Goal: Task Accomplishment & Management: Manage account settings

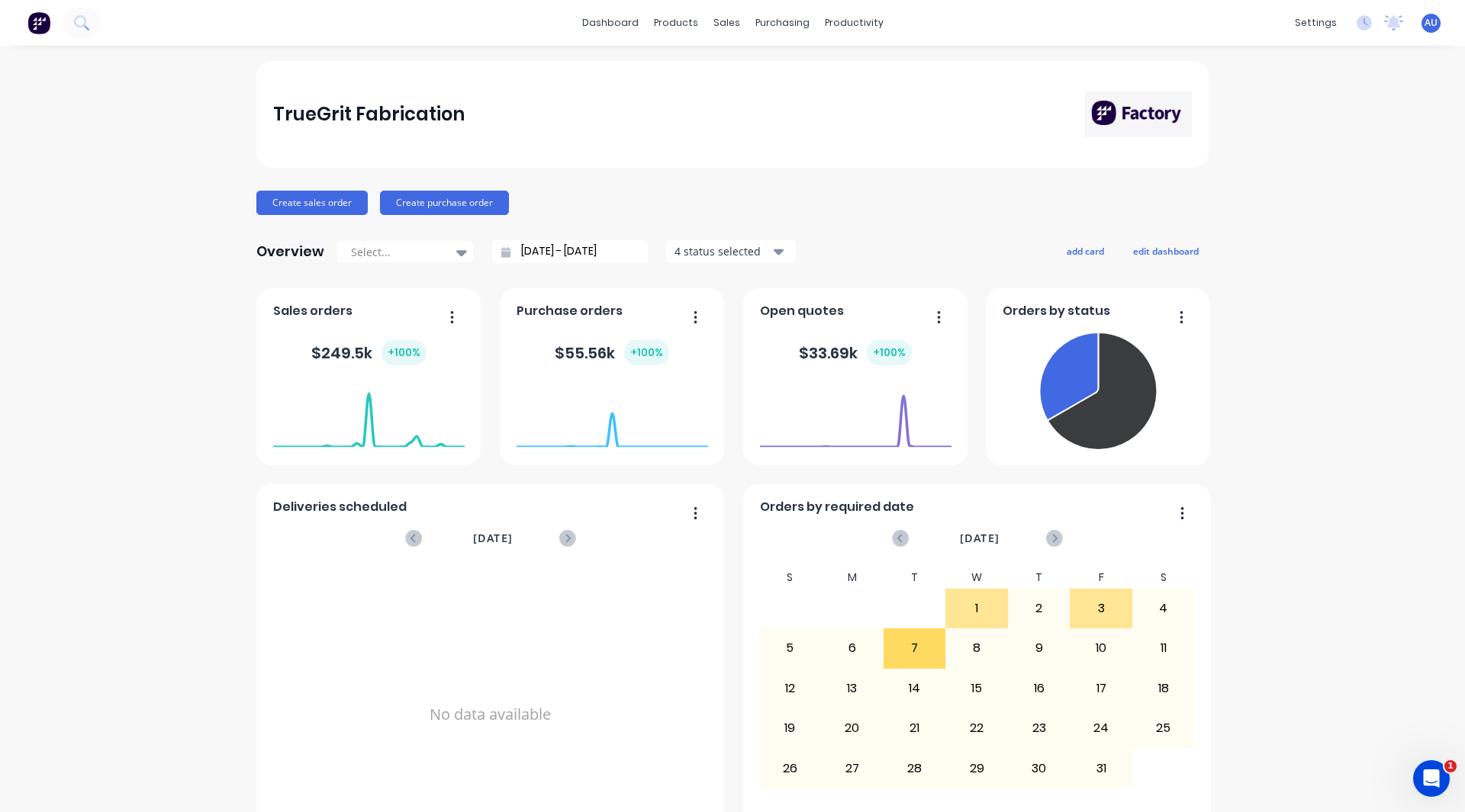
click at [1203, 170] on div "TrueGrit Fabrication Create sales order Create purchase order Overview Select..…" at bounding box center [732, 458] width 952 height 797
click at [860, 67] on div "Workflow" at bounding box center [875, 73] width 46 height 13
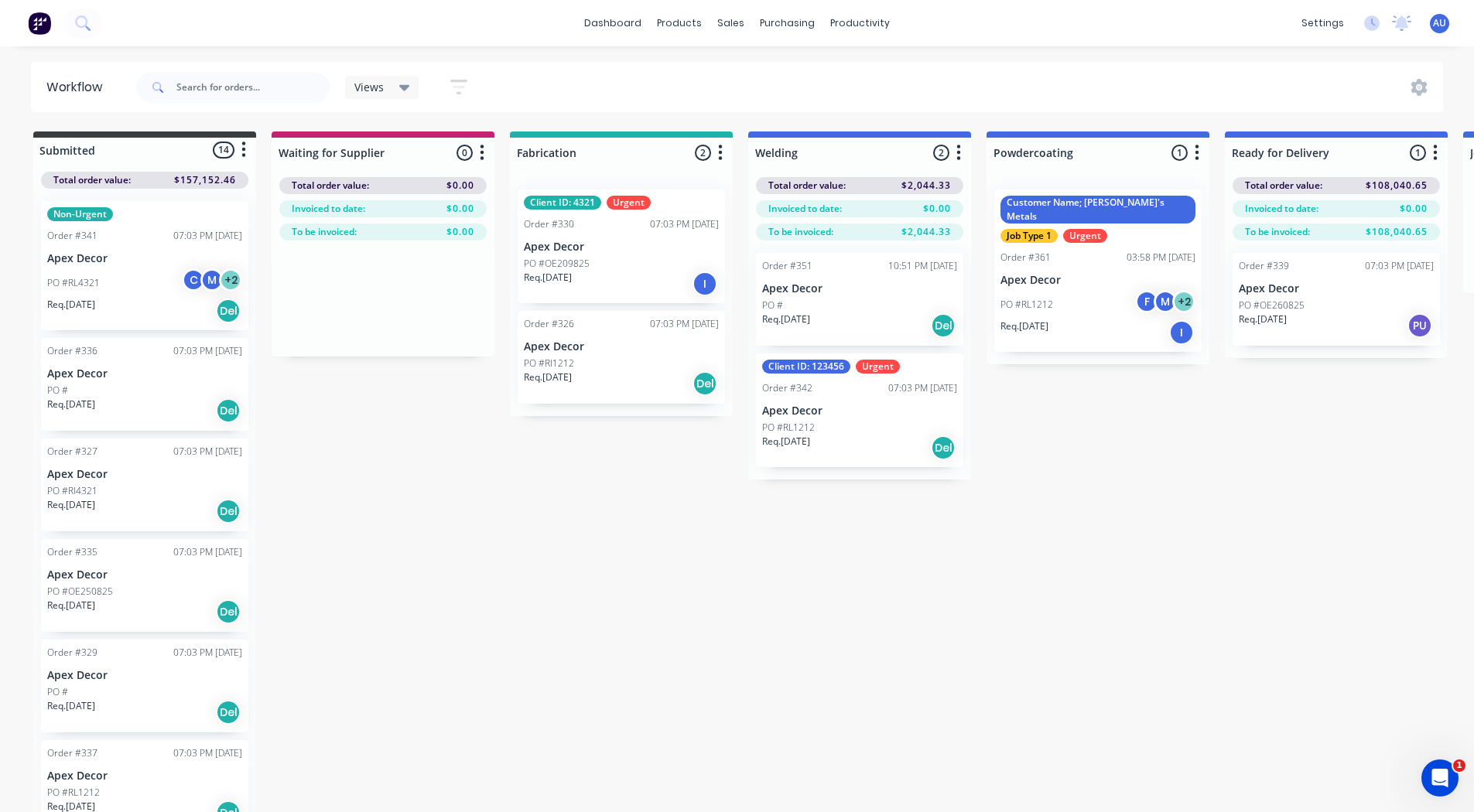
click at [540, 745] on div "Submitted 14 Status colour #3A3C3E hex #3A3C3E Save Cancel Summaries Total orde…" at bounding box center [1054, 474] width 2132 height 684
click at [762, 62] on link "Sales Orders" at bounding box center [813, 73] width 205 height 31
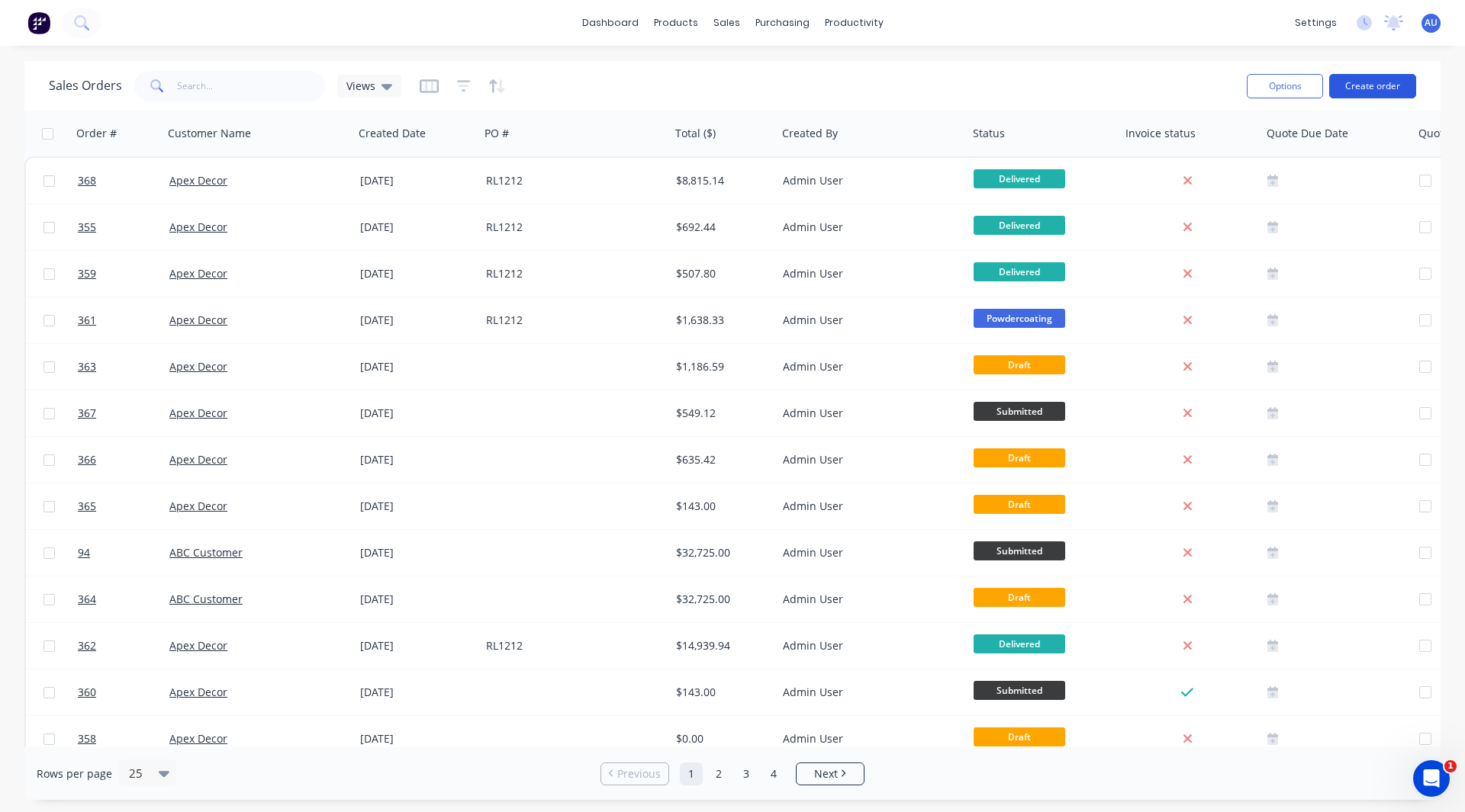
click at [1354, 86] on button "Create order" at bounding box center [1372, 86] width 87 height 24
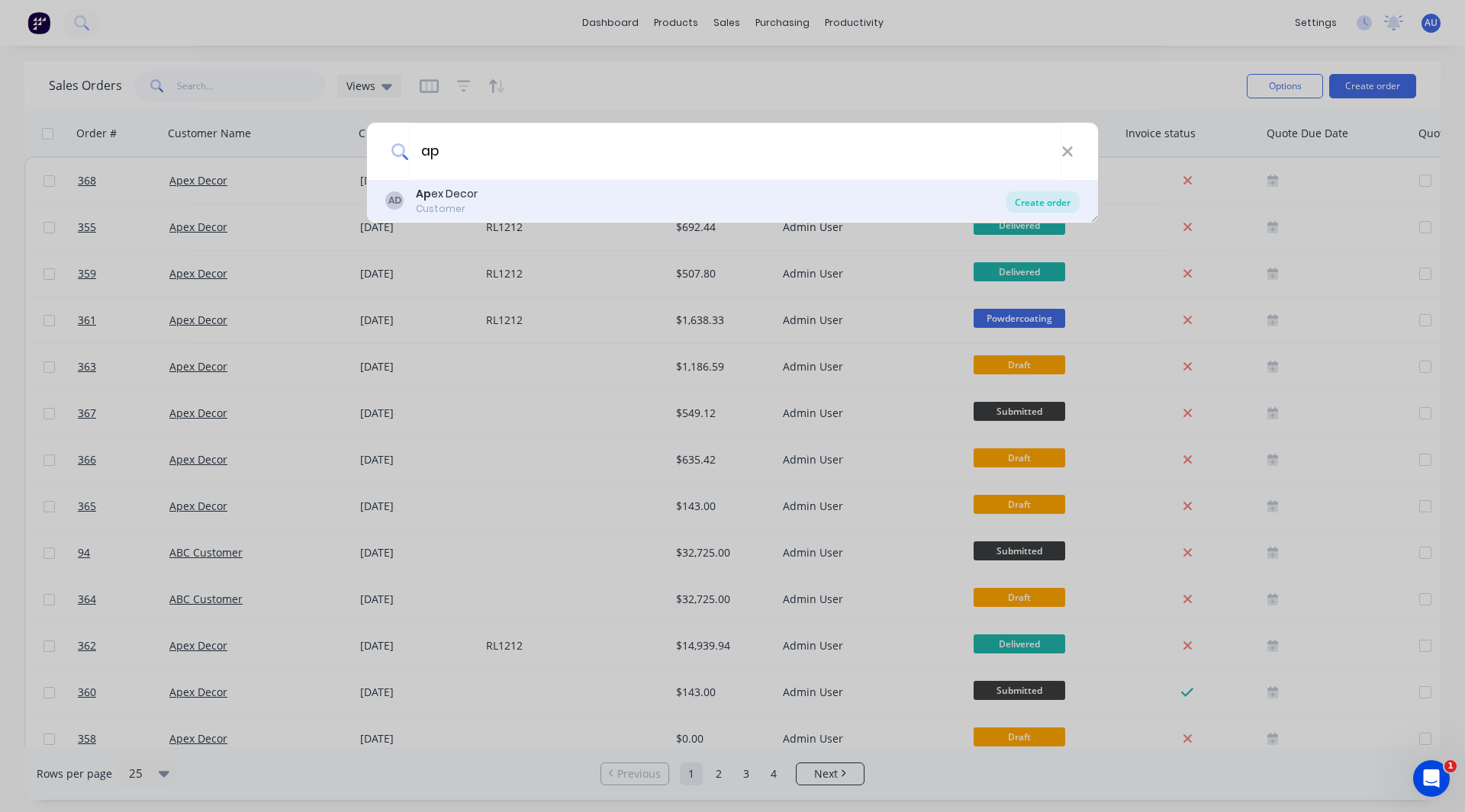
type input "ap"
click at [1047, 200] on div "Create order" at bounding box center [1043, 202] width 74 height 21
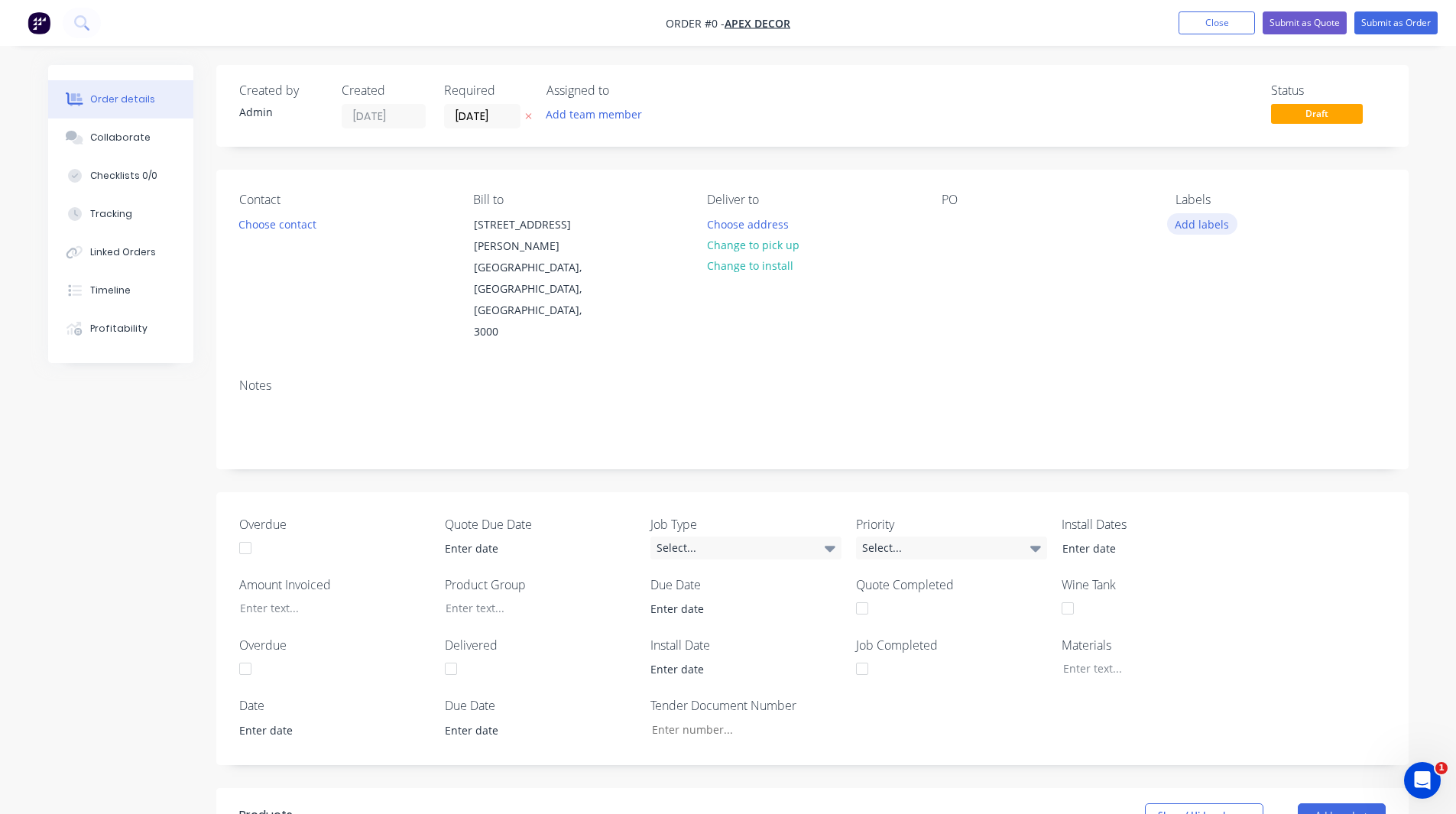
click at [1209, 229] on button "Add labels" at bounding box center [1202, 223] width 70 height 20
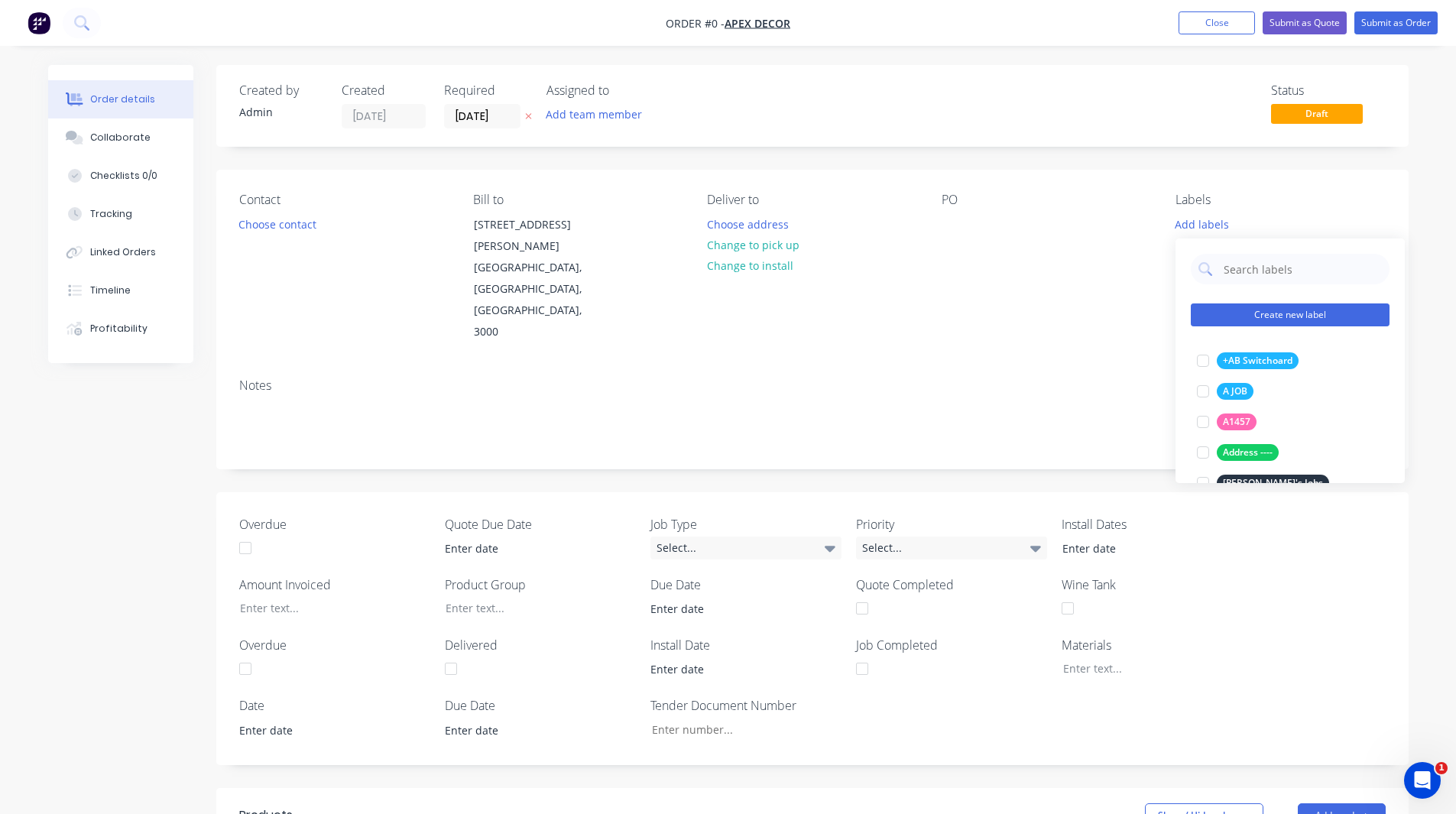
click at [1257, 310] on button "Create new label" at bounding box center [1291, 315] width 199 height 23
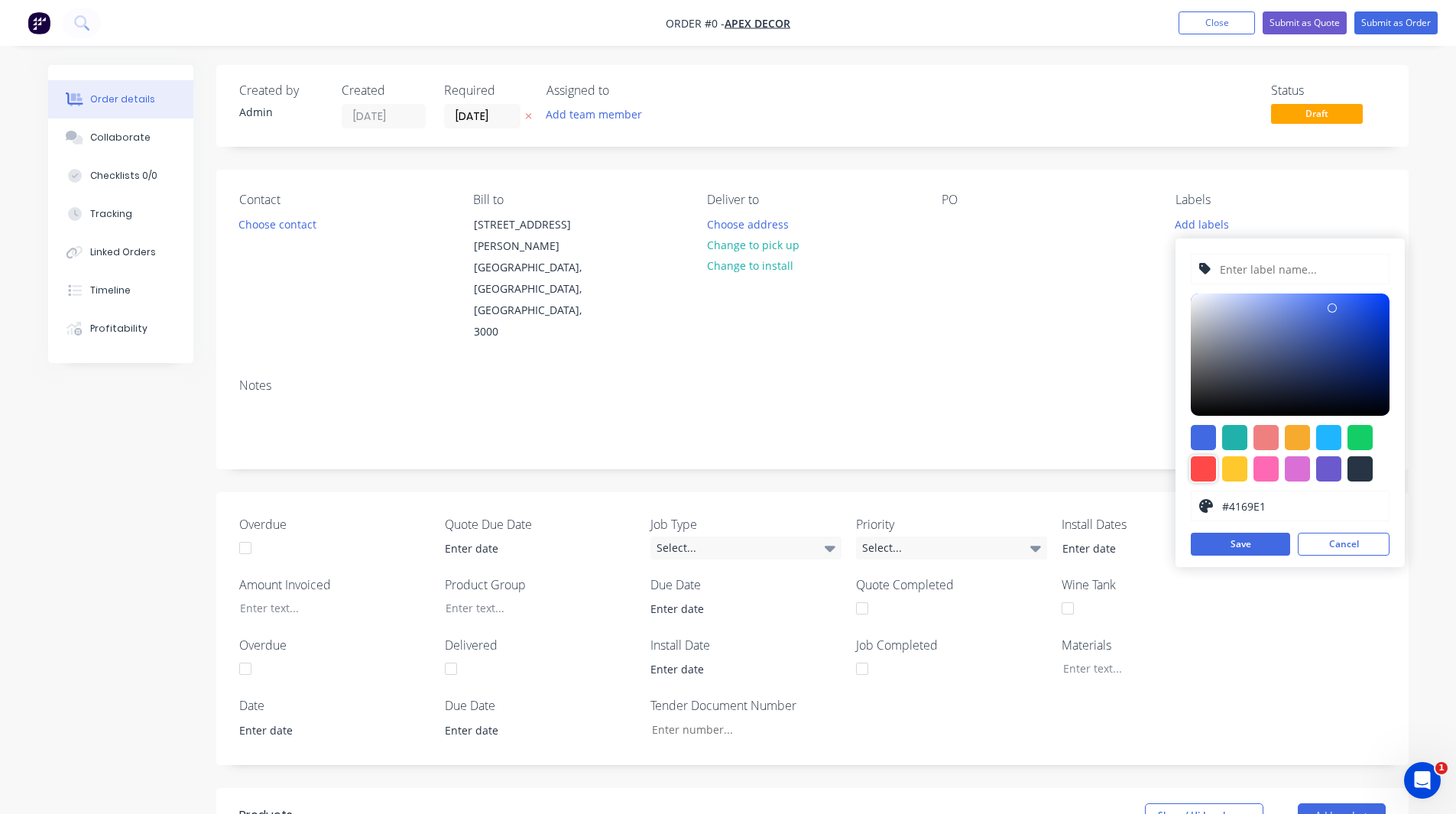
click at [1198, 476] on div at bounding box center [1204, 469] width 25 height 25
type input "#FF4949"
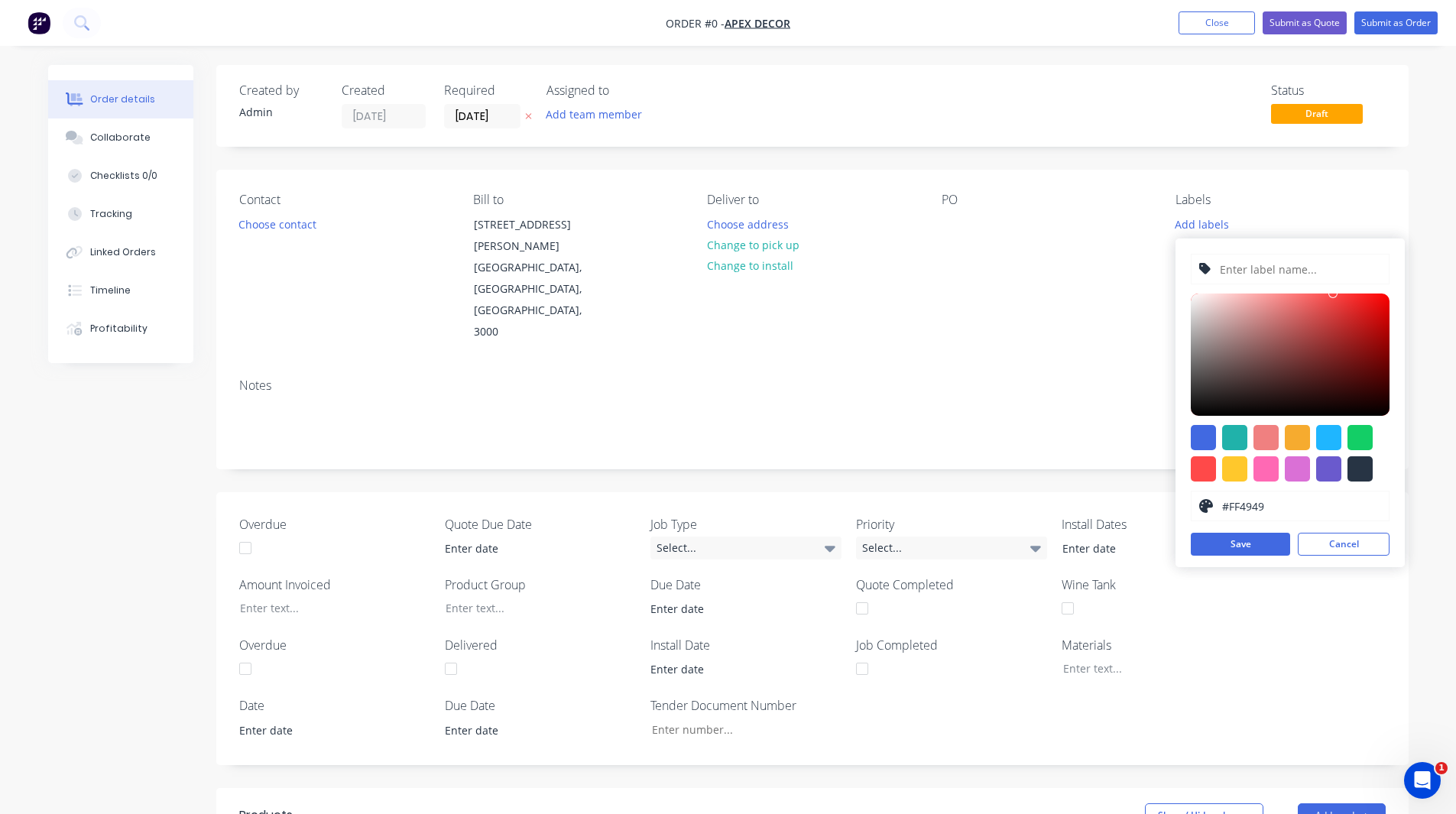
click at [1249, 274] on input "text" at bounding box center [1300, 269] width 163 height 29
type input "Boat- Mount"
click at [1236, 543] on button "Save" at bounding box center [1241, 545] width 99 height 23
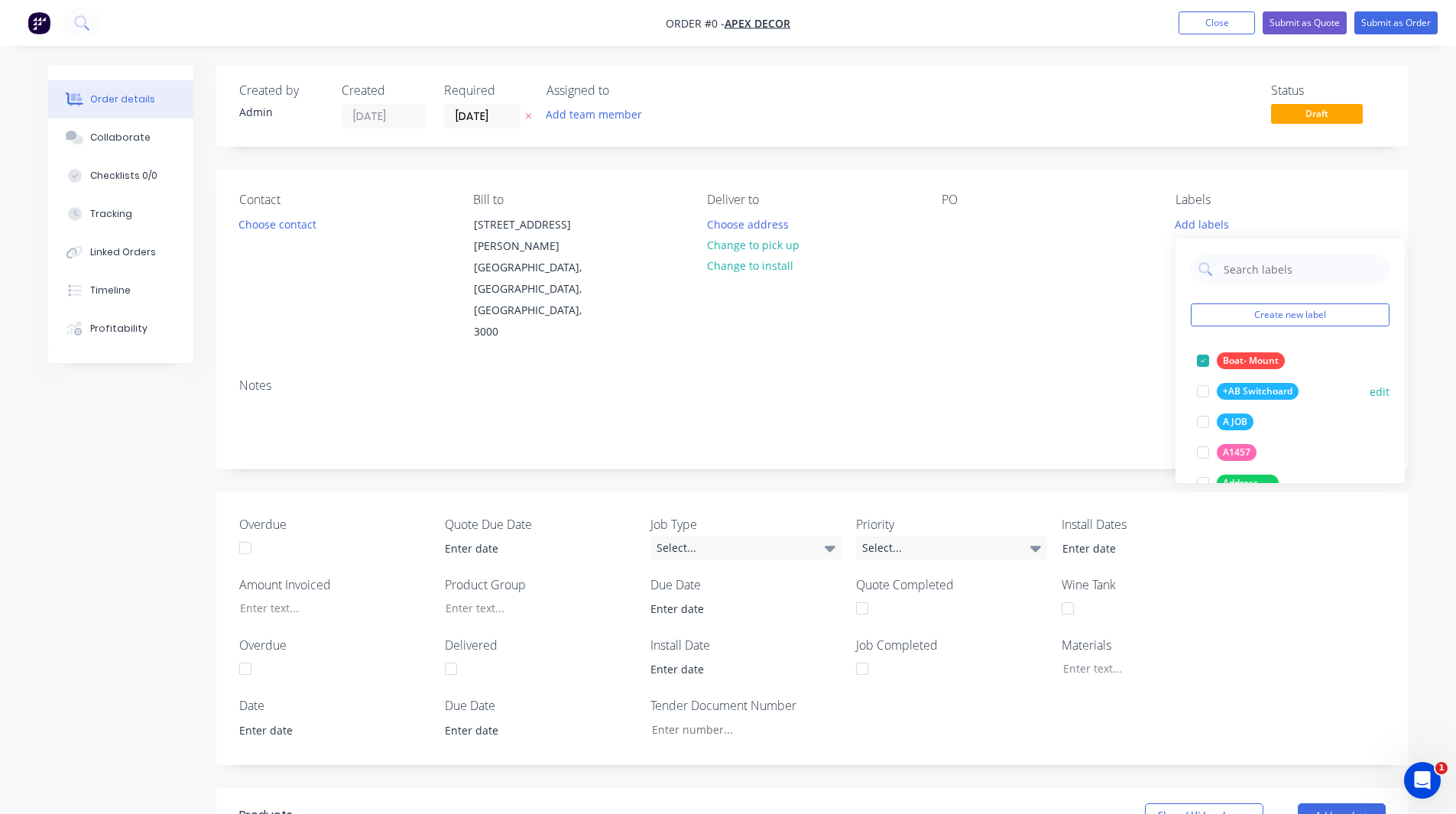
click at [1200, 355] on div at bounding box center [1203, 361] width 31 height 31
click at [42, 24] on img "button" at bounding box center [40, 23] width 23 height 23
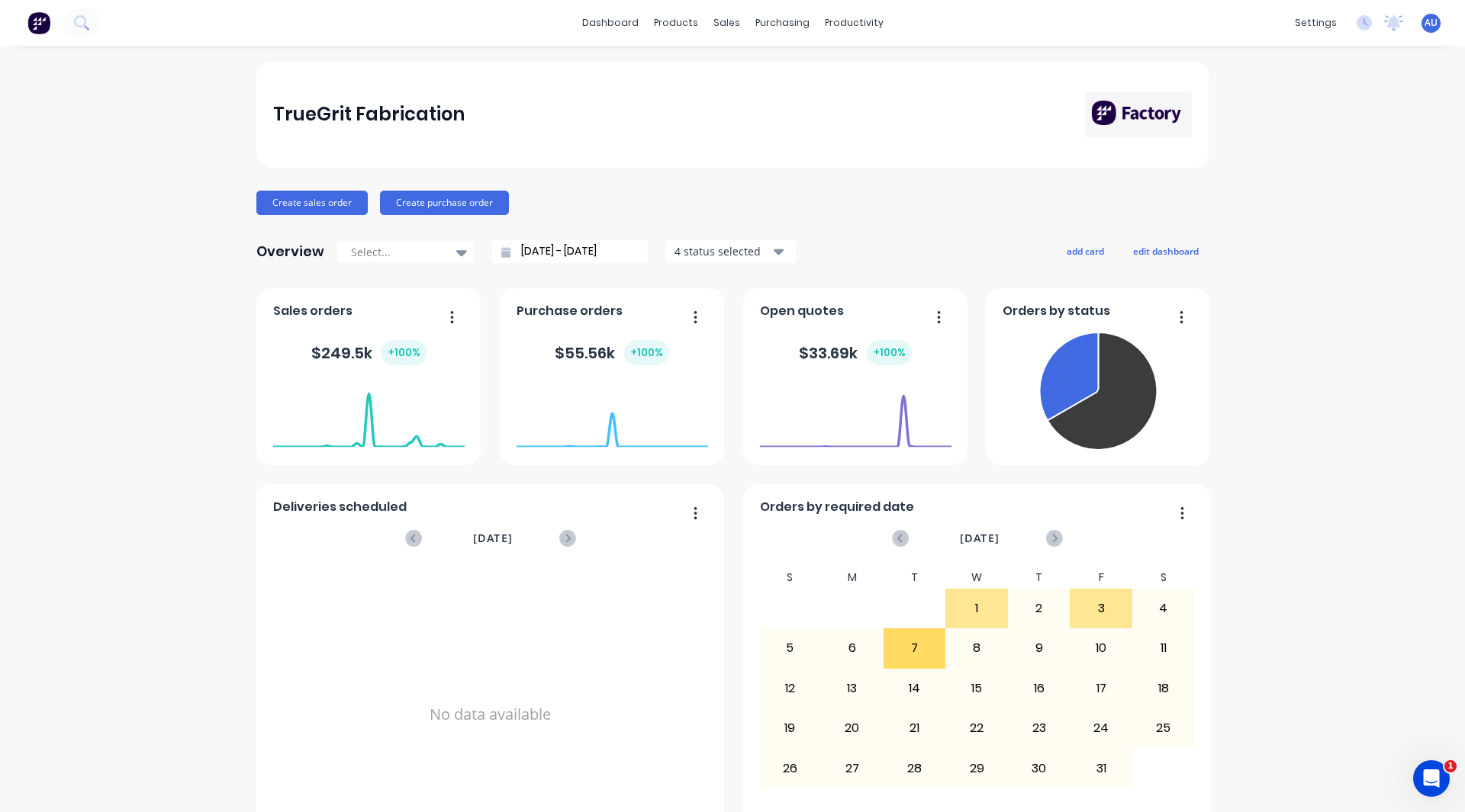
click at [157, 321] on div "TrueGrit Fabrication Create sales order Create purchase order Overview Select..…" at bounding box center [732, 458] width 1465 height 797
click at [313, 206] on button "Create sales order" at bounding box center [312, 202] width 112 height 24
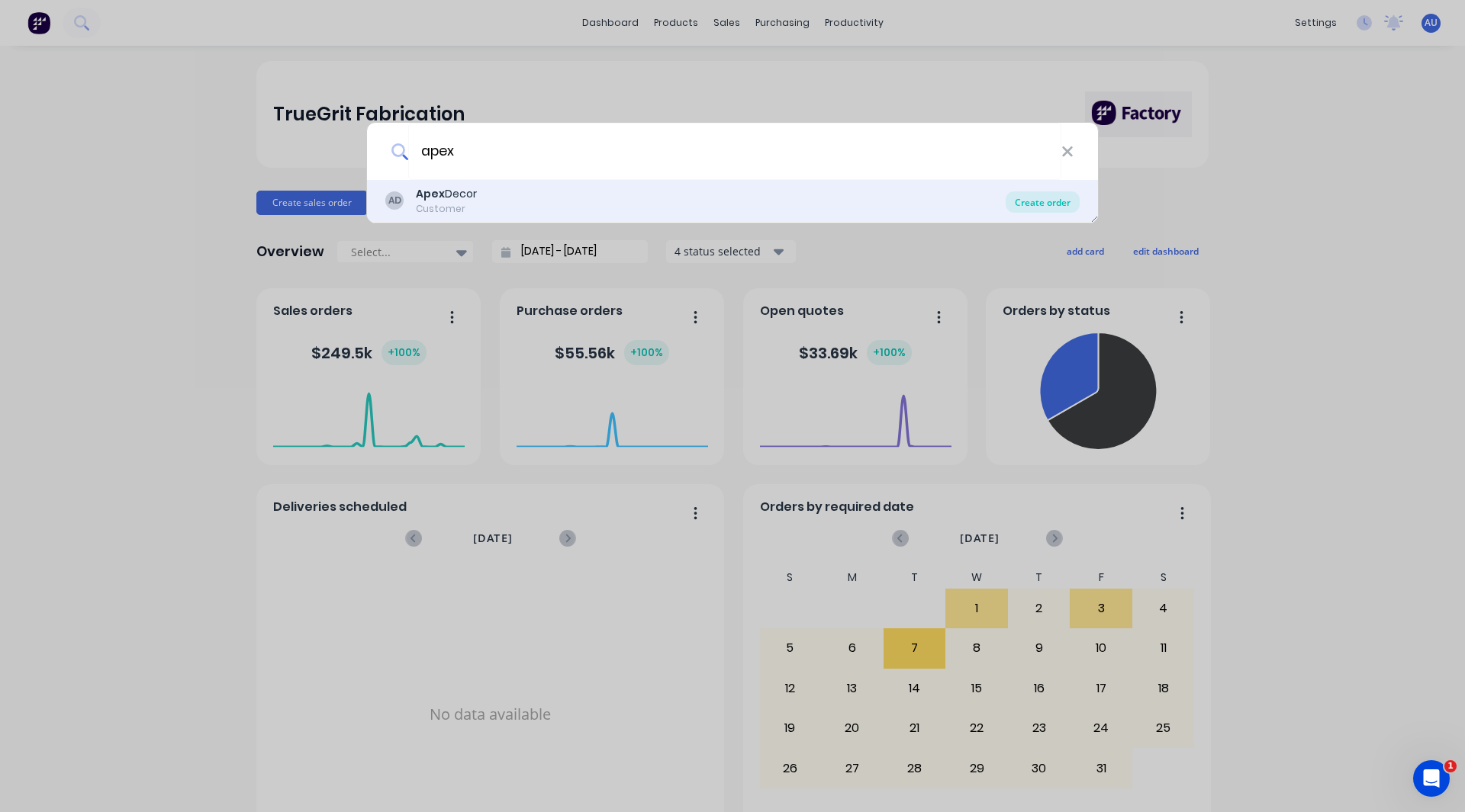
type input "apex"
click at [1025, 203] on div "Create order" at bounding box center [1043, 202] width 74 height 21
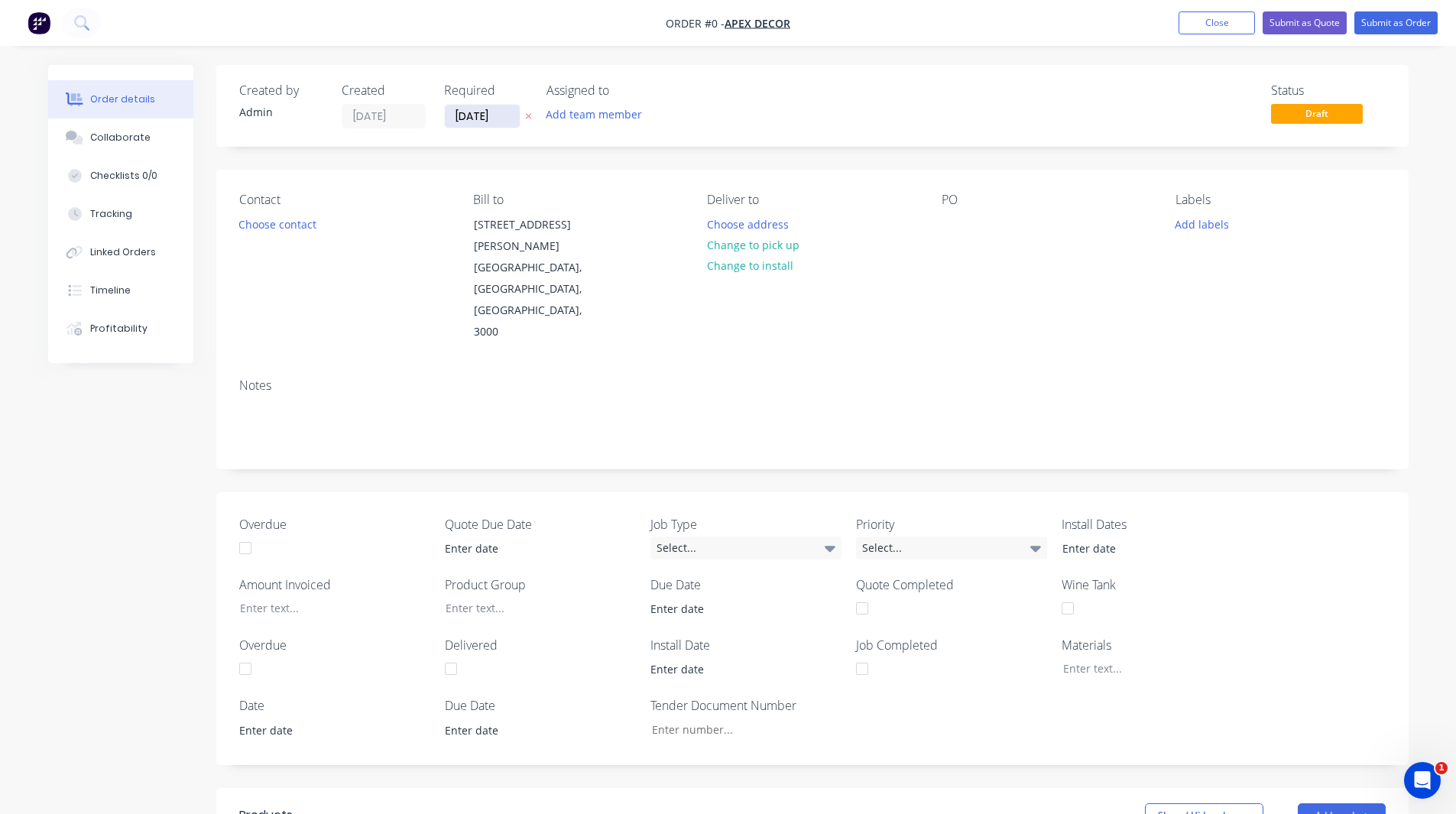
click at [476, 115] on input "[DATE]" at bounding box center [483, 116] width 75 height 23
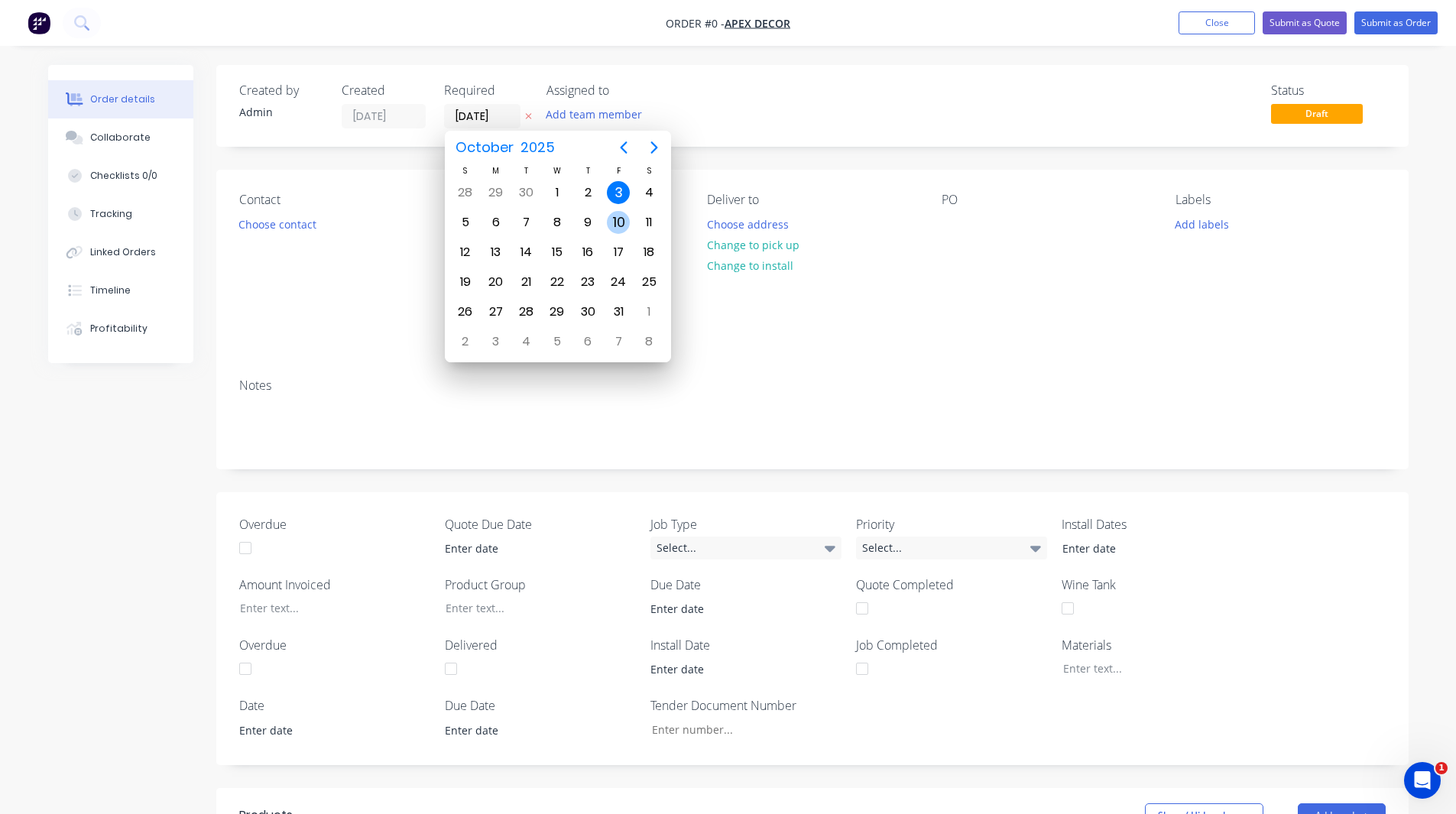
click at [623, 222] on div "10" at bounding box center [619, 223] width 23 height 23
type input "[DATE]"
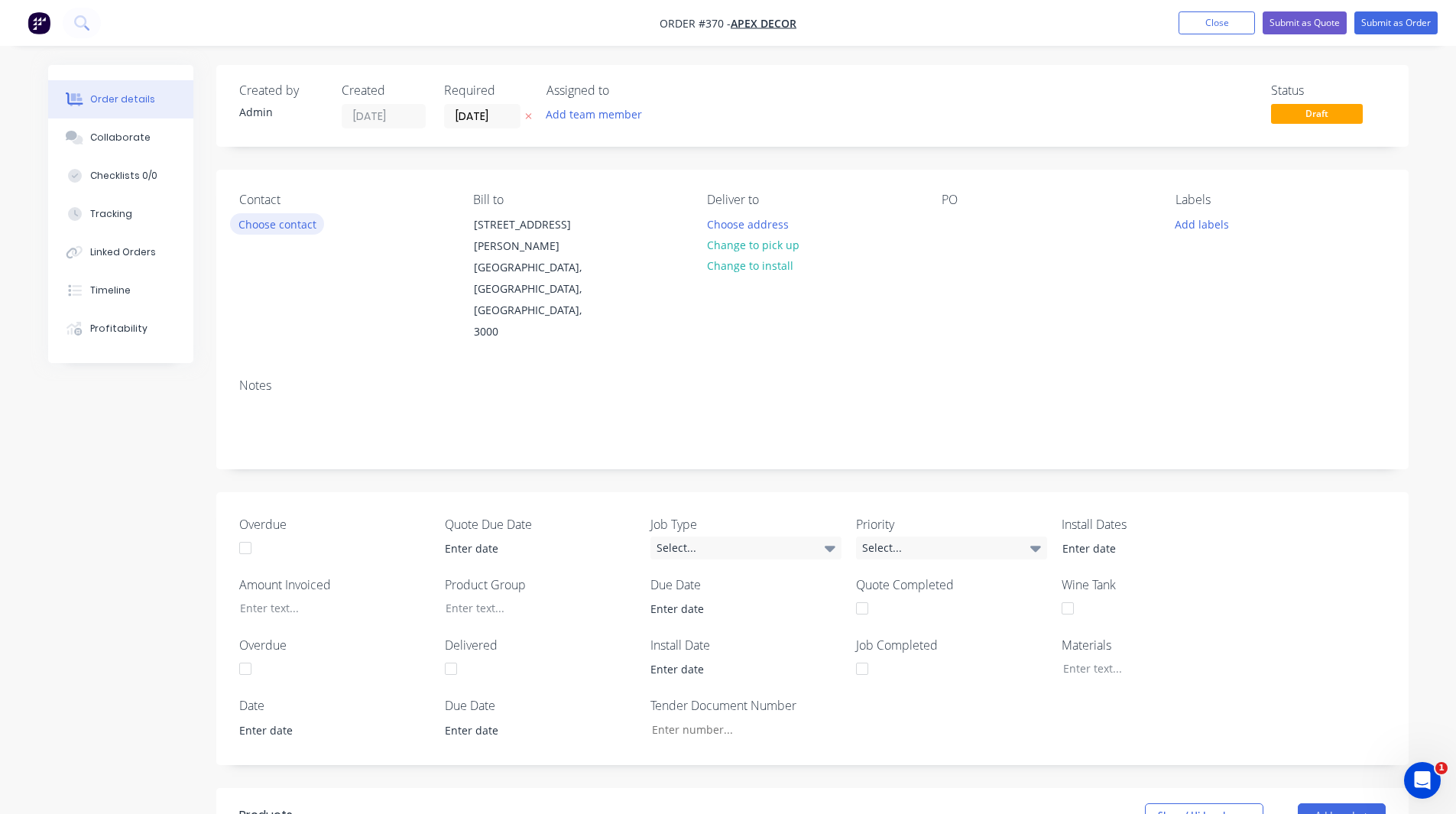
click at [273, 218] on button "Choose contact" at bounding box center [276, 223] width 94 height 20
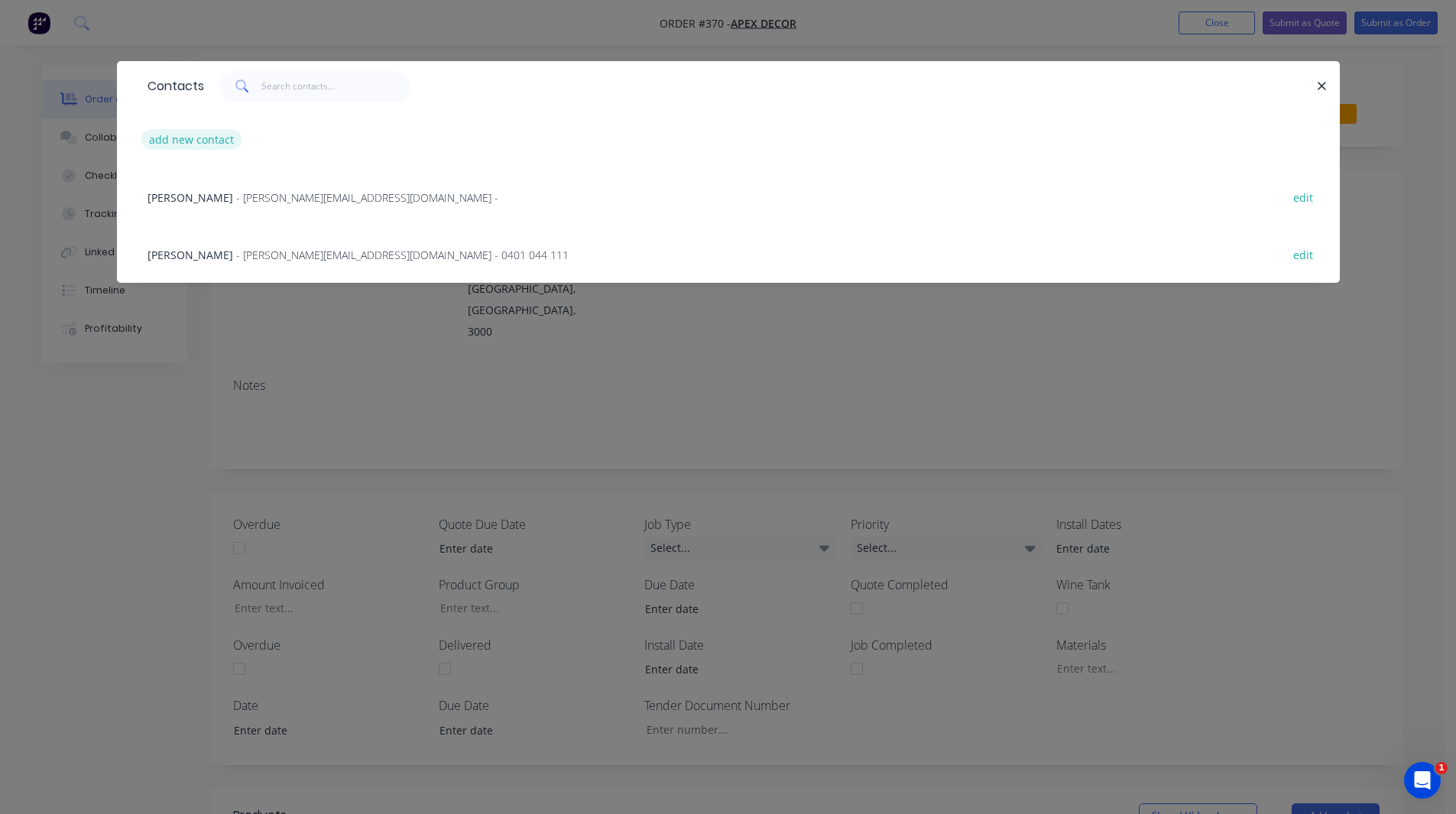
click at [210, 138] on button "add new contact" at bounding box center [191, 139] width 101 height 20
select select "AU"
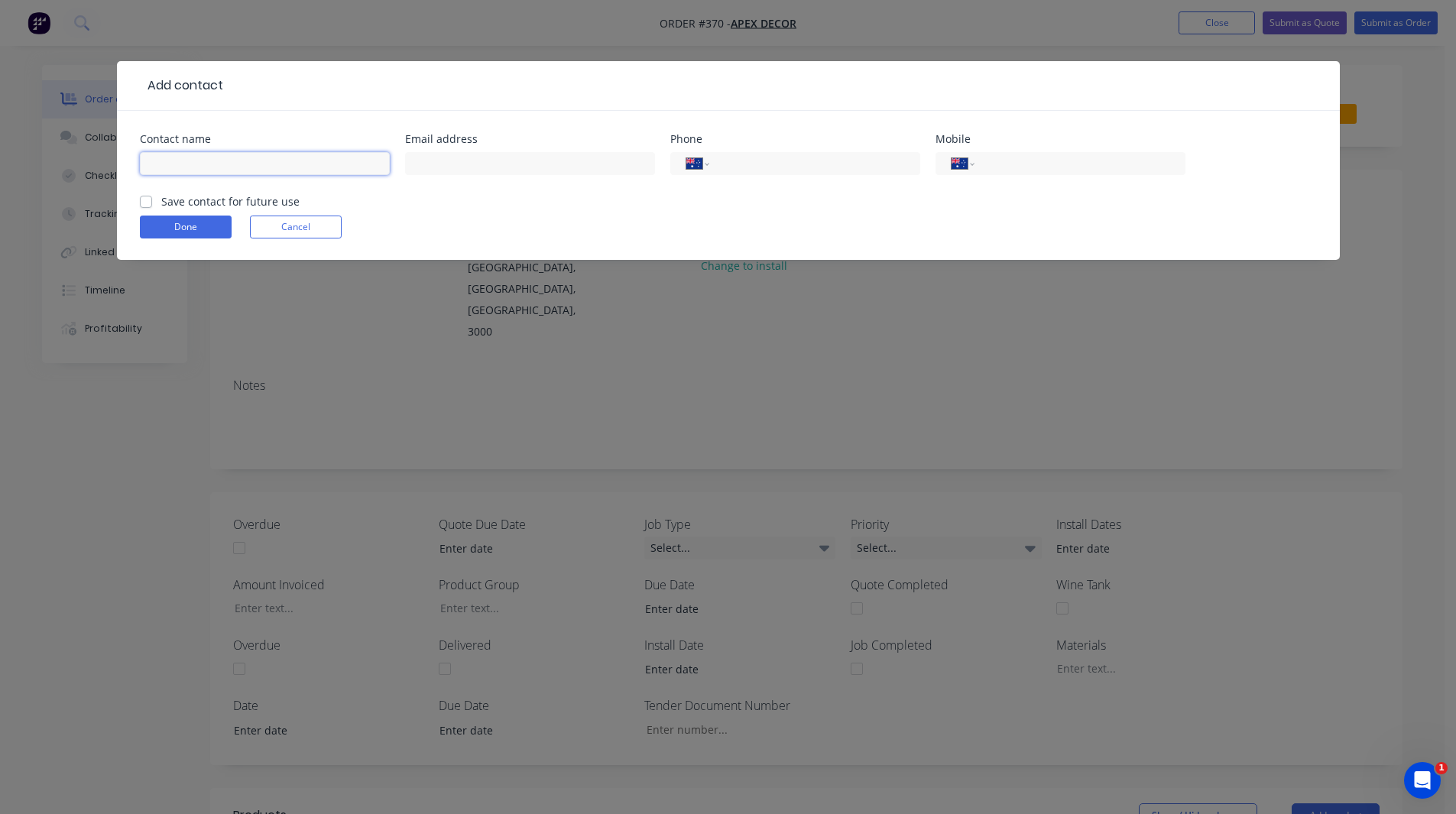
click at [182, 165] on input "text" at bounding box center [265, 164] width 250 height 23
type input "[PERSON_NAME]"
click at [1012, 163] on input "tel" at bounding box center [1078, 164] width 183 height 17
type input "477178547"
click at [207, 232] on button "Done" at bounding box center [185, 227] width 92 height 23
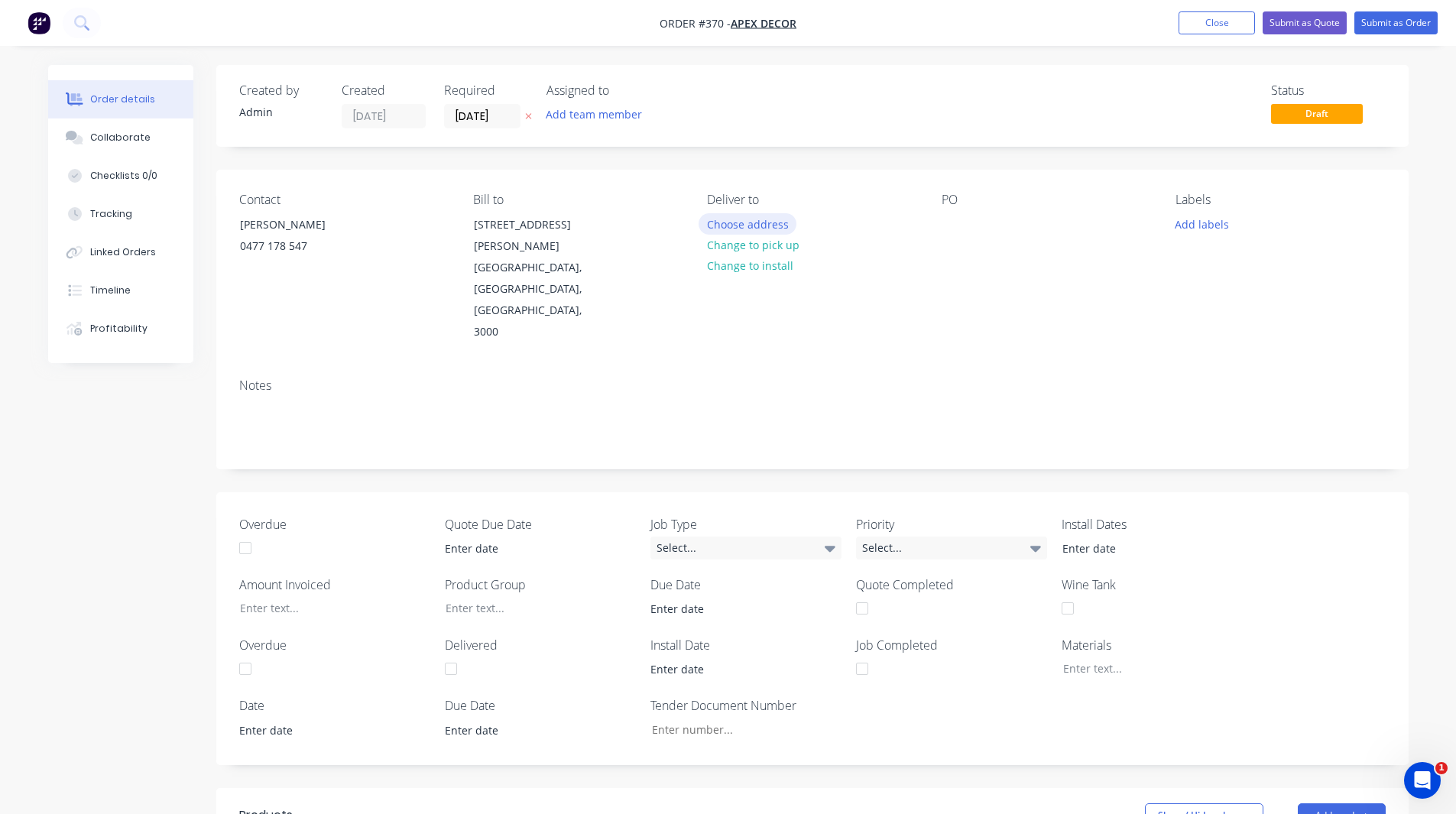
click at [765, 222] on button "Choose address" at bounding box center [747, 223] width 98 height 20
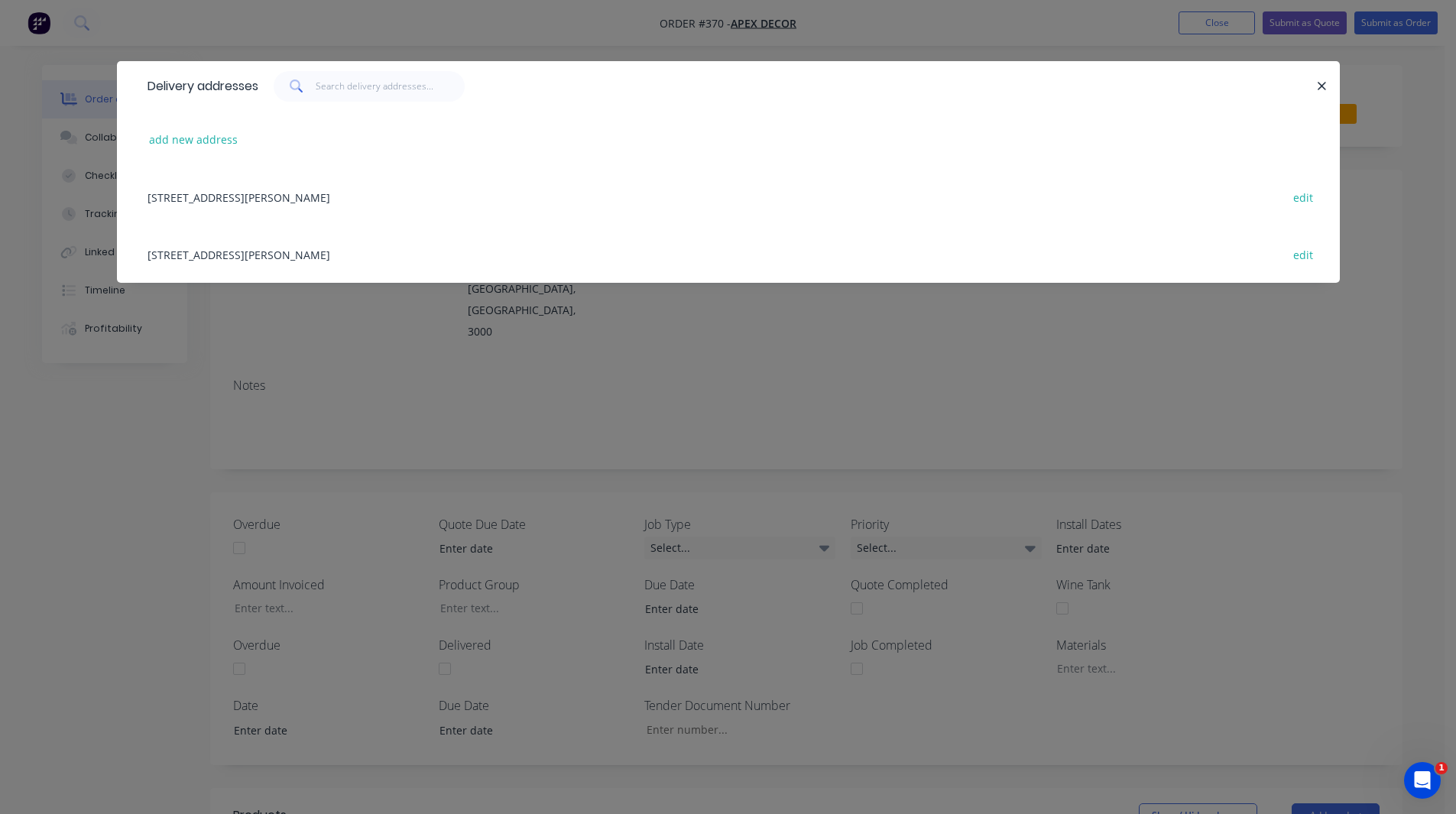
click at [319, 193] on div "[STREET_ADDRESS][PERSON_NAME] edit" at bounding box center [728, 196] width 1177 height 57
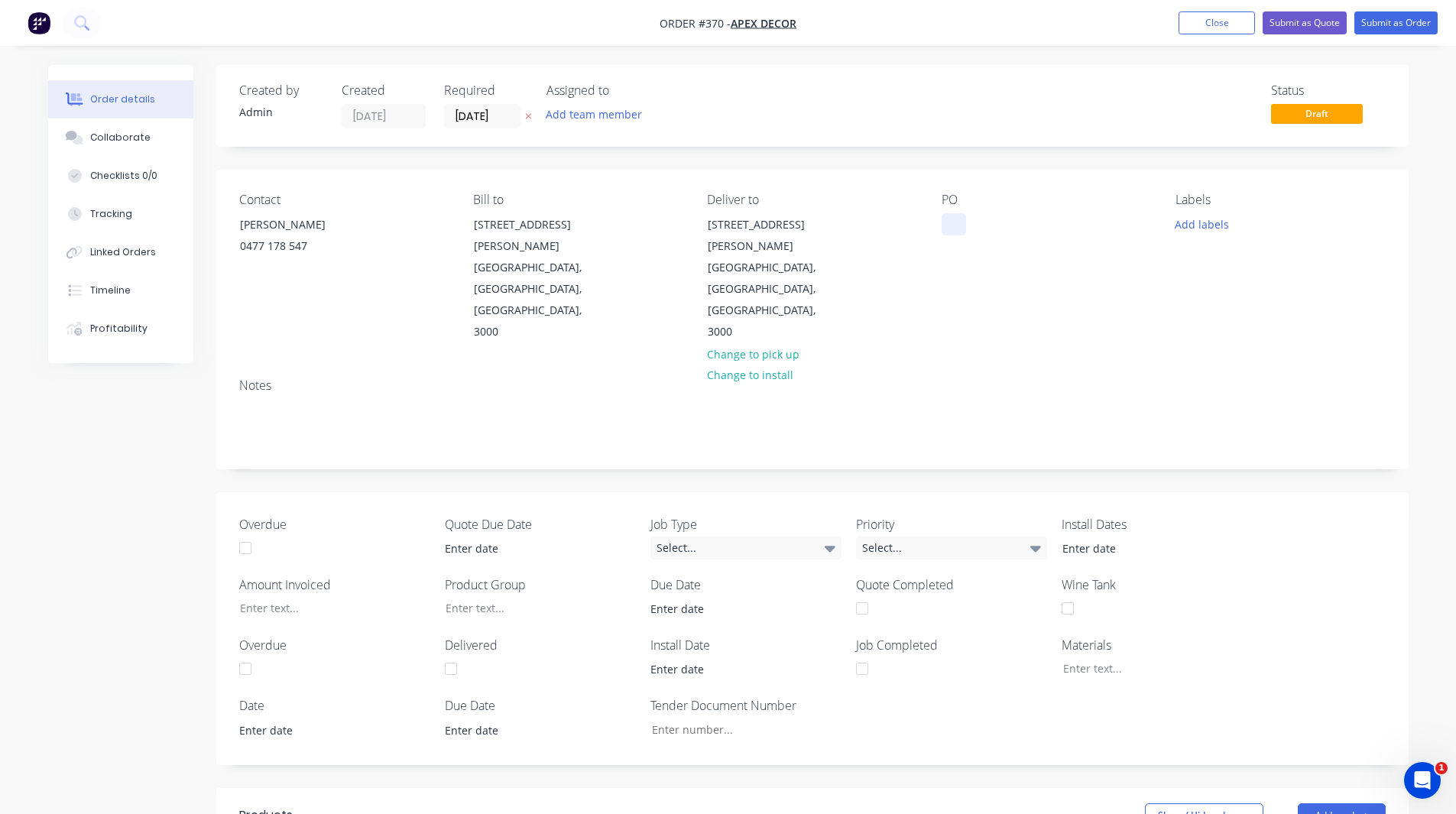
click at [950, 220] on div at bounding box center [953, 224] width 24 height 22
click at [898, 182] on div "Contact [PERSON_NAME] [PHONE_NUMBER] Bill to [STREET_ADDRESS][PERSON_NAME], 300…" at bounding box center [812, 267] width 1192 height 196
click at [585, 113] on button "Add team member" at bounding box center [594, 114] width 112 height 20
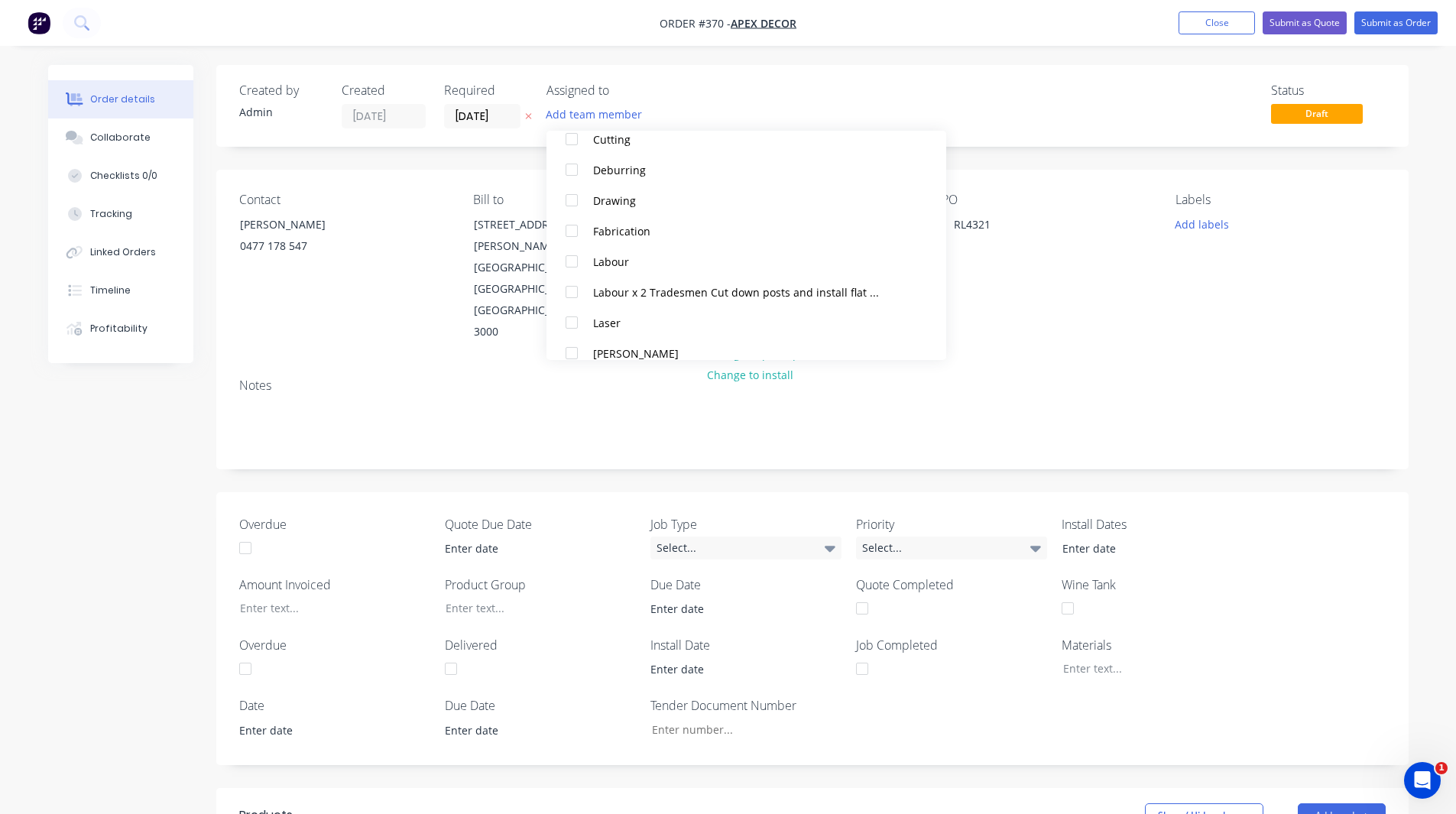
scroll to position [250, 0]
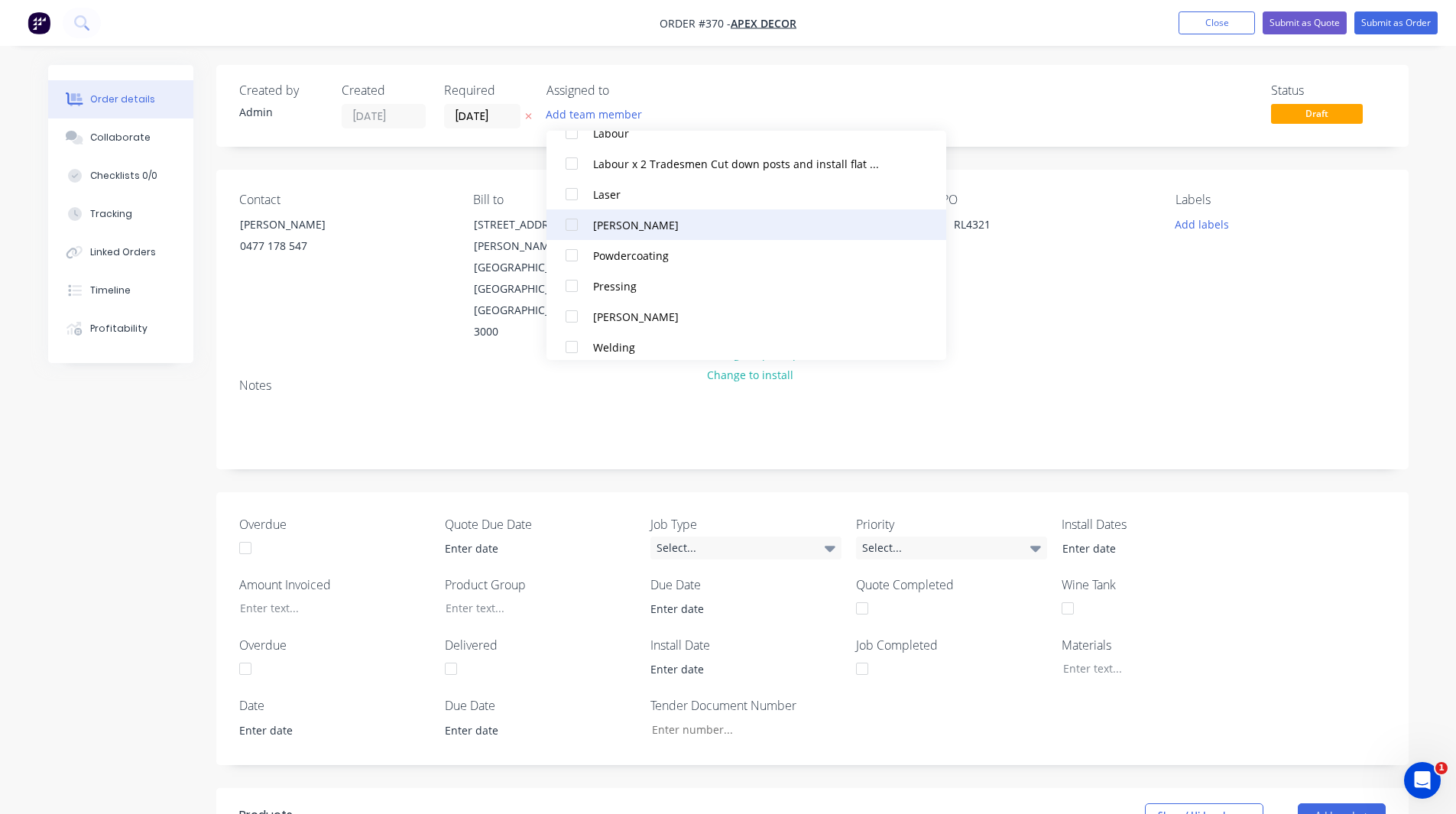
click at [571, 222] on div at bounding box center [572, 225] width 31 height 31
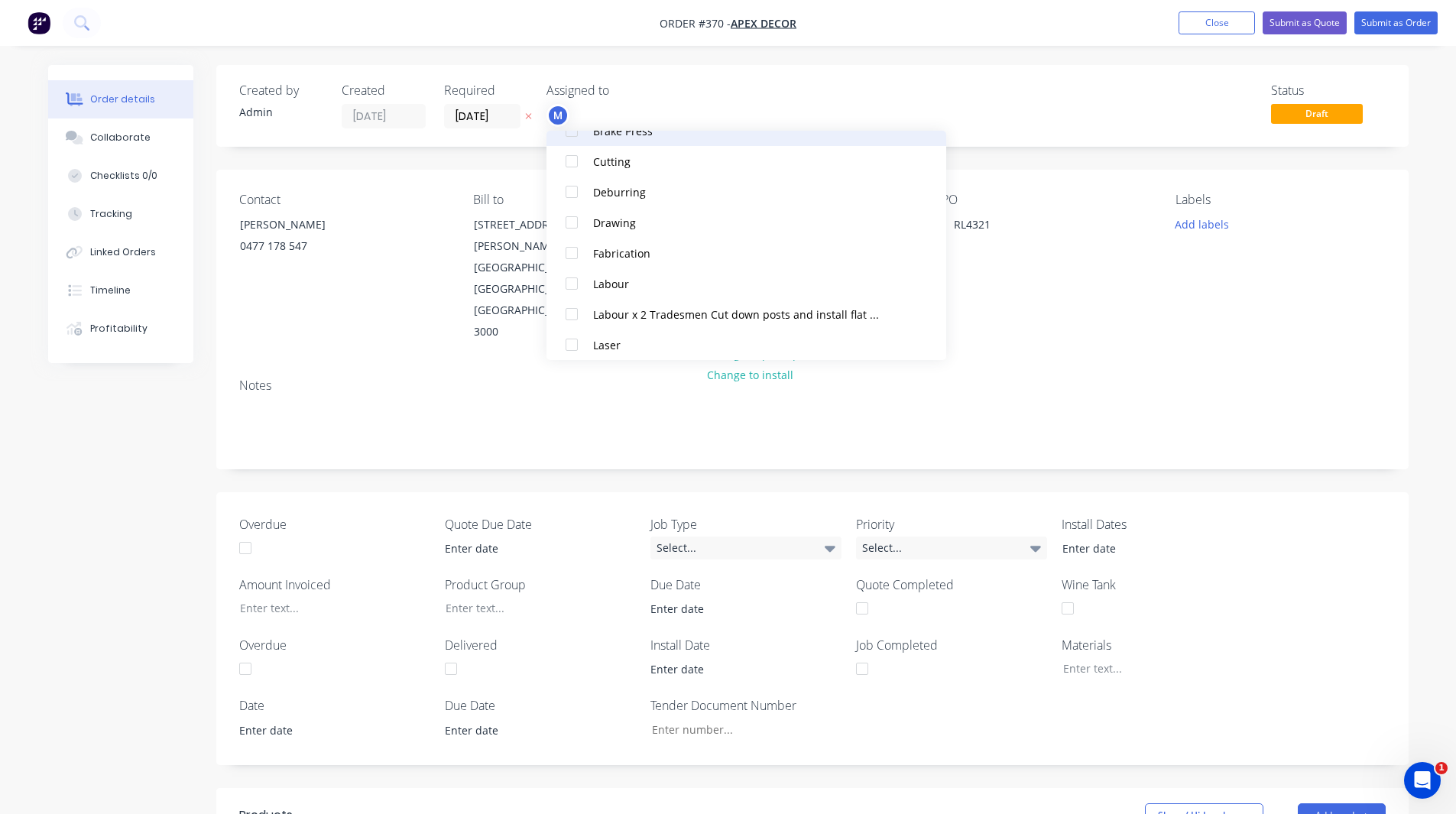
scroll to position [260, 0]
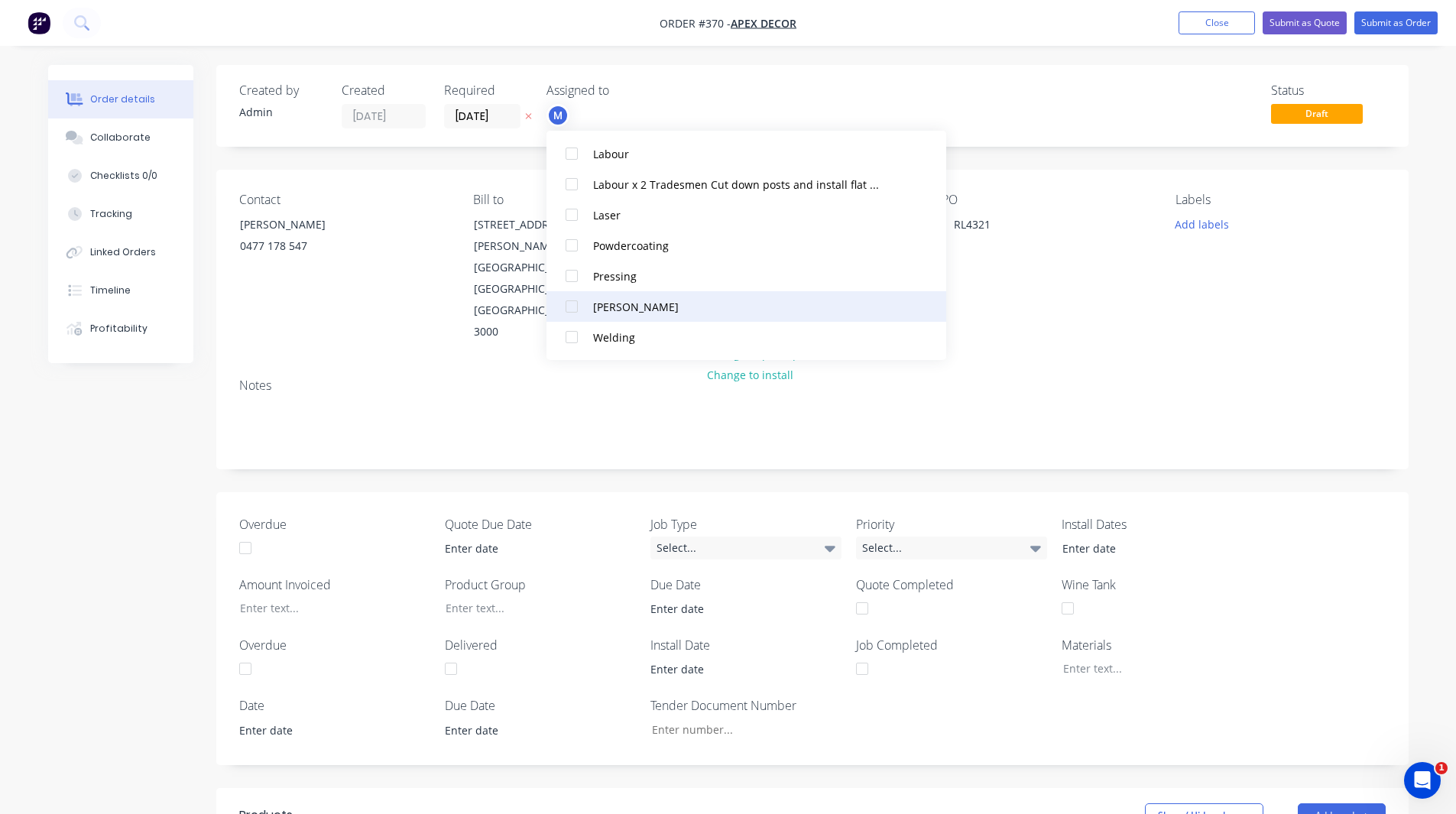
click at [568, 303] on div at bounding box center [572, 307] width 31 height 31
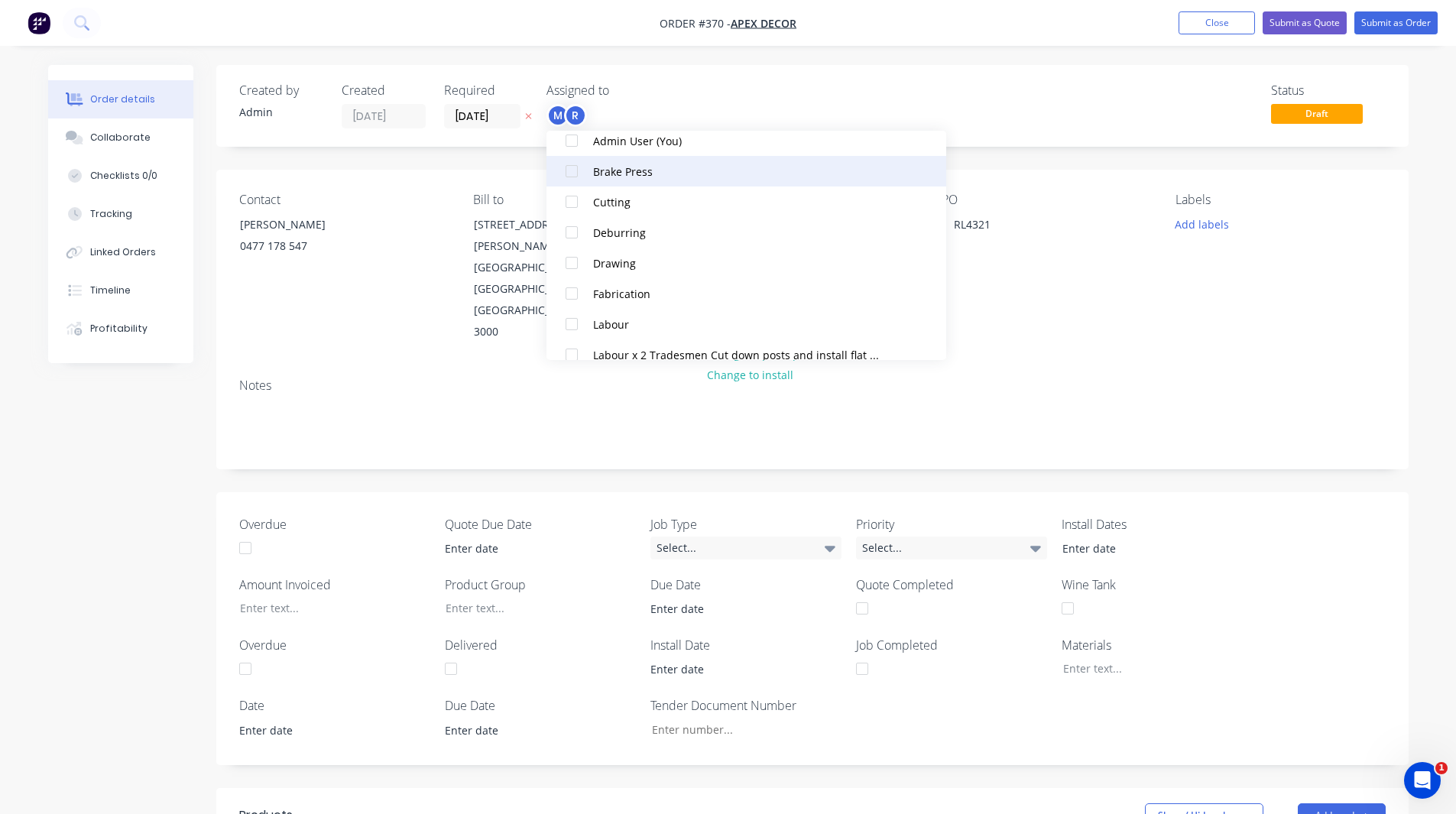
scroll to position [120, 0]
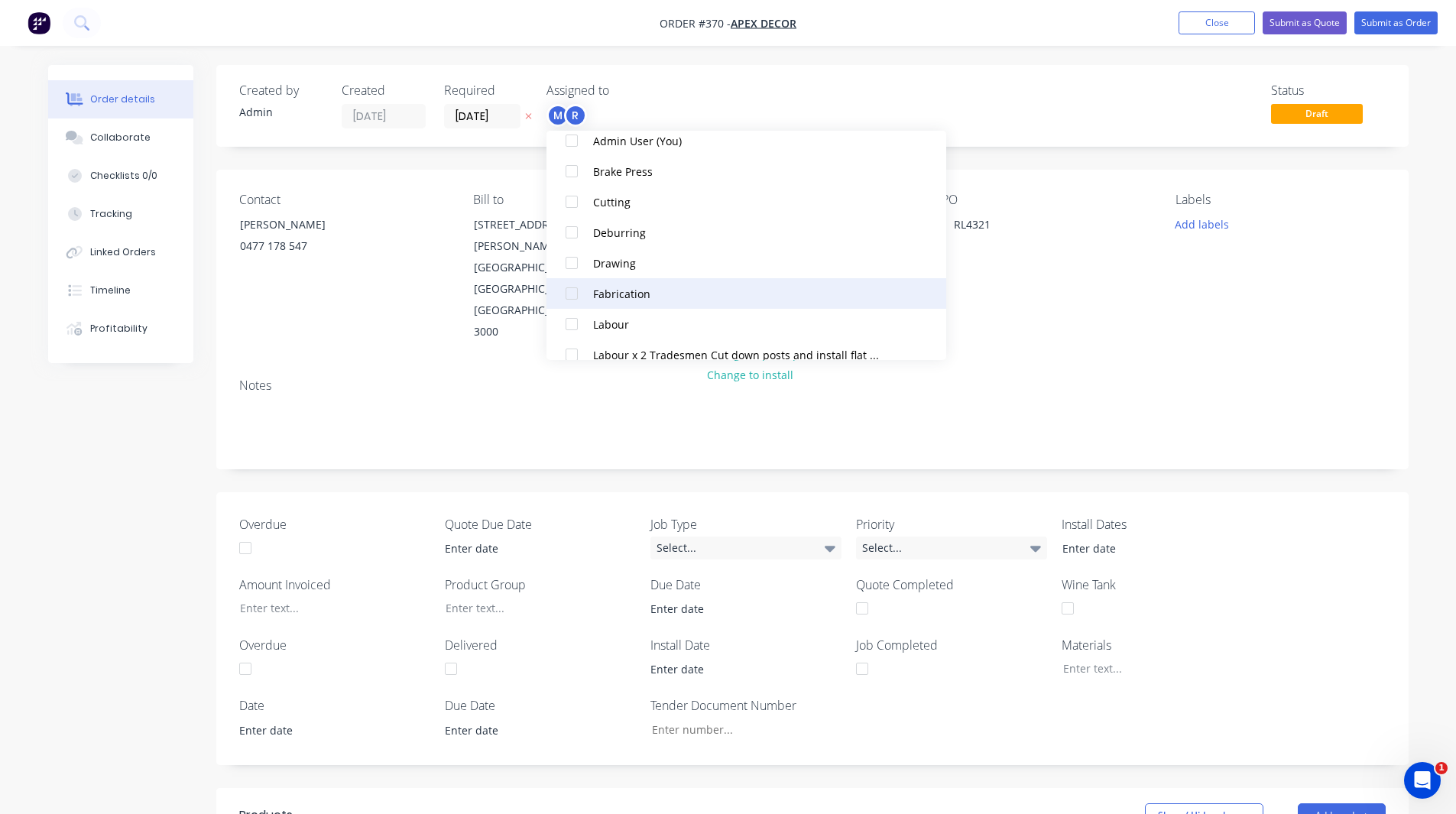
click at [573, 290] on div at bounding box center [572, 294] width 31 height 31
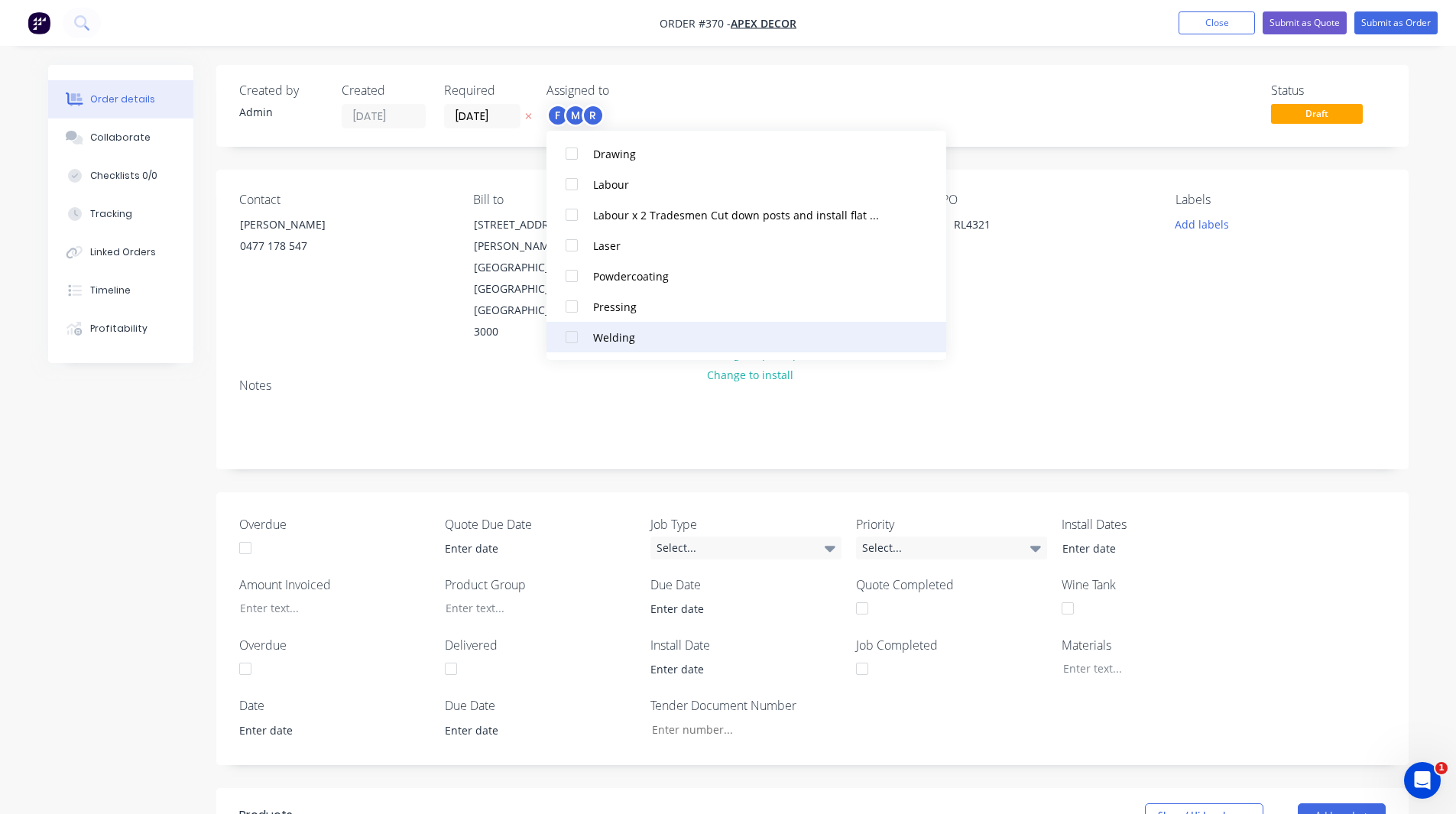
click at [569, 336] on div at bounding box center [572, 337] width 31 height 31
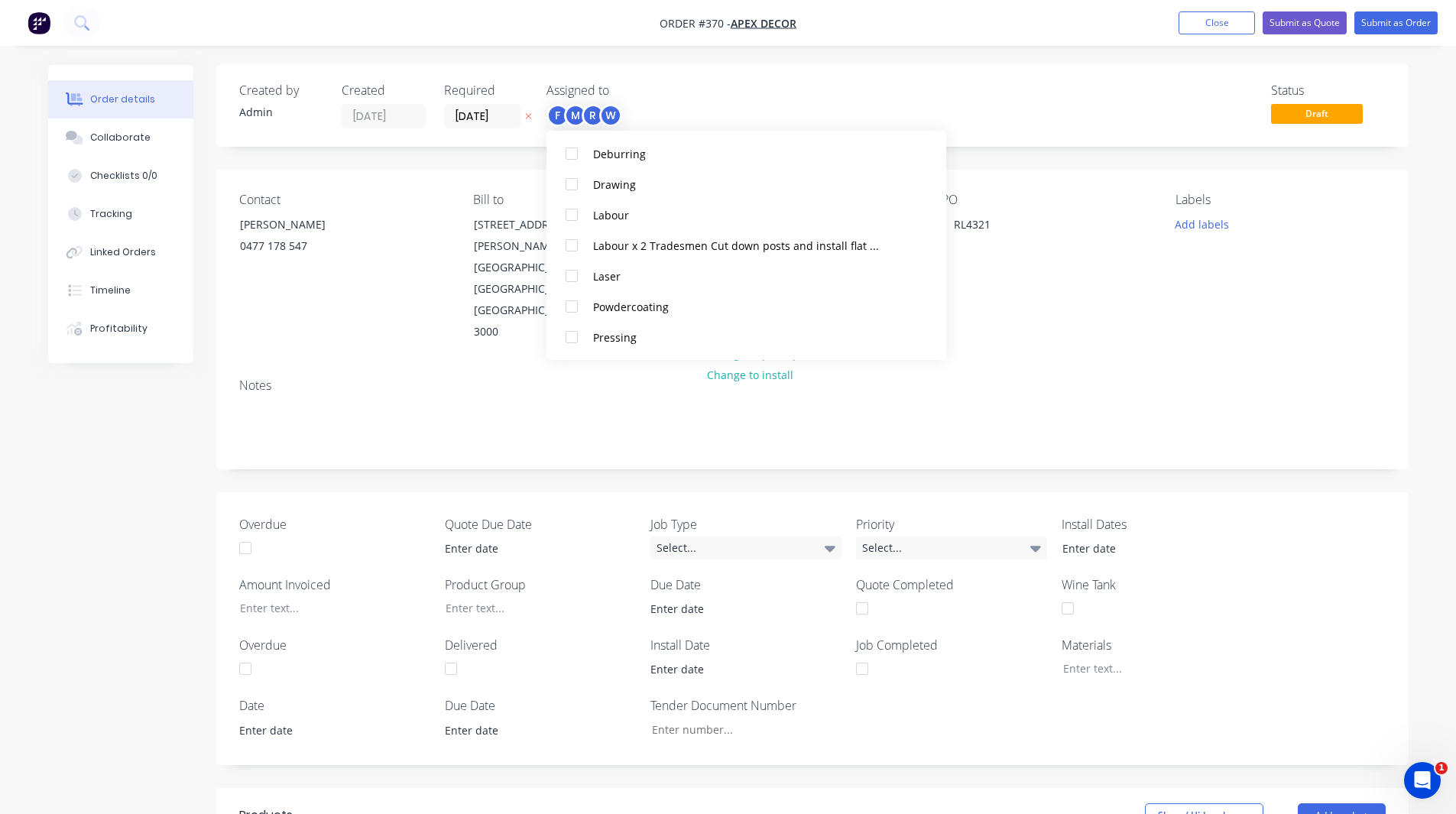
scroll to position [0, 0]
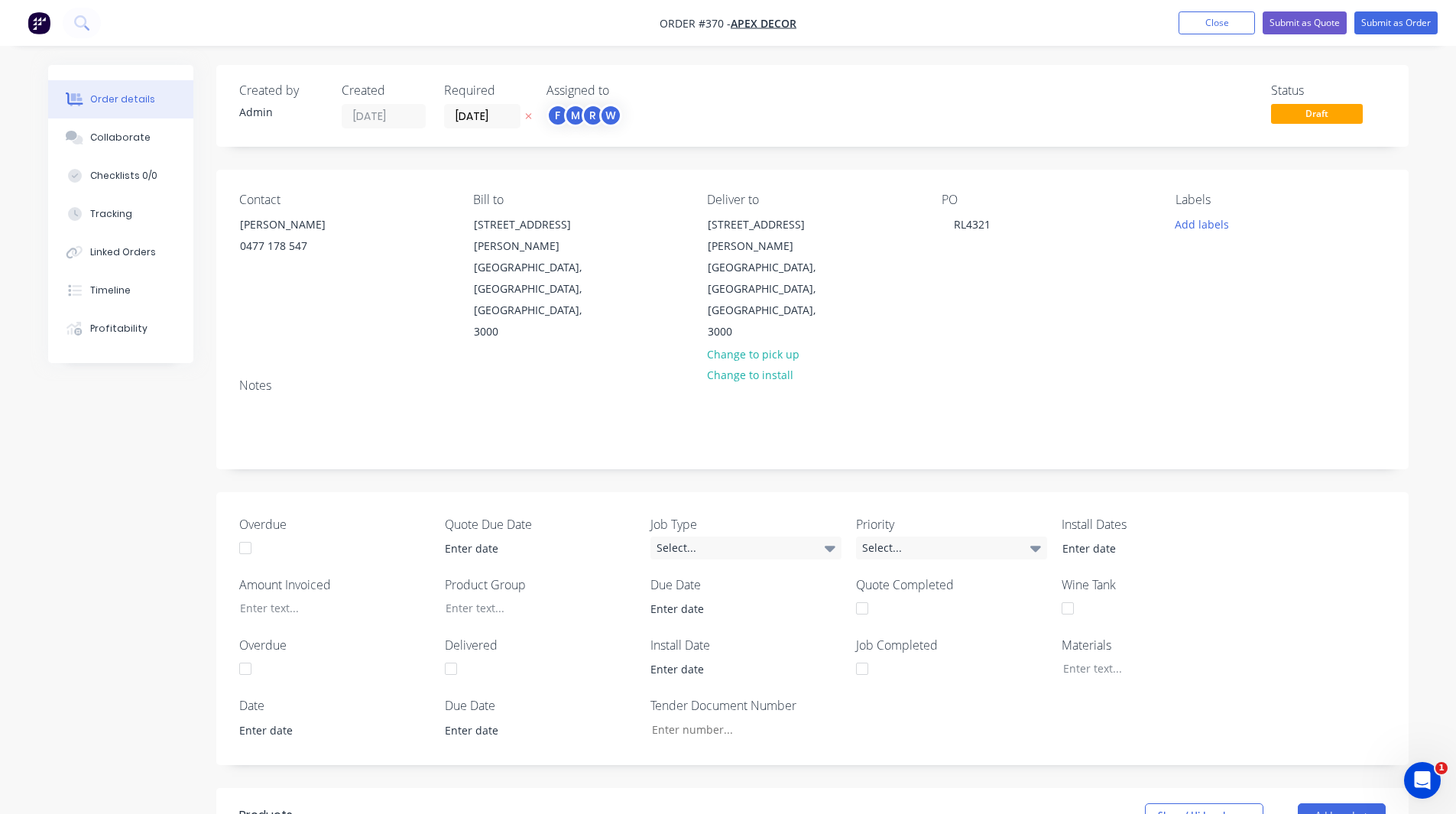
click at [1354, 263] on div "Labels Add labels" at bounding box center [1280, 268] width 210 height 151
click at [1194, 224] on button "Add labels" at bounding box center [1202, 223] width 70 height 20
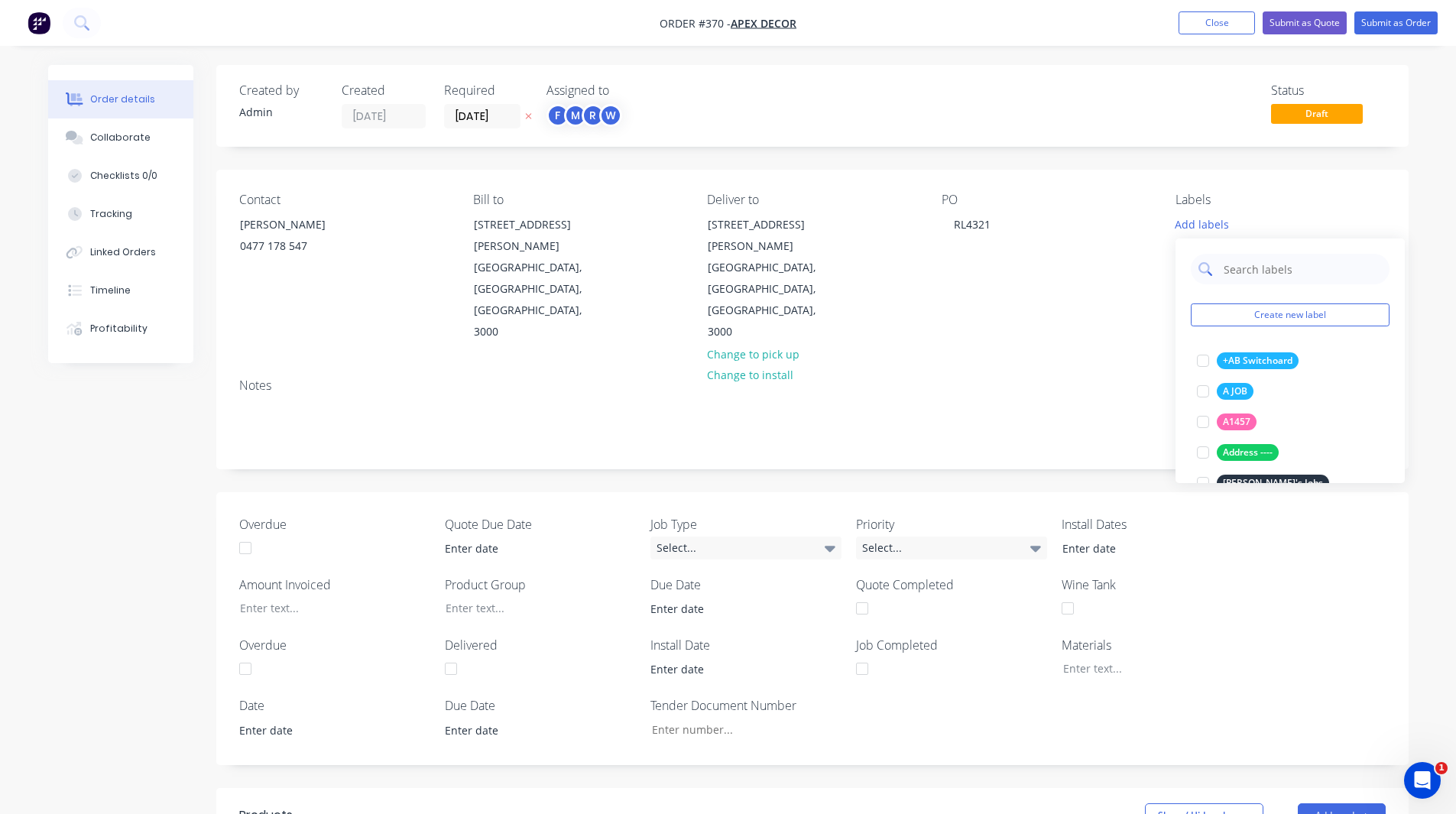
click at [1240, 270] on input "text" at bounding box center [1302, 269] width 159 height 31
click at [1203, 390] on div at bounding box center [1203, 392] width 31 height 31
click at [1263, 273] on input "urgent" at bounding box center [1302, 262] width 159 height 31
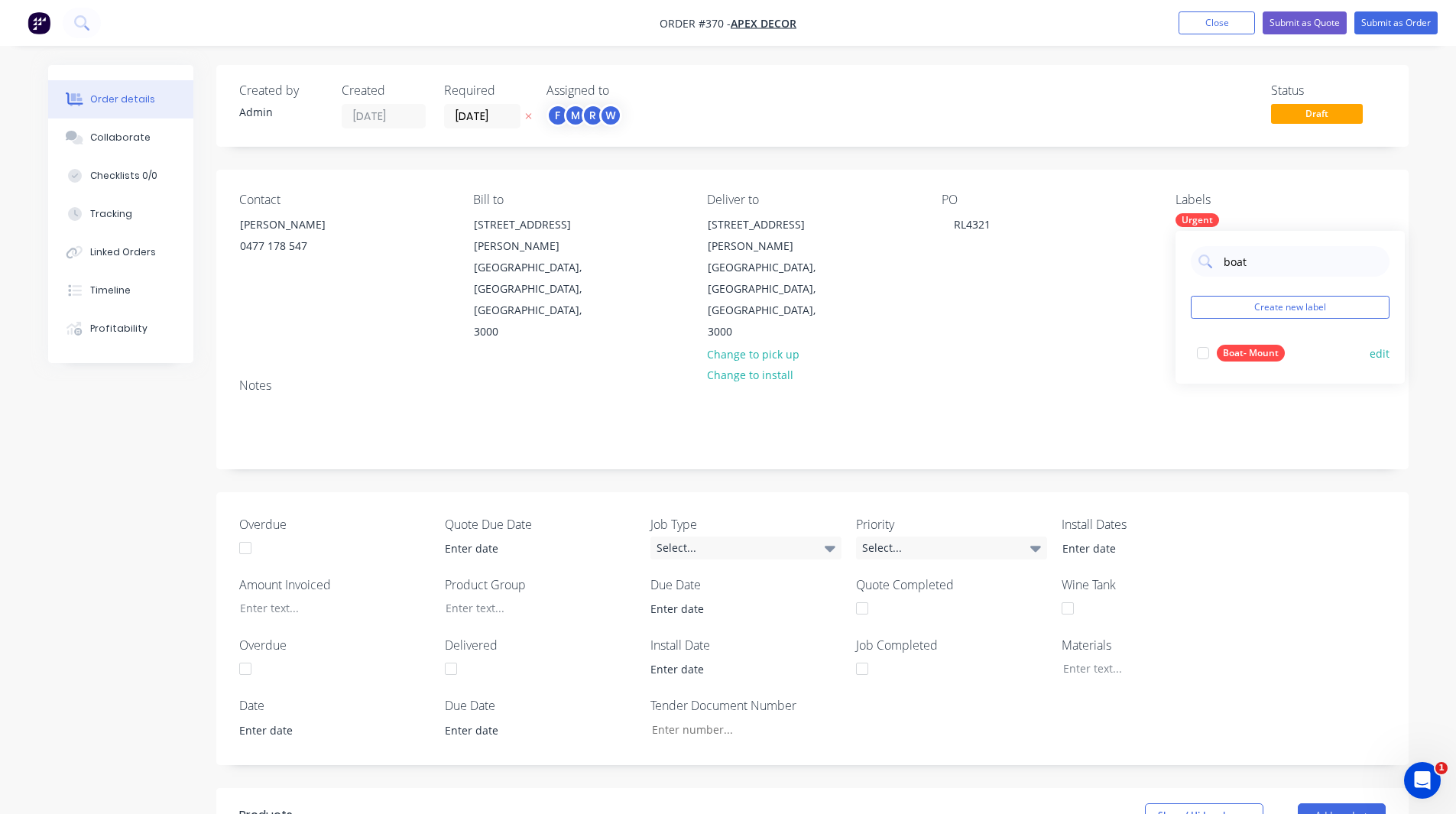
type input "boat"
drag, startPoint x: 1375, startPoint y: 348, endPoint x: 1386, endPoint y: 352, distance: 11.7
click at [1386, 352] on button "edit" at bounding box center [1380, 353] width 20 height 16
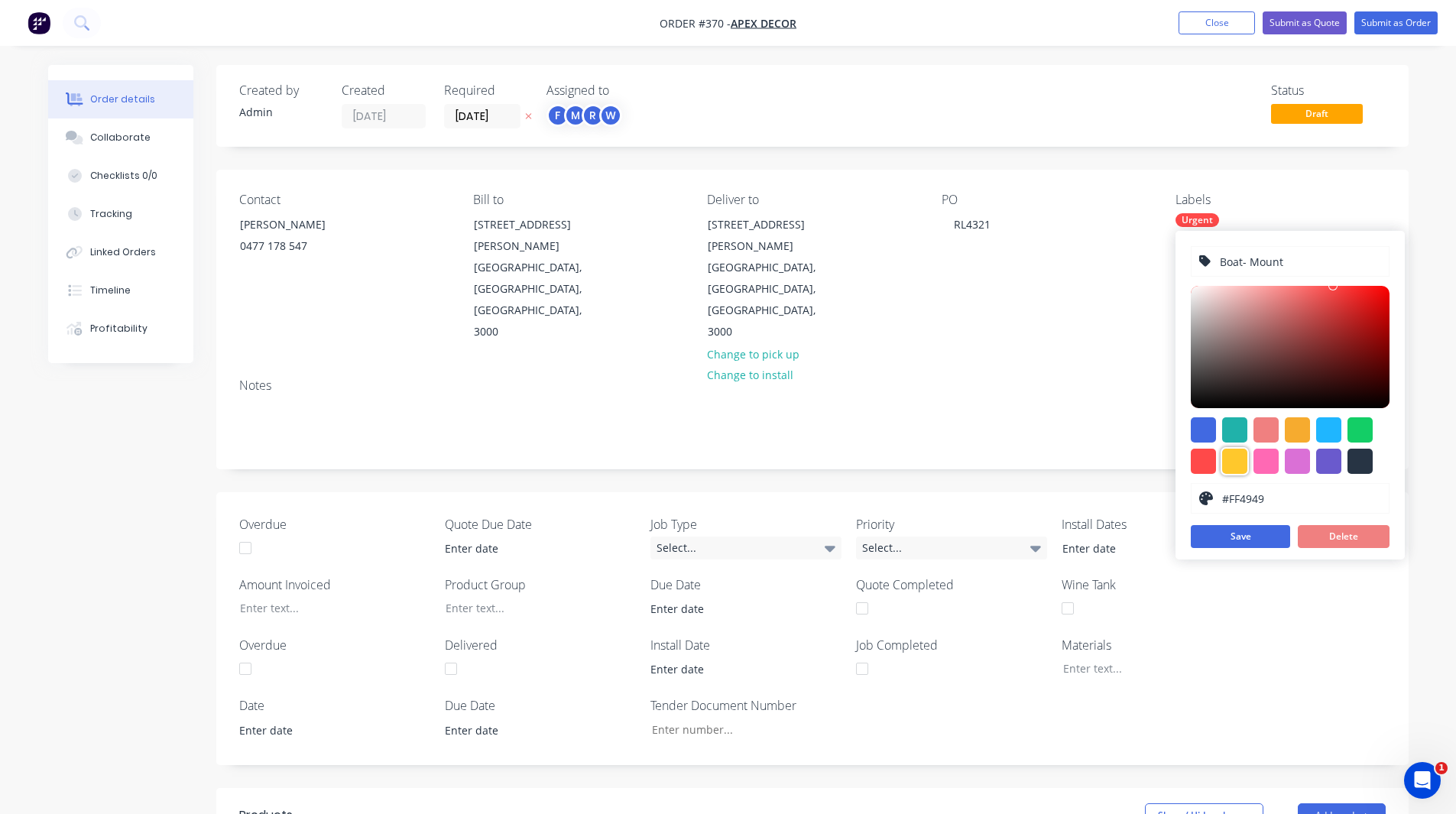
drag, startPoint x: 1227, startPoint y: 451, endPoint x: 1231, endPoint y: 466, distance: 15.5
click at [1231, 466] on div at bounding box center [1235, 462] width 25 height 25
type input "#FFC82C"
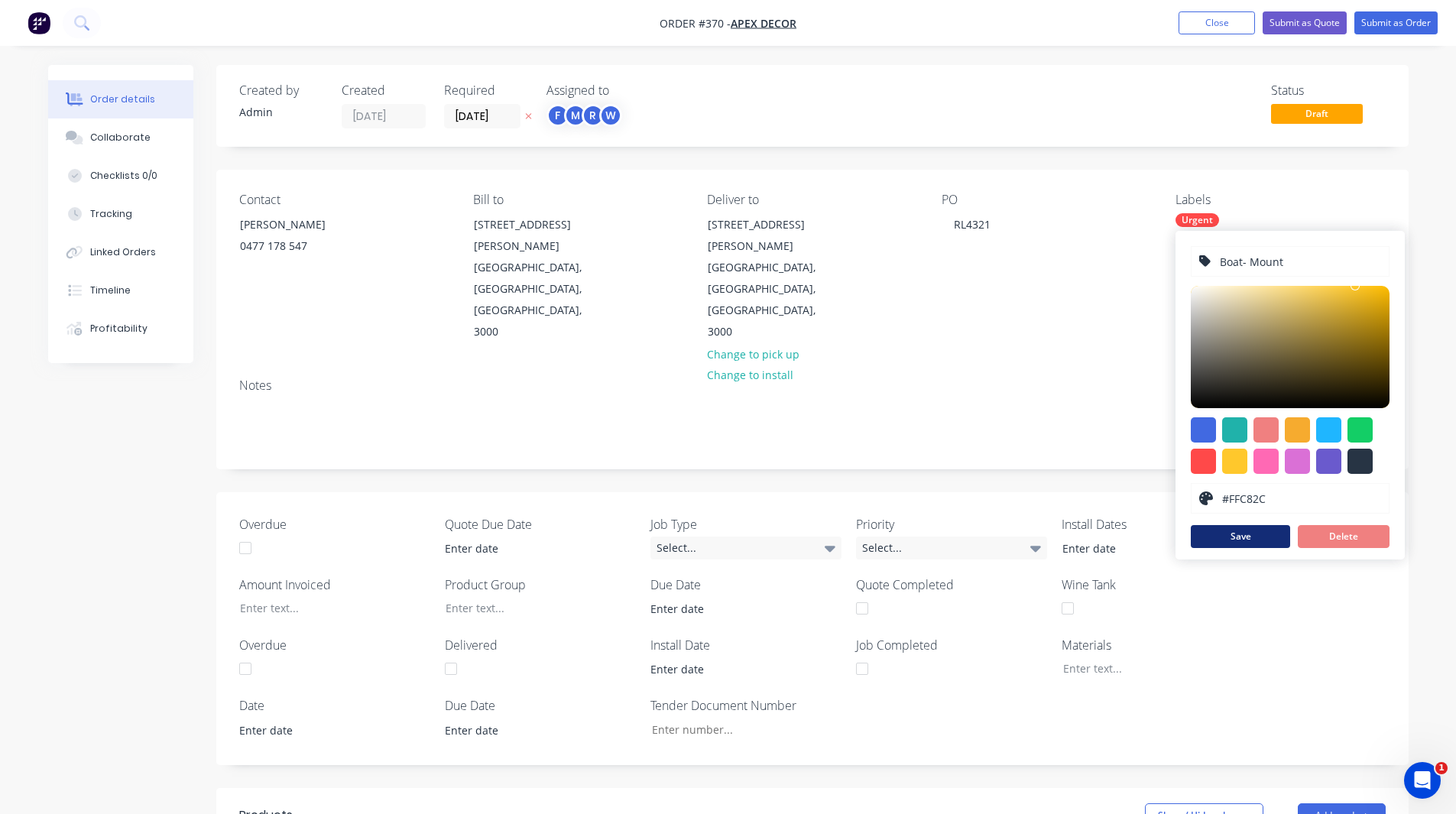
click at [1236, 546] on button "Save" at bounding box center [1241, 537] width 99 height 23
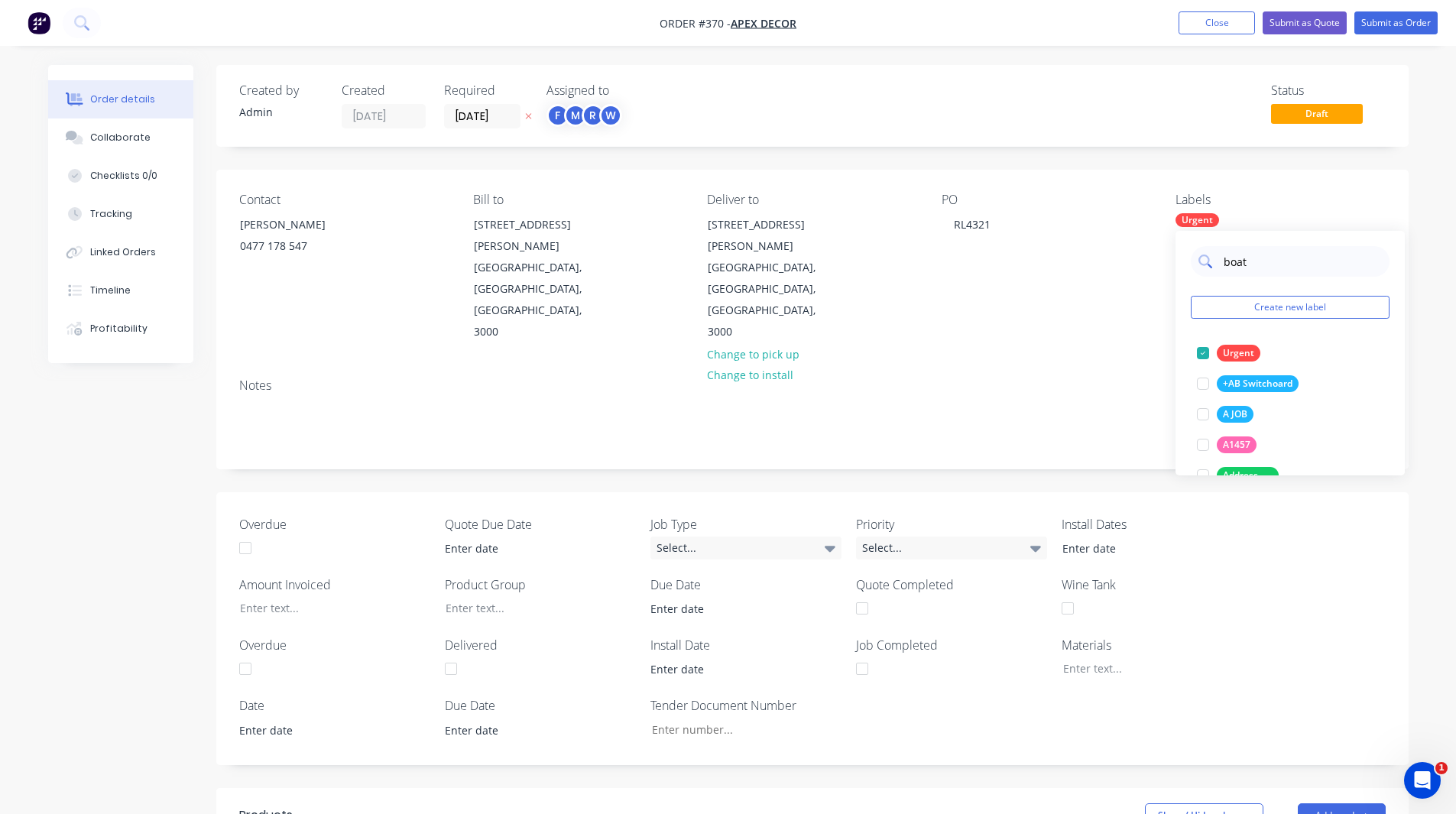
click at [1256, 251] on input "boat" at bounding box center [1302, 262] width 159 height 31
type input "boat"
click at [1204, 351] on div at bounding box center [1203, 353] width 31 height 31
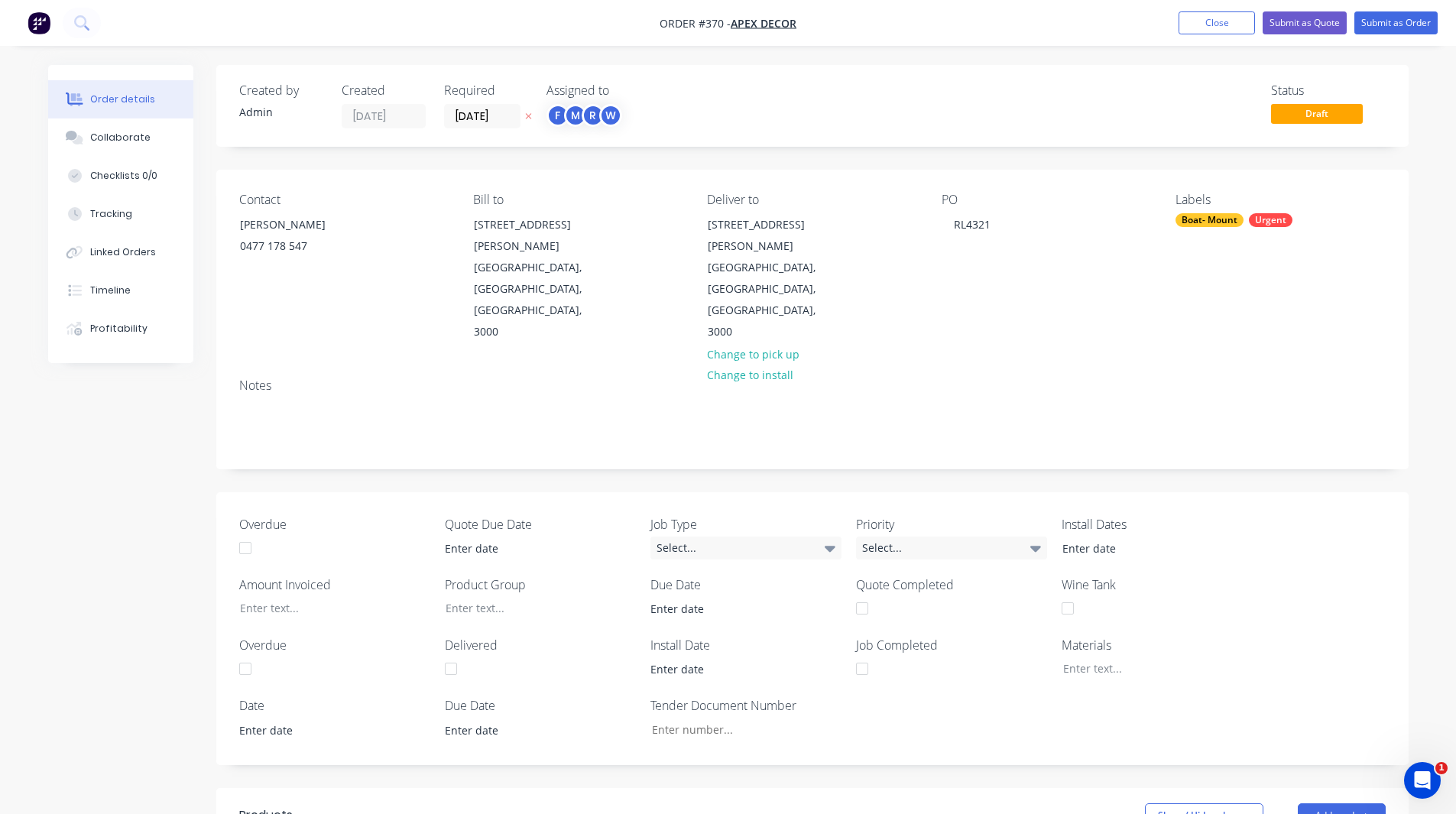
drag, startPoint x: 1445, startPoint y: 263, endPoint x: 1233, endPoint y: 220, distance: 216.3
click at [1233, 220] on div "Boat- Mount" at bounding box center [1210, 220] width 68 height 14
click at [1239, 263] on input "boat" at bounding box center [1302, 262] width 159 height 31
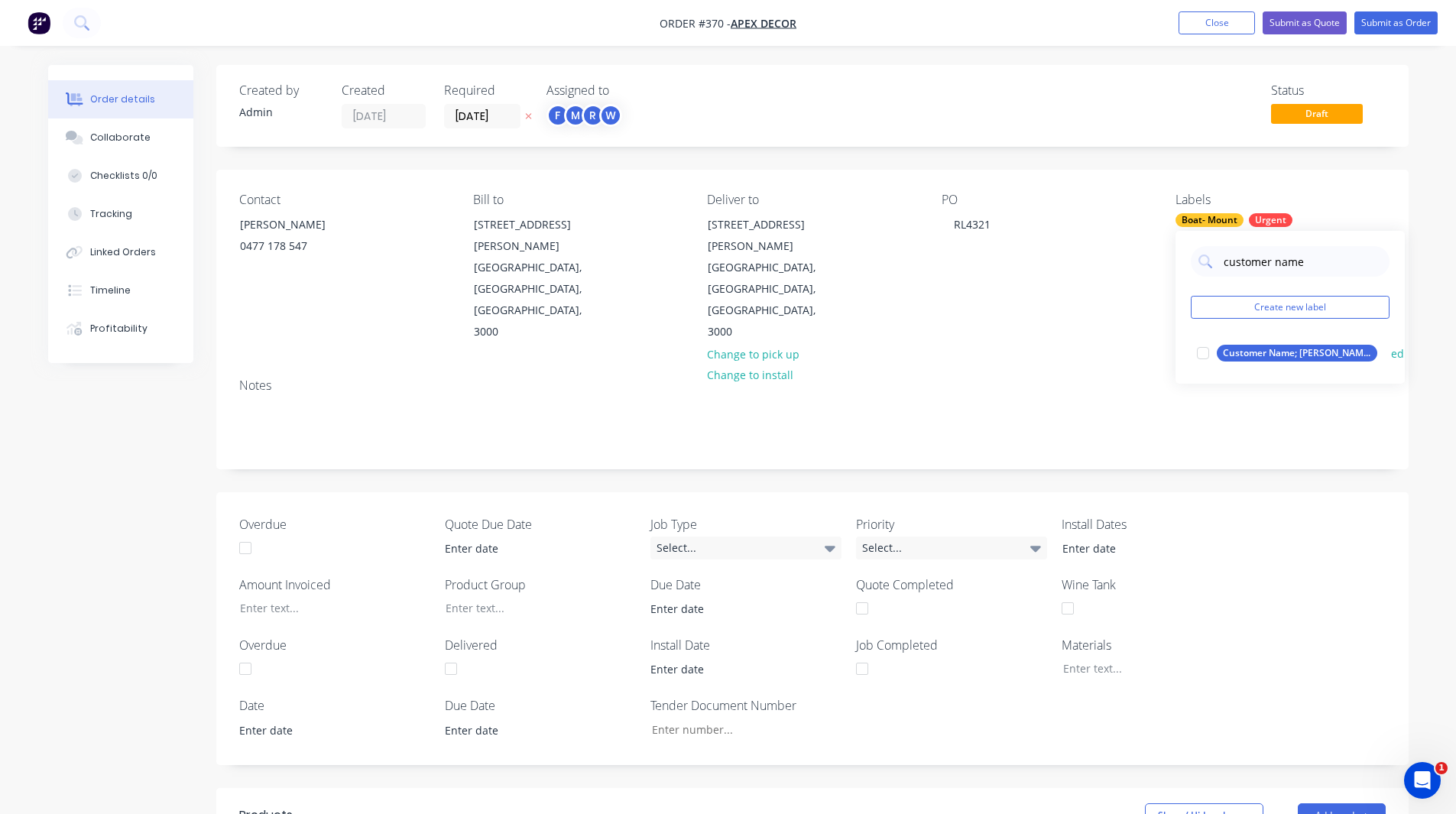
click at [1203, 350] on div at bounding box center [1203, 353] width 31 height 31
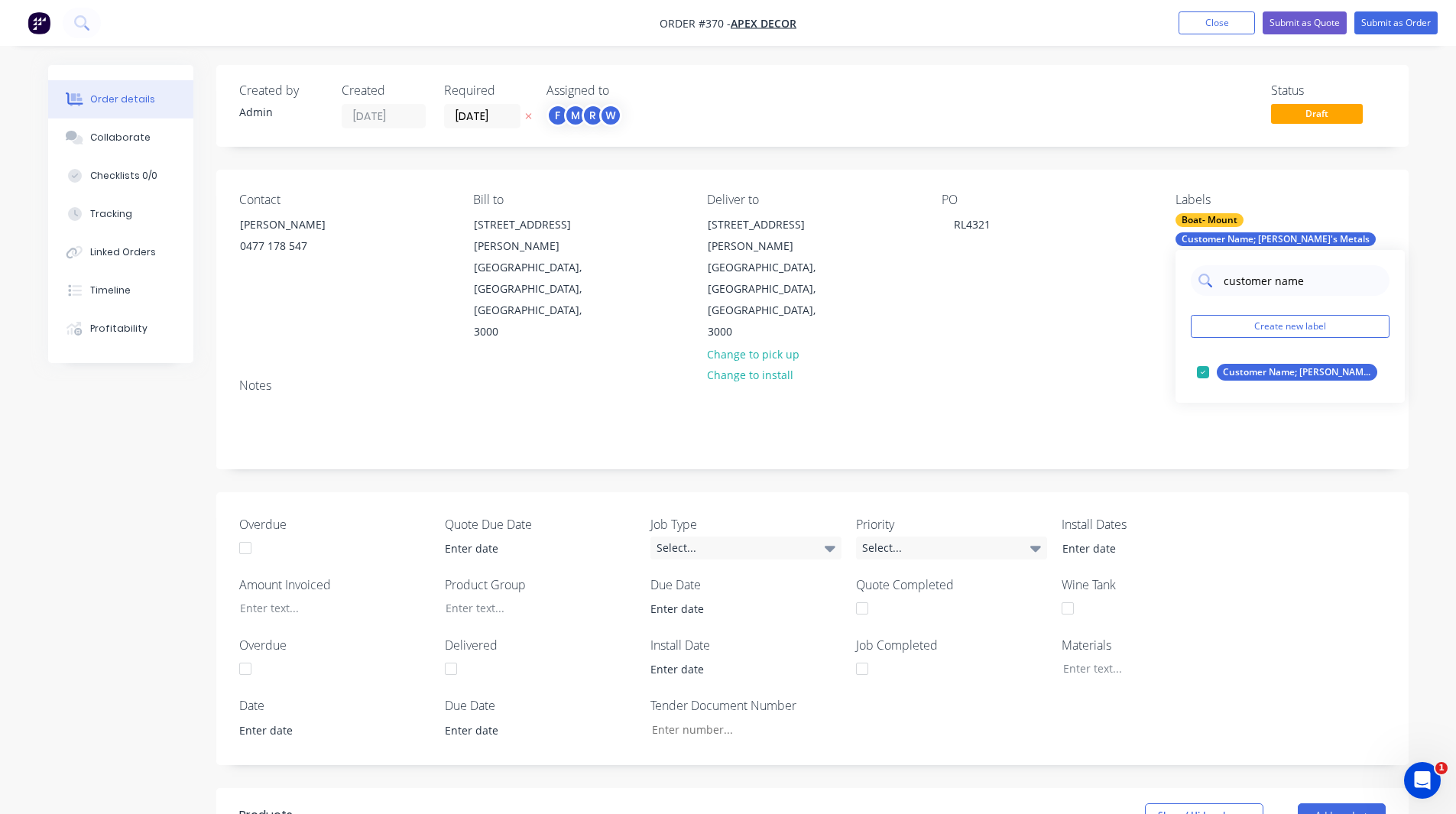
click at [1246, 267] on input "customer name" at bounding box center [1302, 281] width 159 height 31
type input "[PERSON_NAME]"
click at [1203, 373] on div at bounding box center [1203, 373] width 31 height 31
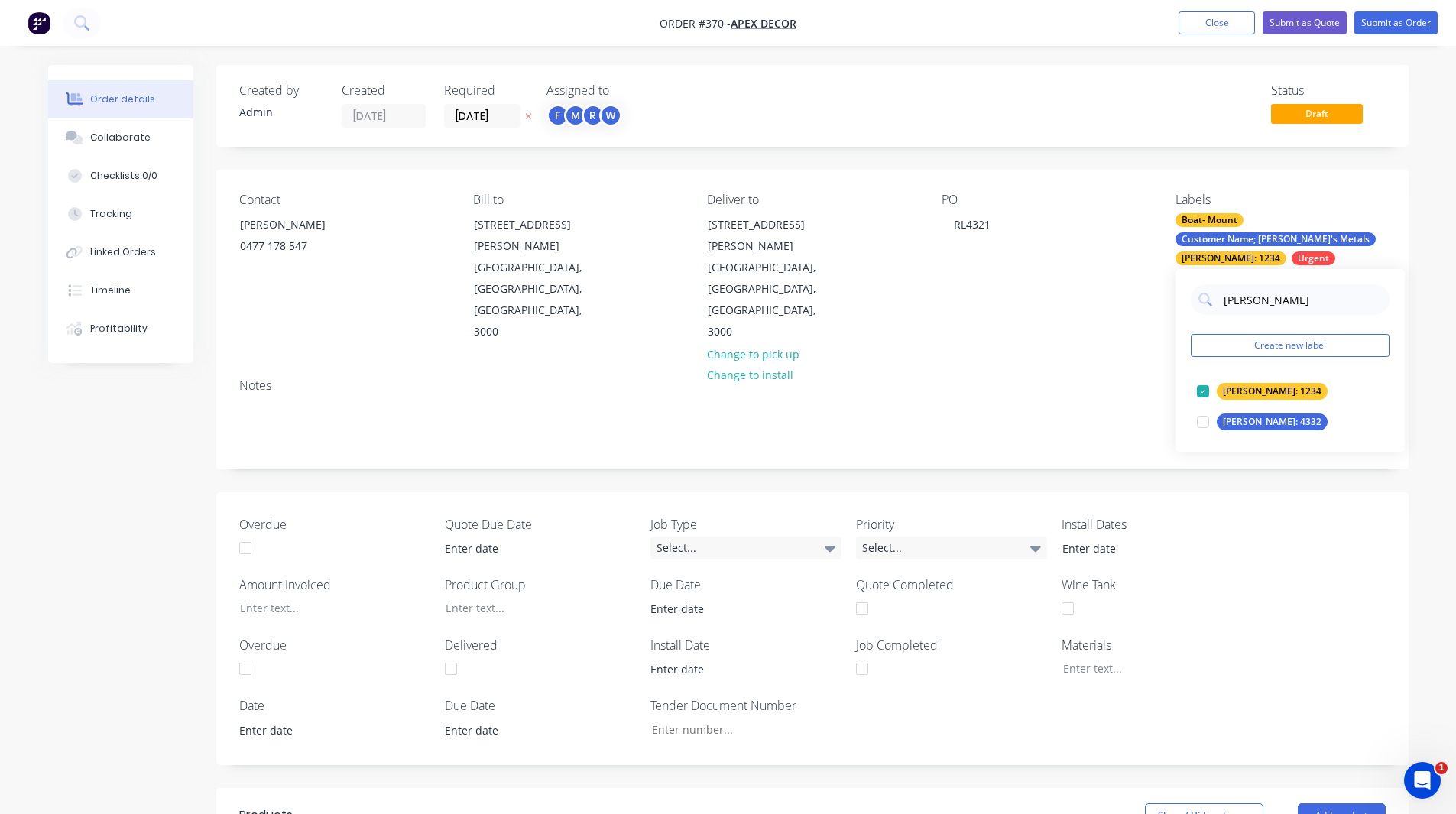
click at [1424, 241] on div "Order details Collaborate Checklists 0/0 Tracking Linked Orders Timeline Profit…" at bounding box center [728, 642] width 1456 height 1284
click at [1208, 223] on div "Boat- Mount" at bounding box center [1210, 220] width 68 height 14
click at [1229, 254] on div "[PERSON_NAME]: 1234" at bounding box center [1231, 258] width 111 height 14
click at [1214, 259] on div "[PERSON_NAME]: 1234" at bounding box center [1231, 258] width 111 height 14
click at [1201, 388] on div at bounding box center [1203, 392] width 31 height 31
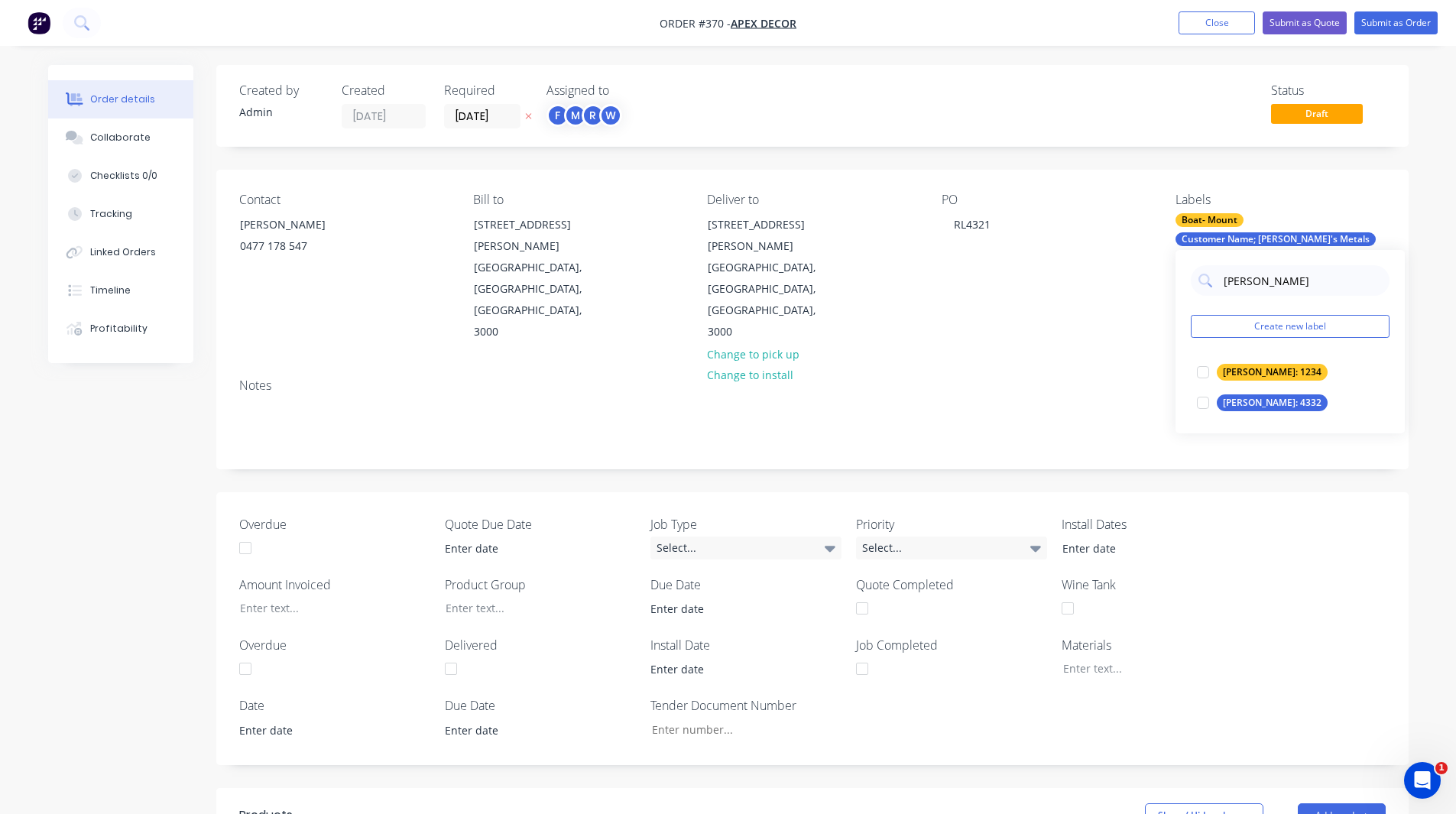
click at [1227, 218] on div "Boat- Mount" at bounding box center [1210, 220] width 68 height 14
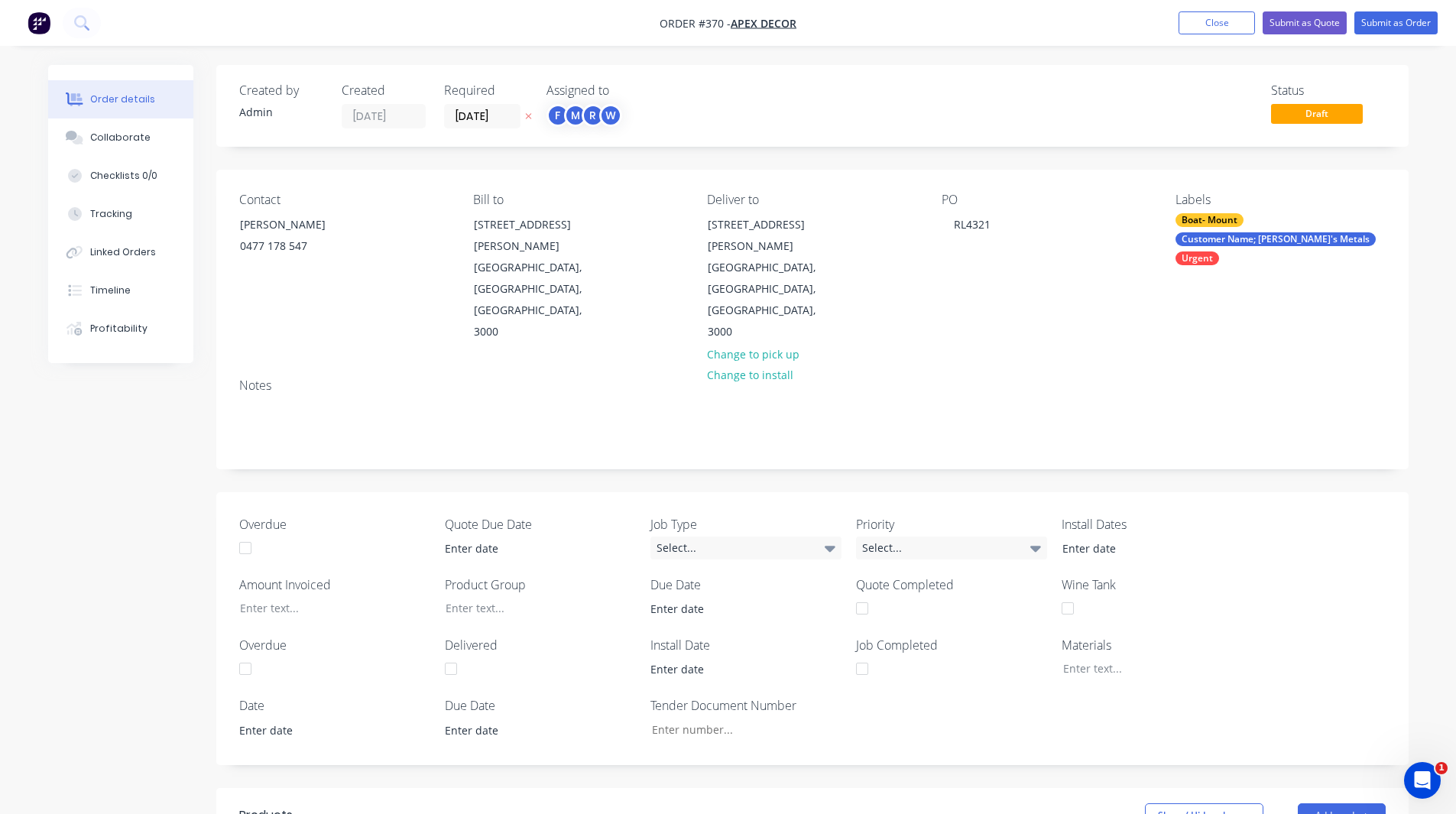
click at [1218, 218] on div "Boat- Mount" at bounding box center [1210, 220] width 68 height 14
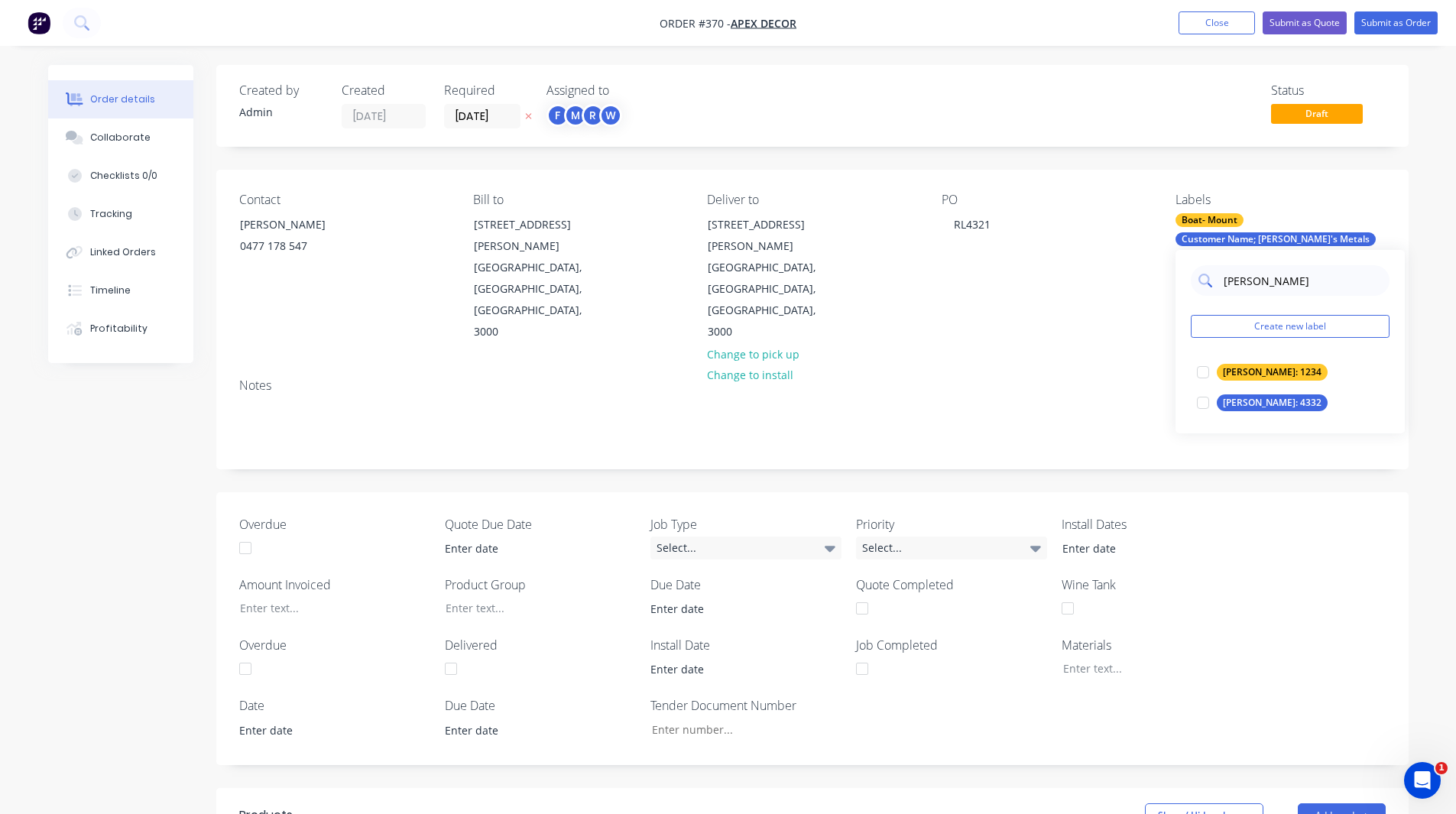
click at [1243, 280] on input "[PERSON_NAME]" at bounding box center [1302, 281] width 159 height 31
click at [1201, 369] on div at bounding box center [1203, 373] width 31 height 31
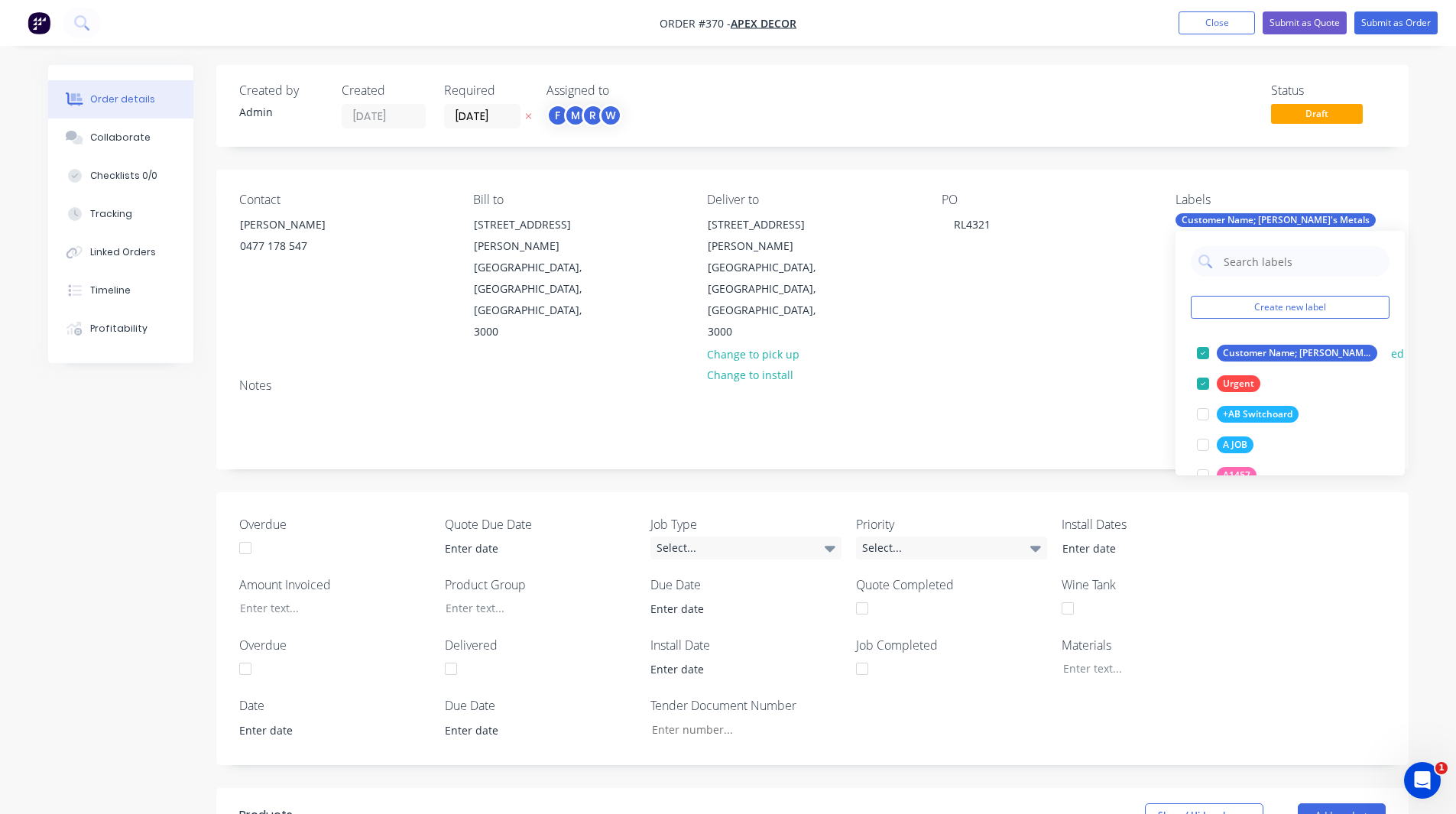
click at [1206, 351] on div at bounding box center [1203, 353] width 31 height 31
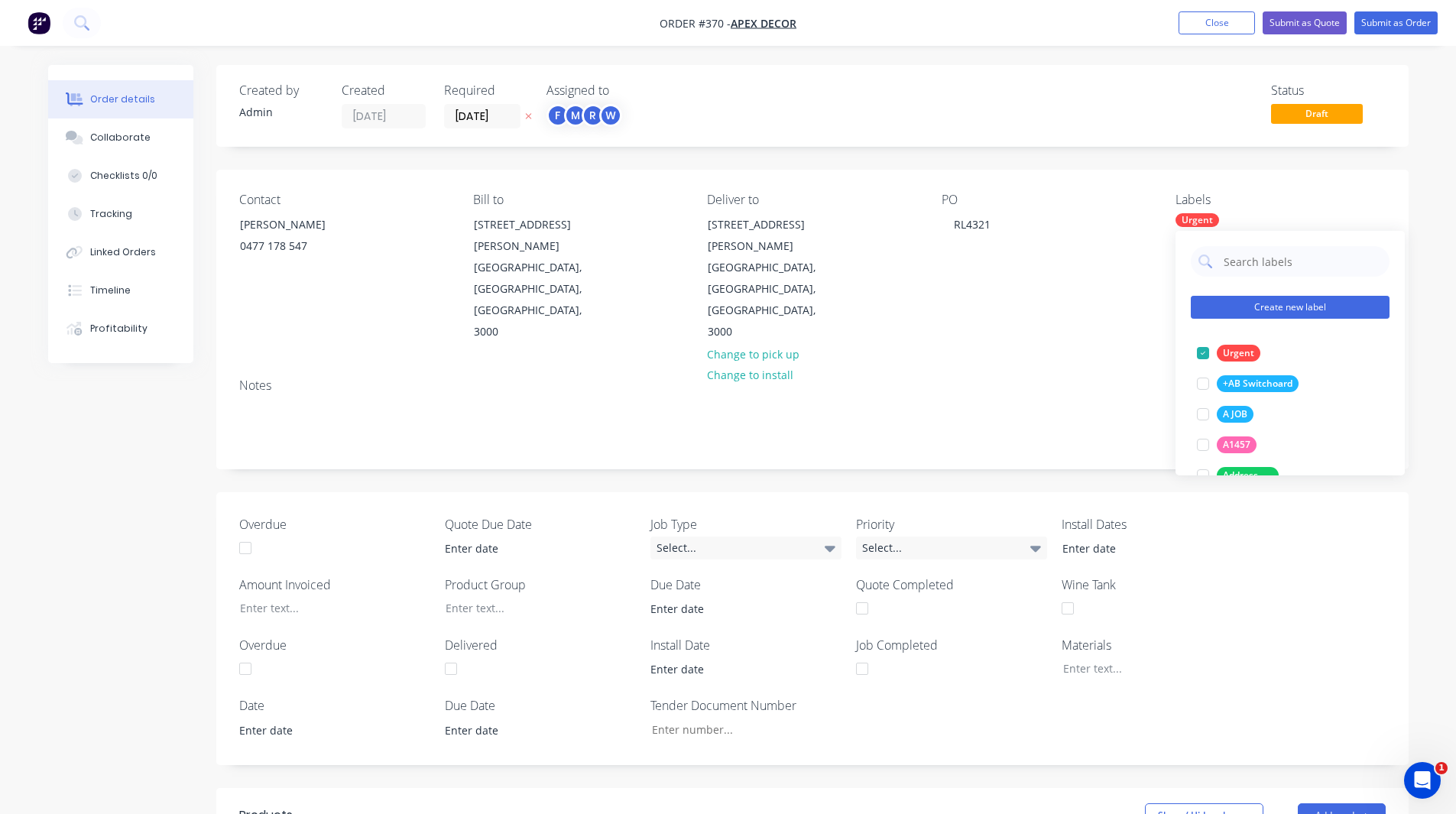
click at [1250, 303] on button "Create new label" at bounding box center [1291, 307] width 199 height 23
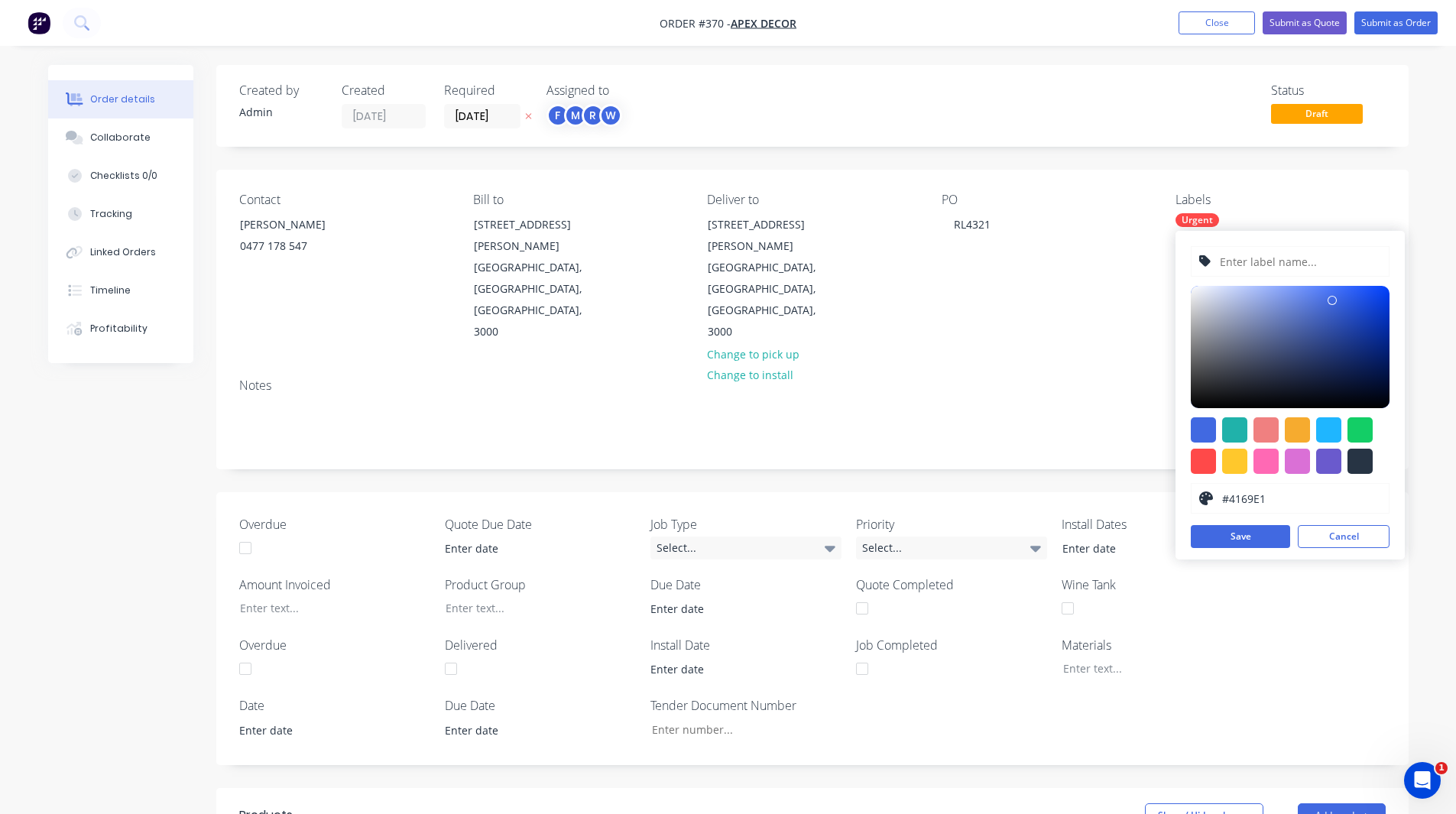
click at [1236, 264] on input "text" at bounding box center [1300, 262] width 163 height 29
type input "Product"
click at [1327, 426] on div at bounding box center [1329, 430] width 25 height 25
type input "#1FB6FF"
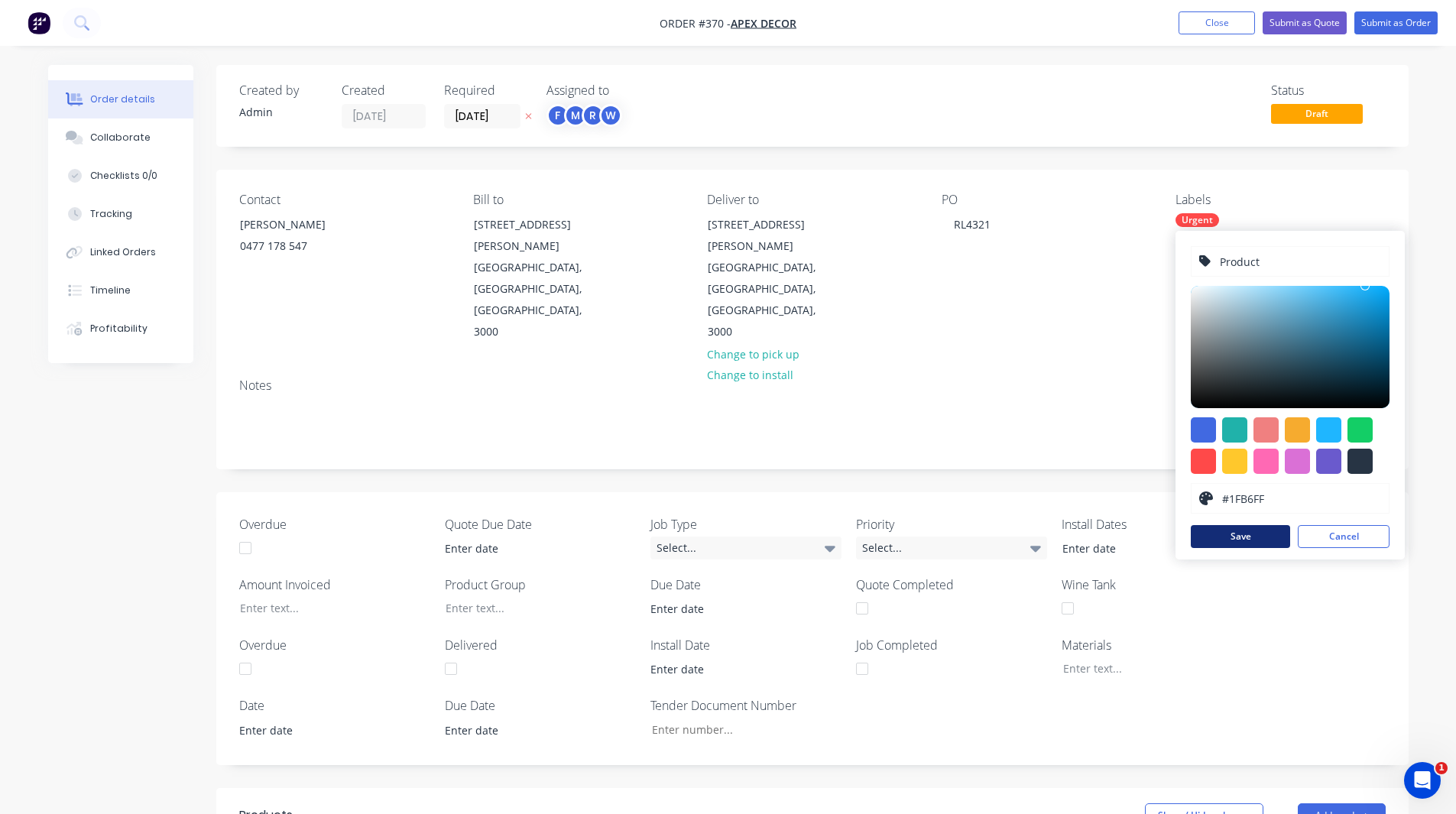
click at [1261, 530] on button "Save" at bounding box center [1241, 537] width 99 height 23
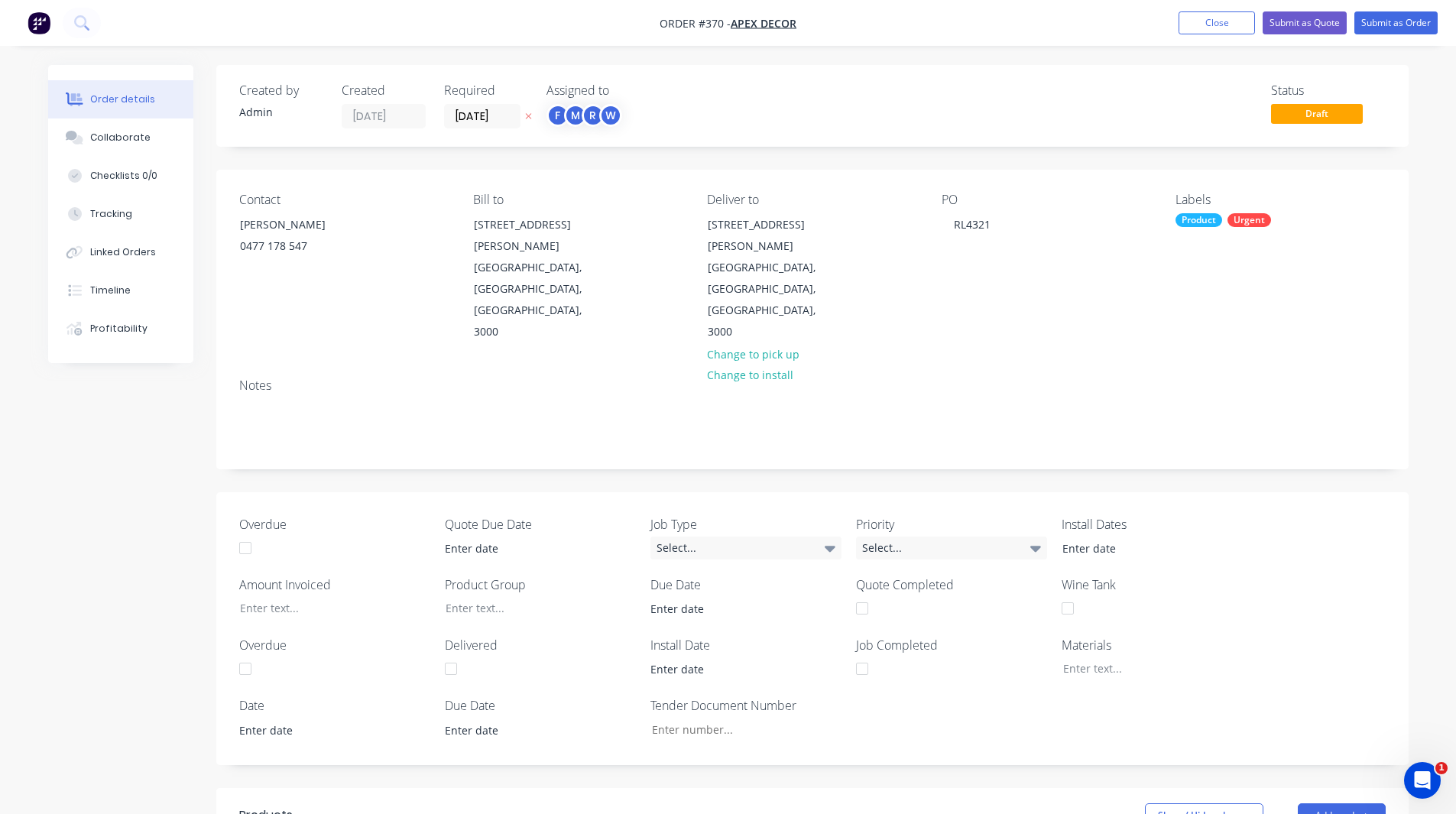
click at [1423, 383] on div "Order details Collaborate Checklists 0/0 Tracking Linked Orders Timeline Profit…" at bounding box center [728, 674] width 1391 height 1220
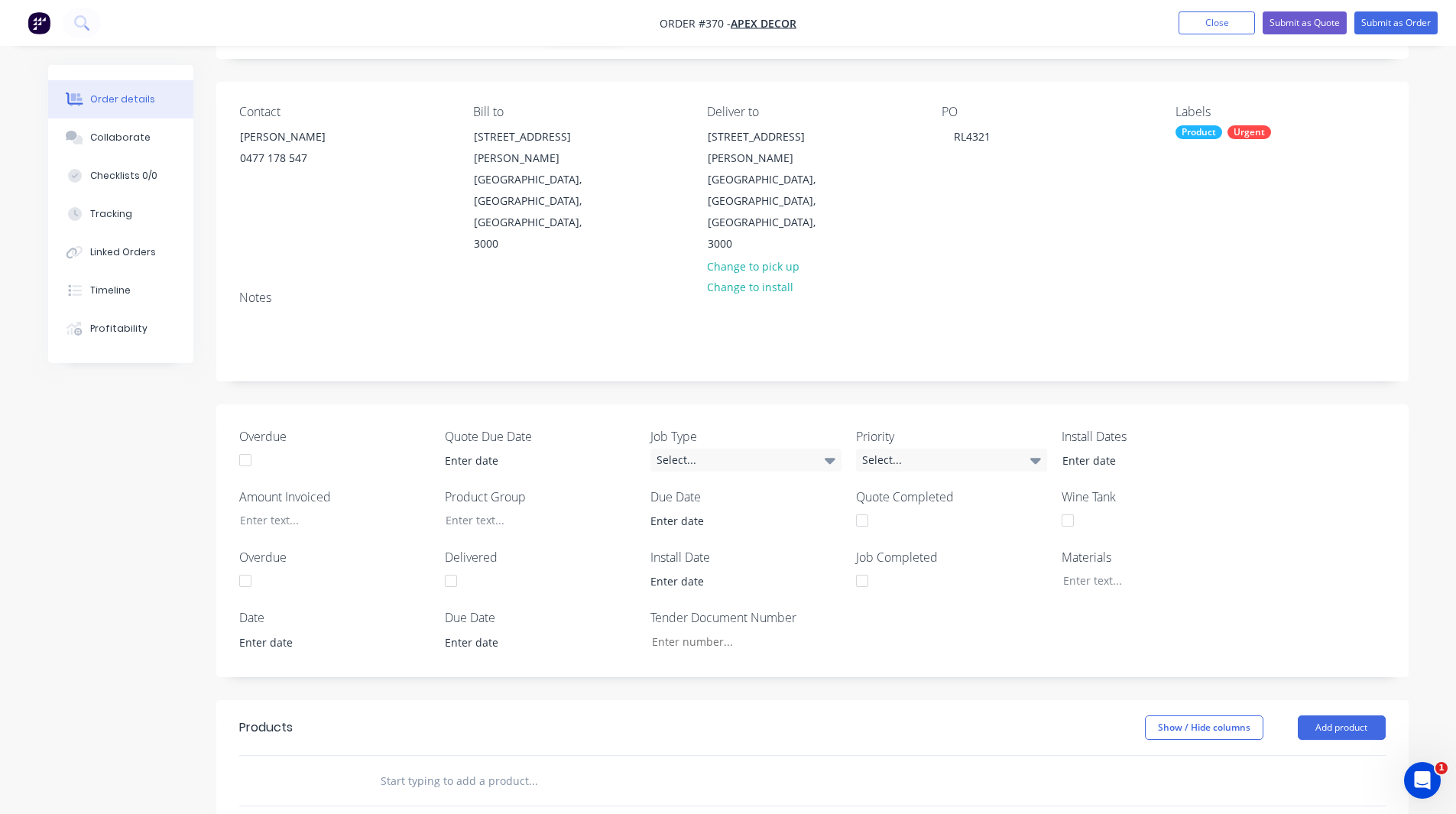
scroll to position [89, 0]
click at [698, 448] on div "Select..." at bounding box center [746, 460] width 191 height 23
click at [1402, 408] on div "Overdue Quote Due Date Job Type Select... Priority Select... Install Dates Amou…" at bounding box center [812, 540] width 1192 height 273
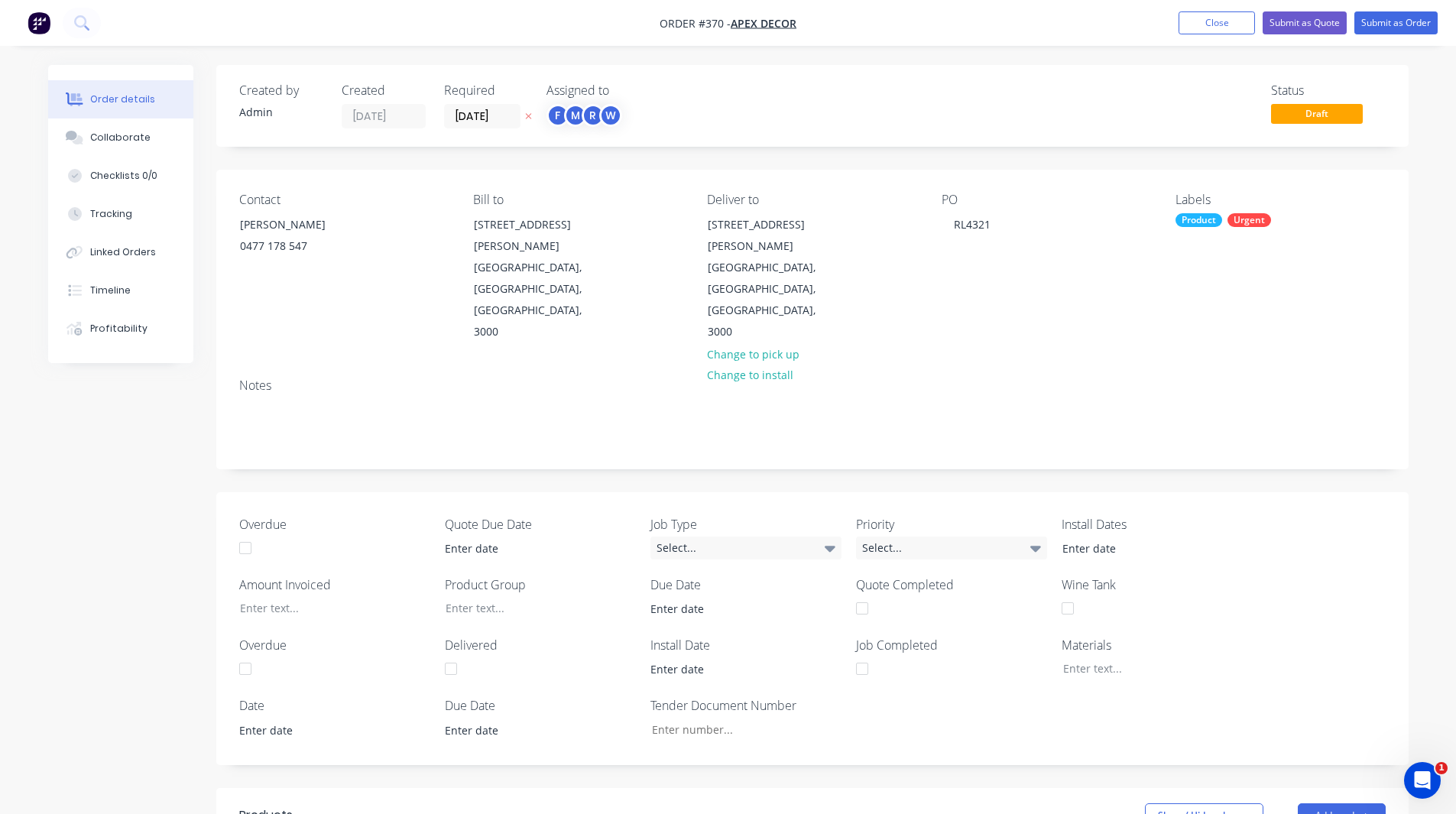
scroll to position [406, 0]
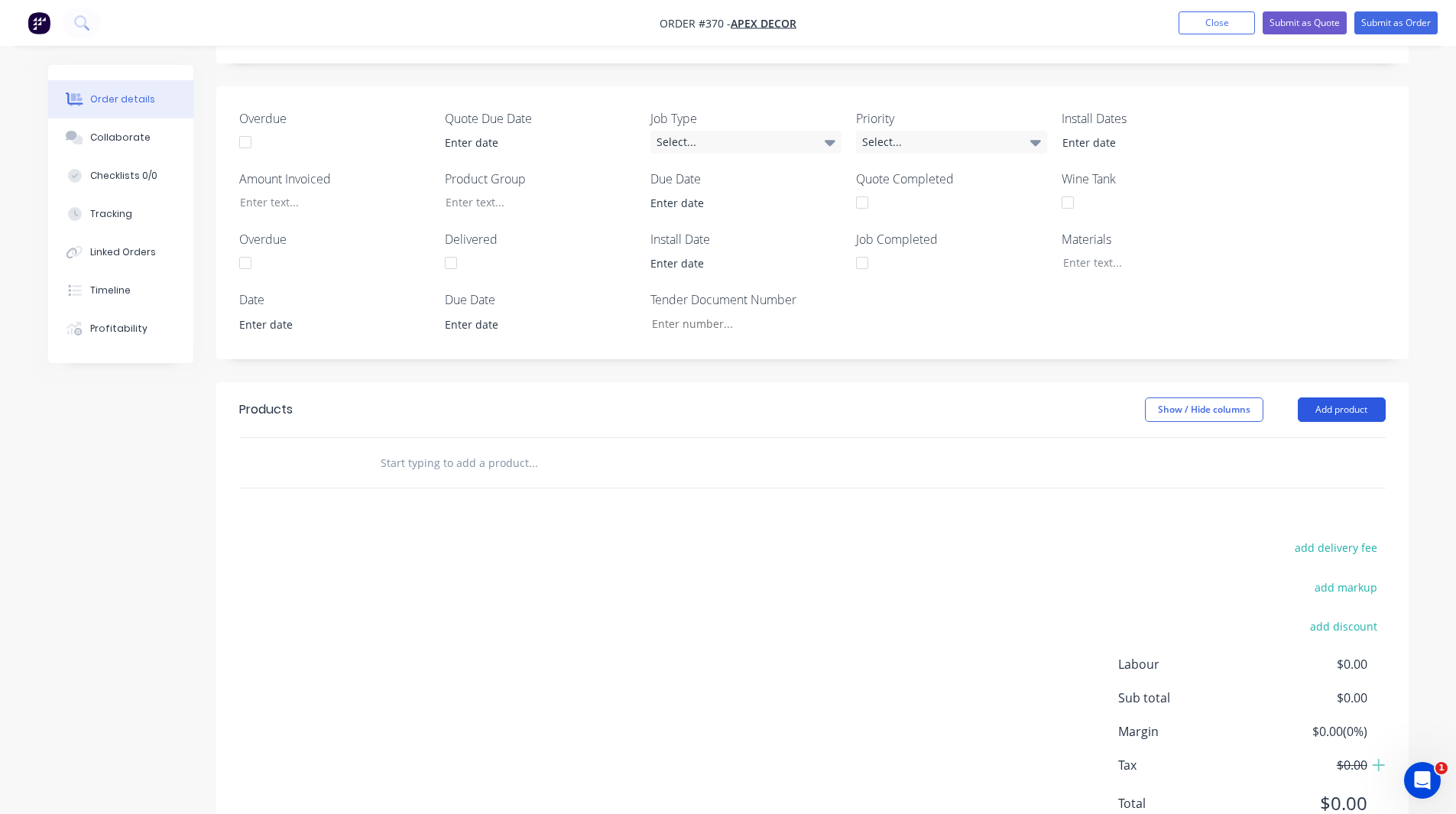
click at [1320, 398] on button "Add product" at bounding box center [1341, 409] width 88 height 24
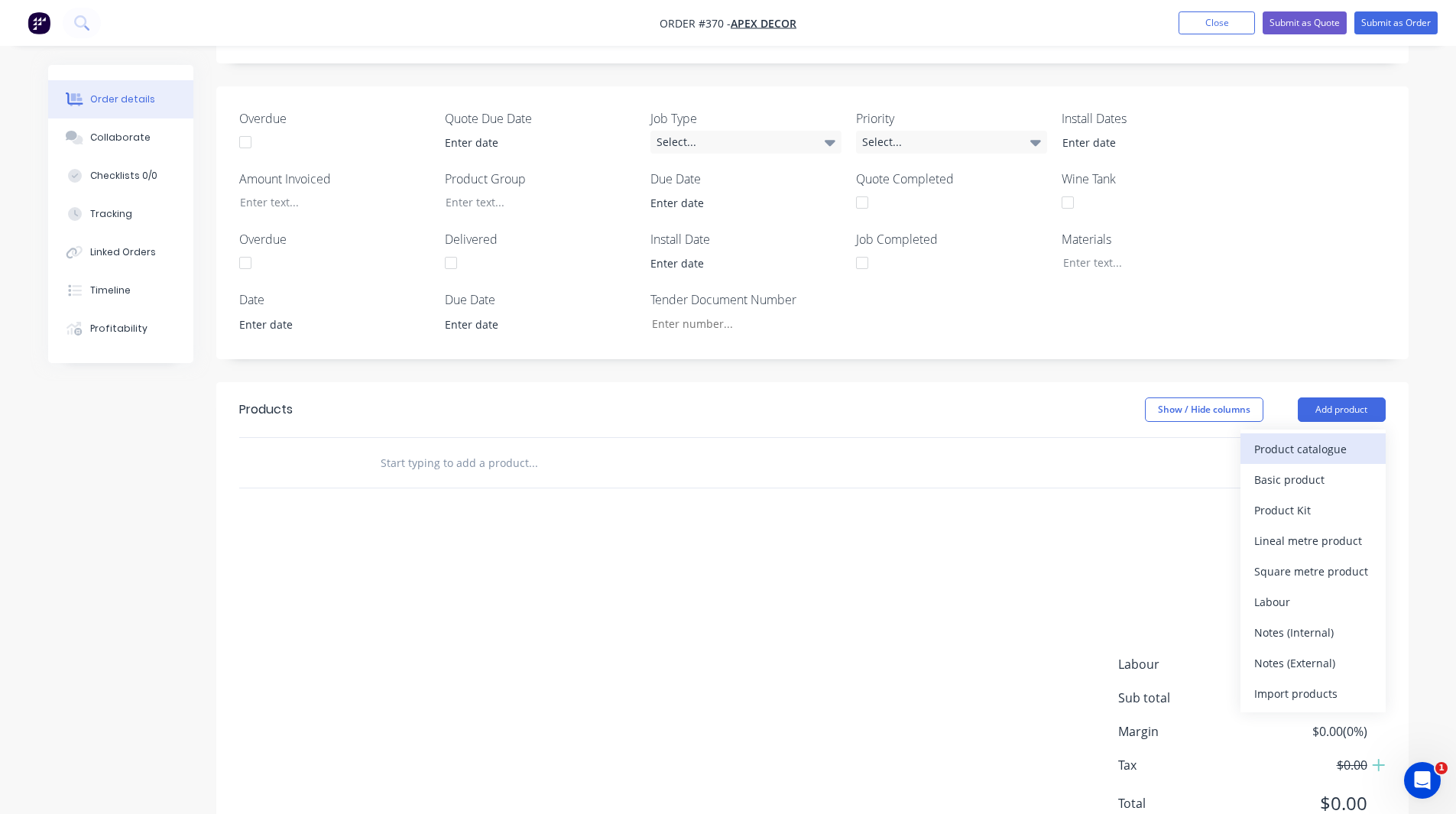
click at [1294, 438] on div "Product catalogue" at bounding box center [1313, 449] width 118 height 22
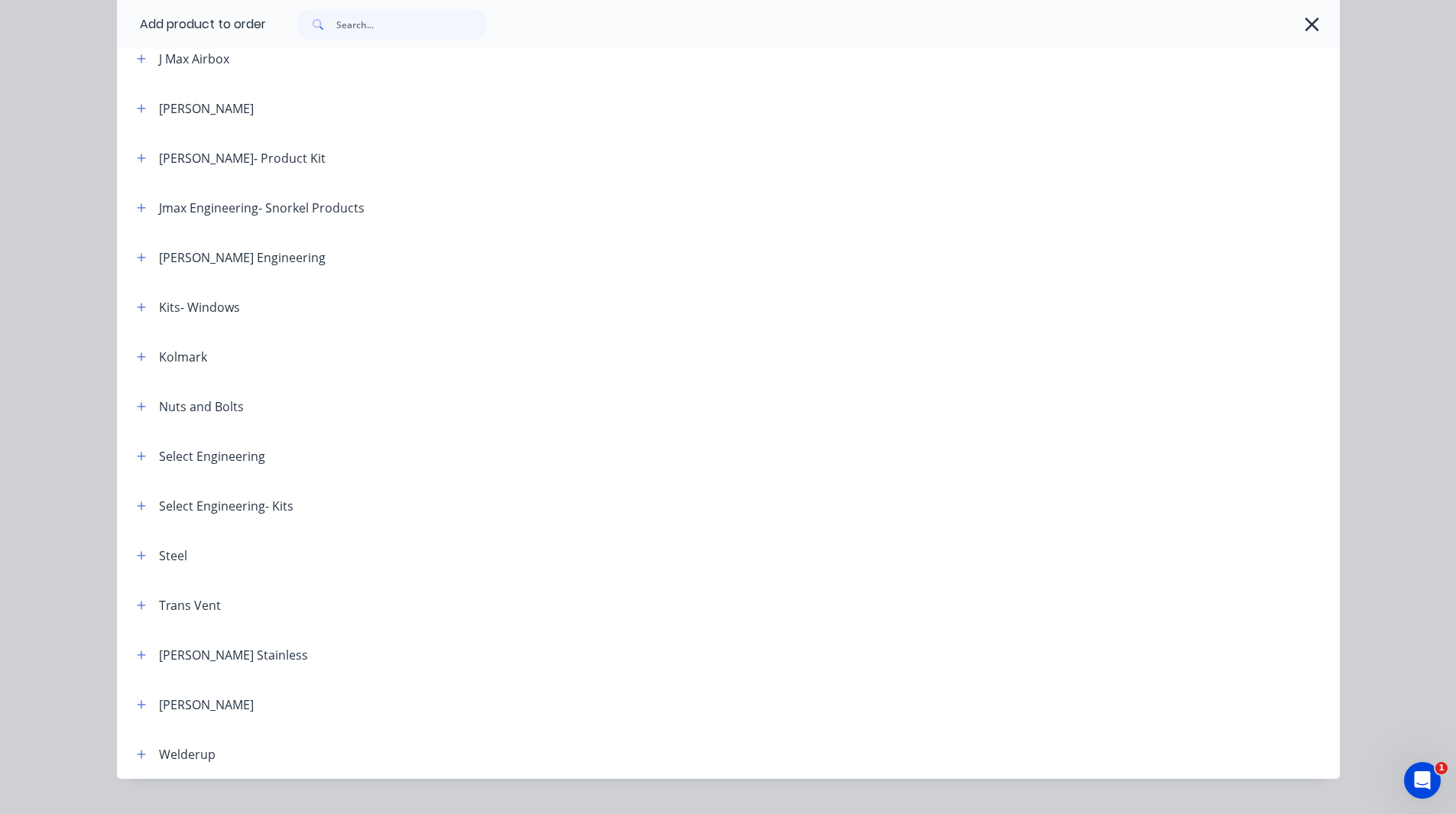
scroll to position [1160, 0]
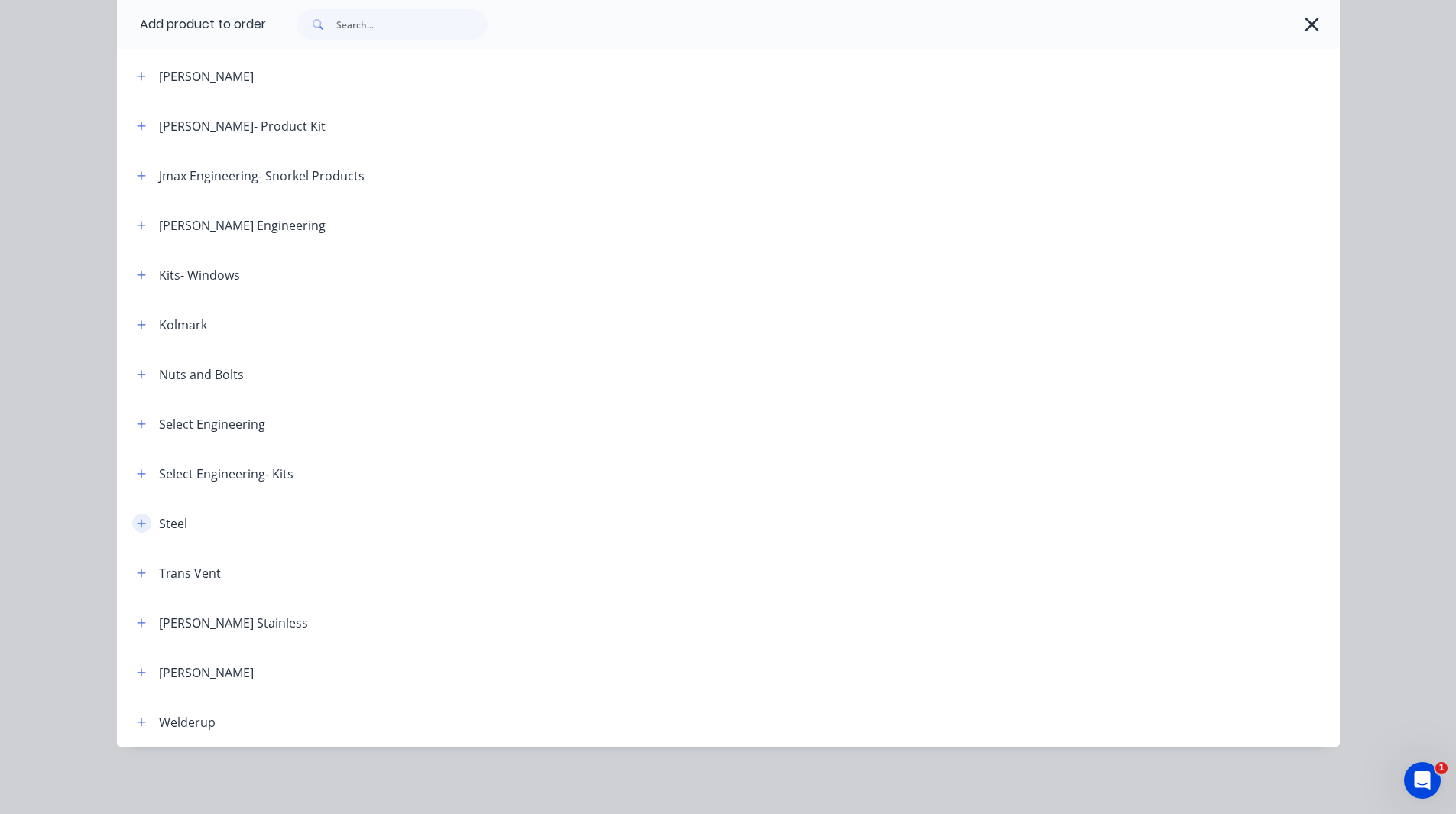
click at [137, 523] on icon "button" at bounding box center [141, 523] width 9 height 9
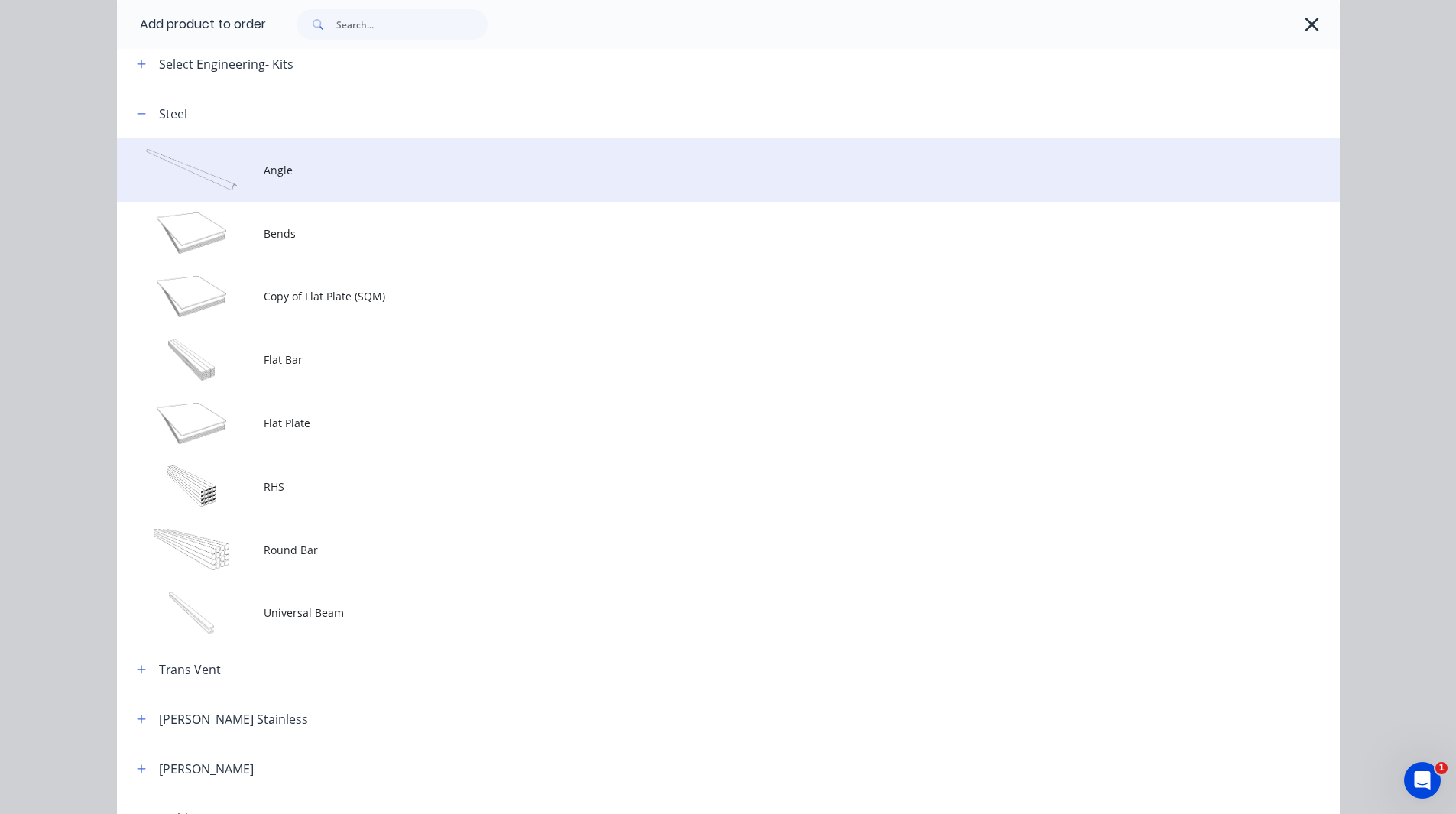
scroll to position [1570, 0]
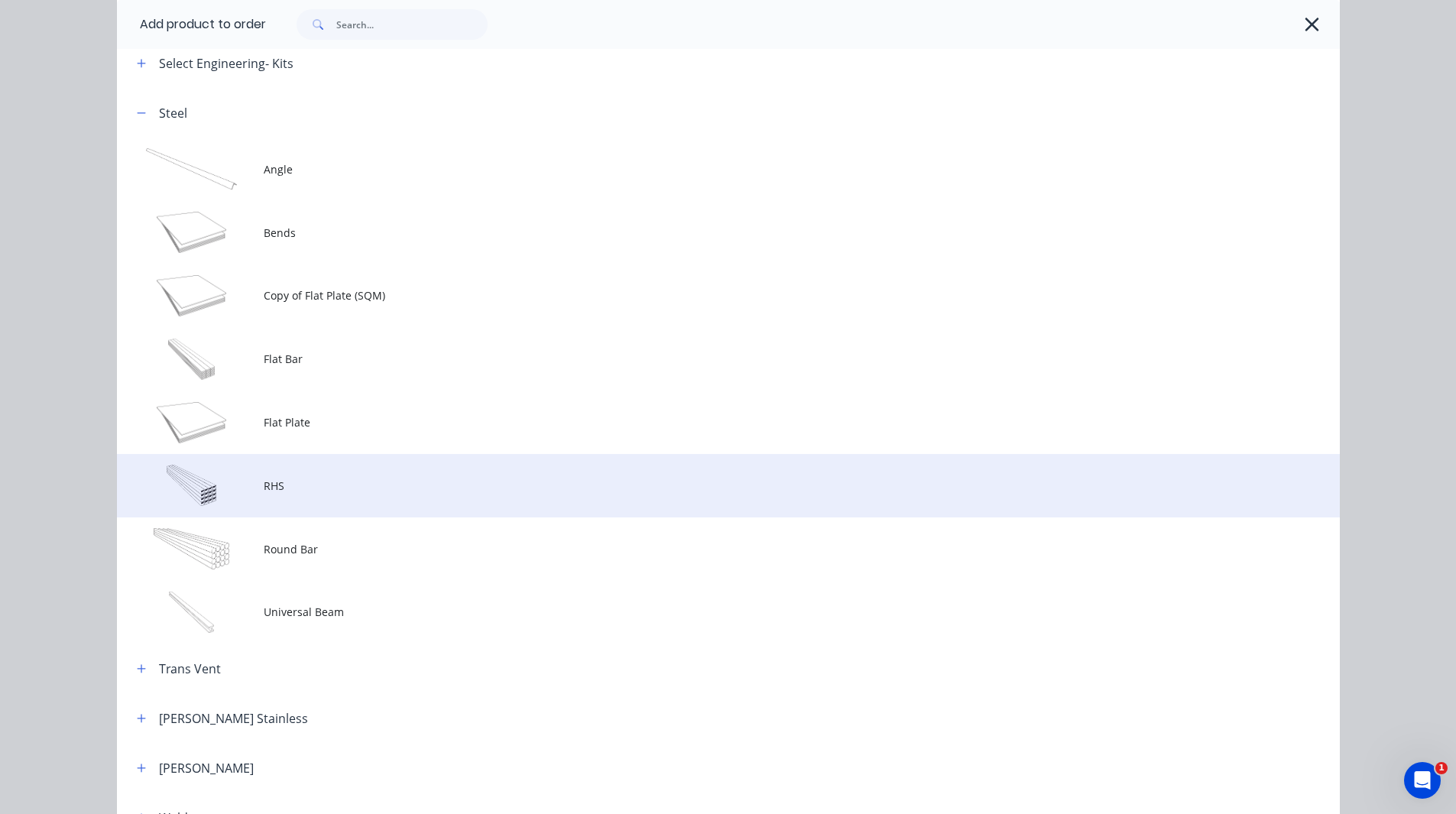
click at [353, 484] on span "RHS" at bounding box center [694, 486] width 861 height 16
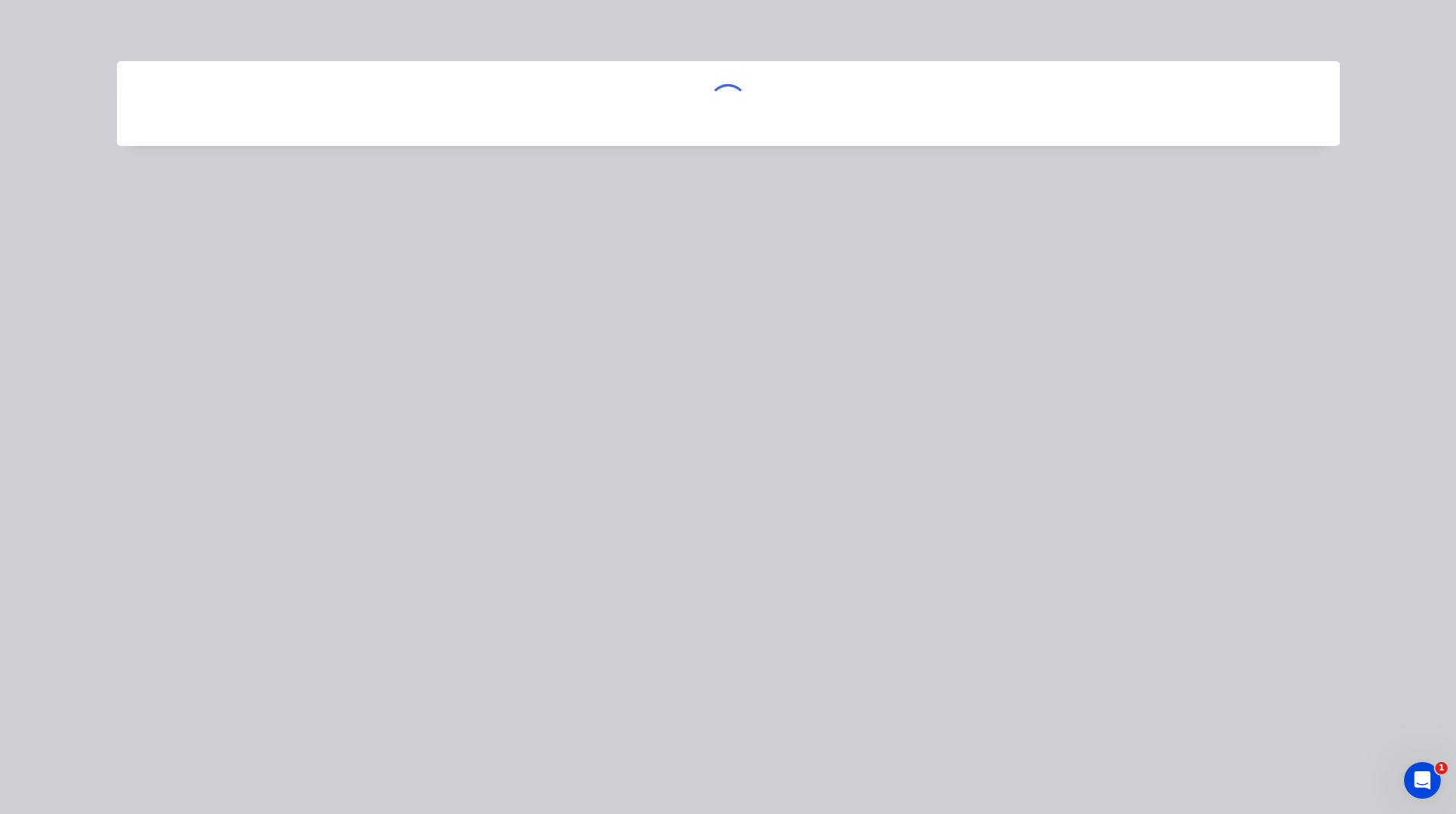
scroll to position [0, 0]
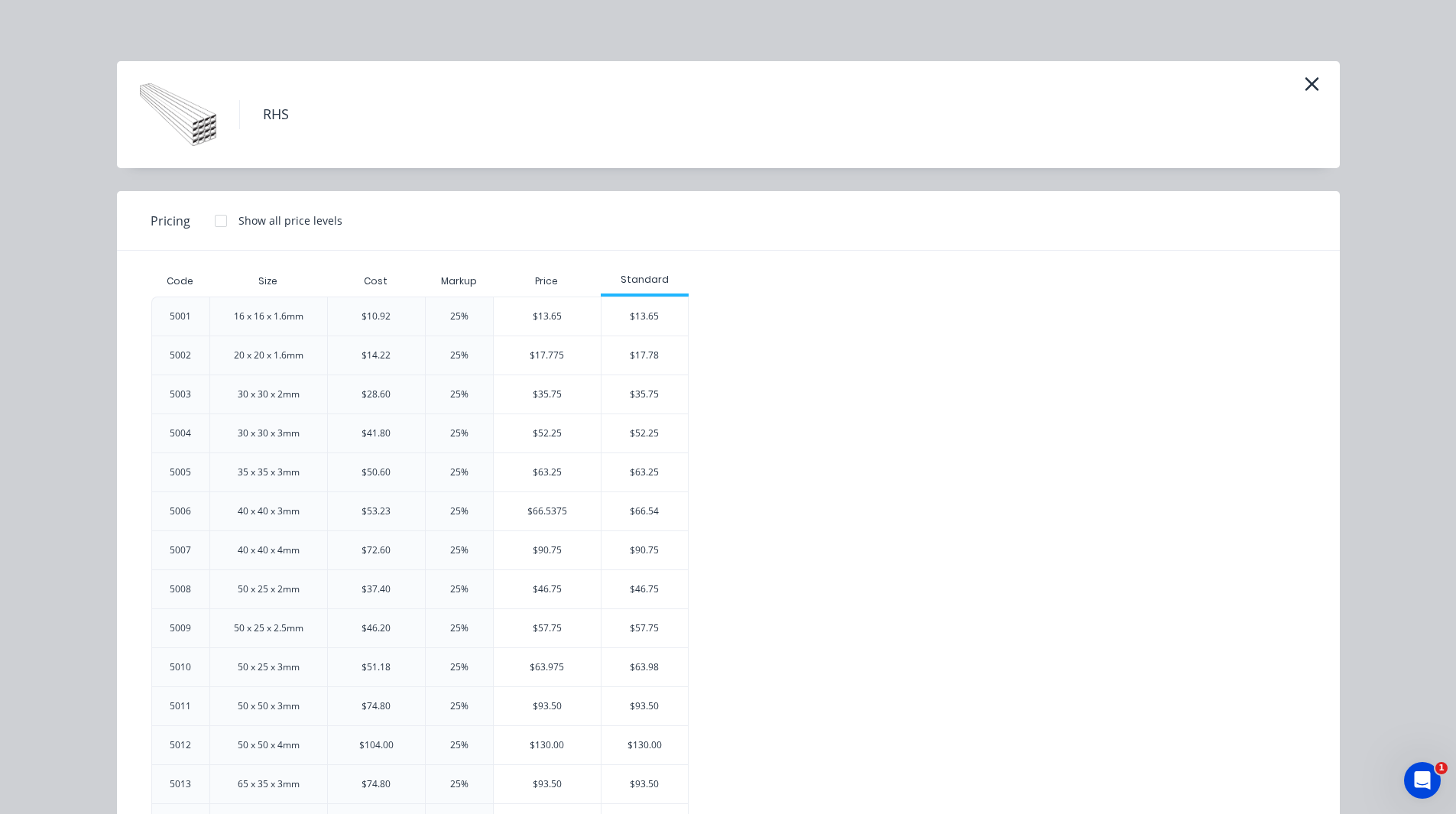
click at [272, 108] on h4 "RHS" at bounding box center [275, 115] width 72 height 29
click at [298, 120] on h4 "RHS" at bounding box center [275, 115] width 72 height 29
click at [269, 316] on div "16 x 16 x 1.6mm" at bounding box center [268, 317] width 70 height 14
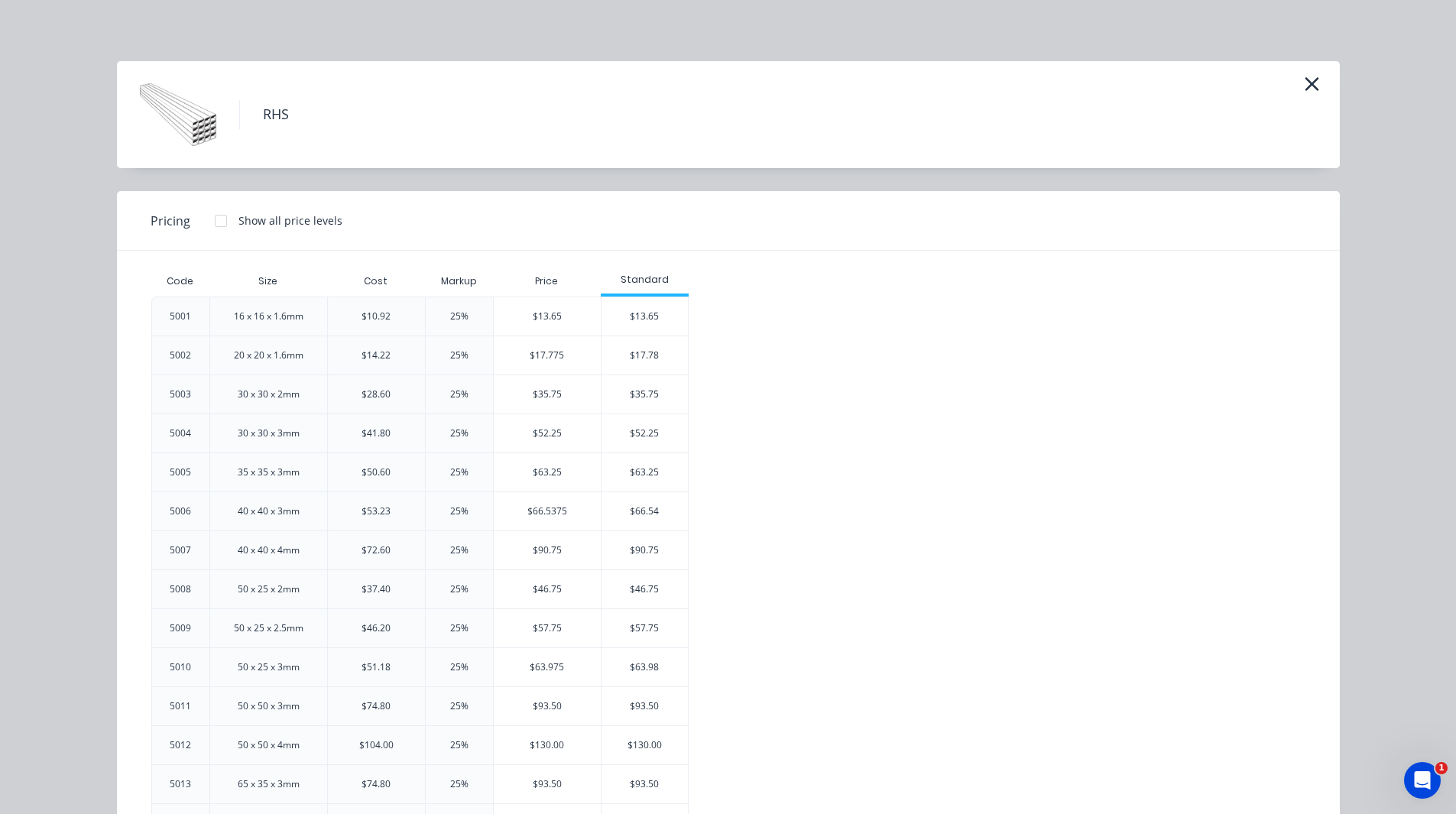
click at [269, 316] on div "16 x 16 x 1.6mm" at bounding box center [268, 317] width 70 height 14
click at [266, 350] on div "20 x 20 x 1.6mm" at bounding box center [268, 355] width 70 height 14
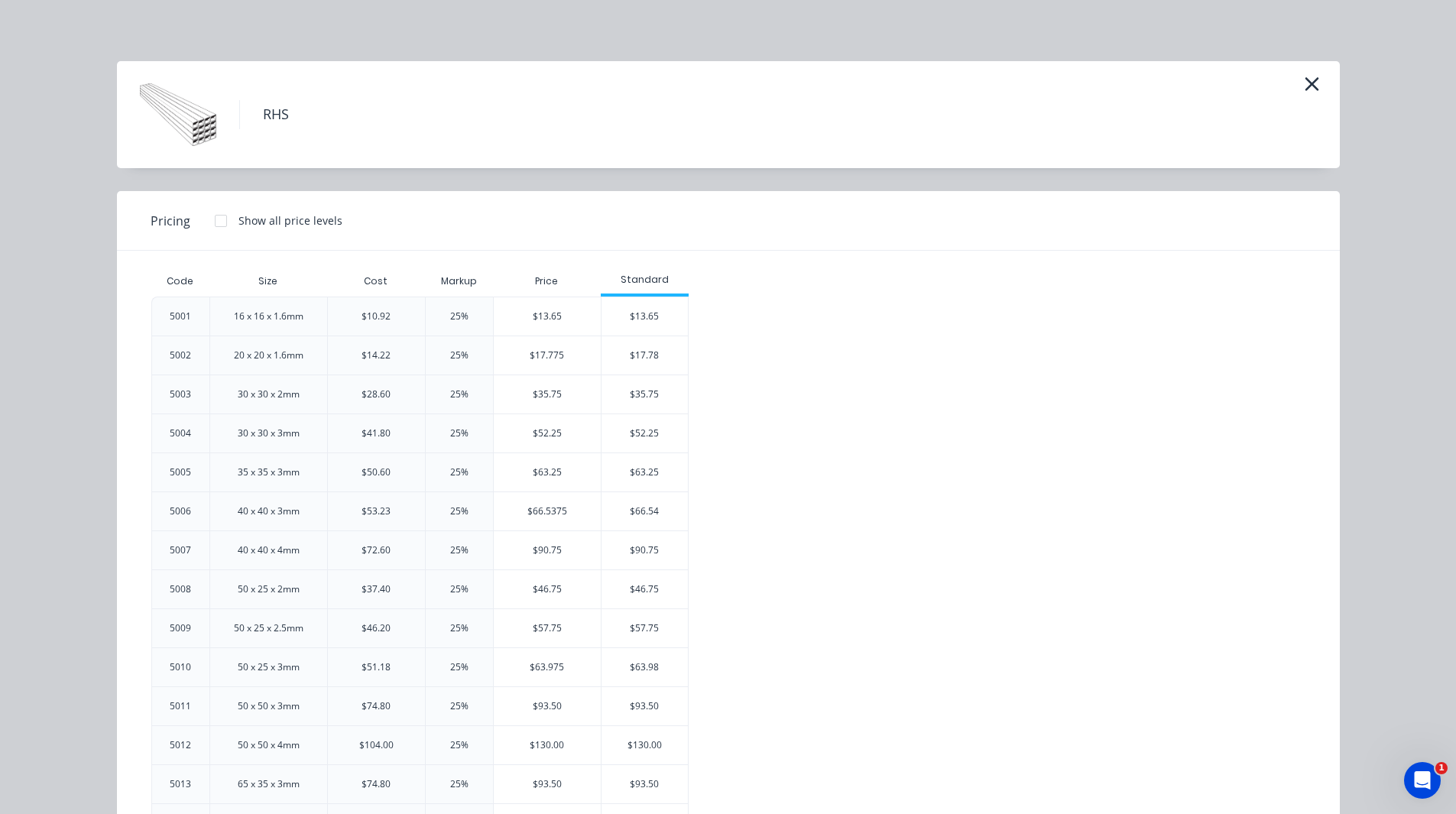
click at [259, 393] on div "30 x 30 x 2mm" at bounding box center [268, 394] width 62 height 14
click at [370, 395] on div "$28.60" at bounding box center [377, 394] width 29 height 14
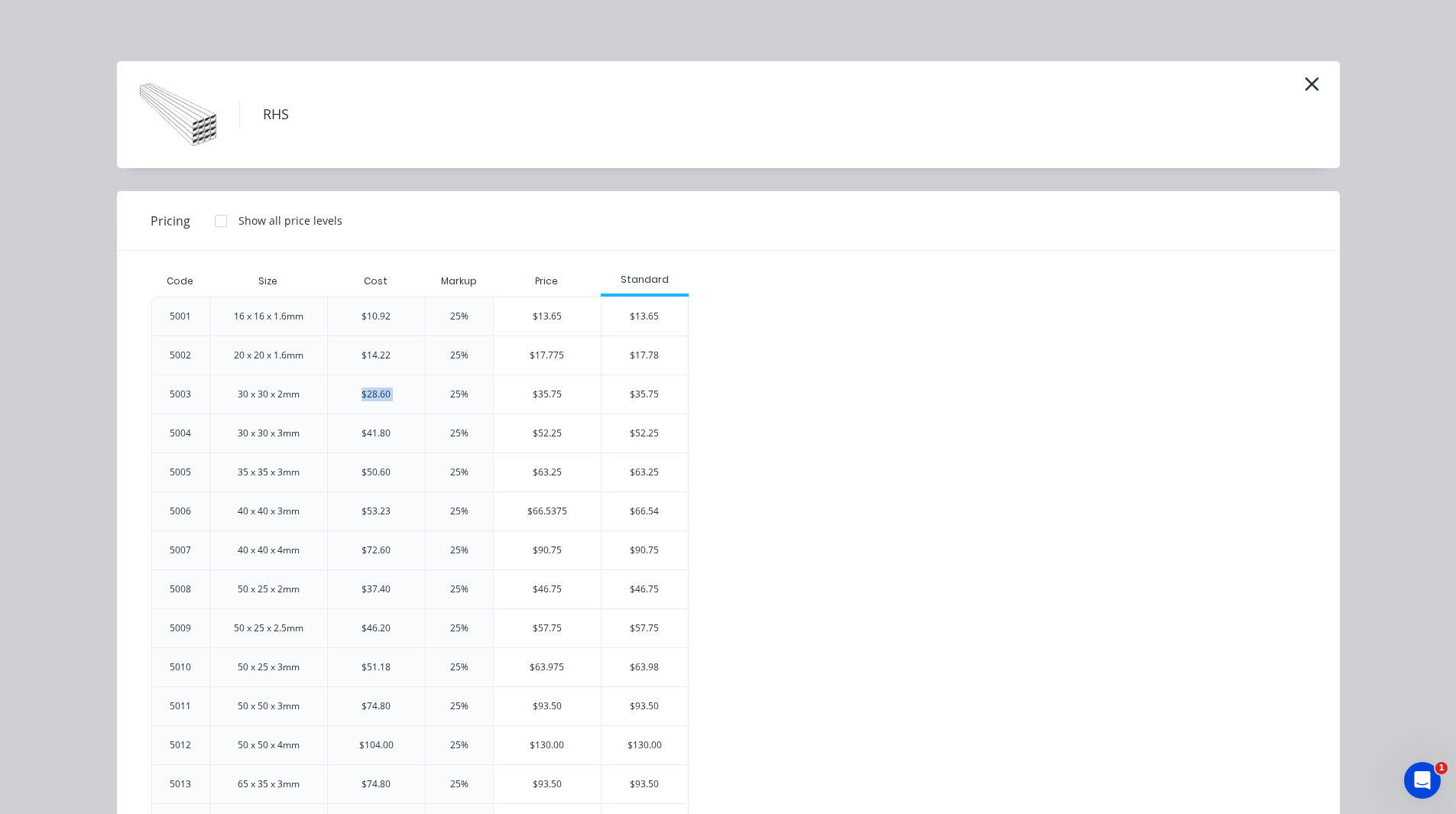
click at [370, 395] on div "$28.60" at bounding box center [377, 394] width 29 height 14
click at [450, 394] on div "25%" at bounding box center [459, 394] width 18 height 14
click at [863, 379] on div "5001 16 x 16 x 1.6mm $10.92 25% $13.65 $13.65 5002 20 x 20 x 1.6mm $14.22 25% $…" at bounding box center [717, 765] width 1132 height 937
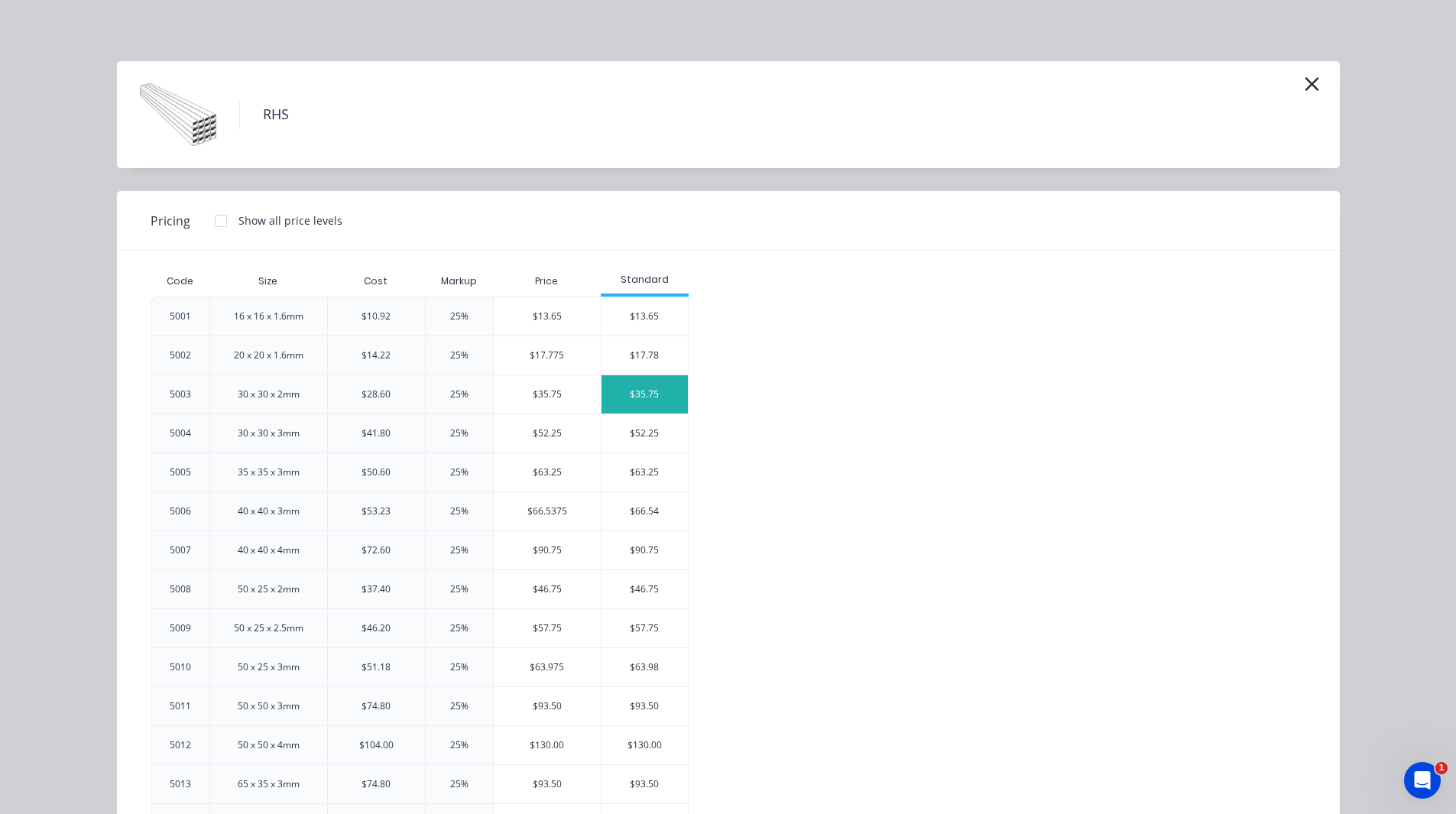
click at [649, 395] on div "$35.75" at bounding box center [644, 395] width 86 height 39
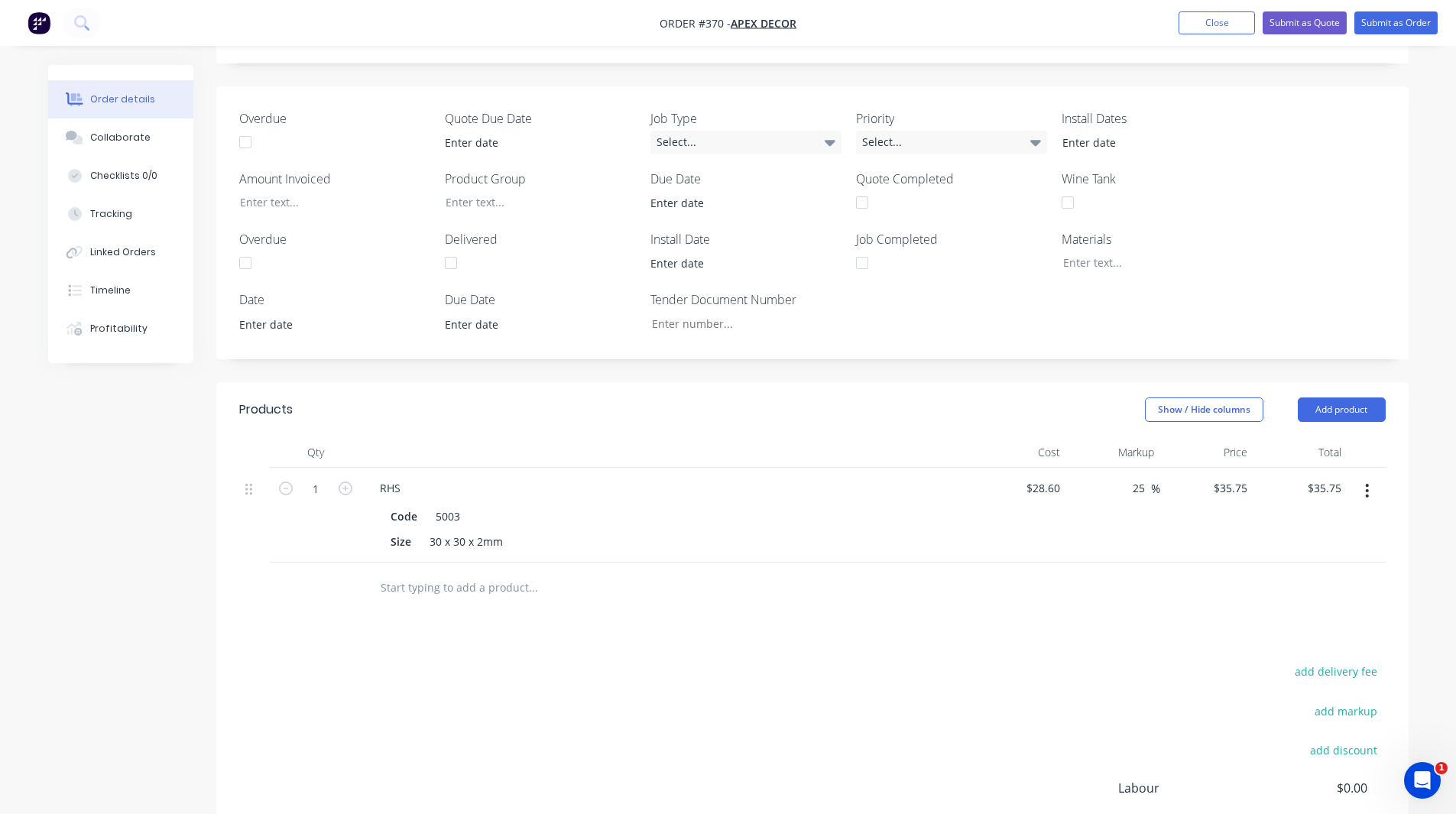
click at [497, 572] on input "text" at bounding box center [533, 587] width 306 height 31
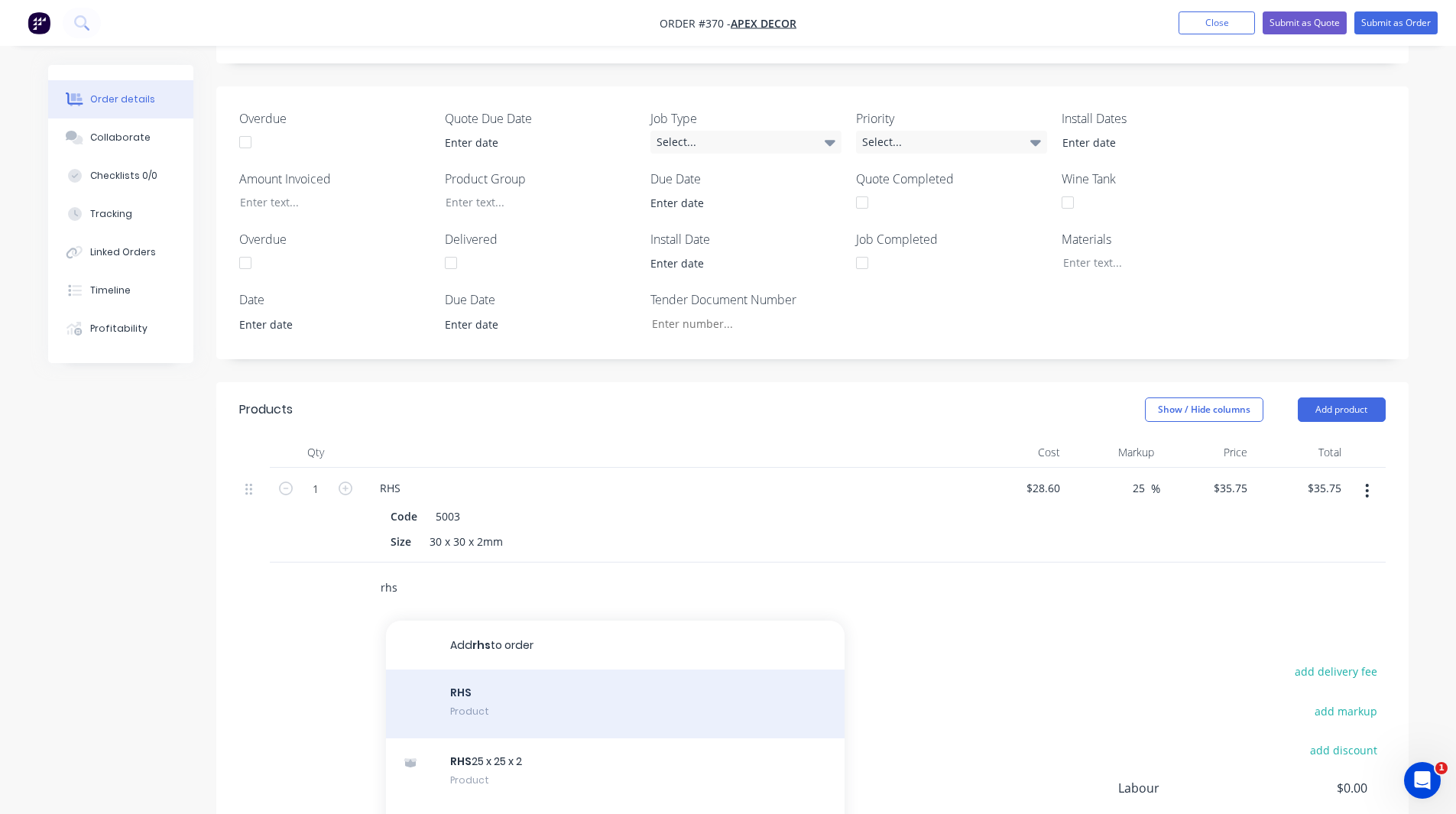
scroll to position [91, 0]
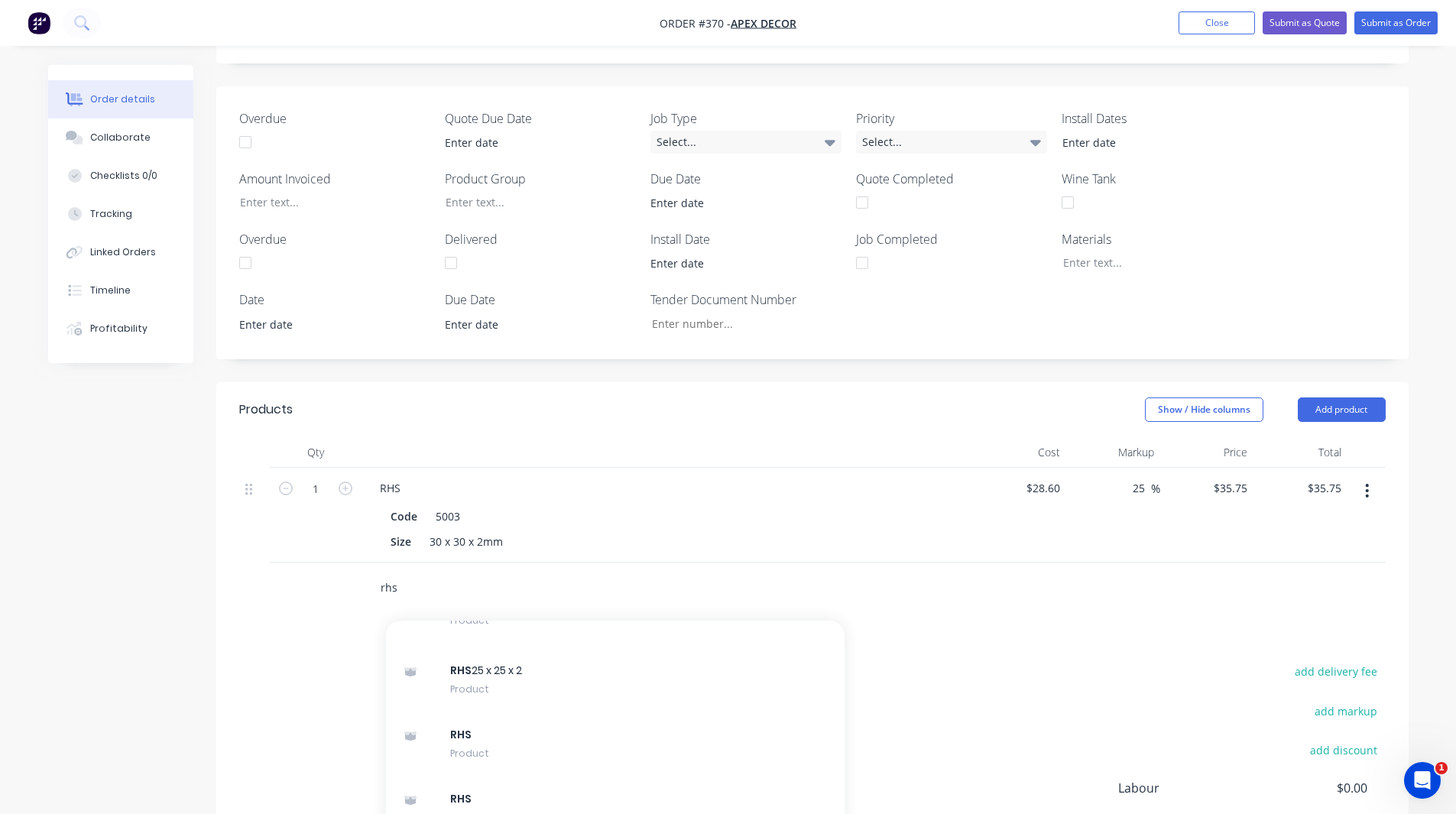
click at [413, 572] on input "rhs" at bounding box center [533, 587] width 306 height 31
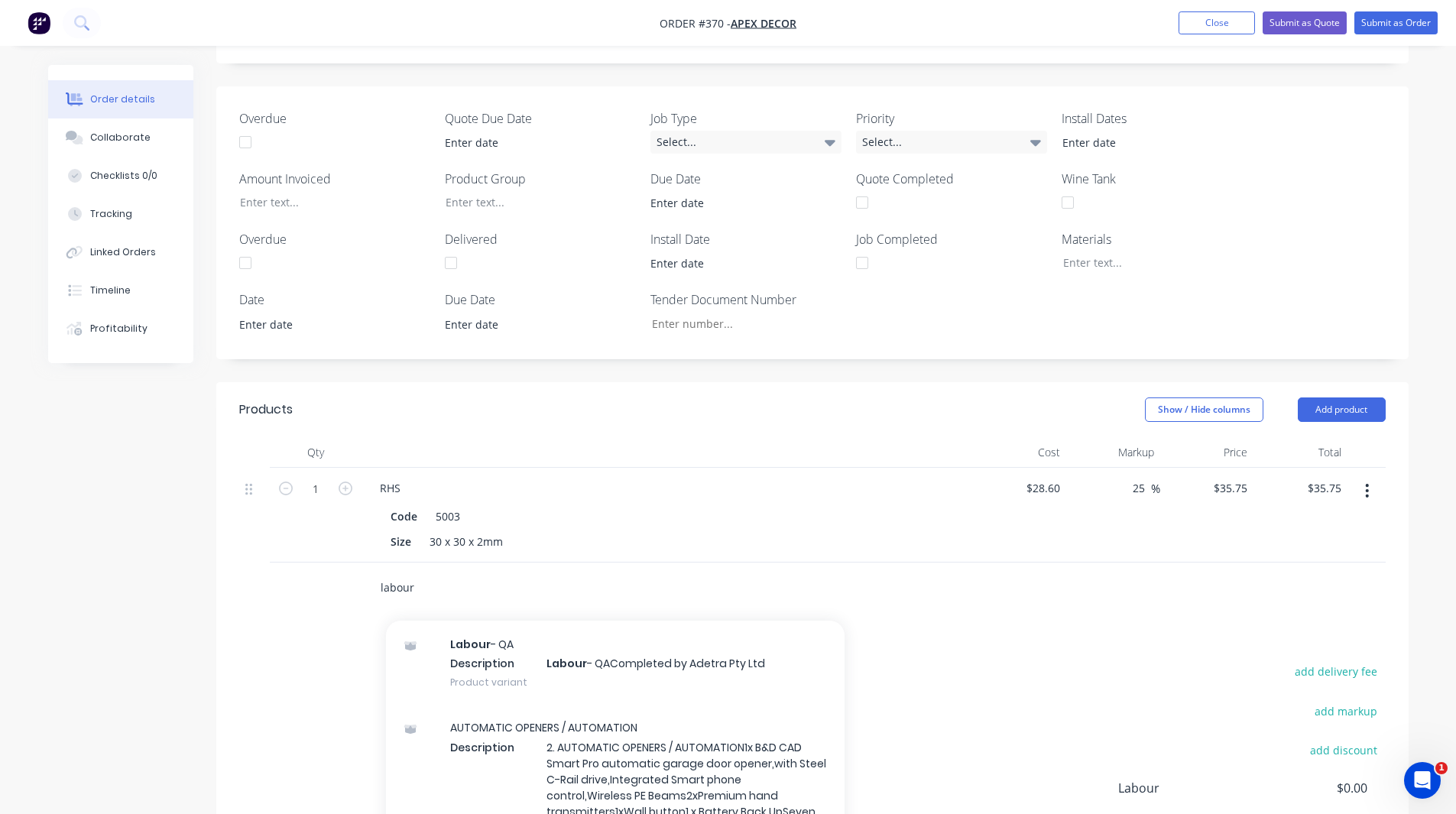
scroll to position [95, 0]
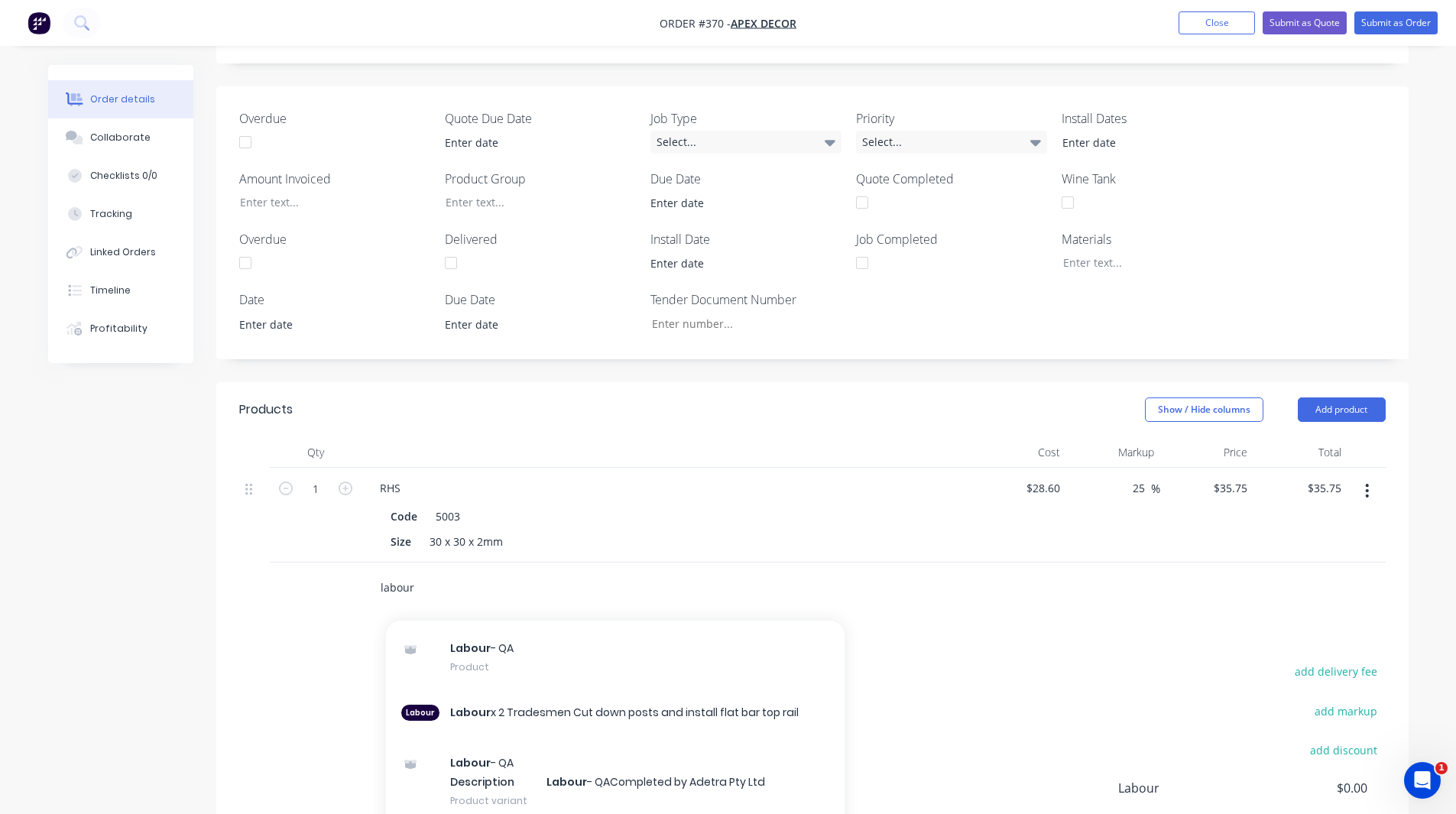
click at [447, 572] on input "labour" at bounding box center [533, 587] width 306 height 31
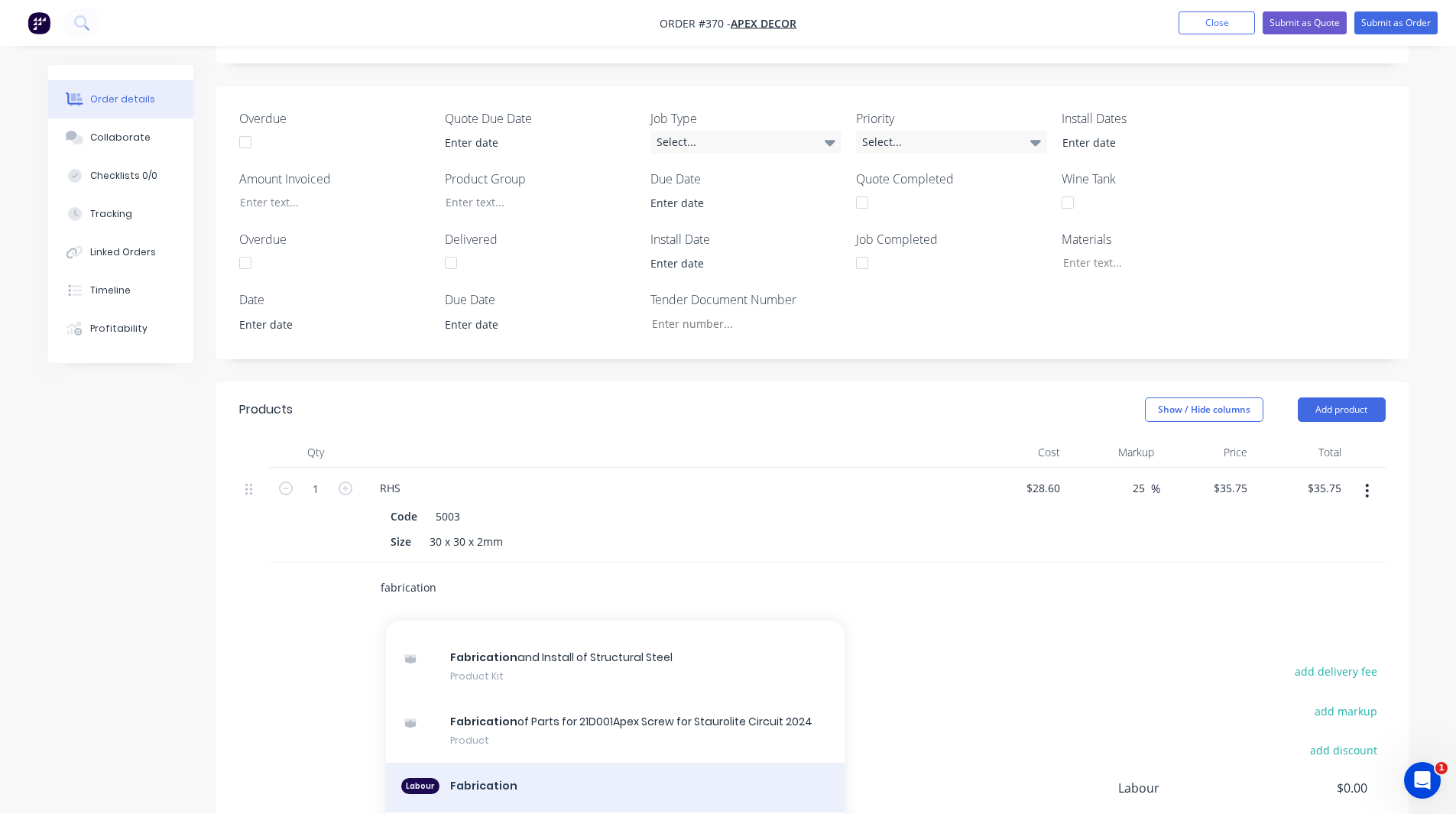
type input "fabrication"
click at [459, 763] on div "Labour Fabrication" at bounding box center [615, 788] width 459 height 50
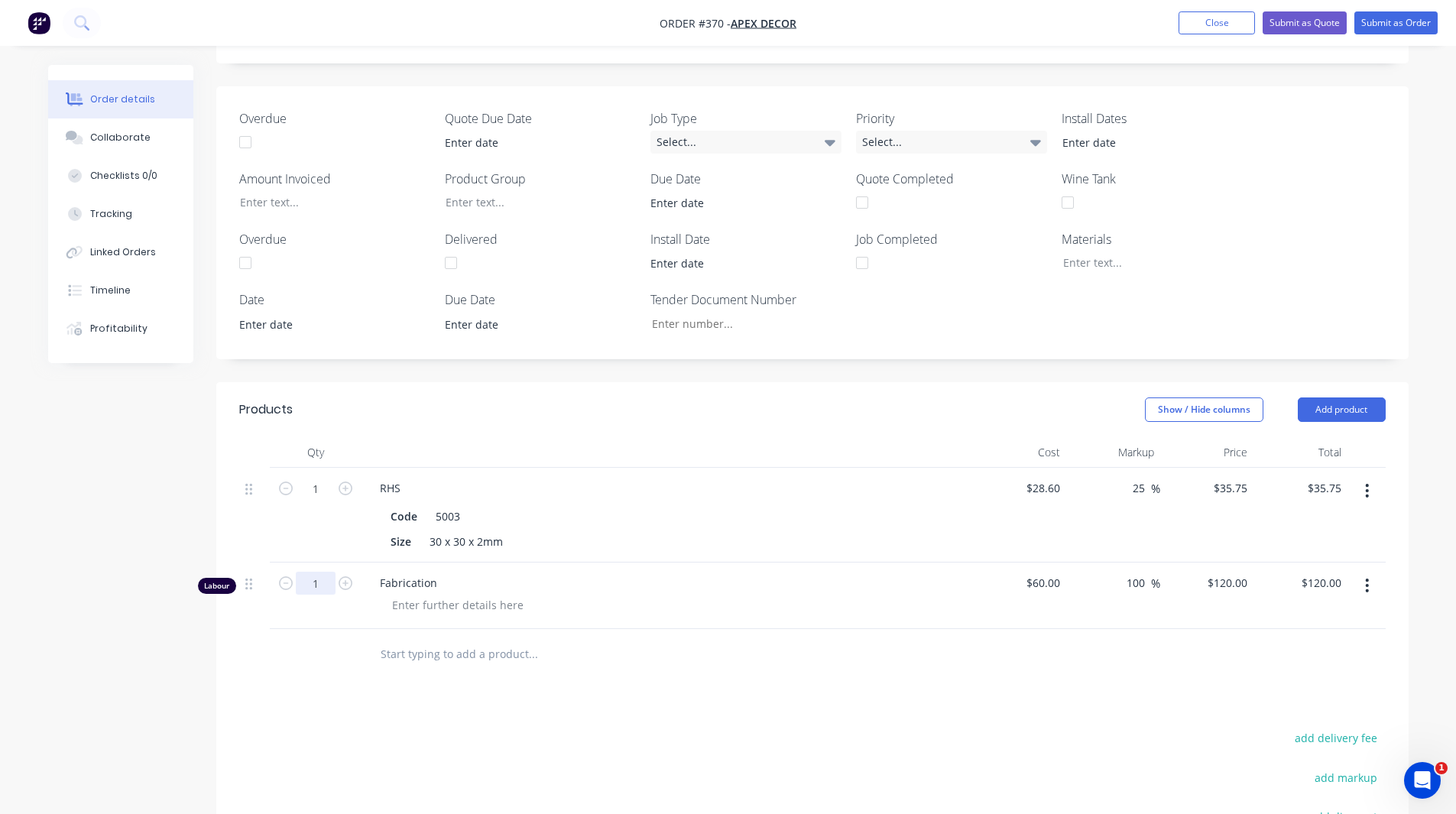
click at [321, 572] on input "1" at bounding box center [315, 583] width 40 height 23
type input "2.5"
type input "$300.00"
click at [182, 558] on div "Created by Admin Created [DATE] Required [DATE] Assigned to F M R W Status Draf…" at bounding box center [728, 364] width 1360 height 1410
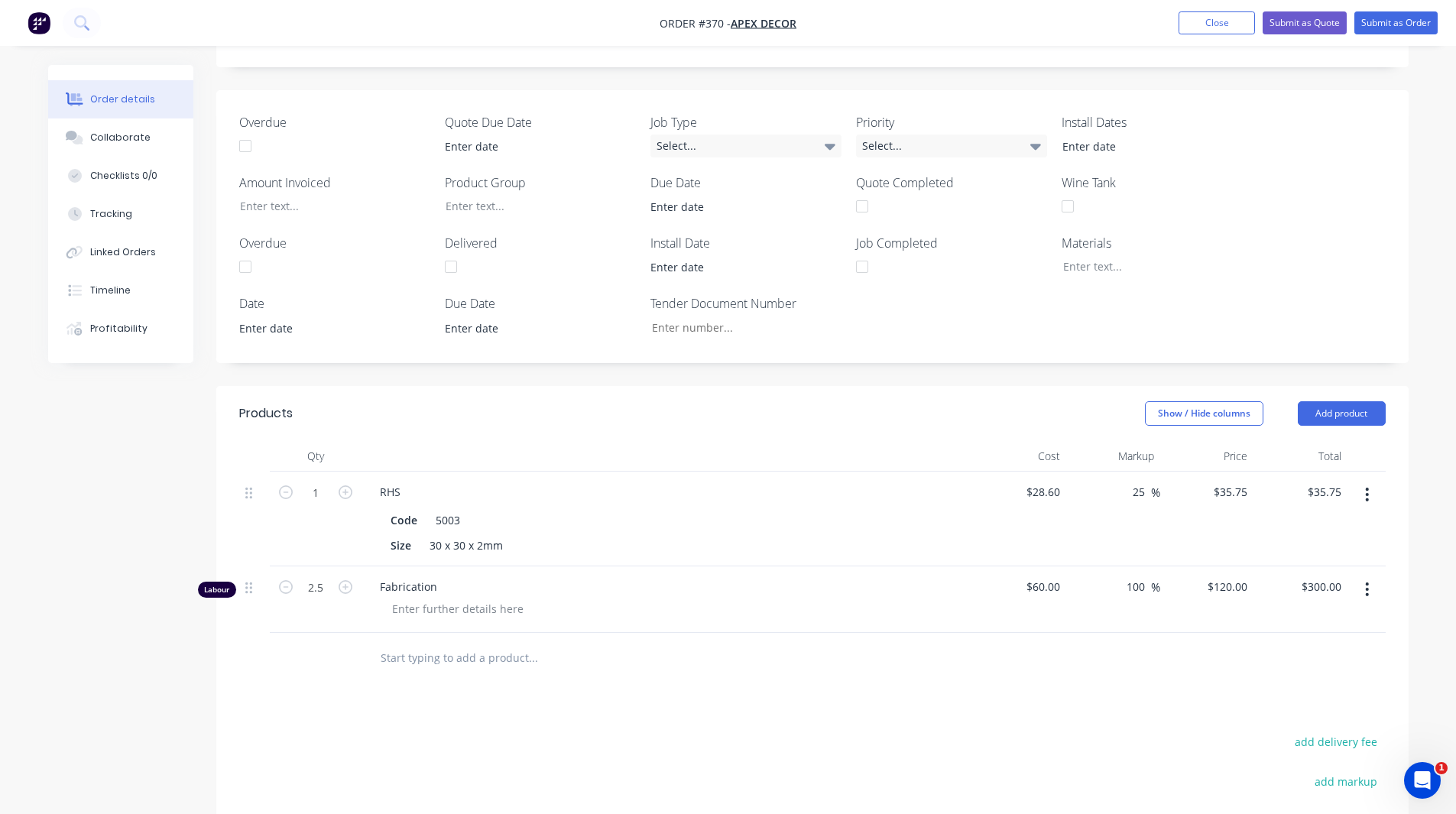
scroll to position [420, 0]
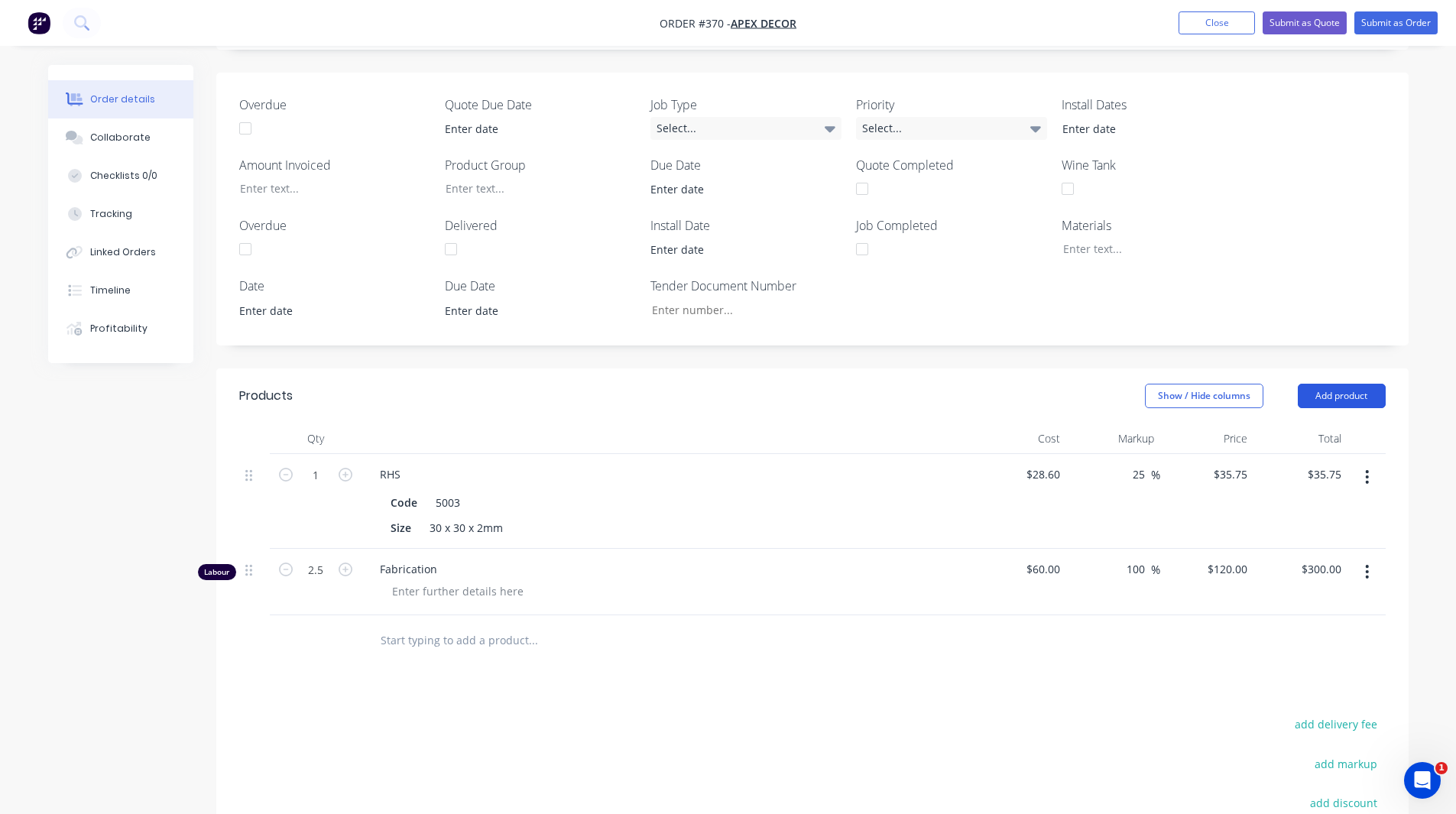
click at [1337, 383] on button "Add product" at bounding box center [1341, 395] width 88 height 24
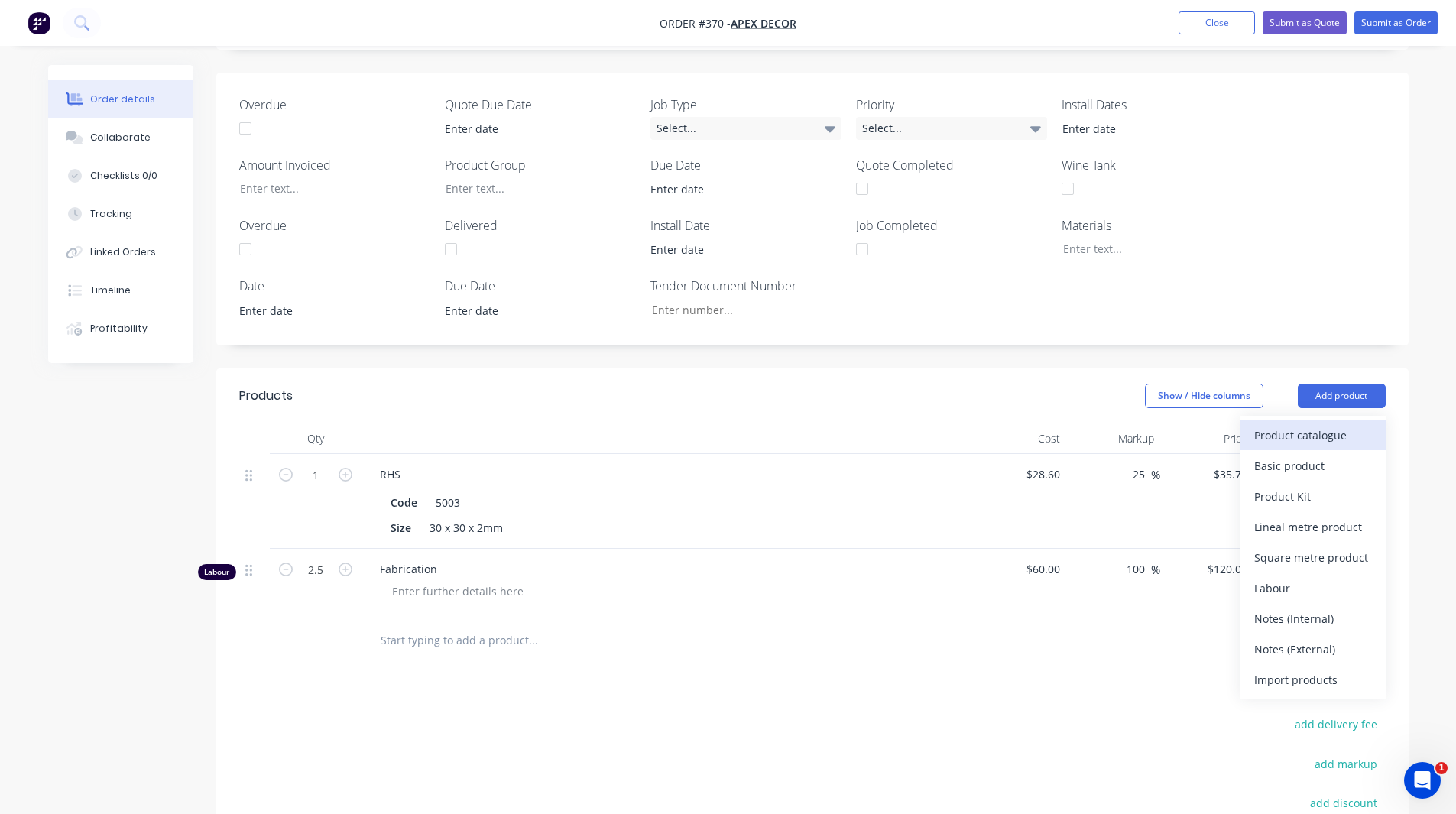
click at [1307, 424] on div "Product catalogue" at bounding box center [1313, 435] width 118 height 22
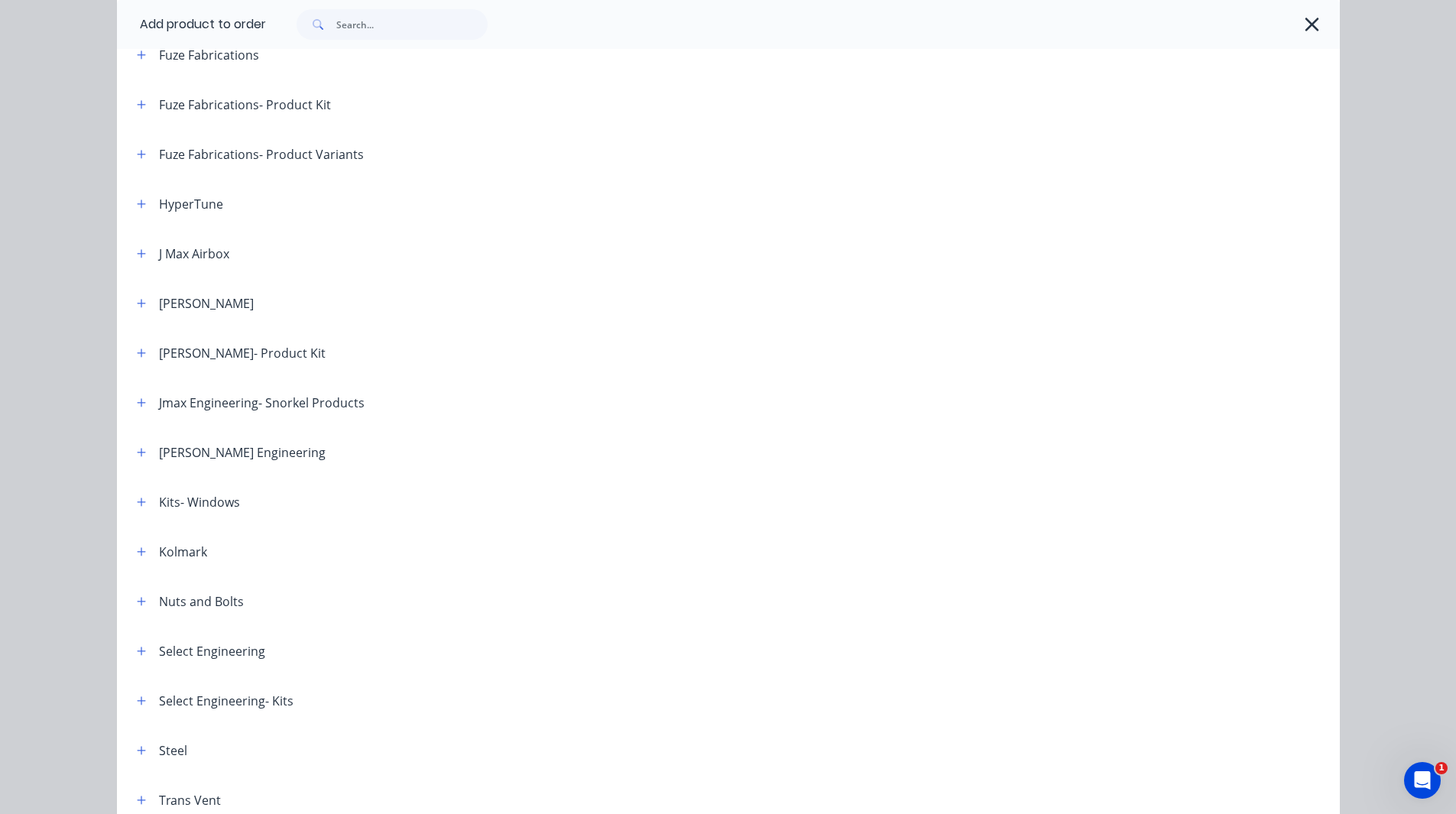
scroll to position [961, 0]
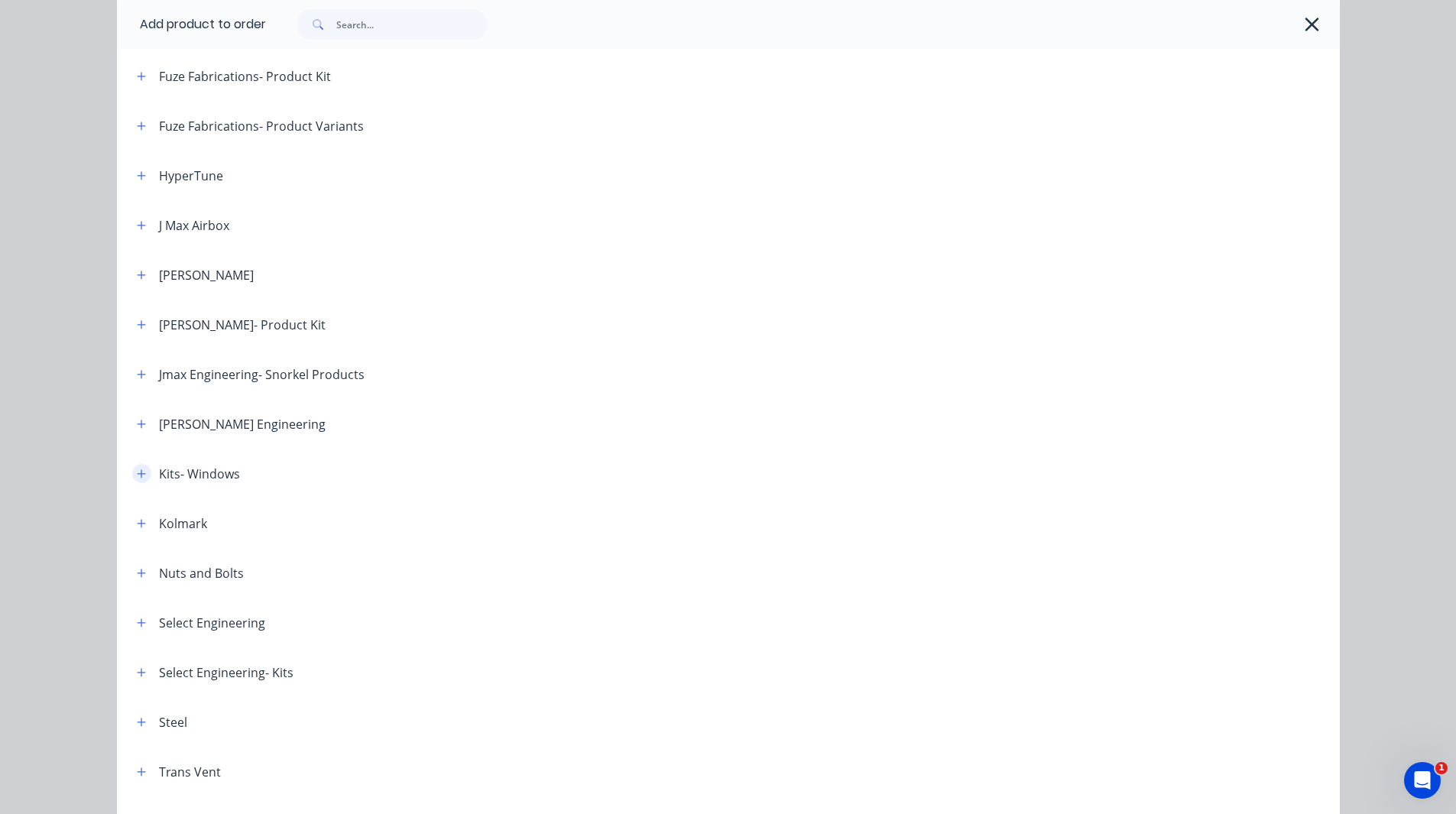
click at [137, 476] on icon "button" at bounding box center [142, 473] width 10 height 11
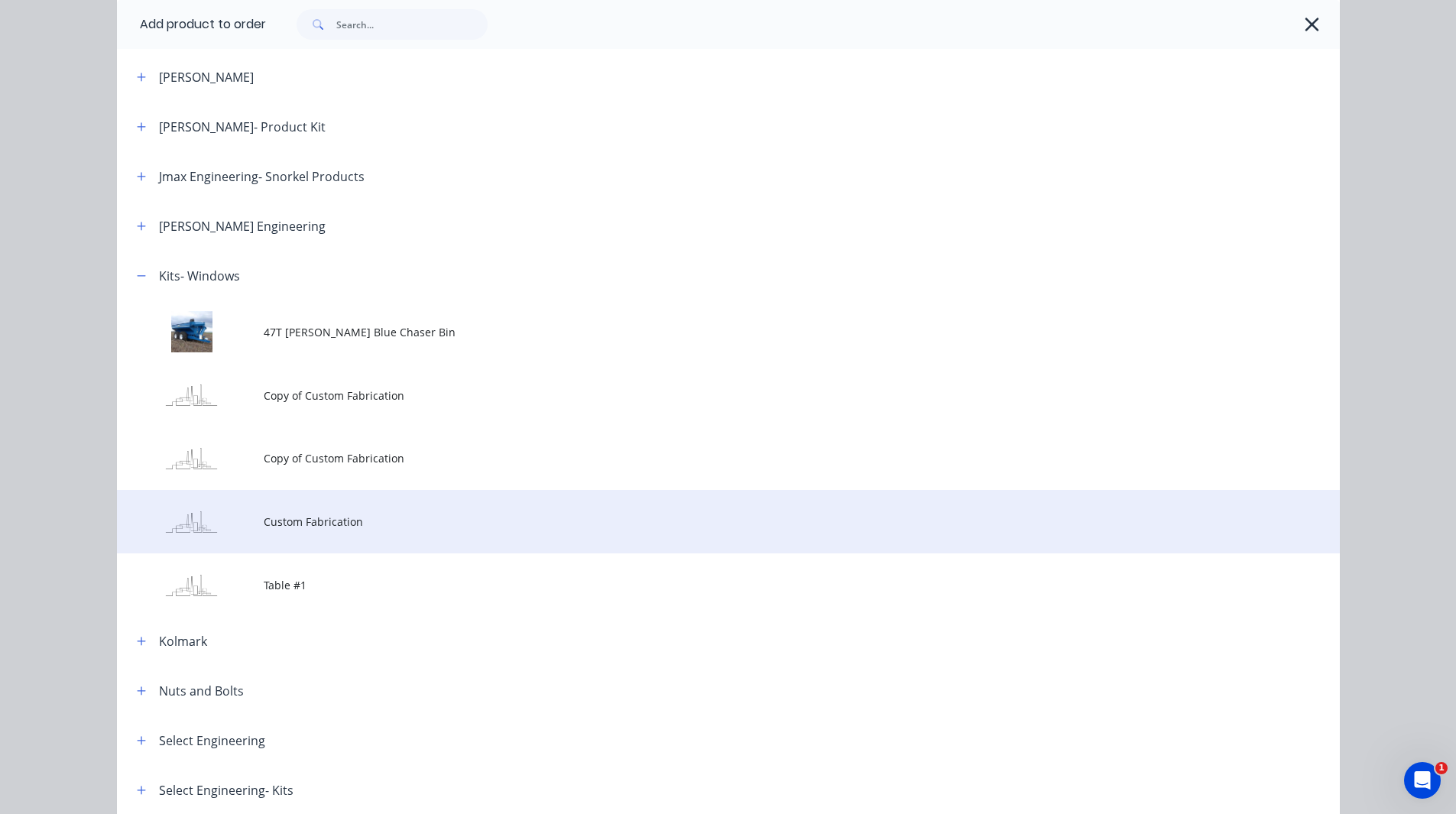
scroll to position [1160, 0]
click at [295, 519] on span "Custom Fabrication" at bounding box center [694, 520] width 861 height 16
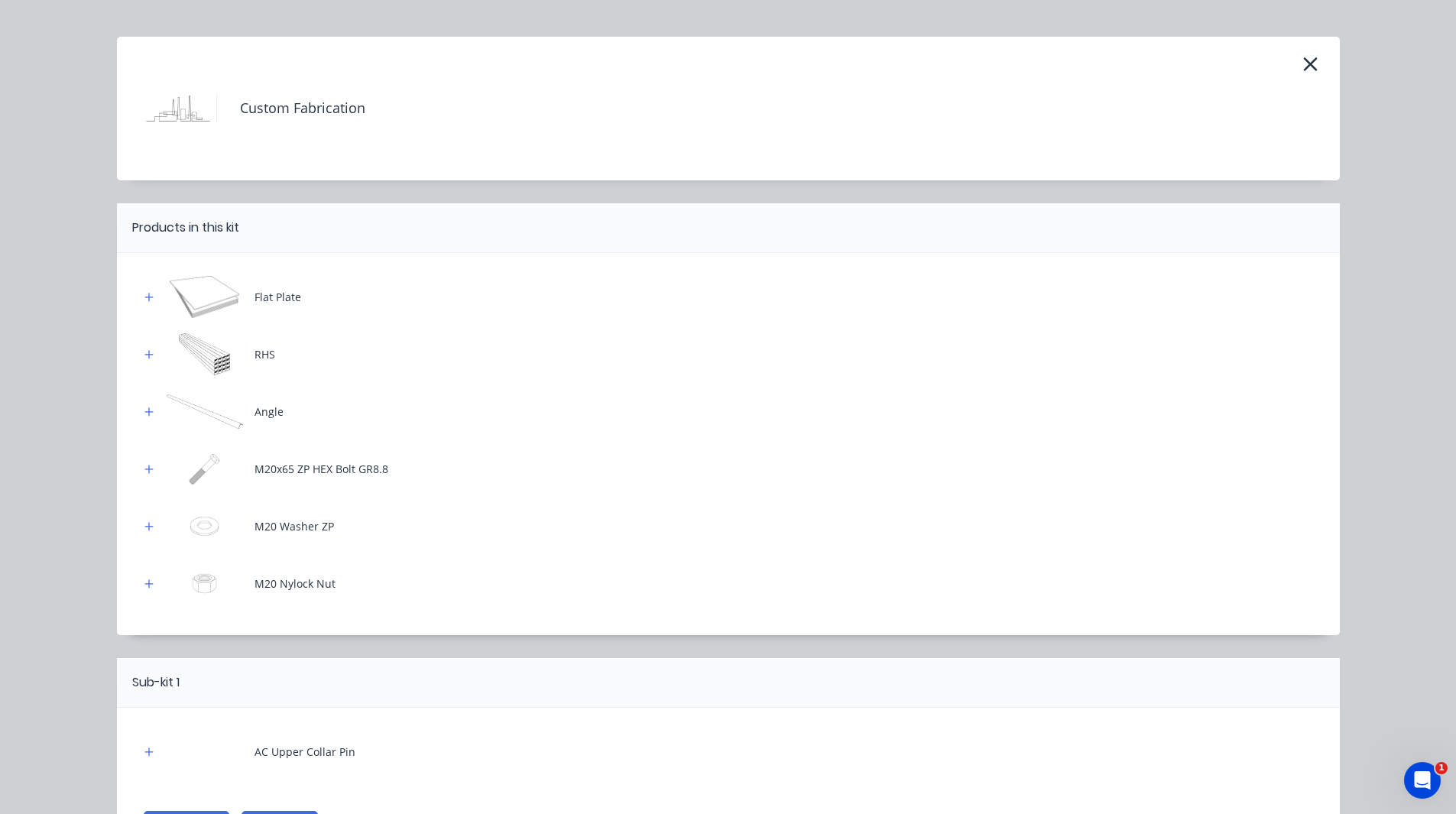
scroll to position [25, 0]
click at [145, 295] on icon "button" at bounding box center [149, 295] width 9 height 9
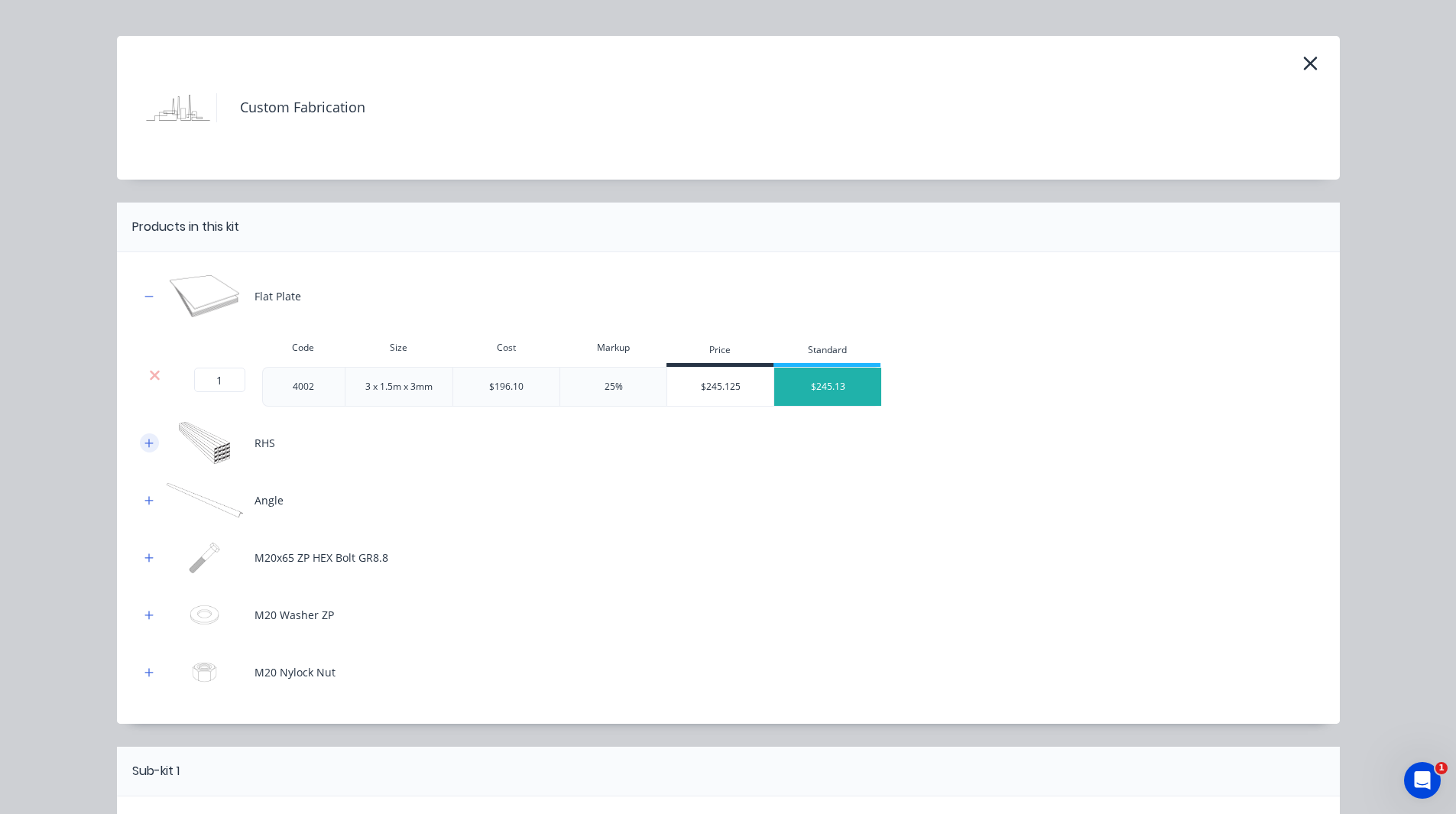
click at [145, 443] on icon "button" at bounding box center [149, 442] width 9 height 9
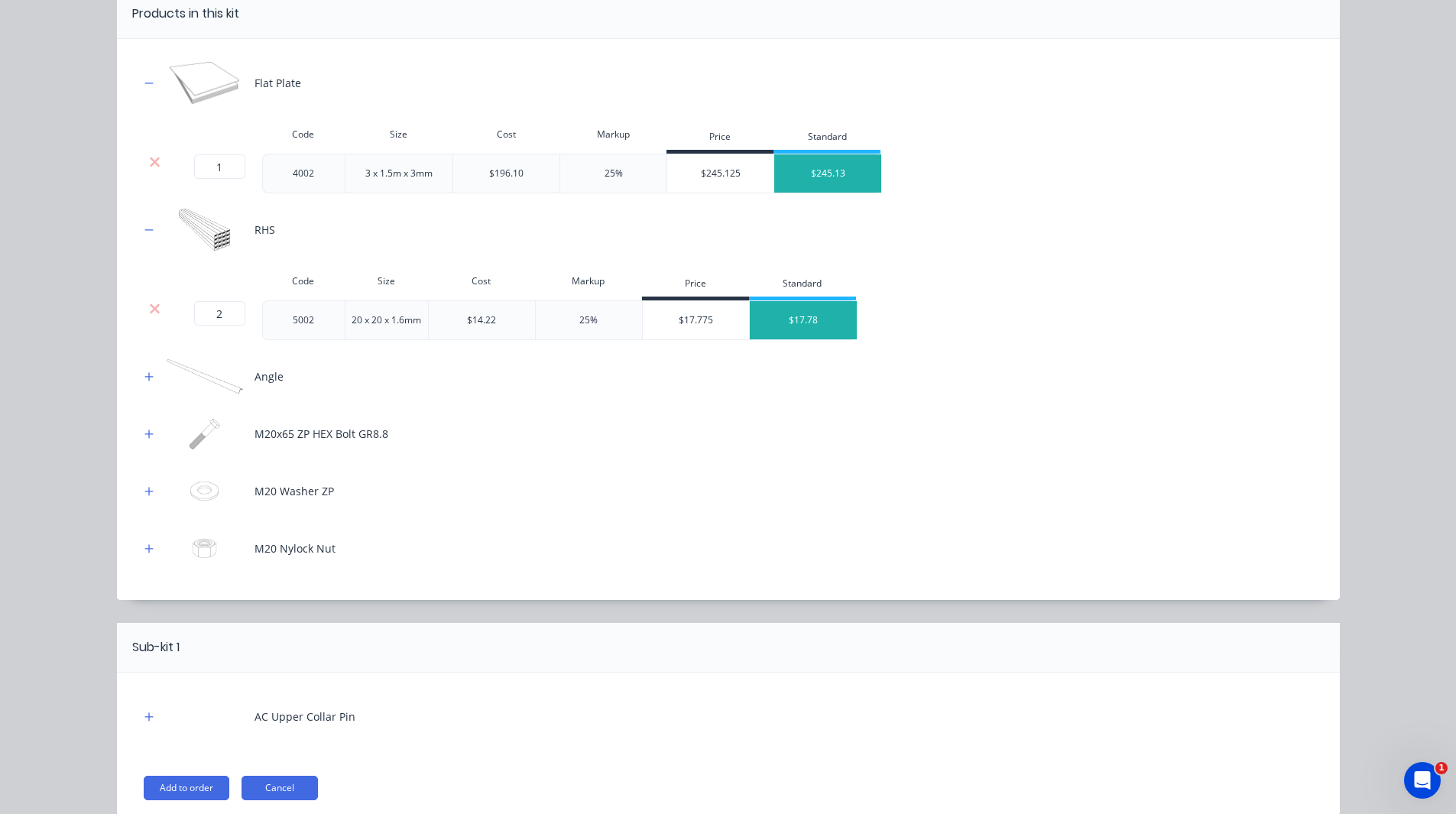
scroll to position [239, 0]
click at [145, 377] on icon "button" at bounding box center [150, 376] width 10 height 11
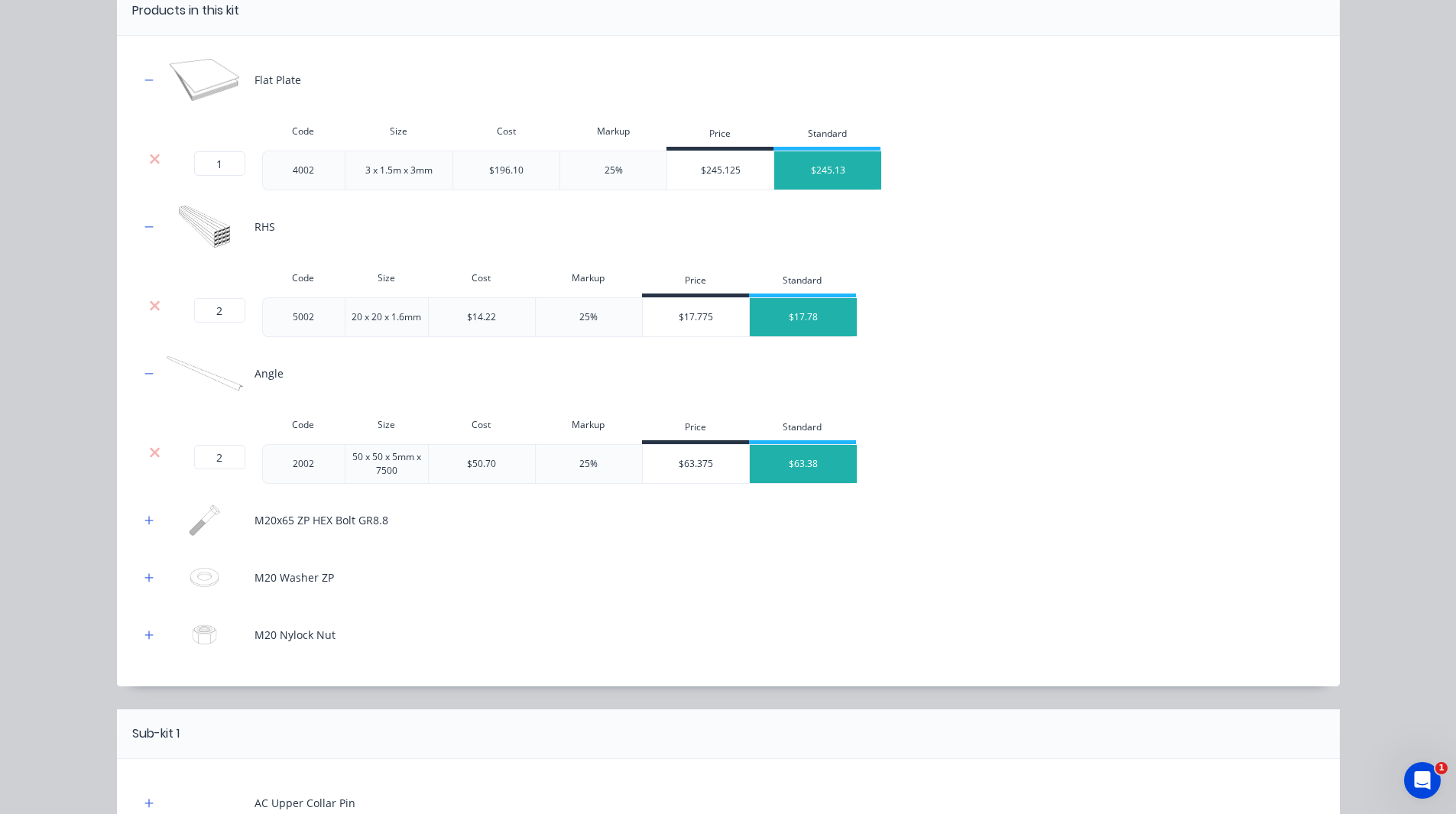
scroll to position [397, 0]
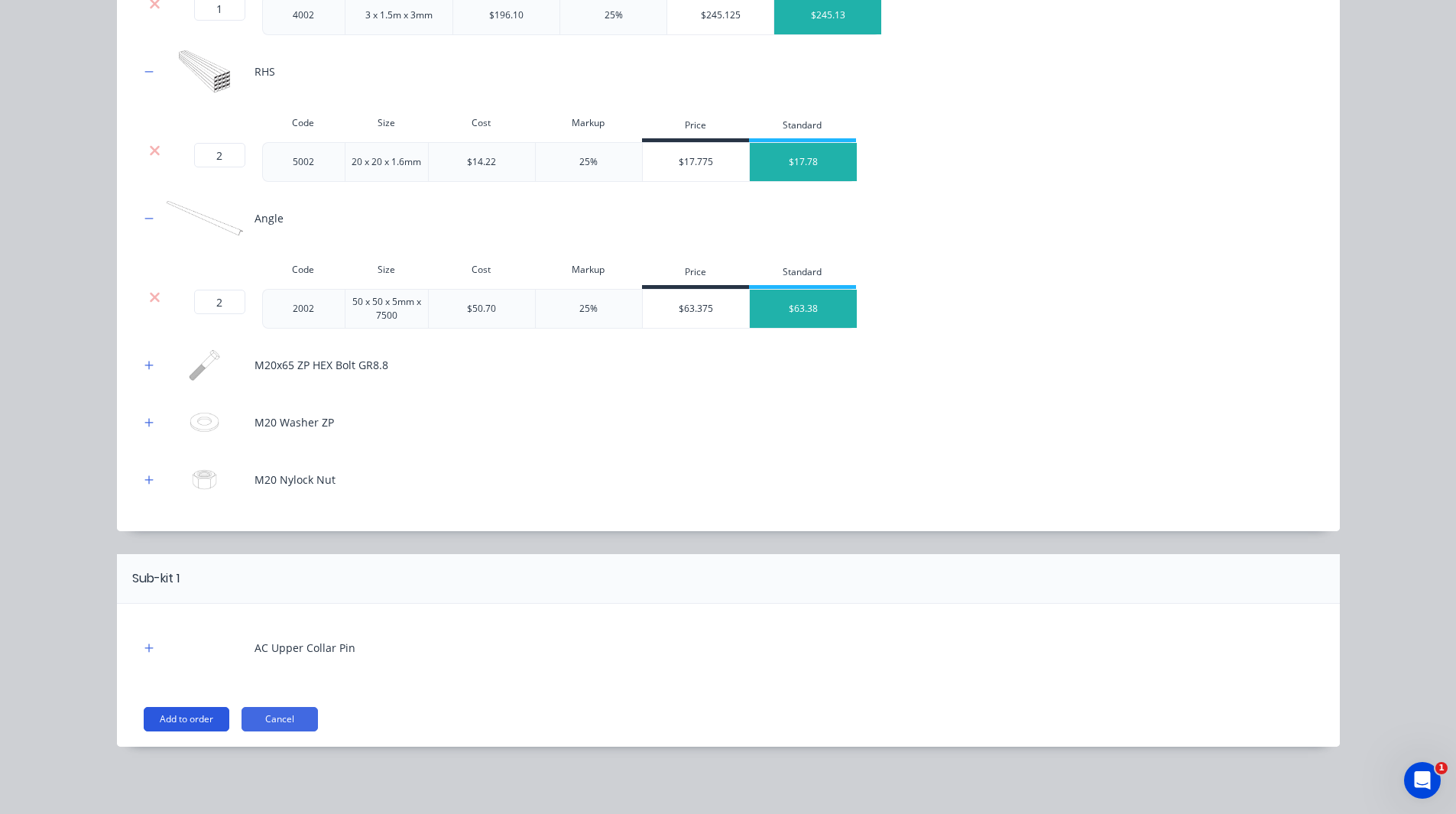
click at [165, 718] on button "Add to order" at bounding box center [186, 718] width 86 height 24
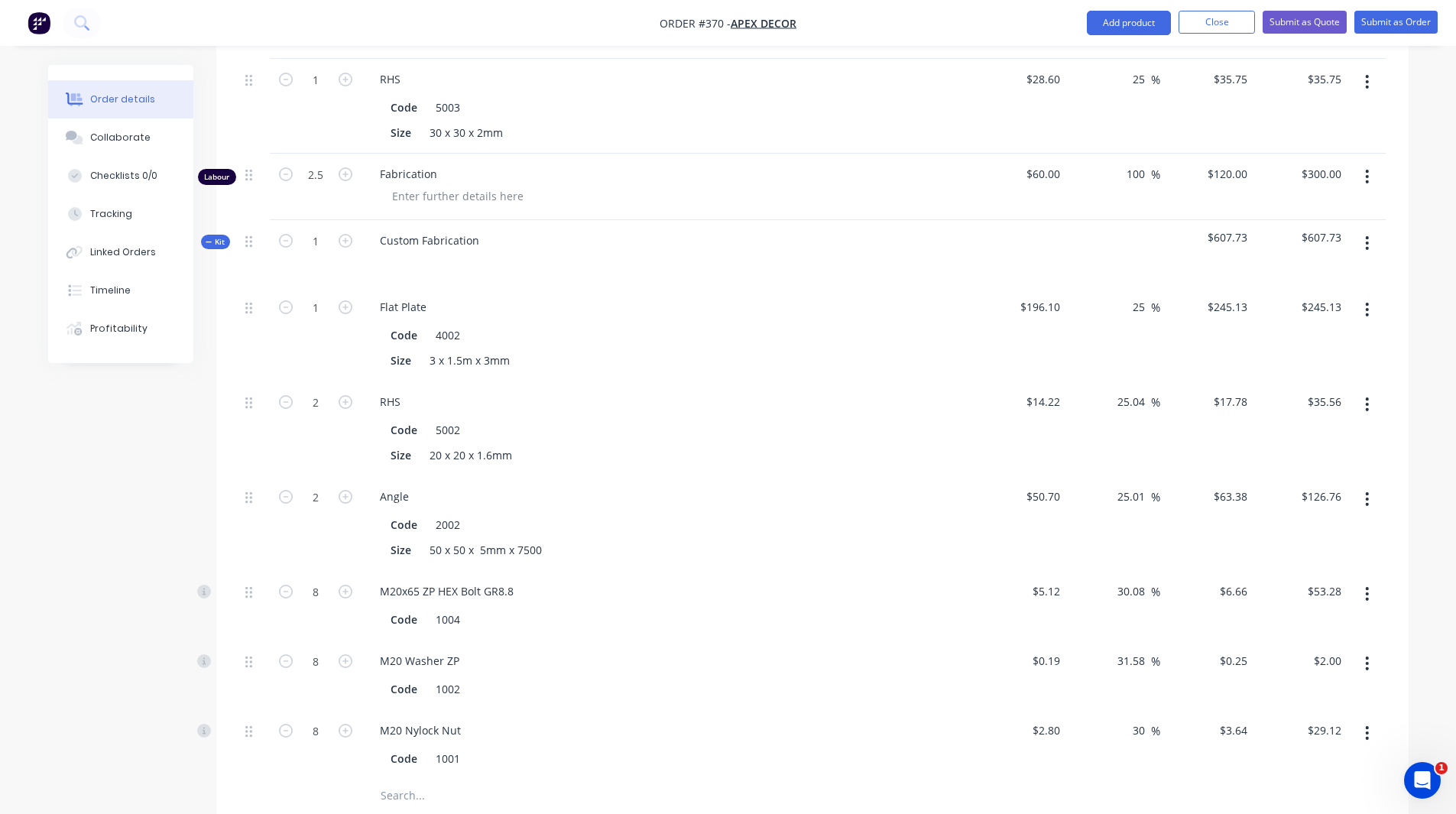
scroll to position [816, 0]
click at [1134, 390] on input "25.04" at bounding box center [1134, 401] width 35 height 22
type input "35"
click at [1136, 485] on input "25.01" at bounding box center [1134, 495] width 35 height 22
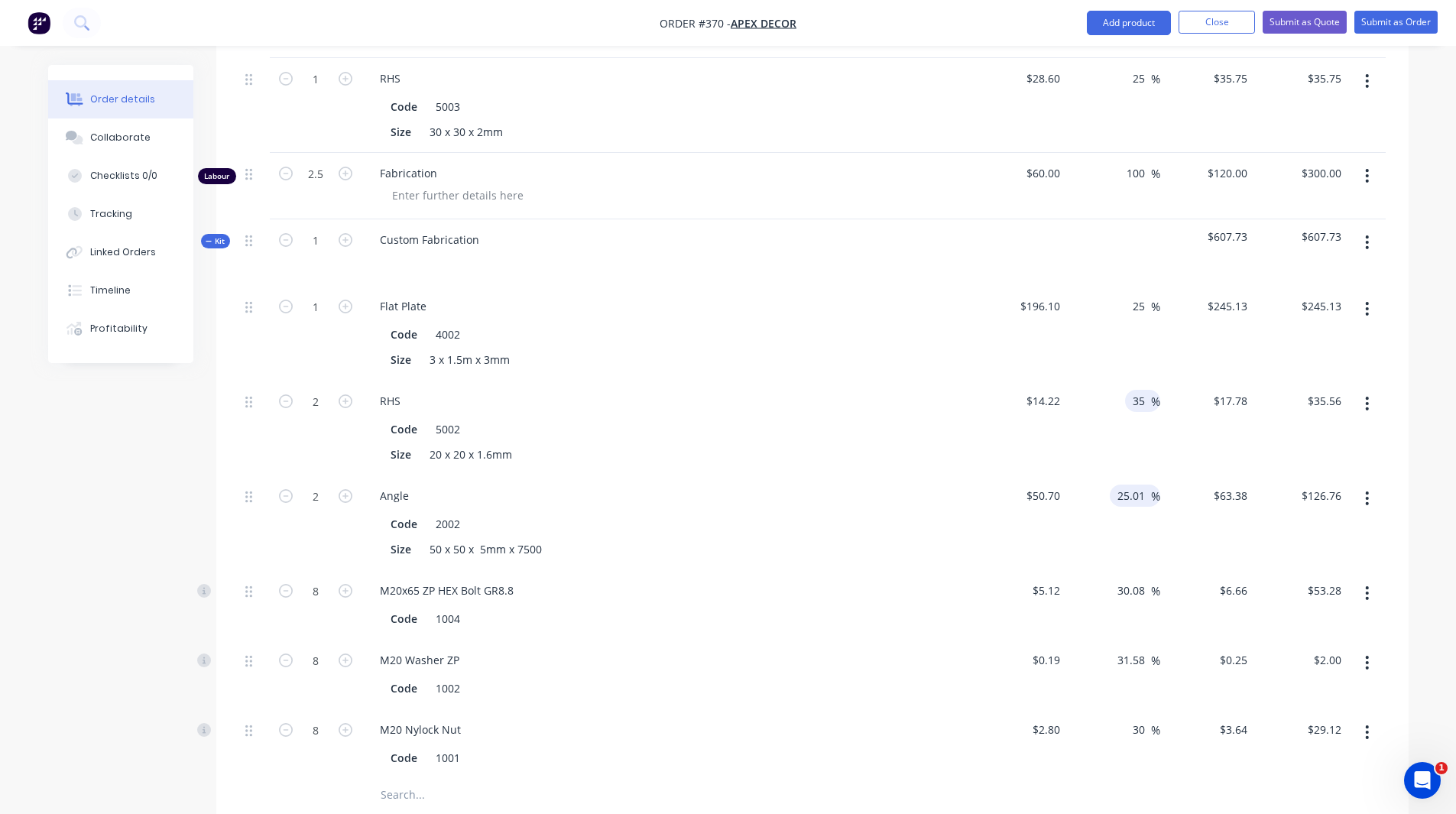
type input "$19.197"
type input "$38.39"
click at [1136, 485] on input "25.01" at bounding box center [1134, 495] width 35 height 22
type input "30"
click at [1128, 579] on input "30.08" at bounding box center [1134, 590] width 35 height 22
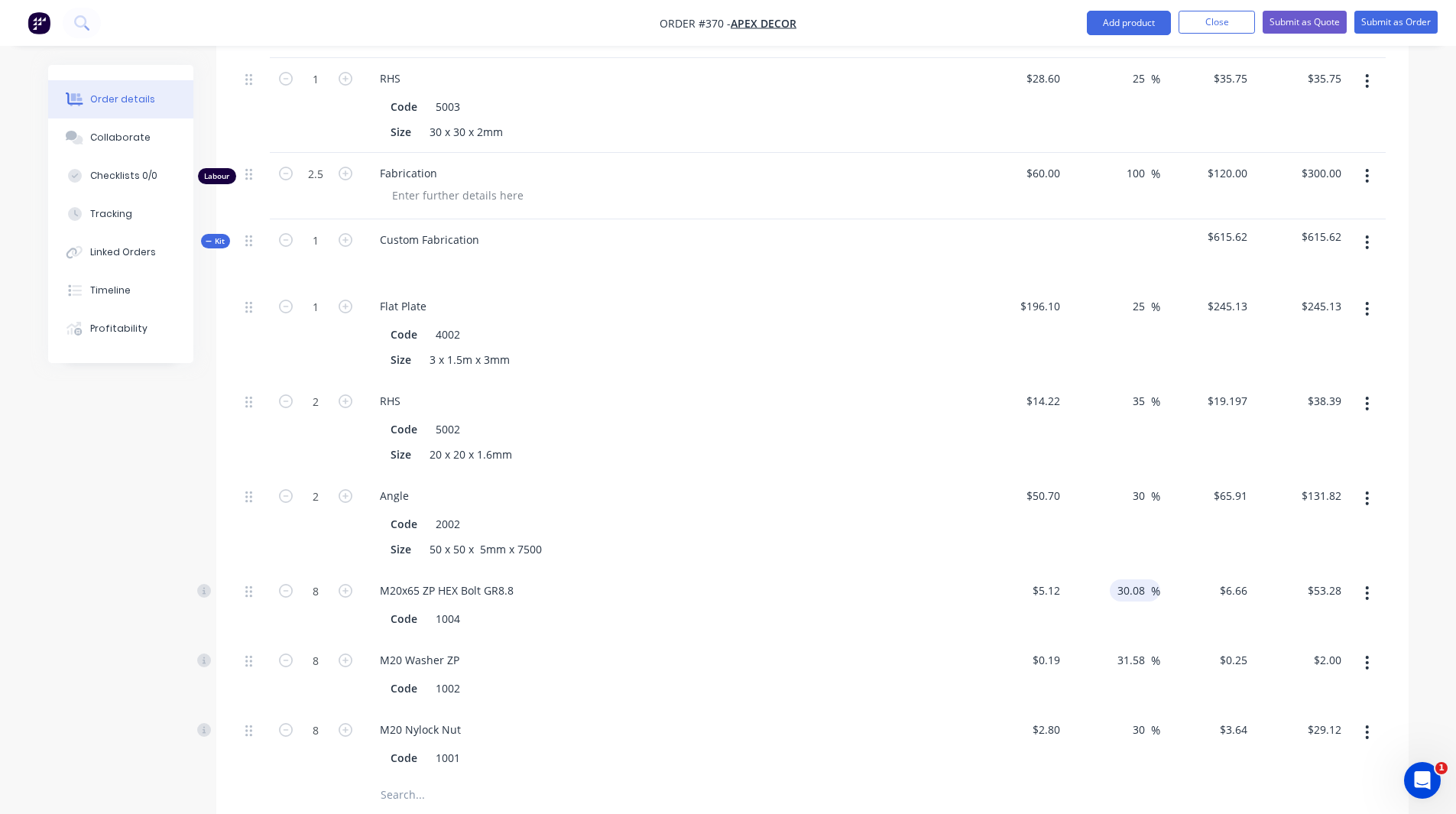
type input "$65.91"
type input "$131.82"
click at [1128, 579] on input "30.08" at bounding box center [1134, 590] width 35 height 22
type input "35"
click at [155, 488] on div "Created by Admin Created [DATE] Required [DATE] Assigned to F M R W Status Draf…" at bounding box center [728, 323] width 1360 height 2147
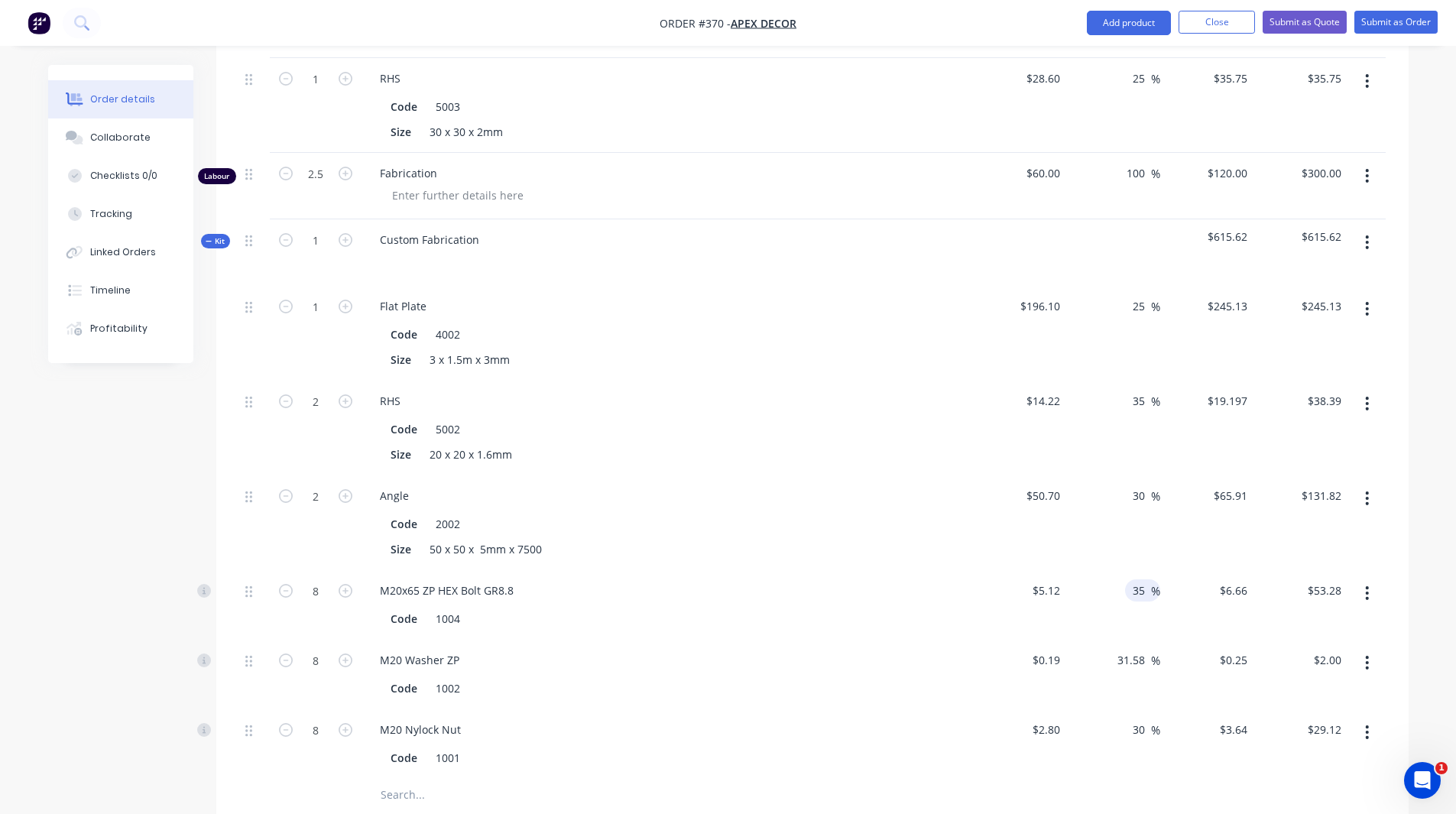
type input "$6.912"
type input "$55.30"
click at [223, 236] on span "Kit" at bounding box center [215, 241] width 20 height 12
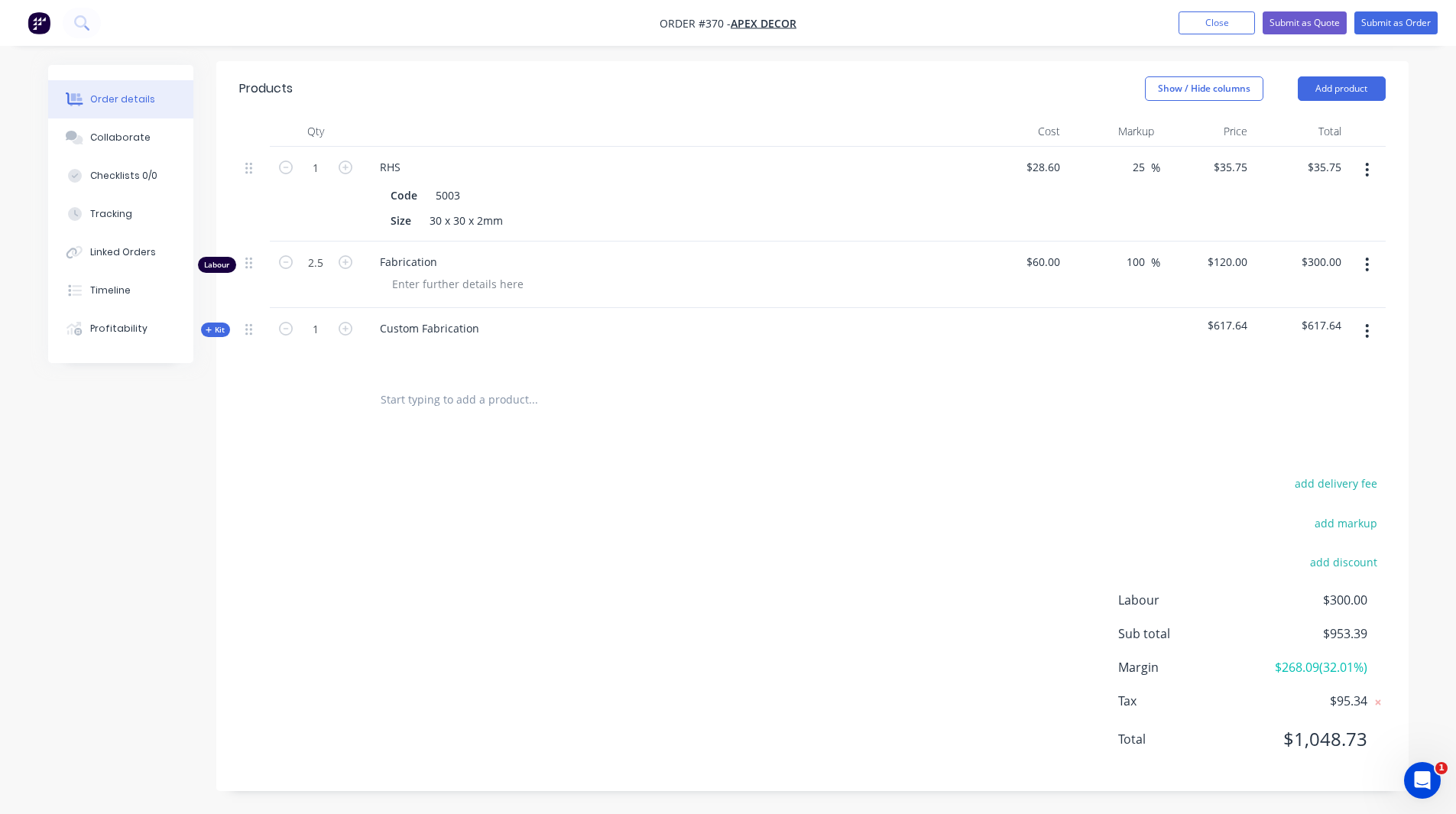
scroll to position [662, 0]
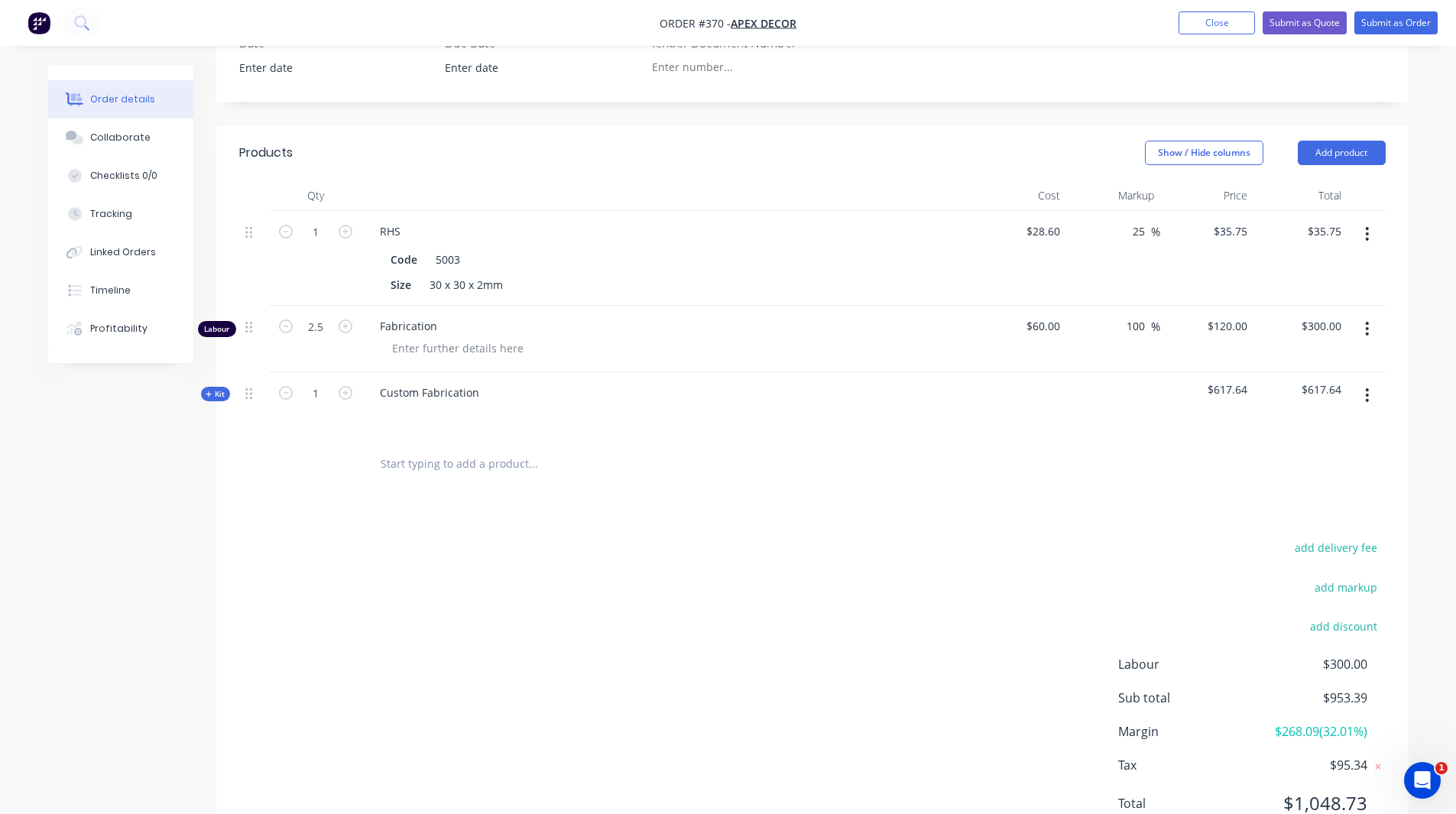
click at [219, 388] on span "Kit" at bounding box center [215, 394] width 20 height 12
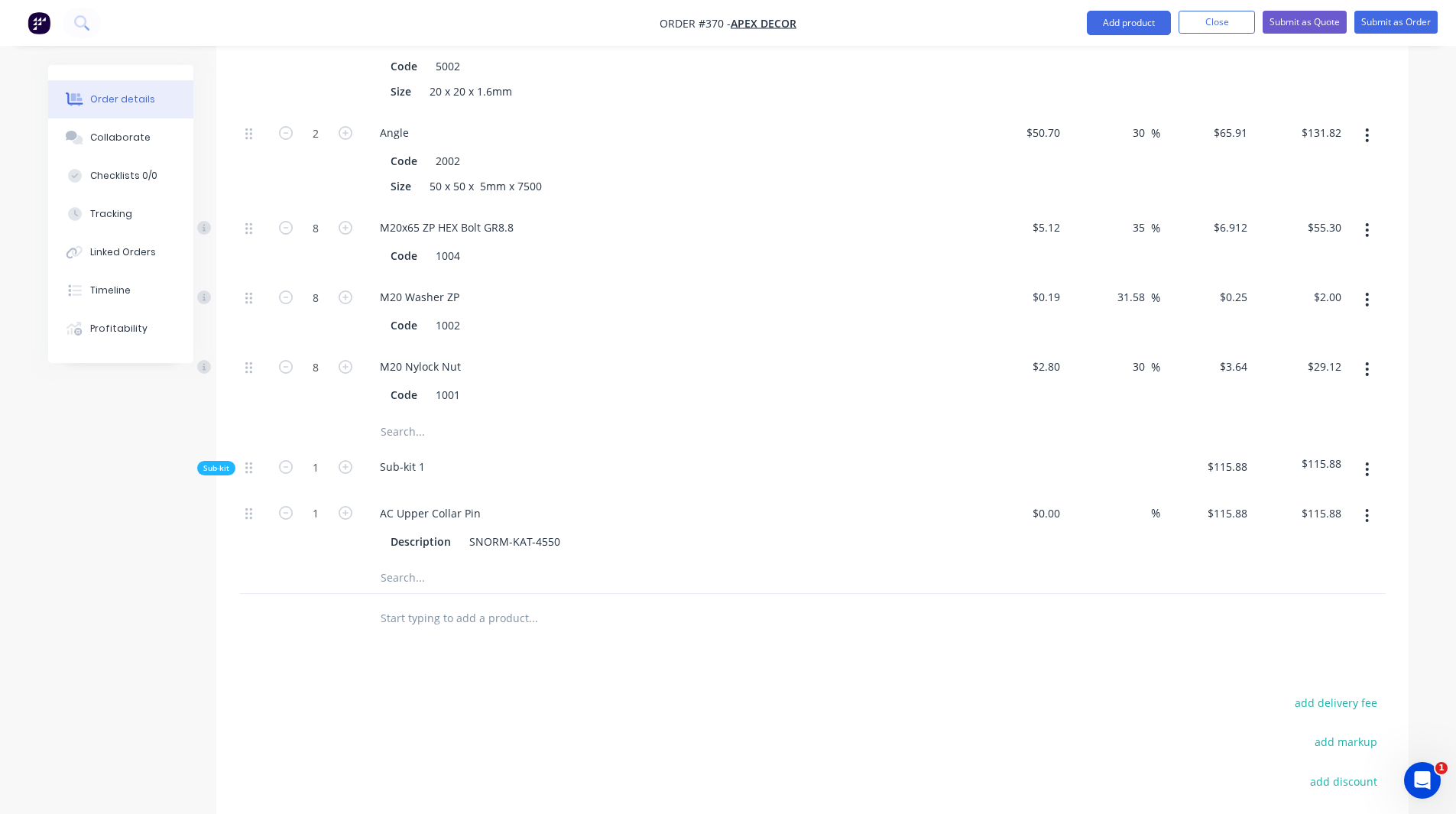
scroll to position [1334, 0]
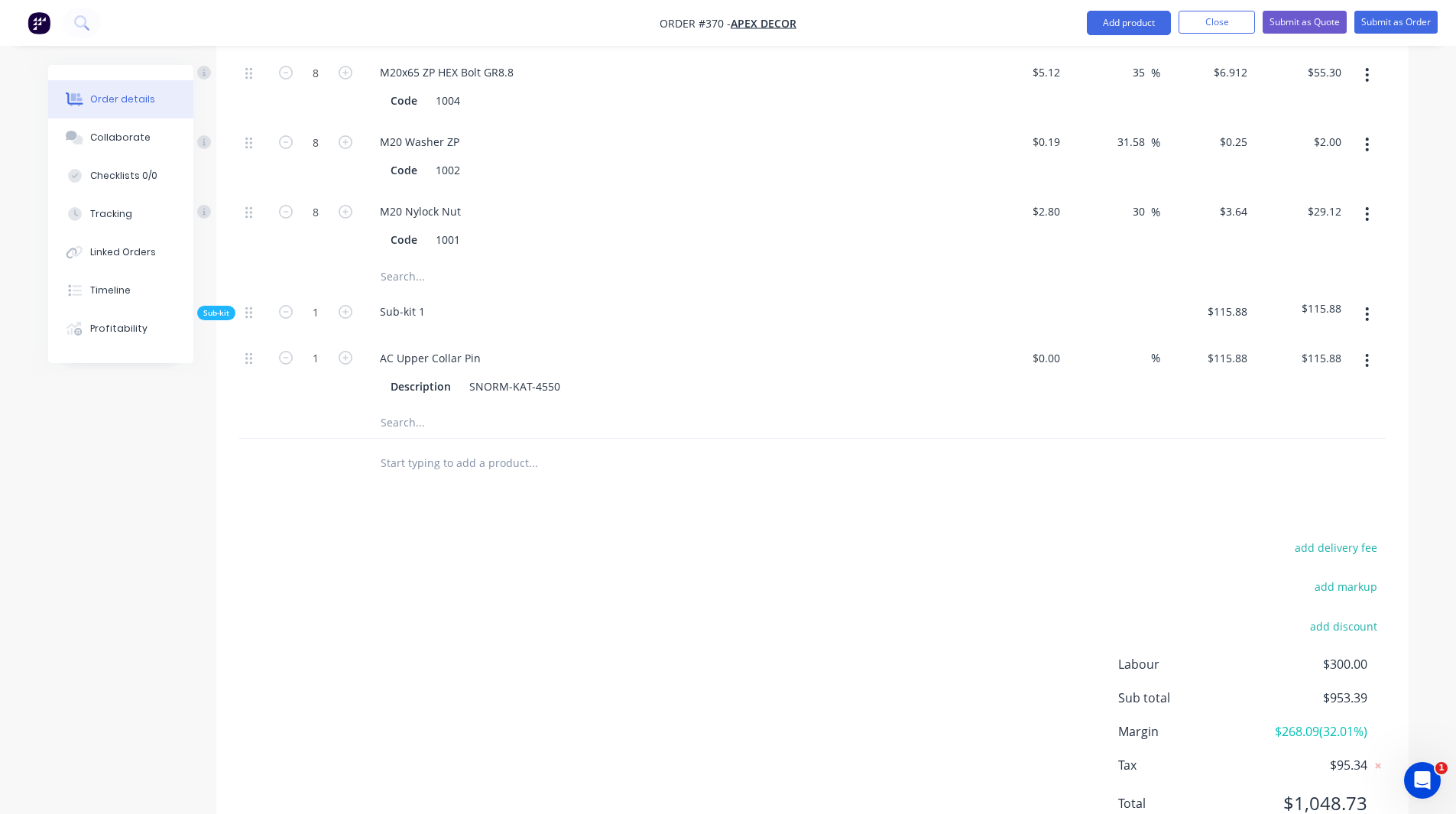
click at [1334, 722] on span "$268.09 ( 32.01 %)" at bounding box center [1310, 731] width 113 height 18
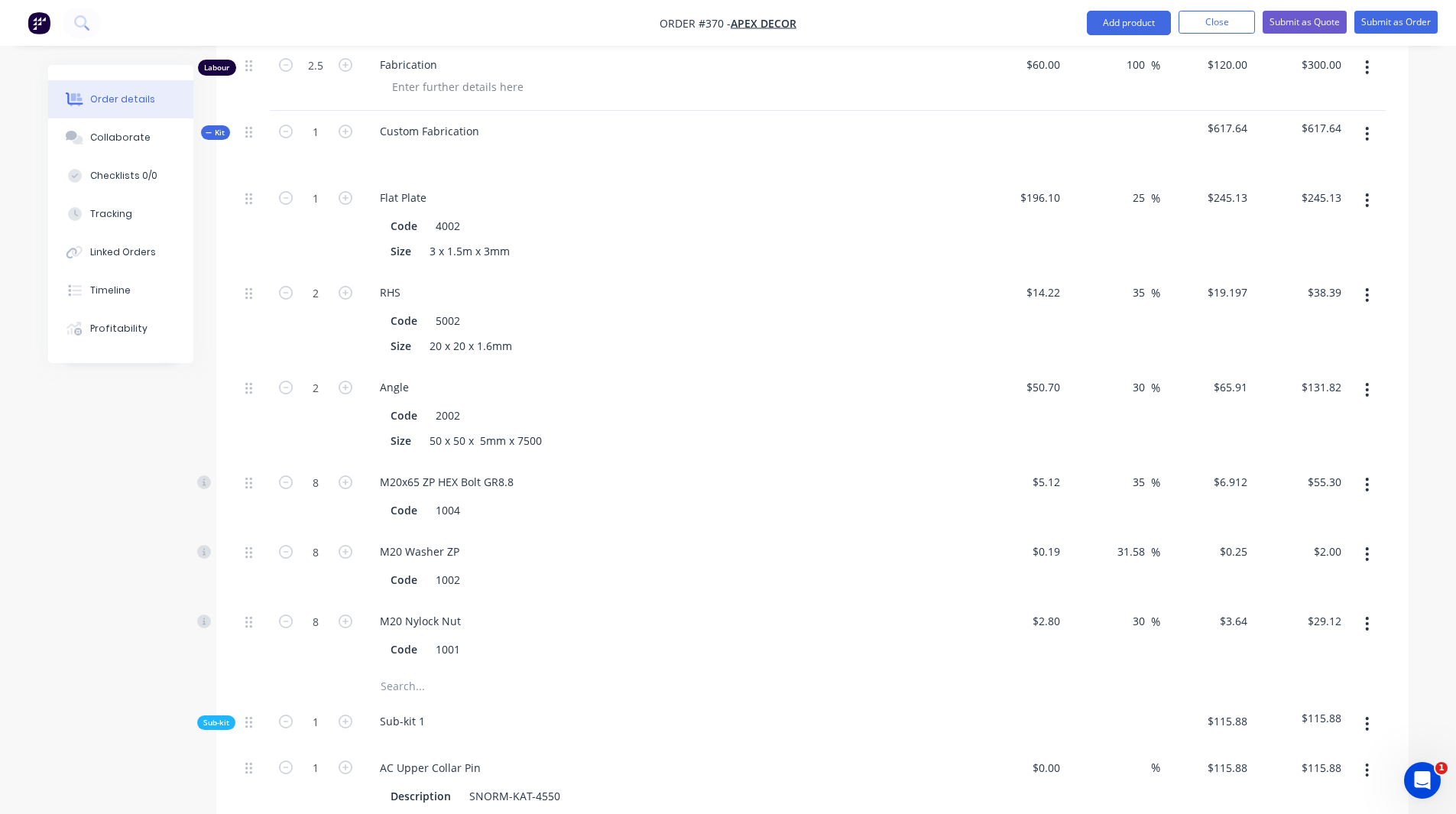
scroll to position [923, 0]
click at [163, 439] on div "Created by Admin Created [DATE] Required [DATE] Assigned to F M R W Status Draf…" at bounding box center [728, 215] width 1360 height 2147
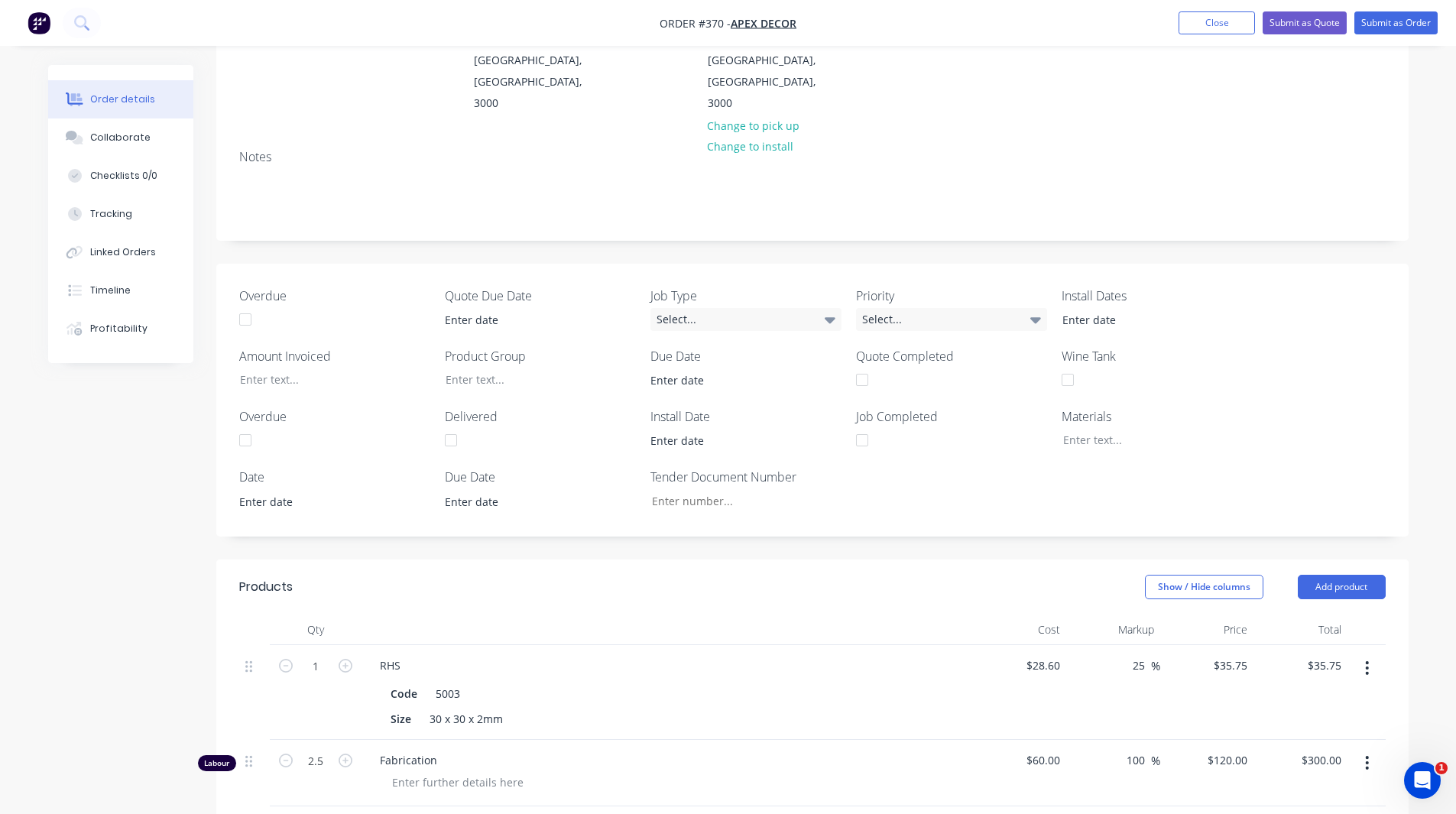
scroll to position [228, 0]
click at [235, 420] on div "Overdue Quote Due Date Job Type Select... Priority Select... Install Dates Amou…" at bounding box center [812, 401] width 1192 height 273
click at [100, 145] on button "Collaborate" at bounding box center [121, 138] width 145 height 39
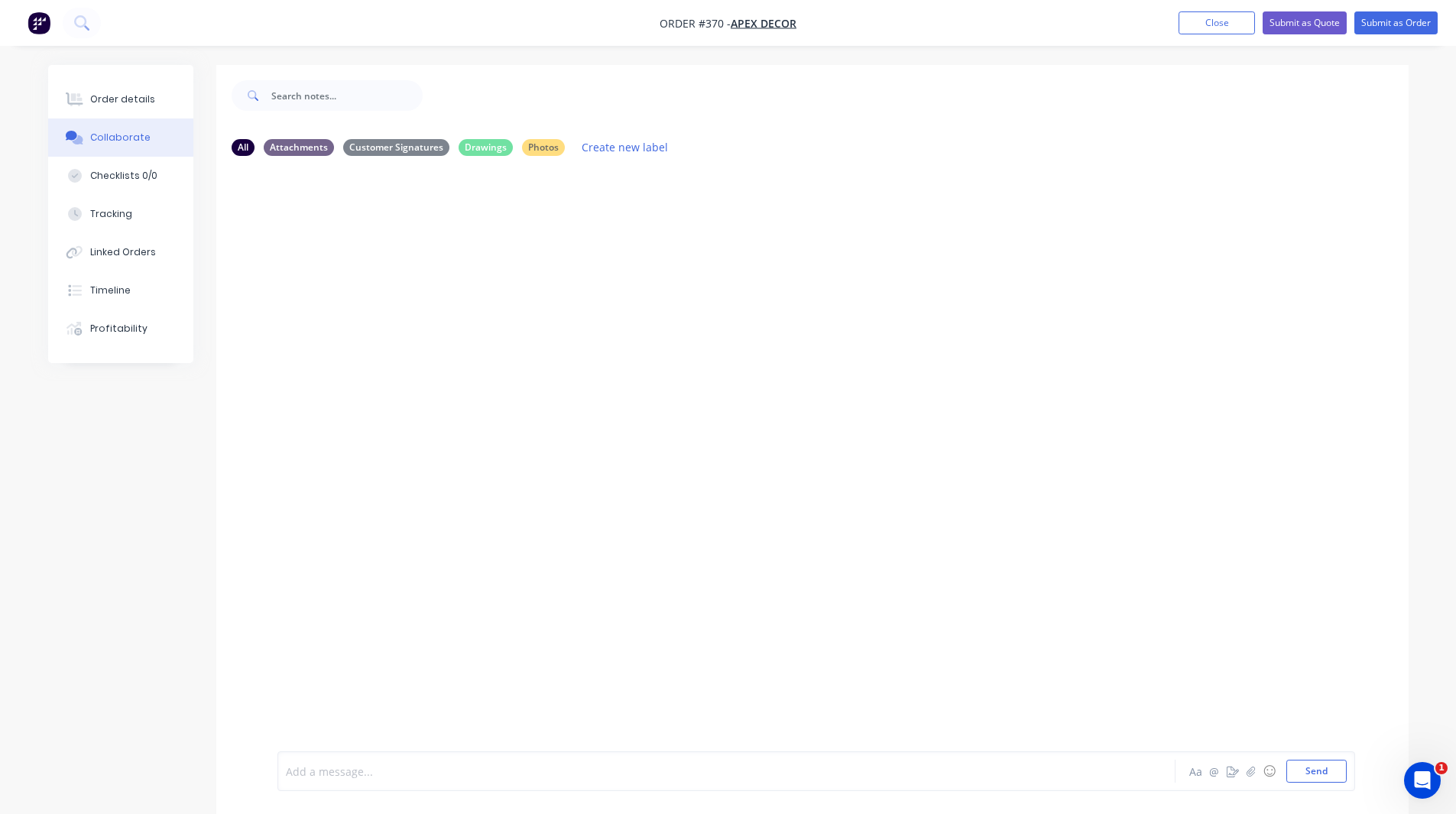
click at [339, 771] on div at bounding box center [684, 772] width 795 height 16
click at [112, 101] on div "Order details" at bounding box center [122, 99] width 65 height 14
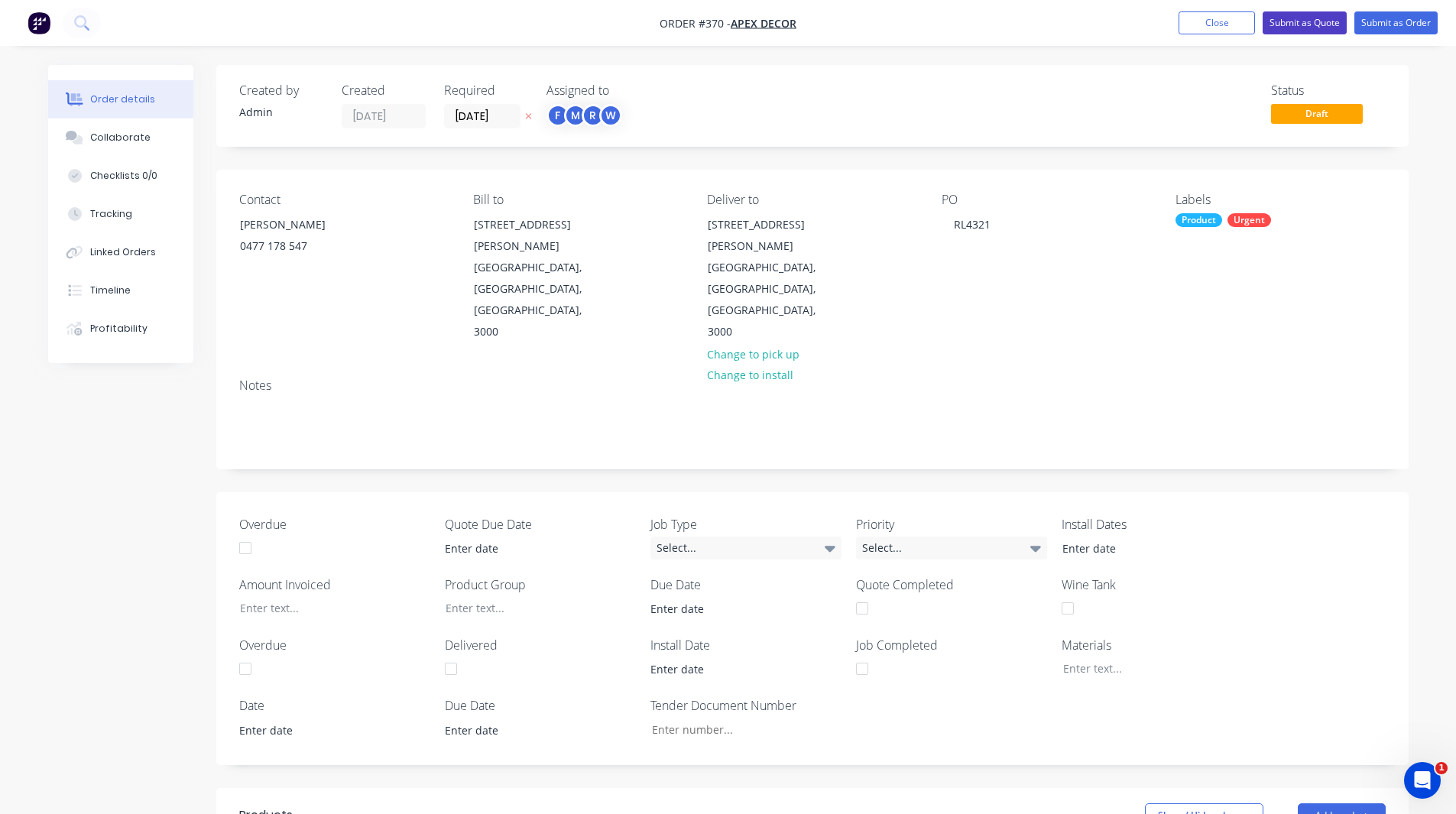
click at [1302, 18] on button "Submit as Quote" at bounding box center [1304, 23] width 84 height 23
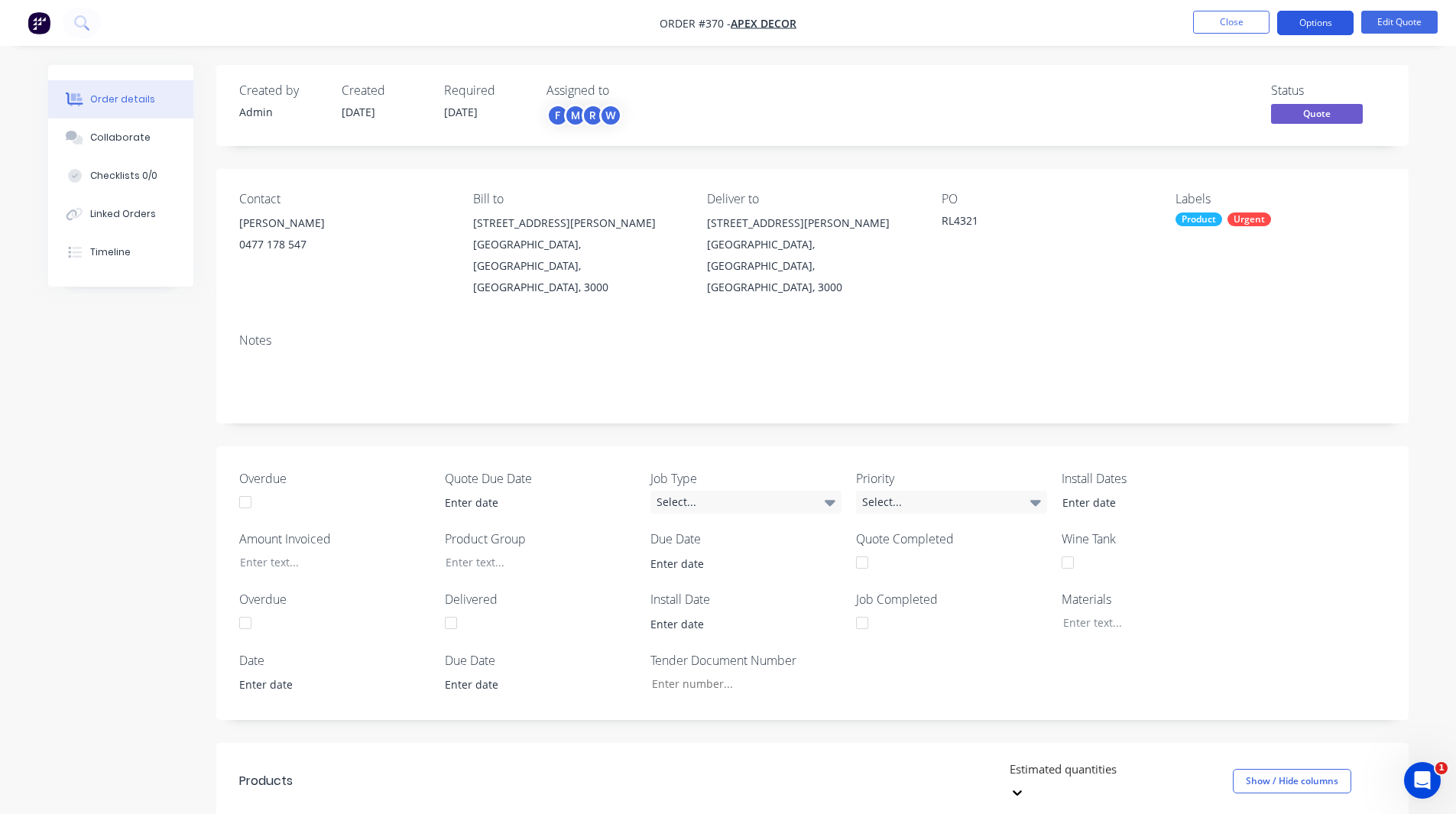
click at [1298, 28] on button "Options" at bounding box center [1315, 22] width 76 height 24
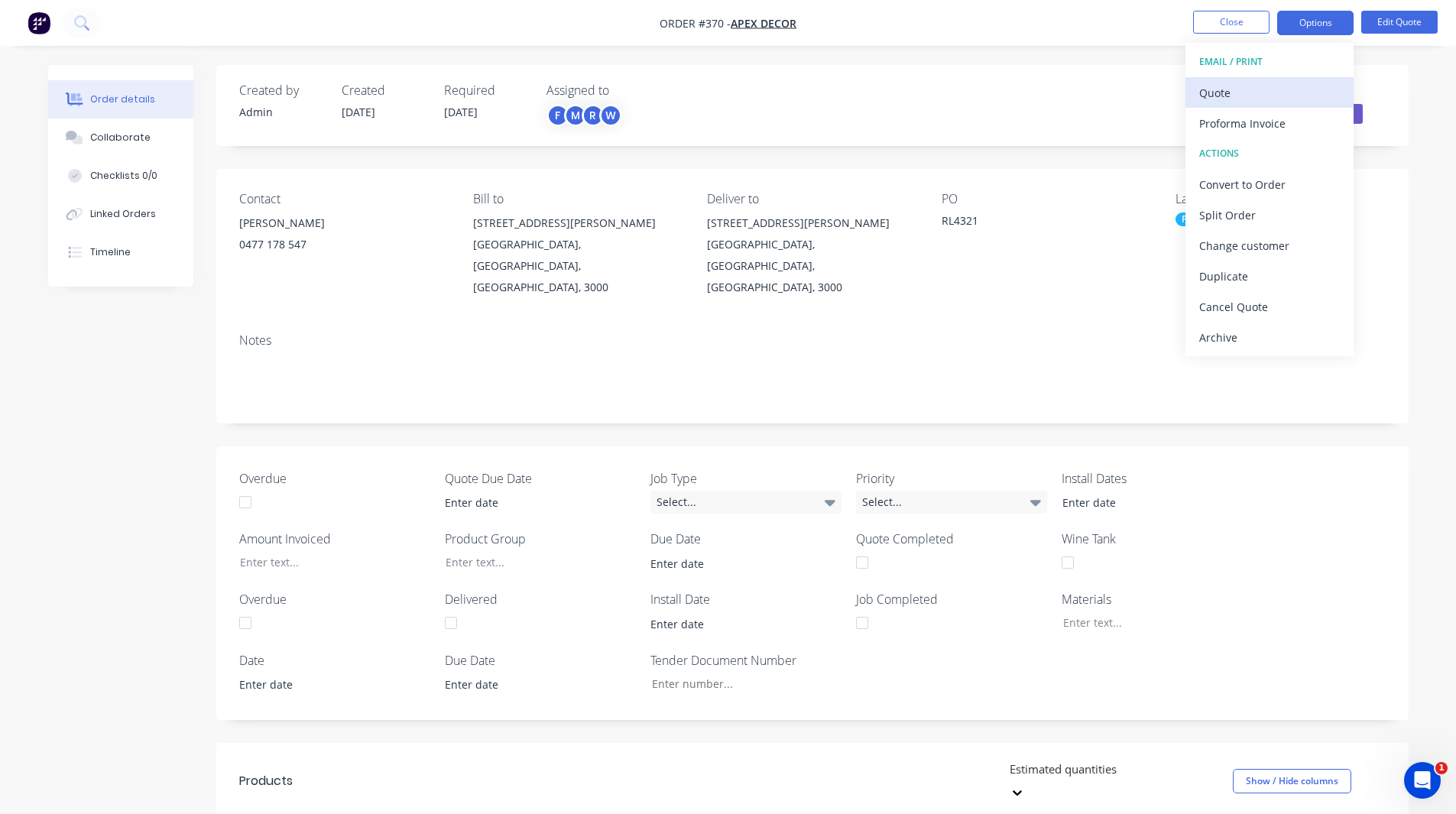
click at [1227, 87] on div "Quote" at bounding box center [1270, 93] width 141 height 22
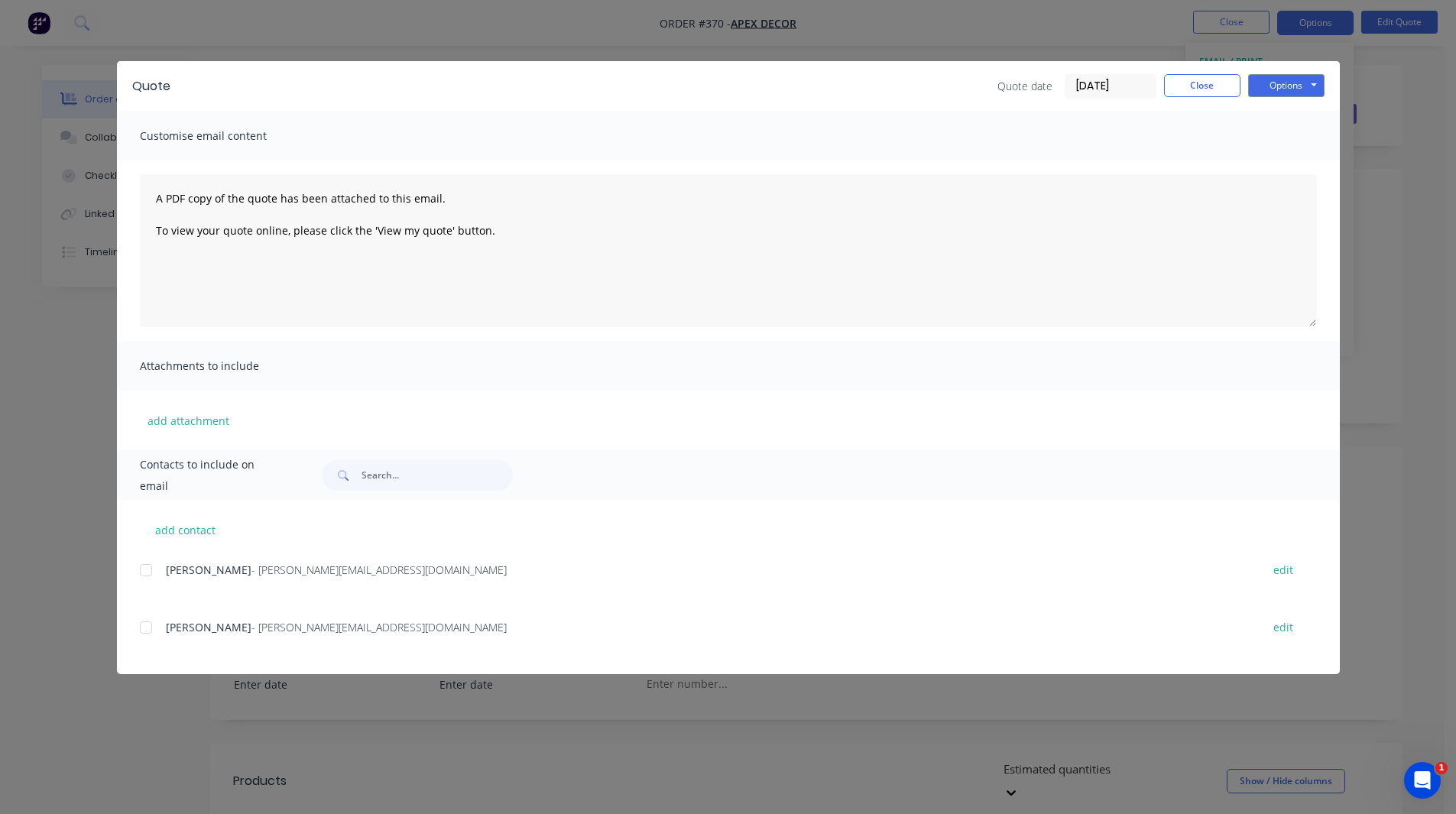
click at [144, 574] on div at bounding box center [146, 571] width 31 height 31
click at [1273, 86] on button "Options" at bounding box center [1286, 86] width 76 height 23
click at [1202, 81] on button "Close" at bounding box center [1202, 86] width 76 height 23
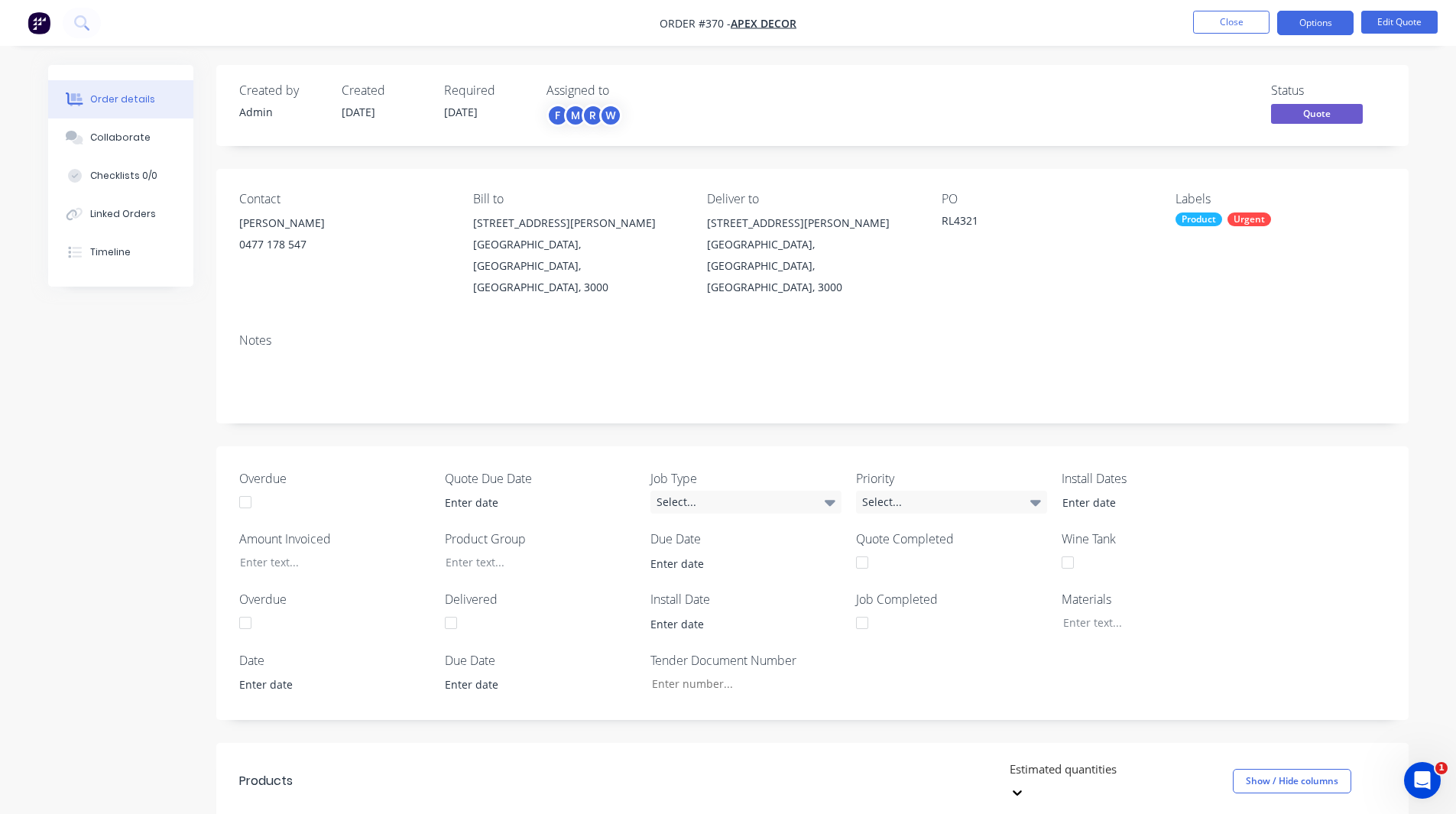
click at [1305, 20] on button "Options" at bounding box center [1315, 22] width 76 height 24
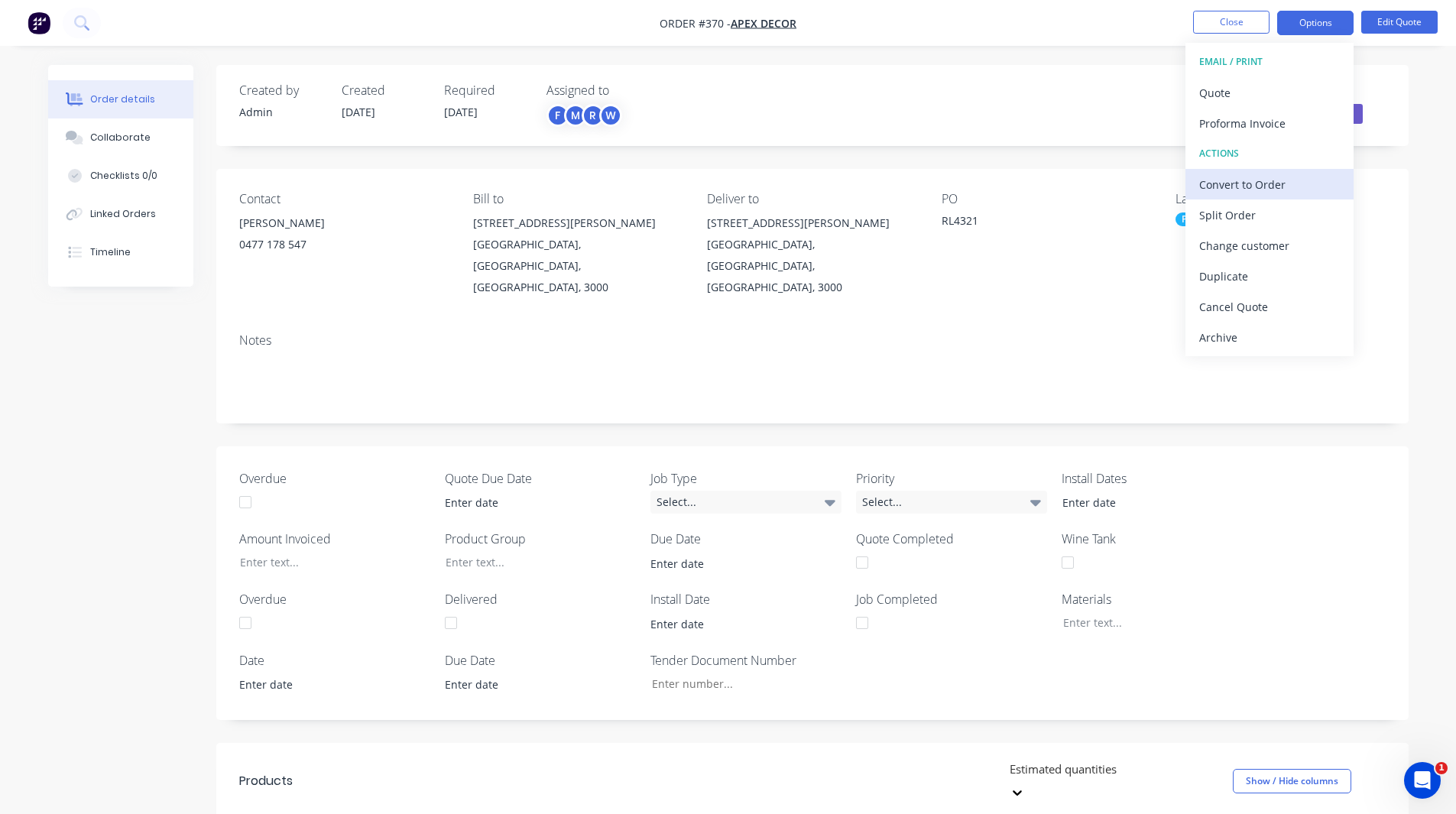
click at [1252, 178] on div "Convert to Order" at bounding box center [1270, 184] width 141 height 22
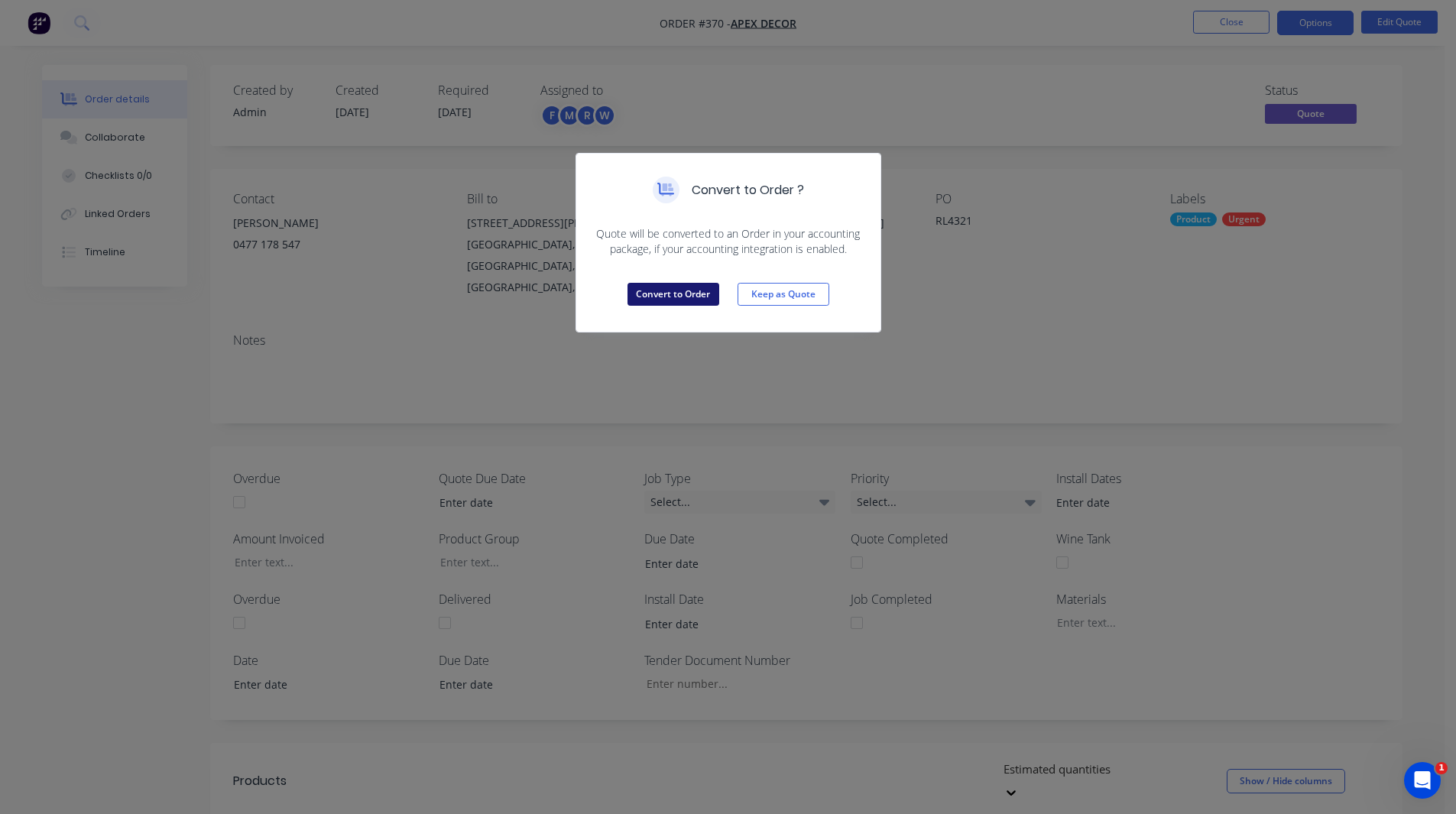
click at [693, 289] on button "Convert to Order" at bounding box center [673, 295] width 92 height 23
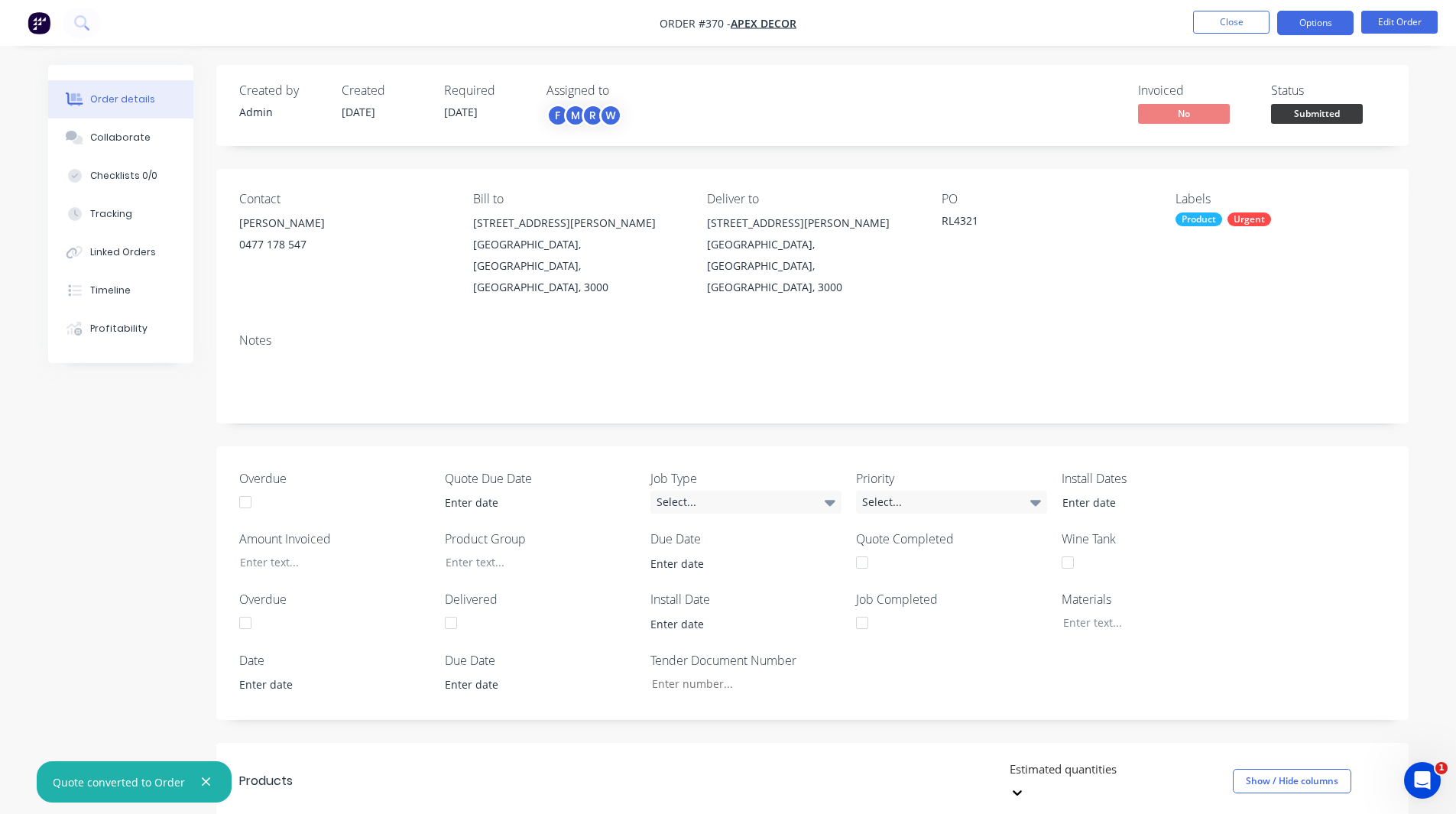
click at [1317, 17] on button "Options" at bounding box center [1315, 22] width 76 height 24
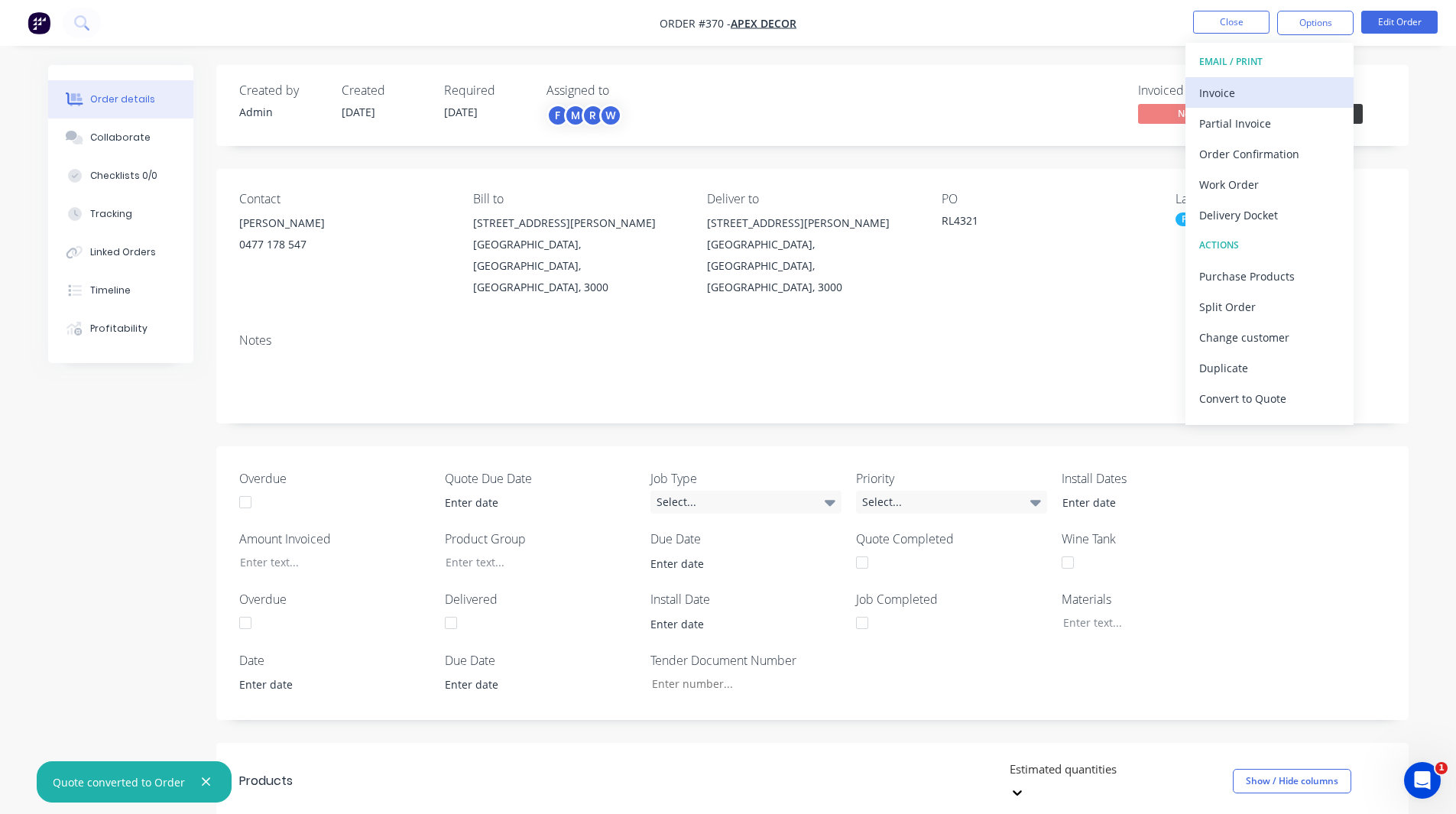
click at [1236, 85] on div "Invoice" at bounding box center [1270, 93] width 141 height 22
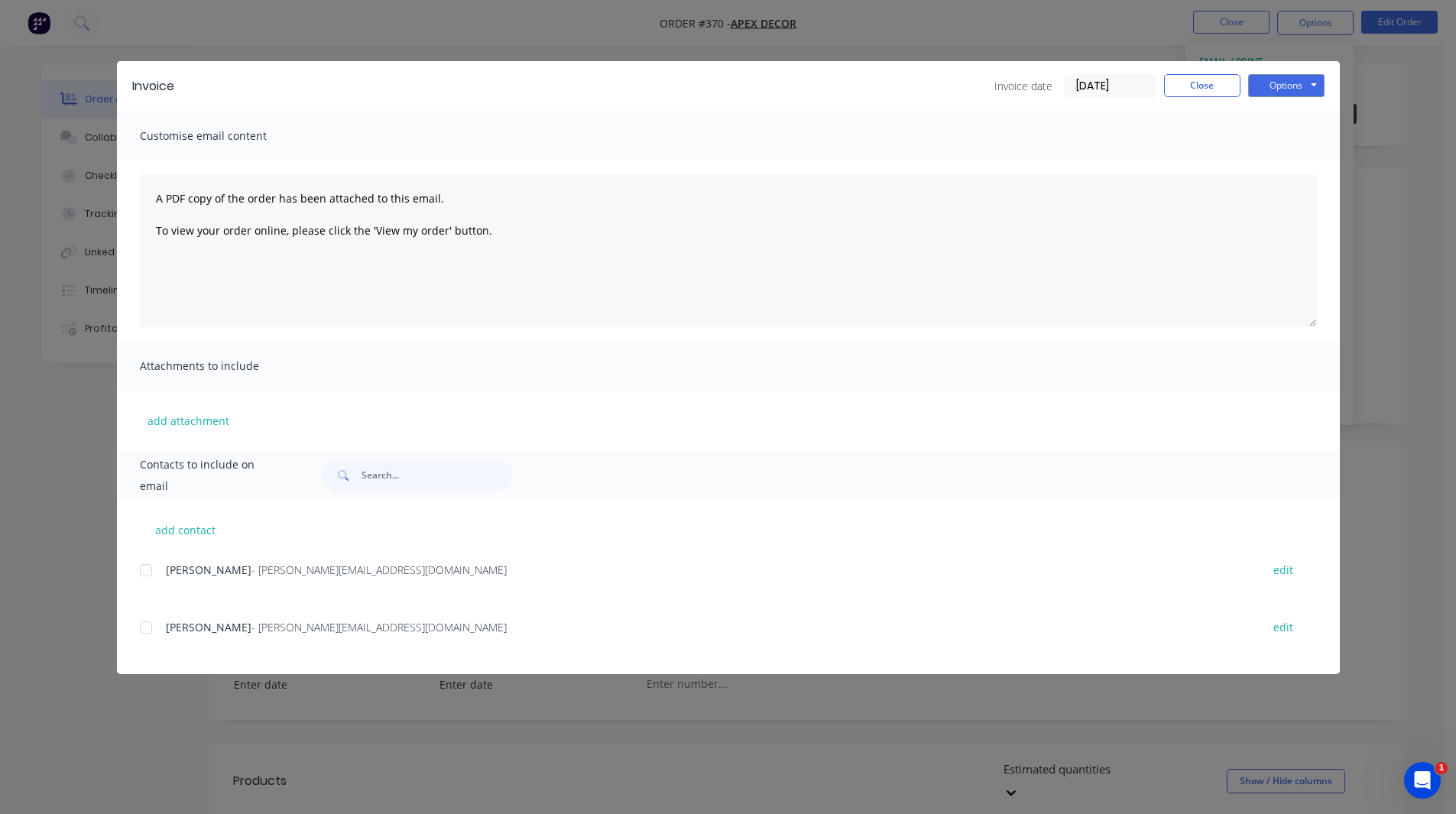
click at [147, 571] on div at bounding box center [146, 571] width 31 height 31
click at [1283, 88] on button "Options" at bounding box center [1286, 86] width 76 height 23
click at [1219, 90] on button "Close" at bounding box center [1202, 86] width 76 height 23
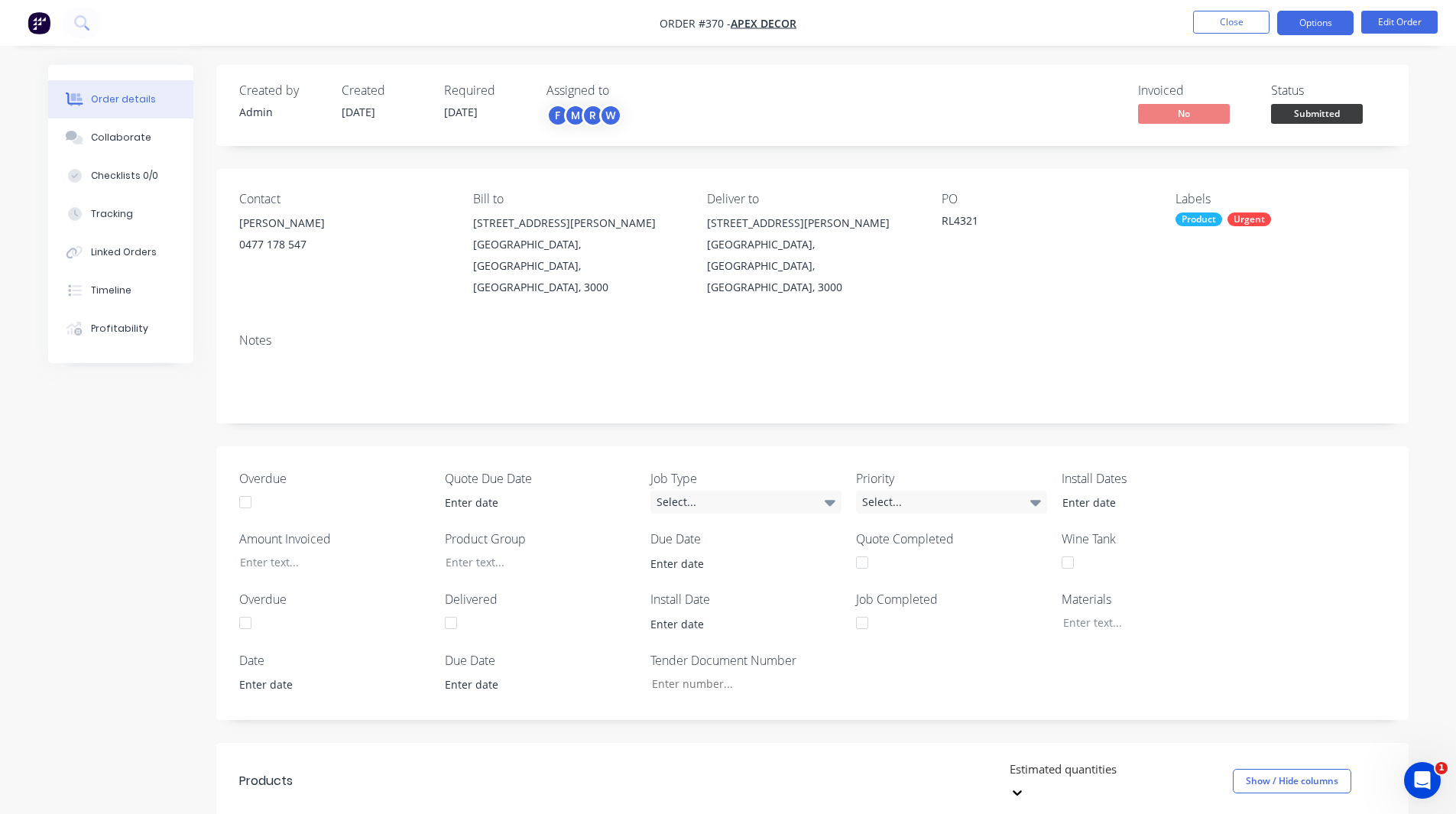
click at [1322, 14] on button "Options" at bounding box center [1315, 22] width 76 height 24
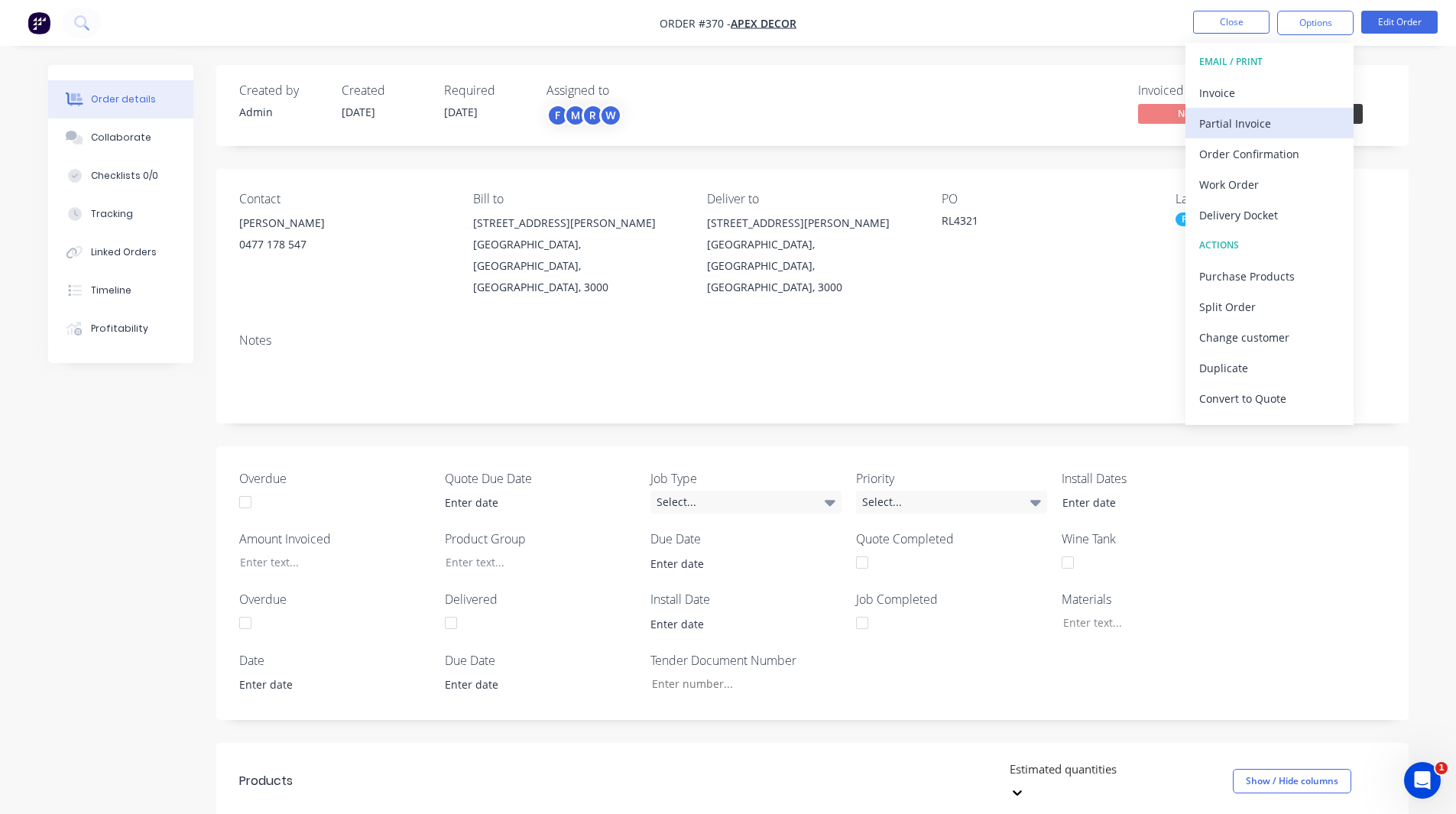
click at [1240, 123] on div "Partial Invoice" at bounding box center [1270, 123] width 141 height 22
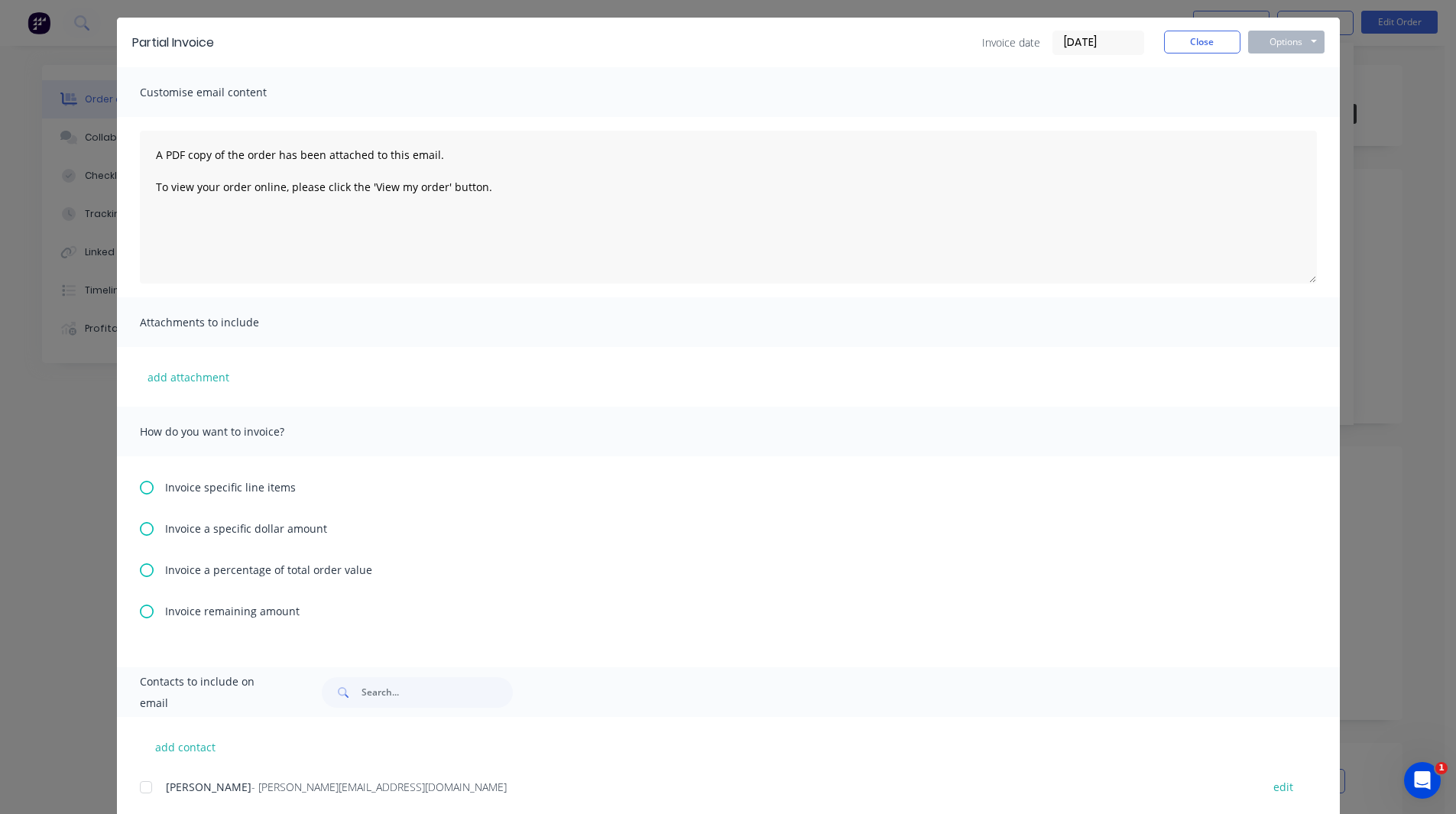
scroll to position [46, 0]
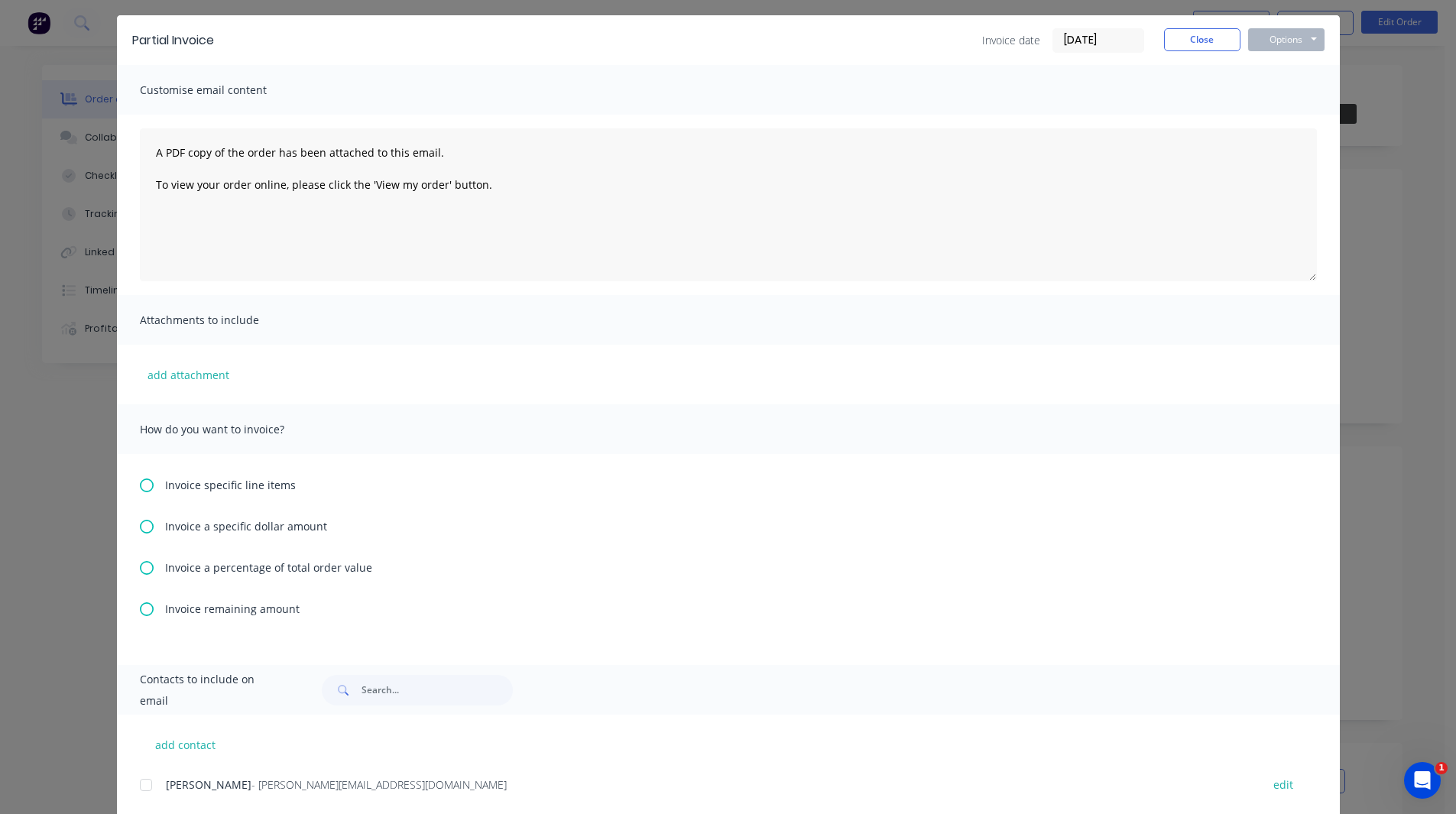
click at [140, 567] on icon at bounding box center [147, 568] width 14 height 14
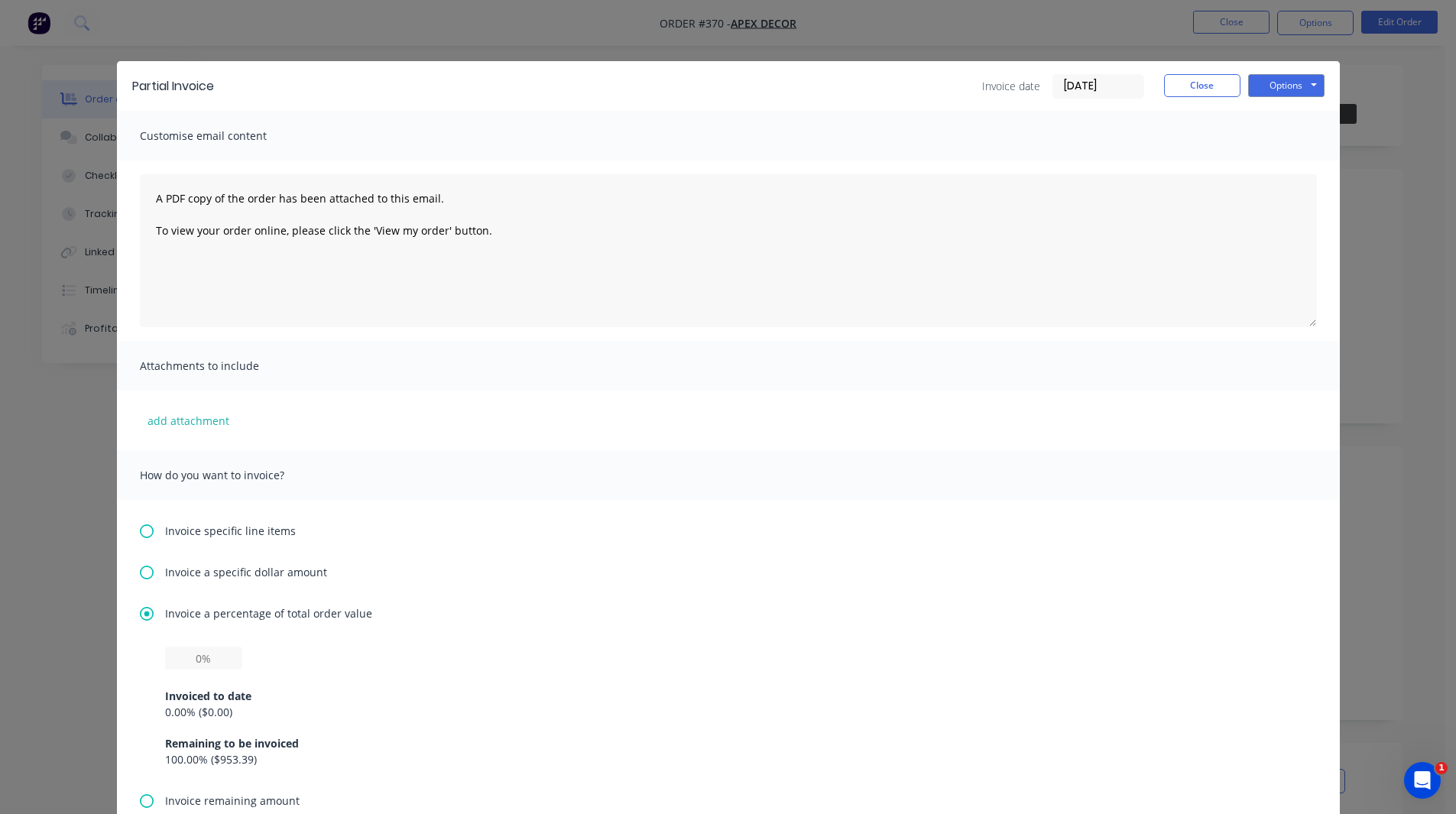
scroll to position [259, 0]
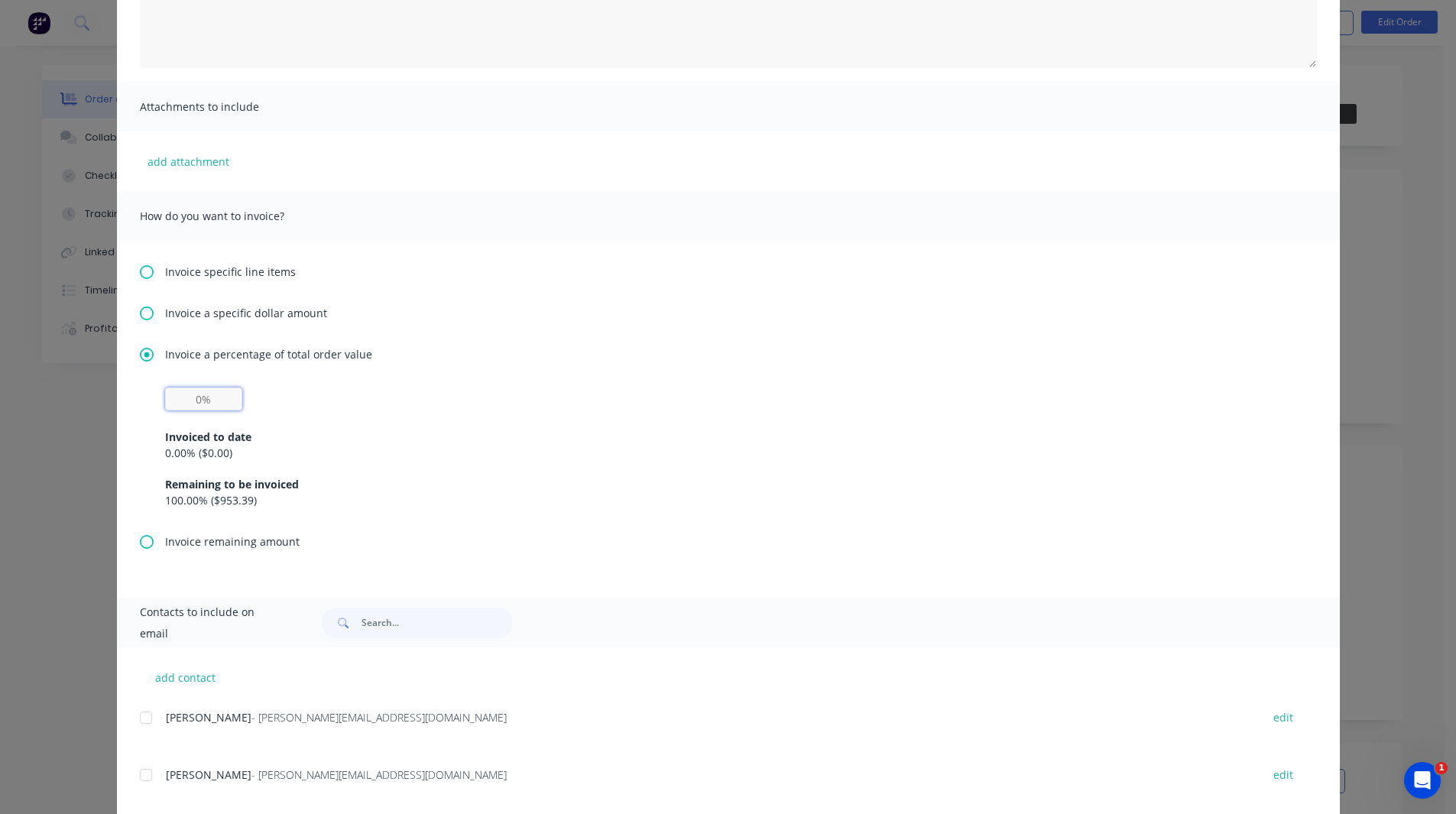
click at [192, 404] on input "text" at bounding box center [204, 399] width 77 height 23
type input "50%"
click at [335, 376] on div "Invoice a percentage of total order value 50% Invoiced to date 0.00 % ( $0.00 )…" at bounding box center [728, 440] width 1177 height 187
click at [136, 710] on div at bounding box center [146, 718] width 31 height 31
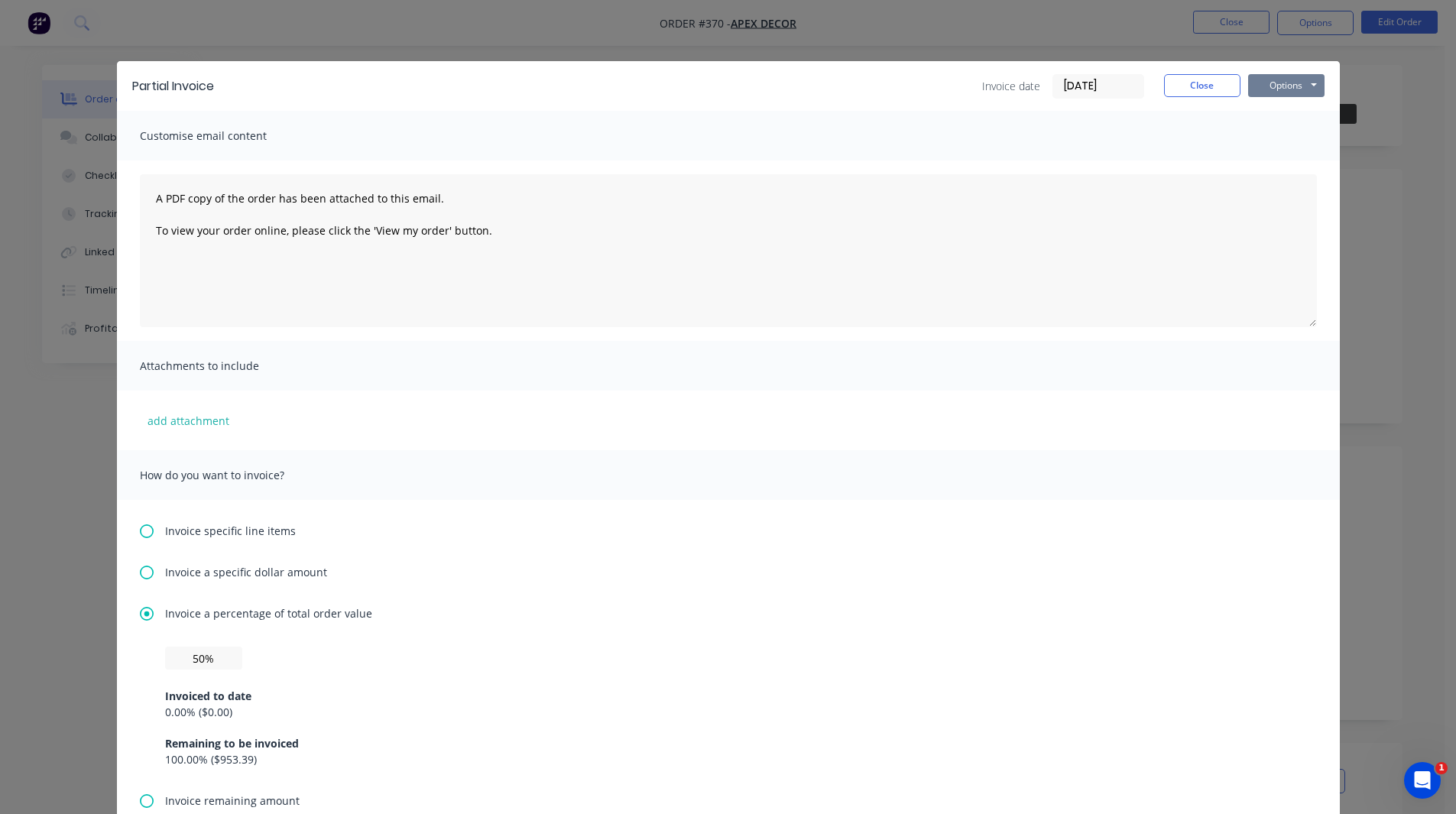
click at [1302, 88] on button "Options" at bounding box center [1286, 86] width 76 height 23
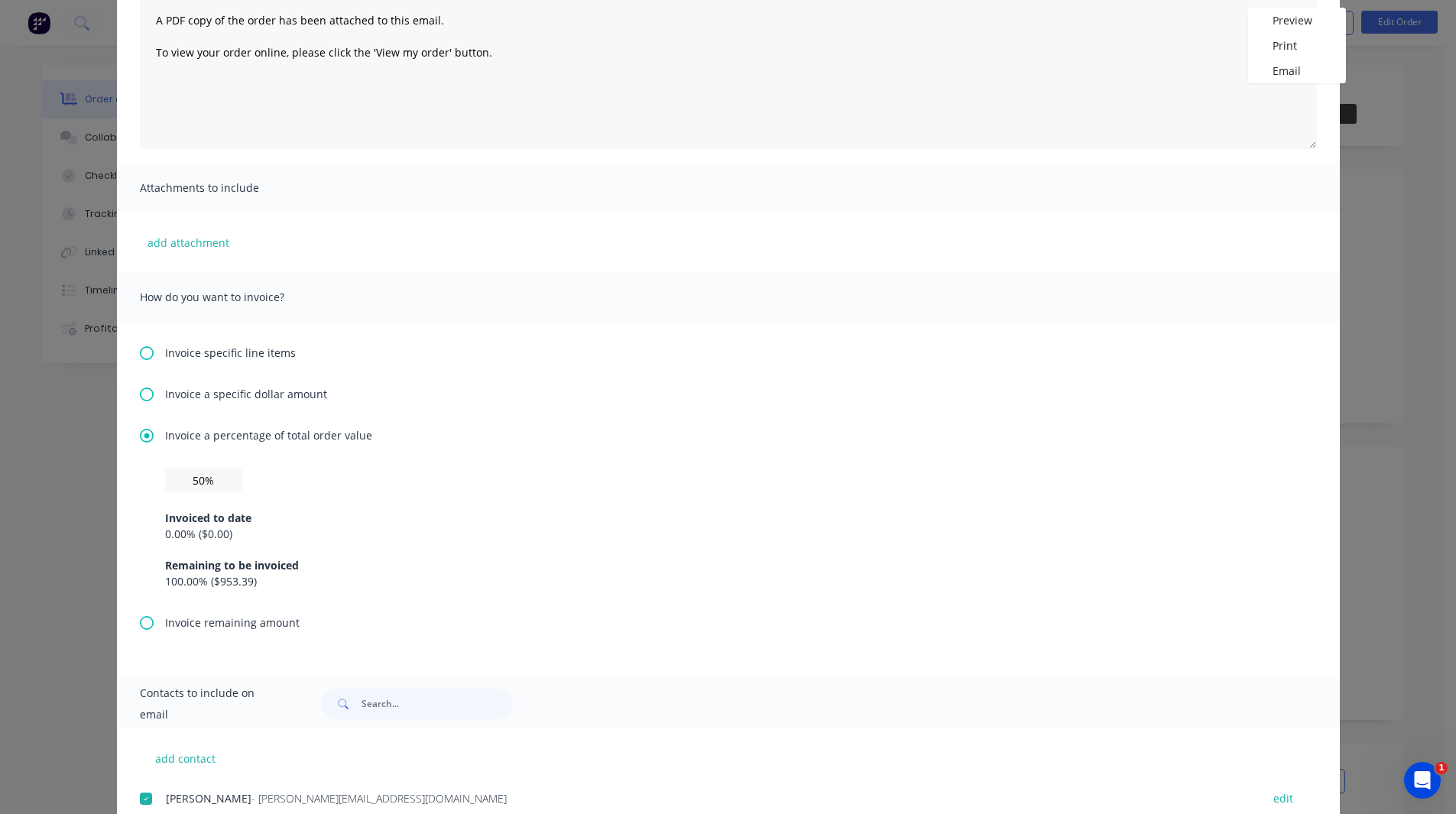
click at [141, 623] on icon at bounding box center [147, 623] width 14 height 14
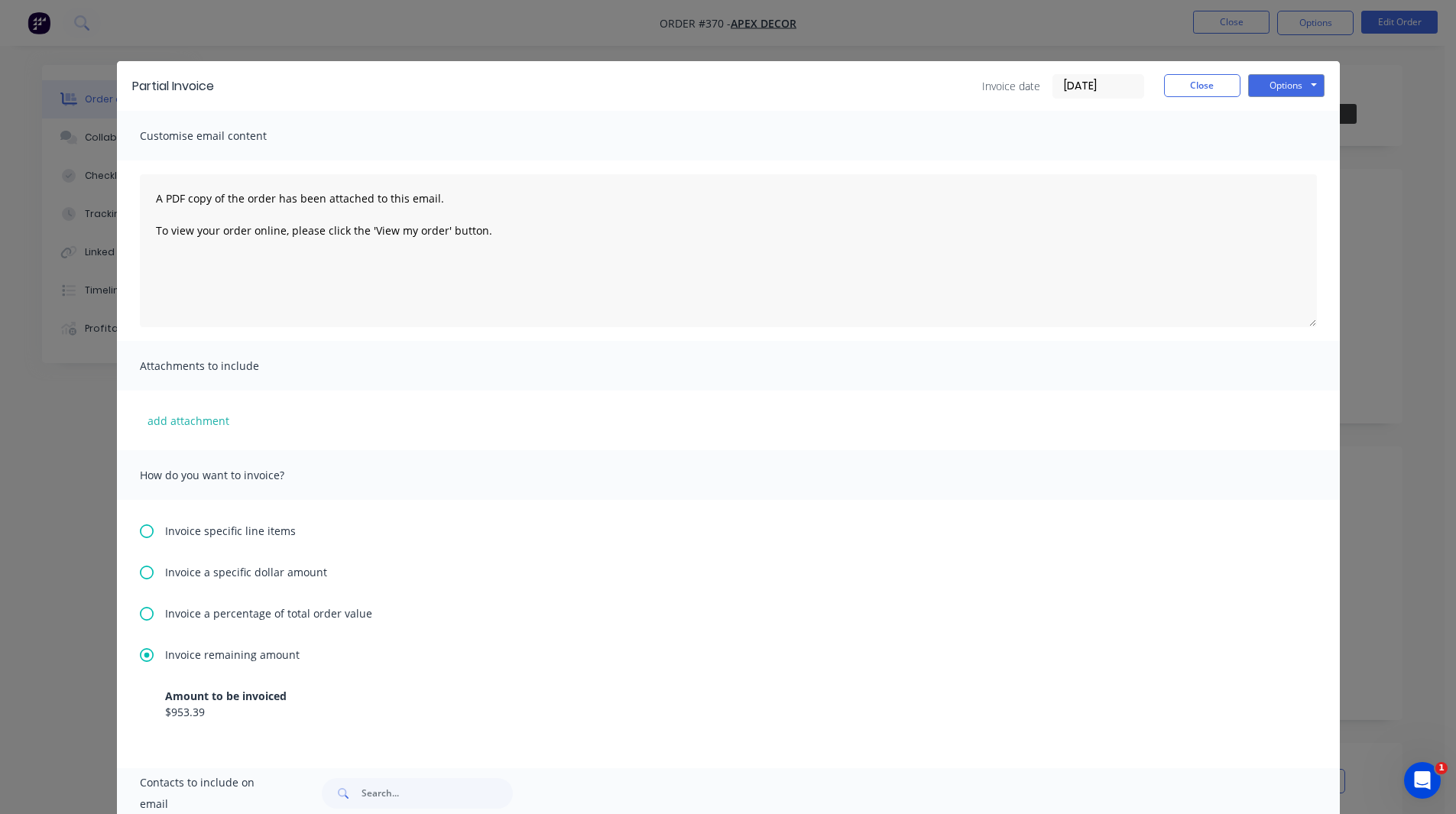
click at [140, 571] on icon at bounding box center [147, 573] width 14 height 14
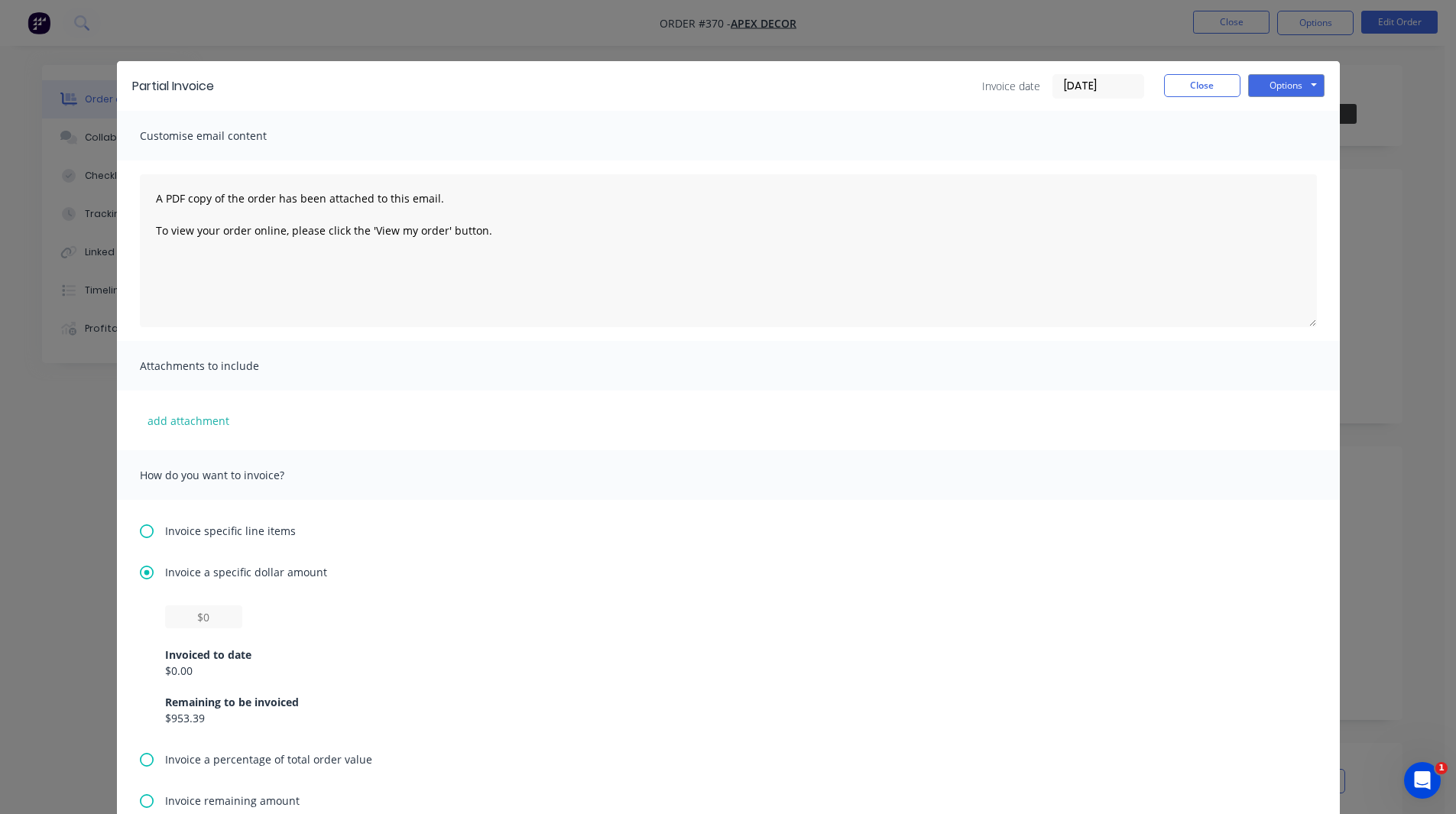
click at [144, 538] on div "Invoice specific line items" at bounding box center [728, 531] width 1177 height 16
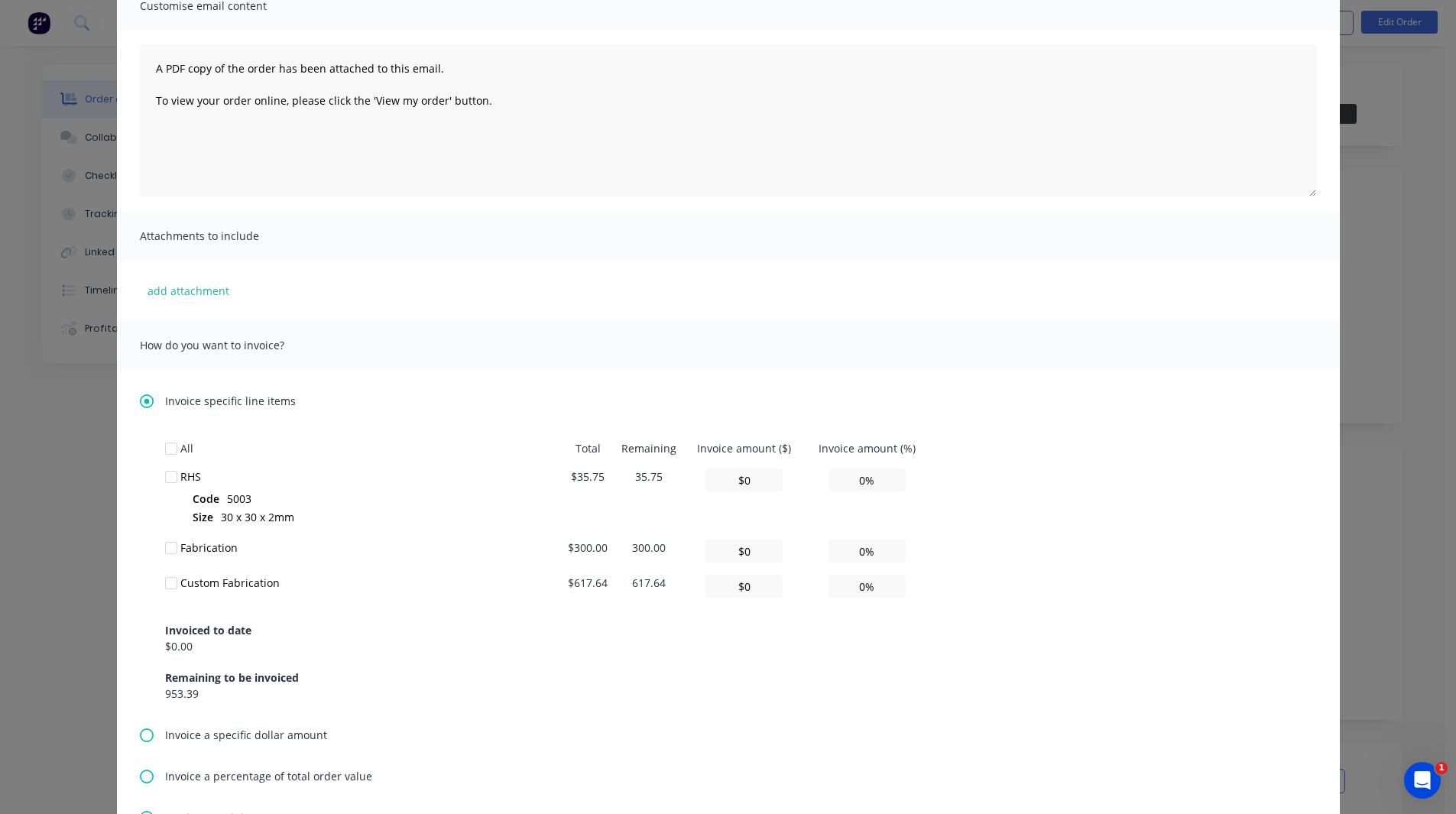
scroll to position [131, 0]
click at [162, 472] on div at bounding box center [172, 476] width 31 height 31
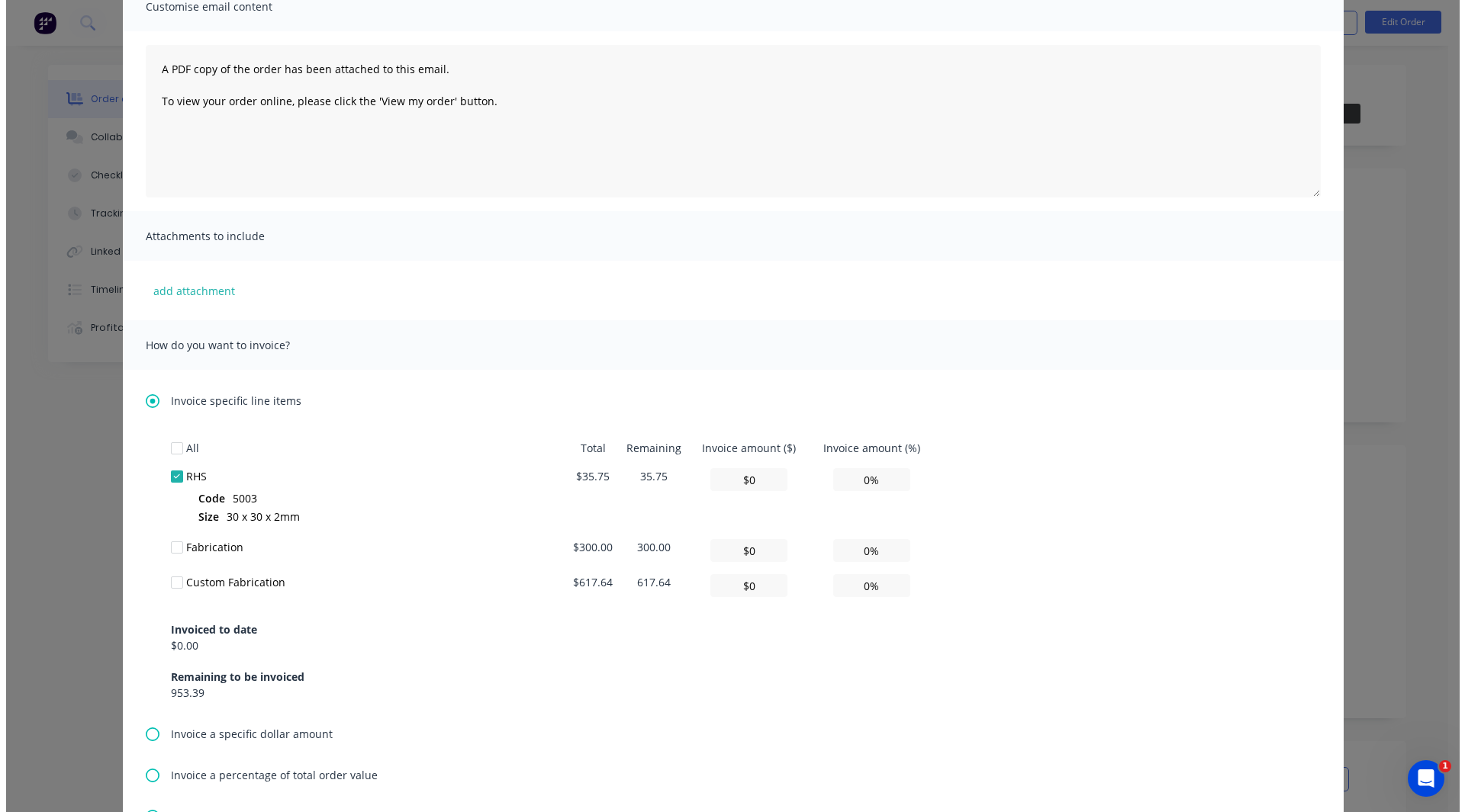
scroll to position [0, 0]
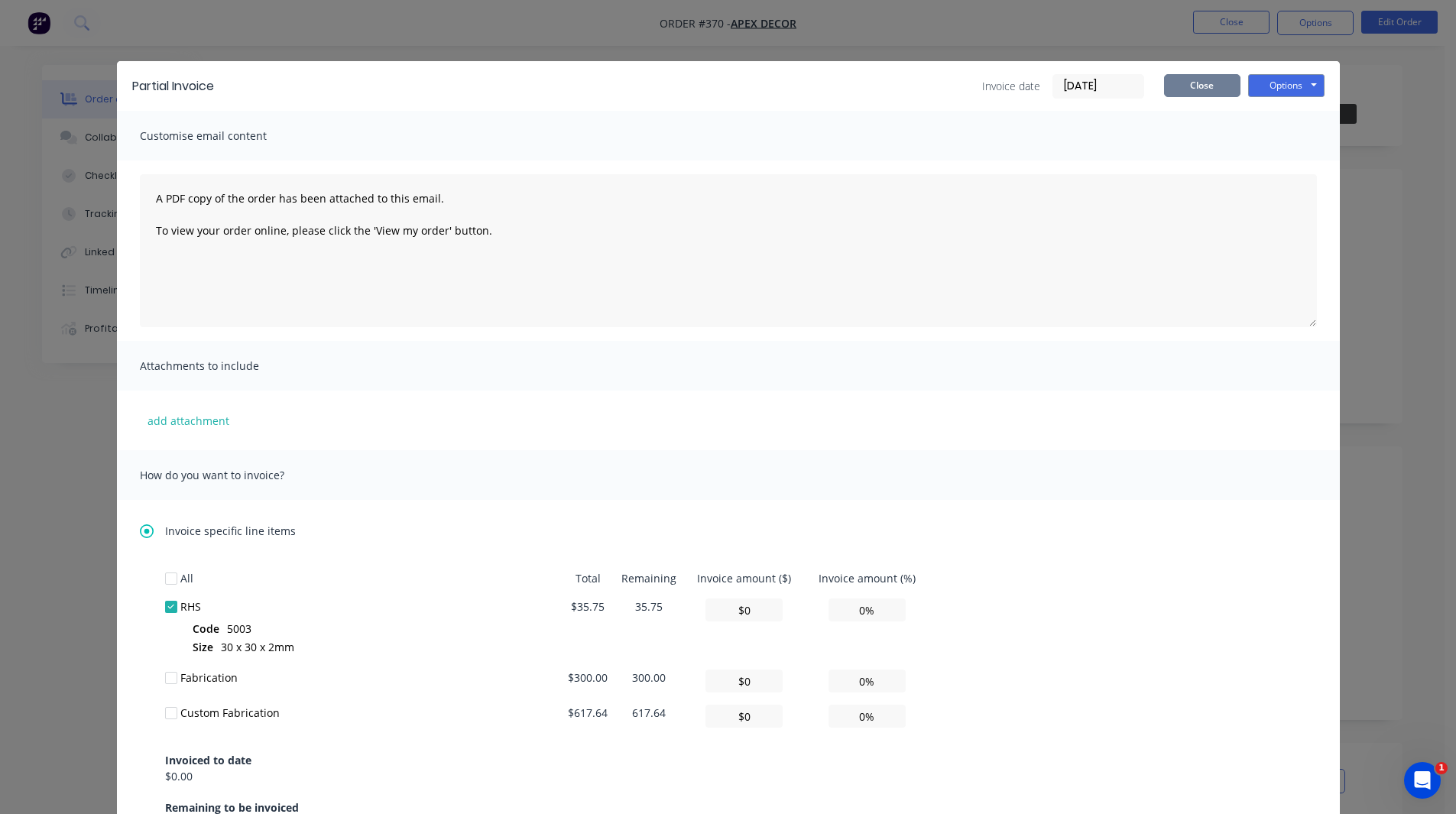
click at [1177, 82] on button "Close" at bounding box center [1202, 86] width 76 height 23
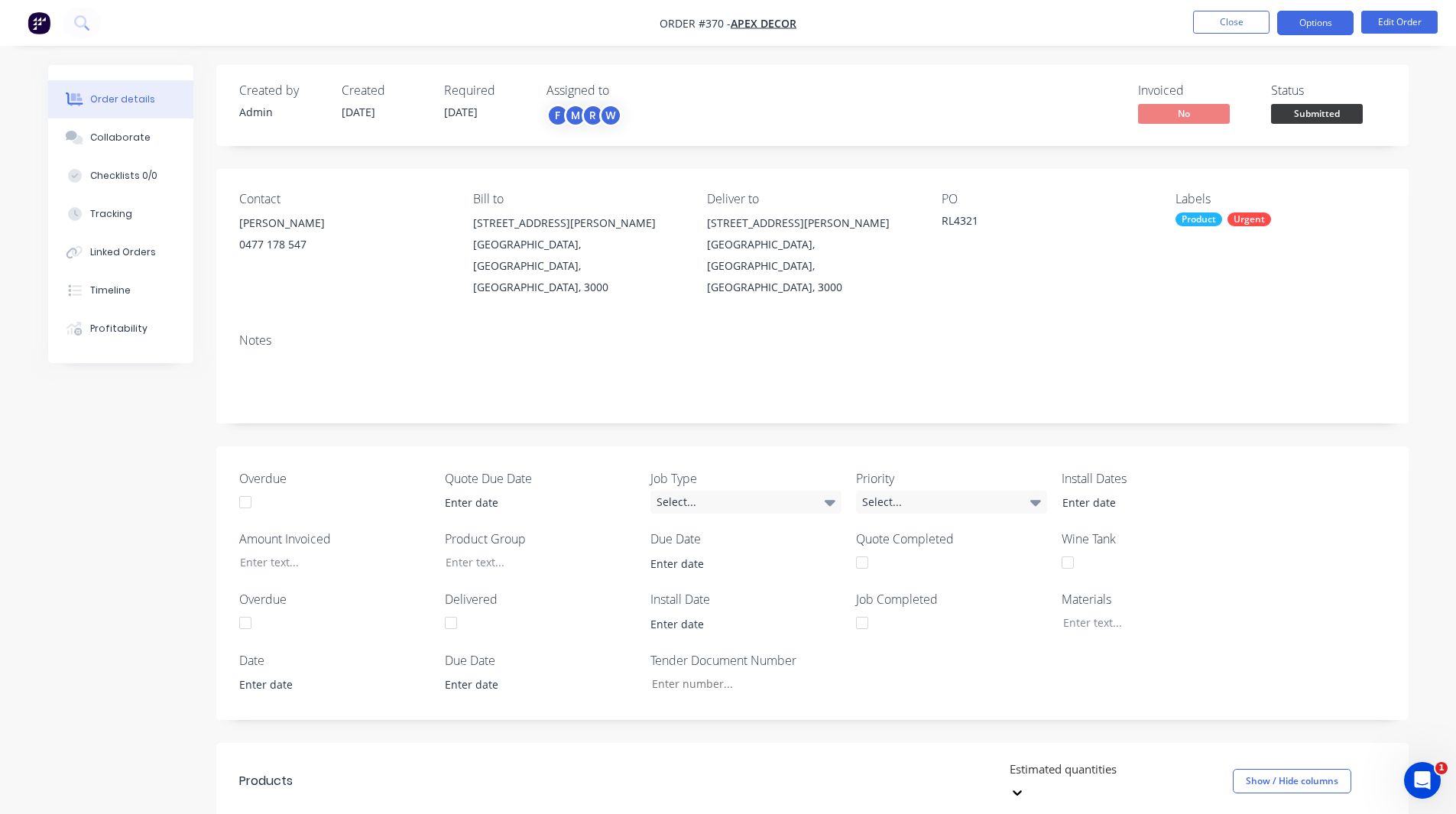
click at [1316, 23] on button "Options" at bounding box center [1315, 22] width 76 height 24
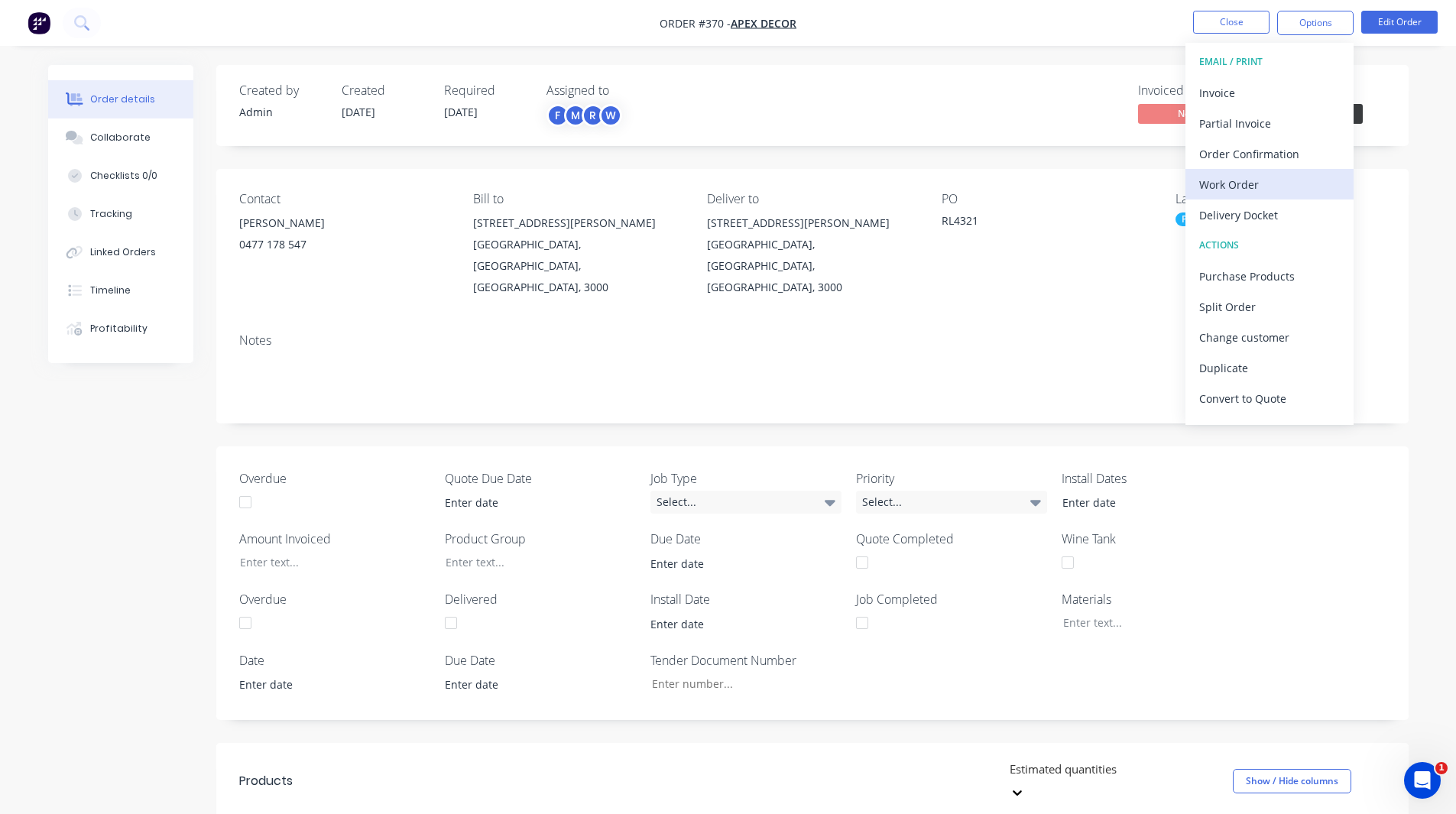
click at [1211, 182] on div "Work Order" at bounding box center [1270, 184] width 141 height 22
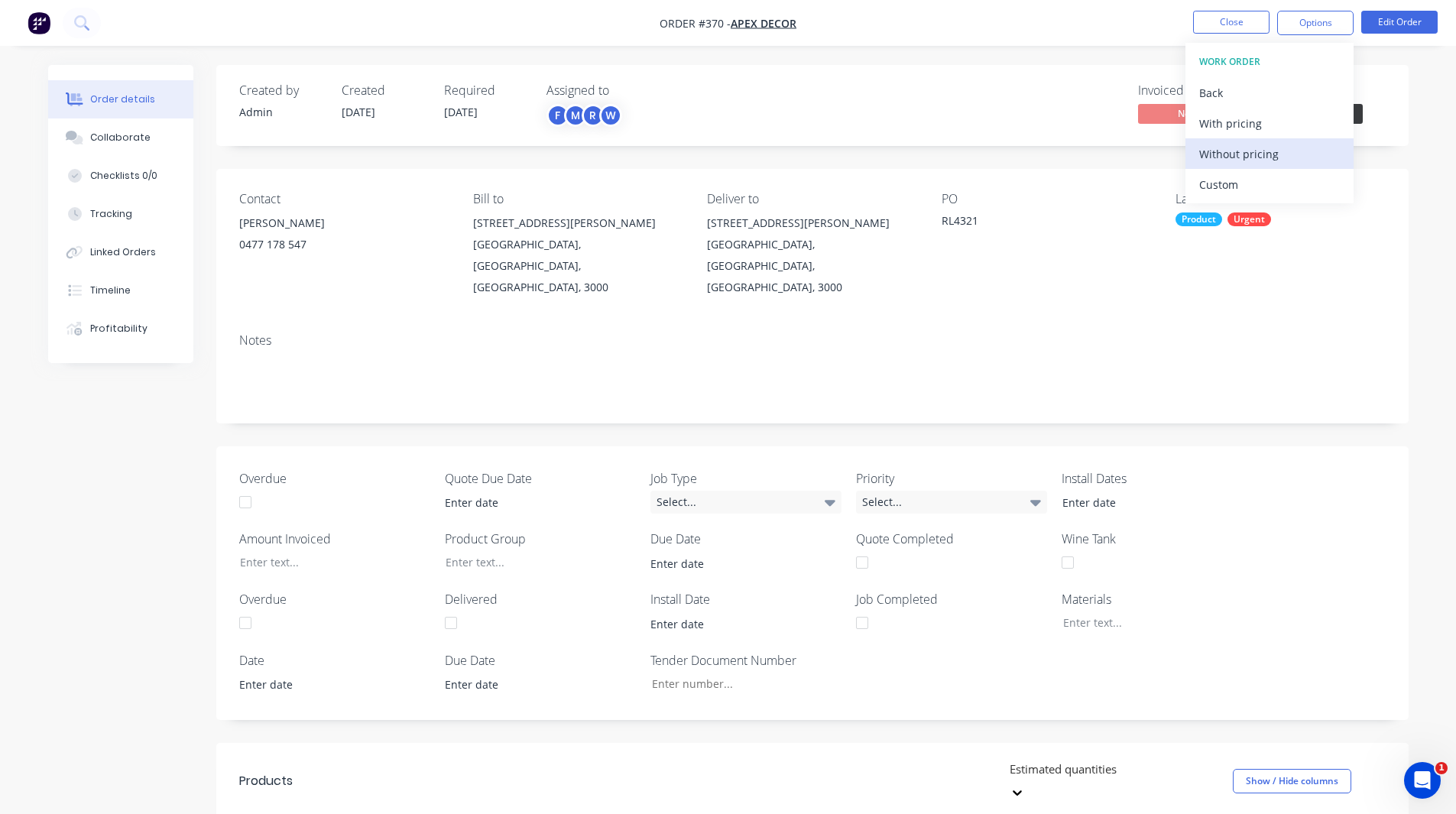
click at [1228, 149] on div "Without pricing" at bounding box center [1270, 154] width 141 height 22
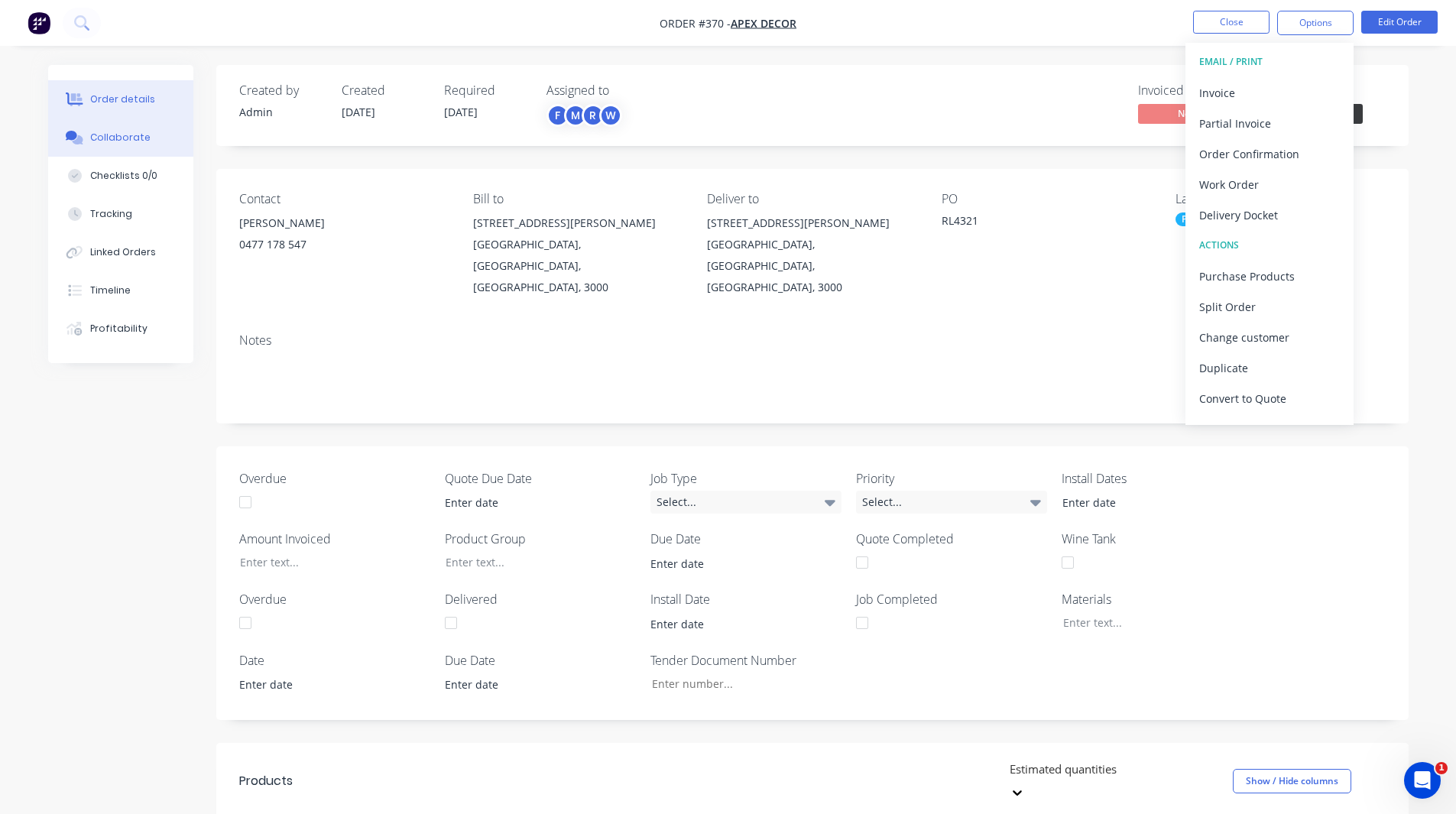
click at [126, 134] on div "Collaborate" at bounding box center [120, 137] width 61 height 14
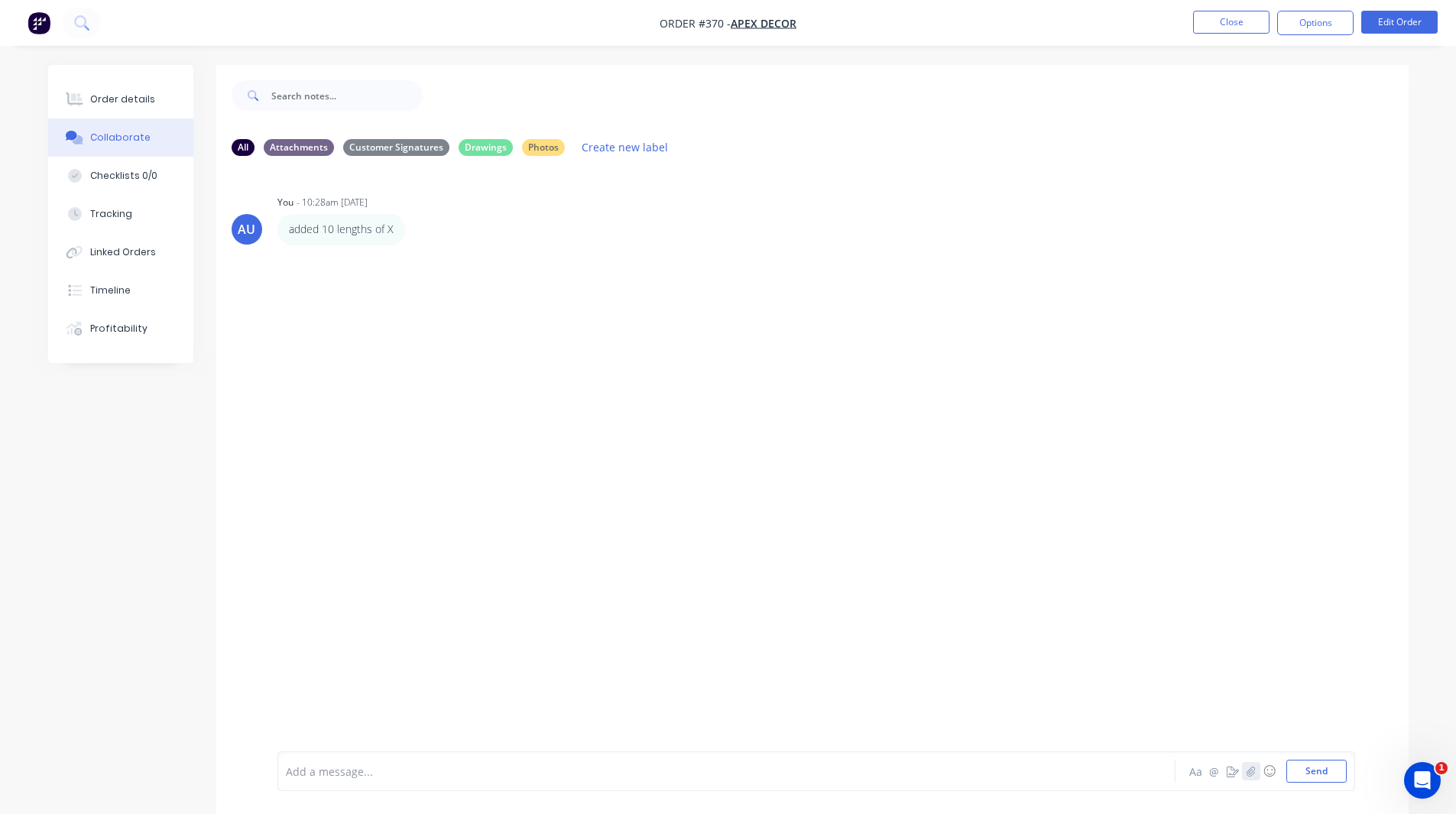
click at [1250, 770] on icon "button" at bounding box center [1251, 771] width 10 height 11
click at [330, 772] on div at bounding box center [684, 772] width 795 height 16
click at [124, 94] on div "Order details" at bounding box center [122, 99] width 65 height 14
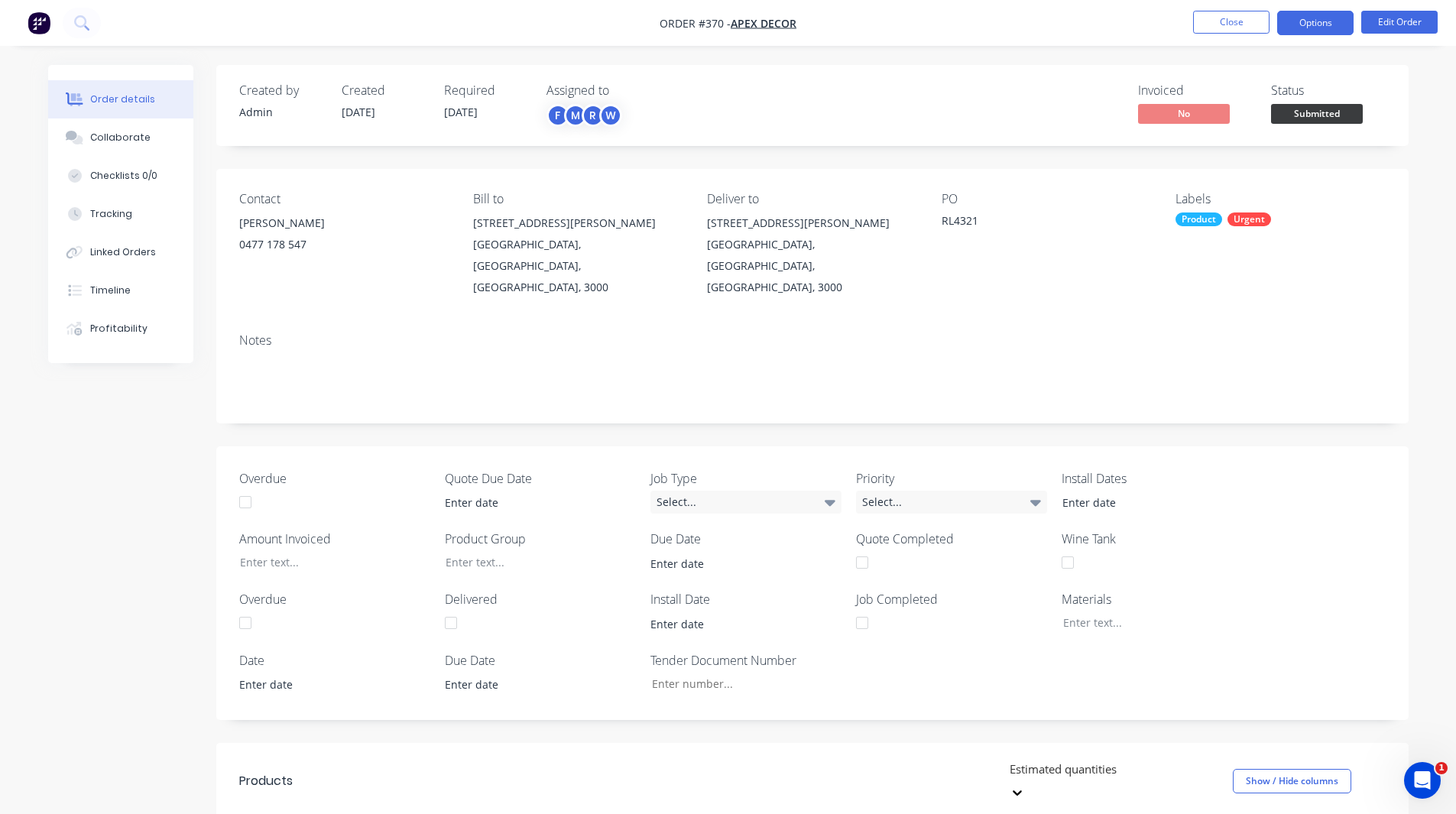
click at [1318, 20] on button "Options" at bounding box center [1315, 22] width 76 height 24
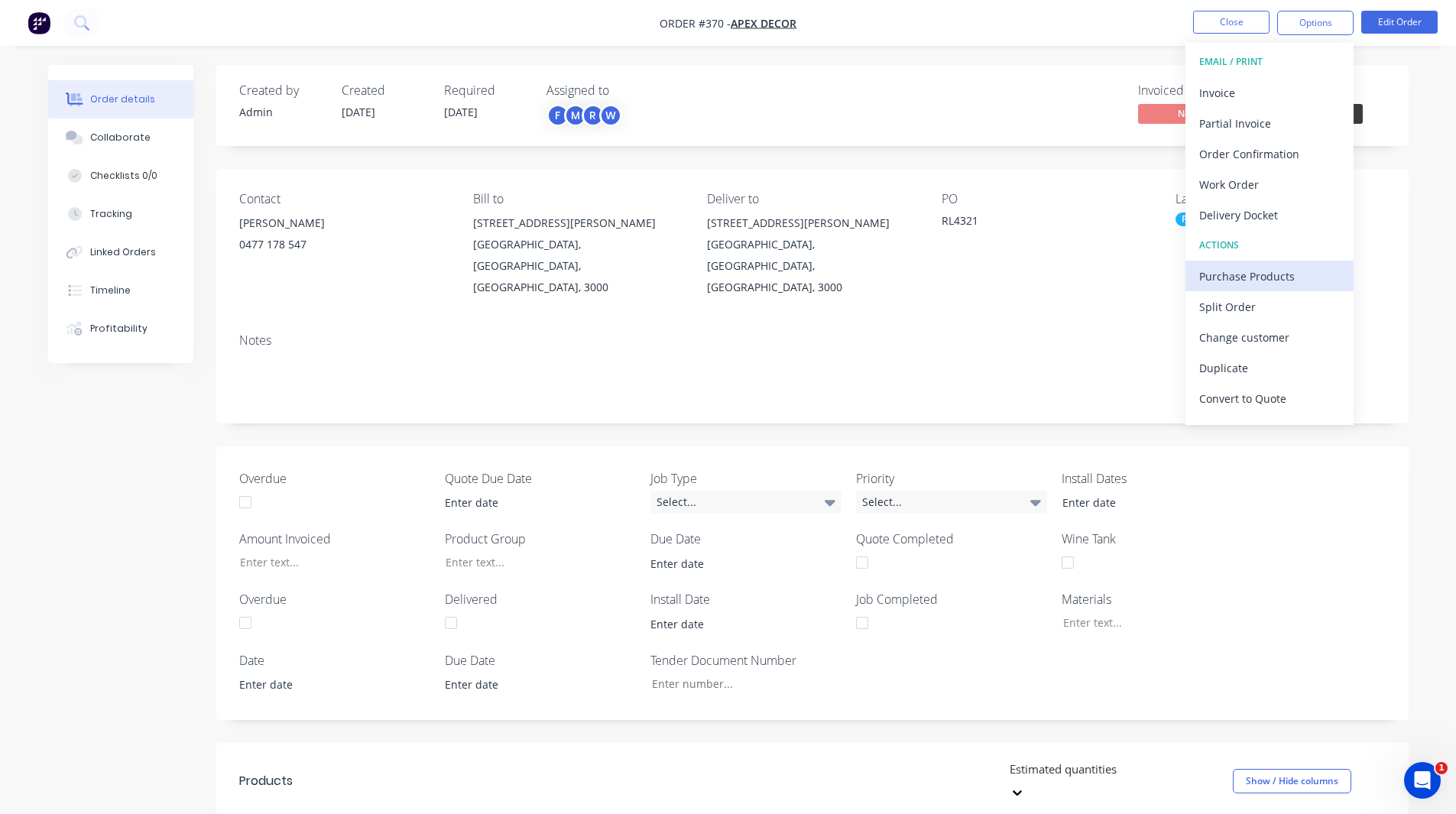
click at [1246, 273] on div "Purchase Products" at bounding box center [1270, 276] width 141 height 22
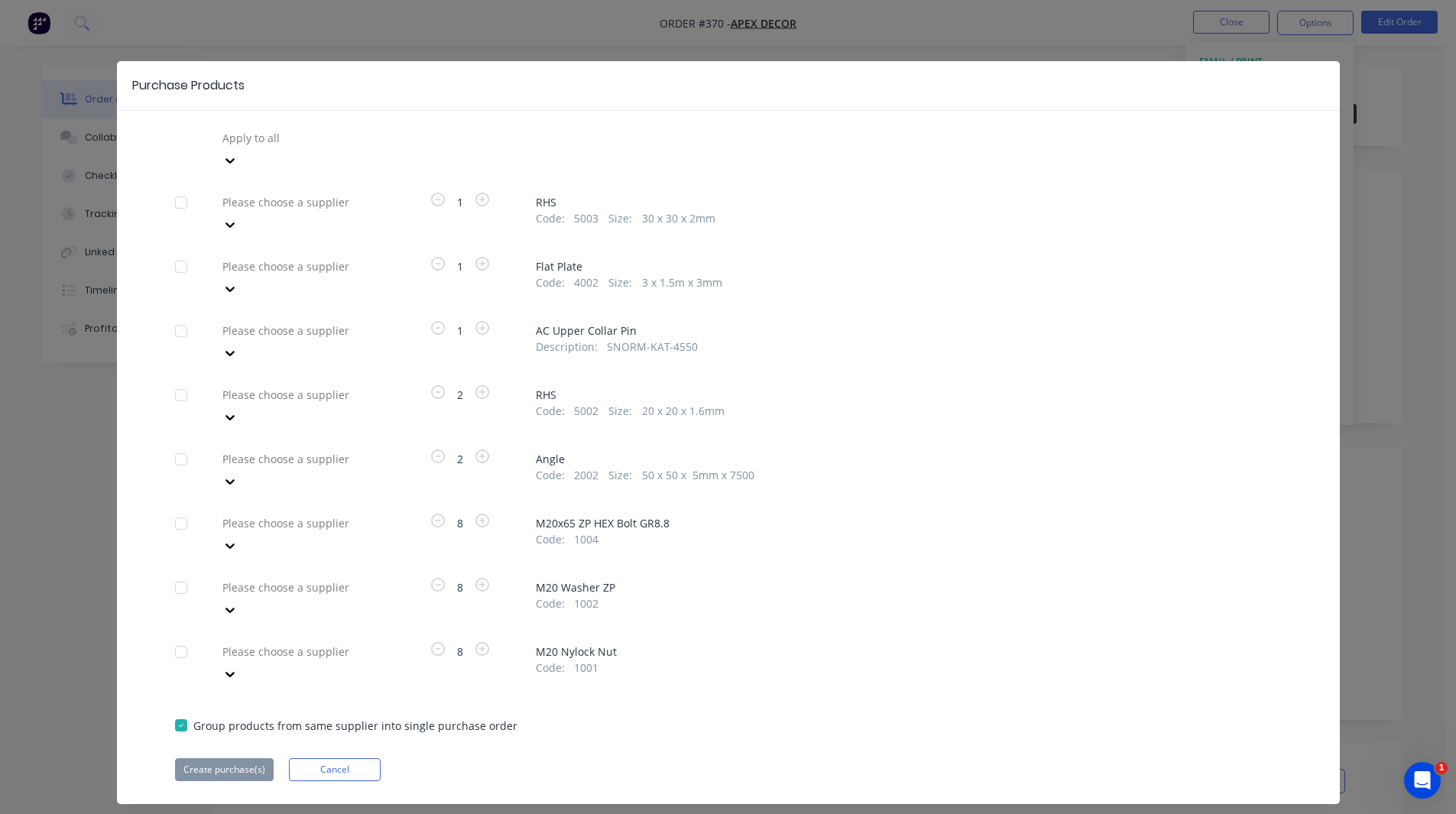
click at [322, 145] on div at bounding box center [331, 138] width 220 height 19
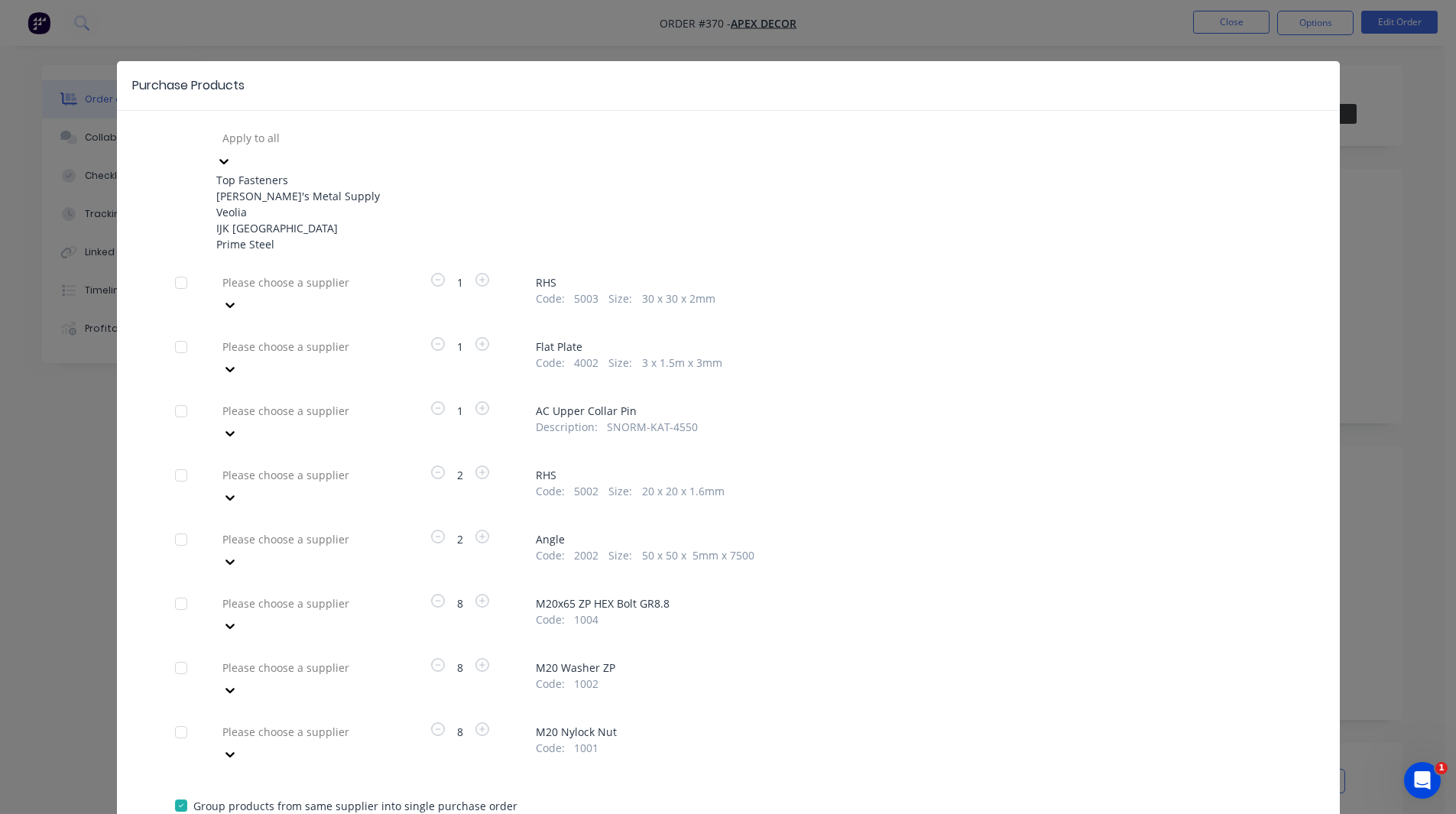
click at [301, 220] on div "Veolia" at bounding box center [300, 211] width 168 height 16
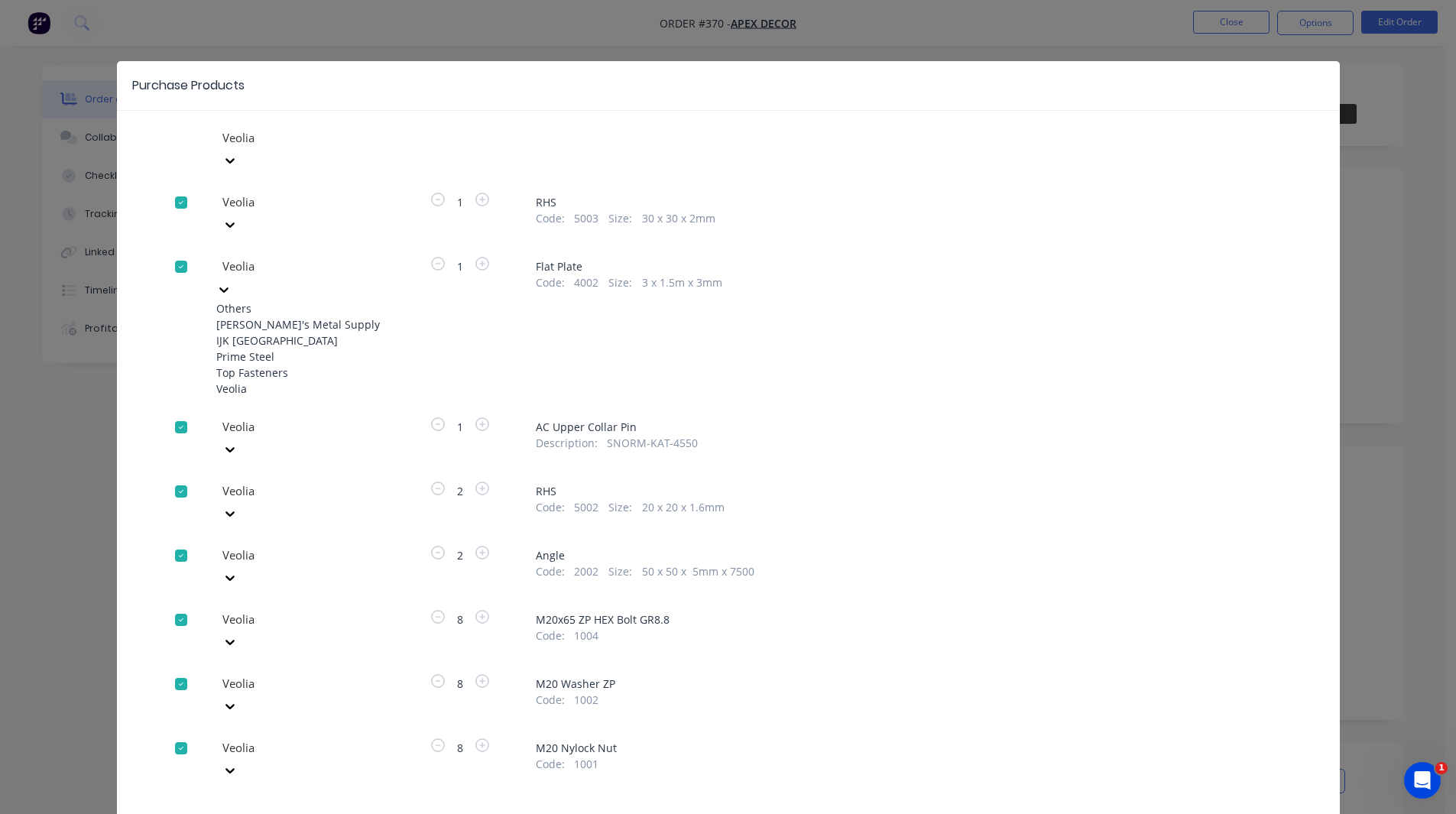
drag, startPoint x: 263, startPoint y: 232, endPoint x: 236, endPoint y: 316, distance: 88.2
click at [236, 332] on div "IJK [GEOGRAPHIC_DATA]" at bounding box center [300, 340] width 168 height 16
click at [253, 255] on div "IJK [GEOGRAPHIC_DATA]" at bounding box center [331, 267] width 230 height 23
click at [245, 377] on div "Top Fasteners" at bounding box center [300, 373] width 168 height 16
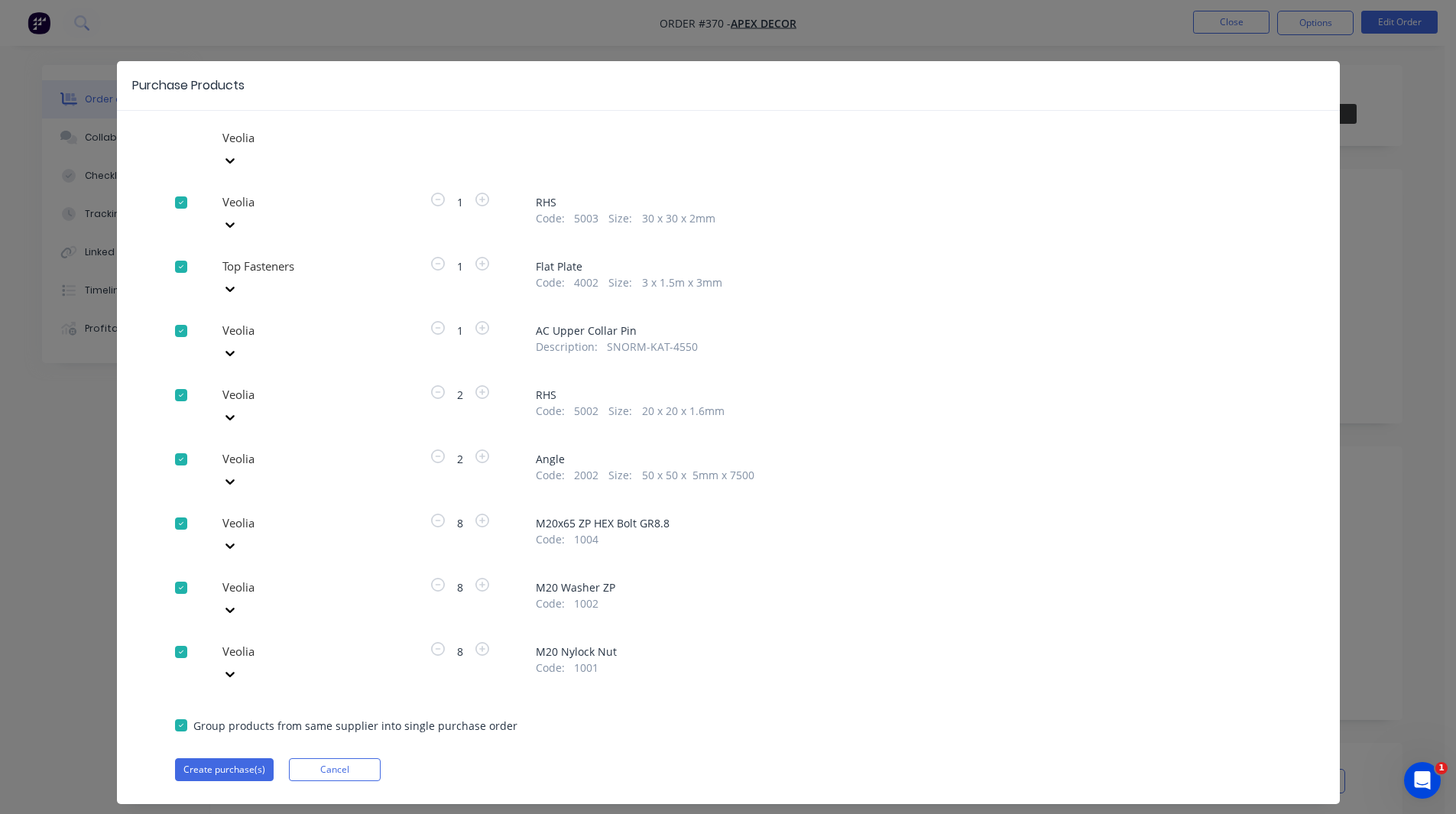
click at [245, 450] on div at bounding box center [331, 460] width 220 height 19
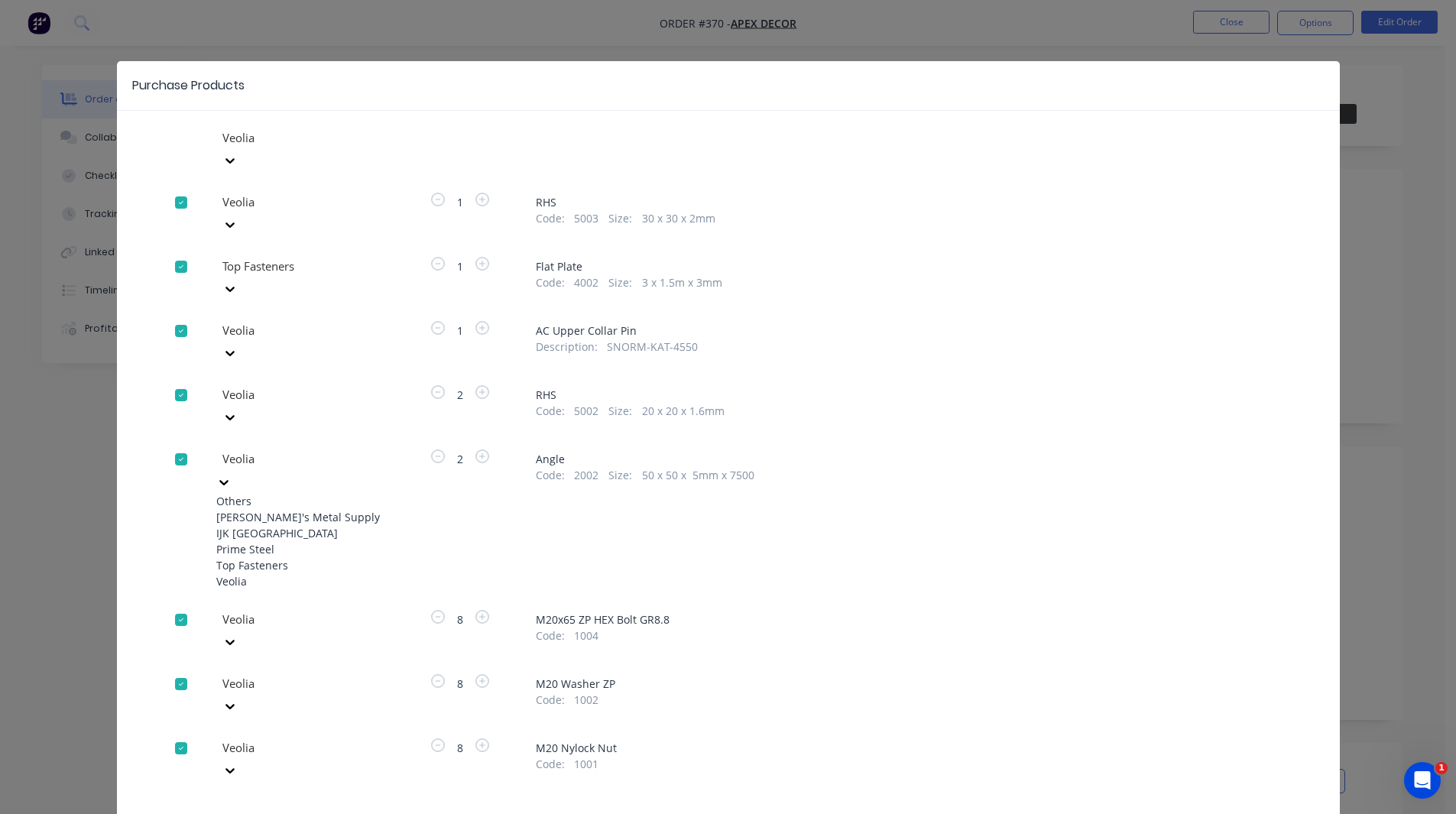
click at [255, 557] on div "Top Fasteners" at bounding box center [300, 565] width 168 height 16
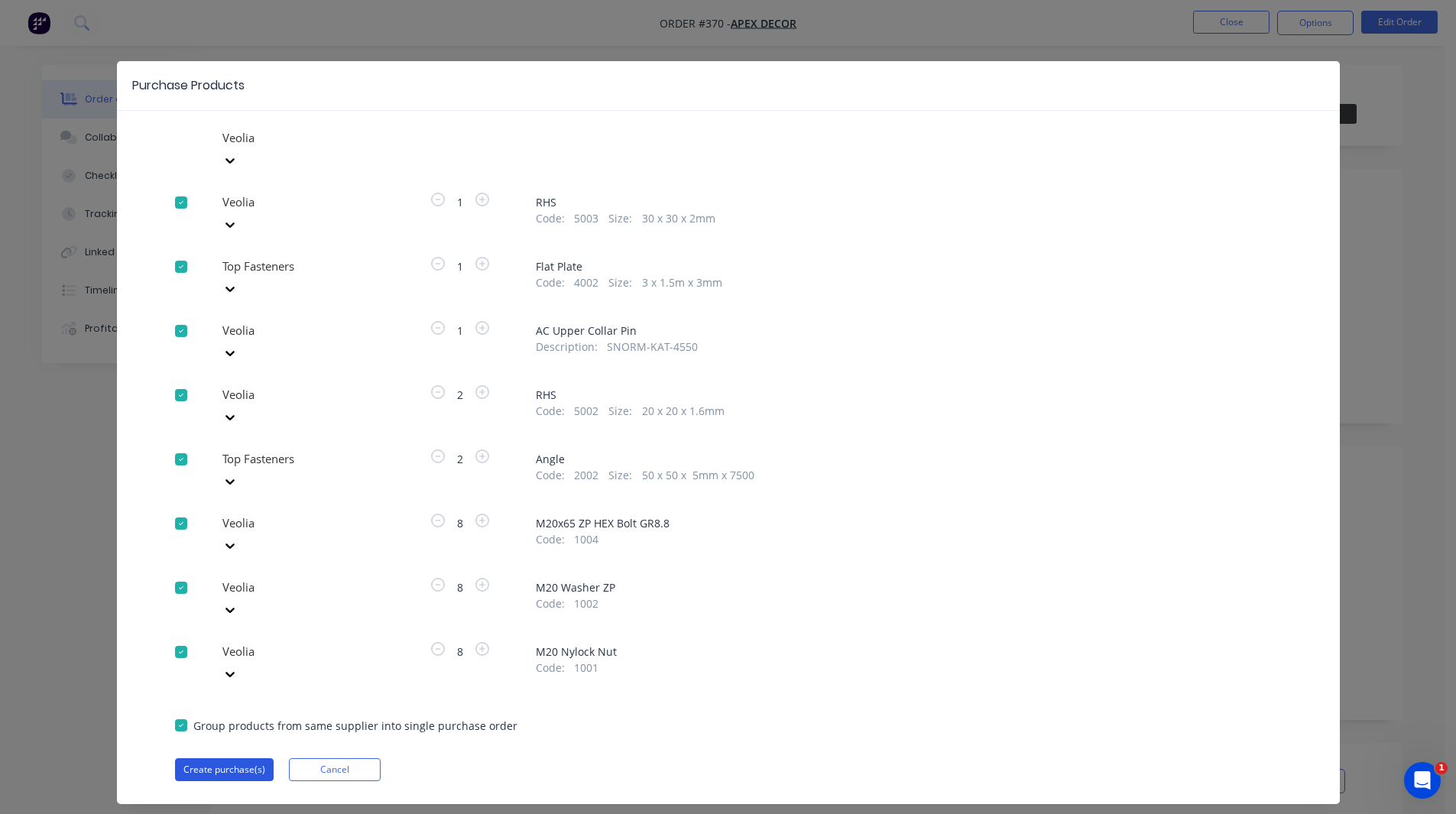
click at [226, 758] on button "Create purchase(s)" at bounding box center [224, 770] width 98 height 23
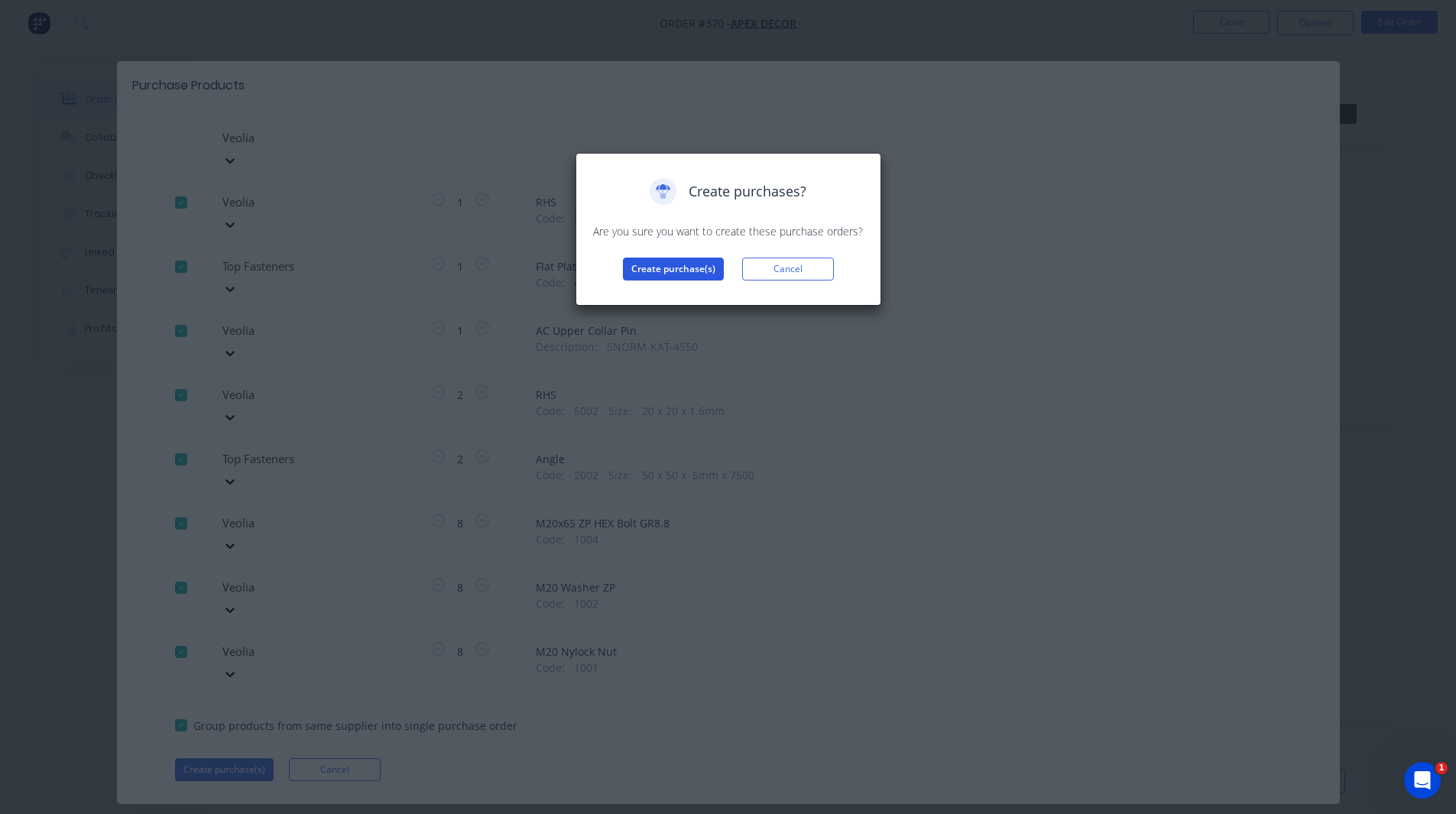
click at [673, 264] on button "Create purchase(s)" at bounding box center [673, 269] width 101 height 23
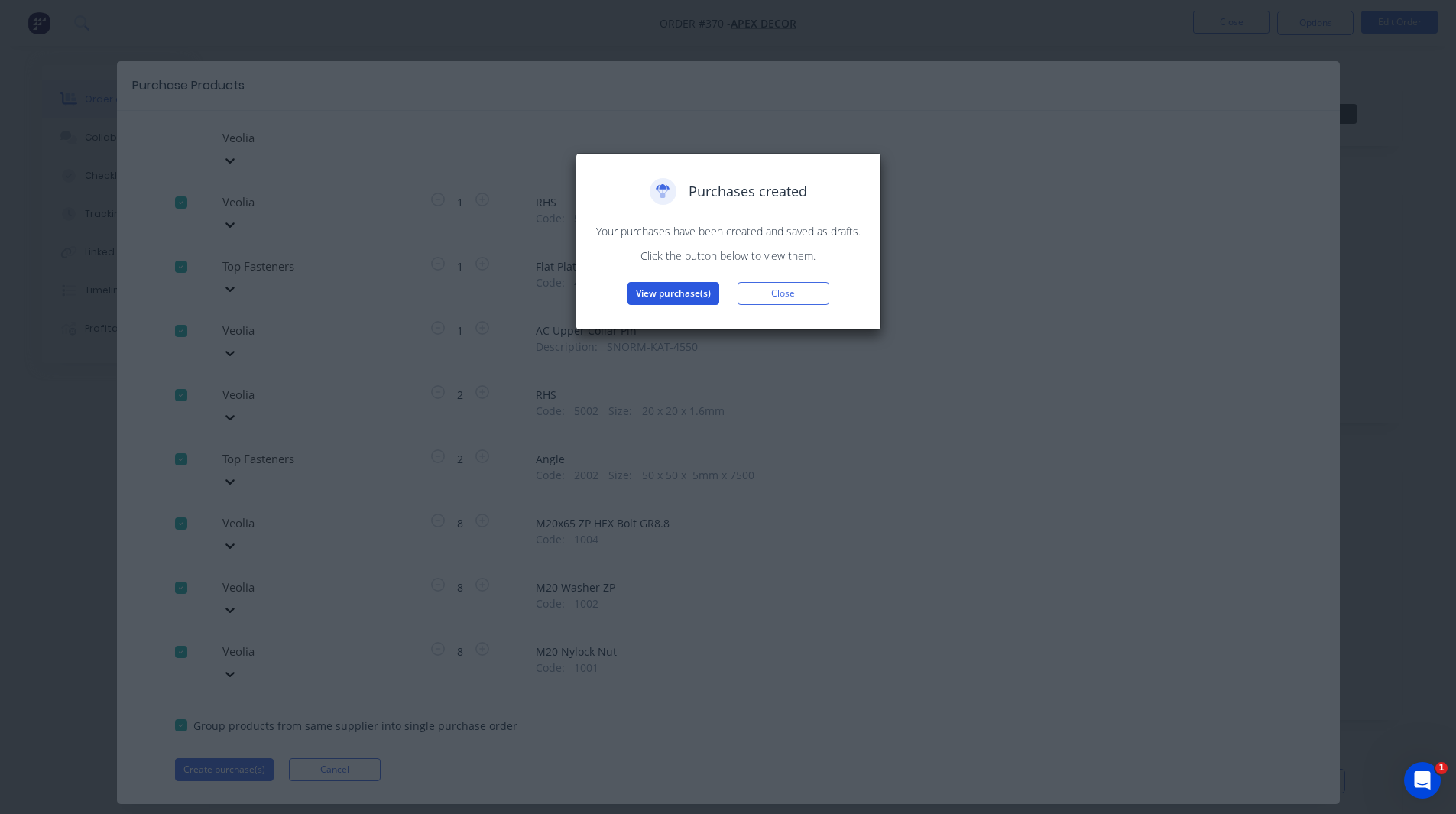
click at [681, 294] on button "View purchase(s)" at bounding box center [673, 294] width 92 height 23
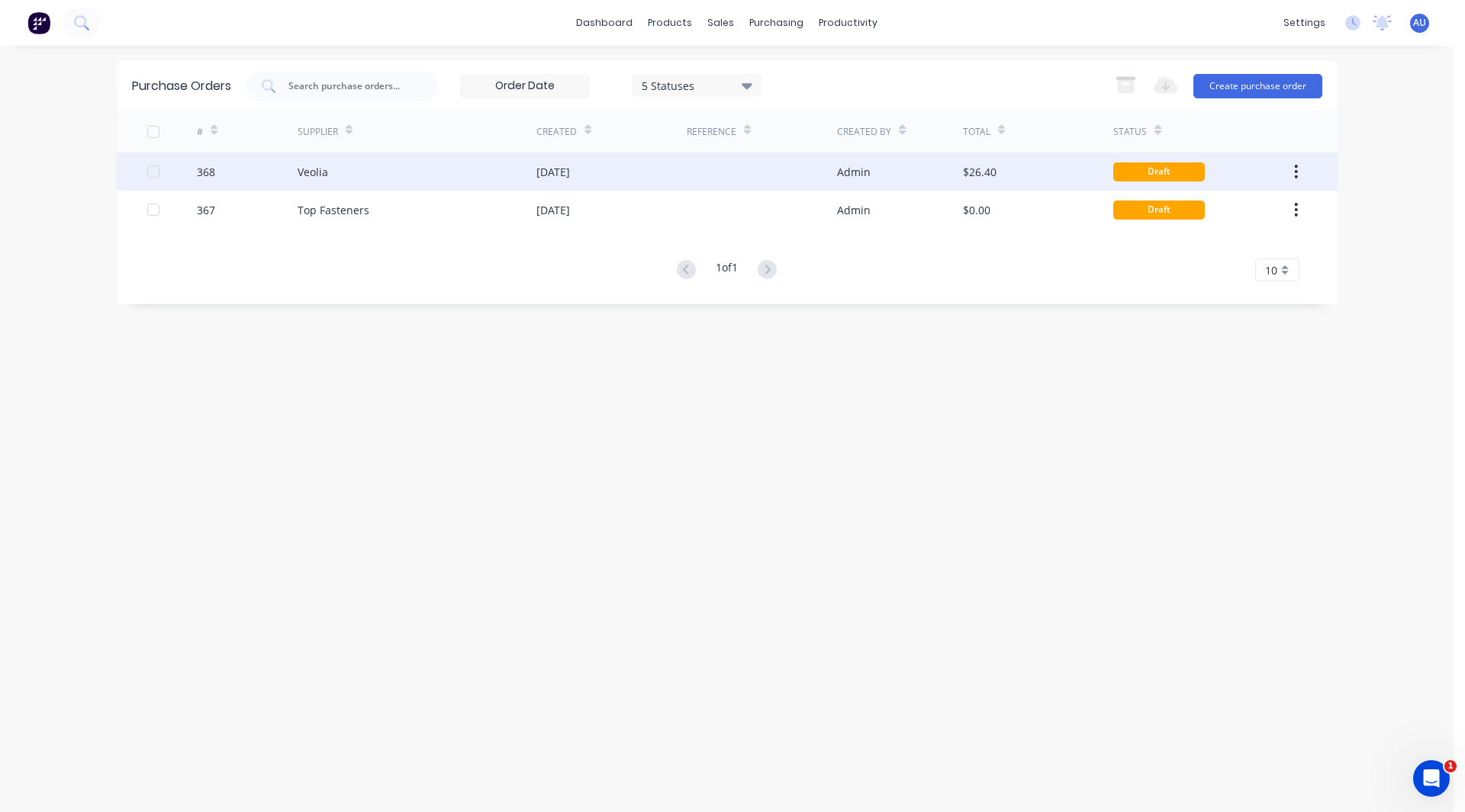
click at [457, 175] on div "Veolia" at bounding box center [417, 171] width 239 height 39
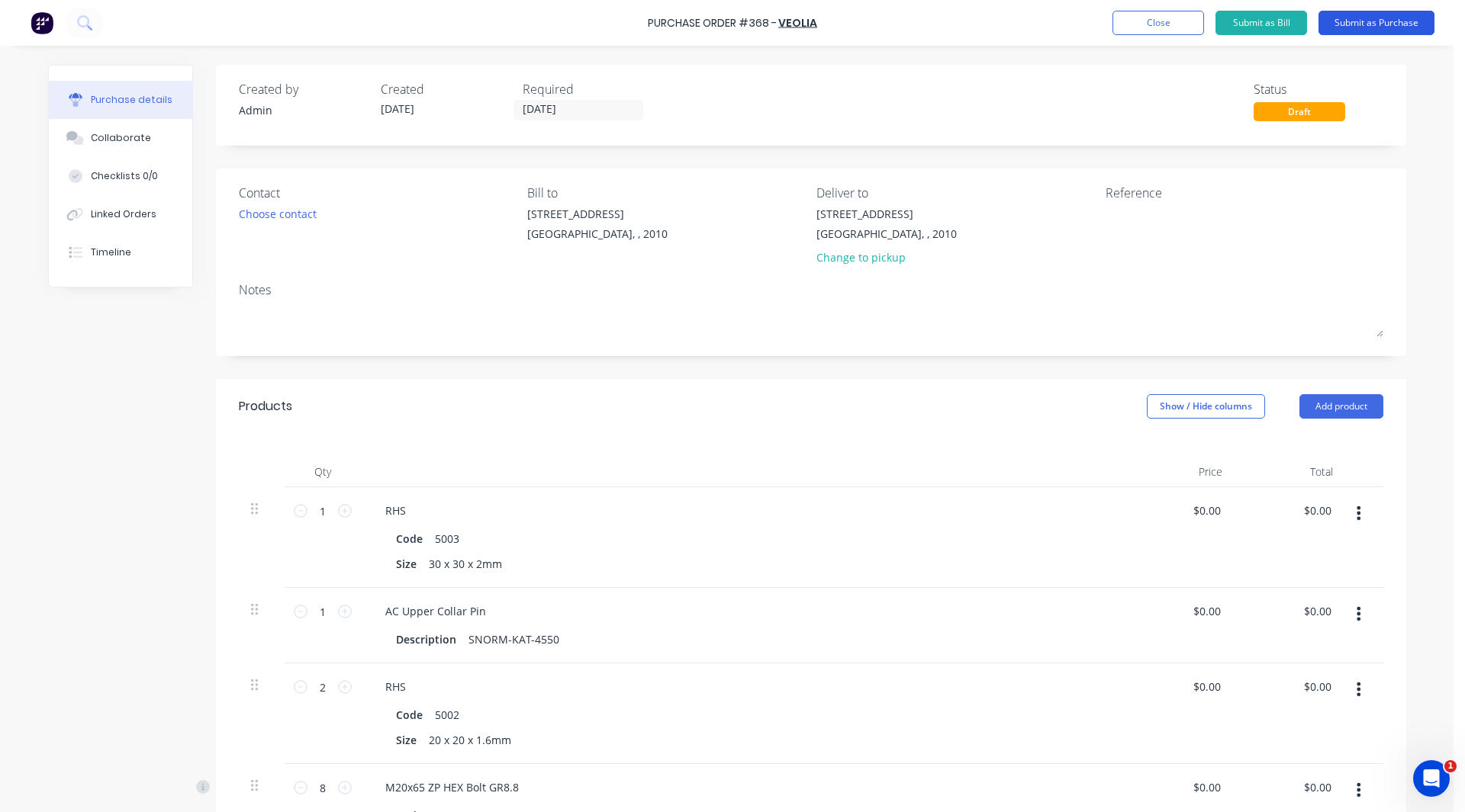
click at [1369, 20] on button "Submit as Purchase" at bounding box center [1376, 22] width 116 height 24
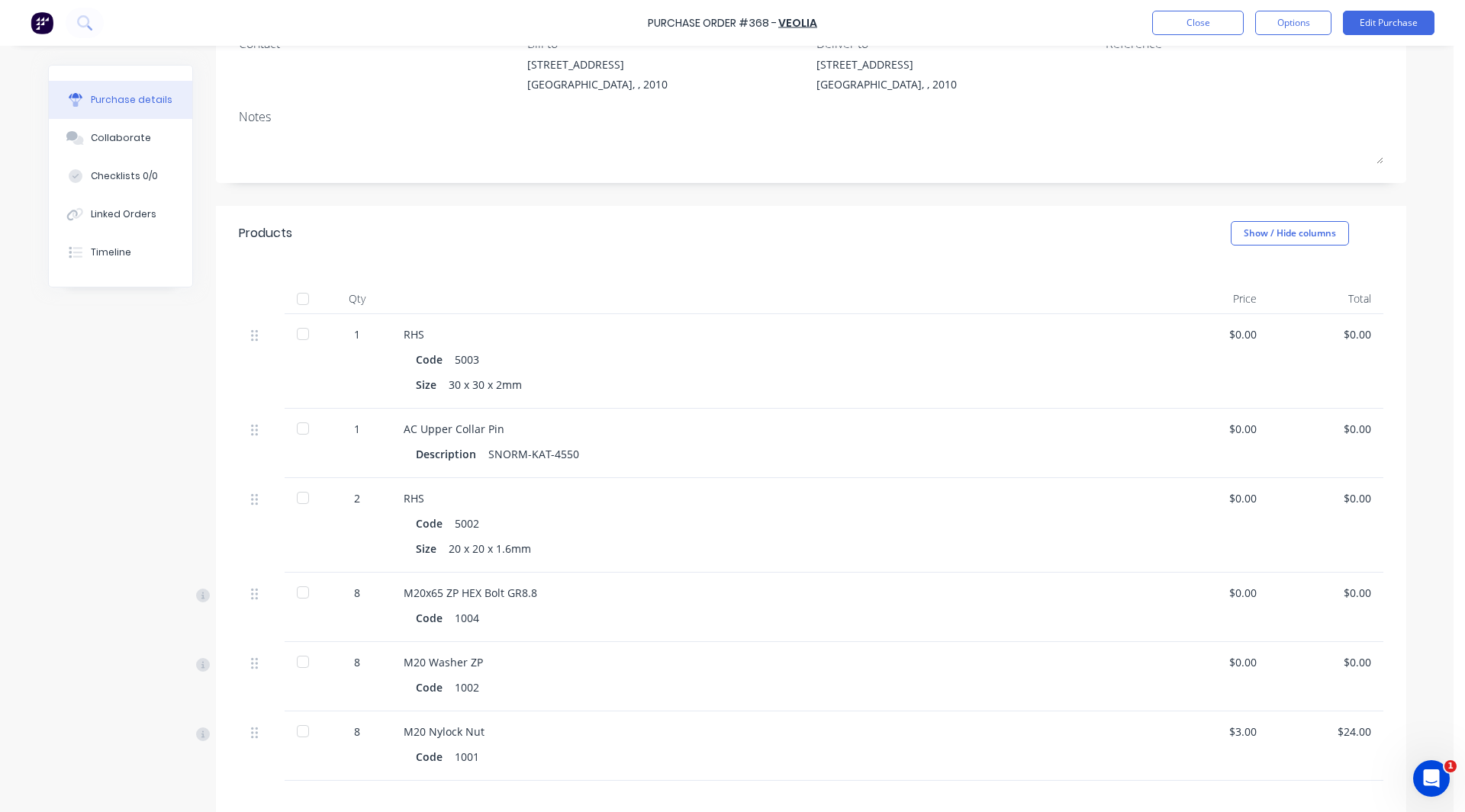
scroll to position [151, 0]
click at [300, 339] on div at bounding box center [304, 332] width 31 height 31
click at [296, 433] on div at bounding box center [304, 428] width 31 height 31
click at [294, 494] on div at bounding box center [304, 497] width 31 height 31
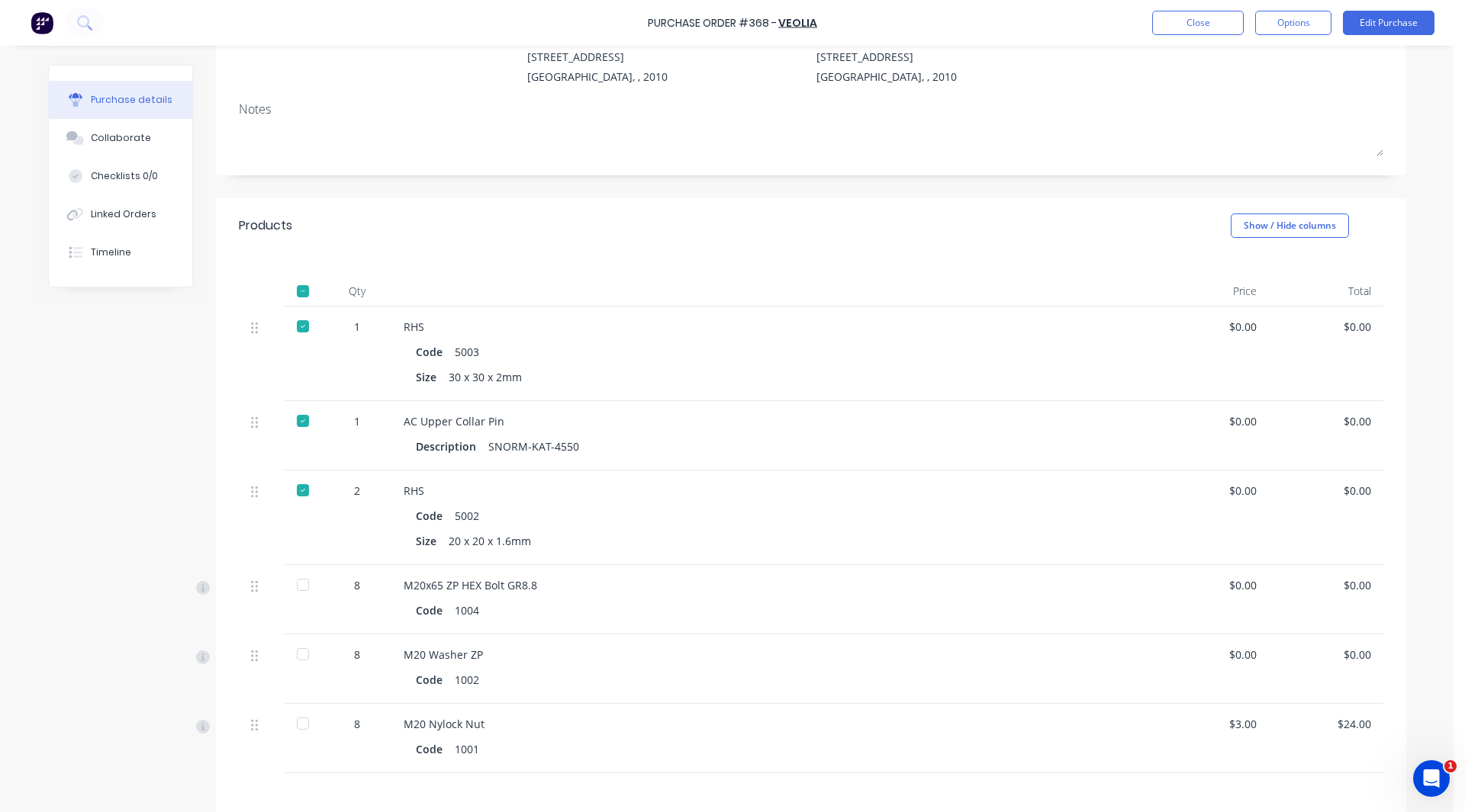
scroll to position [158, 0]
click at [292, 584] on div at bounding box center [304, 585] width 31 height 31
click at [295, 650] on div at bounding box center [304, 654] width 31 height 31
click at [295, 720] on div at bounding box center [304, 723] width 31 height 31
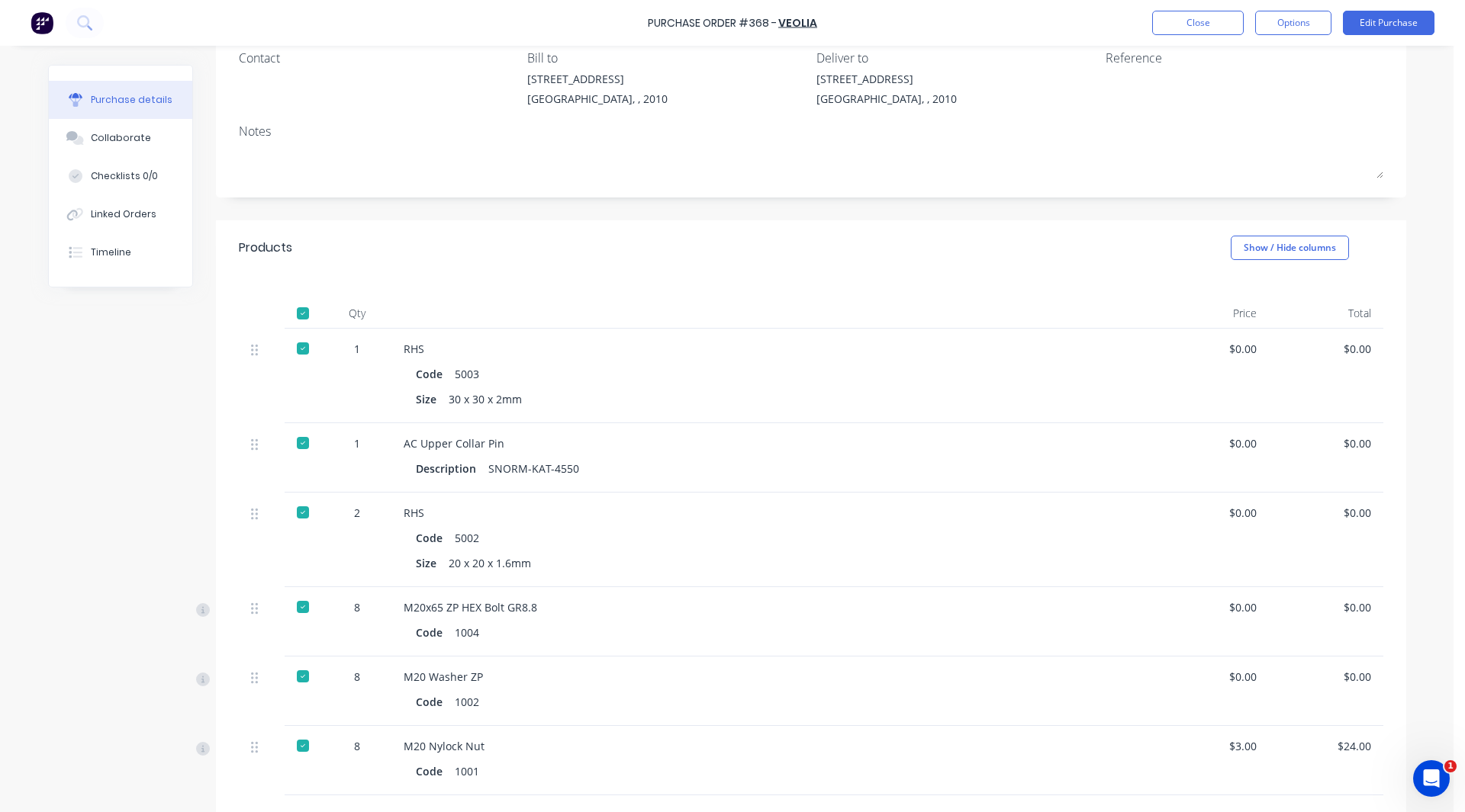
scroll to position [134, 0]
click at [106, 211] on div "Linked Orders" at bounding box center [123, 214] width 66 height 13
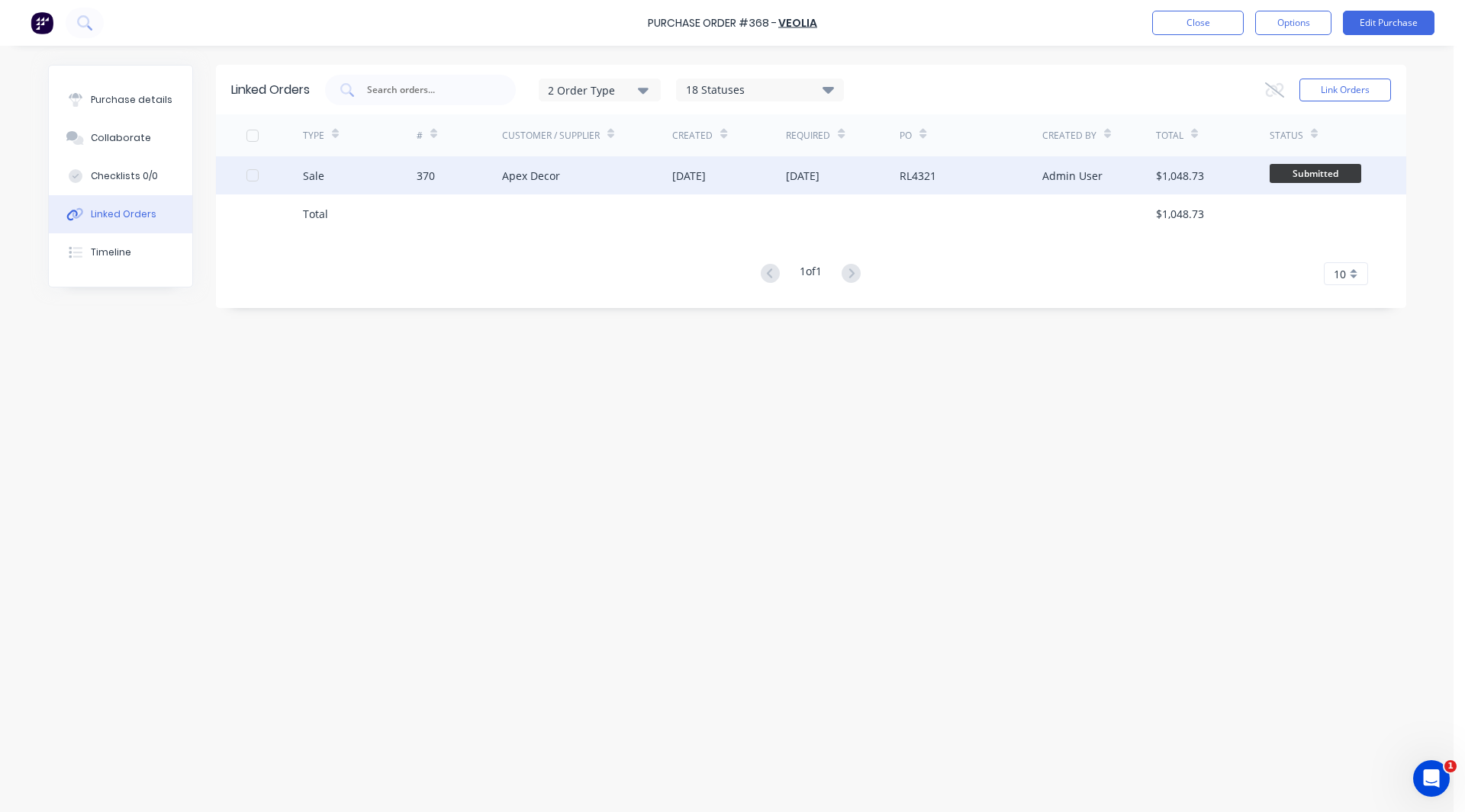
click at [324, 177] on div "Sale" at bounding box center [360, 175] width 114 height 39
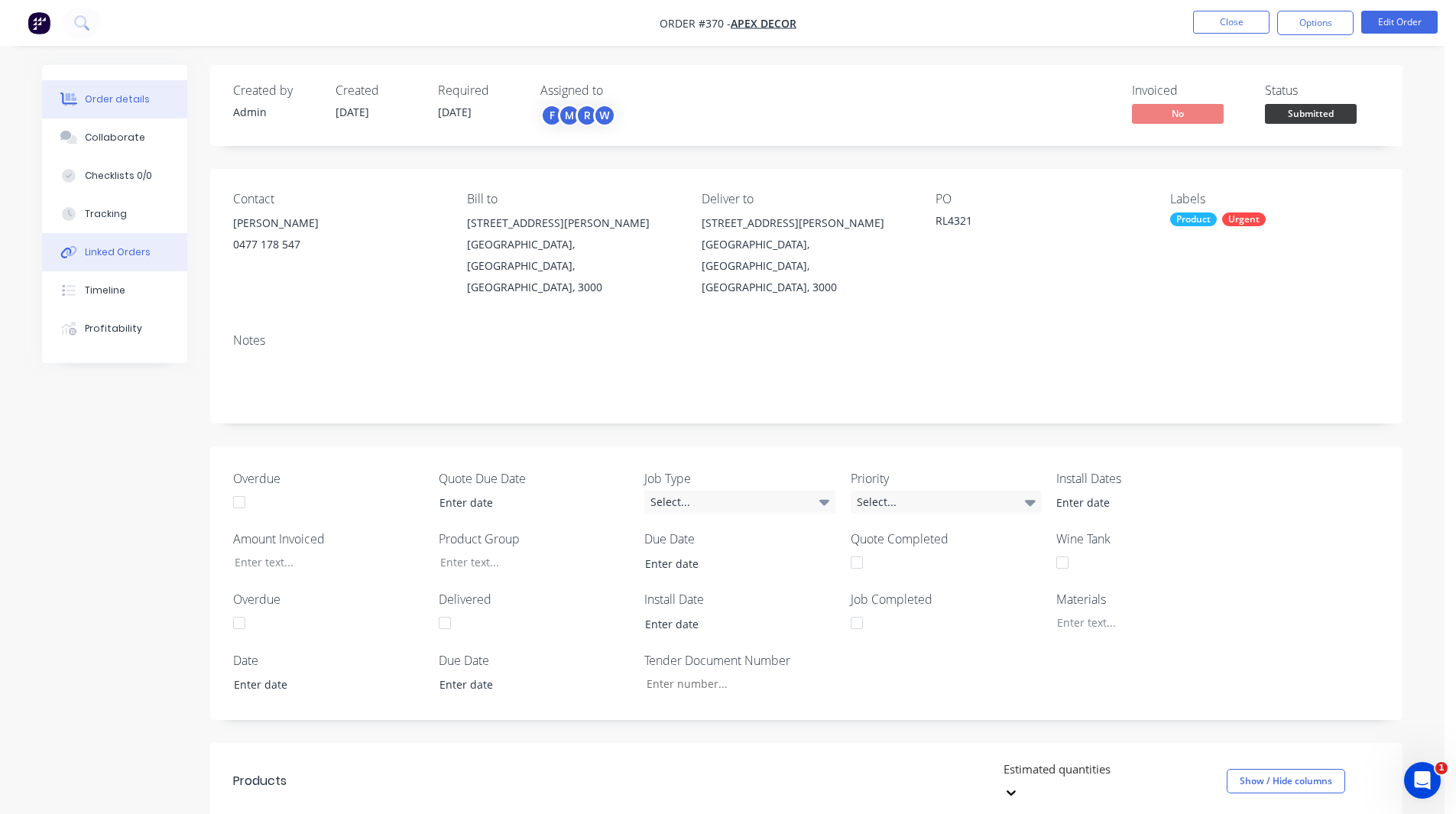
click at [130, 243] on button "Linked Orders" at bounding box center [115, 252] width 145 height 39
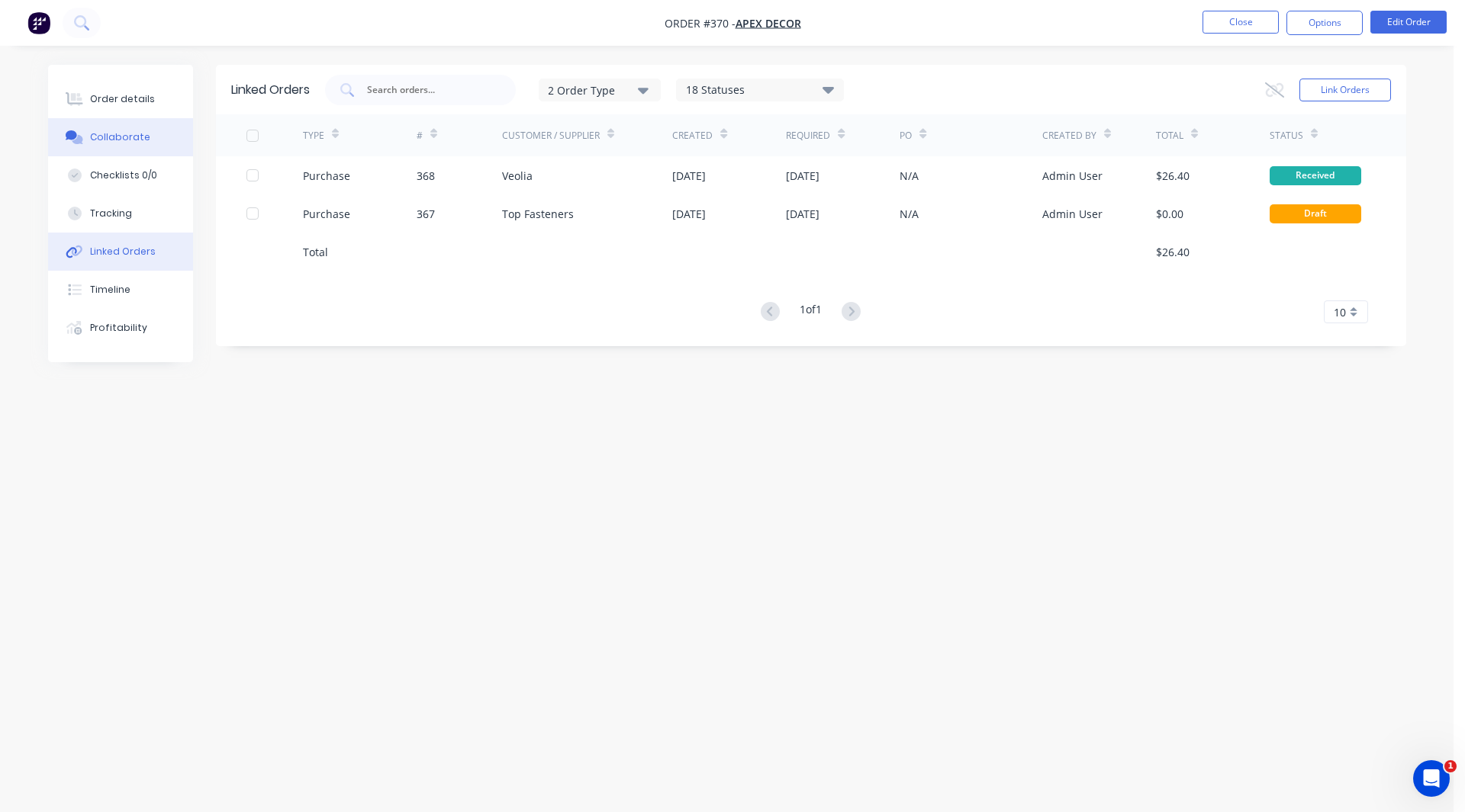
click at [142, 141] on div "Collaborate" at bounding box center [120, 137] width 61 height 13
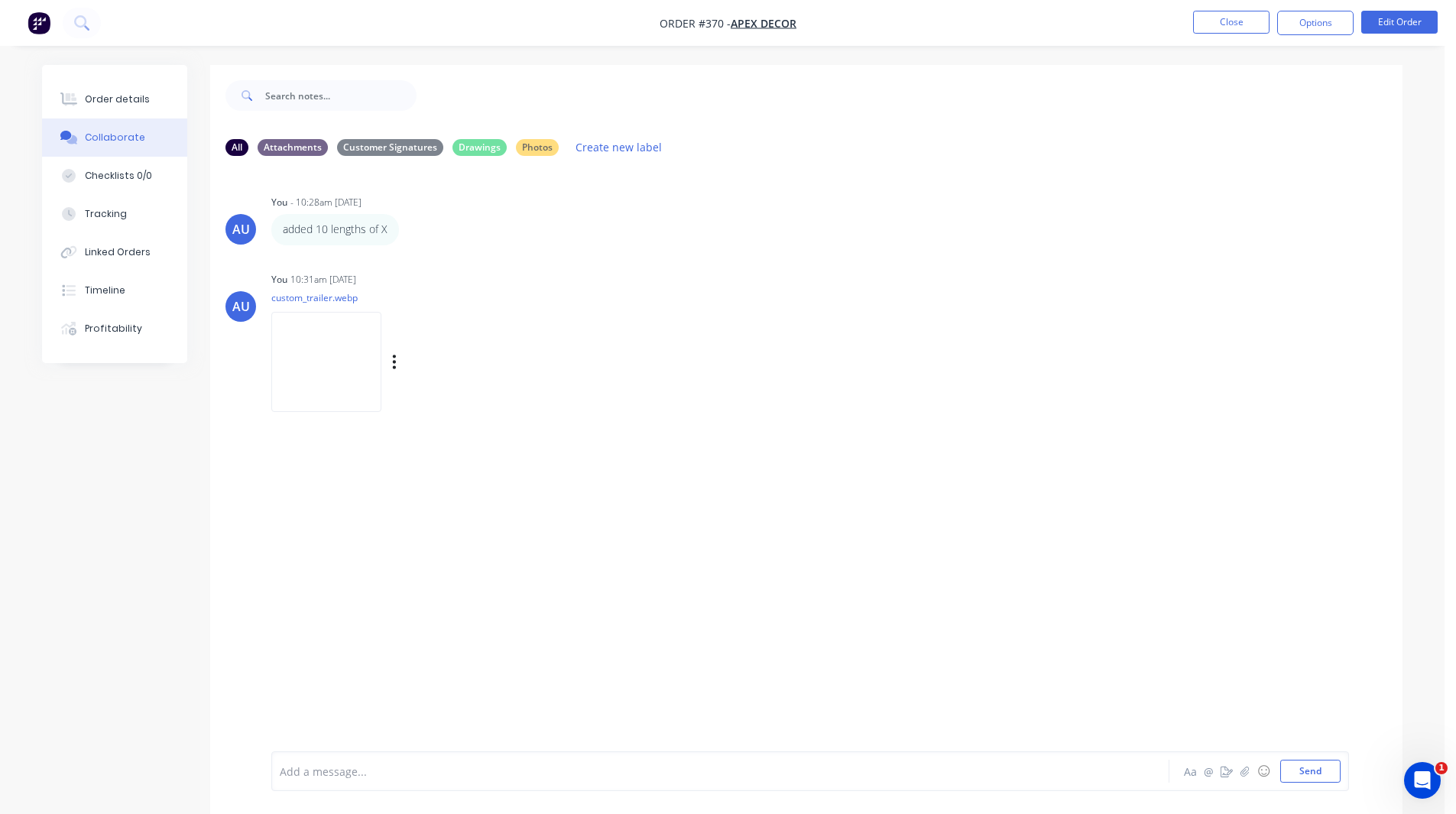
click at [320, 363] on img at bounding box center [326, 362] width 110 height 100
click at [1223, 770] on icon "button" at bounding box center [1226, 771] width 13 height 11
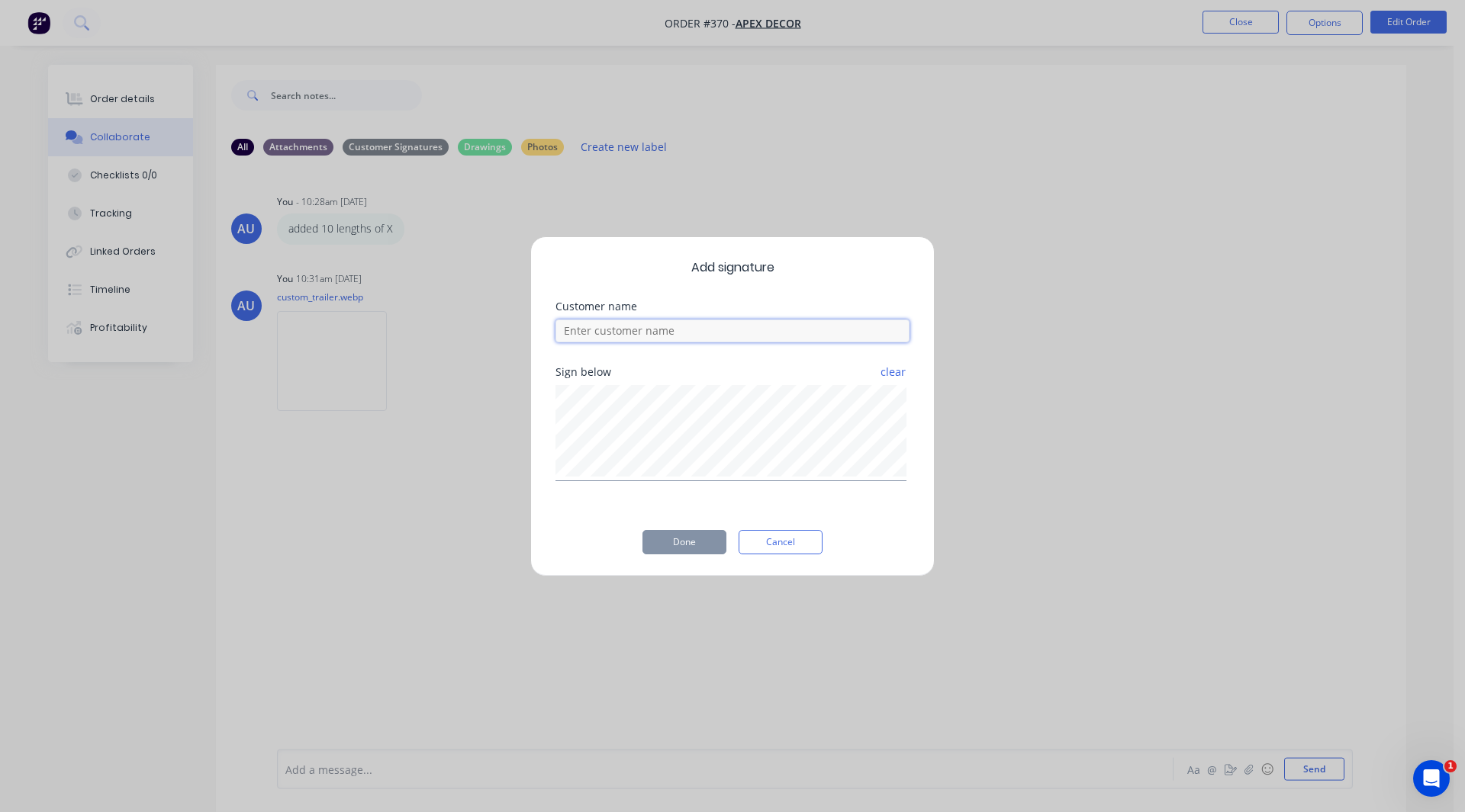
click at [669, 338] on input at bounding box center [732, 331] width 354 height 23
type input "[PERSON_NAME]"
click at [679, 541] on button "Done" at bounding box center [684, 541] width 84 height 24
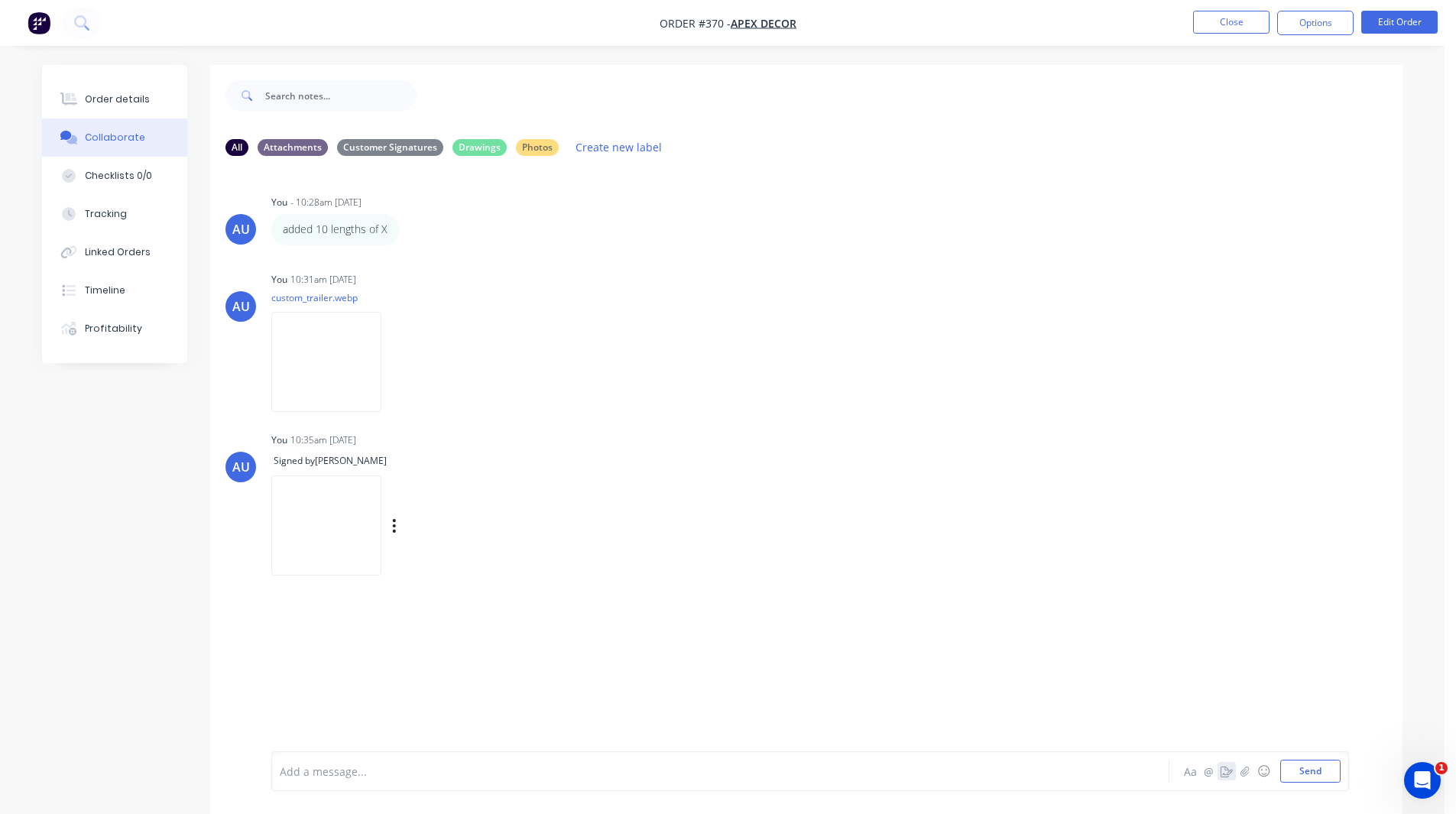
scroll to position [23, 0]
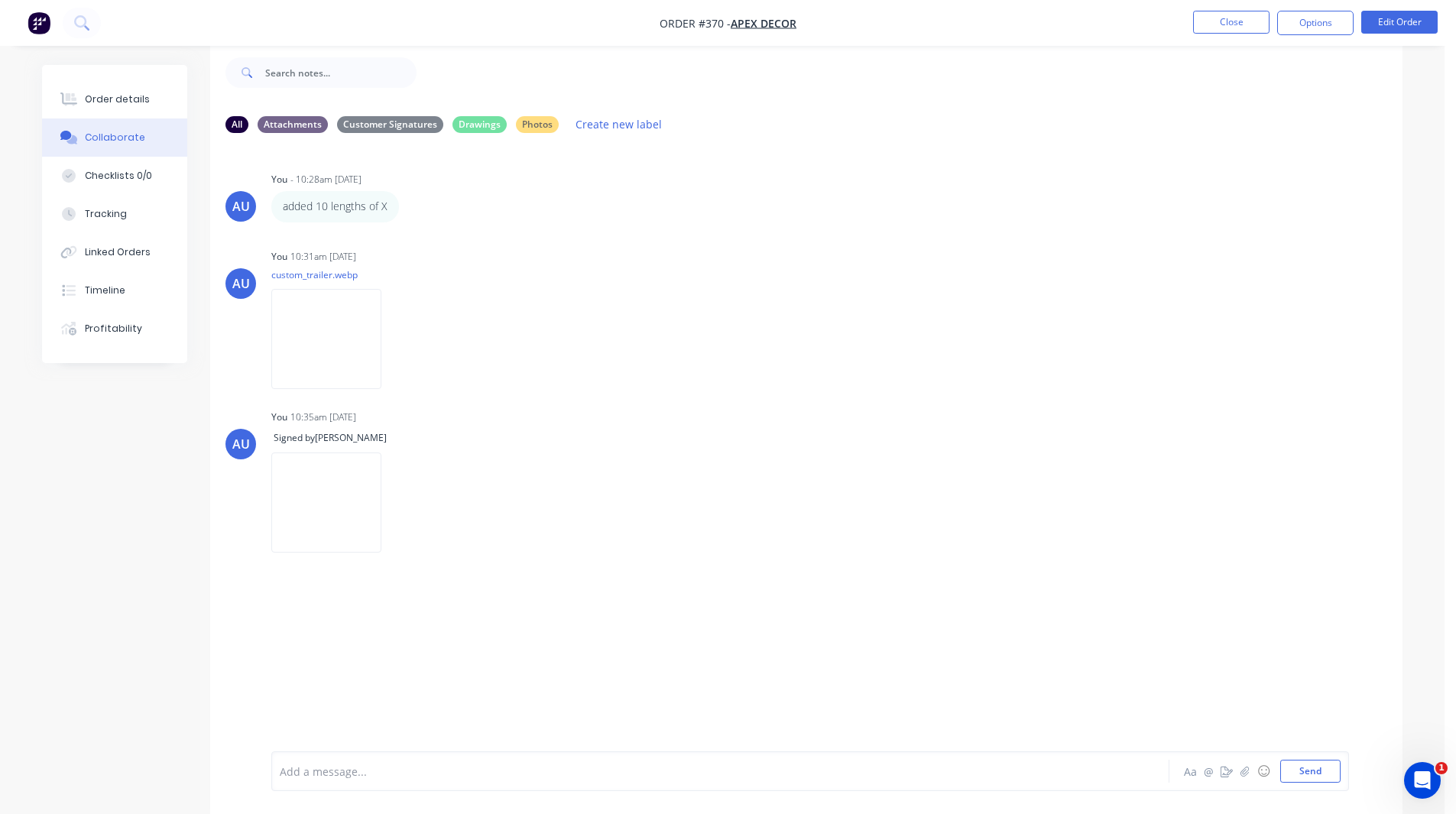
click at [351, 772] on div at bounding box center [678, 772] width 795 height 16
click at [204, 154] on div "Order details Collaborate Checklists 0/0 Tracking Linked Orders Timeline Profit…" at bounding box center [126, 213] width 168 height 298
click at [121, 169] on div "Checklists 0/0" at bounding box center [119, 176] width 68 height 14
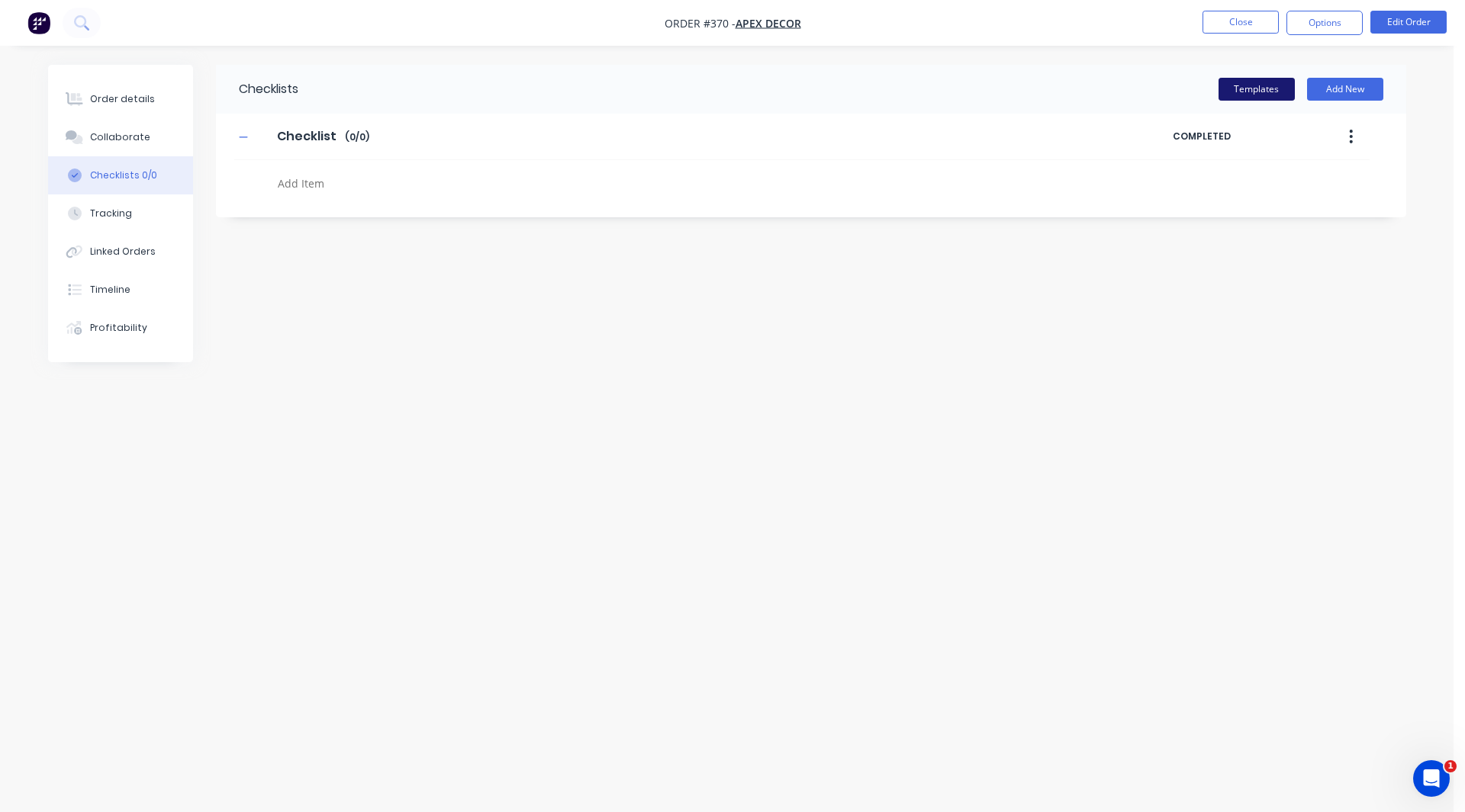
click at [1257, 85] on button "Templates" at bounding box center [1256, 90] width 76 height 23
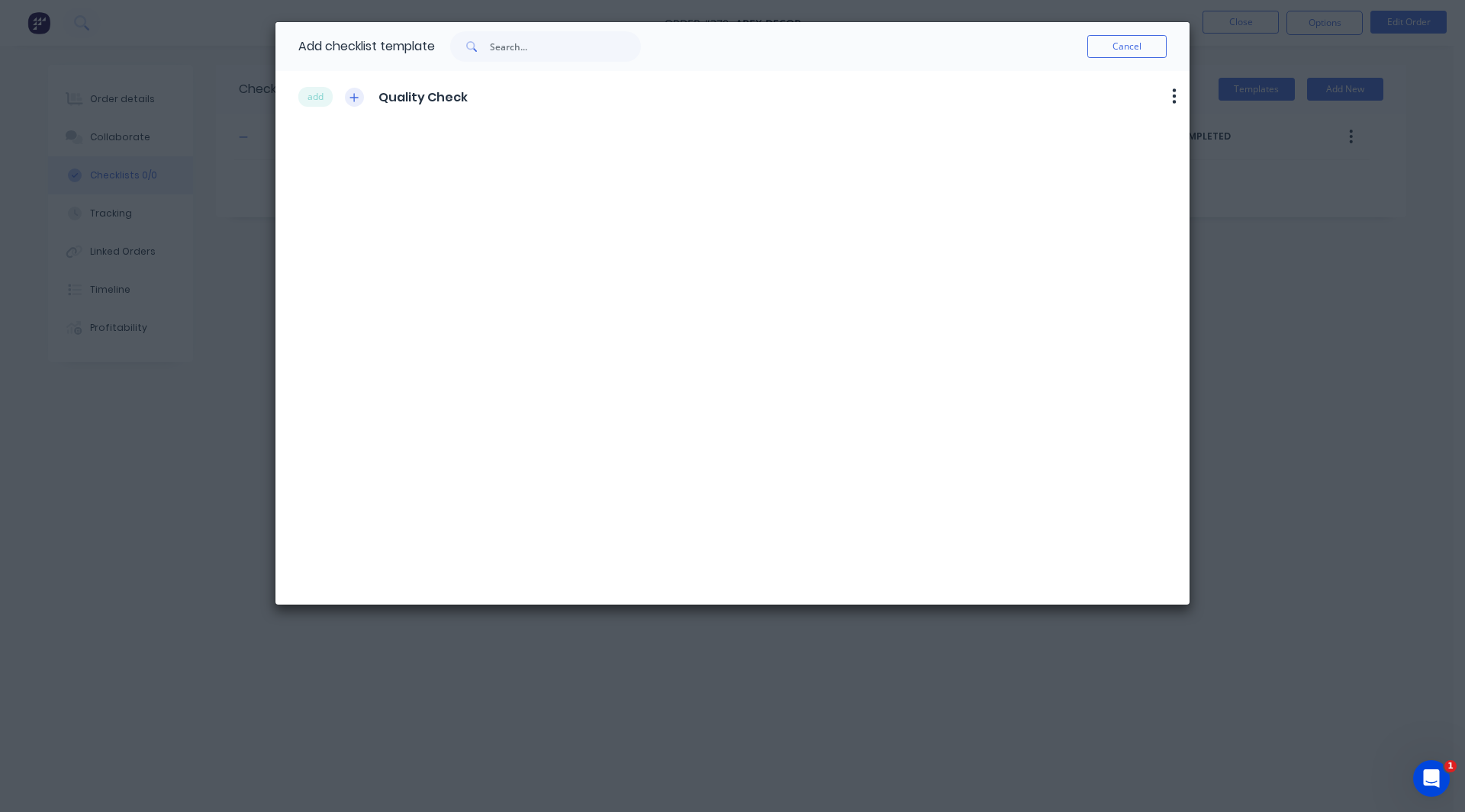
click at [358, 95] on icon "button" at bounding box center [355, 97] width 10 height 11
click at [321, 95] on button "add" at bounding box center [316, 96] width 35 height 20
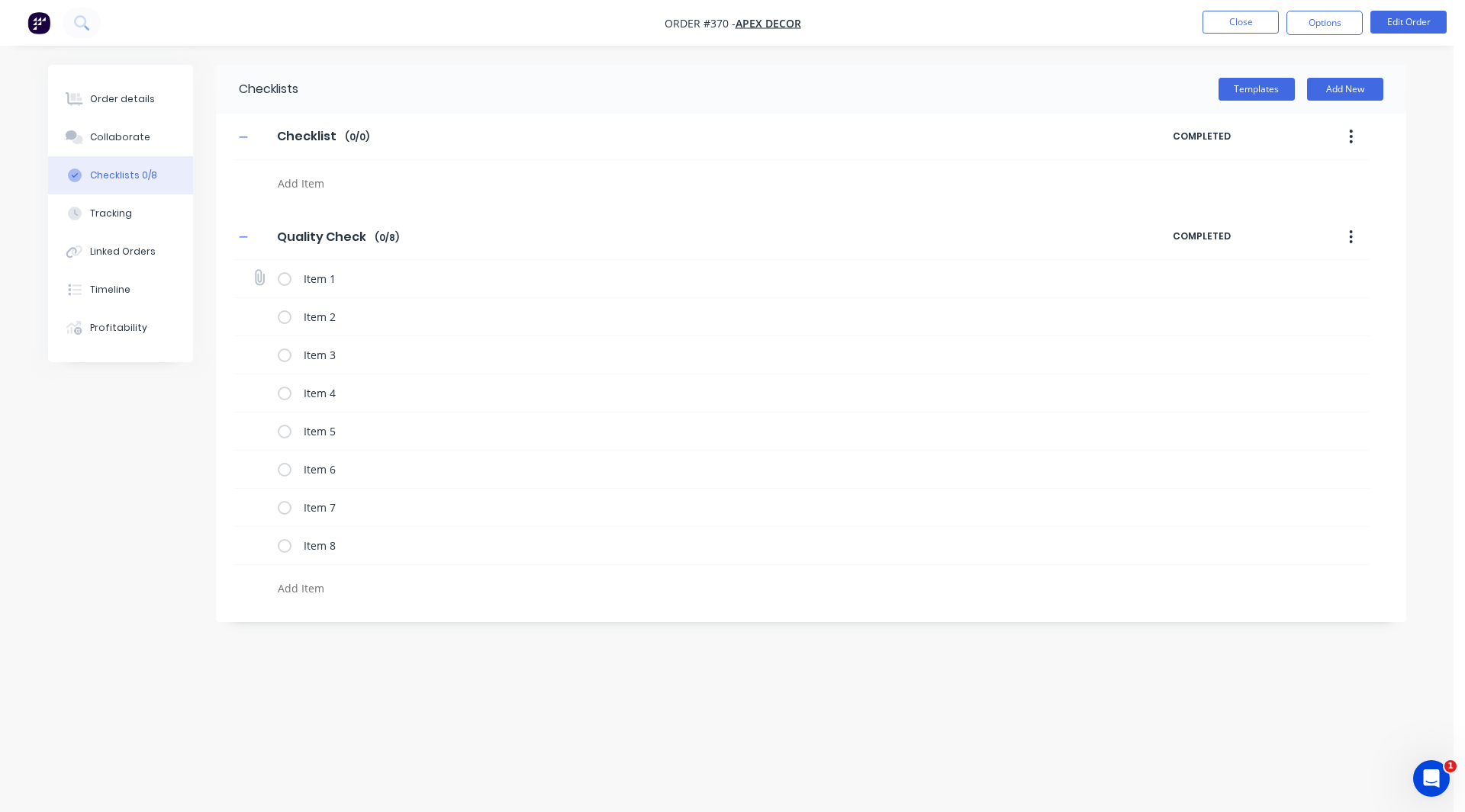
click at [286, 276] on label at bounding box center [284, 278] width 13 height 16
click at [0, 0] on input "checkbox" at bounding box center [0, 0] width 0 height 0
click at [280, 313] on label at bounding box center [284, 317] width 13 height 16
click at [0, 0] on input "checkbox" at bounding box center [0, 0] width 0 height 0
click at [285, 357] on label at bounding box center [284, 354] width 13 height 16
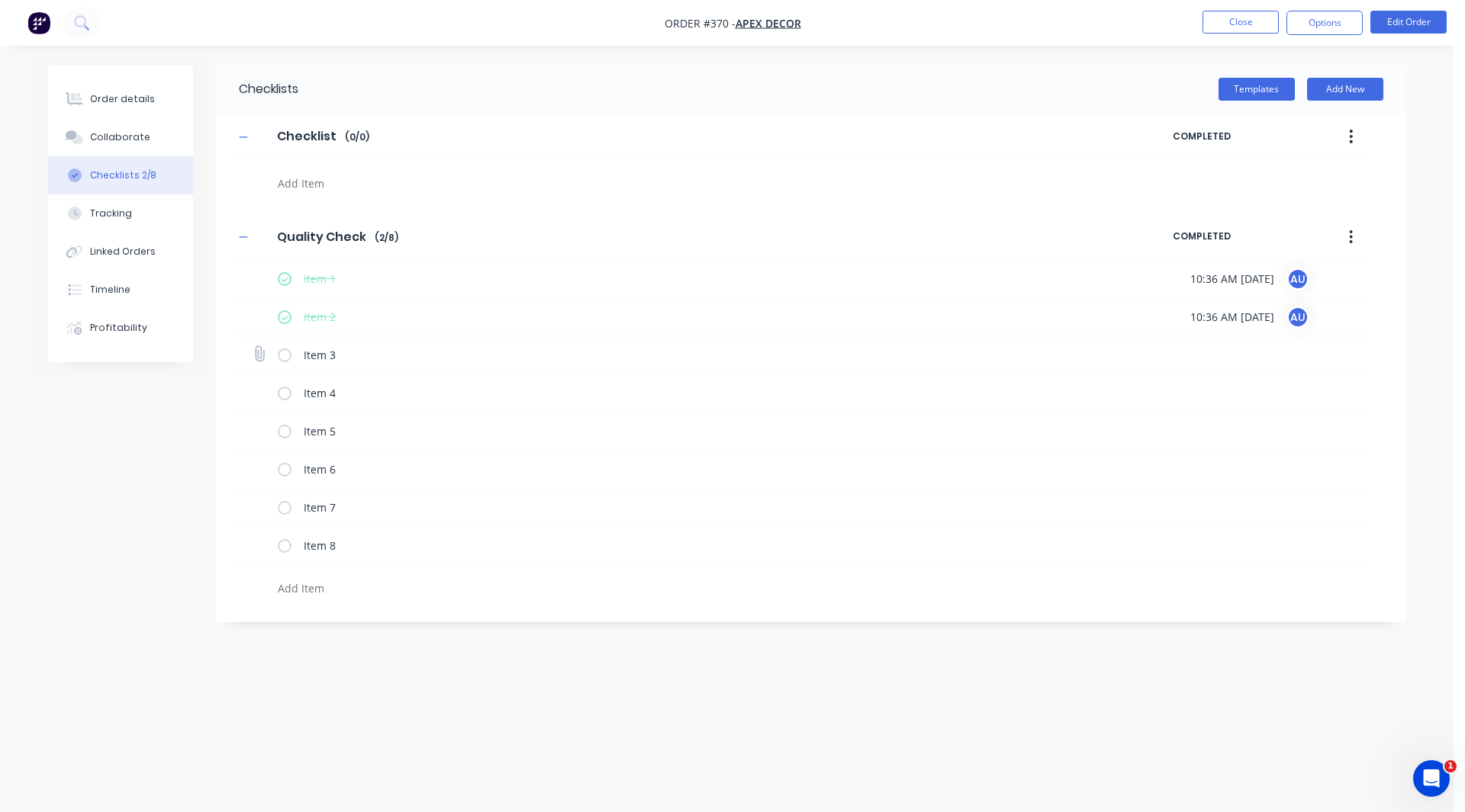
click at [0, 0] on input "checkbox" at bounding box center [0, 0] width 0 height 0
click at [284, 393] on label at bounding box center [284, 393] width 13 height 16
click at [0, 0] on input "checkbox" at bounding box center [0, 0] width 0 height 0
click at [280, 432] on label at bounding box center [284, 431] width 13 height 16
click at [0, 0] on input "checkbox" at bounding box center [0, 0] width 0 height 0
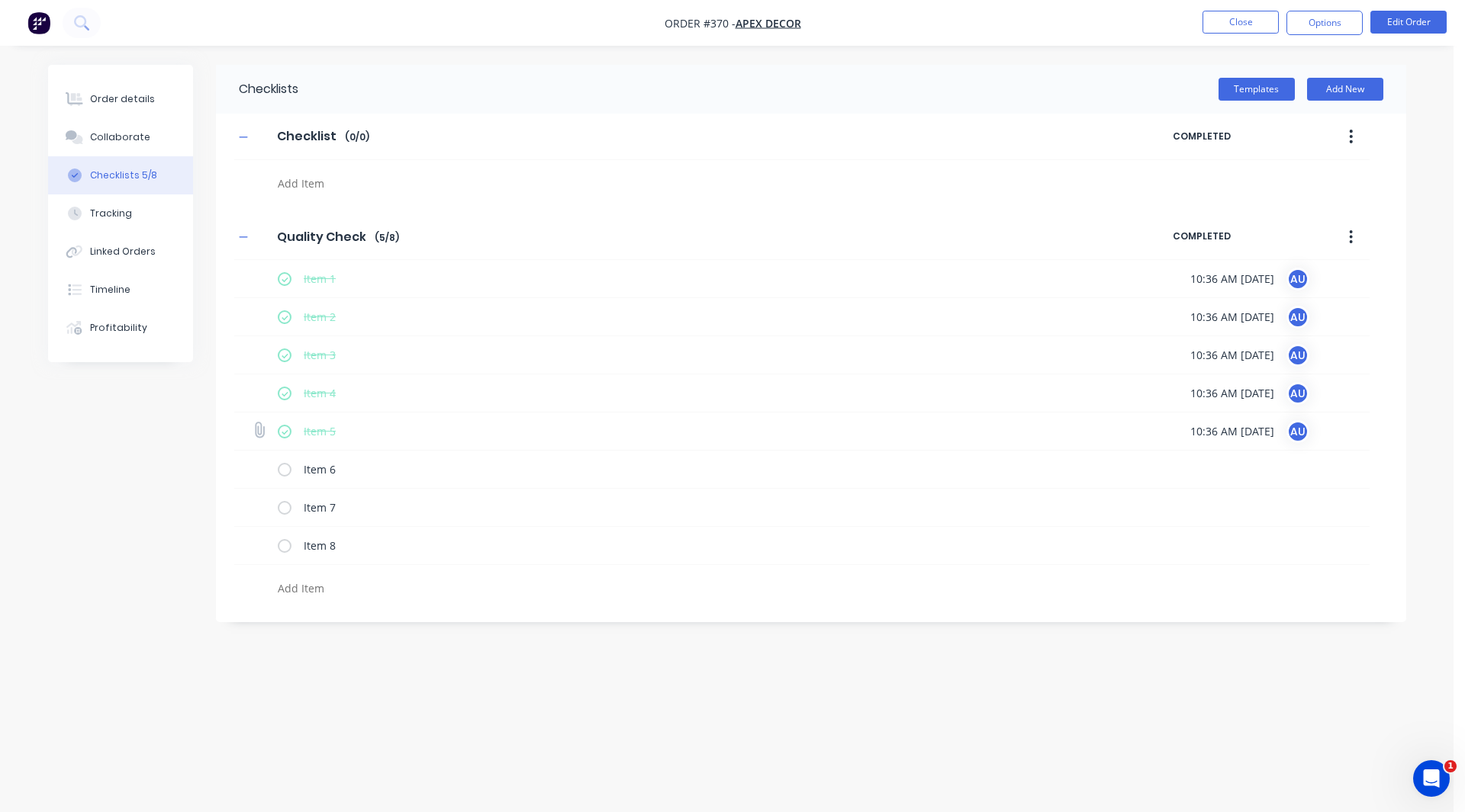
click at [258, 432] on icon at bounding box center [258, 430] width 20 height 20
click at [253, 423] on input "file" at bounding box center [253, 423] width 0 height 0
click at [131, 209] on button "Tracking" at bounding box center [120, 214] width 145 height 39
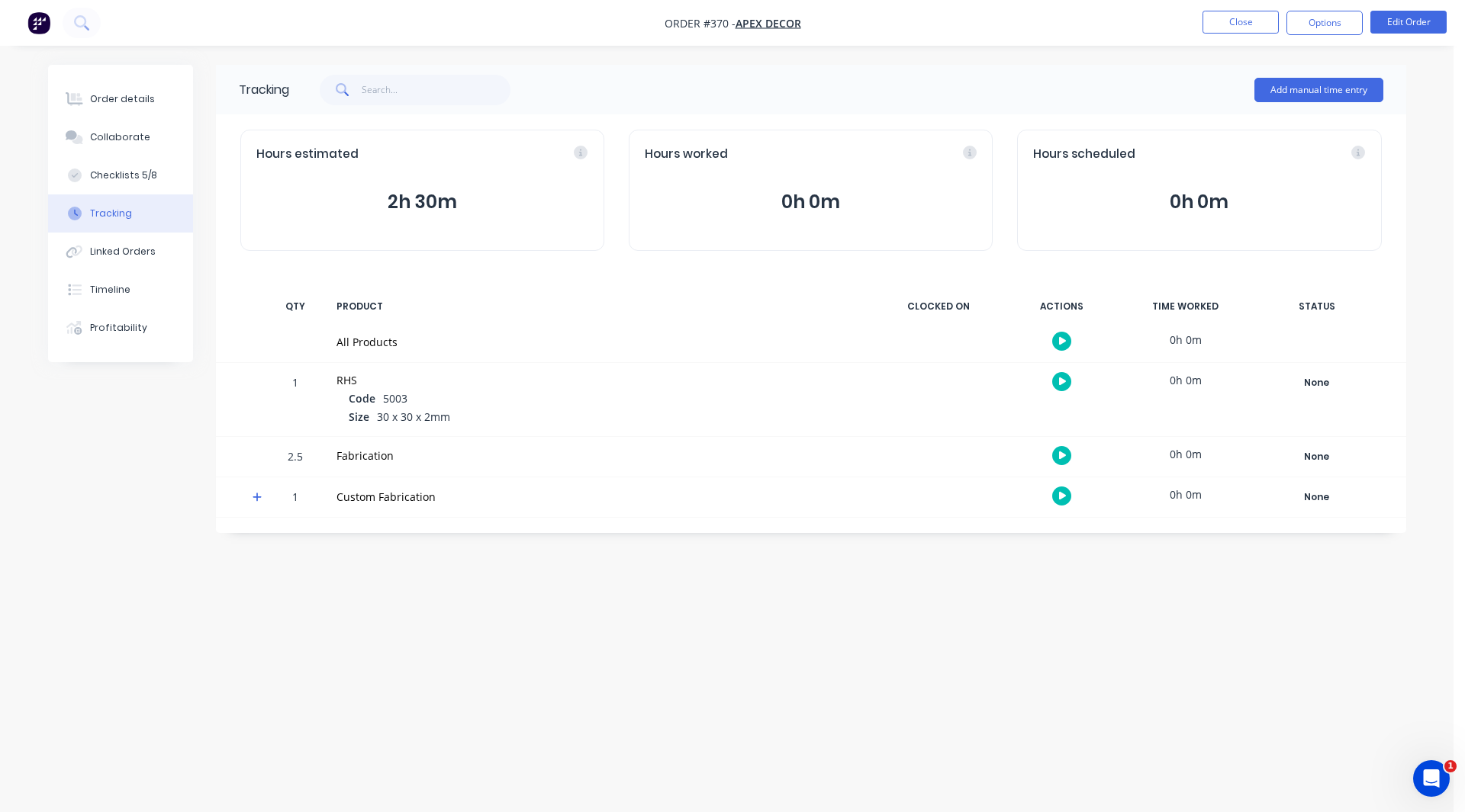
click at [45, 20] on img "button" at bounding box center [40, 23] width 23 height 23
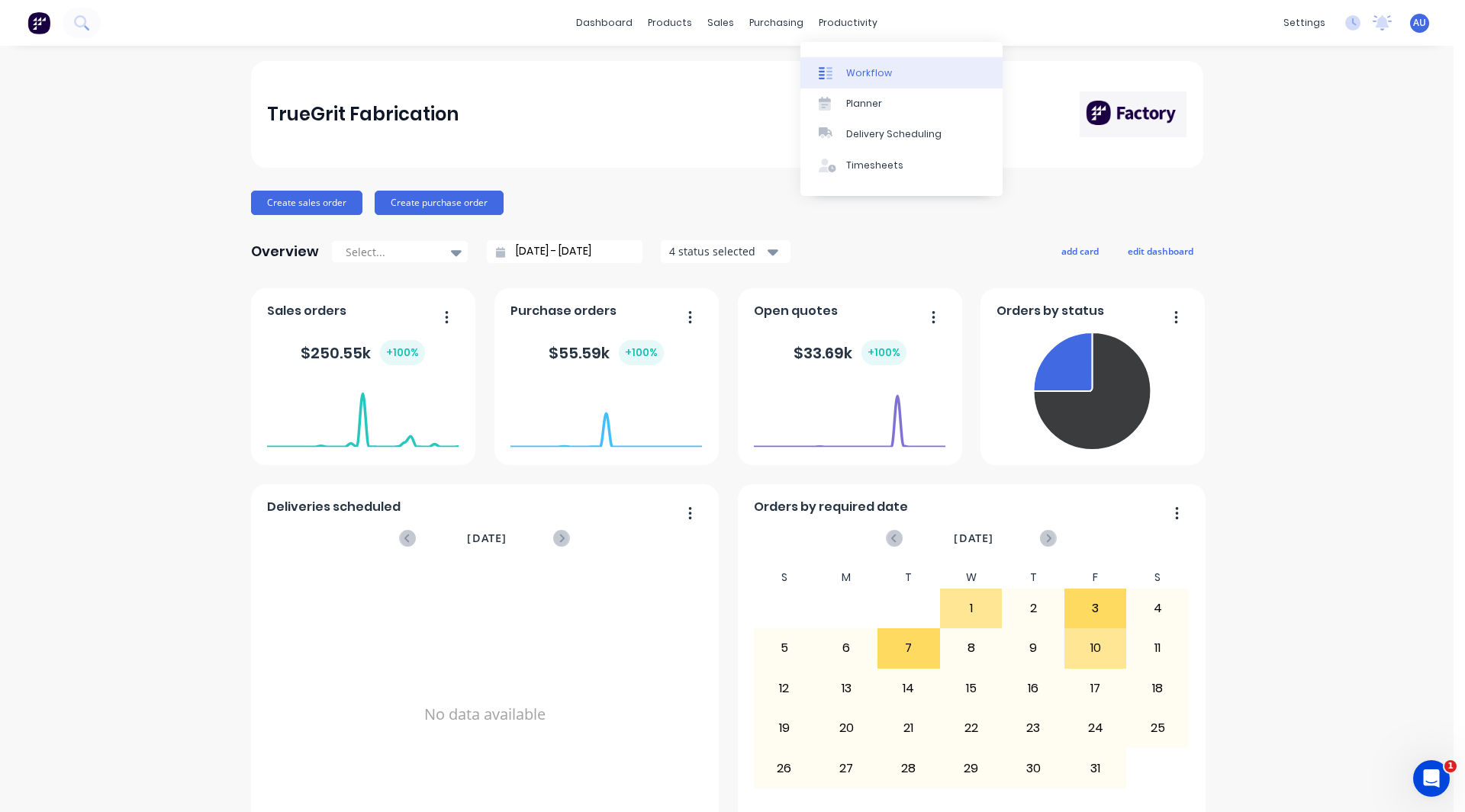
click at [872, 65] on link "Workflow" at bounding box center [902, 72] width 202 height 31
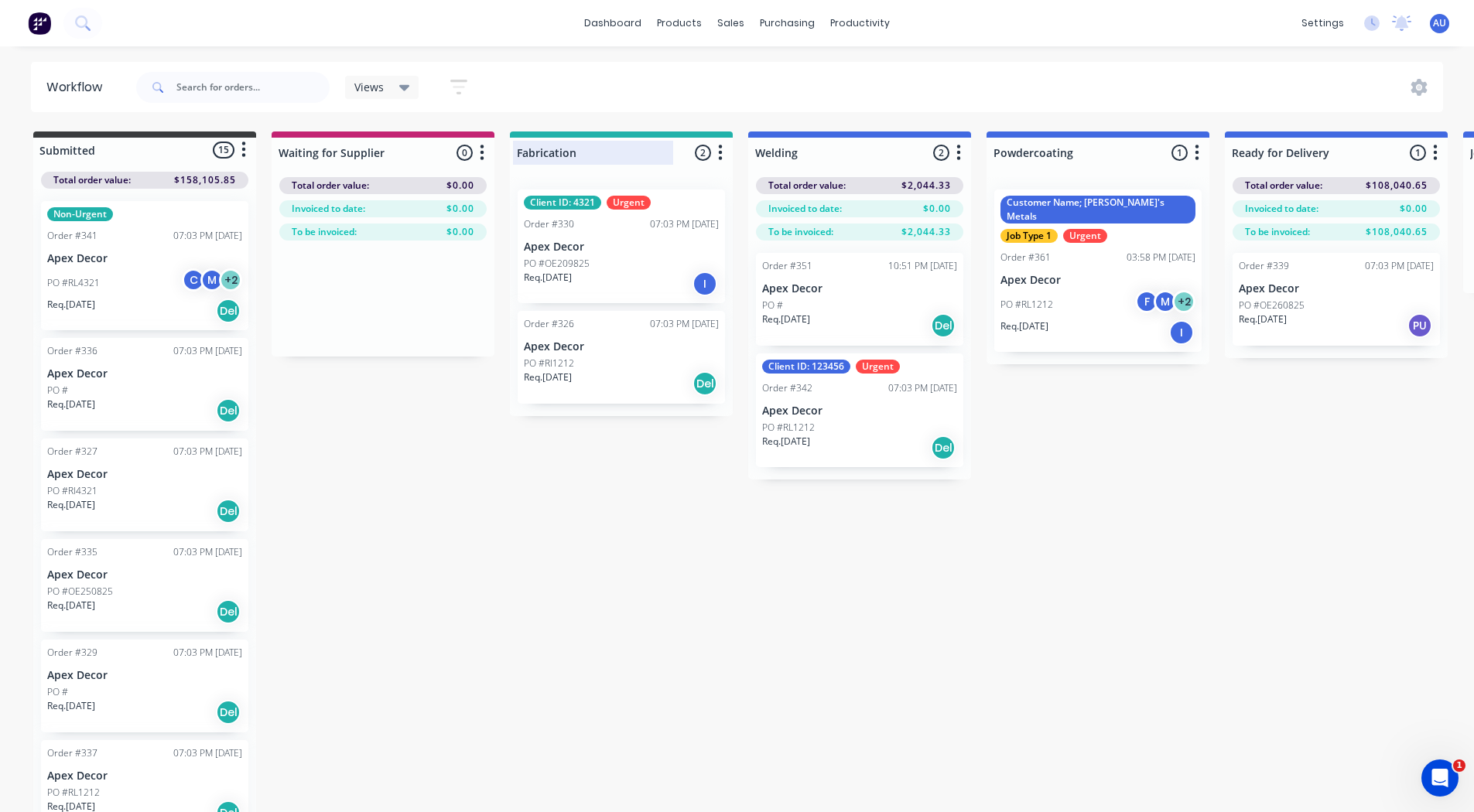
click at [596, 150] on div at bounding box center [622, 152] width 223 height 30
click at [596, 150] on input "Fabrication" at bounding box center [593, 152] width 152 height 17
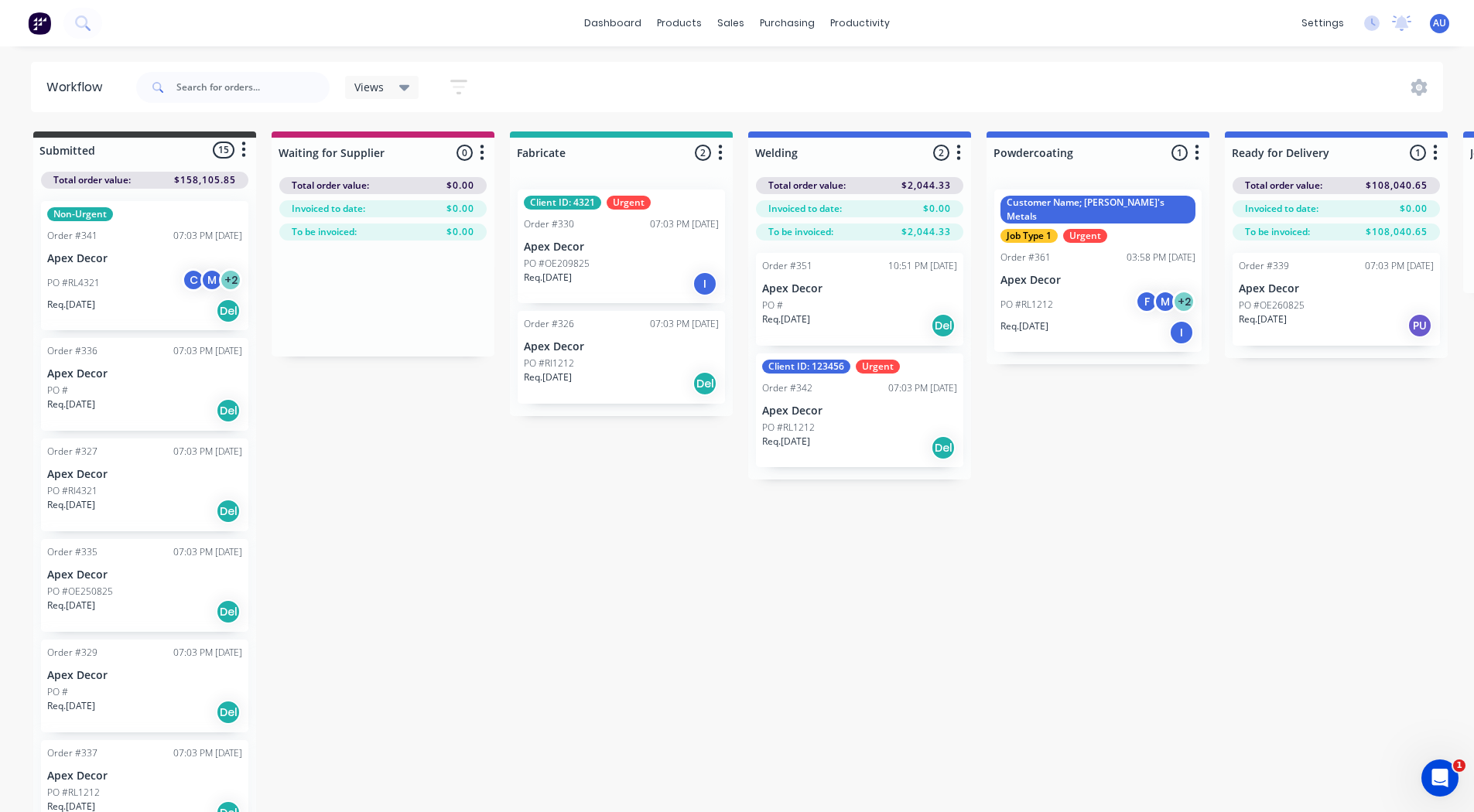
type input "Fabricate"
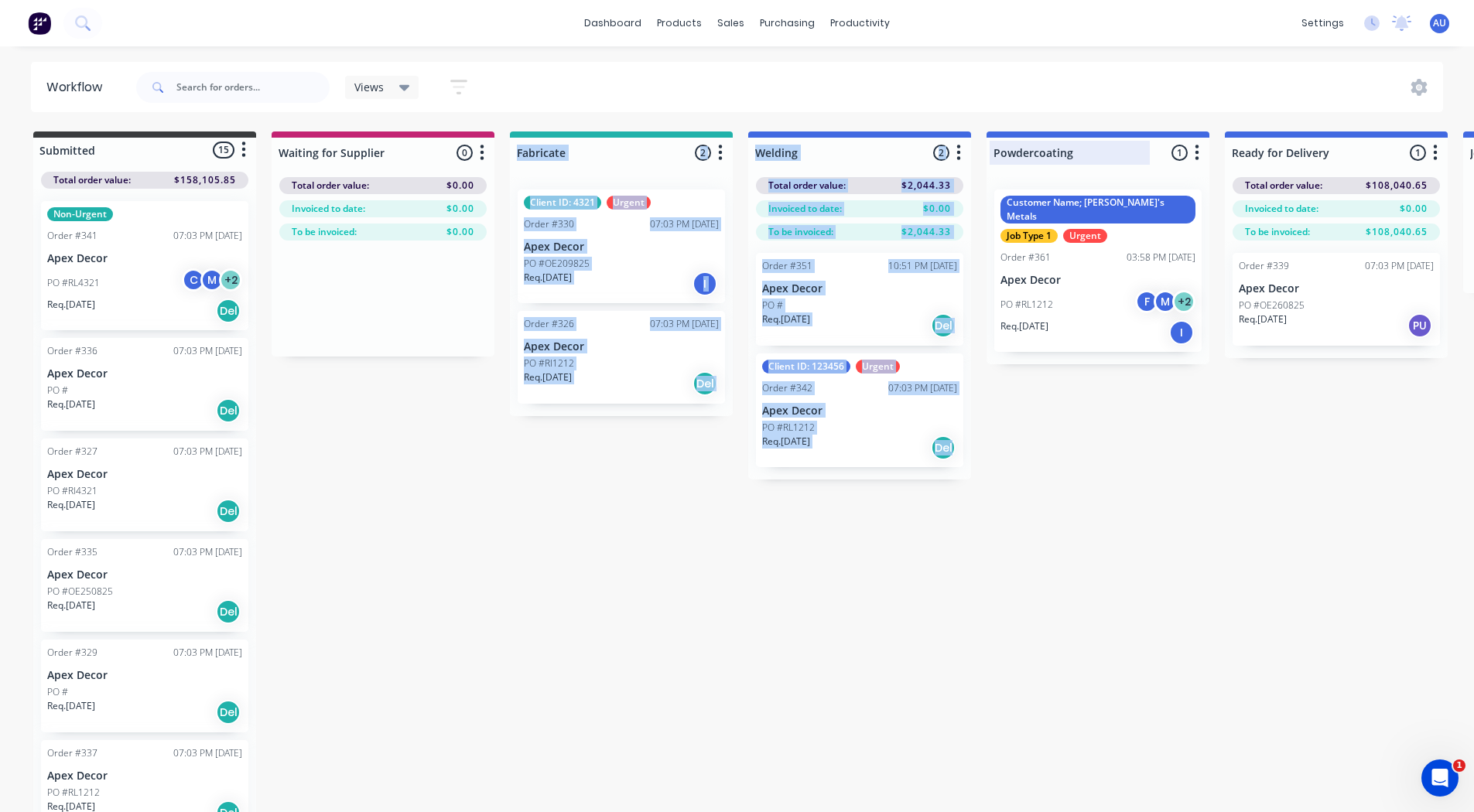
drag, startPoint x: 668, startPoint y: 151, endPoint x: 1001, endPoint y: 142, distance: 333.1
click at [1001, 142] on div "Submitted 15 Status colour #3A3C3E hex #3A3C3E Save Cancel Summaries Total orde…" at bounding box center [1054, 474] width 2132 height 684
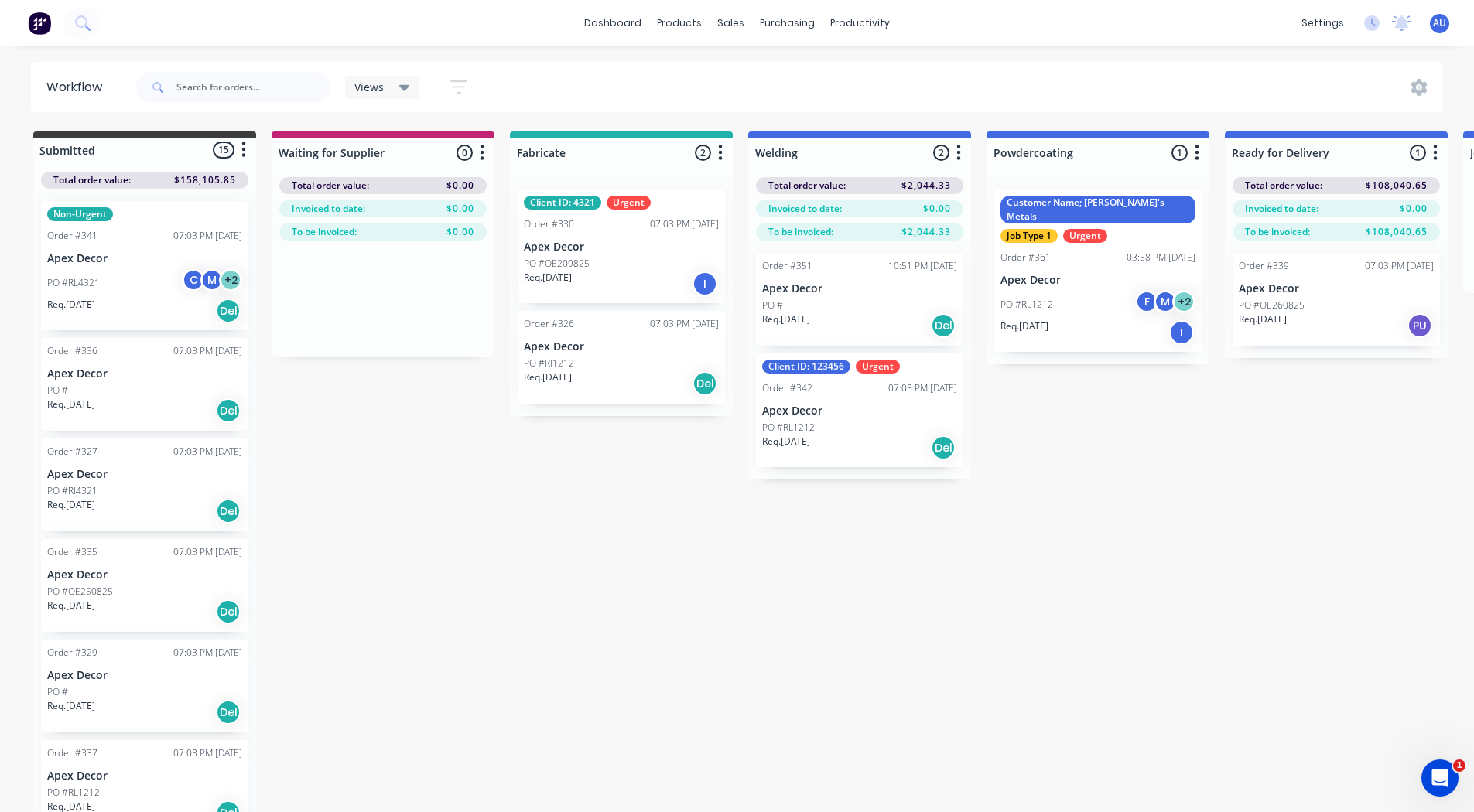
click at [675, 541] on div "Submitted 15 Status colour #3A3C3E hex #3A3C3E Save Cancel Summaries Total orde…" at bounding box center [1054, 474] width 2132 height 684
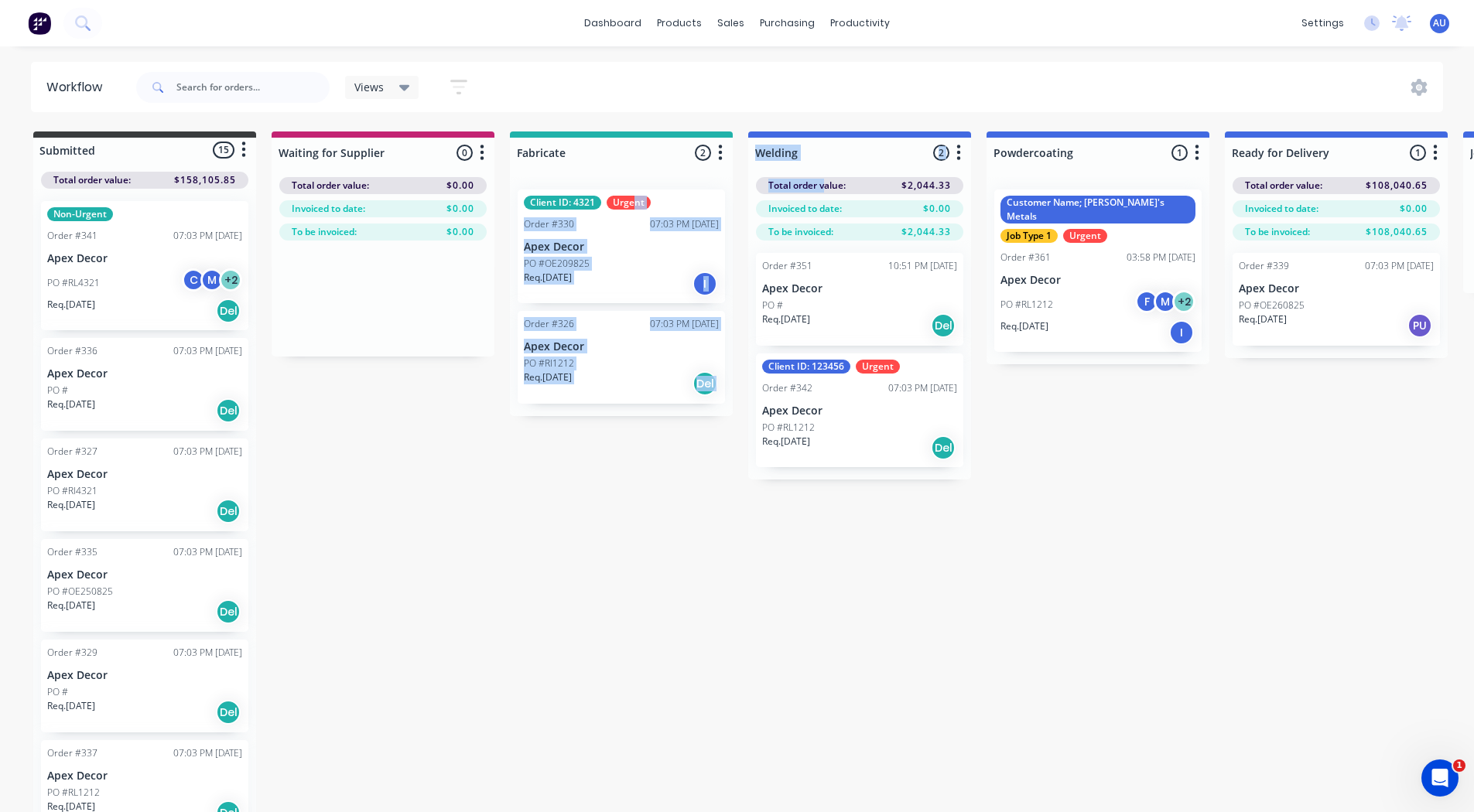
drag, startPoint x: 635, startPoint y: 181, endPoint x: 827, endPoint y: 169, distance: 192.4
click at [827, 169] on div "Submitted 15 Status colour #3A3C3E hex #3A3C3E Save Cancel Summaries Total orde…" at bounding box center [1054, 474] width 2132 height 684
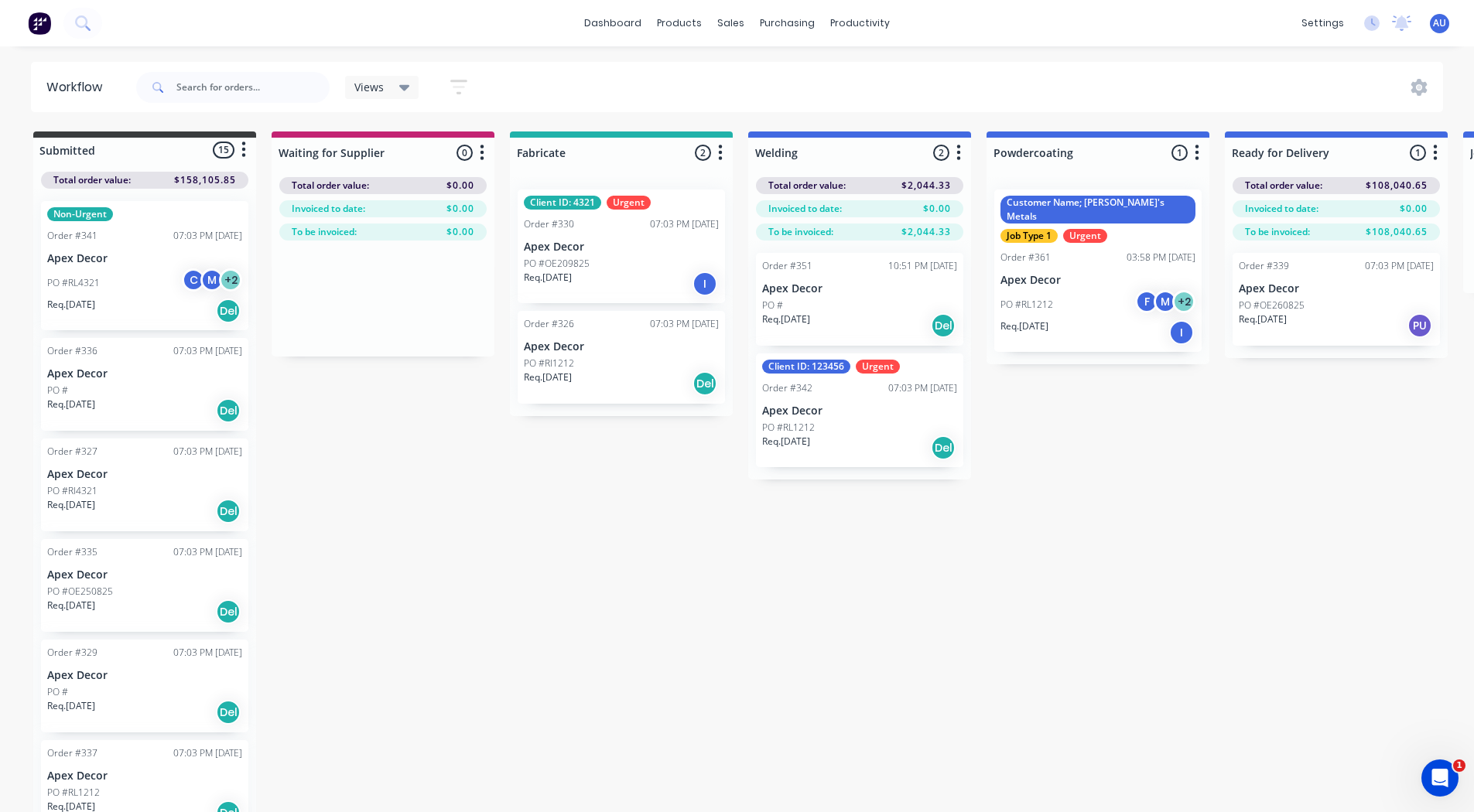
click at [649, 97] on div "Views Save new view None (Default) edit +AB Switchboard Jobs edit Custom View- …" at bounding box center [788, 88] width 1311 height 47
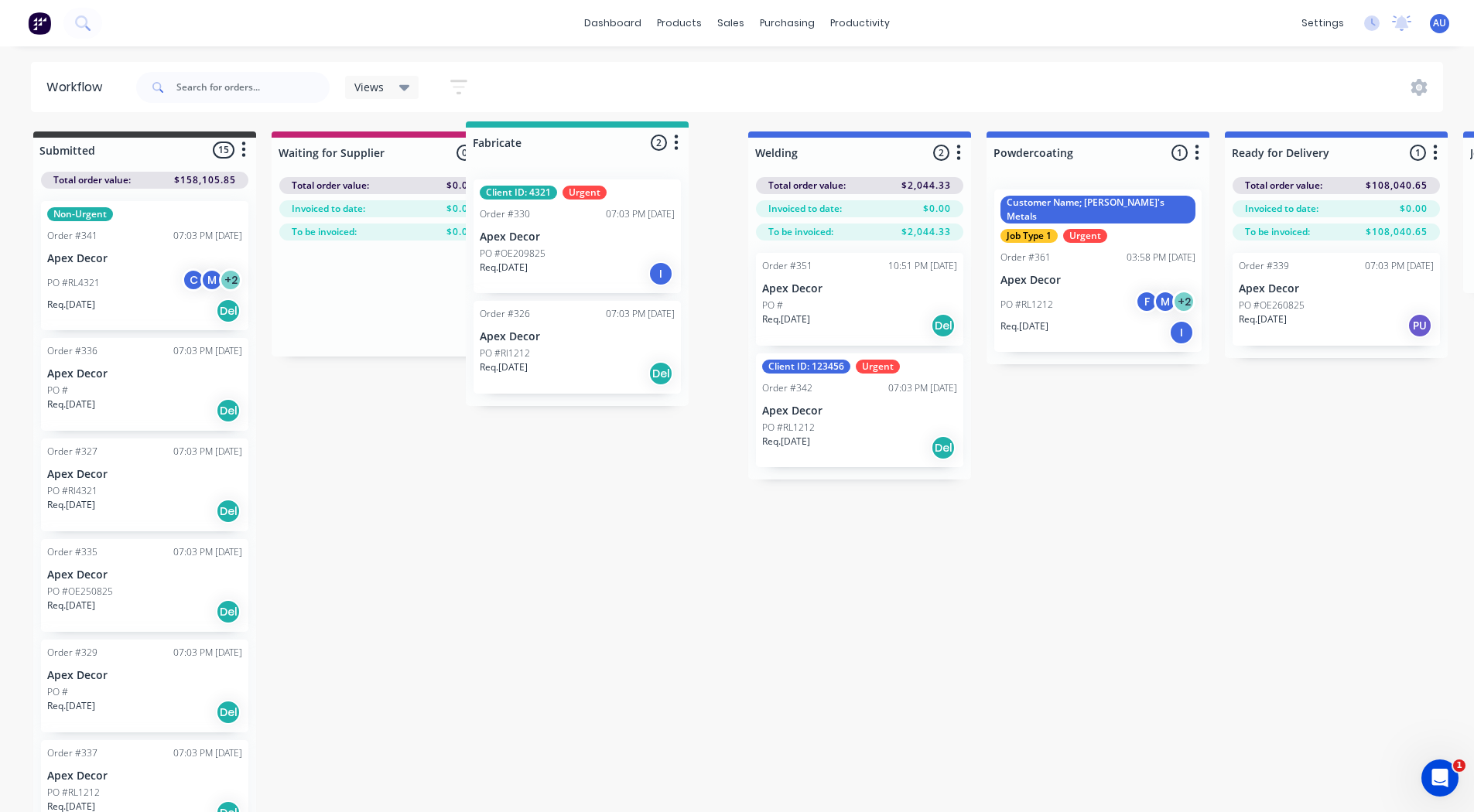
drag, startPoint x: 667, startPoint y: 154, endPoint x: 619, endPoint y: 142, distance: 49.5
click at [619, 142] on div "Submitted 15 Status colour #3A3C3E hex #3A3C3E Save Cancel Summaries Total orde…" at bounding box center [1054, 474] width 2132 height 684
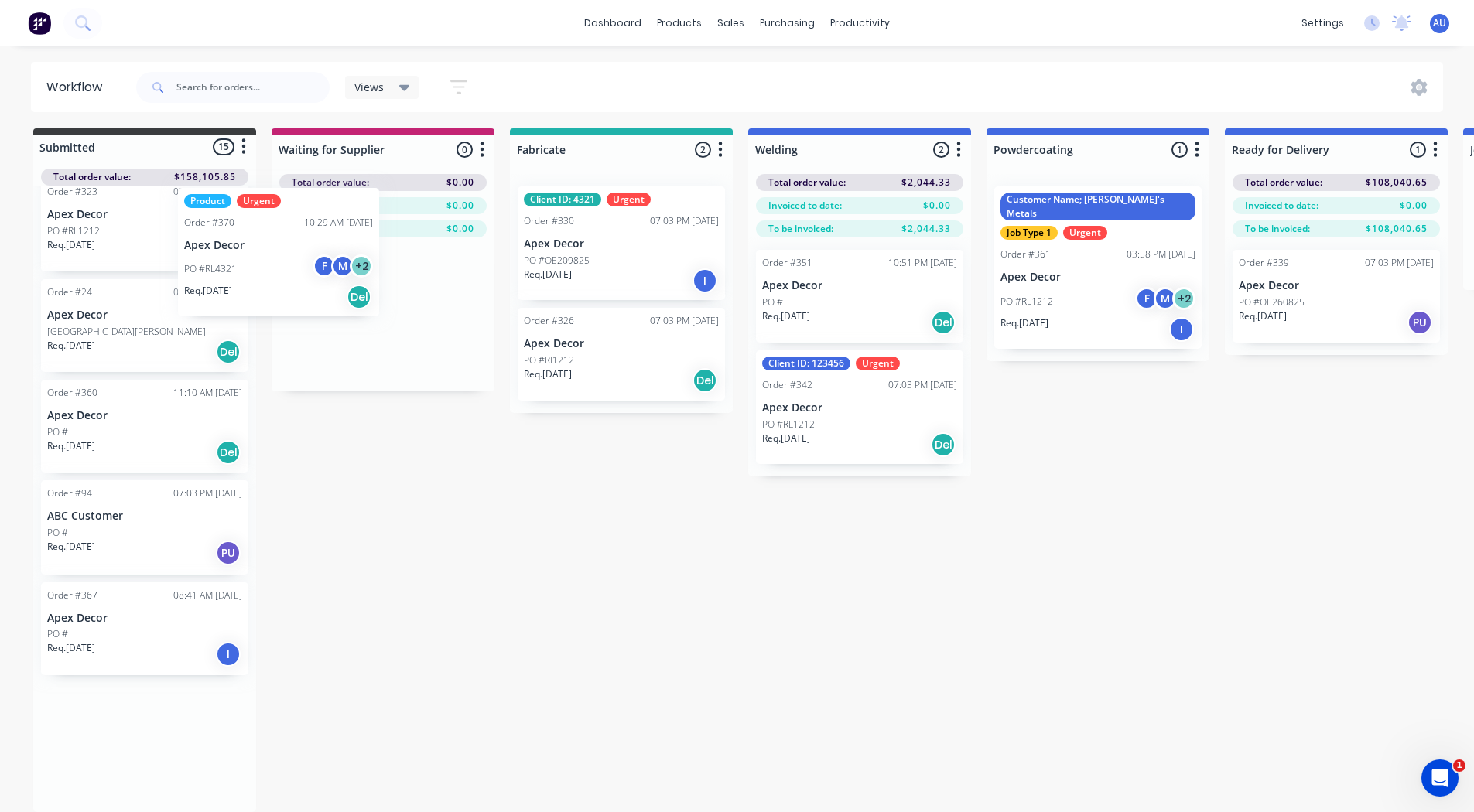
scroll to position [946, 0]
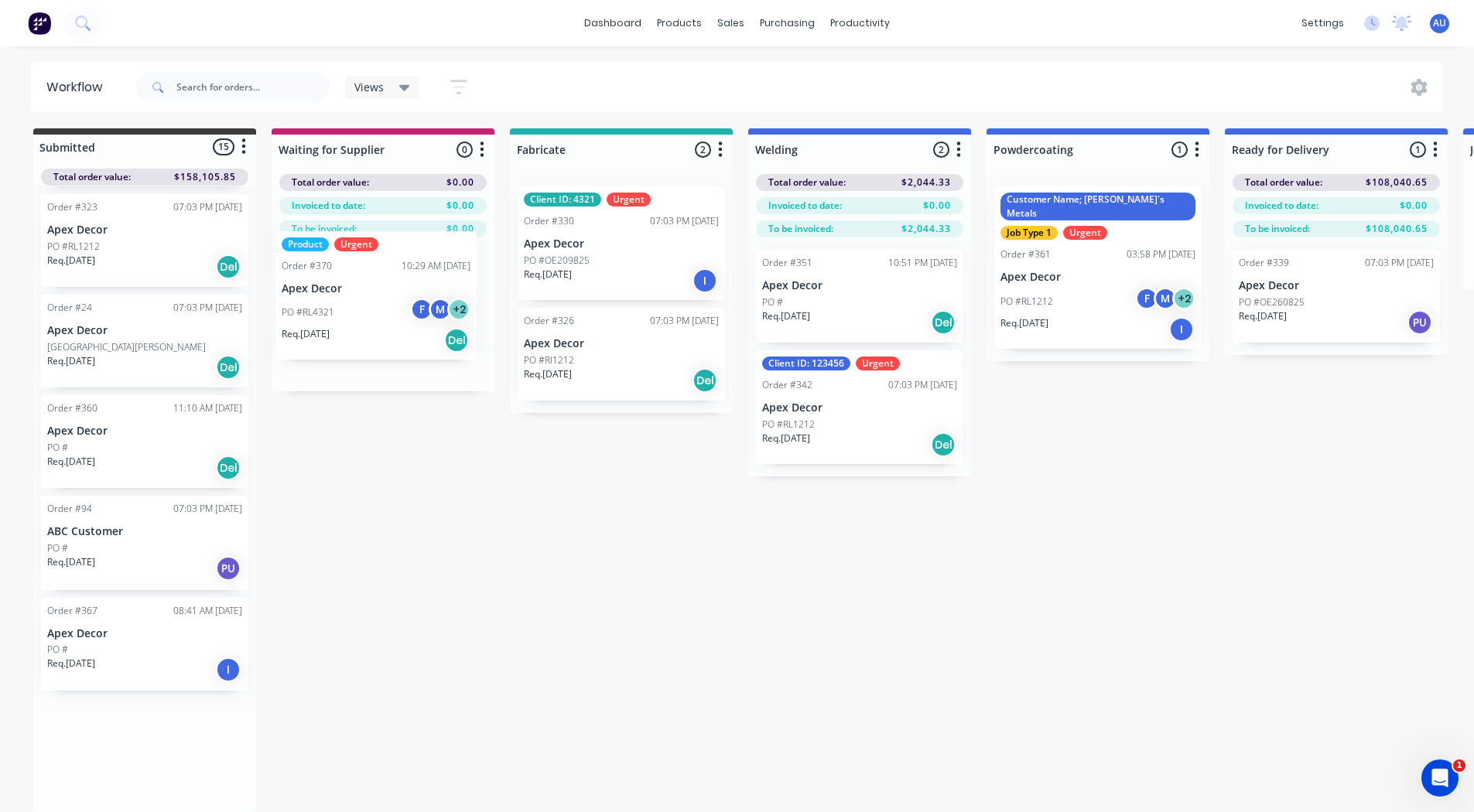
drag, startPoint x: 100, startPoint y: 727, endPoint x: 341, endPoint y: 276, distance: 511.4
click at [341, 276] on div "Submitted 15 Status colour #3A3C3E hex #3A3C3E Save Cancel Summaries Total orde…" at bounding box center [1054, 470] width 2132 height 684
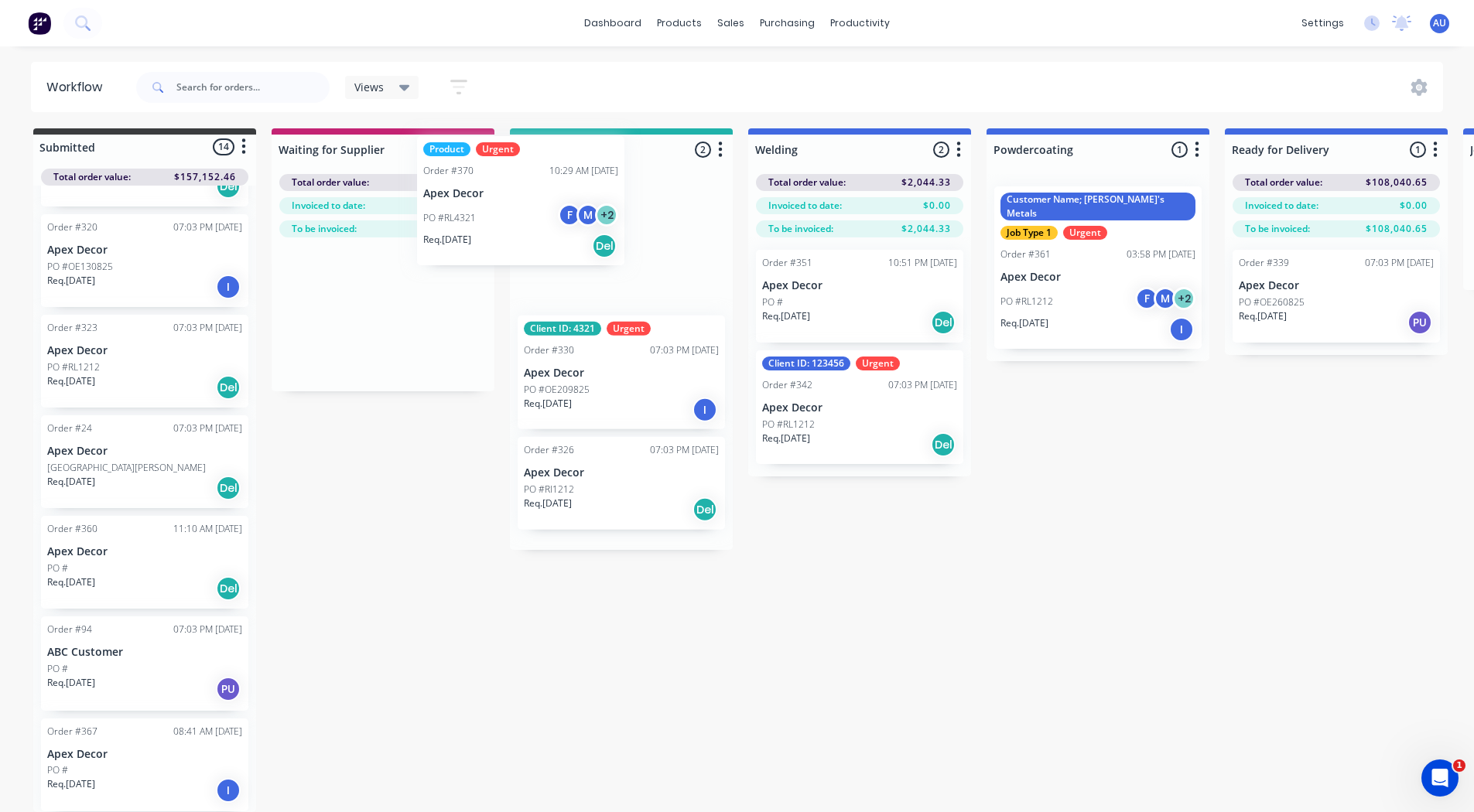
scroll to position [0, 0]
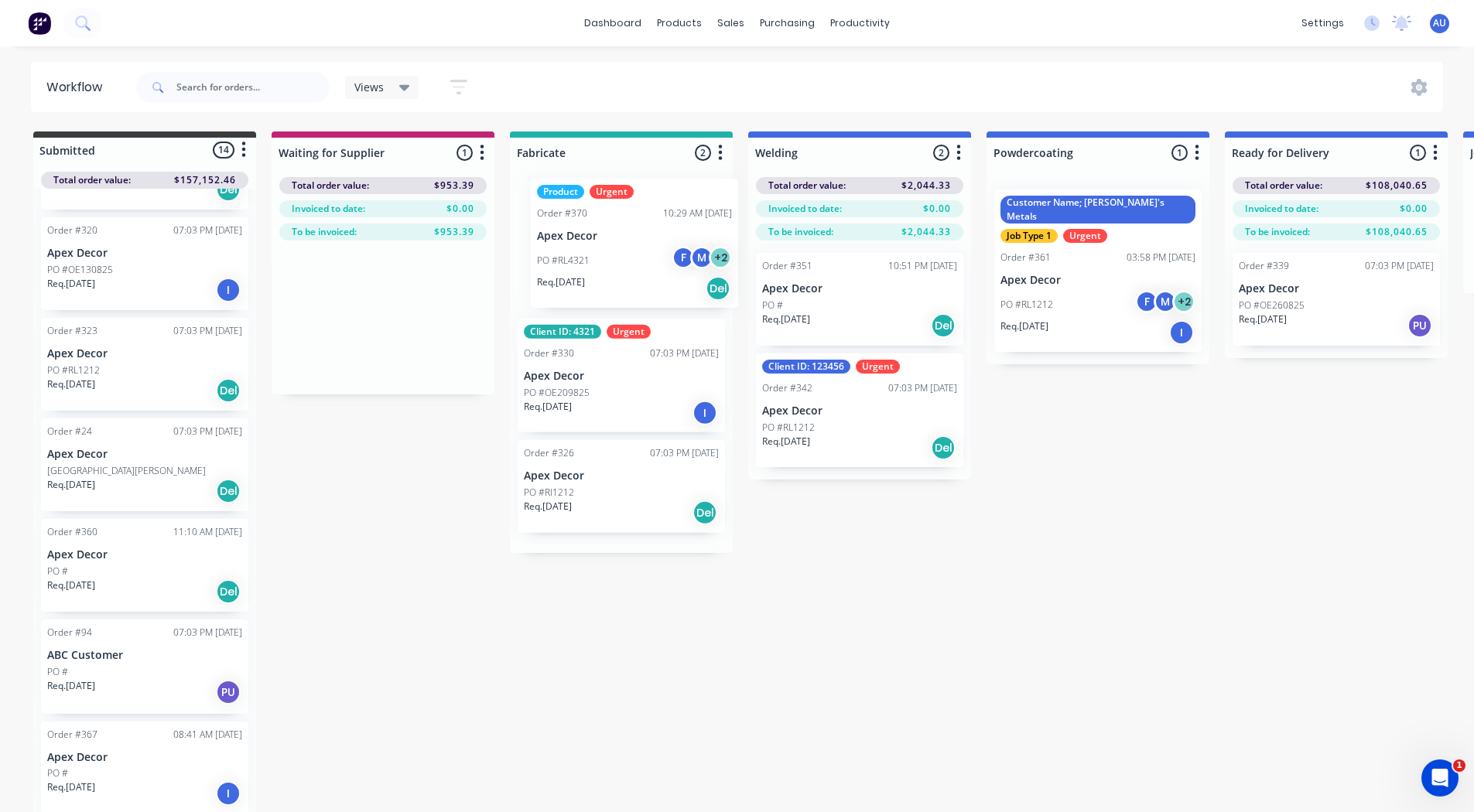
drag, startPoint x: 341, startPoint y: 276, endPoint x: 602, endPoint y: 202, distance: 271.3
click at [602, 202] on div "Submitted 14 Status colour #3A3C3E hex #3A3C3E Save Cancel Summaries Total orde…" at bounding box center [1054, 474] width 2132 height 684
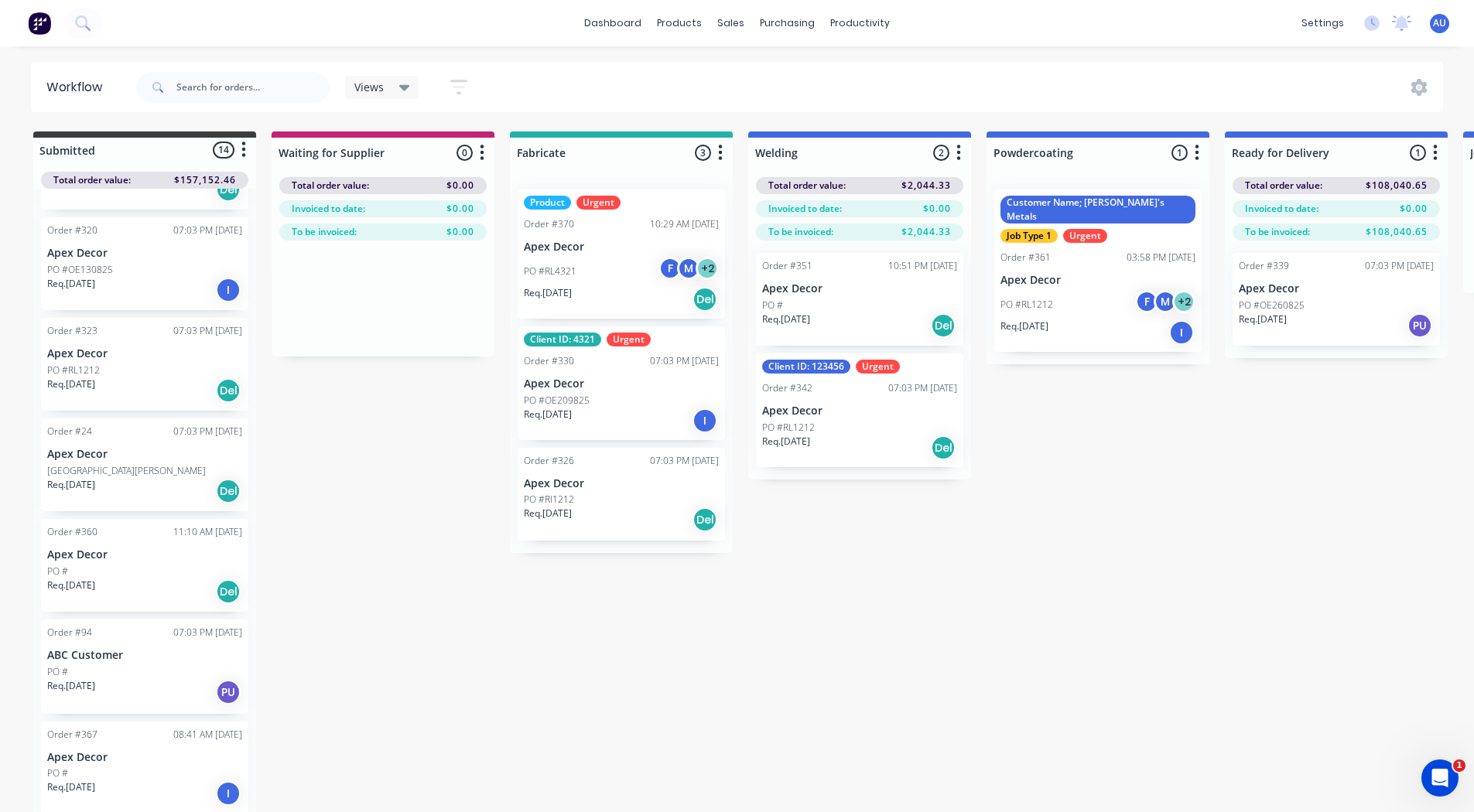
click at [726, 154] on button "button" at bounding box center [720, 152] width 19 height 19
click at [687, 198] on button "Notifications" at bounding box center [652, 211] width 154 height 25
click at [416, 406] on div "Submitted 14 Status colour #3A3C3E hex #3A3C3E Save Cancel Summaries Total orde…" at bounding box center [1054, 474] width 2132 height 684
click at [719, 155] on icon "button" at bounding box center [720, 152] width 5 height 20
click at [691, 207] on button "Notifications" at bounding box center [652, 211] width 154 height 25
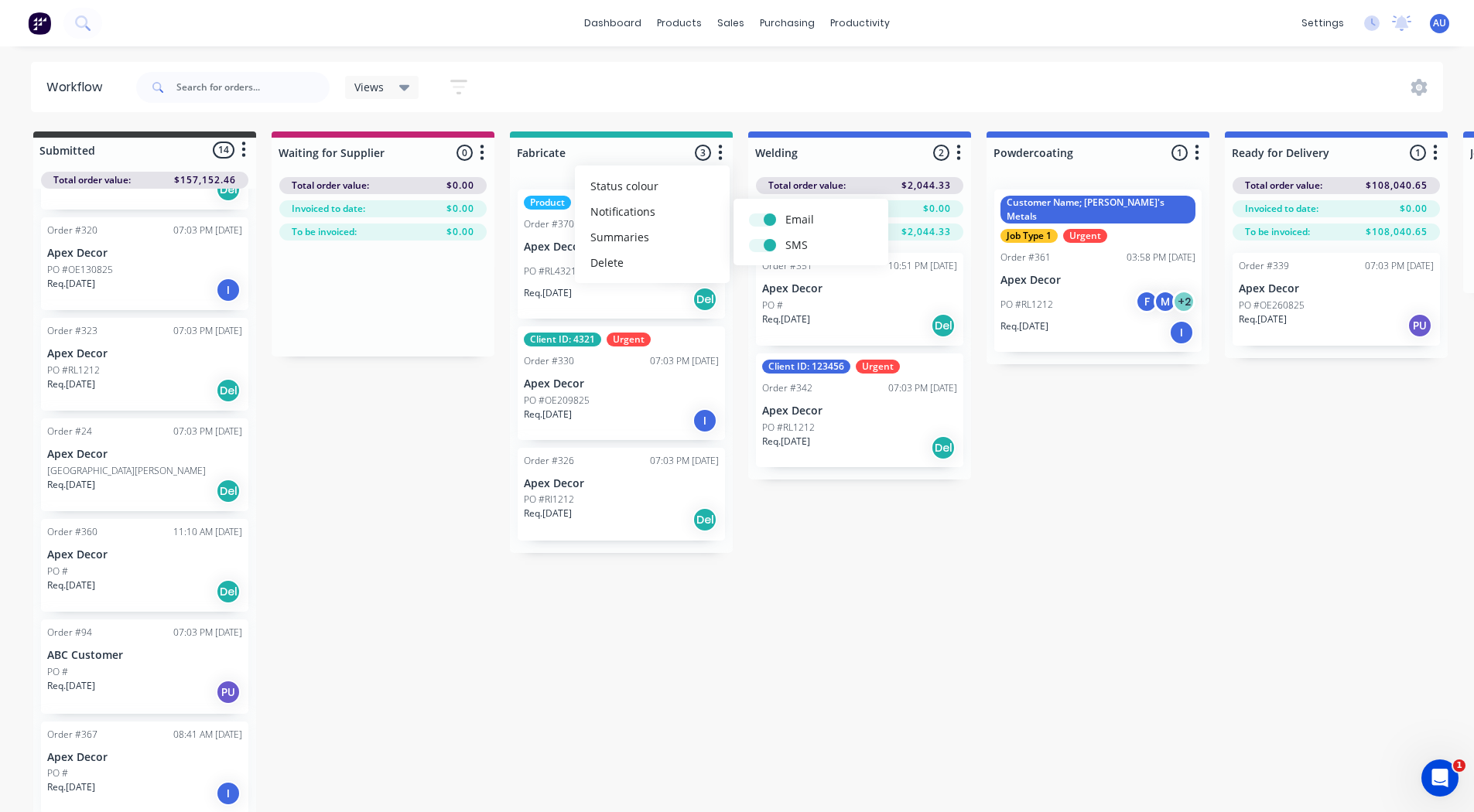
click at [440, 424] on div "Submitted 14 Status colour #3A3C3E hex #3A3C3E Save Cancel Summaries Total orde…" at bounding box center [1054, 474] width 2132 height 684
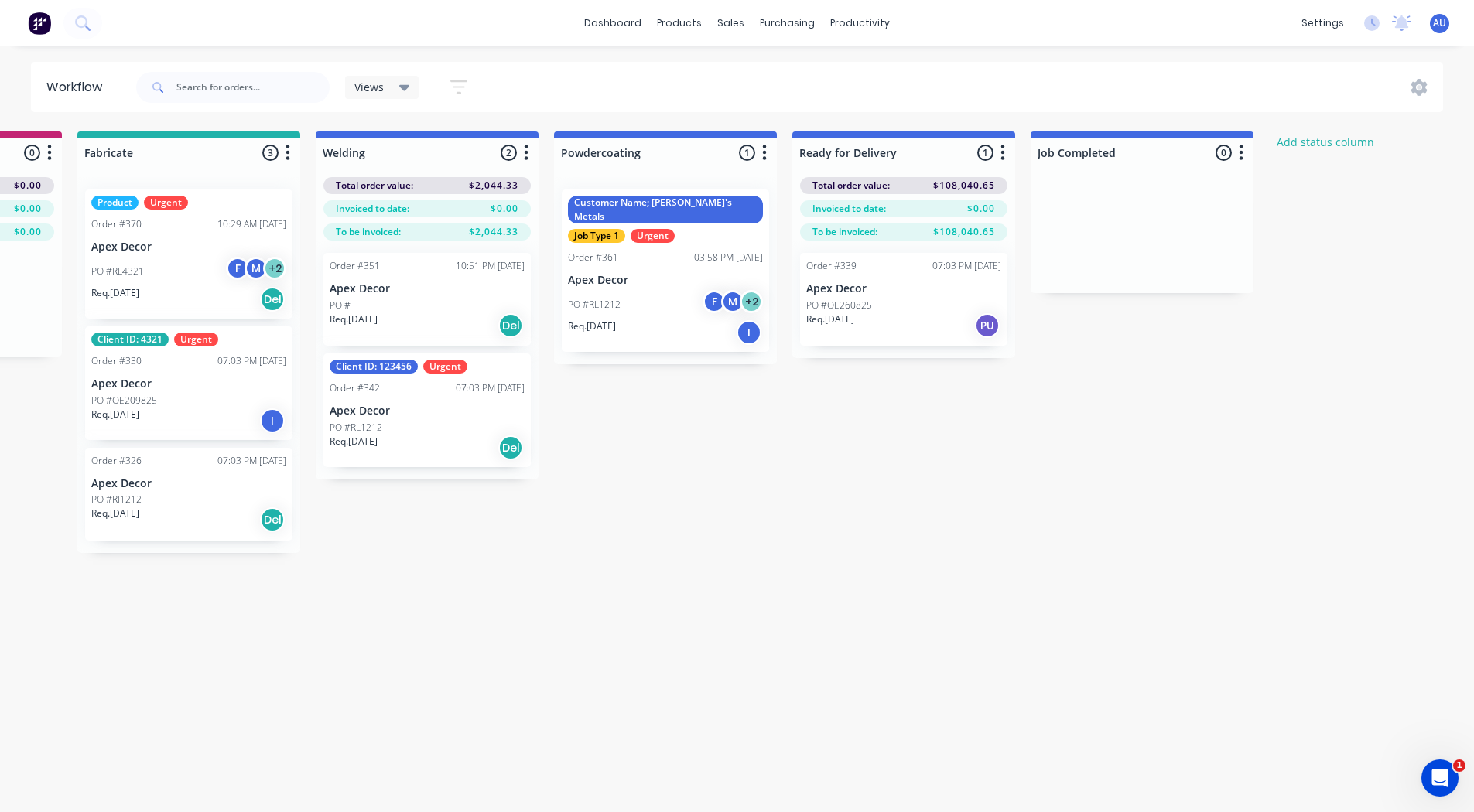
scroll to position [0, 433]
click at [1004, 154] on icon "button" at bounding box center [1002, 152] width 5 height 20
click at [953, 207] on button "Notifications" at bounding box center [934, 211] width 154 height 25
click at [492, 591] on div "Submitted 14 Status colour #3A3C3E hex #3A3C3E Save Cancel Summaries Total orde…" at bounding box center [621, 474] width 2132 height 684
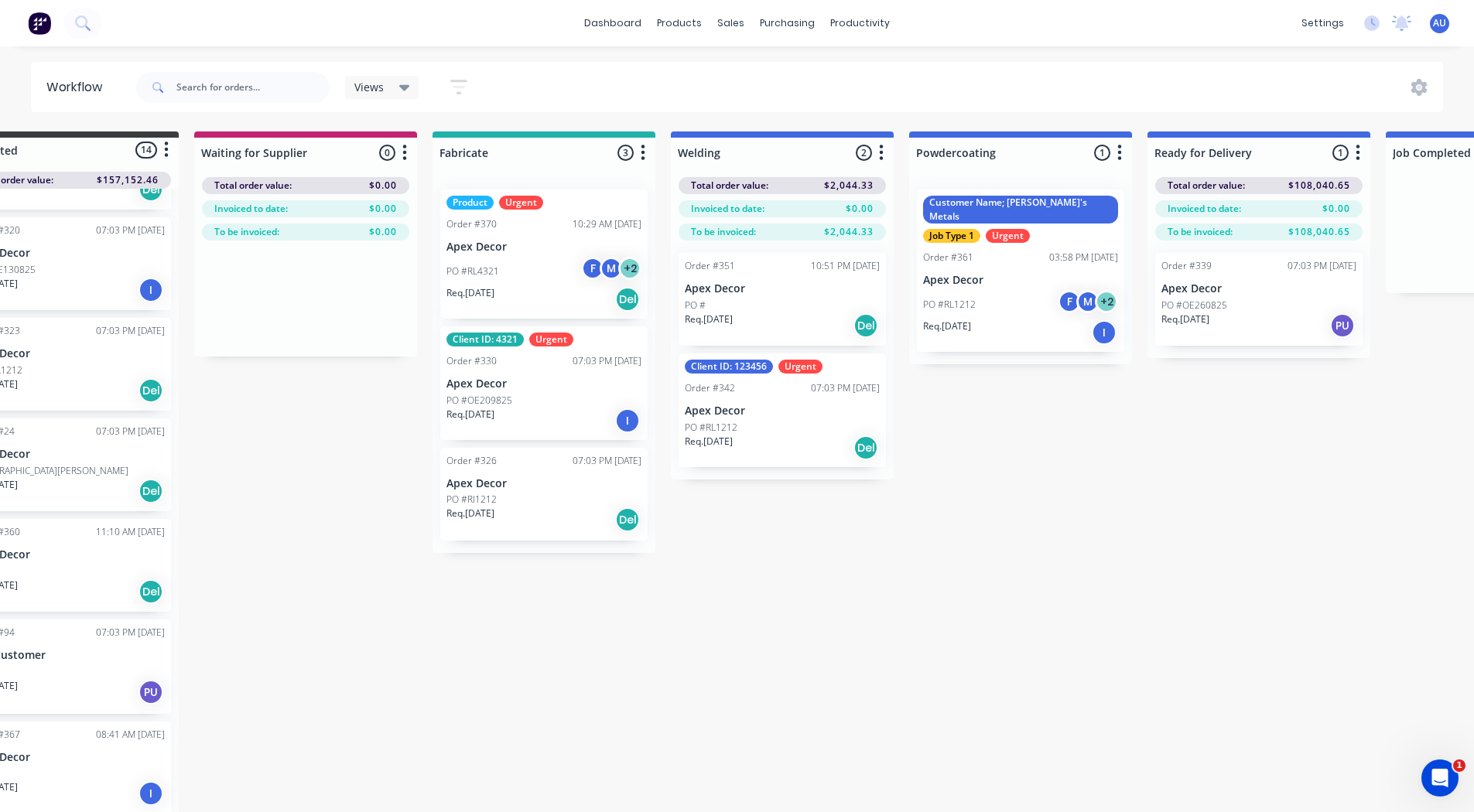
scroll to position [0, 73]
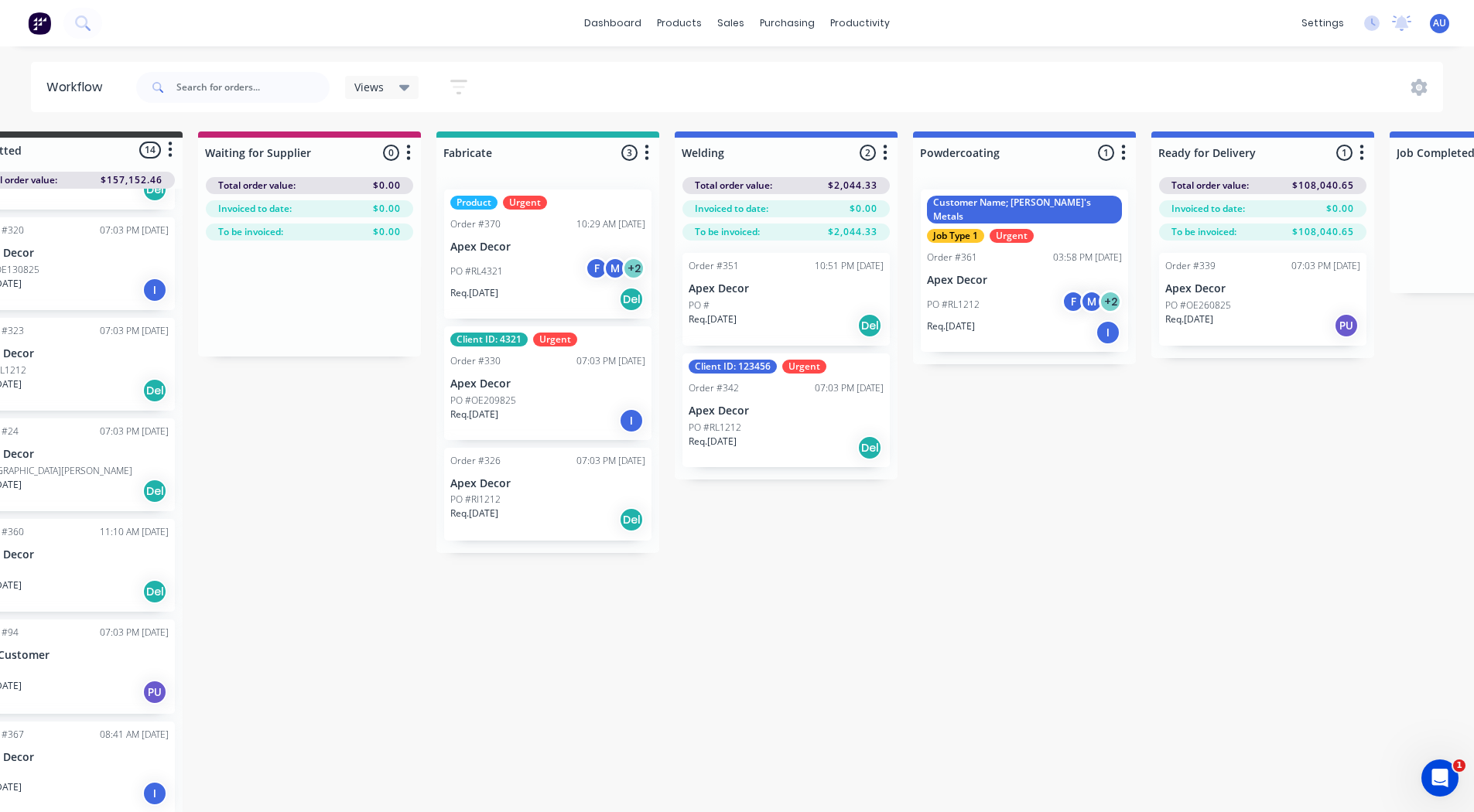
click at [412, 150] on button "button" at bounding box center [409, 152] width 19 height 19
click at [367, 405] on div "Submitted 14 Status colour #3A3C3E hex #3A3C3E Save Cancel Summaries Total orde…" at bounding box center [980, 474] width 2132 height 684
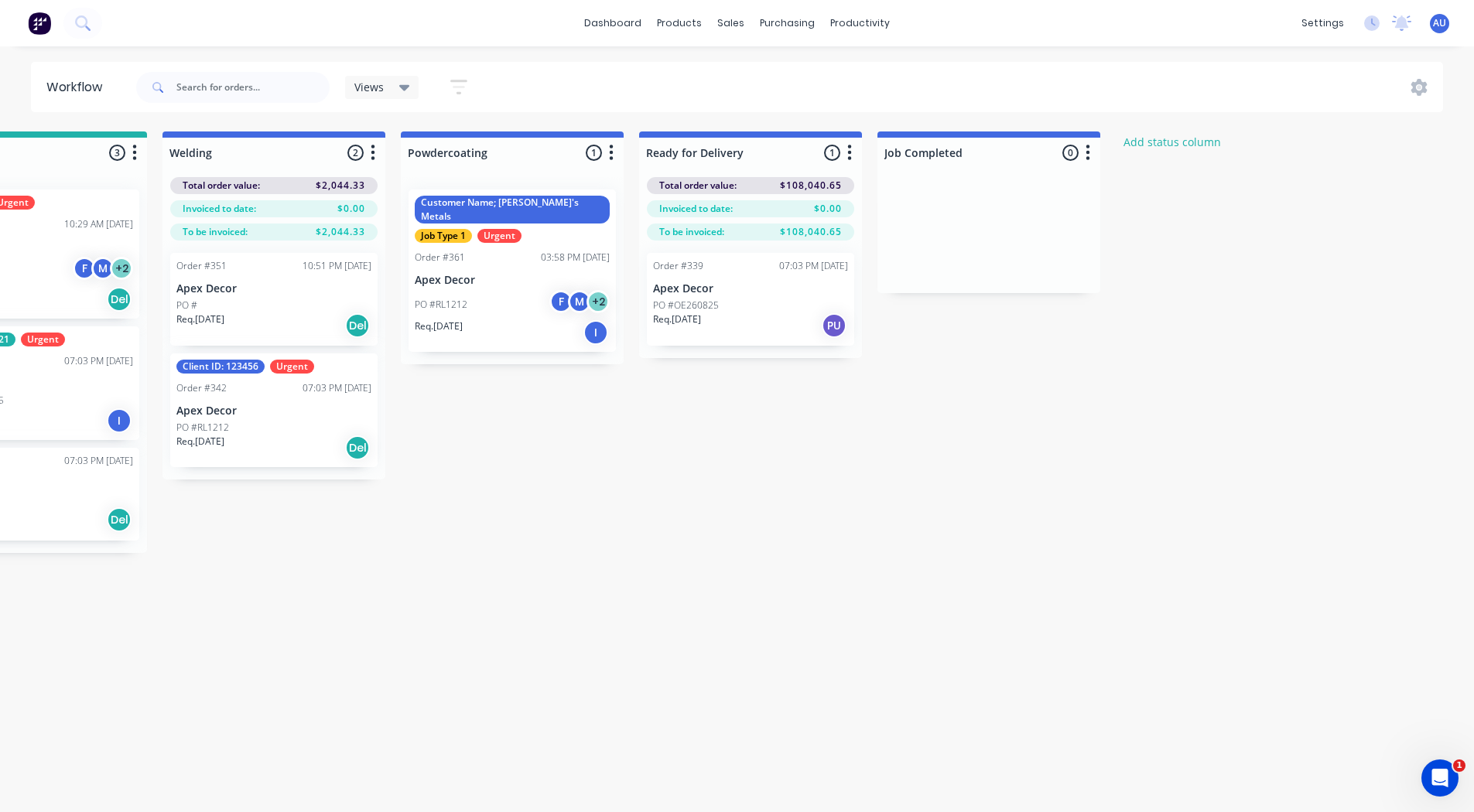
scroll to position [0, 658]
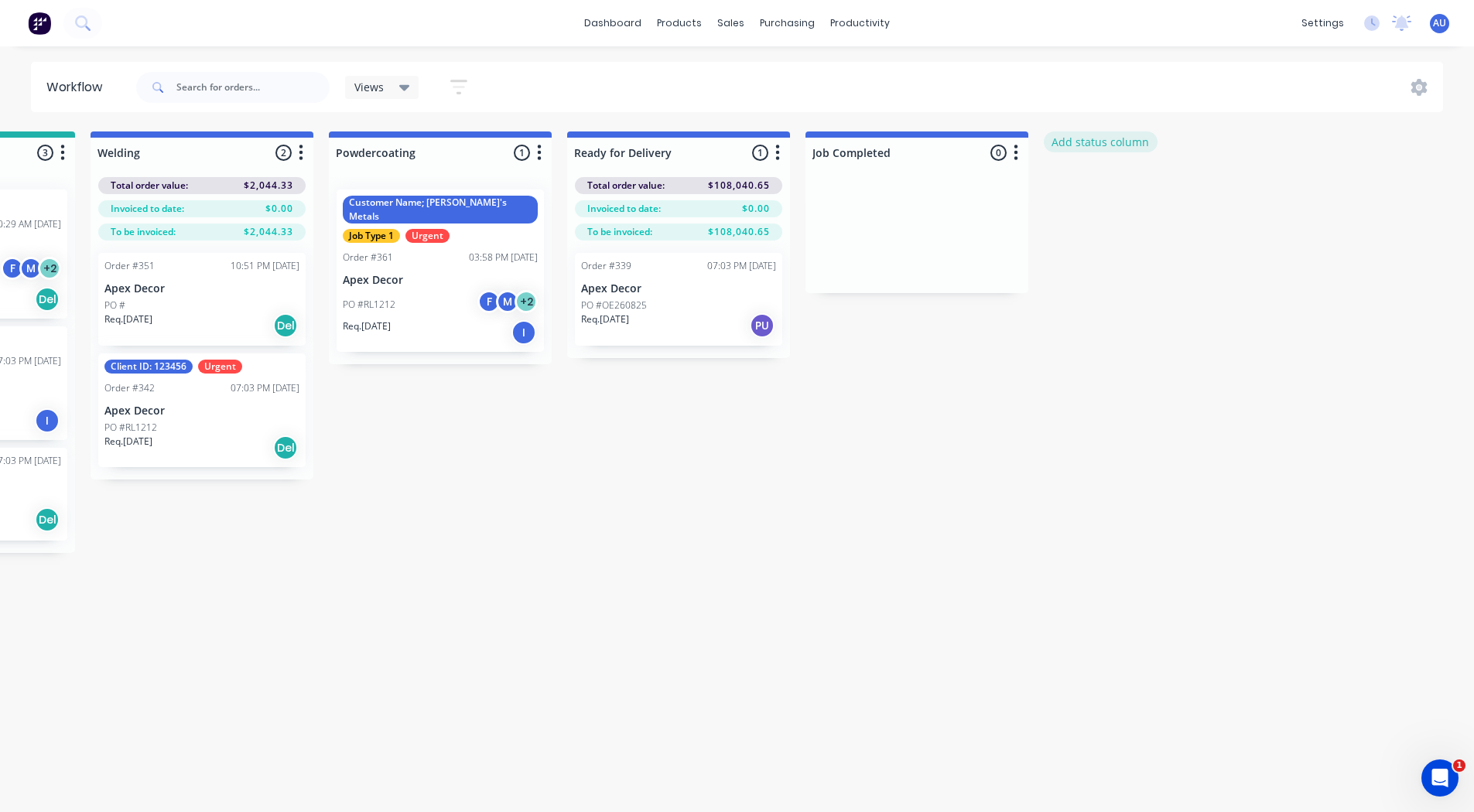
click at [1109, 143] on button "Add status column" at bounding box center [1101, 142] width 113 height 21
type input "In Production"
click at [1094, 186] on button "Add" at bounding box center [1096, 189] width 85 height 24
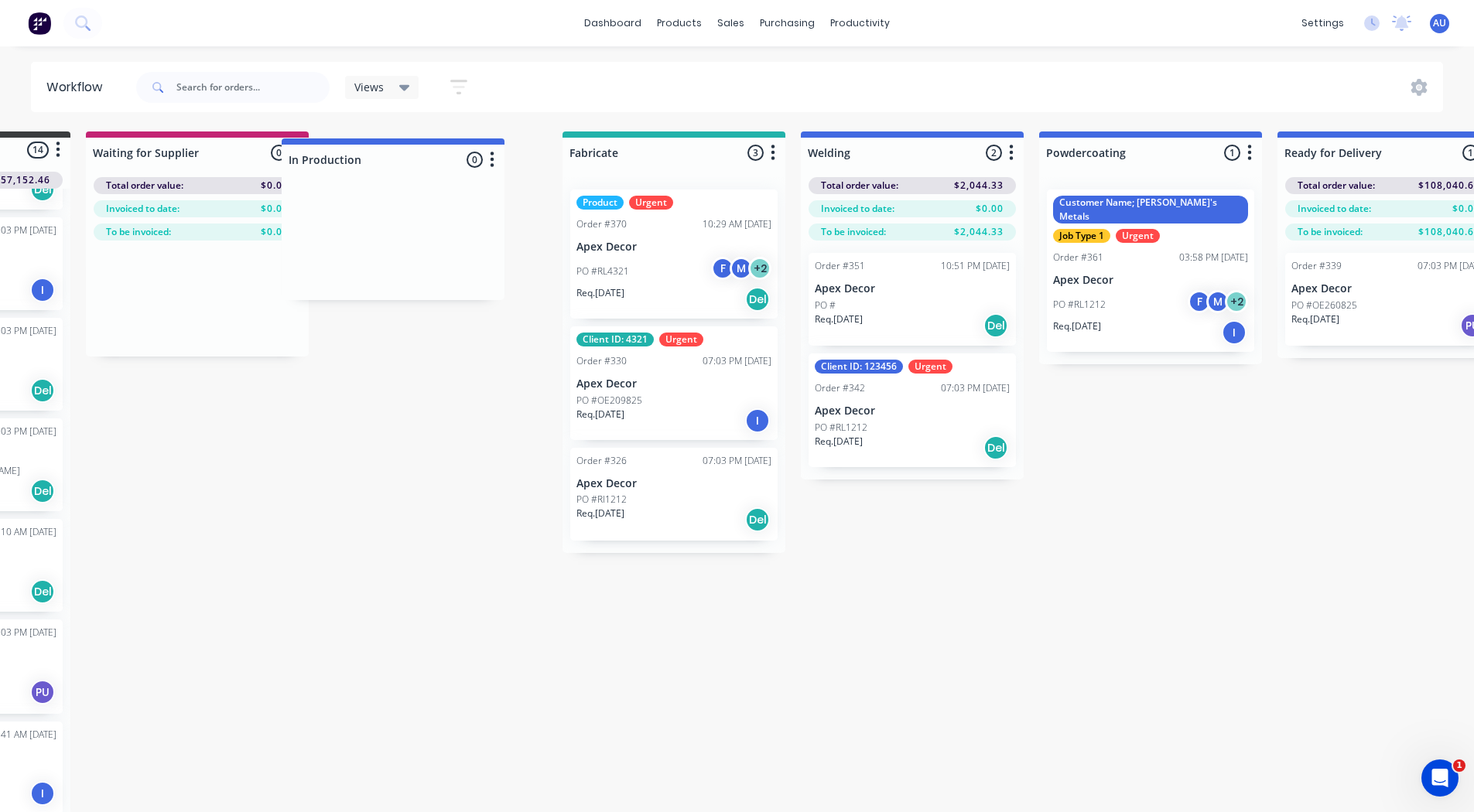
scroll to position [0, 183]
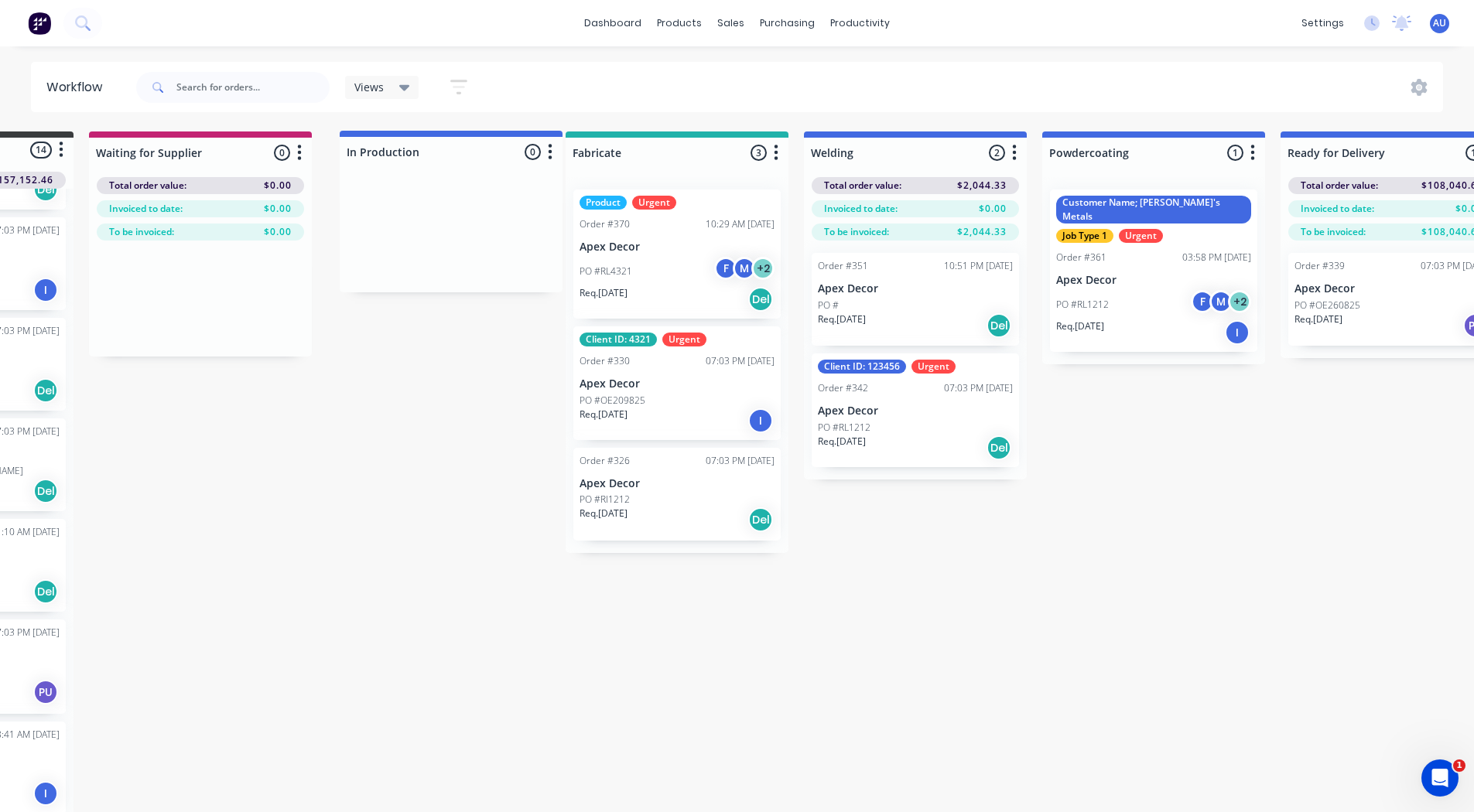
drag, startPoint x: 1210, startPoint y: 151, endPoint x: 502, endPoint y: 151, distance: 708.0
click at [502, 151] on div "Submitted 14 Status colour #3A3C3E hex #3A3C3E Save Cancel Summaries Total orde…" at bounding box center [983, 474] width 2357 height 684
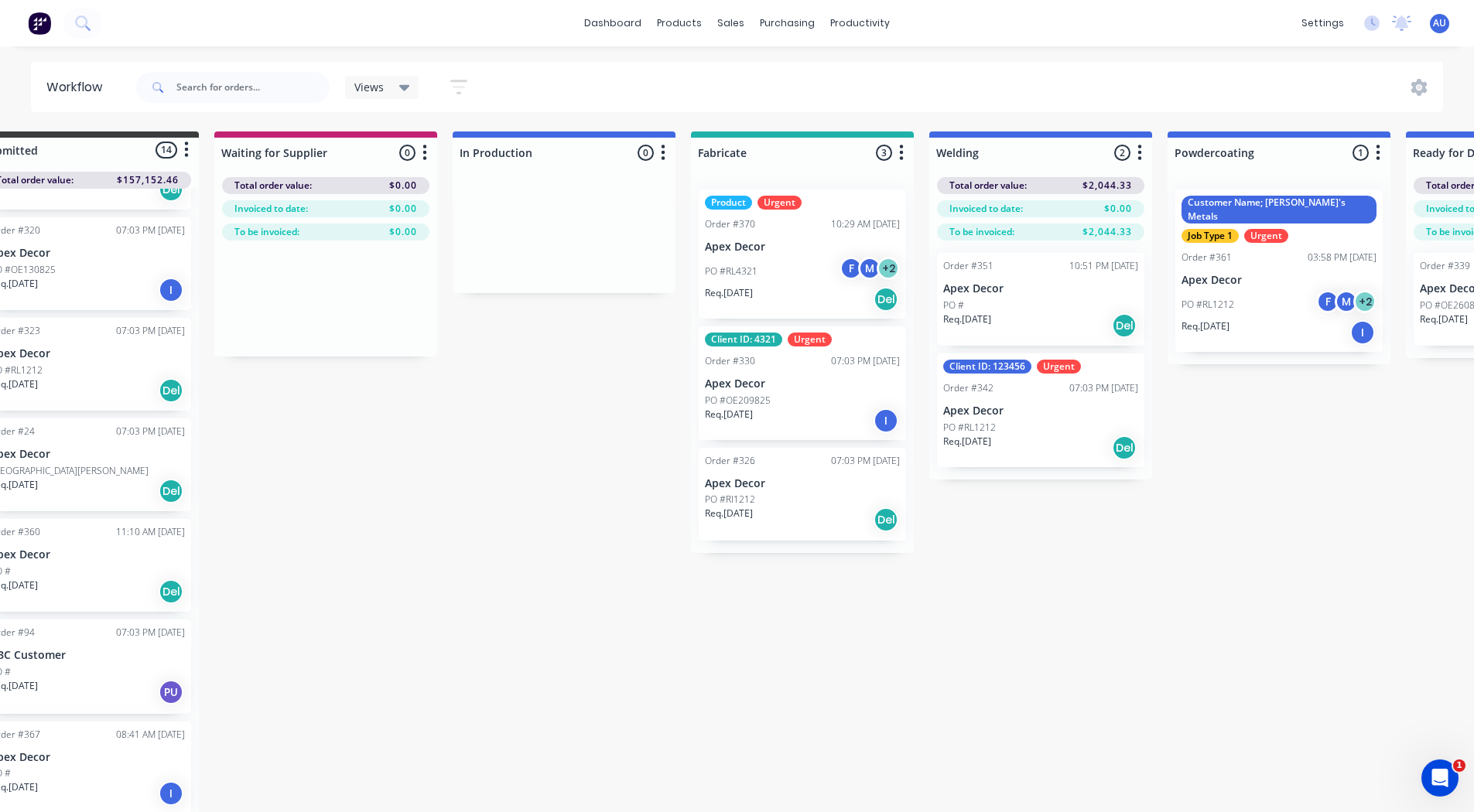
scroll to position [0, 0]
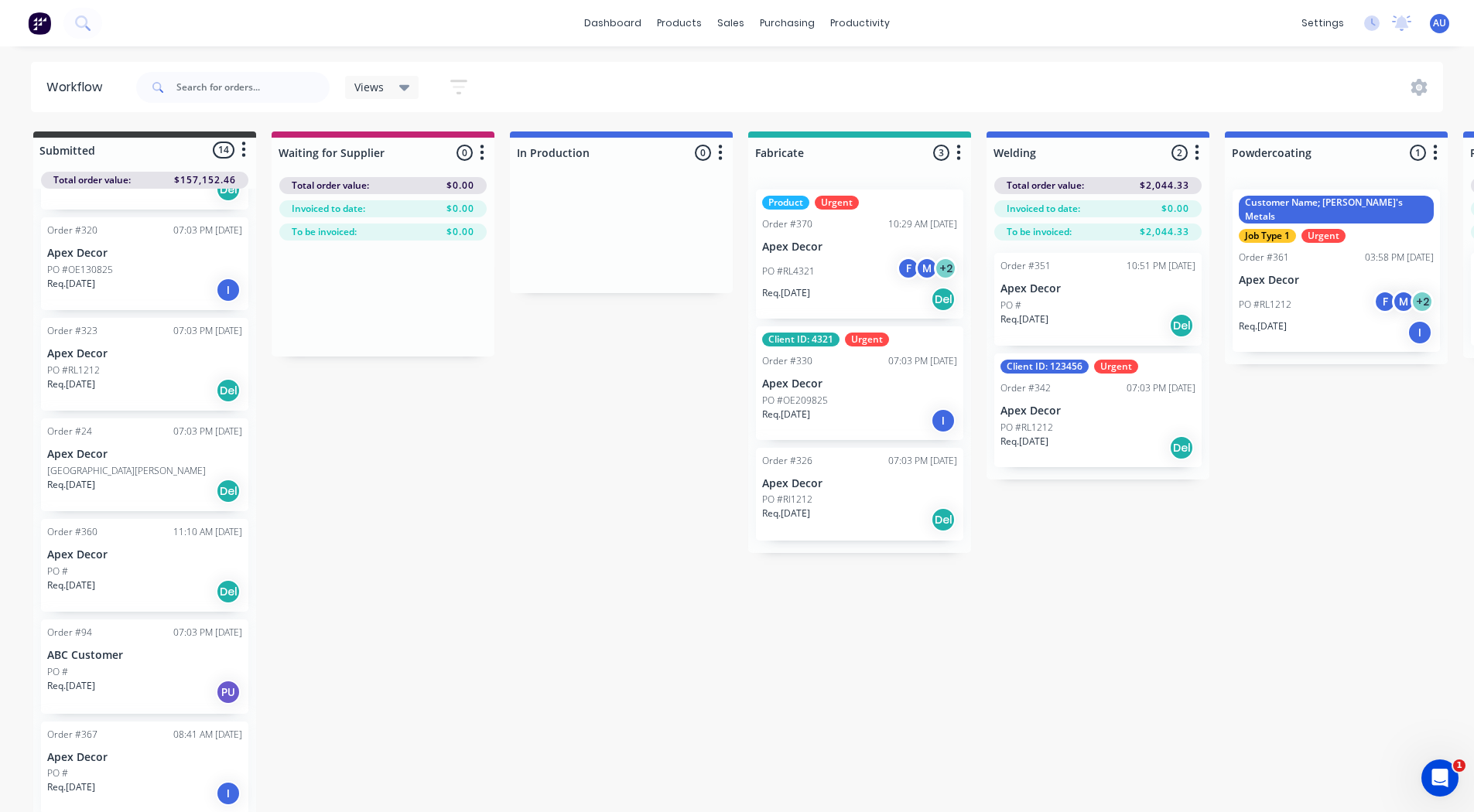
click at [842, 271] on div "PO #RL4321 F M + 2" at bounding box center [860, 272] width 195 height 29
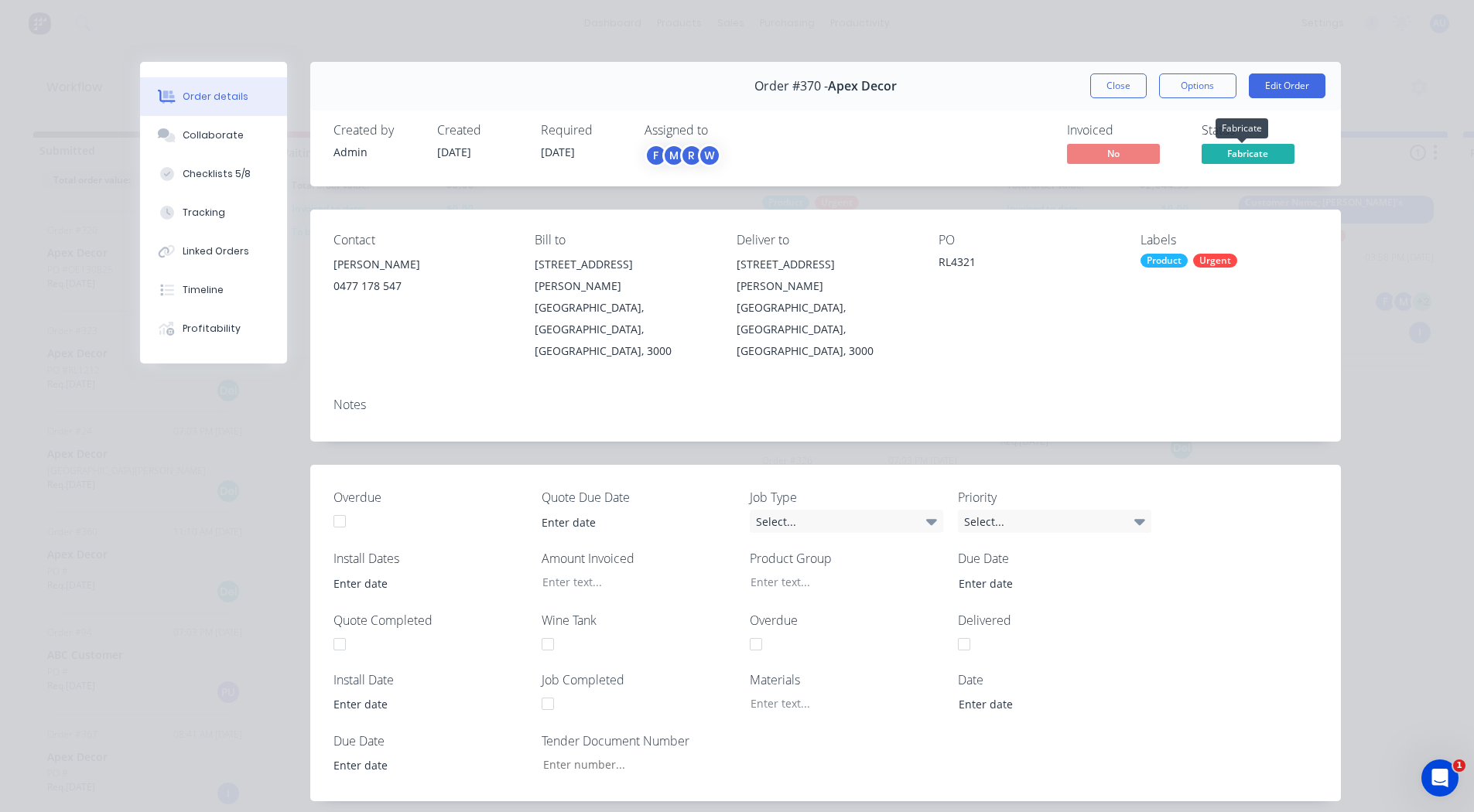
click at [1252, 155] on span "Fabricate" at bounding box center [1248, 153] width 93 height 20
drag, startPoint x: 1060, startPoint y: 215, endPoint x: 875, endPoint y: 240, distance: 186.7
click at [875, 240] on div "Deliver to" at bounding box center [825, 239] width 177 height 15
click at [1192, 92] on button "Options" at bounding box center [1197, 85] width 77 height 24
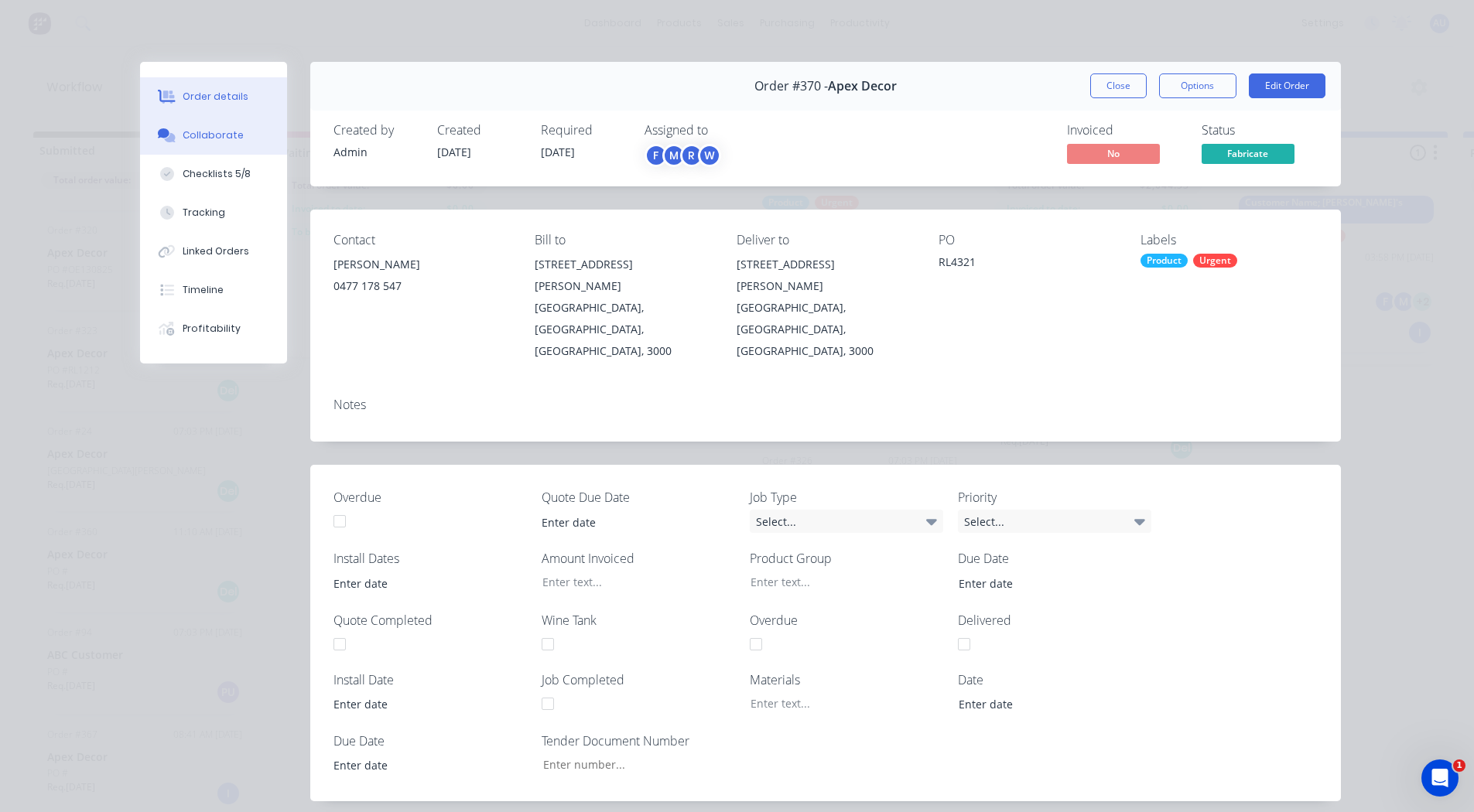
click at [184, 128] on button "Collaborate" at bounding box center [213, 136] width 147 height 39
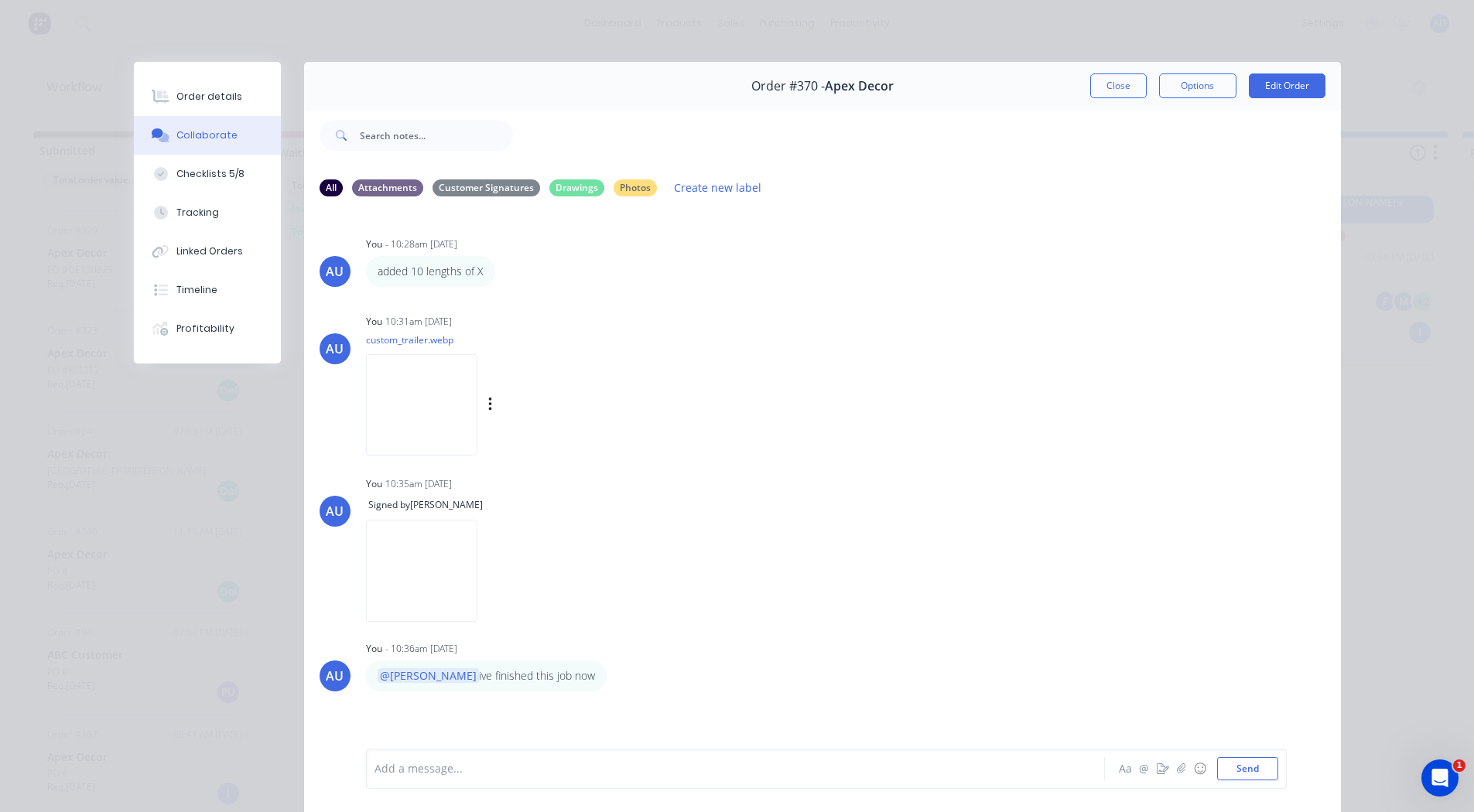
click at [424, 397] on img at bounding box center [422, 406] width 111 height 102
click at [192, 171] on div "Checklists 5/8" at bounding box center [211, 174] width 68 height 14
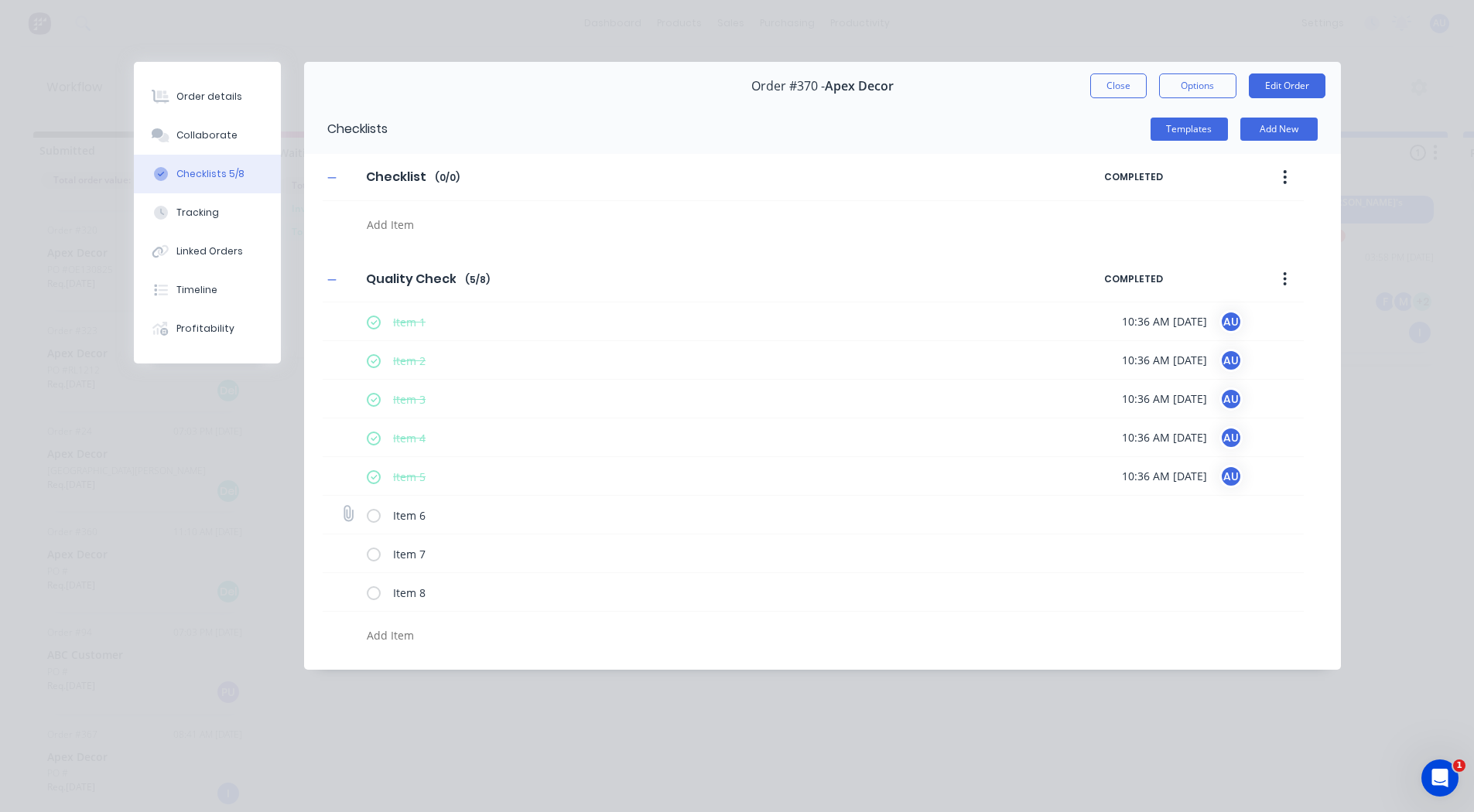
click at [375, 511] on label at bounding box center [373, 515] width 14 height 17
click at [0, 0] on input "checkbox" at bounding box center [0, 0] width 0 height 0
click at [206, 216] on div "Tracking" at bounding box center [198, 213] width 43 height 14
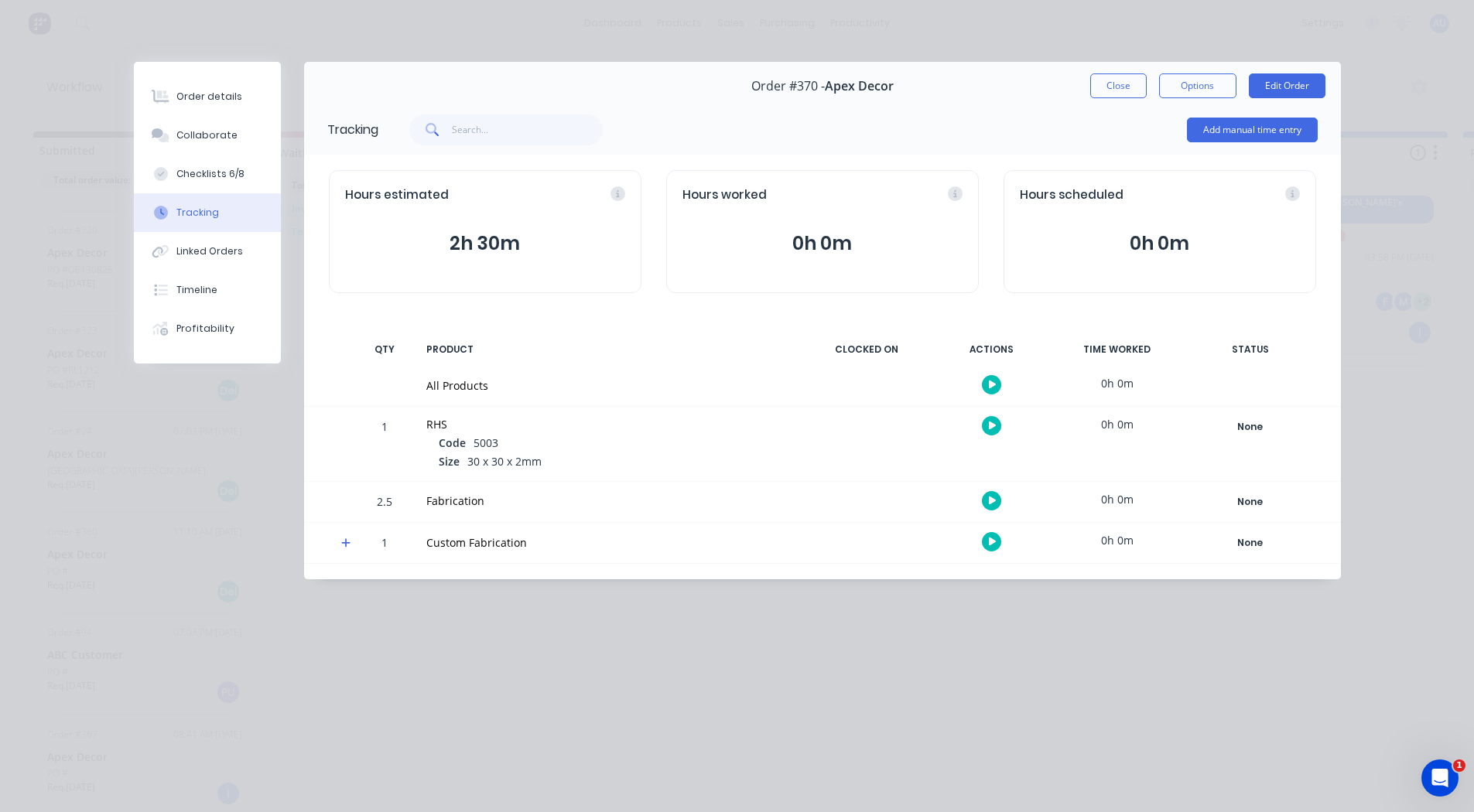
scroll to position [15, 0]
click at [985, 427] on button "button" at bounding box center [992, 426] width 20 height 20
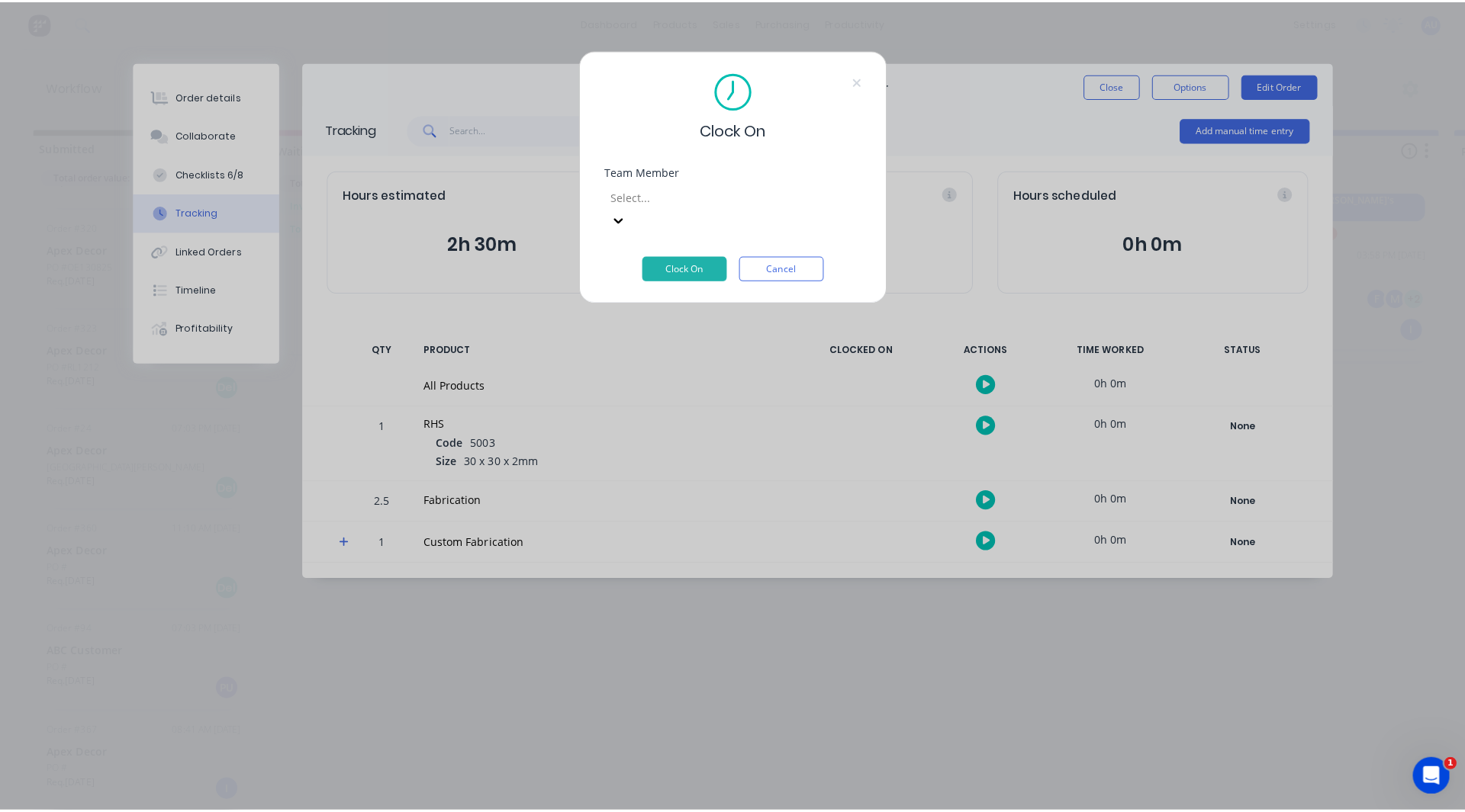
scroll to position [3, 0]
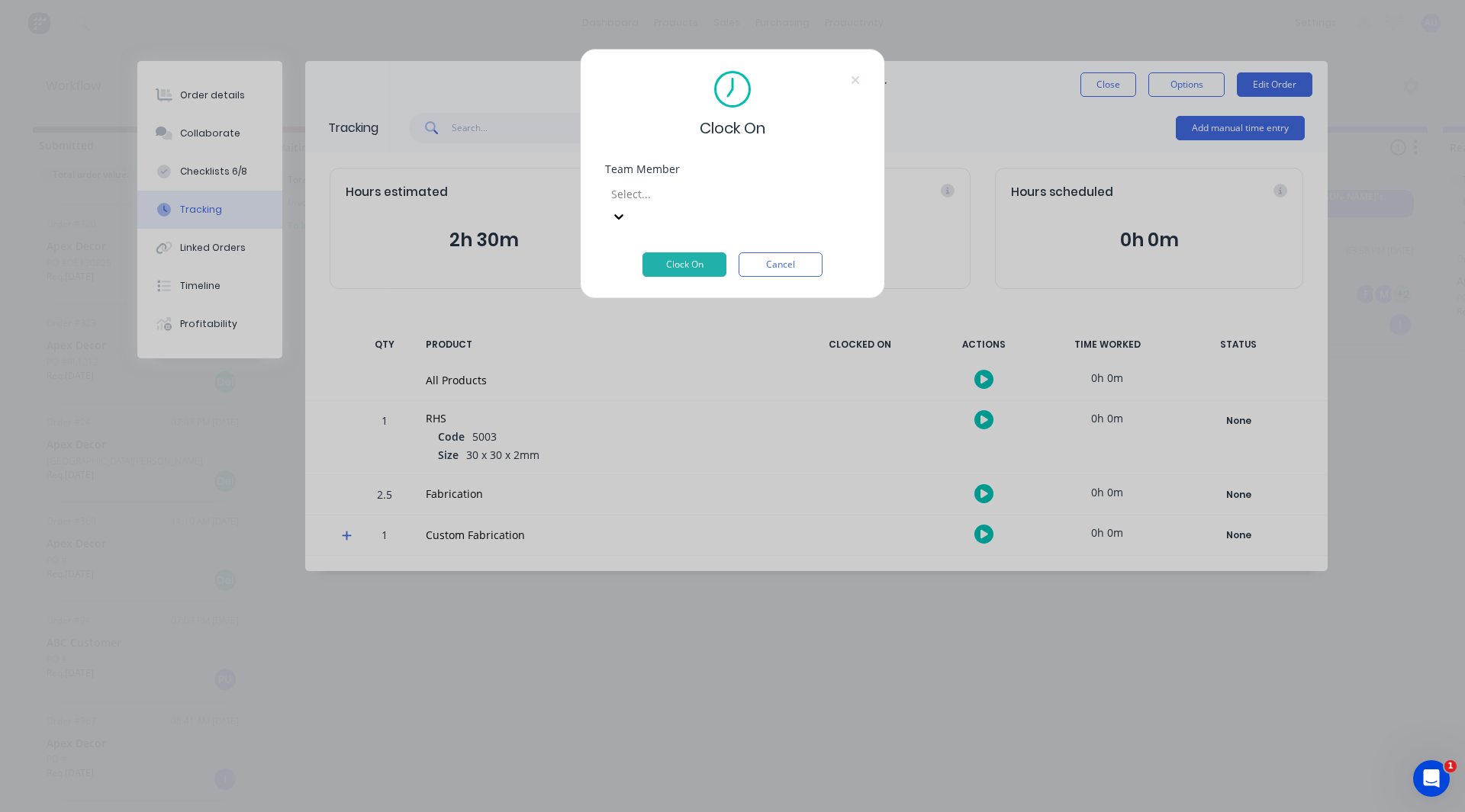
click at [669, 189] on div at bounding box center [720, 195] width 220 height 19
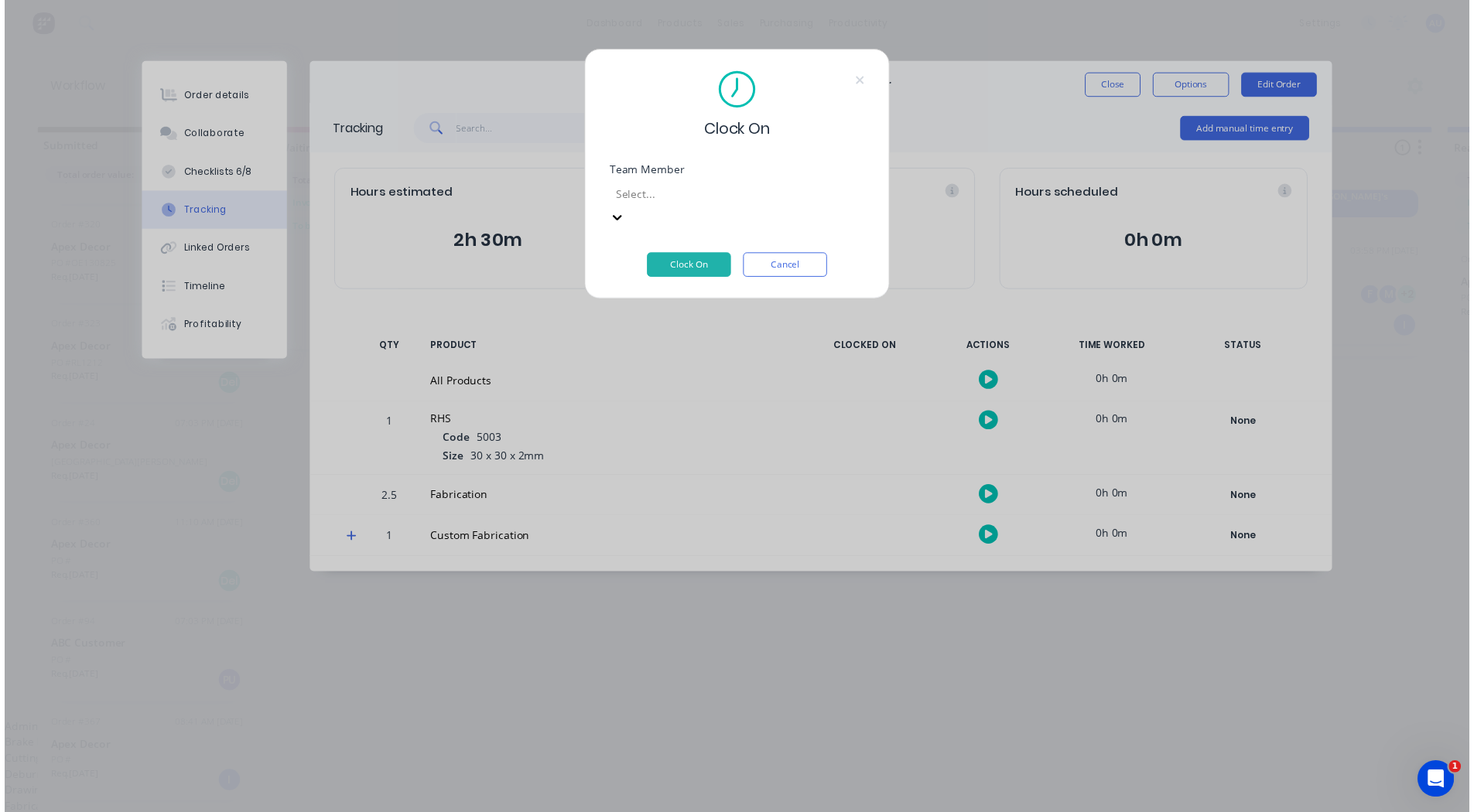
scroll to position [214, 0]
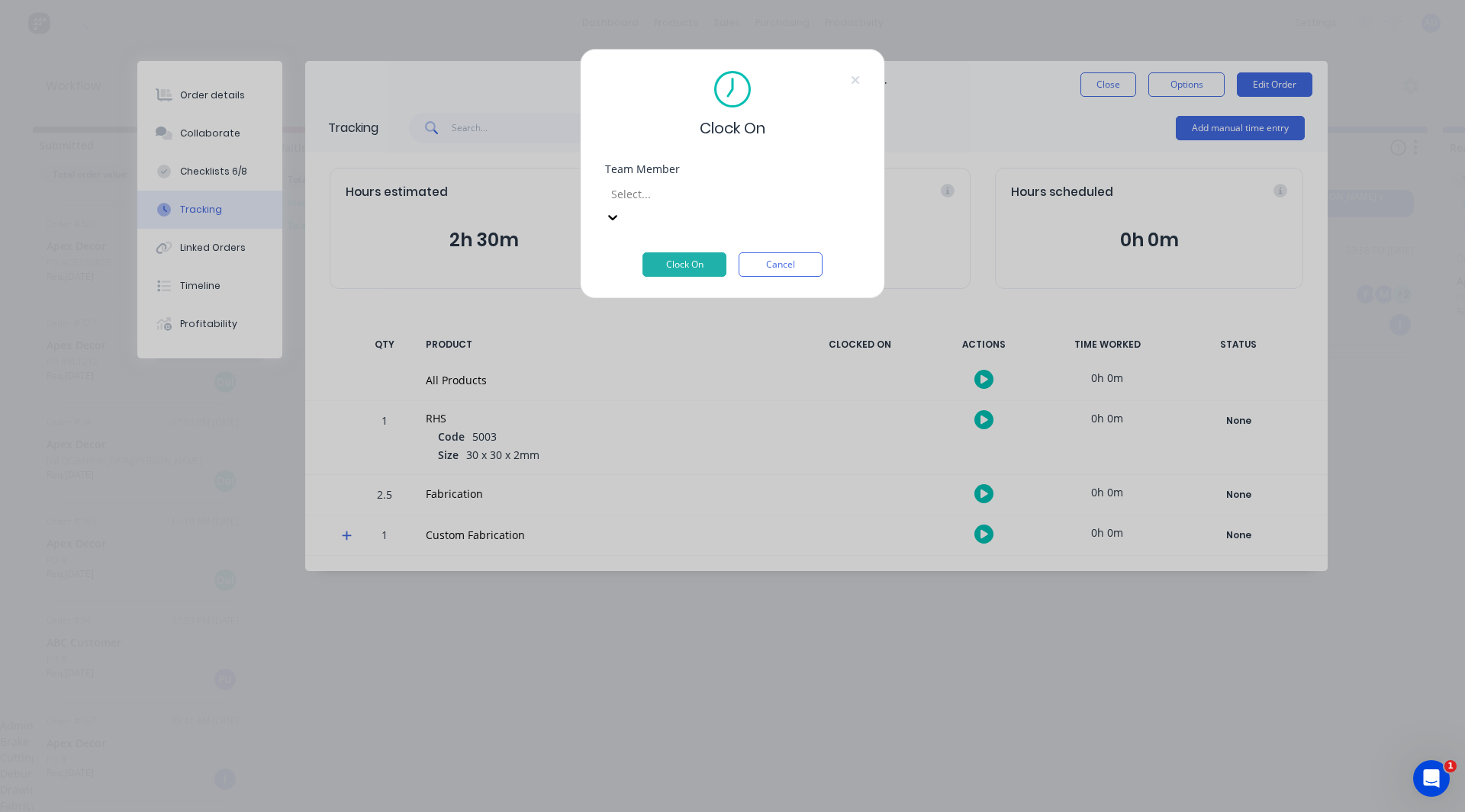
click at [691, 252] on button "Clock On" at bounding box center [684, 264] width 84 height 24
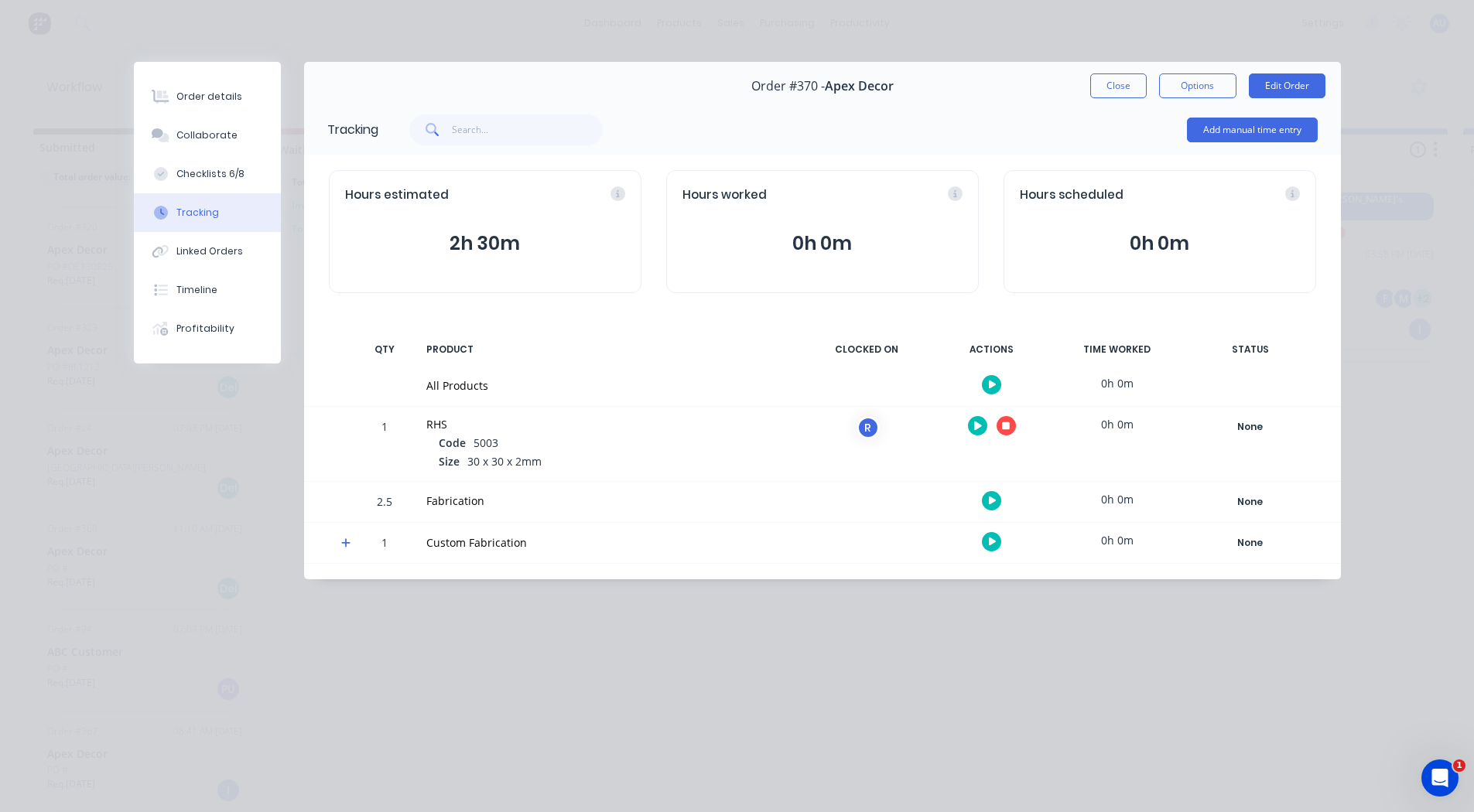
scroll to position [15, 0]
click at [343, 544] on icon at bounding box center [346, 542] width 10 height 11
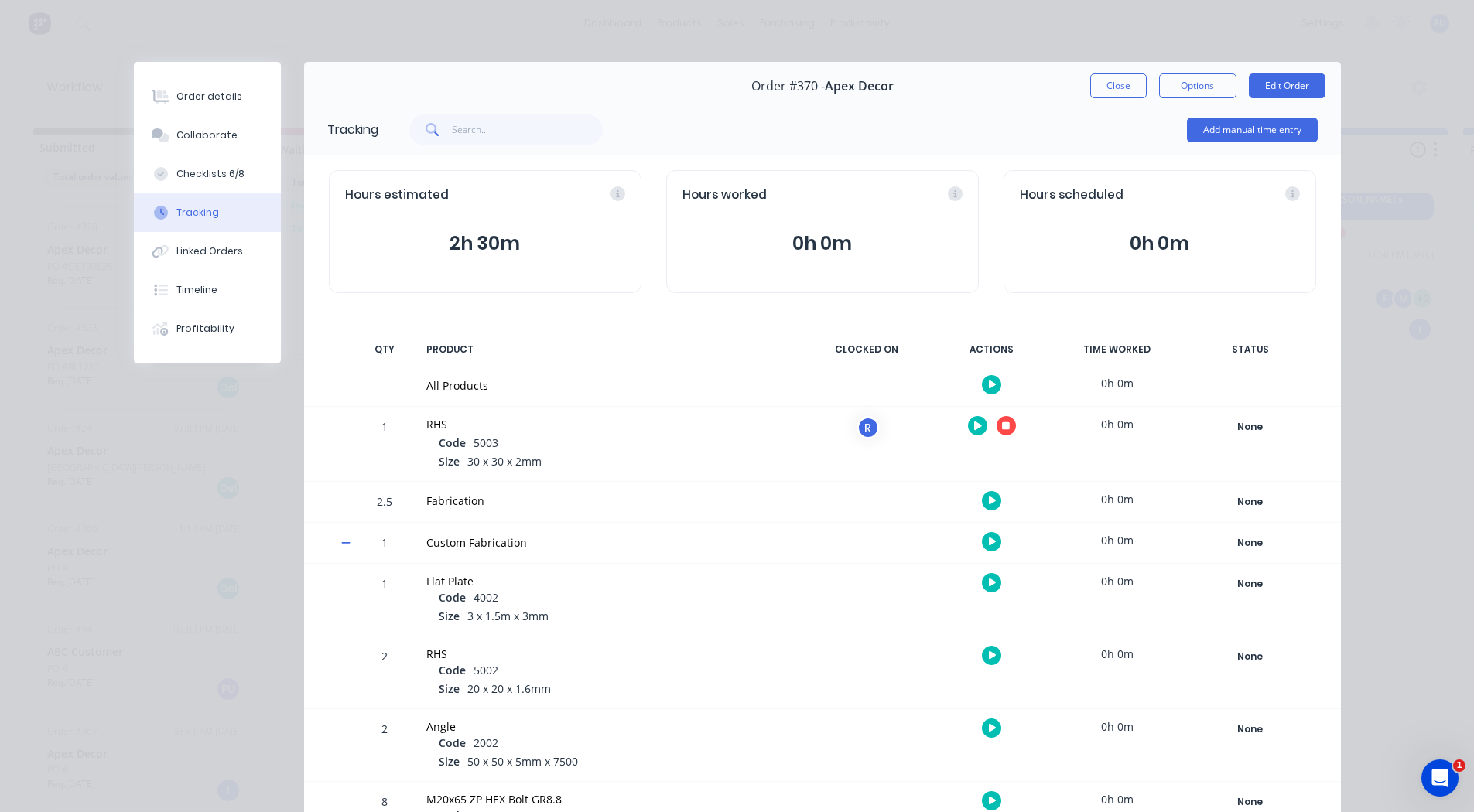
scroll to position [237, 0]
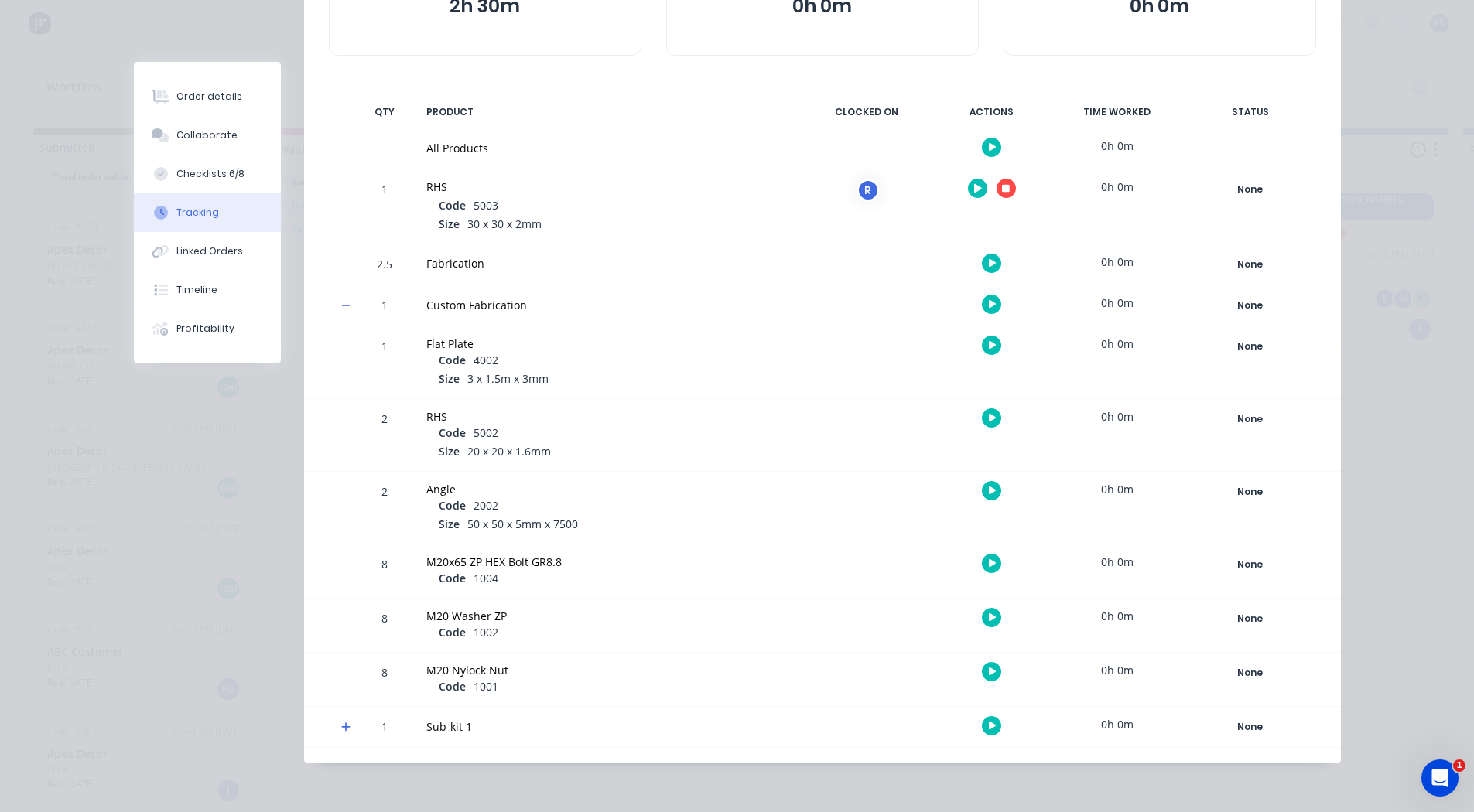
click at [989, 420] on icon "button" at bounding box center [993, 418] width 8 height 9
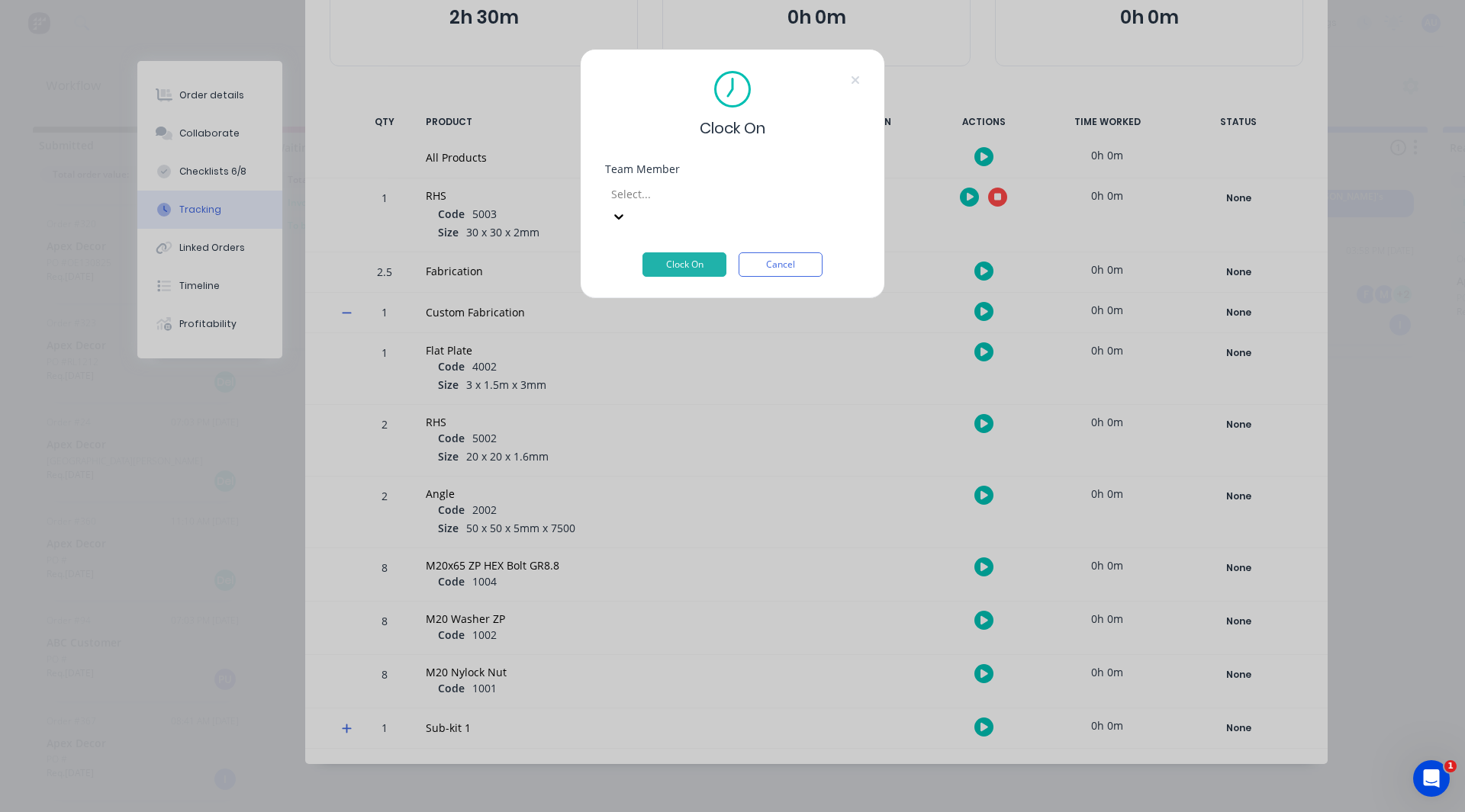
scroll to position [223, 0]
click at [683, 193] on div at bounding box center [720, 195] width 220 height 19
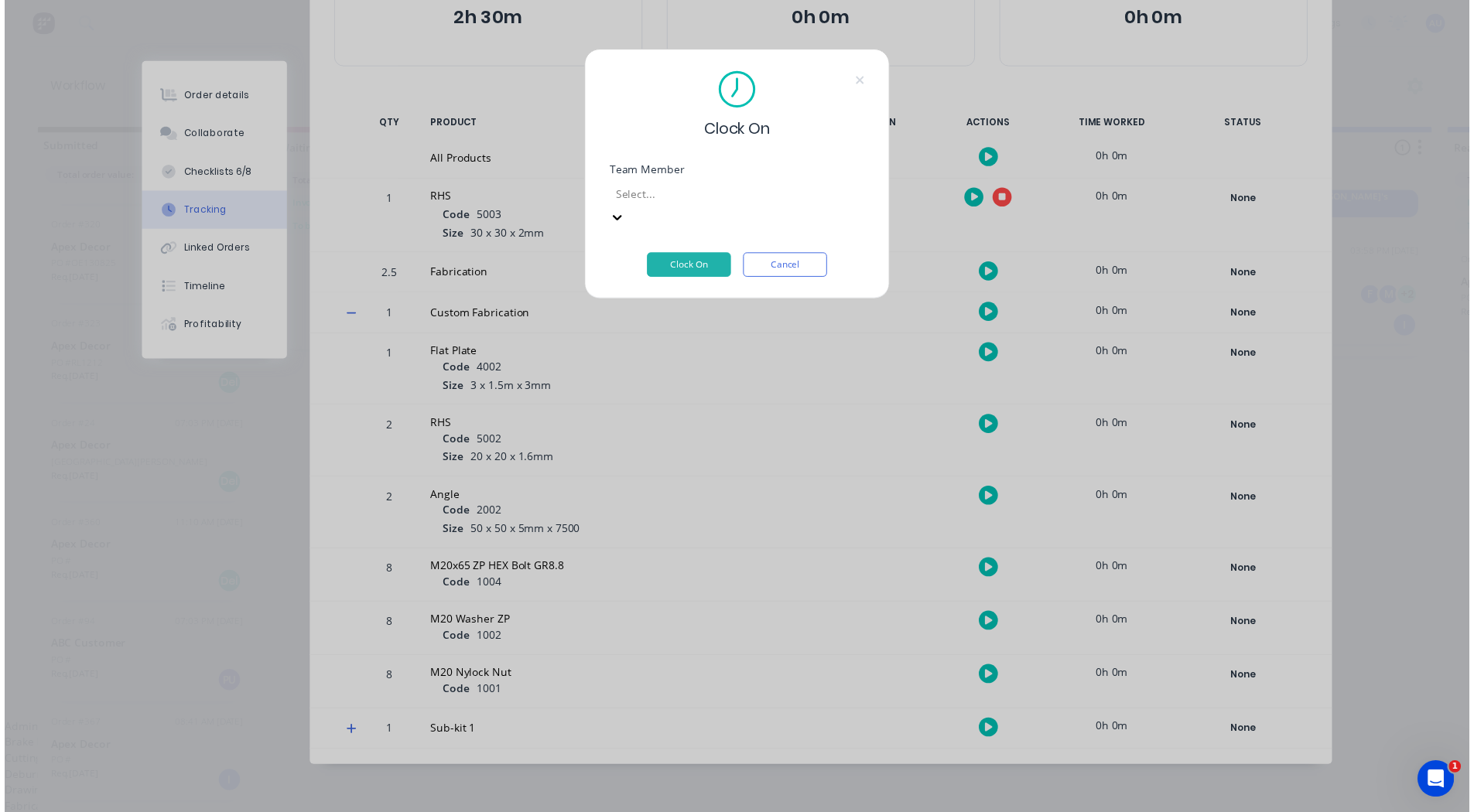
scroll to position [173, 0]
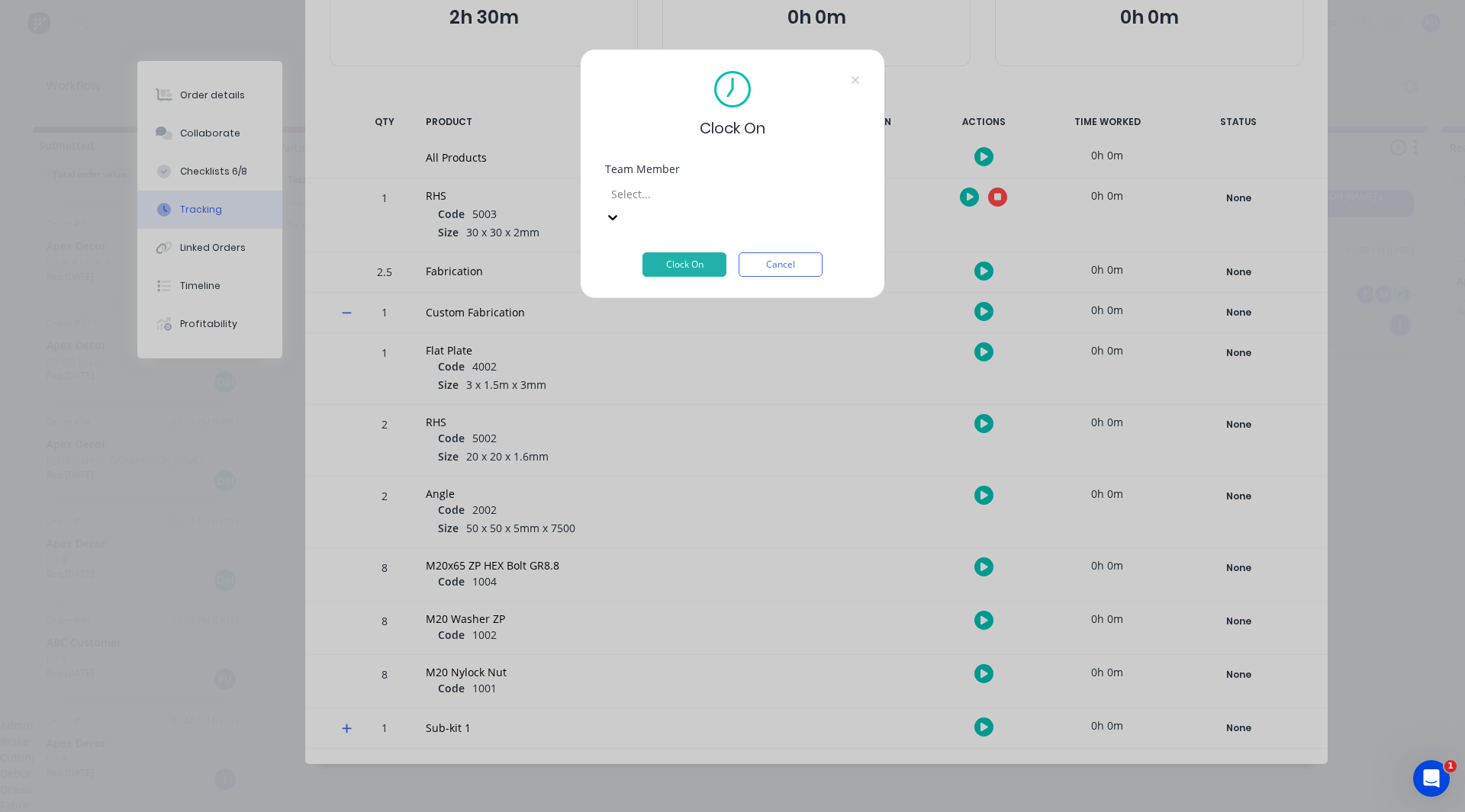
click at [702, 252] on button "Clock On" at bounding box center [684, 264] width 84 height 24
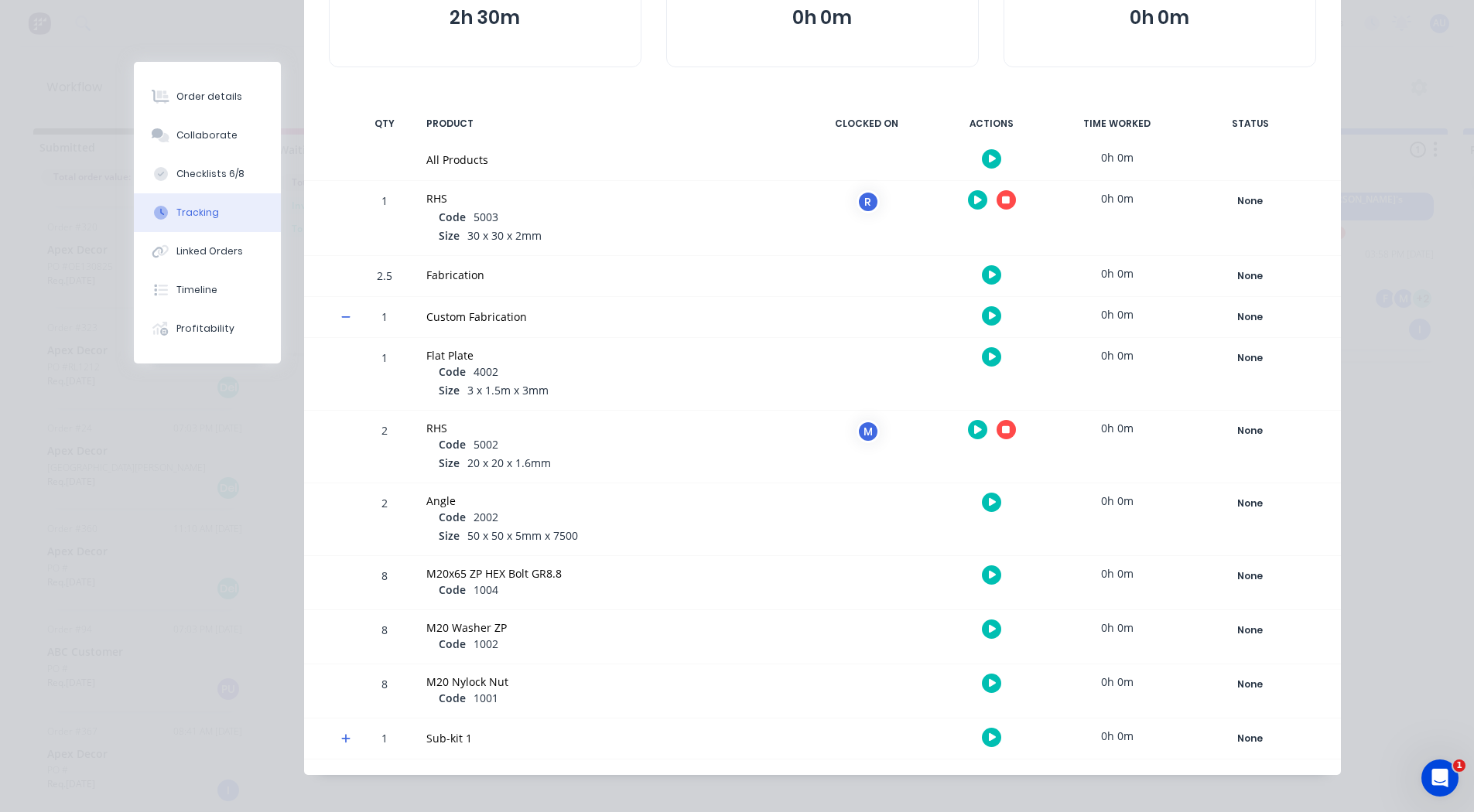
click at [1002, 199] on icon "button" at bounding box center [1006, 200] width 8 height 8
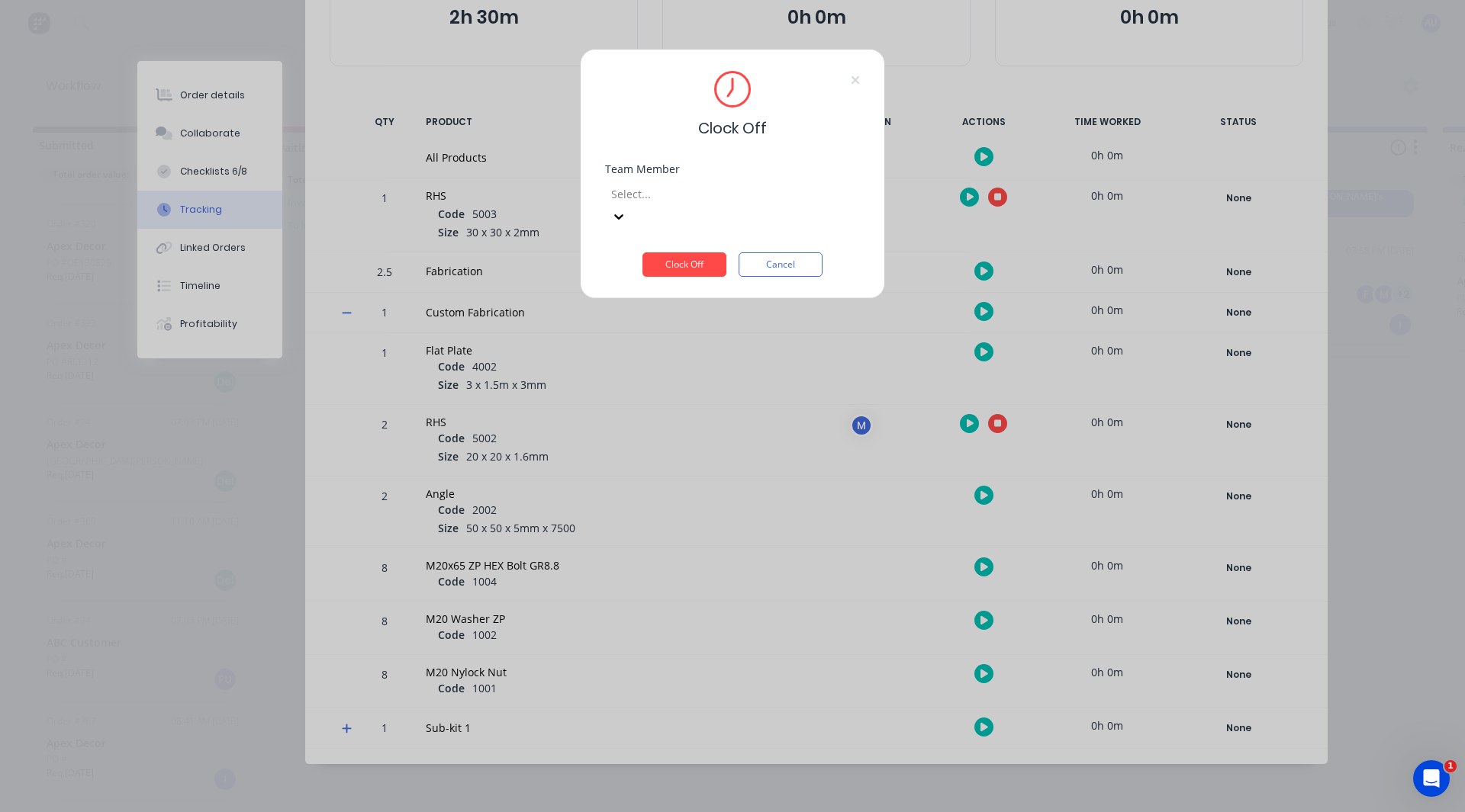
click at [673, 199] on div at bounding box center [720, 195] width 220 height 19
click at [617, 253] on div "Clock Off Cancel" at bounding box center [732, 264] width 254 height 24
click at [775, 252] on button "Cancel" at bounding box center [780, 264] width 84 height 24
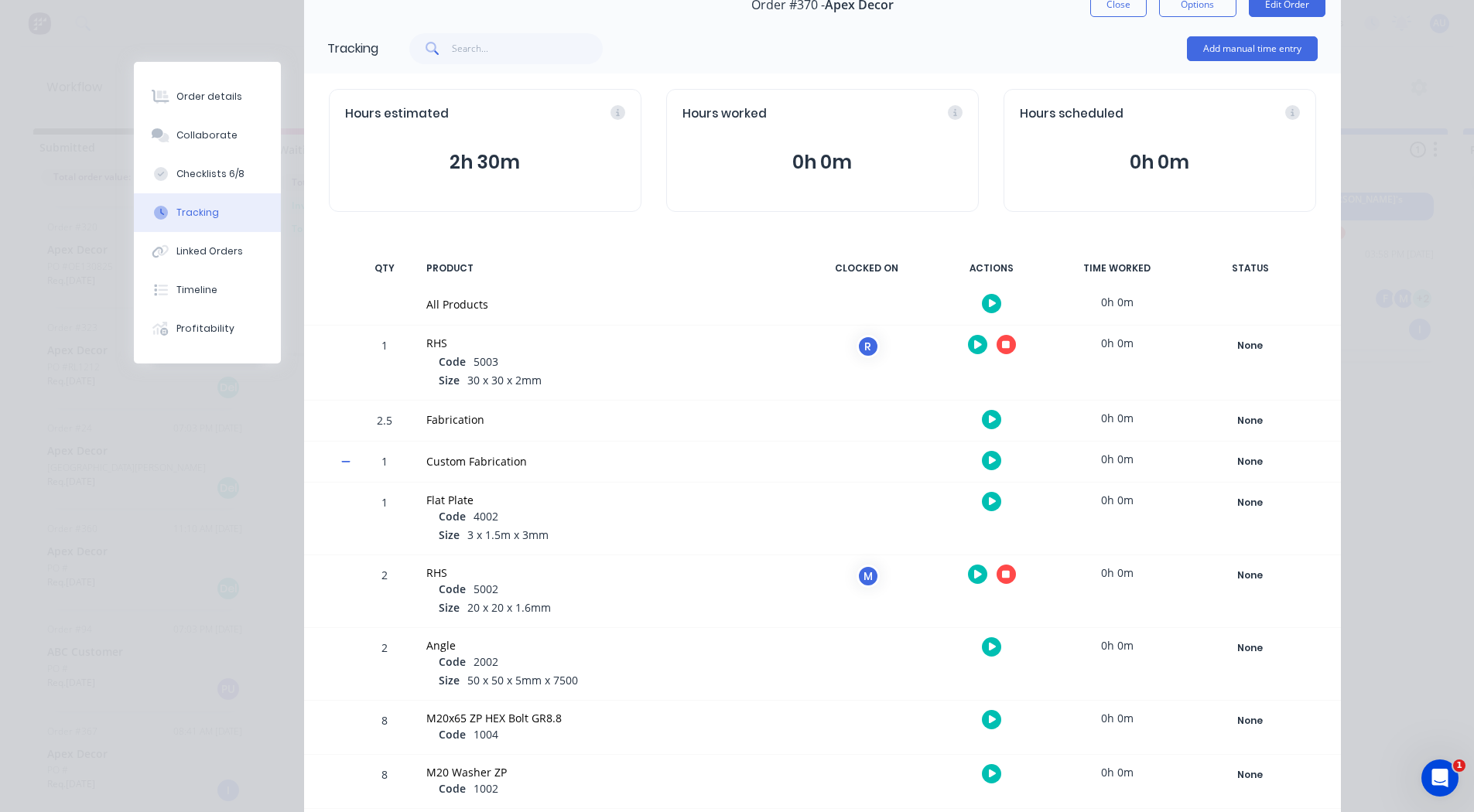
scroll to position [73, 0]
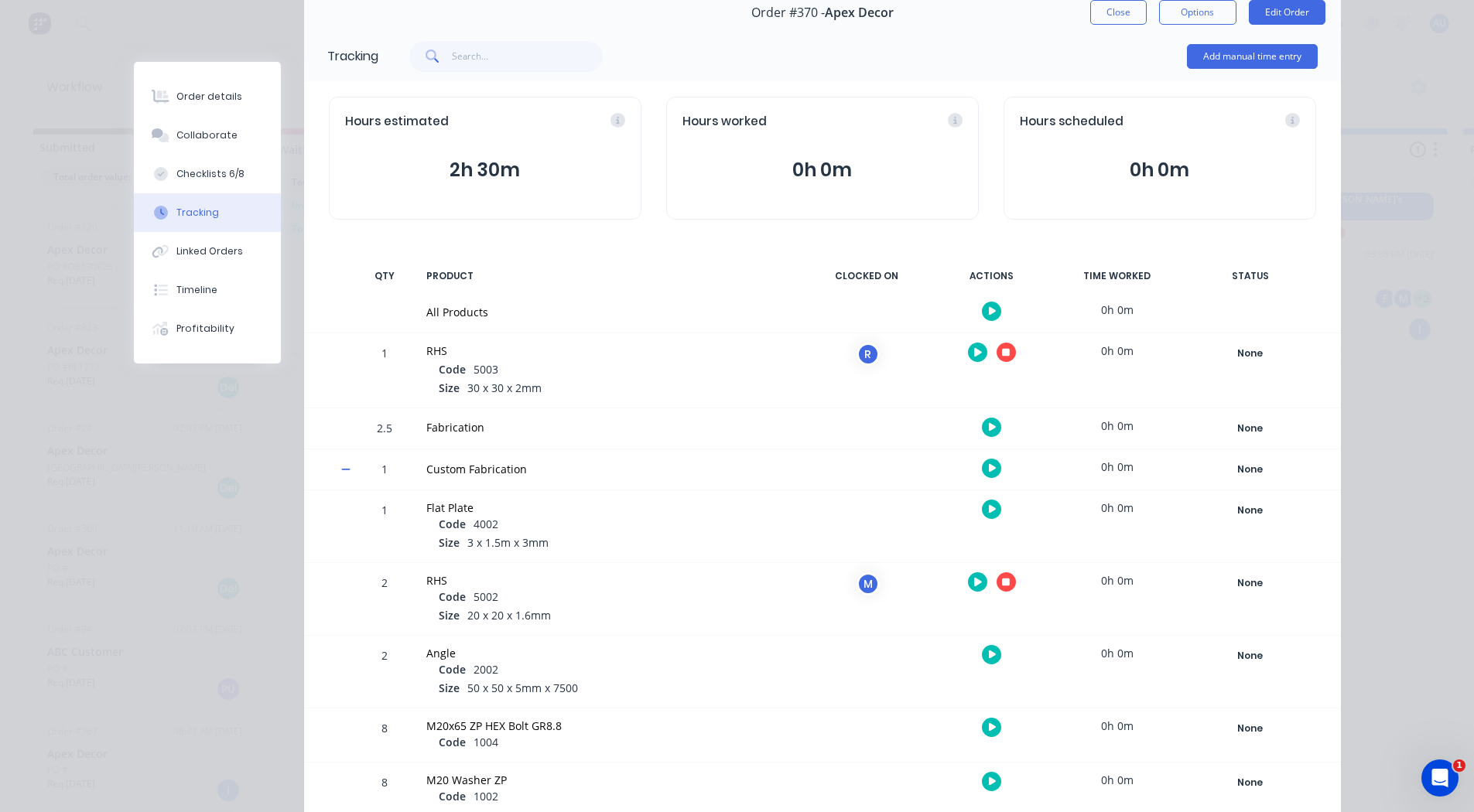
click at [1002, 354] on icon "button" at bounding box center [1006, 353] width 8 height 8
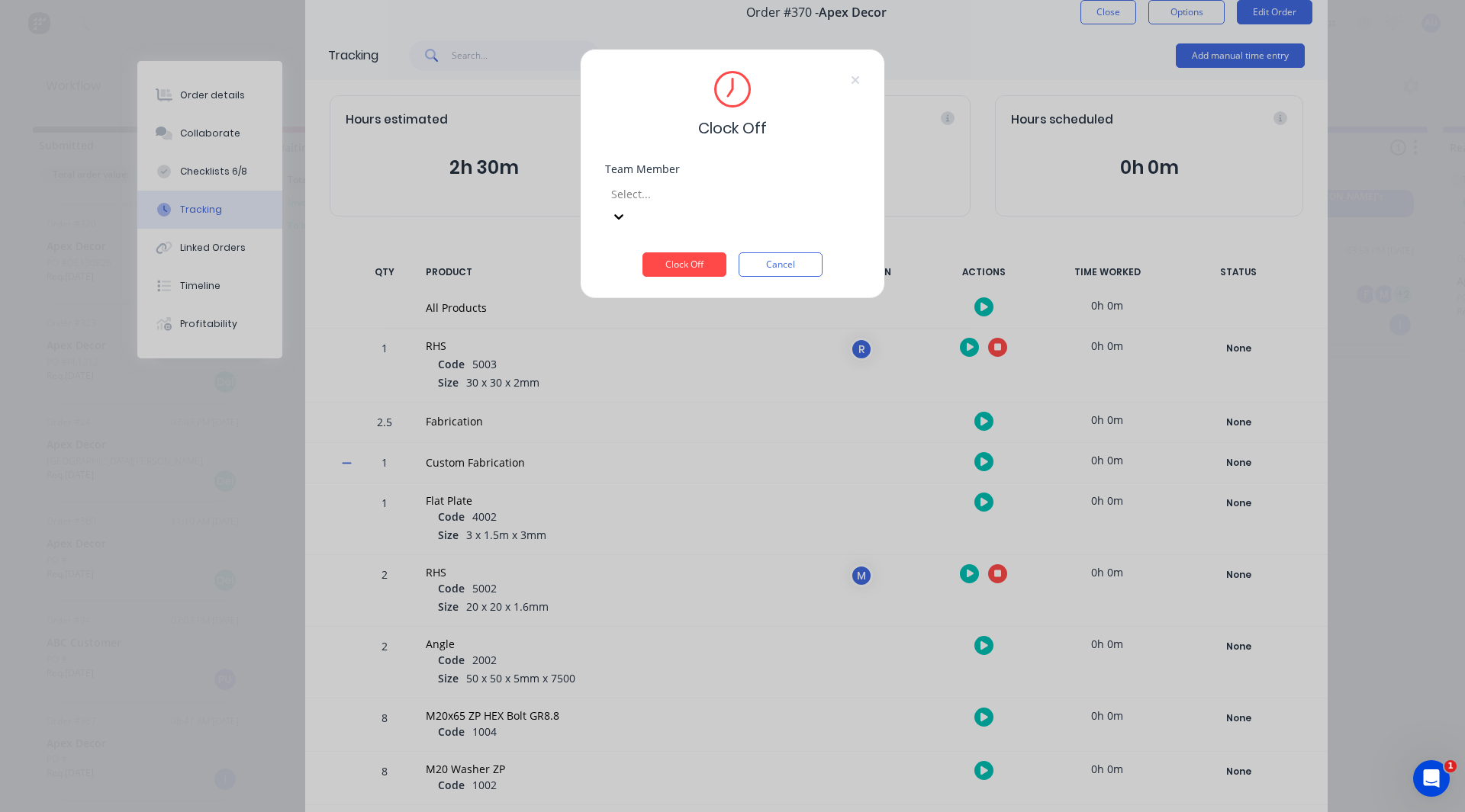
click at [706, 204] on div "Select..." at bounding box center [720, 194] width 229 height 23
click at [695, 718] on div "[PERSON_NAME]" at bounding box center [727, 725] width 1453 height 16
click at [691, 252] on button "Clock Off" at bounding box center [684, 264] width 84 height 24
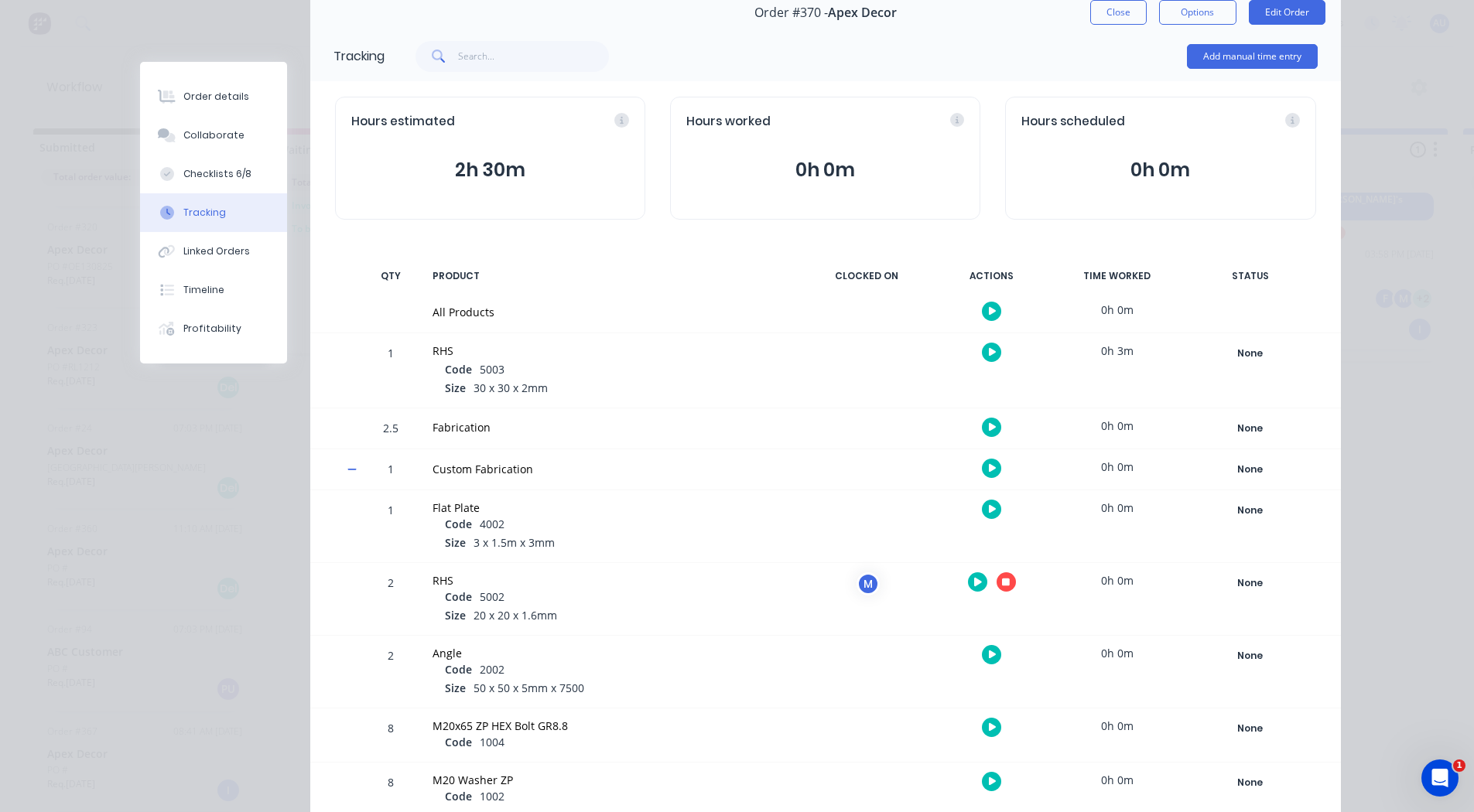
click at [1004, 583] on icon "button" at bounding box center [1006, 582] width 8 height 8
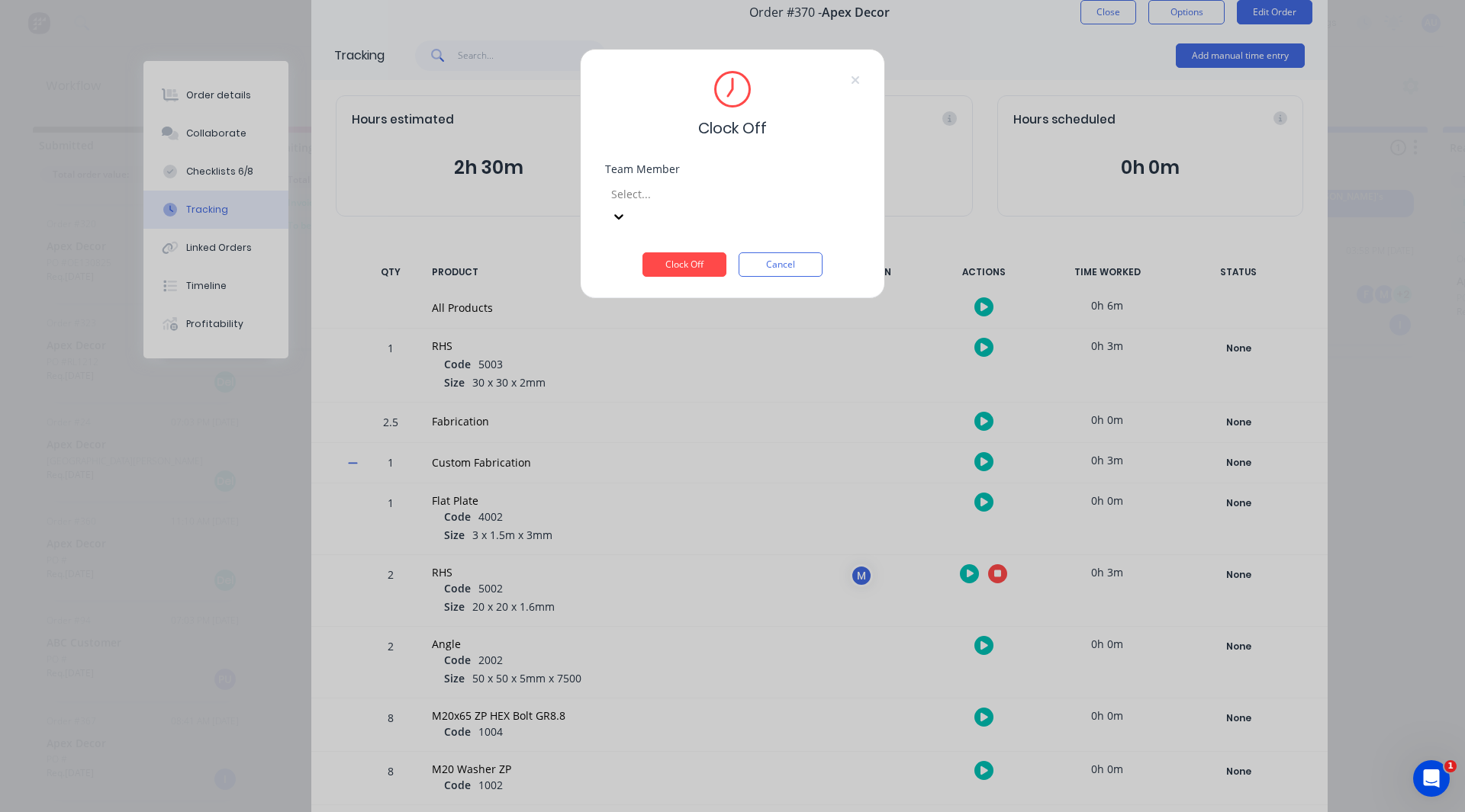
click at [683, 194] on div at bounding box center [720, 195] width 220 height 19
click at [678, 718] on div "[PERSON_NAME]" at bounding box center [727, 725] width 1453 height 16
click at [678, 252] on button "Clock Off" at bounding box center [684, 264] width 84 height 24
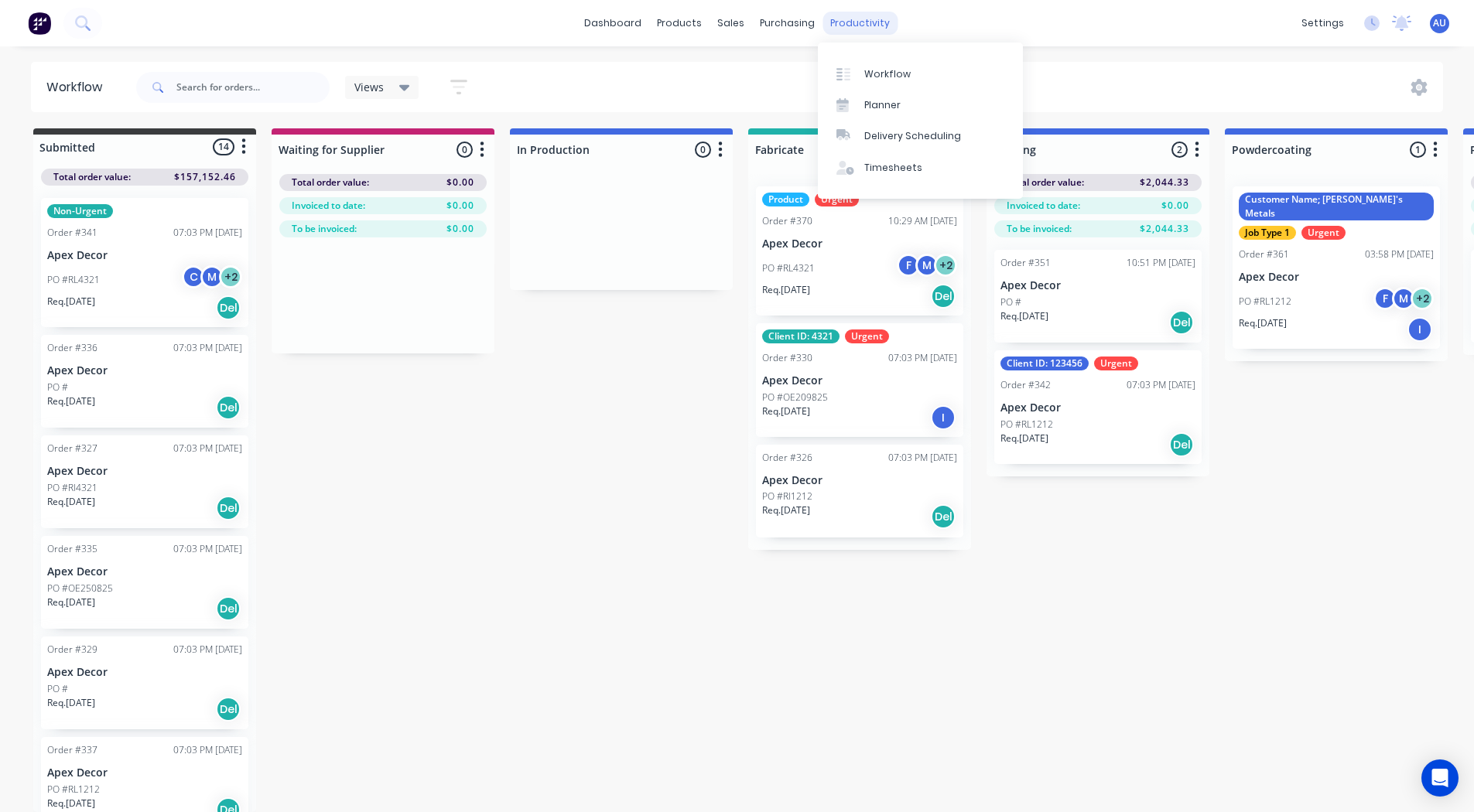
scroll to position [3, 0]
click at [907, 166] on div "Timesheets" at bounding box center [892, 168] width 58 height 14
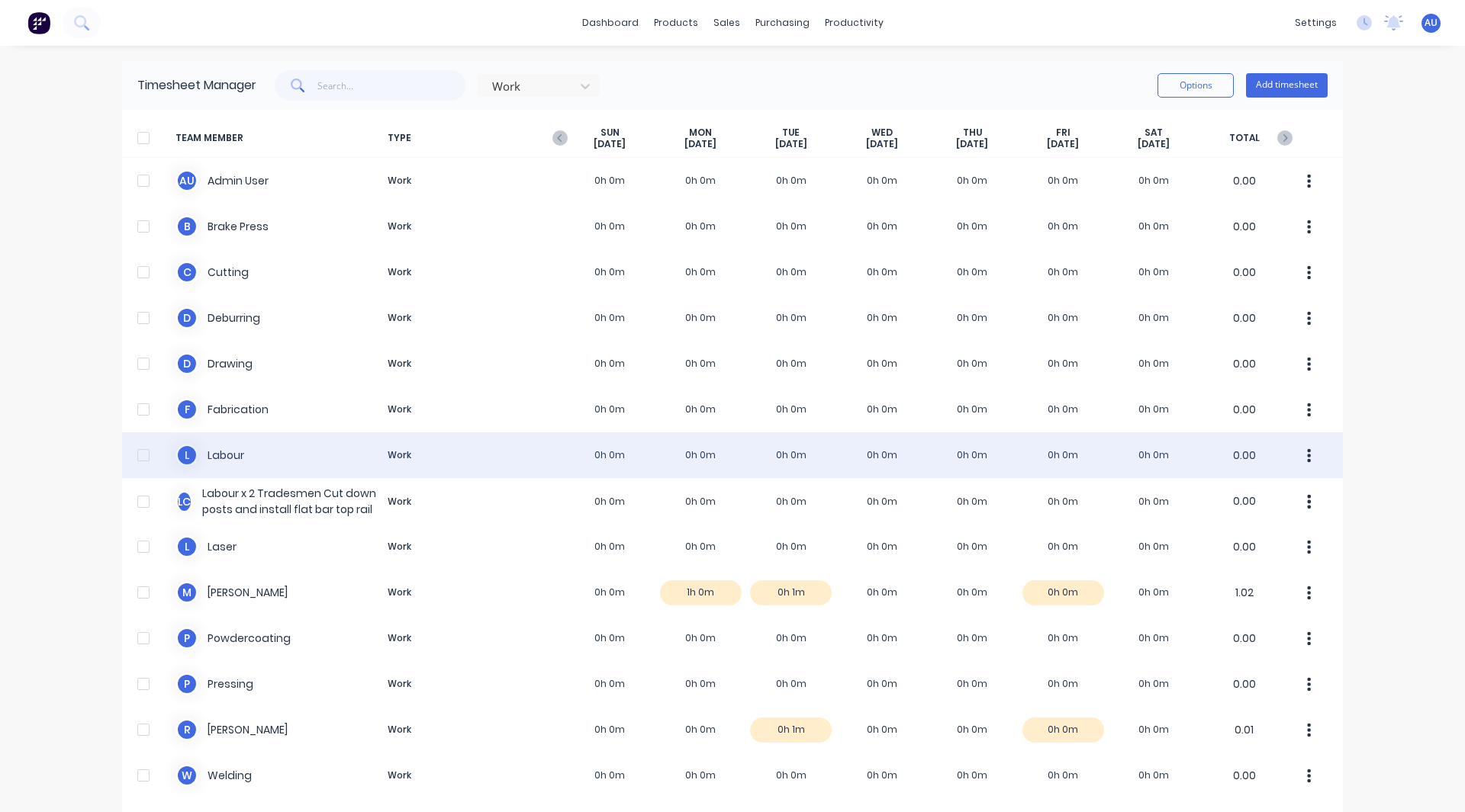
scroll to position [57, 0]
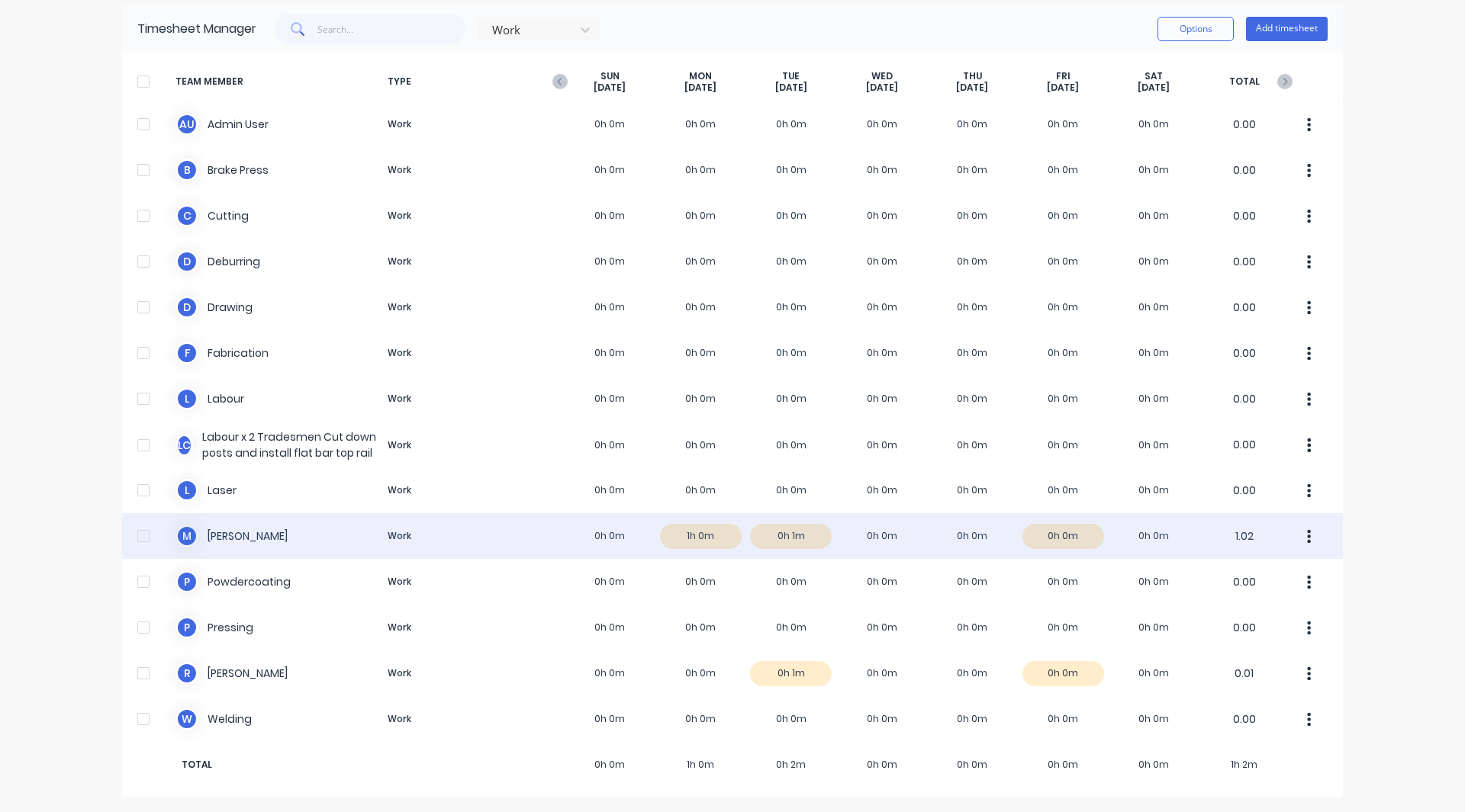
click at [684, 530] on div "M Matthew Work 0h 0m 1h 0m 0h 1m 0h 0m 0h 0m 0h 0m 0h 0m 1.02" at bounding box center [732, 537] width 1221 height 46
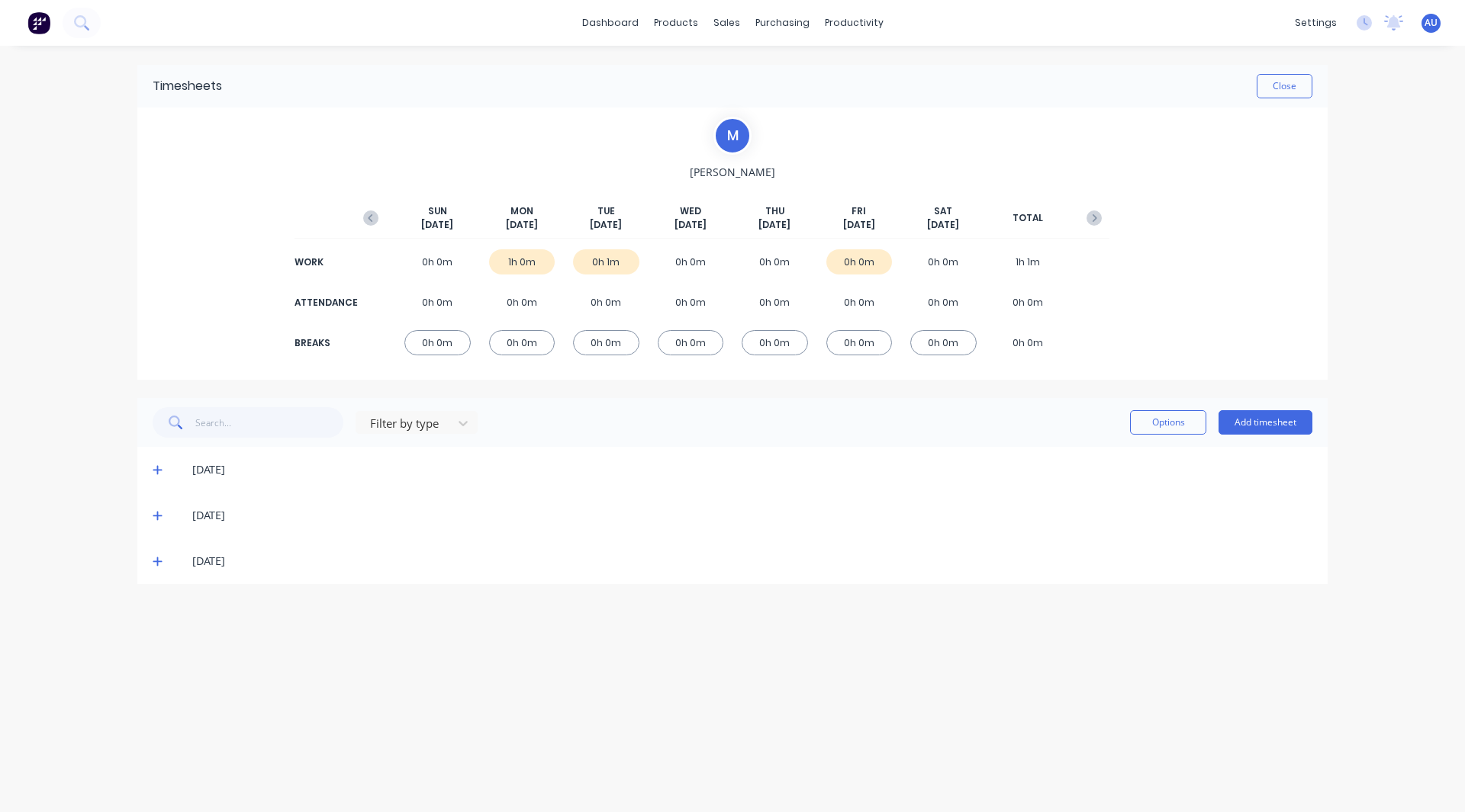
click at [158, 469] on icon at bounding box center [157, 471] width 10 height 10
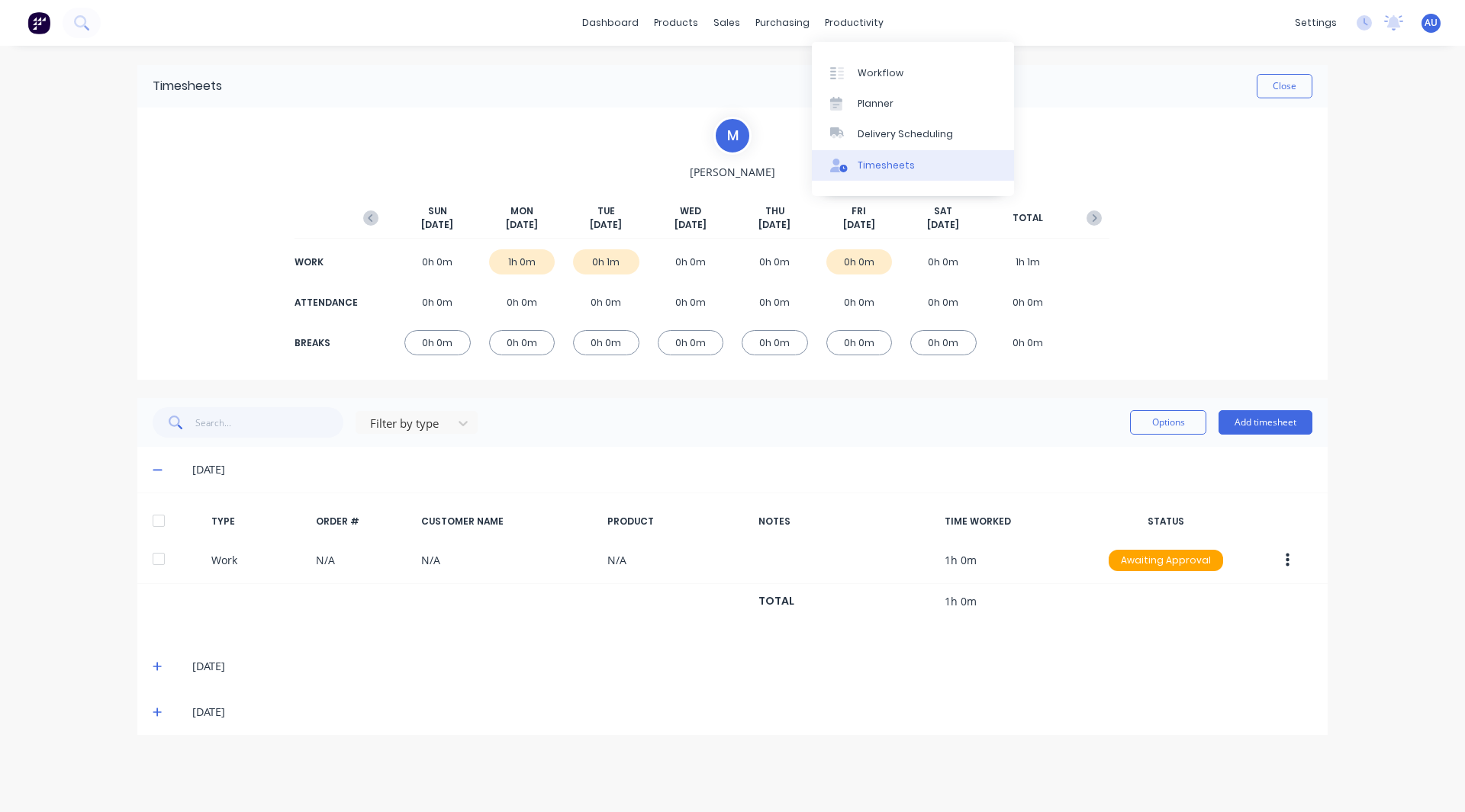
click at [890, 166] on div "Timesheets" at bounding box center [886, 166] width 57 height 13
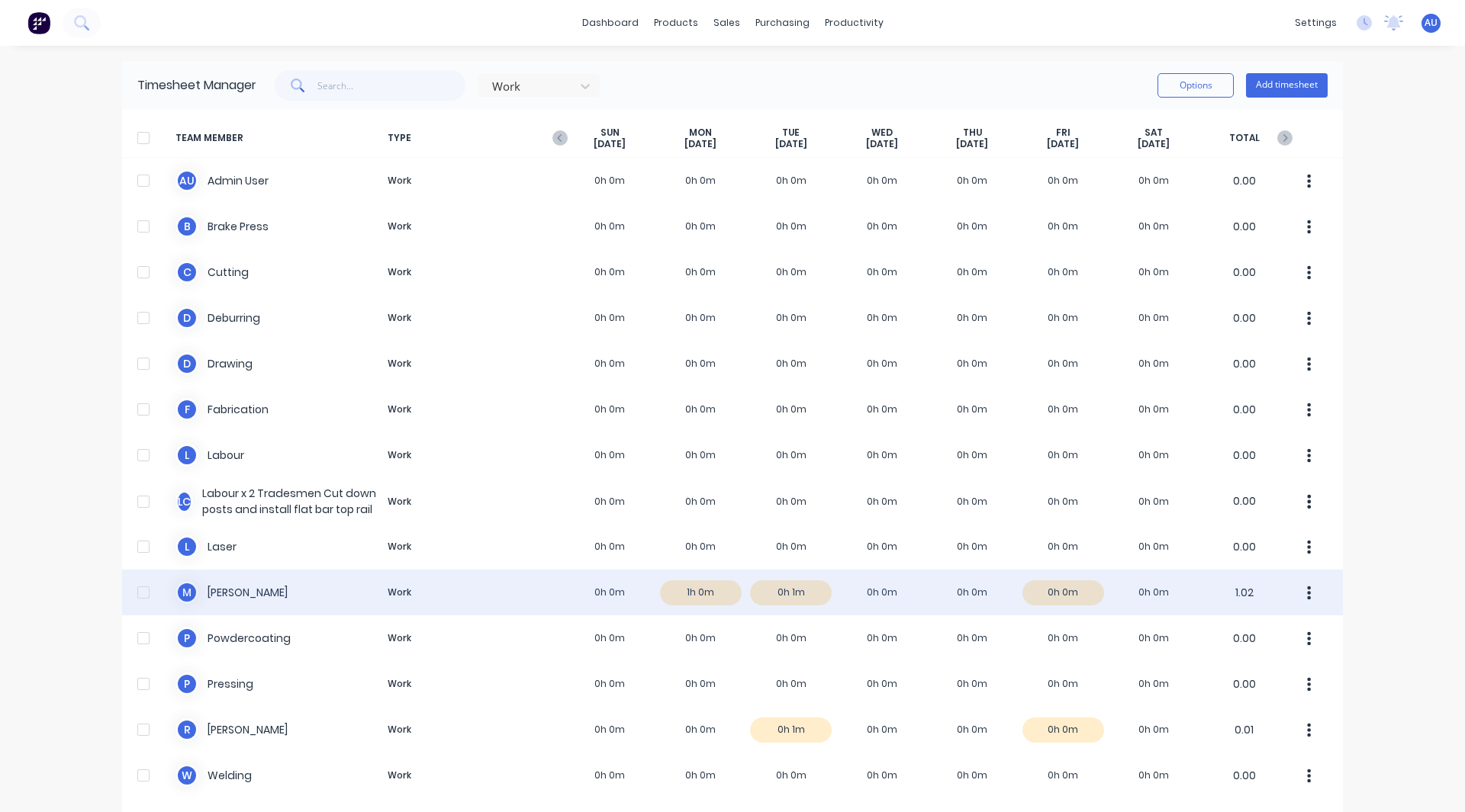
scroll to position [57, 0]
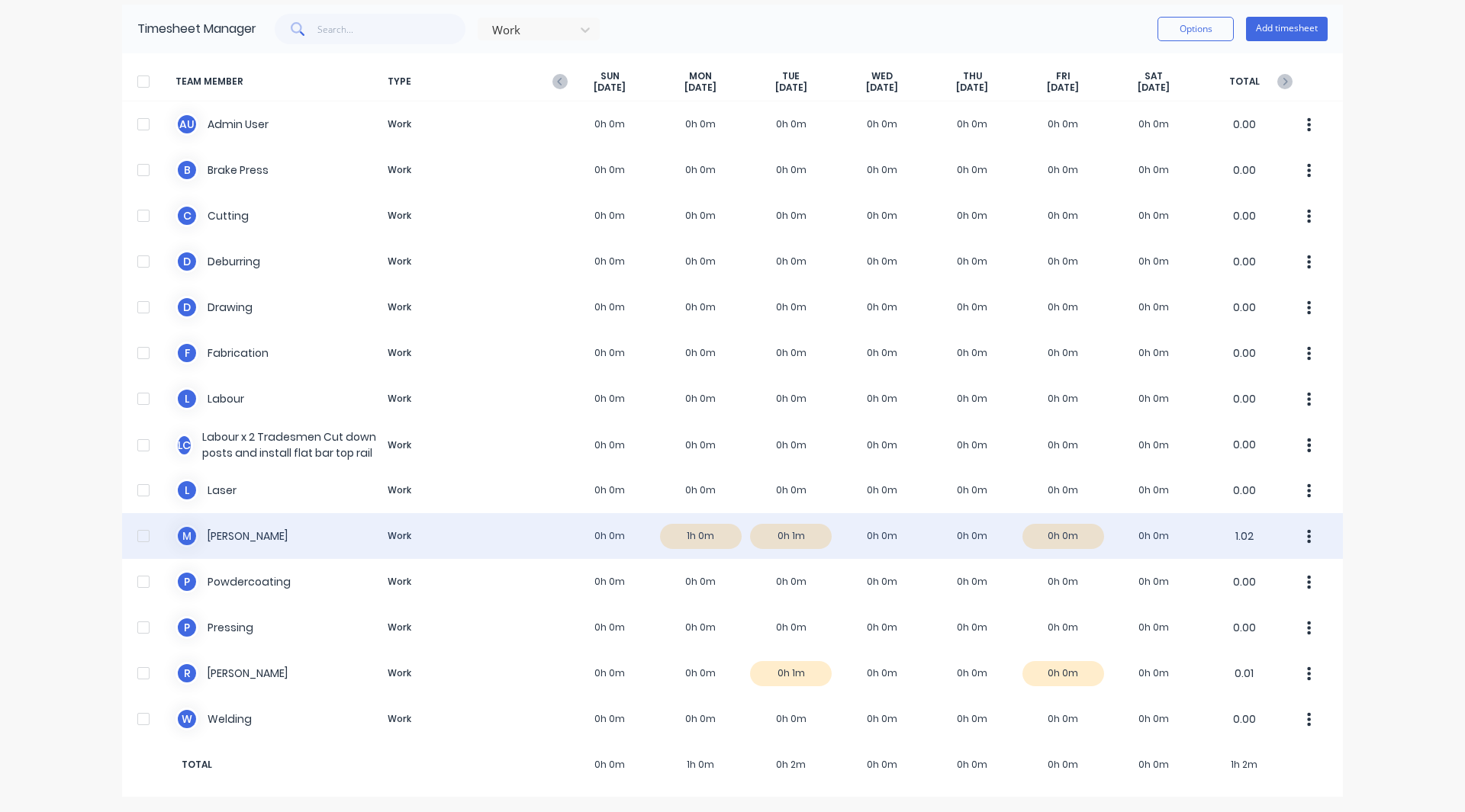
click at [710, 533] on div "M Matthew Work 0h 0m 1h 0m 0h 1m 0h 0m 0h 0m 0h 0m 0h 0m 1.02" at bounding box center [732, 537] width 1221 height 46
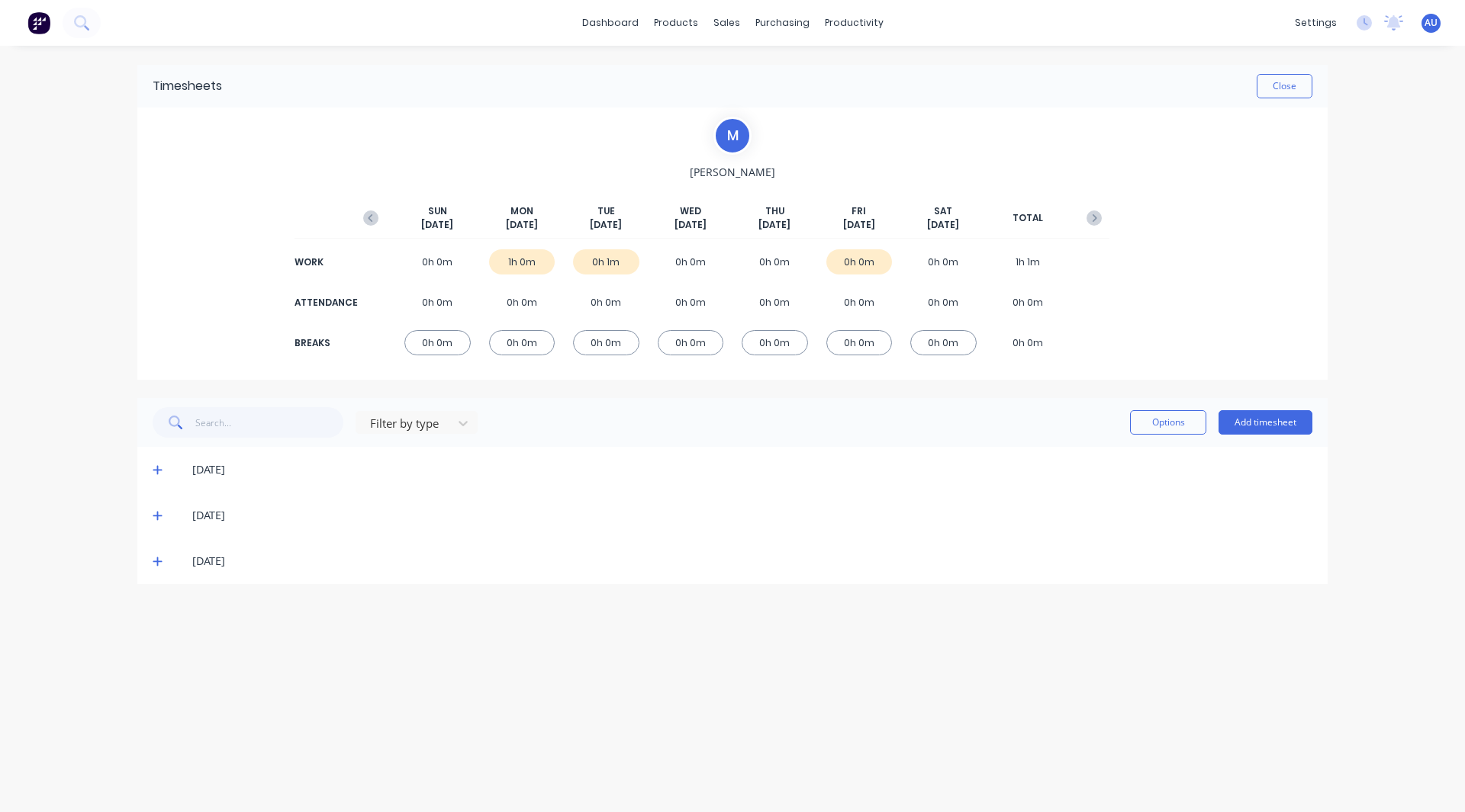
click at [157, 470] on icon at bounding box center [157, 471] width 10 height 10
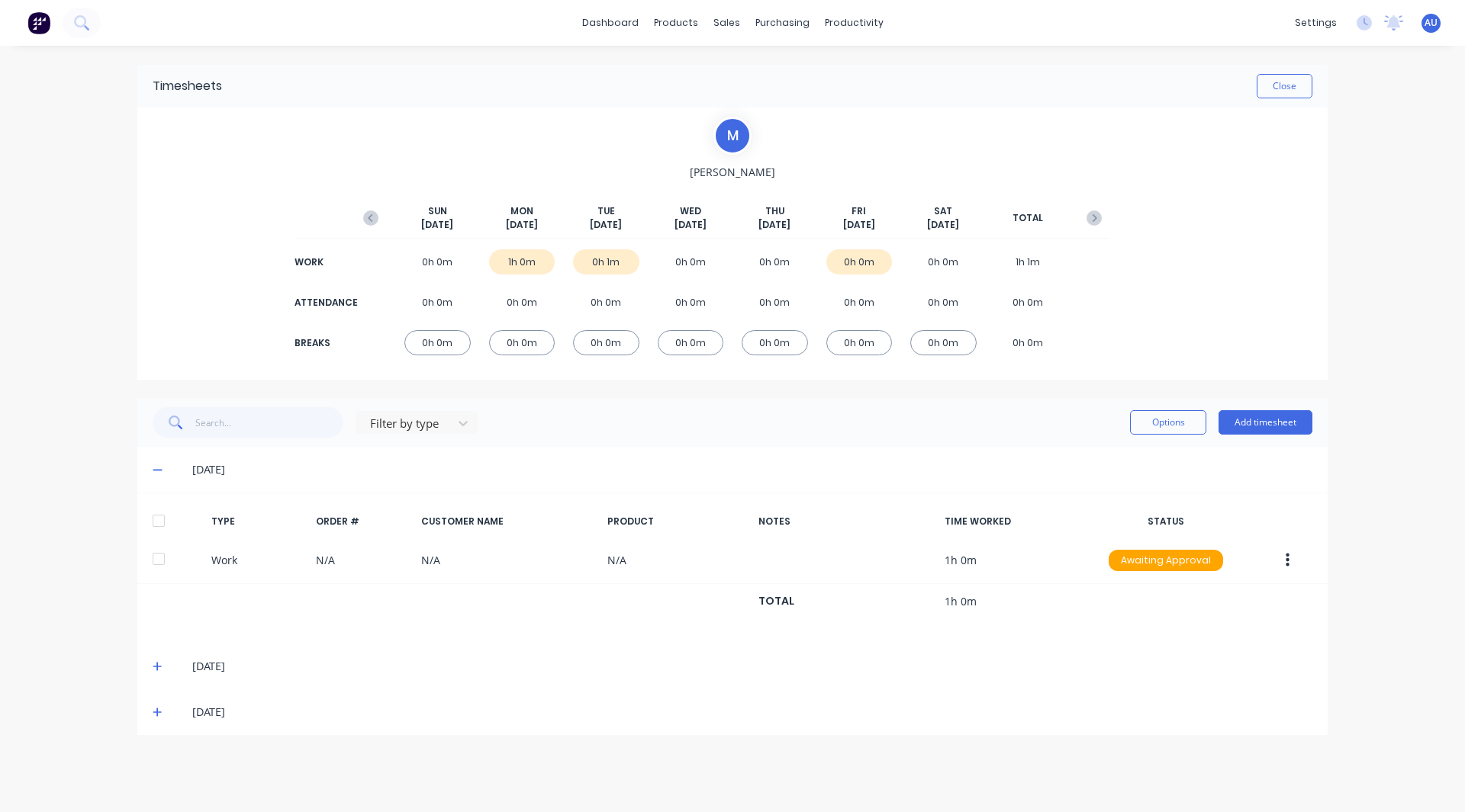
click at [161, 663] on icon at bounding box center [157, 666] width 10 height 11
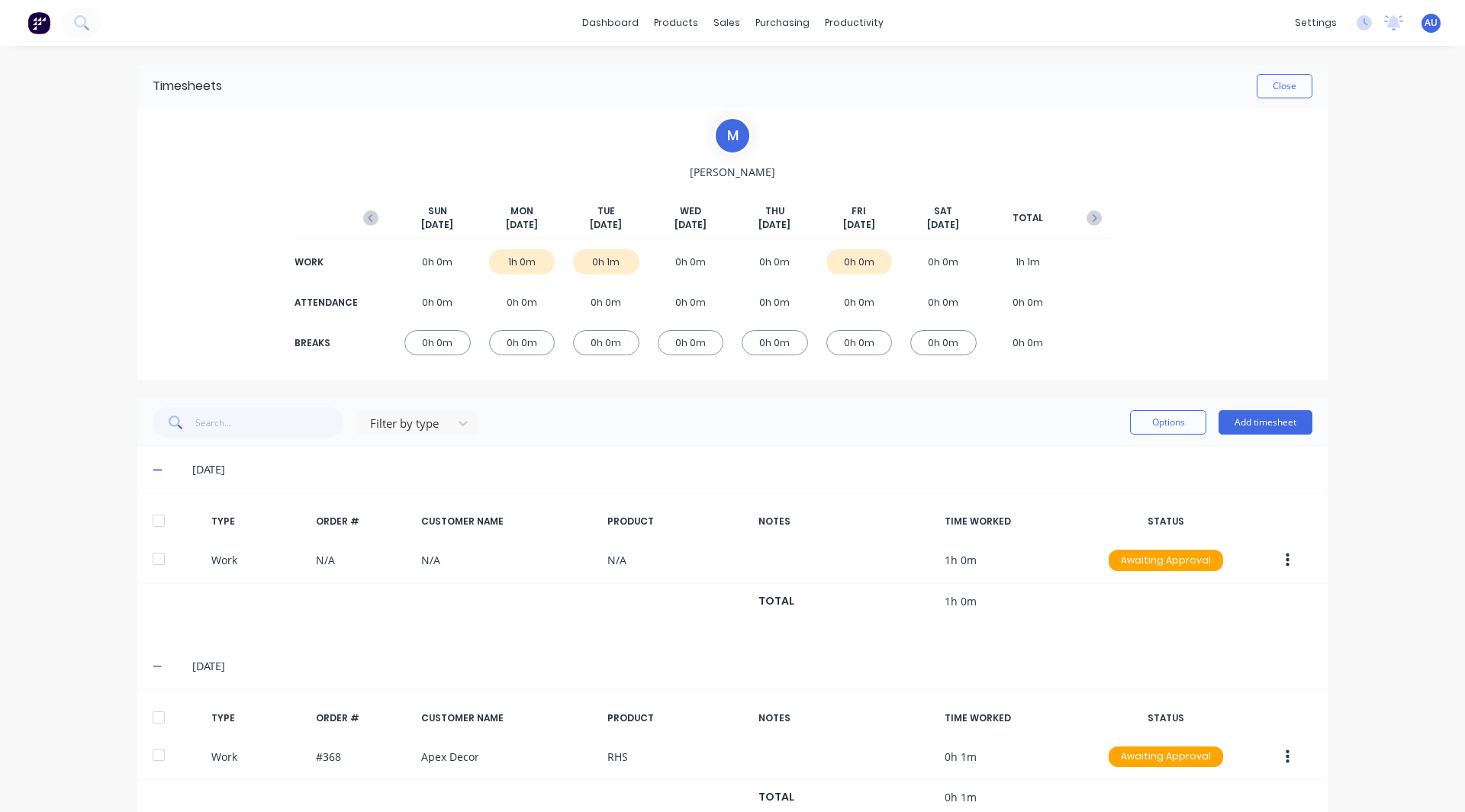
scroll to position [92, 0]
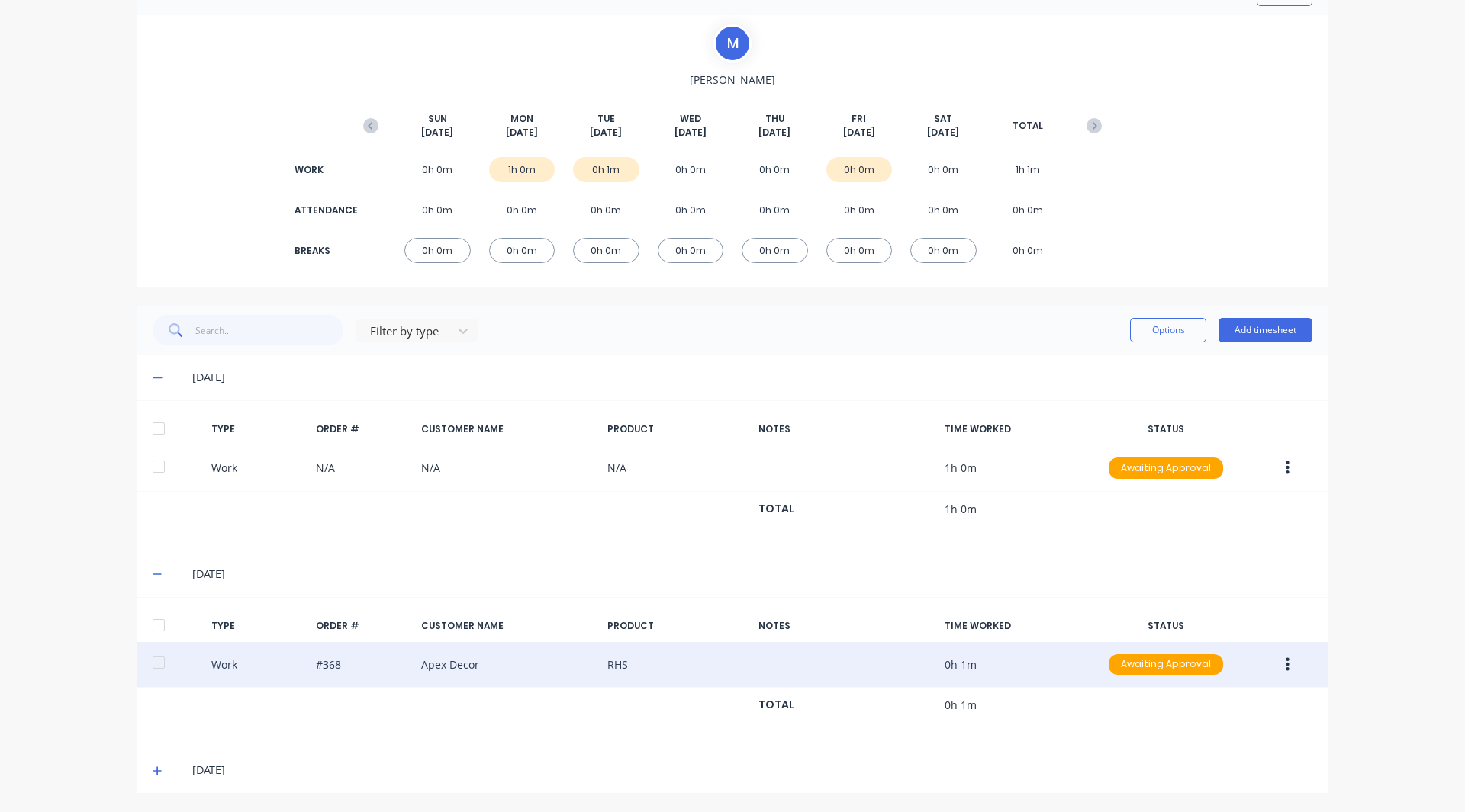
click at [1286, 660] on icon "button" at bounding box center [1288, 665] width 4 height 13
click at [1206, 610] on div "Edit" at bounding box center [1234, 607] width 118 height 22
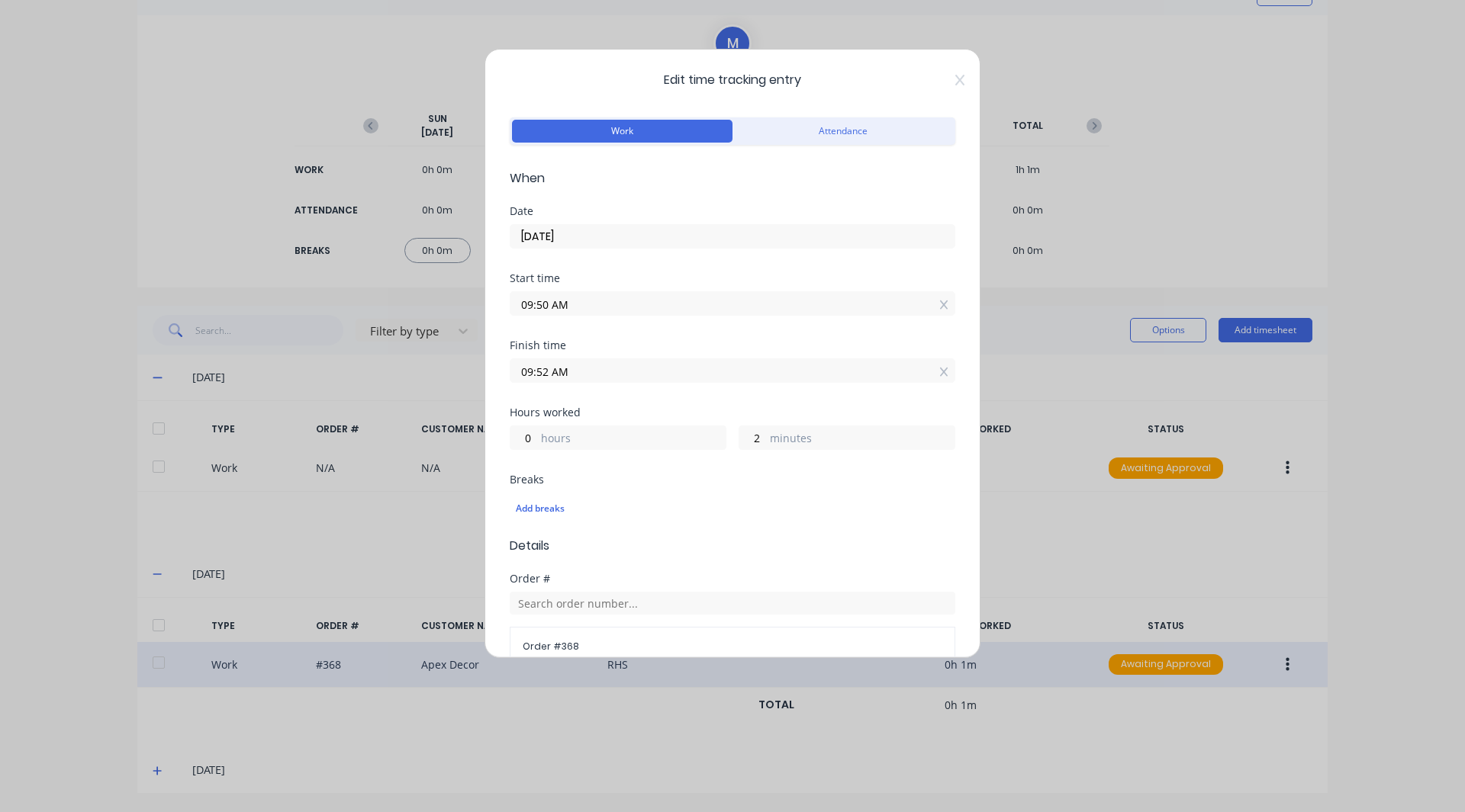
scroll to position [23, 0]
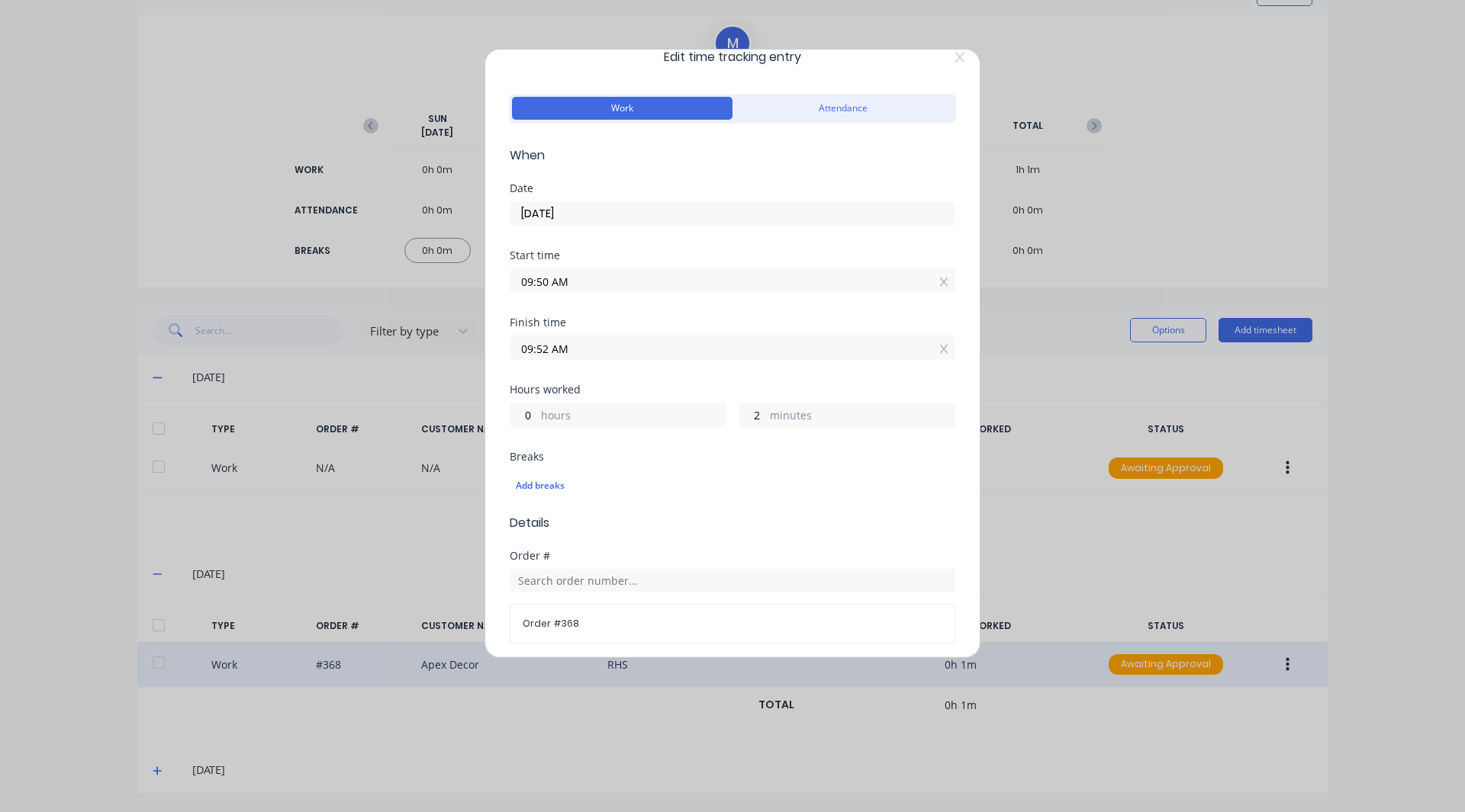
click at [557, 284] on input "09:50 AM" at bounding box center [732, 280] width 444 height 23
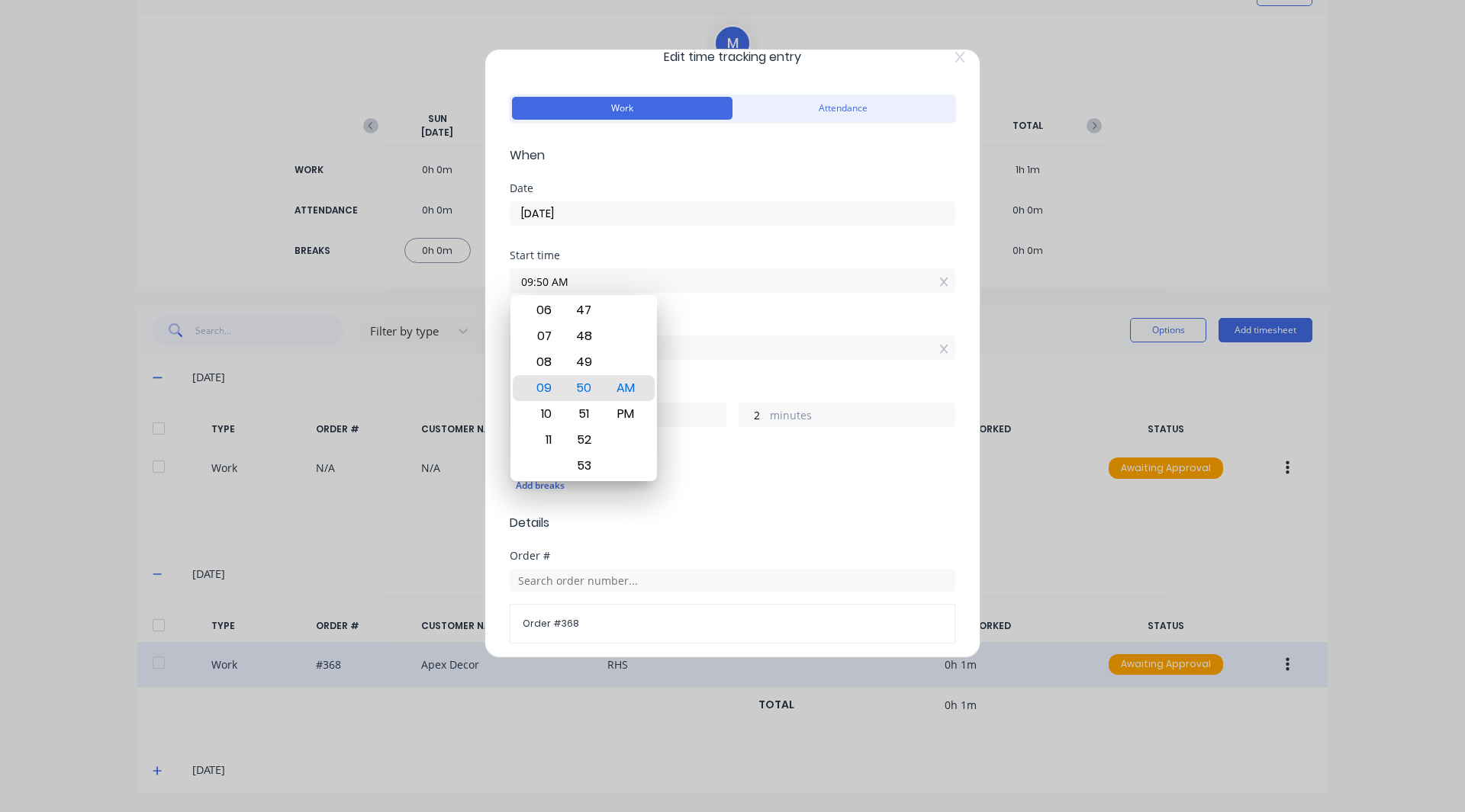
click at [698, 339] on input "09:52 AM" at bounding box center [732, 348] width 444 height 23
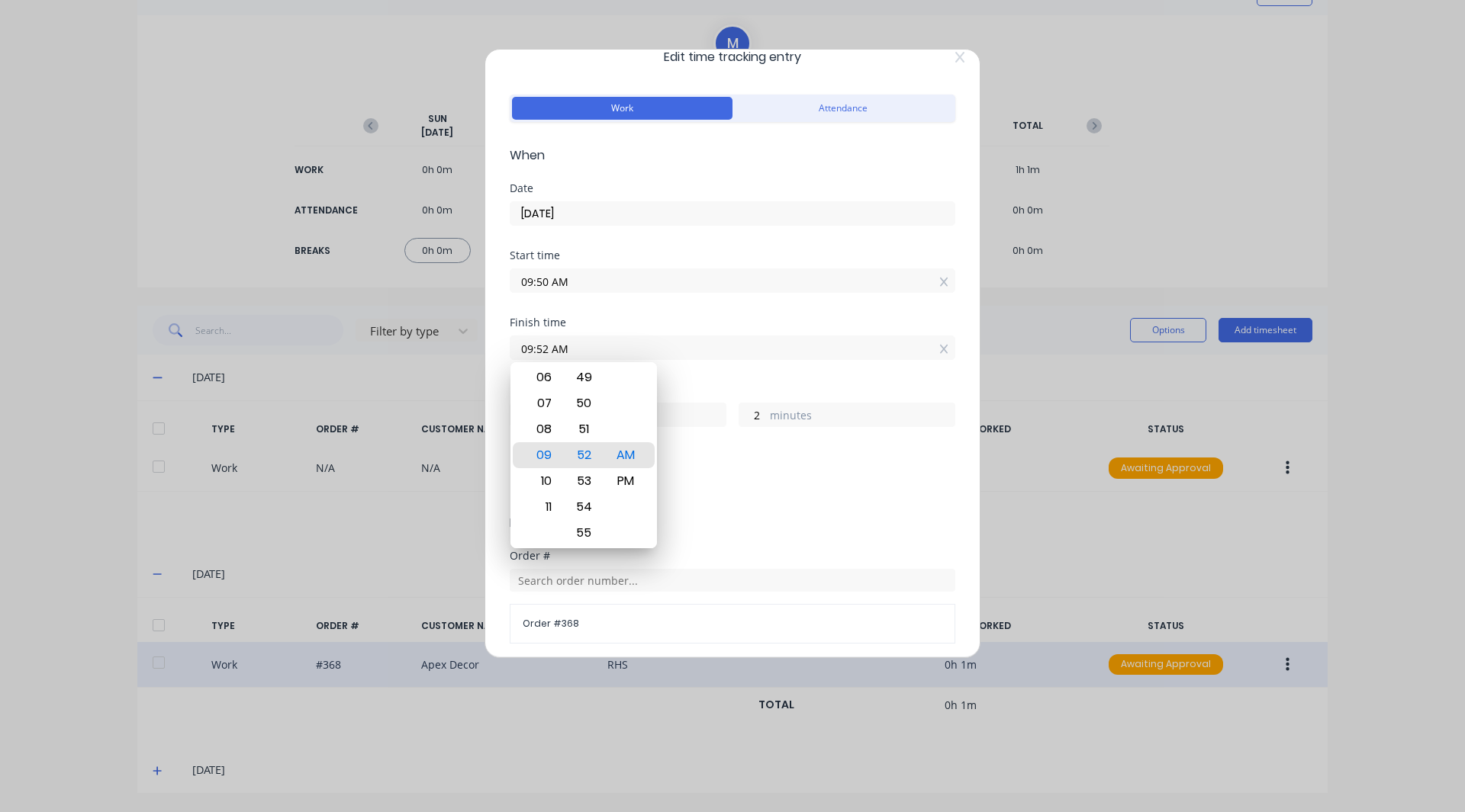
click at [662, 339] on input "09:52 AM" at bounding box center [732, 348] width 444 height 23
click at [661, 321] on div "Finish time" at bounding box center [732, 322] width 445 height 11
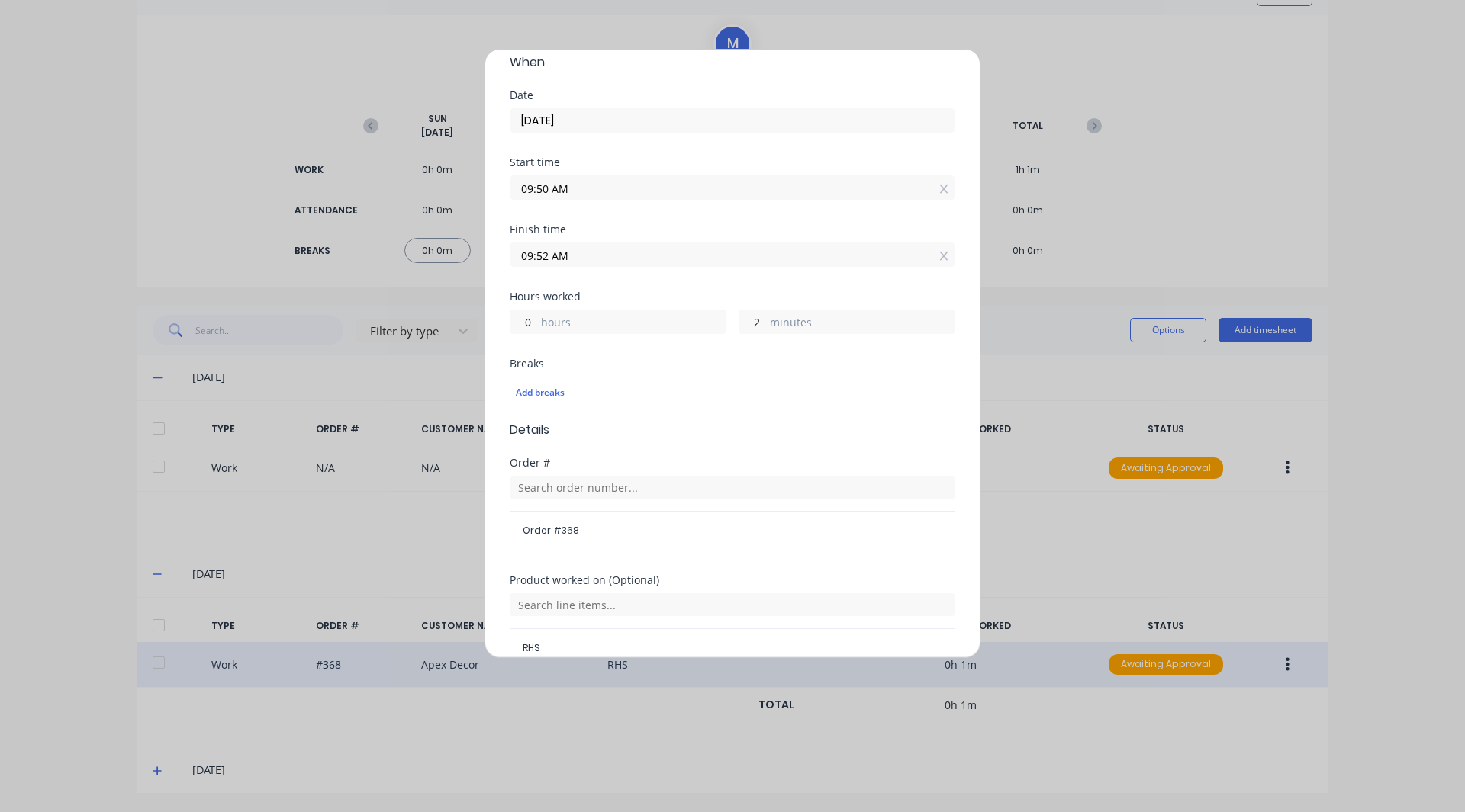
scroll to position [354, 0]
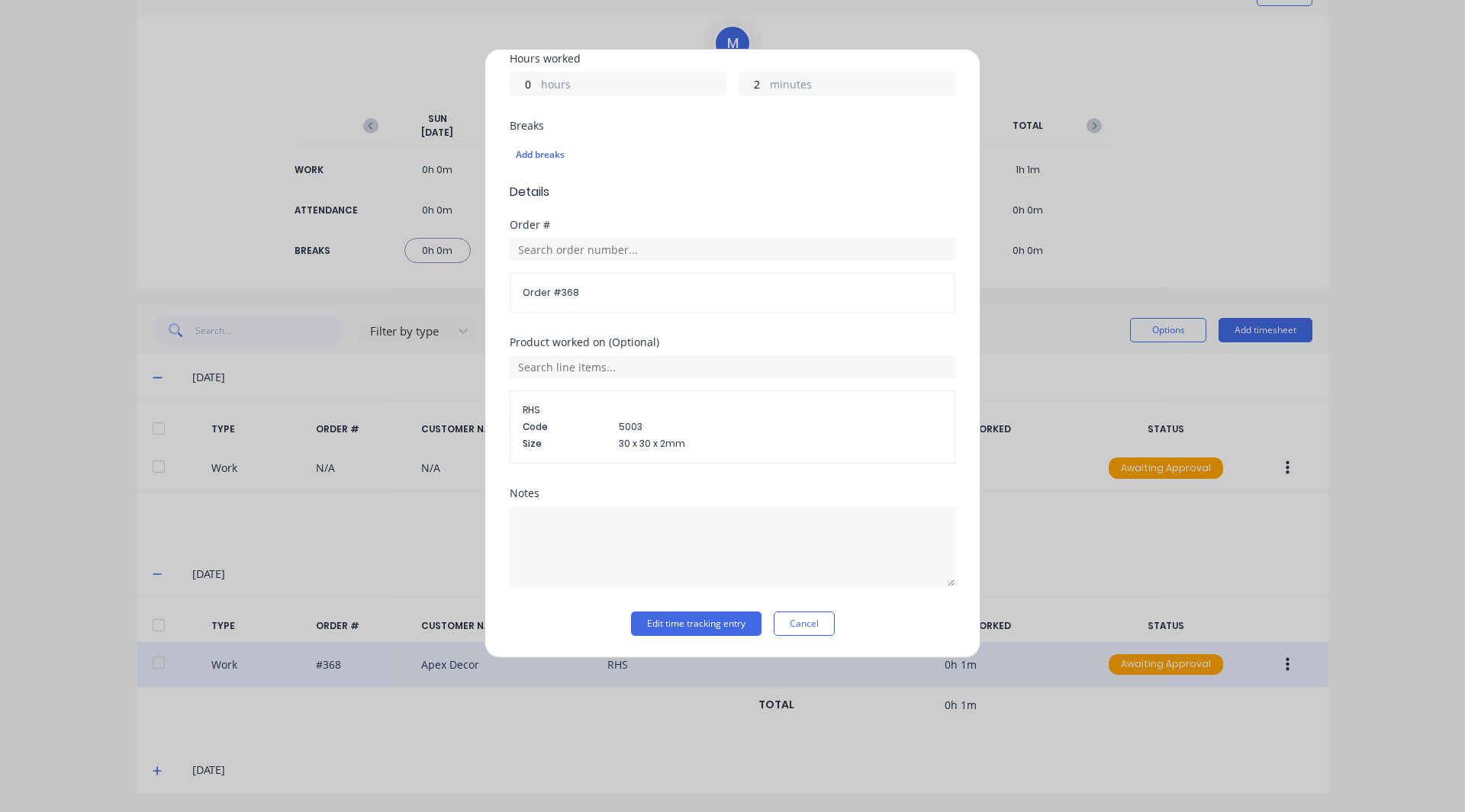
click at [654, 406] on span "RHS" at bounding box center [732, 410] width 419 height 13
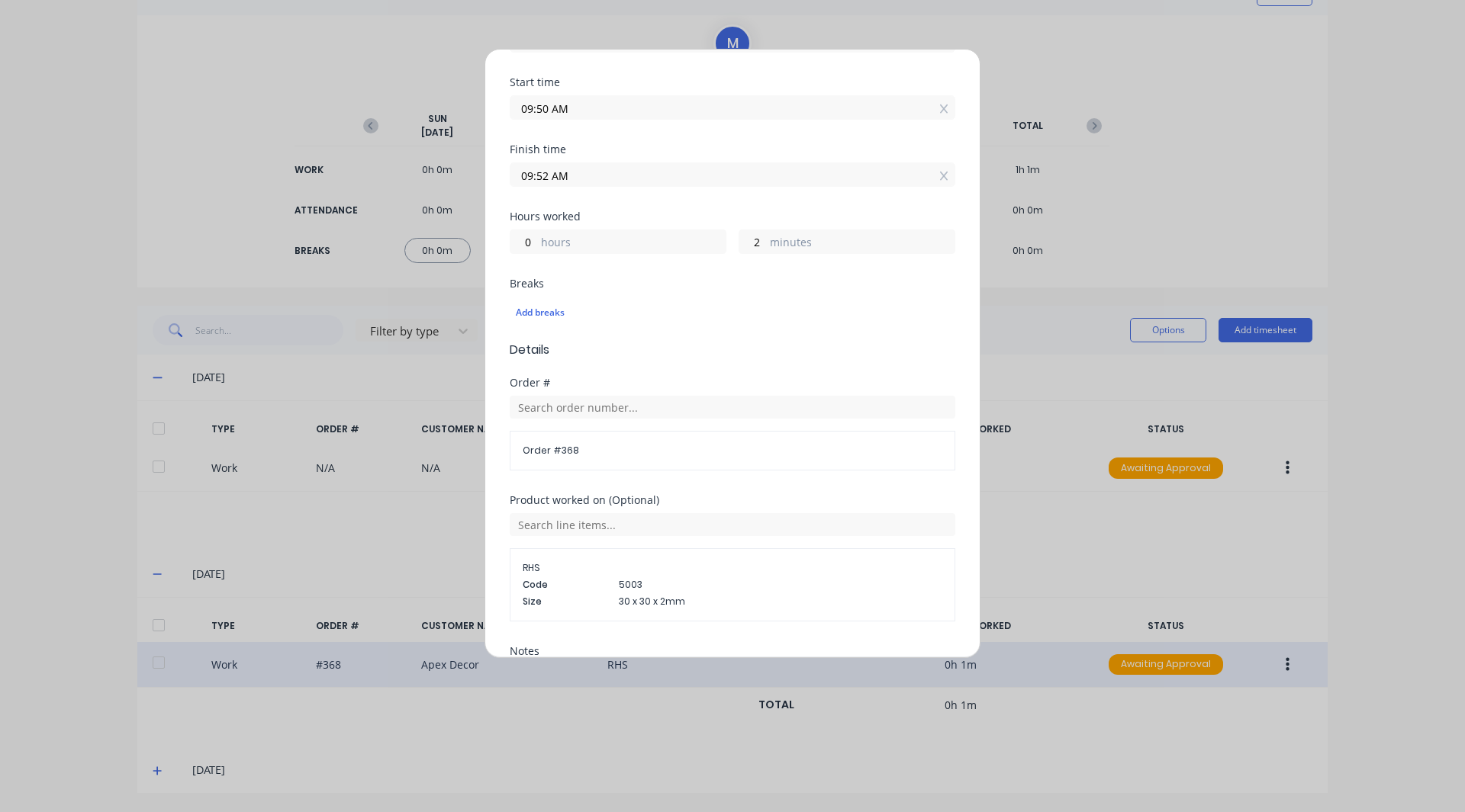
scroll to position [0, 0]
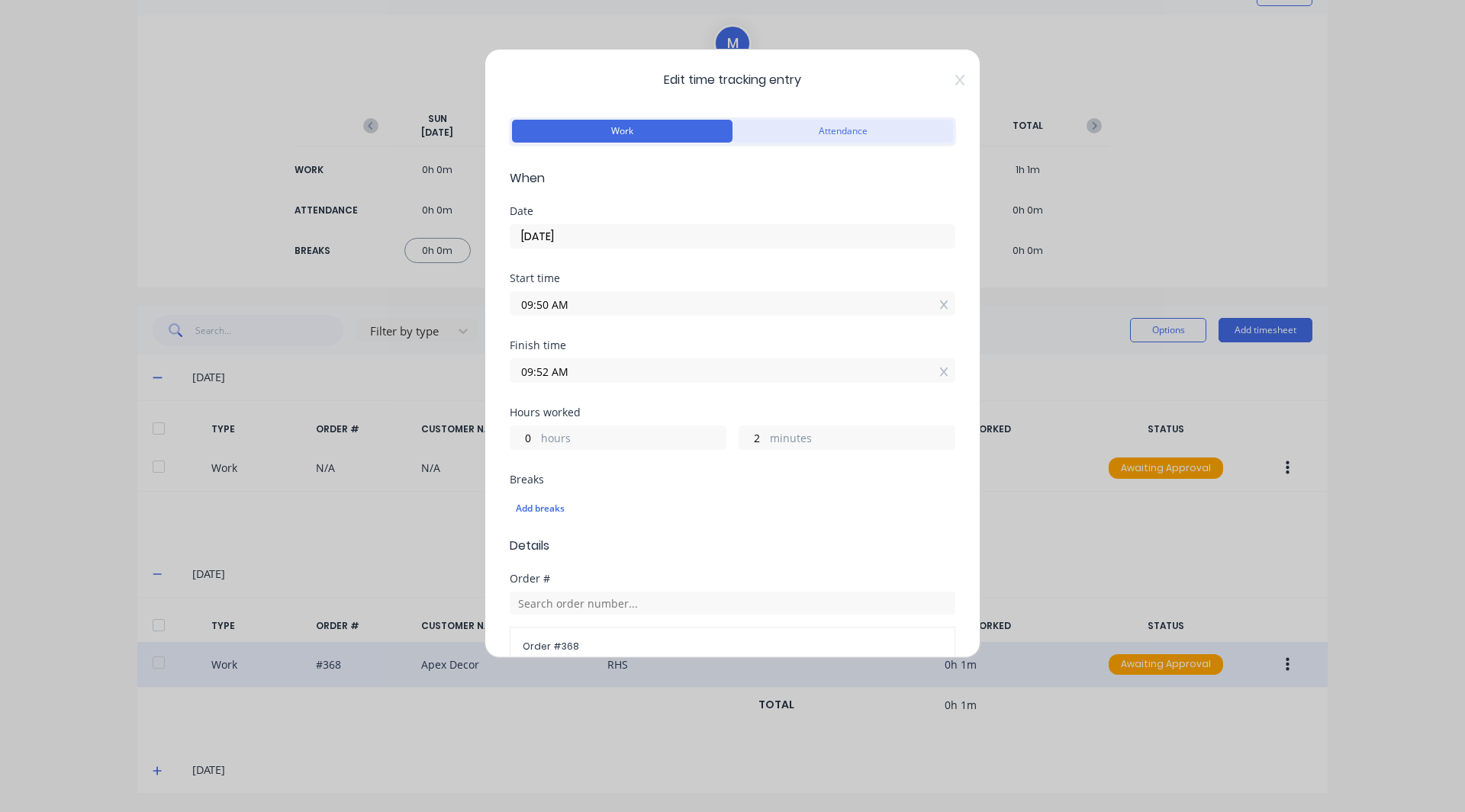
click at [841, 130] on button "Attendance" at bounding box center [842, 131] width 221 height 23
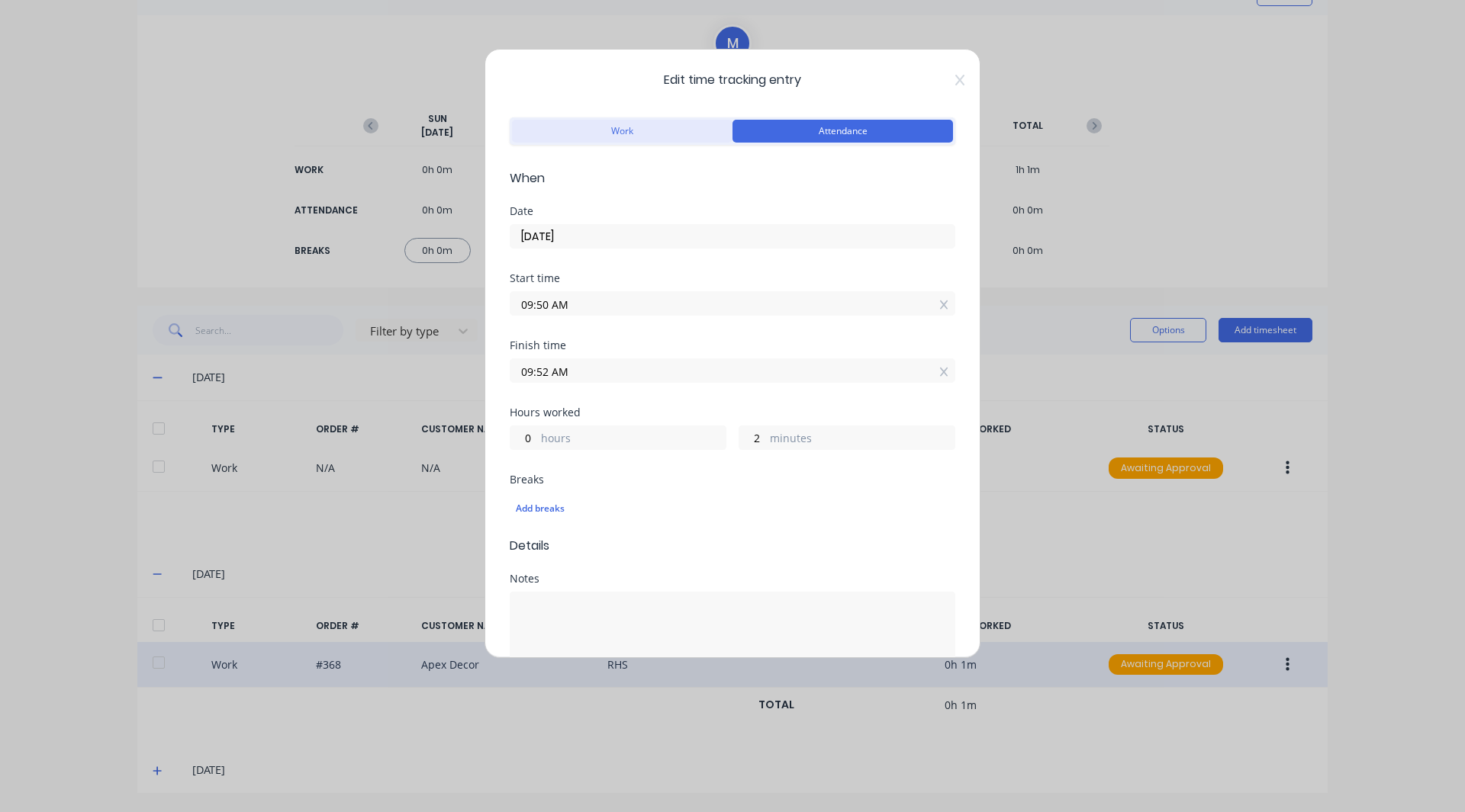
click at [621, 125] on button "Work" at bounding box center [622, 131] width 221 height 23
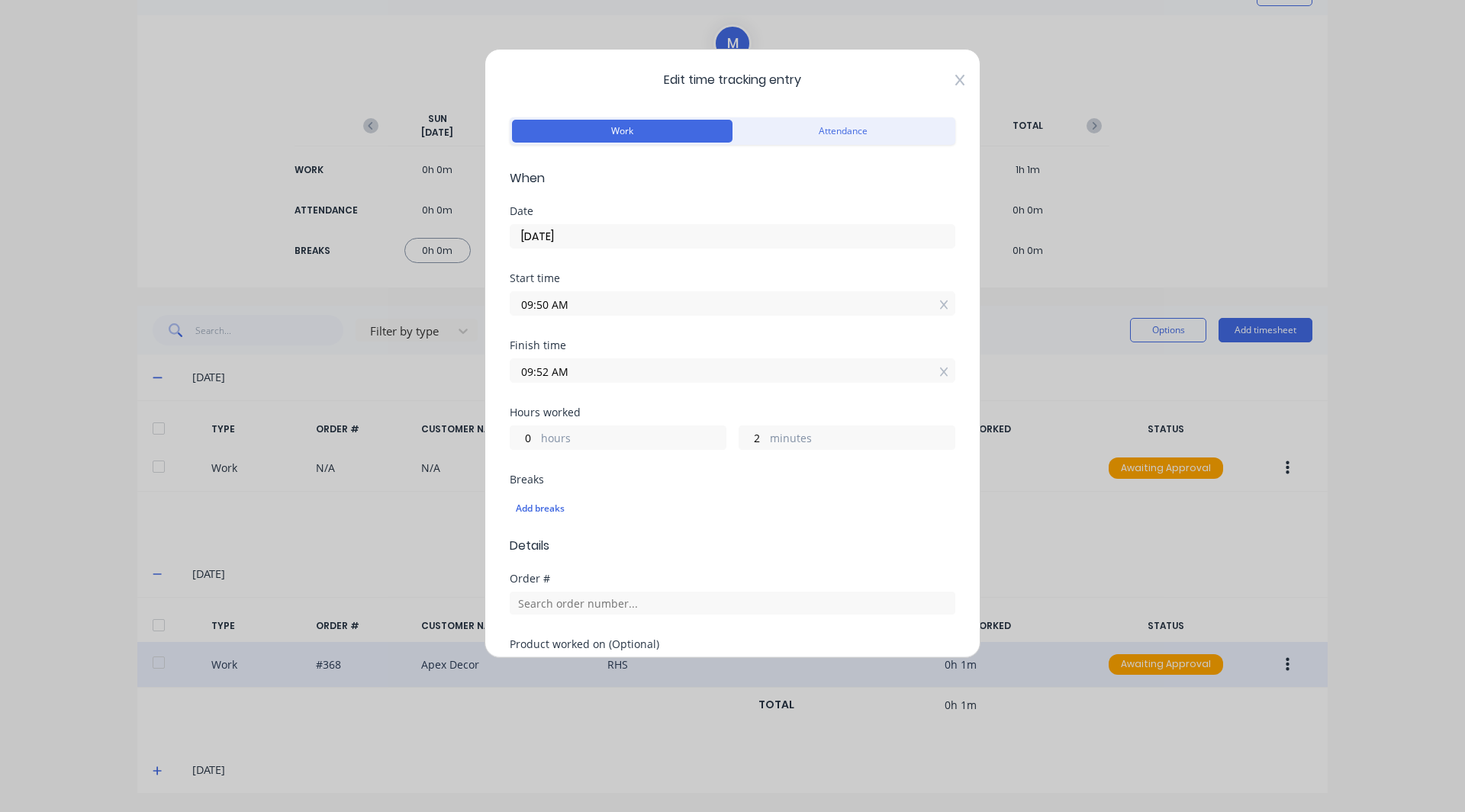
click at [955, 83] on icon at bounding box center [960, 80] width 10 height 13
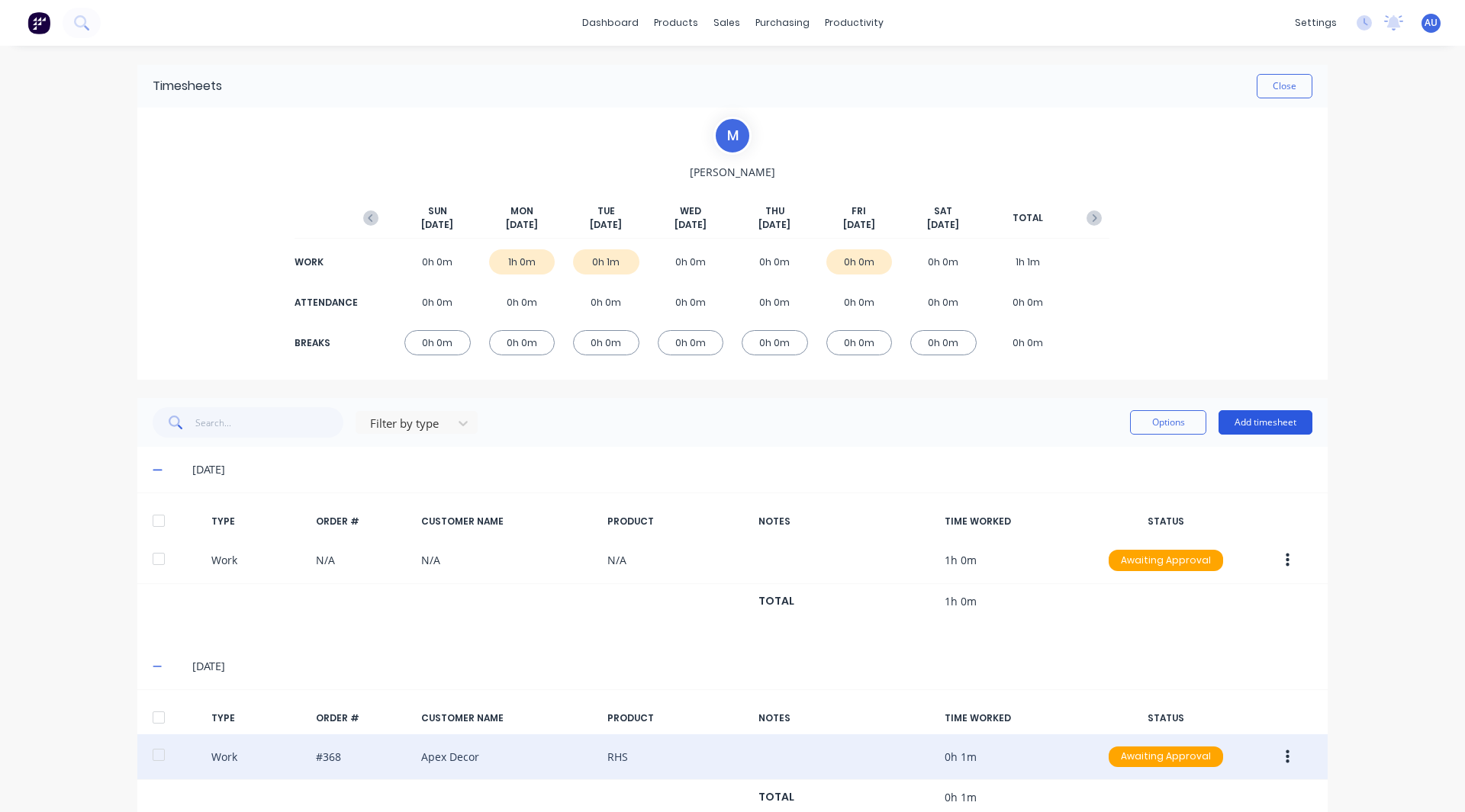
click at [1258, 412] on button "Add timesheet" at bounding box center [1265, 422] width 93 height 24
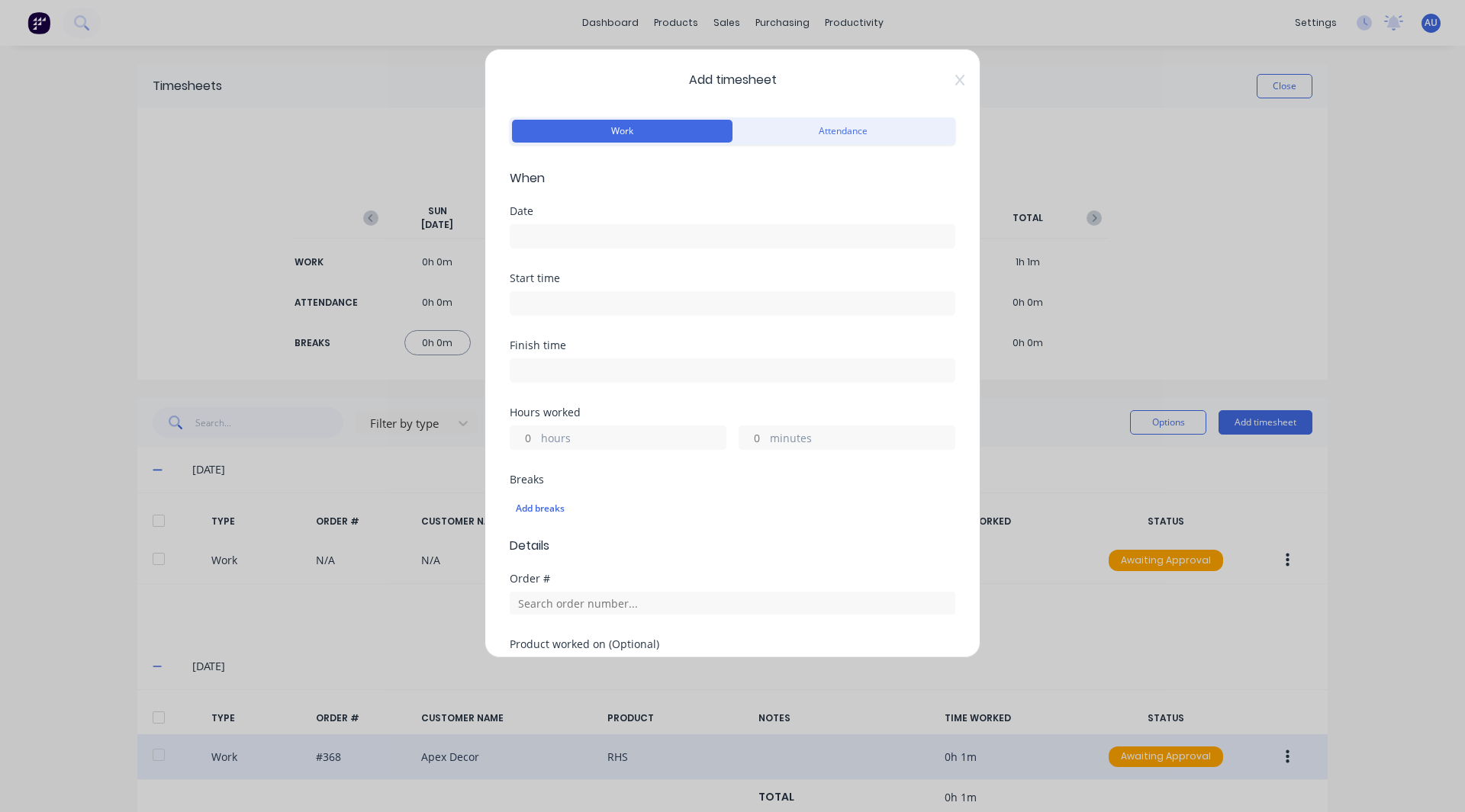
click at [555, 232] on input at bounding box center [732, 237] width 444 height 23
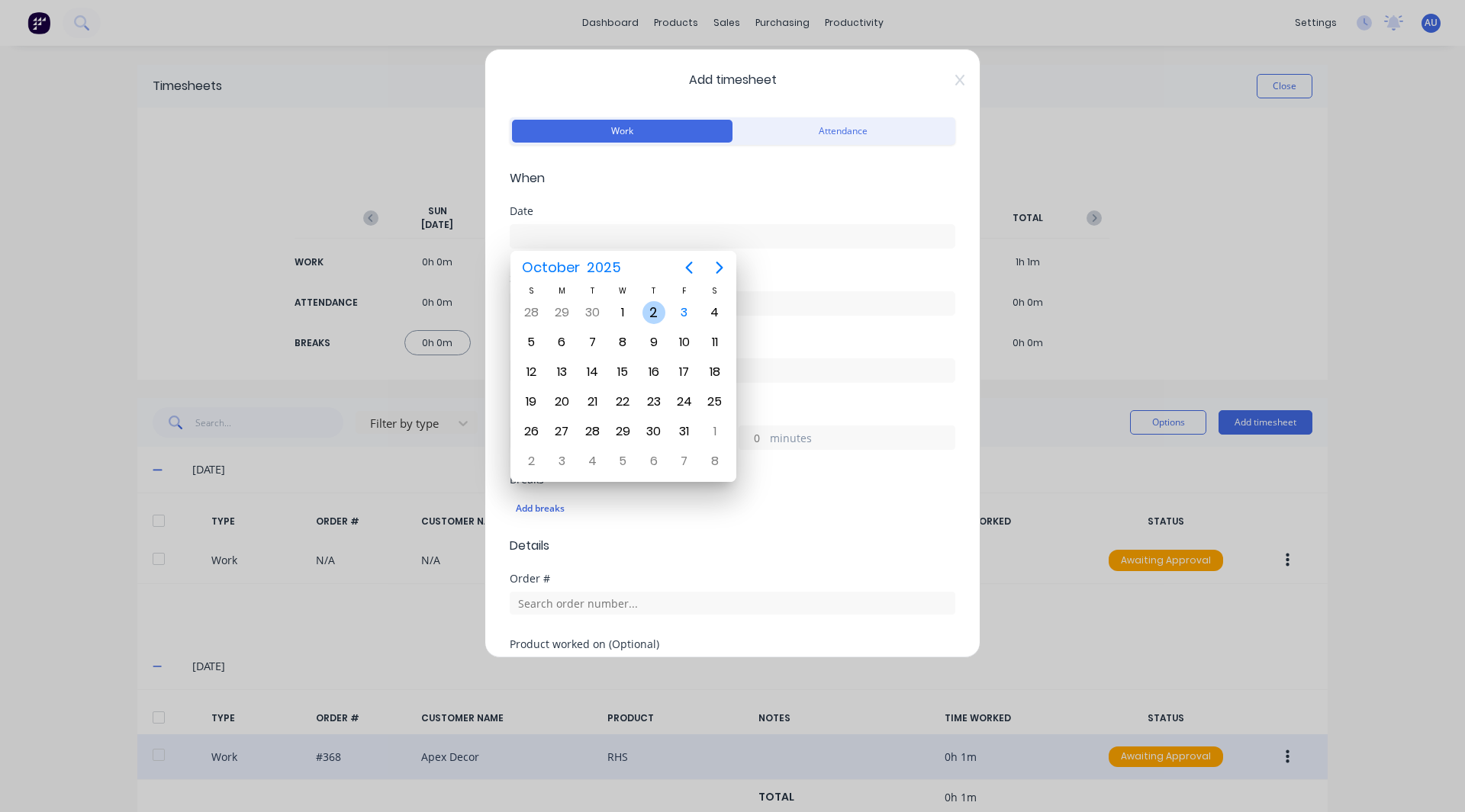
click at [653, 317] on div "2" at bounding box center [654, 313] width 23 height 23
type input "[DATE]"
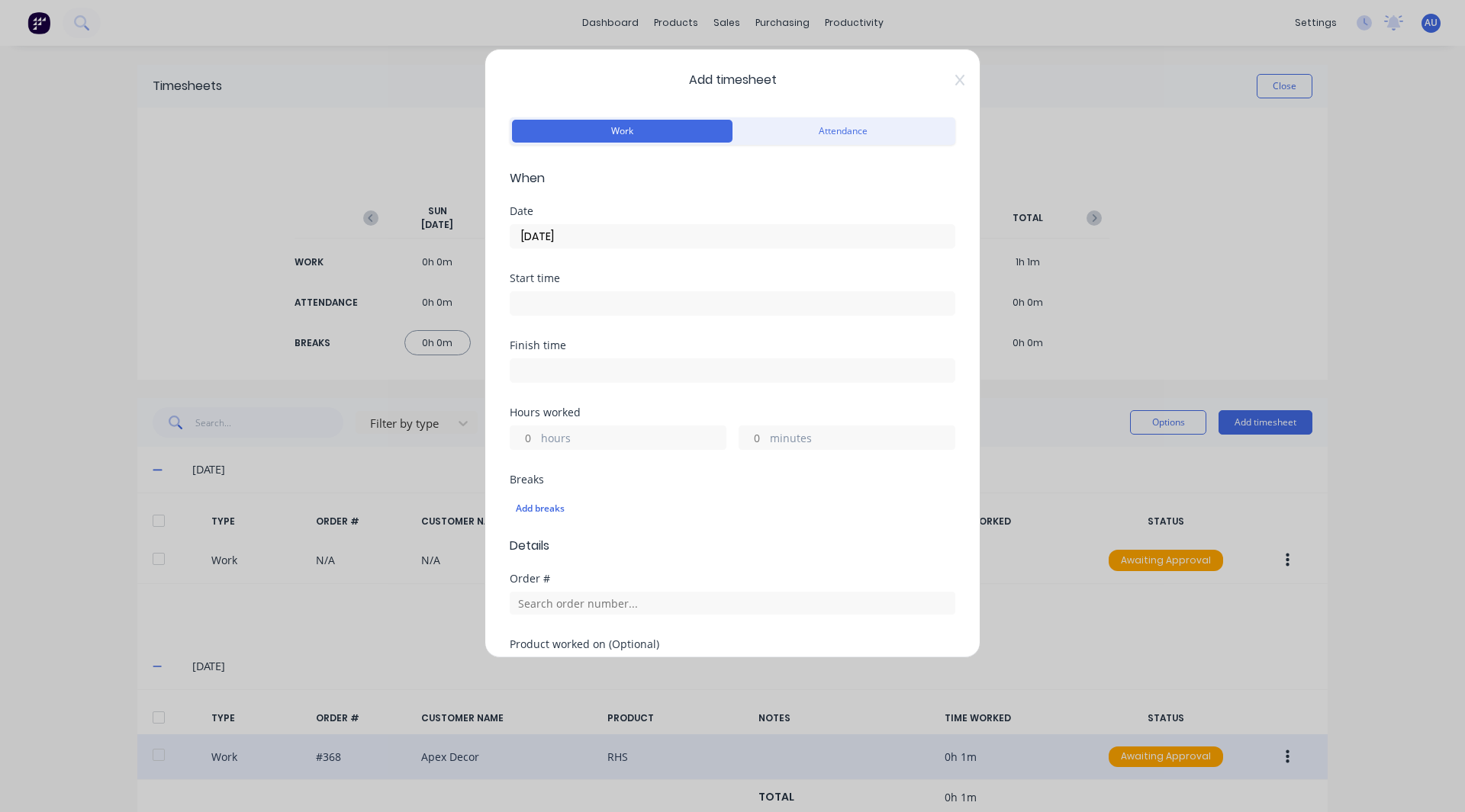
click at [667, 214] on div "Date" at bounding box center [732, 211] width 445 height 11
click at [543, 309] on input at bounding box center [732, 303] width 444 height 23
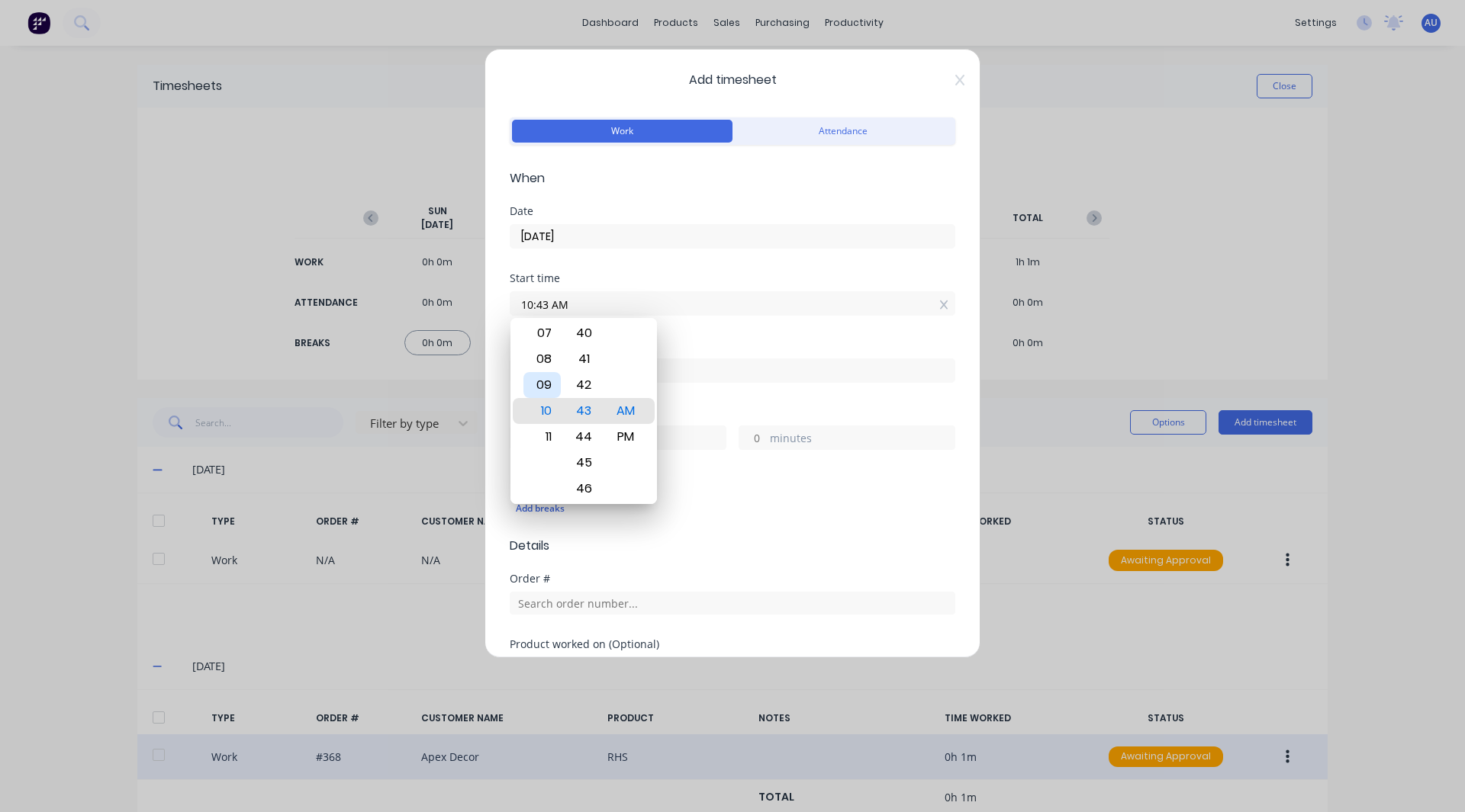
click at [541, 386] on div "09" at bounding box center [542, 384] width 38 height 26
type input "09:43 AM"
click at [683, 332] on div "Start time 09:43 AM" at bounding box center [732, 306] width 445 height 67
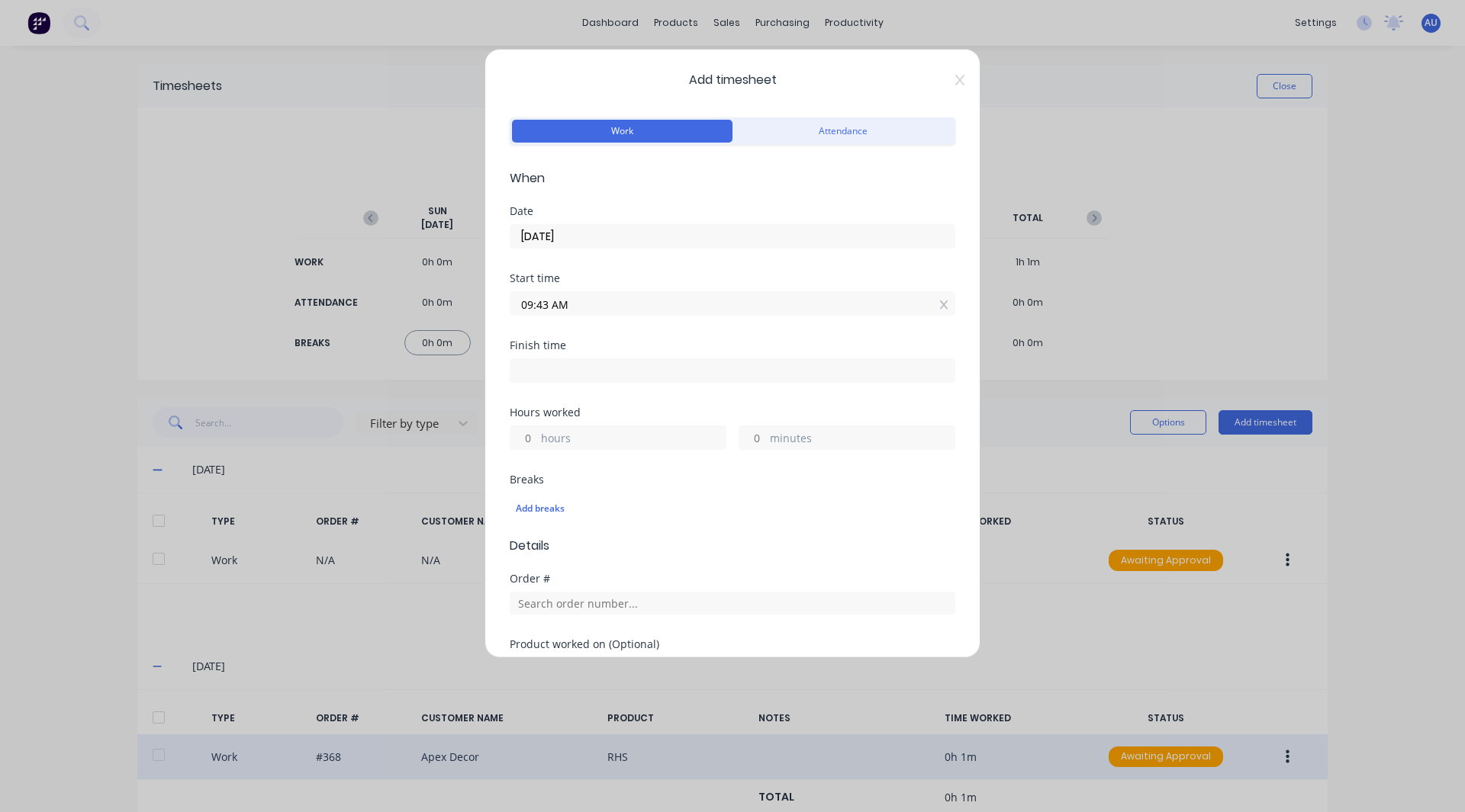
click at [545, 374] on input at bounding box center [732, 371] width 444 height 23
type input "10:43 AM"
type input "1"
type input "0"
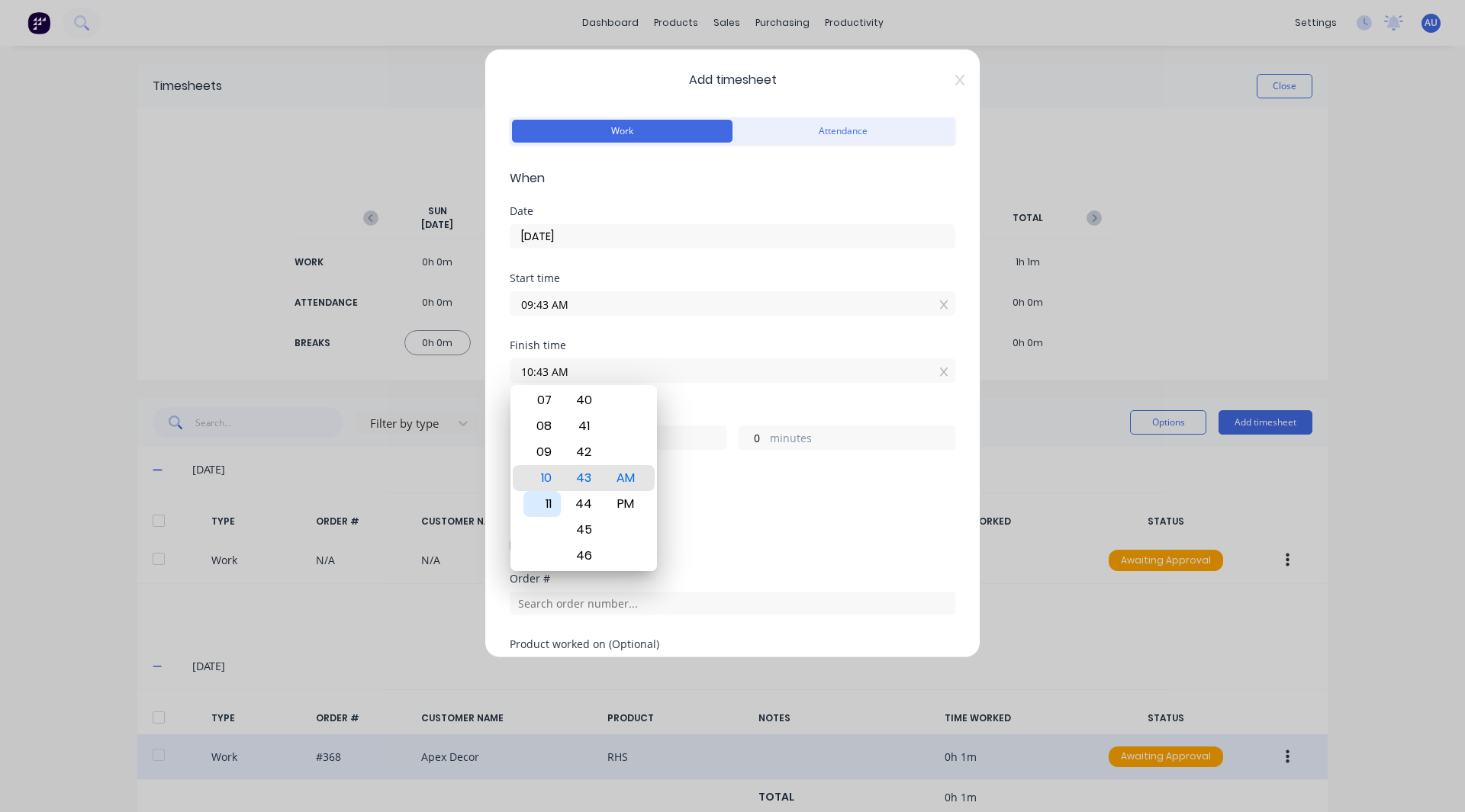
click at [538, 500] on div "11" at bounding box center [542, 504] width 38 height 26
type input "11:43 AM"
type input "2"
click at [714, 405] on div "Finish time 11:43 AM" at bounding box center [732, 374] width 445 height 67
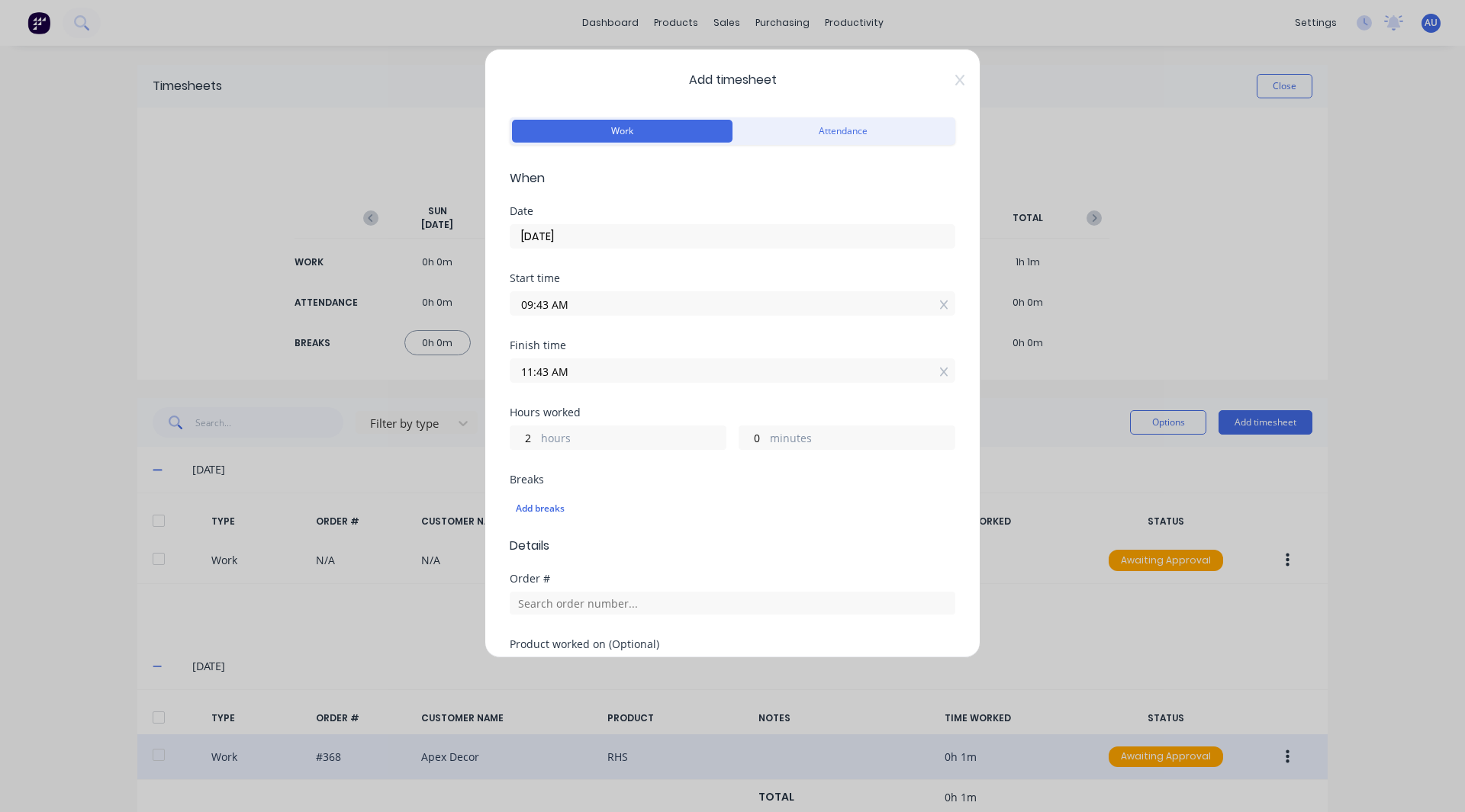
click at [669, 330] on div "Start time 09:43 AM" at bounding box center [732, 306] width 445 height 67
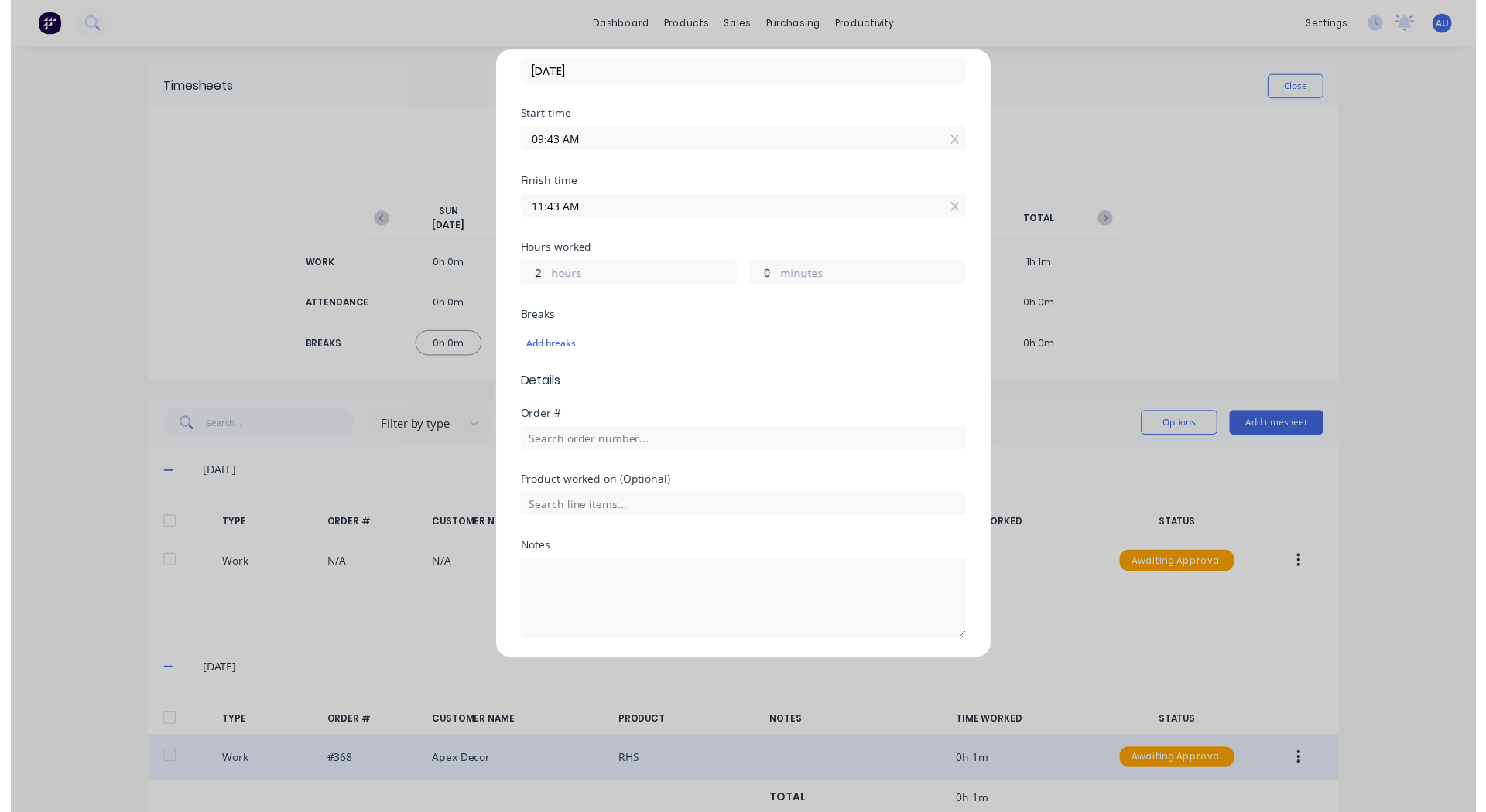
scroll to position [220, 0]
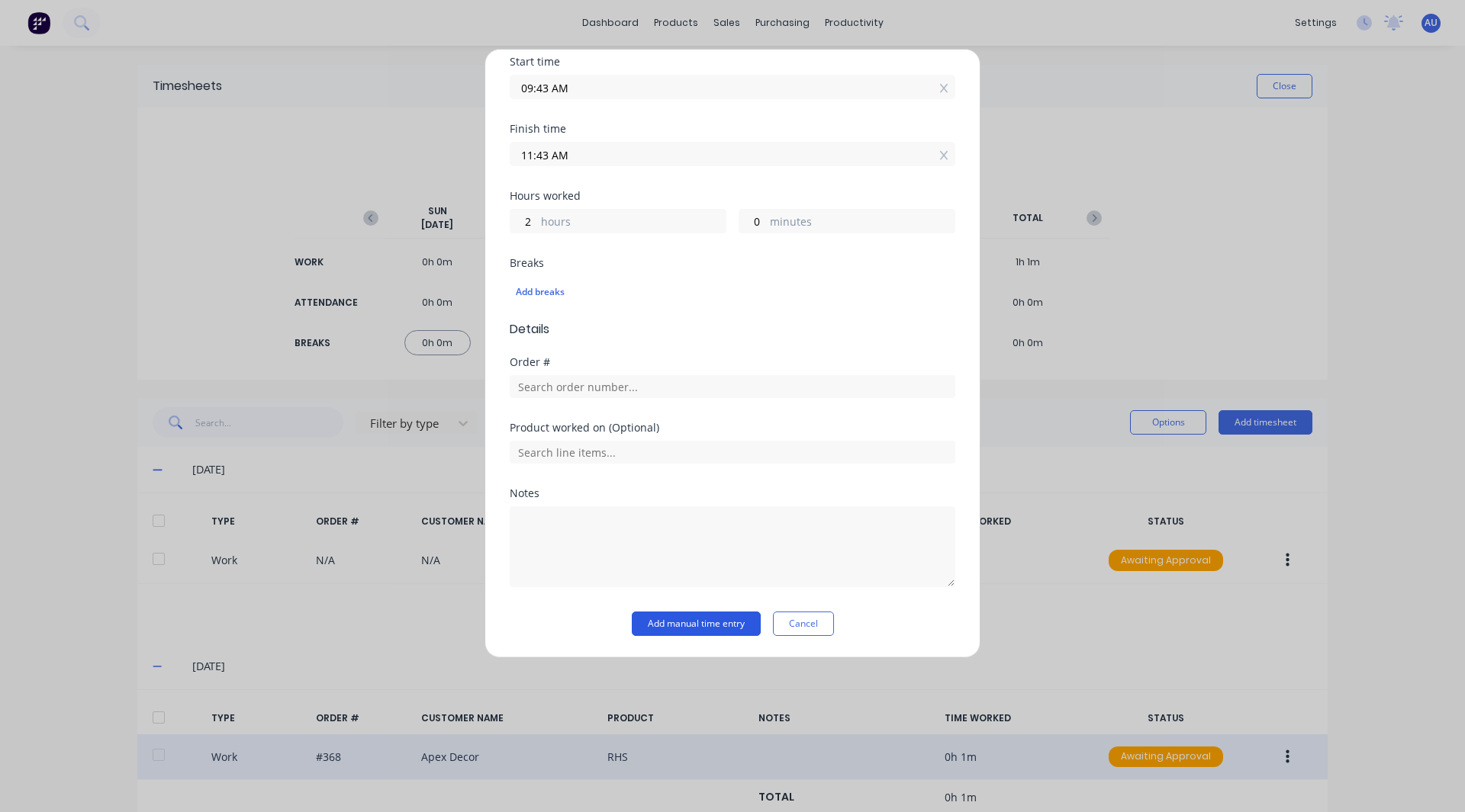
click at [691, 628] on button "Add manual time entry" at bounding box center [697, 623] width 129 height 24
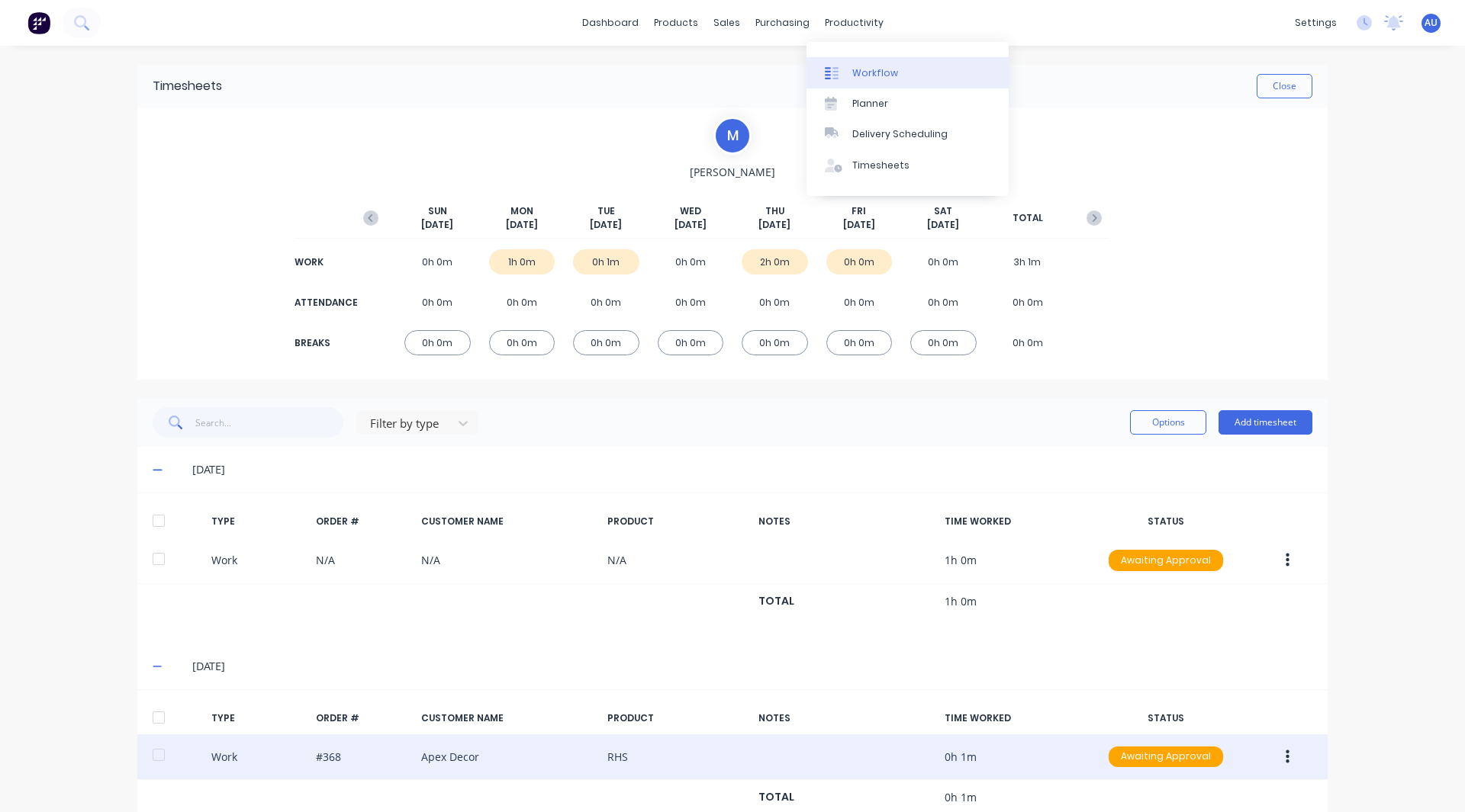
click at [866, 58] on link "Workflow" at bounding box center [908, 72] width 202 height 31
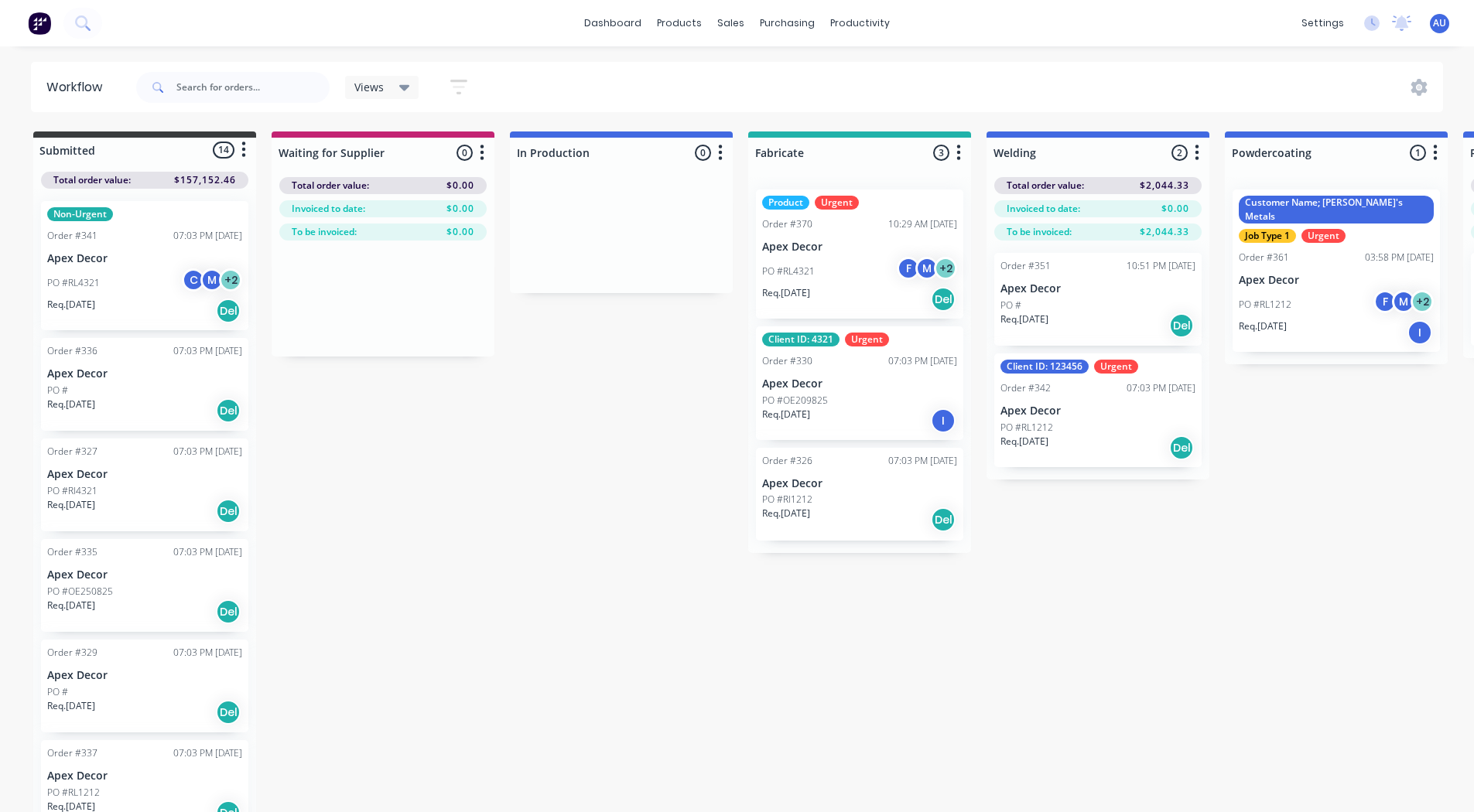
click at [459, 96] on icon "button" at bounding box center [458, 87] width 17 height 20
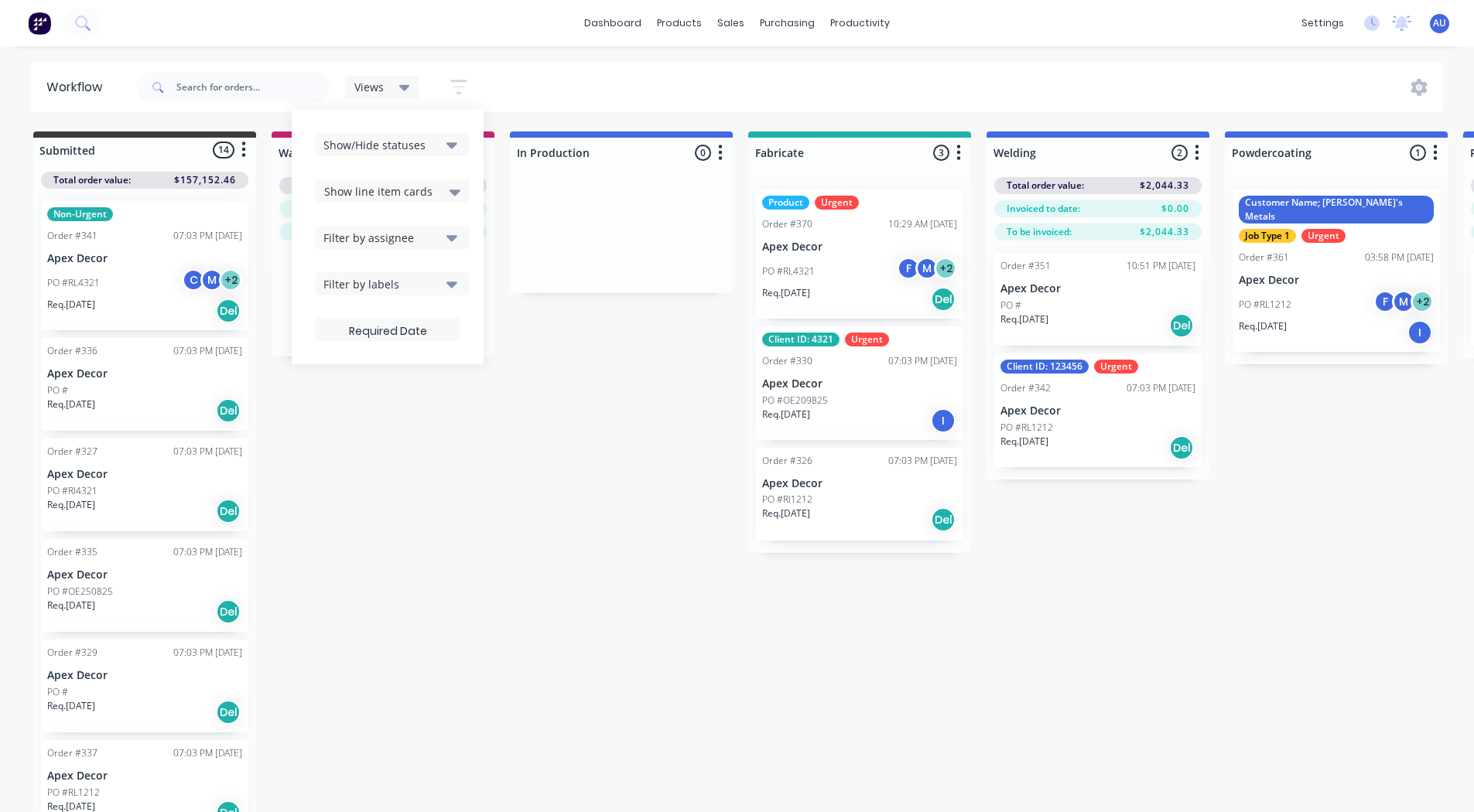
click at [402, 287] on div "Filter by labels" at bounding box center [382, 284] width 117 height 17
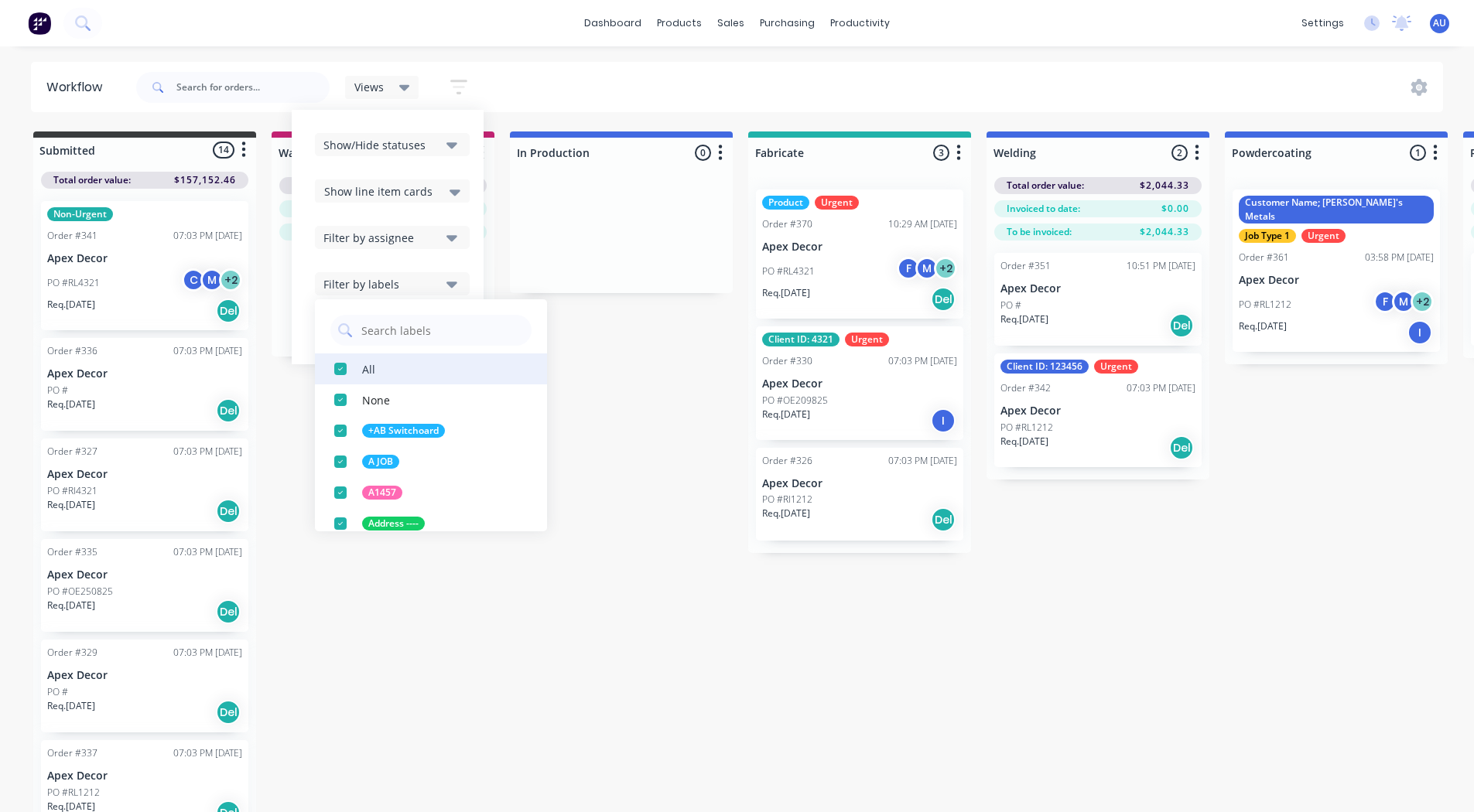
click at [344, 367] on div "button" at bounding box center [341, 369] width 31 height 31
click at [392, 333] on input "text" at bounding box center [442, 330] width 164 height 31
type input "product"
click at [340, 369] on div "button" at bounding box center [341, 369] width 31 height 31
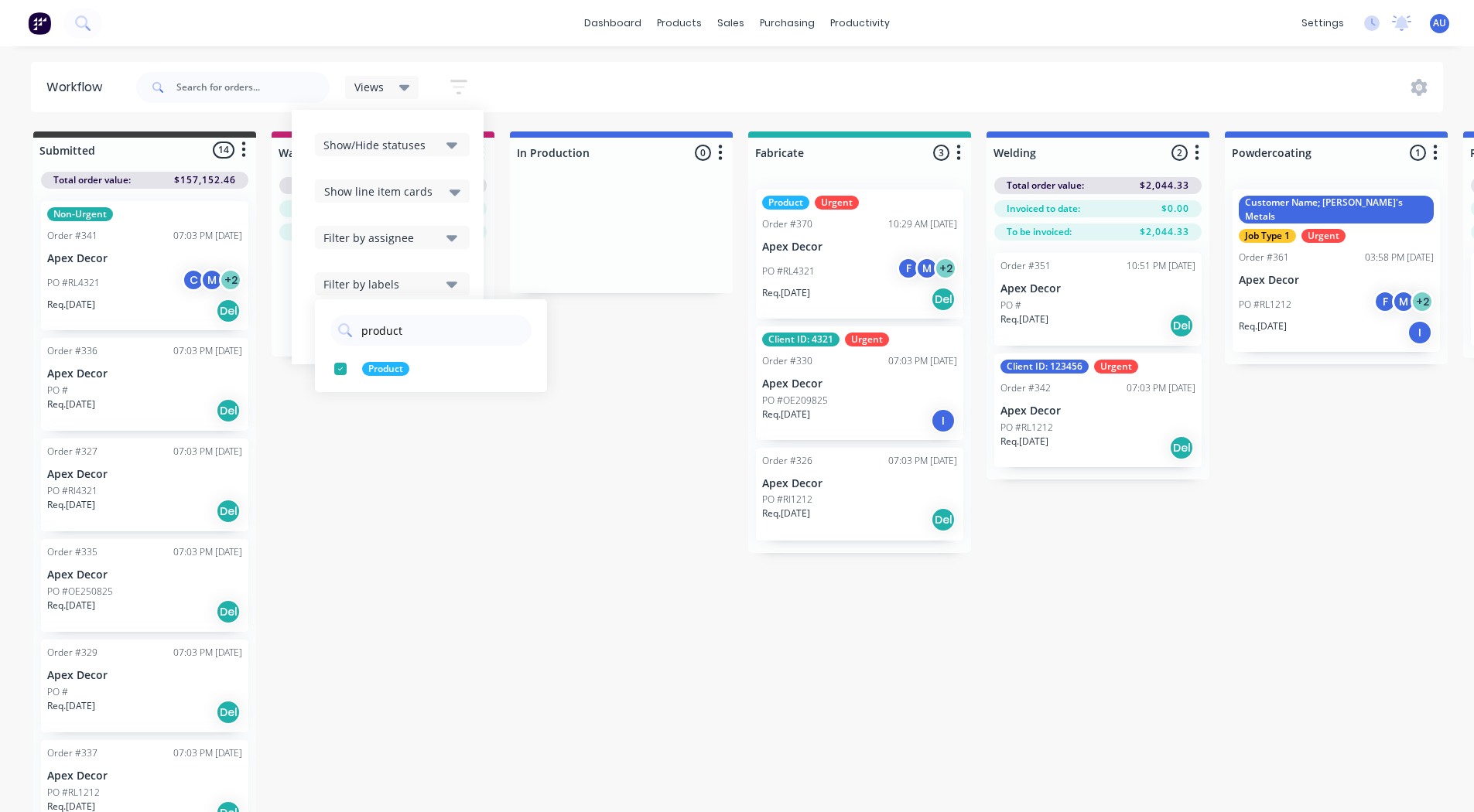
click at [392, 473] on div "Submitted 14 Status colour #3A3C3E hex #3A3C3E Save Cancel Summaries Total orde…" at bounding box center [1166, 474] width 2357 height 684
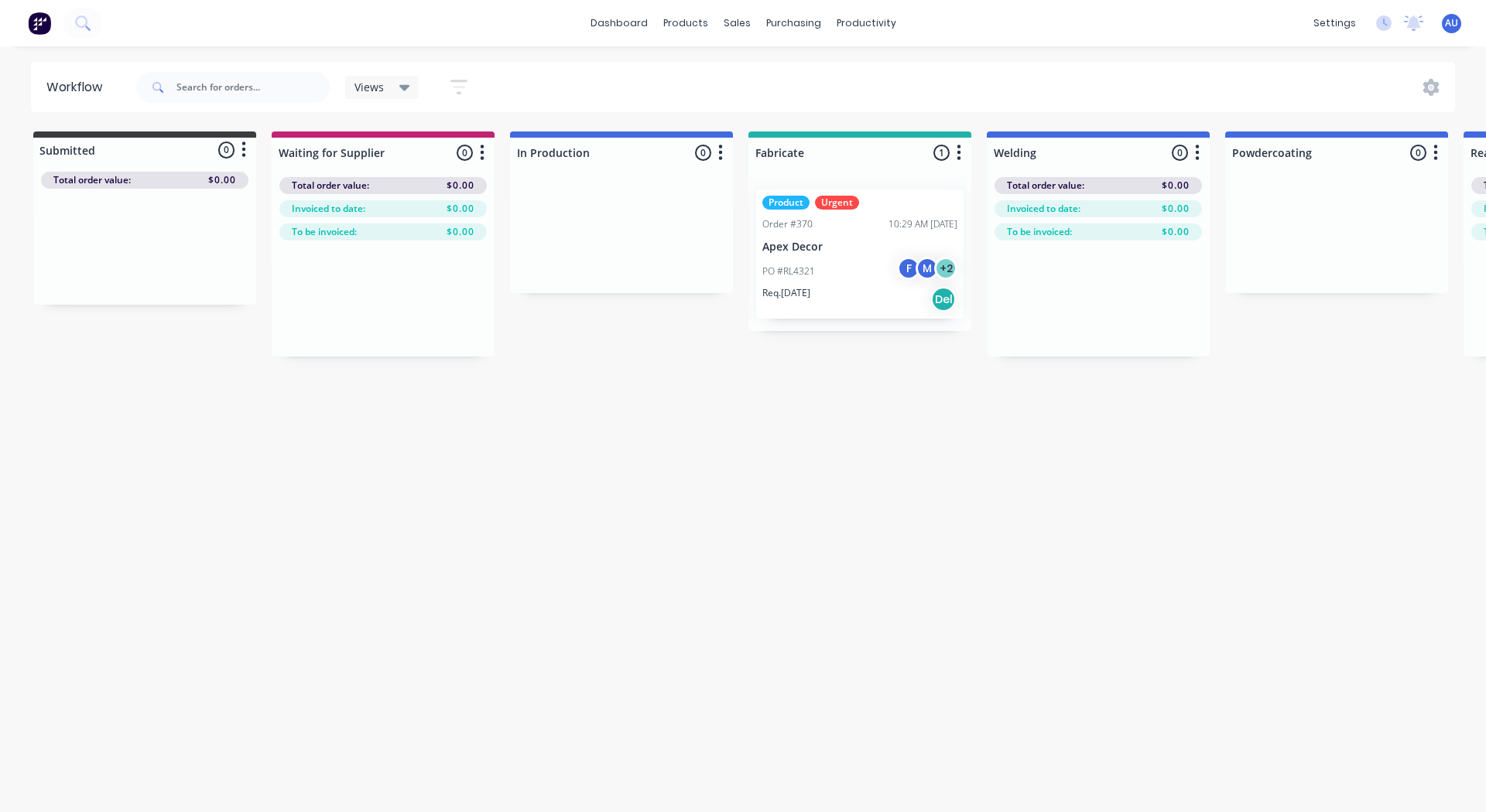
click at [392, 76] on div "Views" at bounding box center [382, 88] width 74 height 23
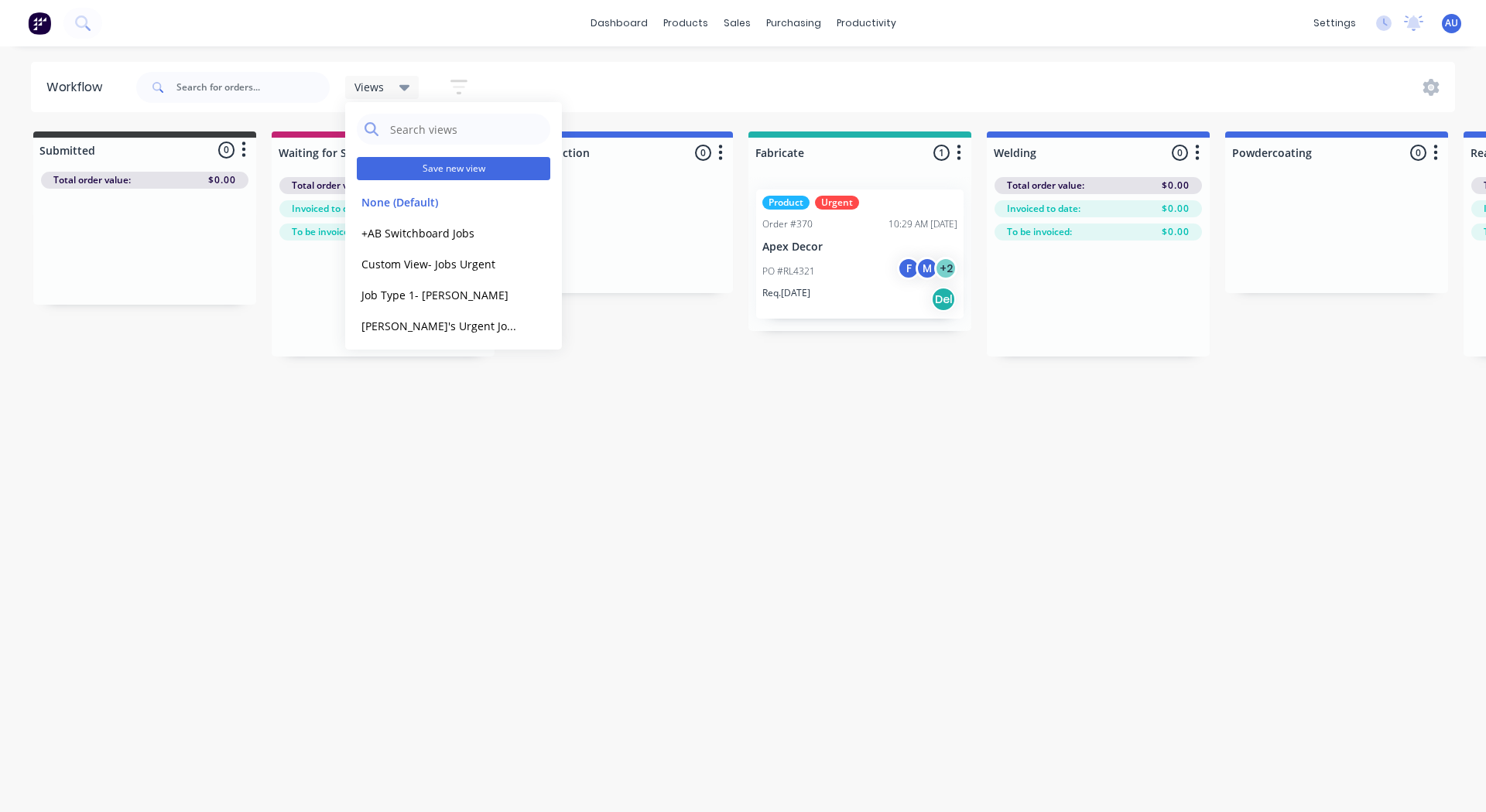
click at [406, 166] on button "Save new view" at bounding box center [454, 169] width 194 height 23
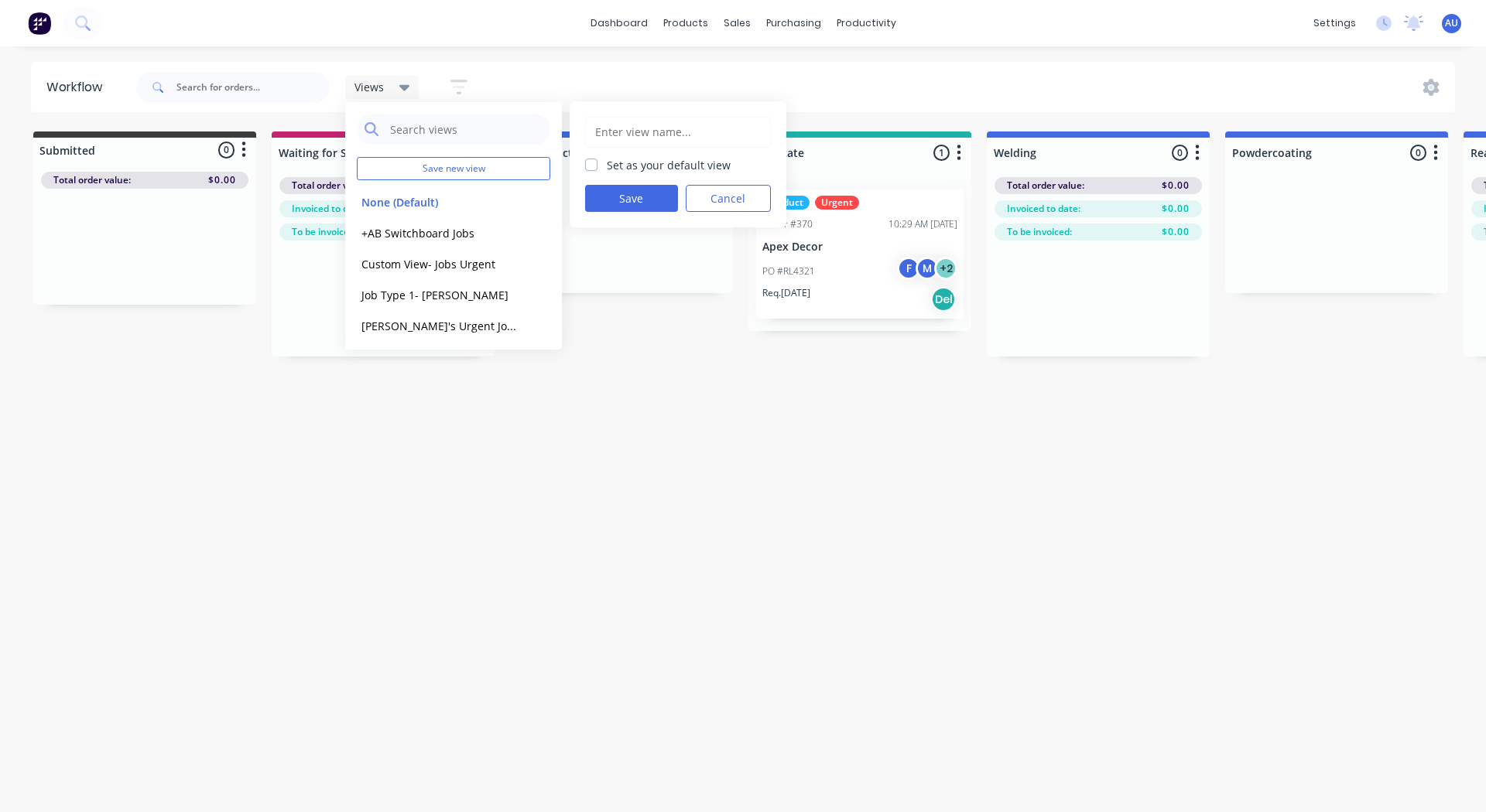
click at [629, 128] on input "text" at bounding box center [677, 132] width 169 height 29
type input "Product Jobs View"
click at [629, 200] on button "Save" at bounding box center [632, 198] width 93 height 27
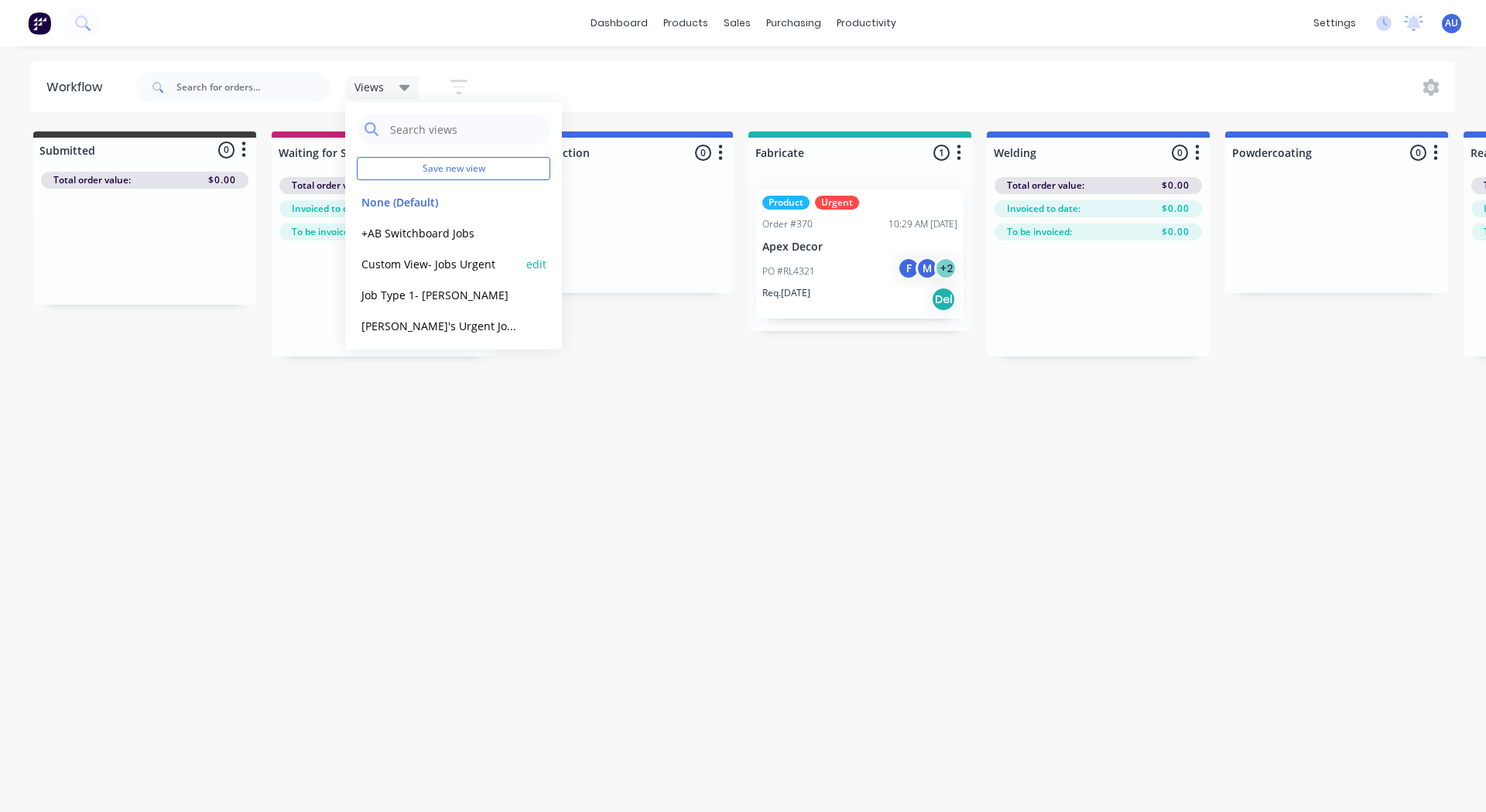
scroll to position [313, 0]
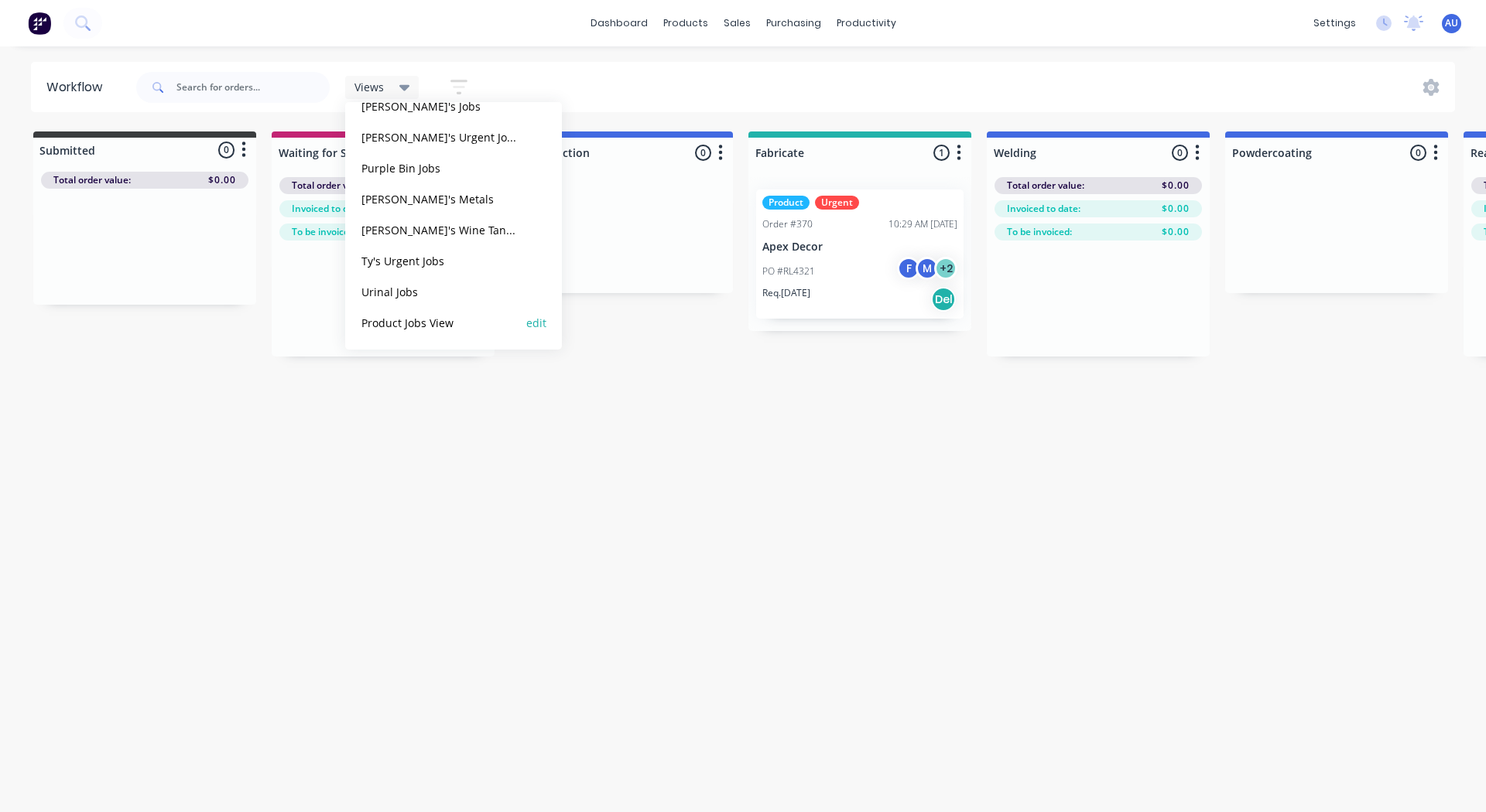
click at [403, 322] on button "Product Jobs View" at bounding box center [439, 322] width 165 height 18
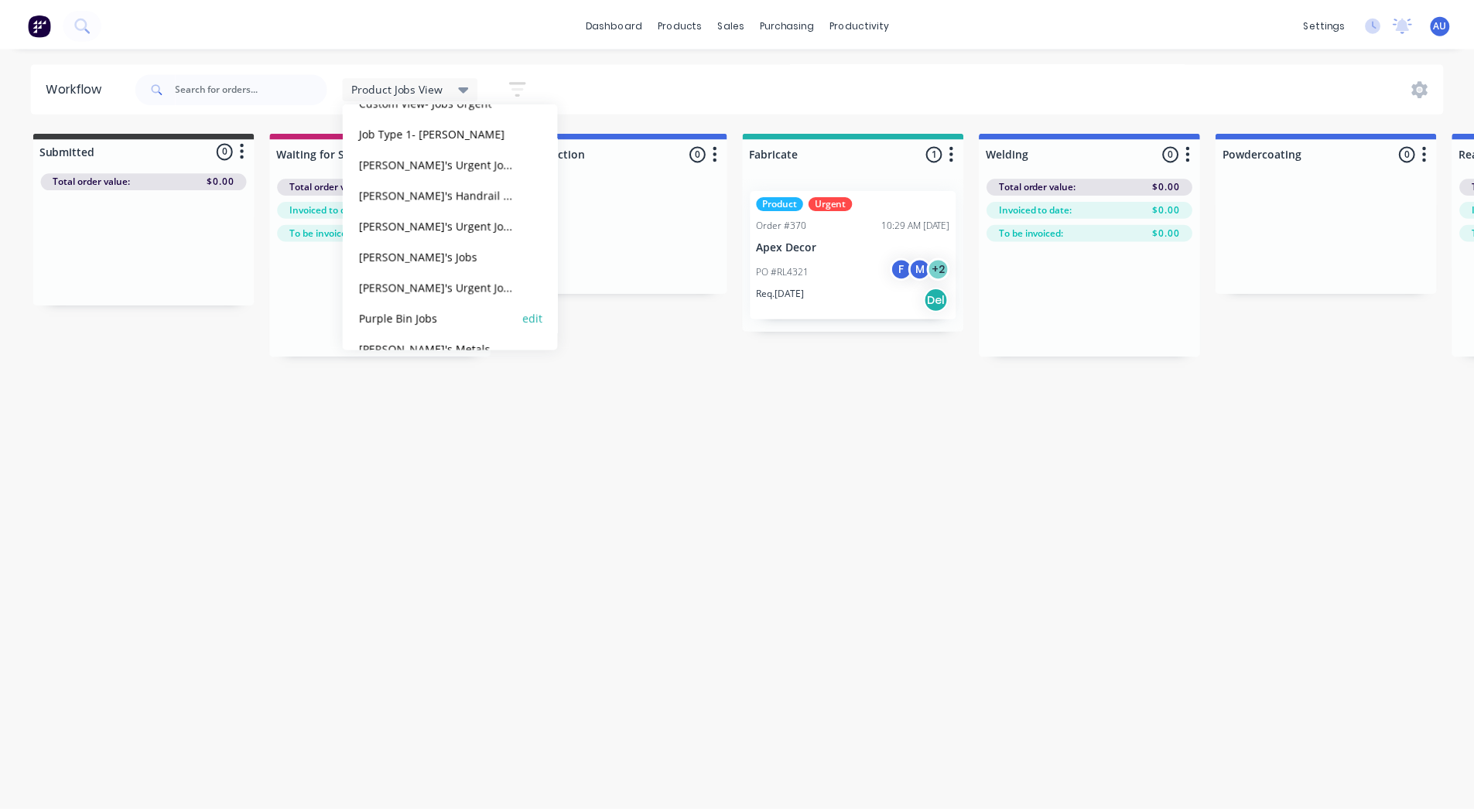
scroll to position [0, 0]
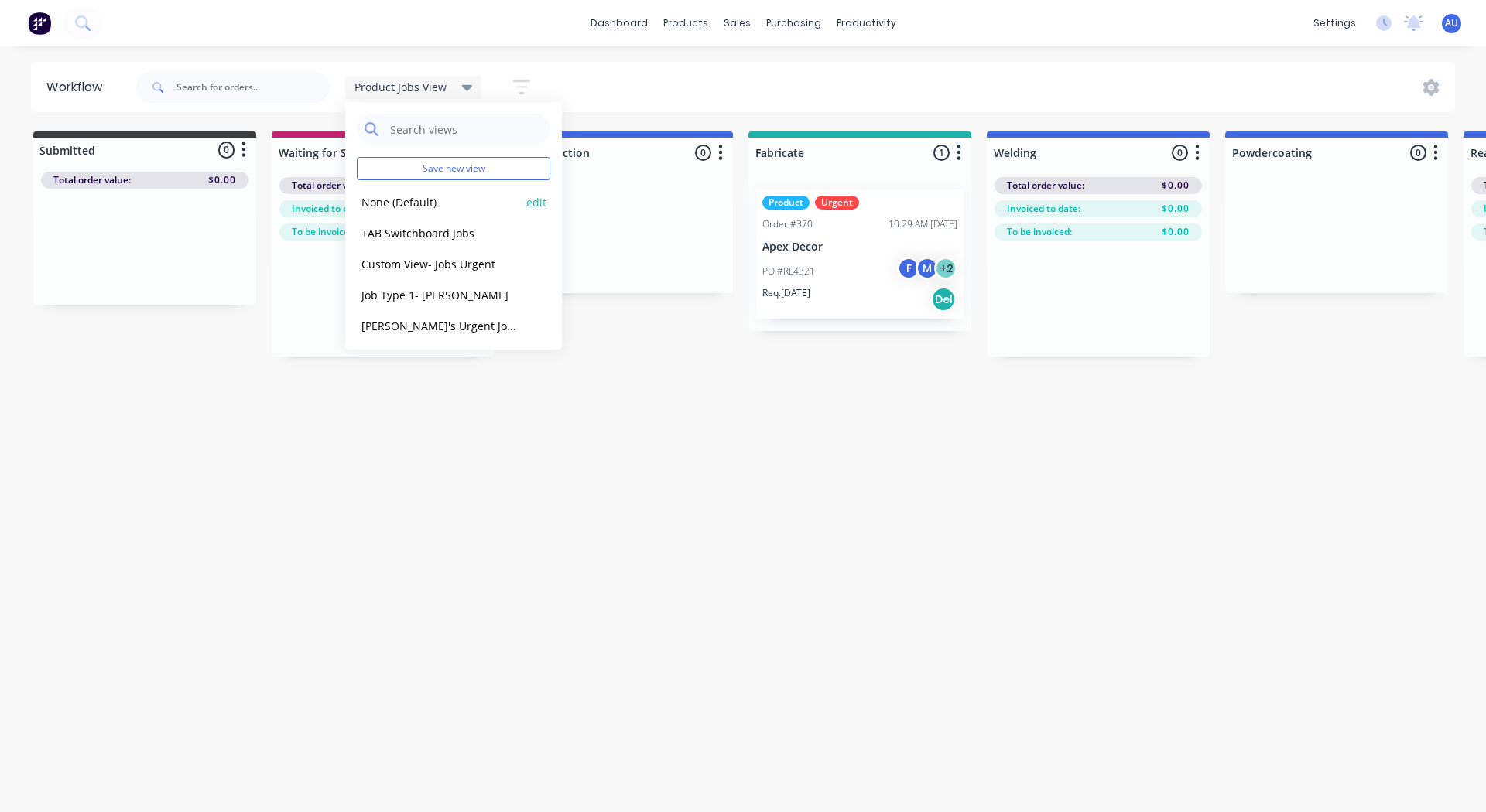
click at [406, 201] on button "None (Default)" at bounding box center [439, 202] width 165 height 18
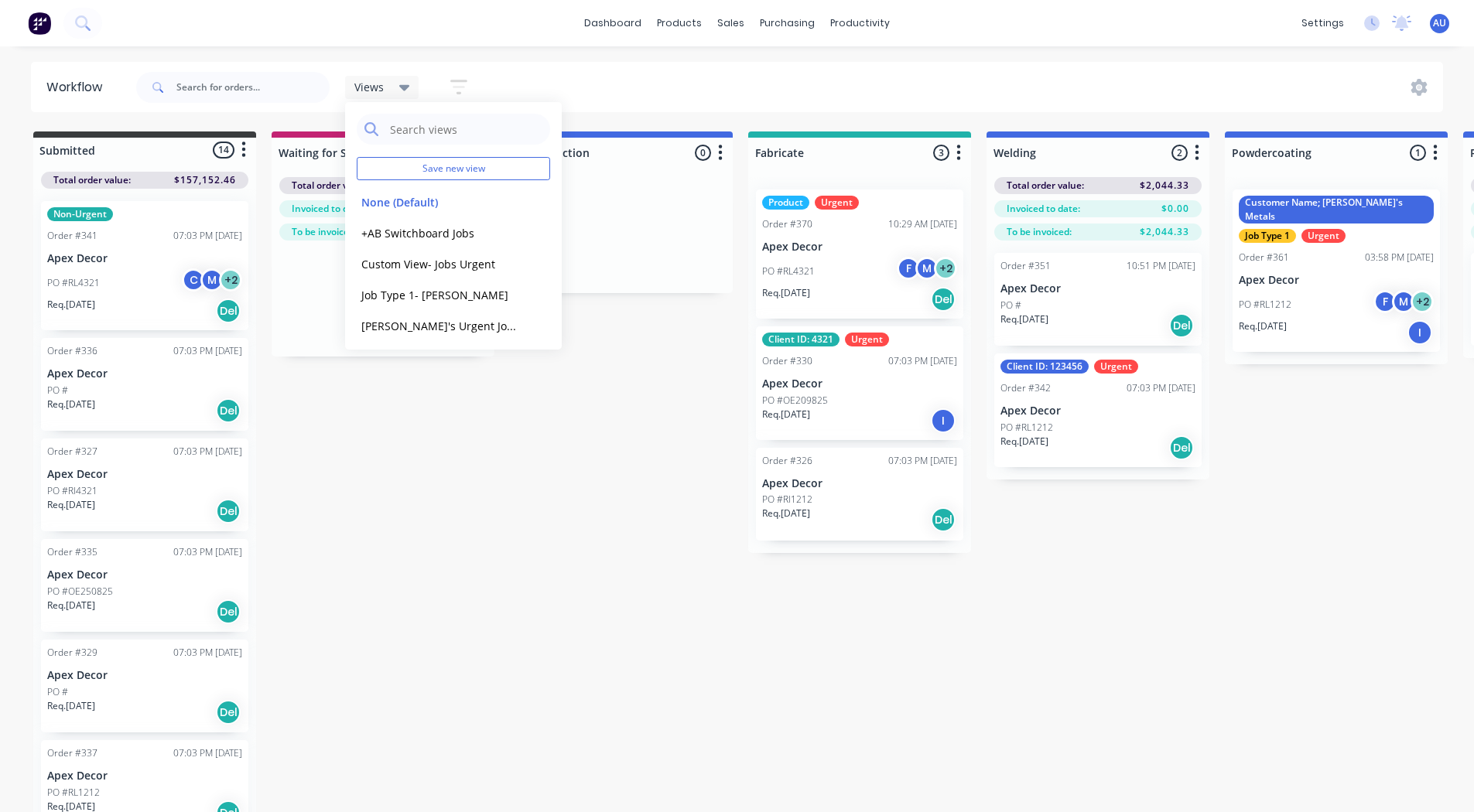
click at [877, 69] on div "Views Save new view None (Default) edit +AB Switchboard Jobs edit Custom View- …" at bounding box center [788, 88] width 1311 height 47
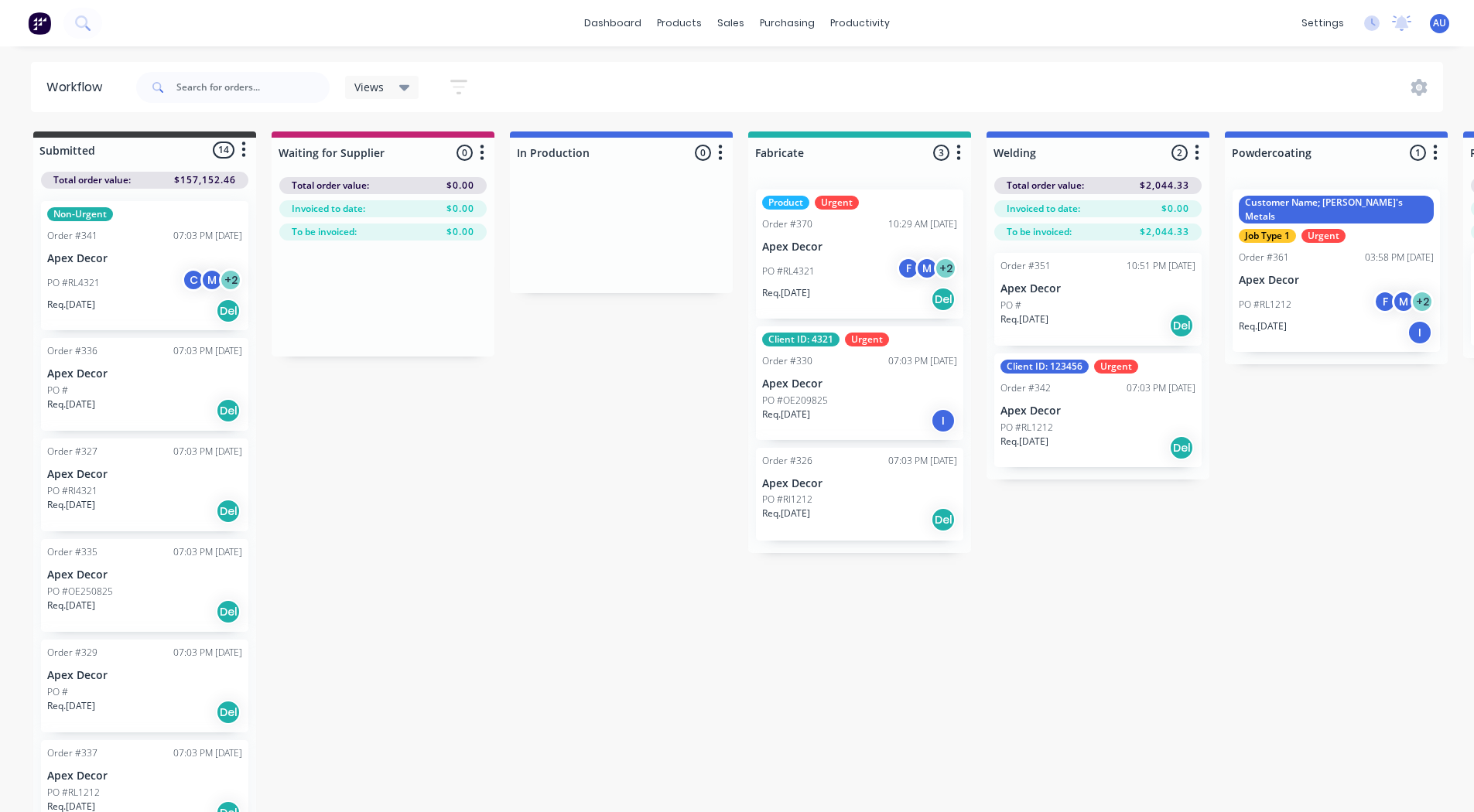
click at [1240, 559] on div "Submitted 14 Status colour #3A3C3E hex #3A3C3E Save Cancel Summaries Total orde…" at bounding box center [1166, 474] width 2357 height 684
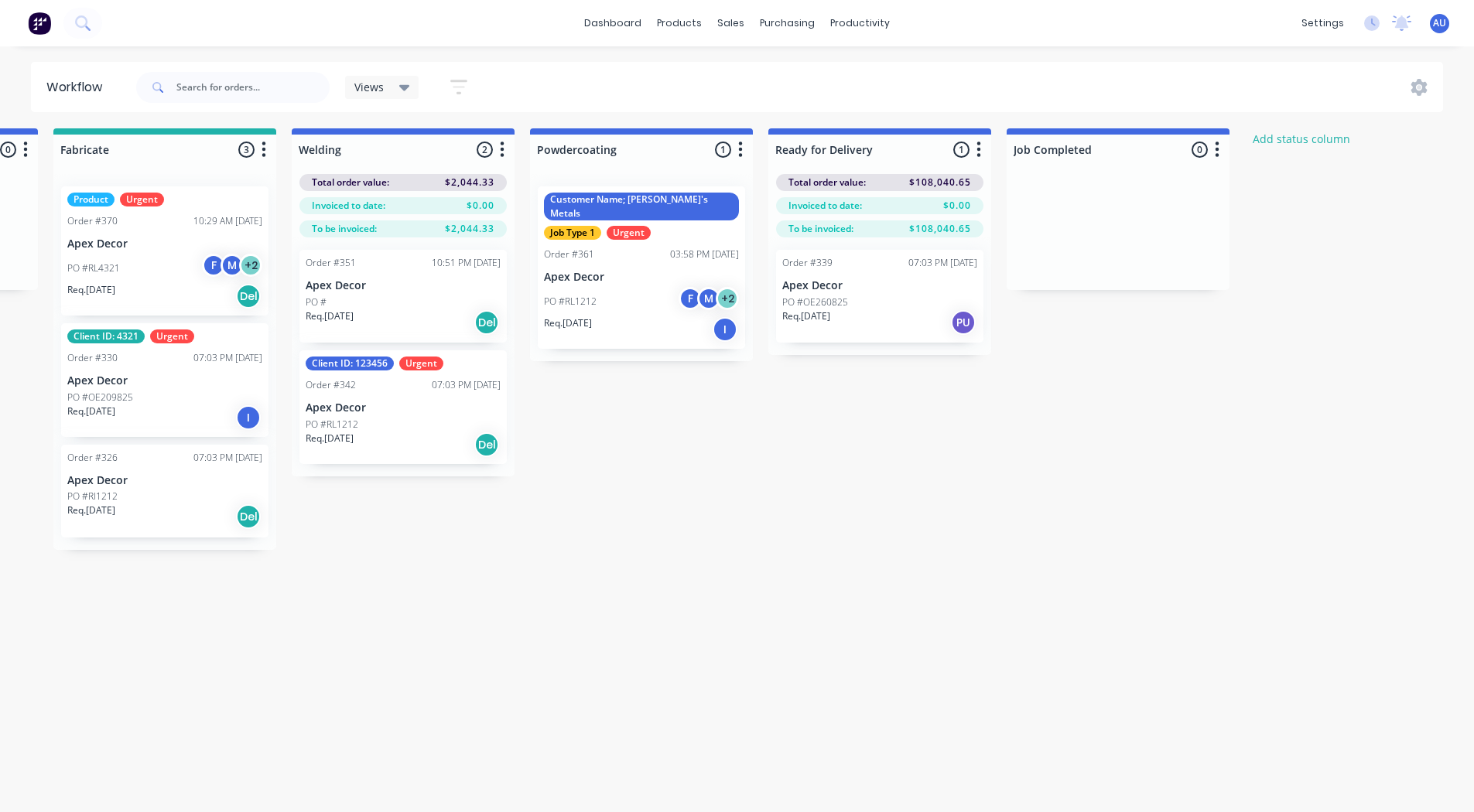
scroll to position [8, 698]
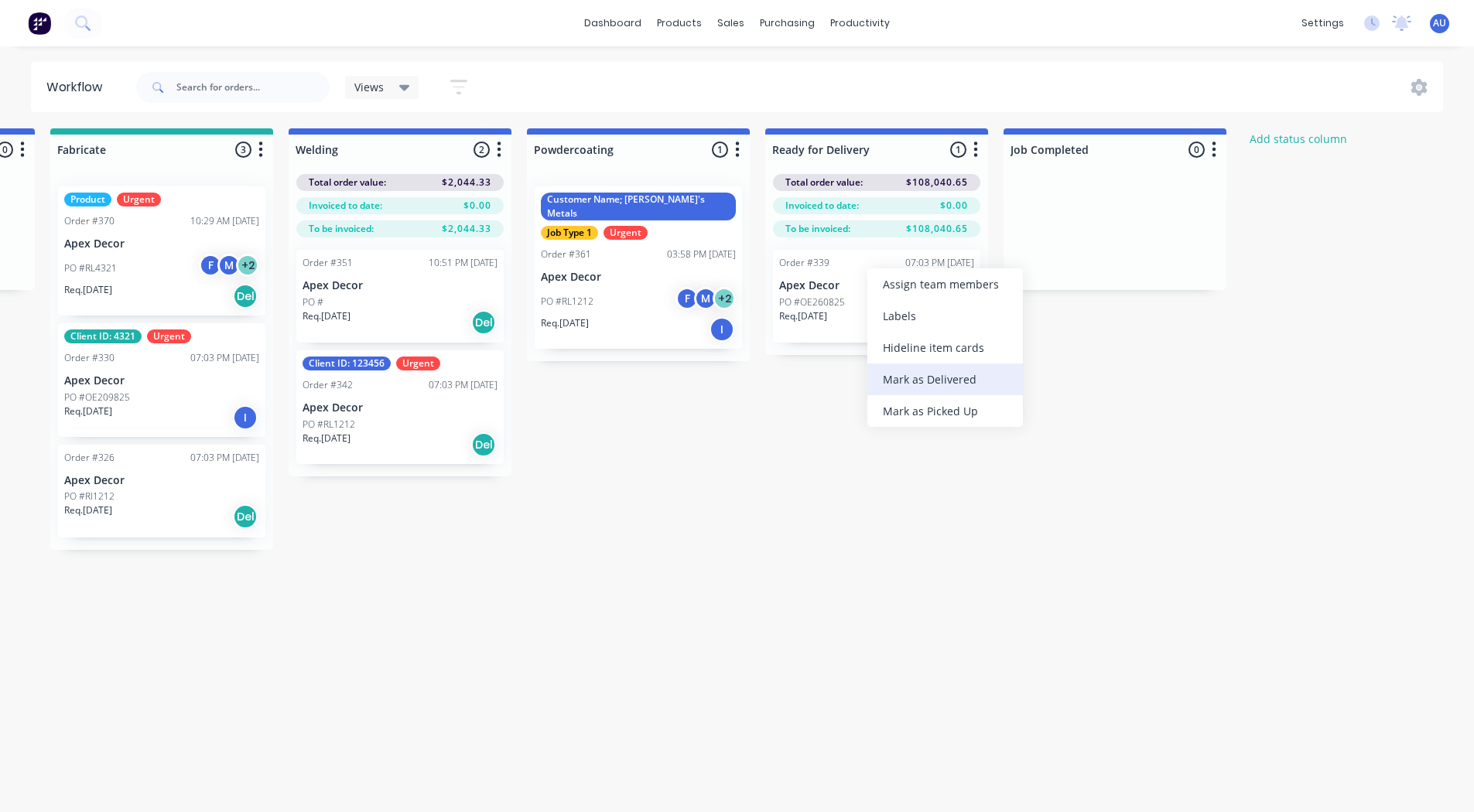
click at [937, 381] on div "Mark as Delivered" at bounding box center [945, 379] width 155 height 31
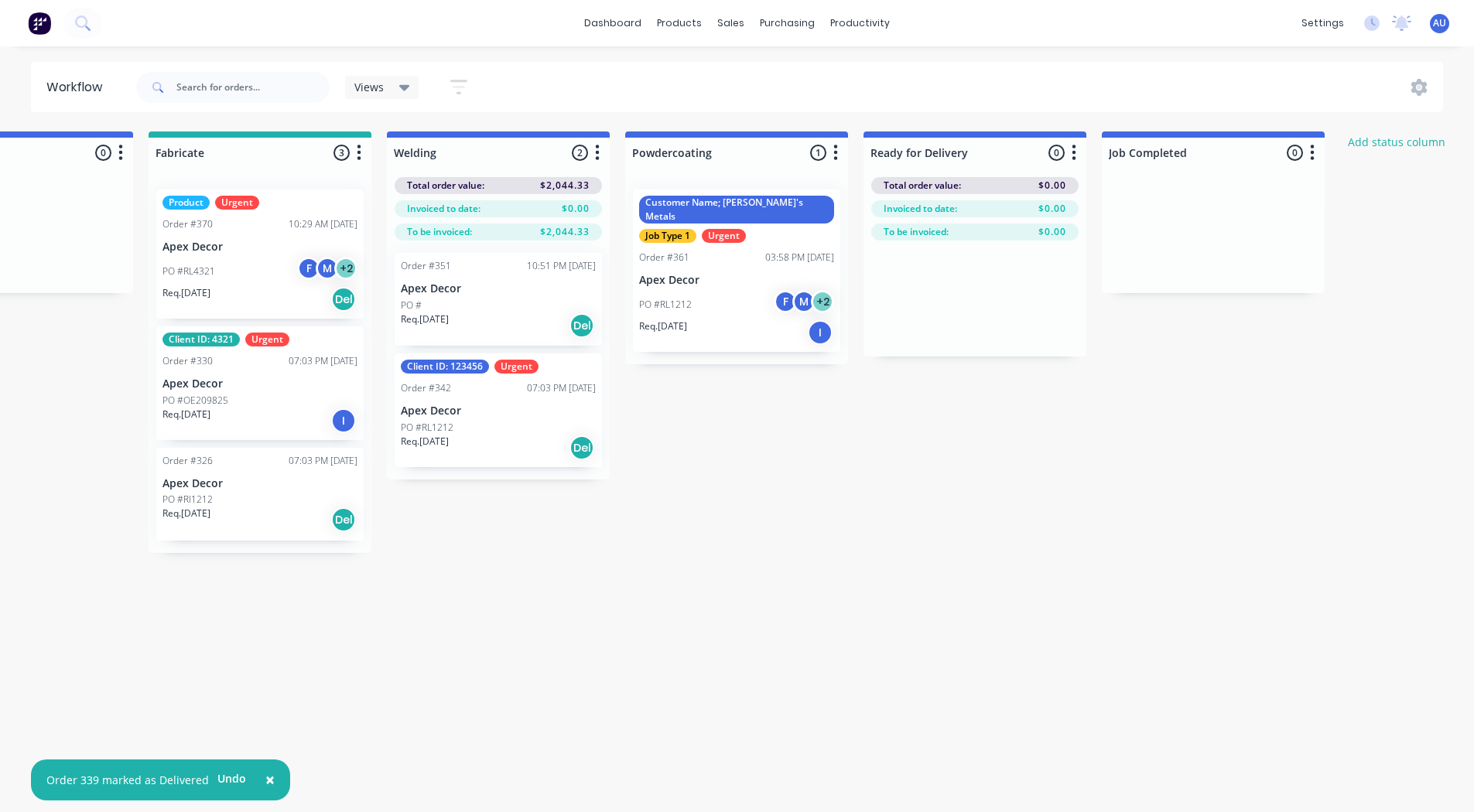
scroll to position [0, 599]
click at [885, 369] on div "Submitted 14 Status colour #3A3C3E hex #3A3C3E Save Cancel Summaries Total orde…" at bounding box center [567, 474] width 2357 height 684
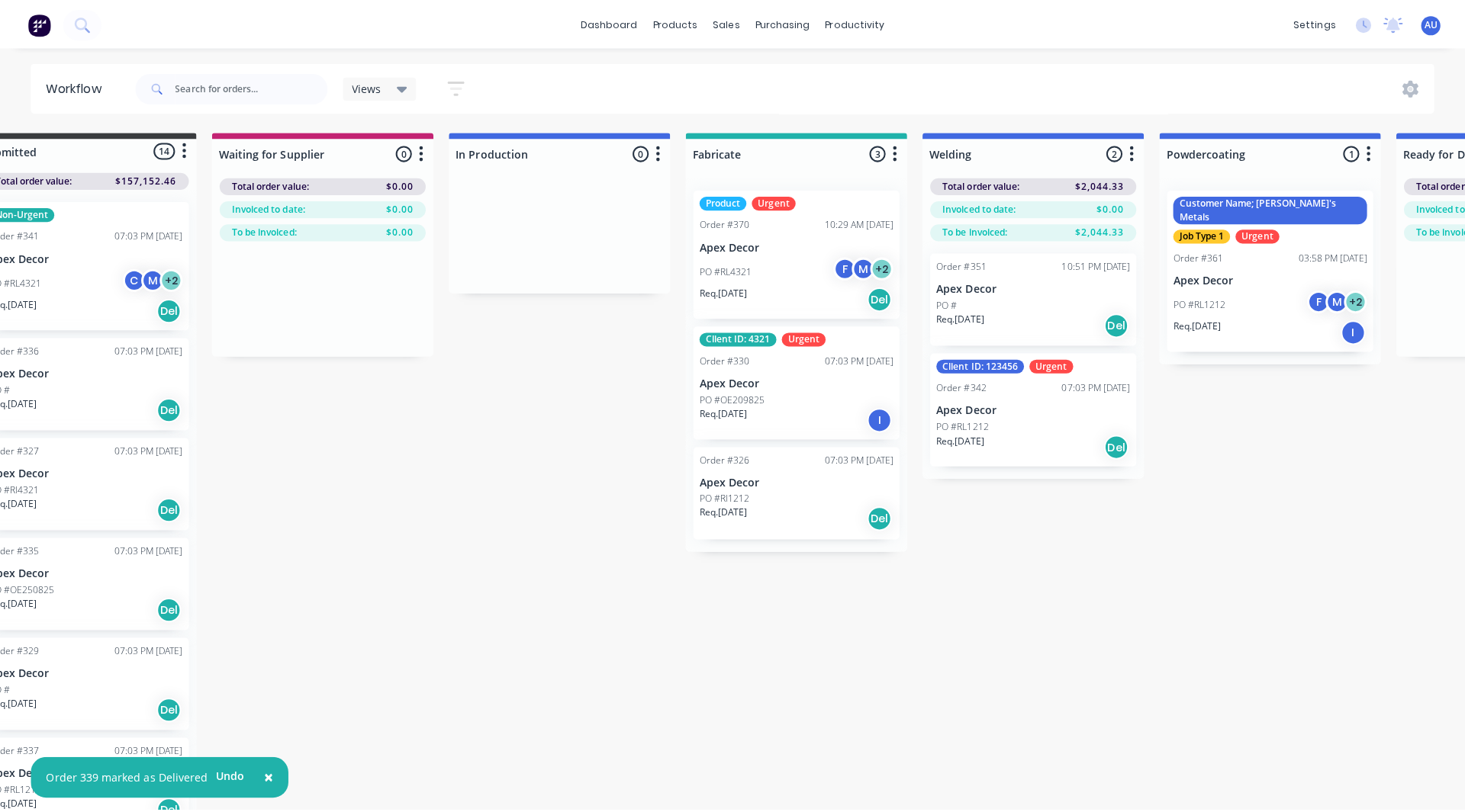
scroll to position [0, 0]
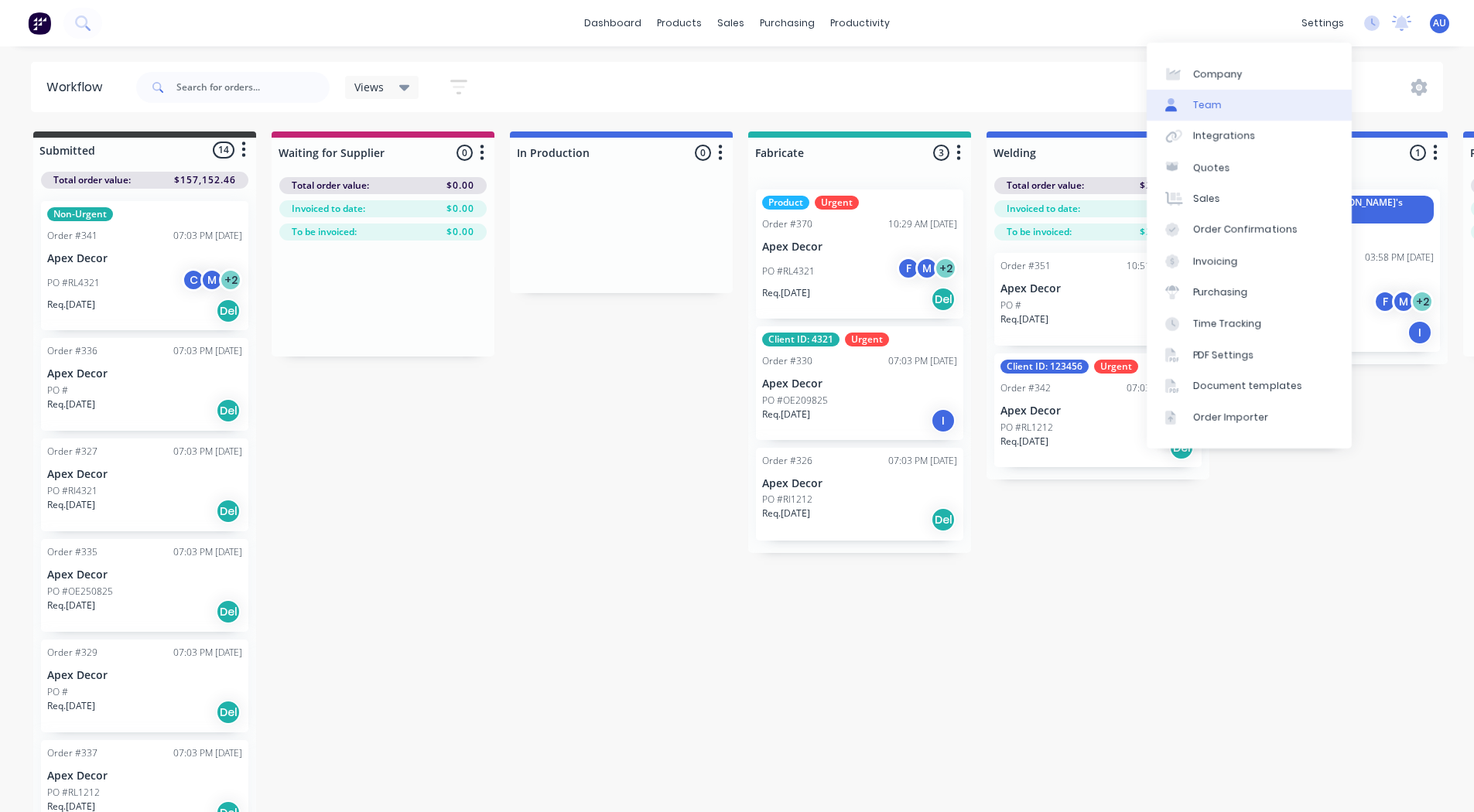
click at [1215, 97] on link "Team" at bounding box center [1249, 106] width 205 height 31
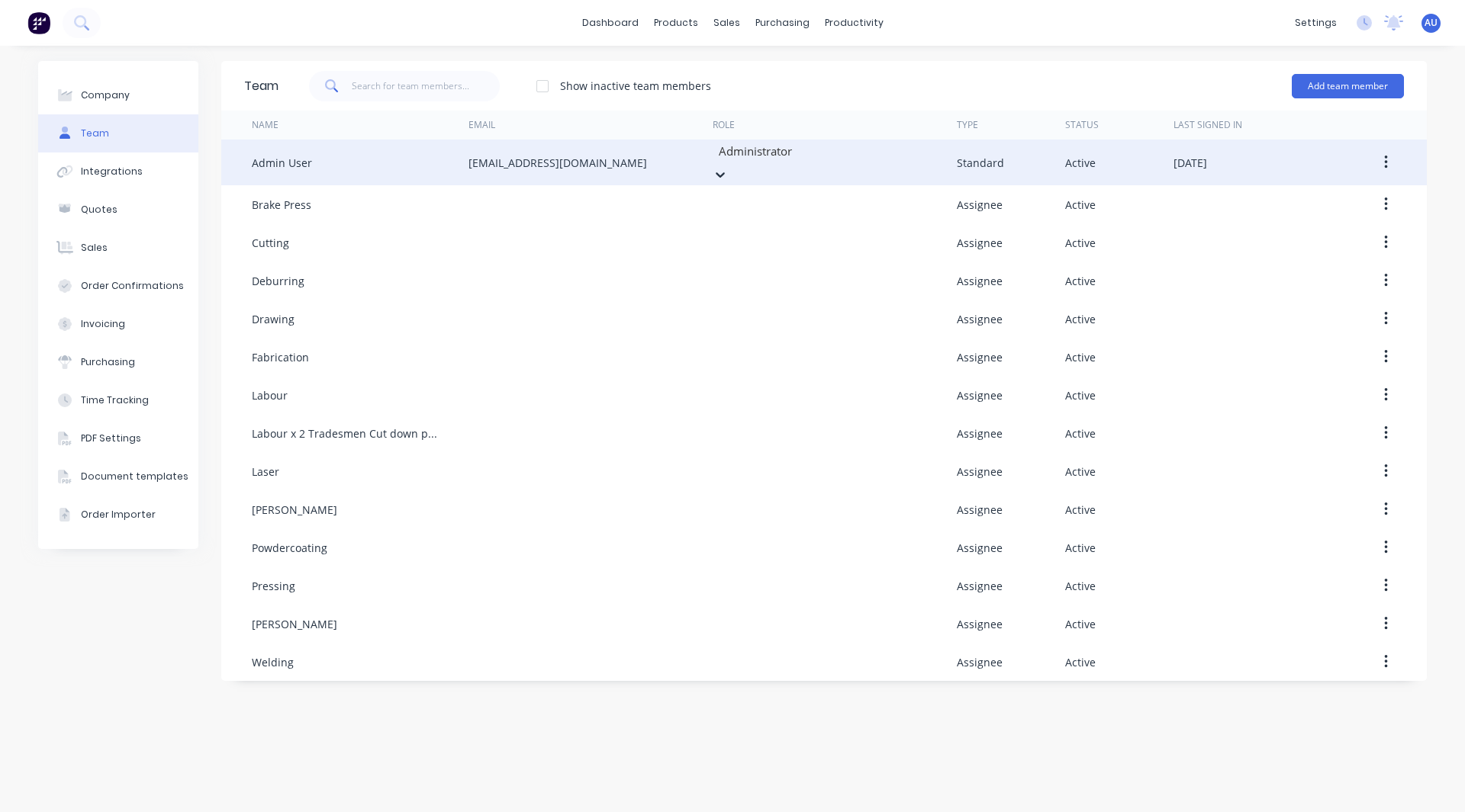
click at [815, 156] on div at bounding box center [827, 151] width 220 height 19
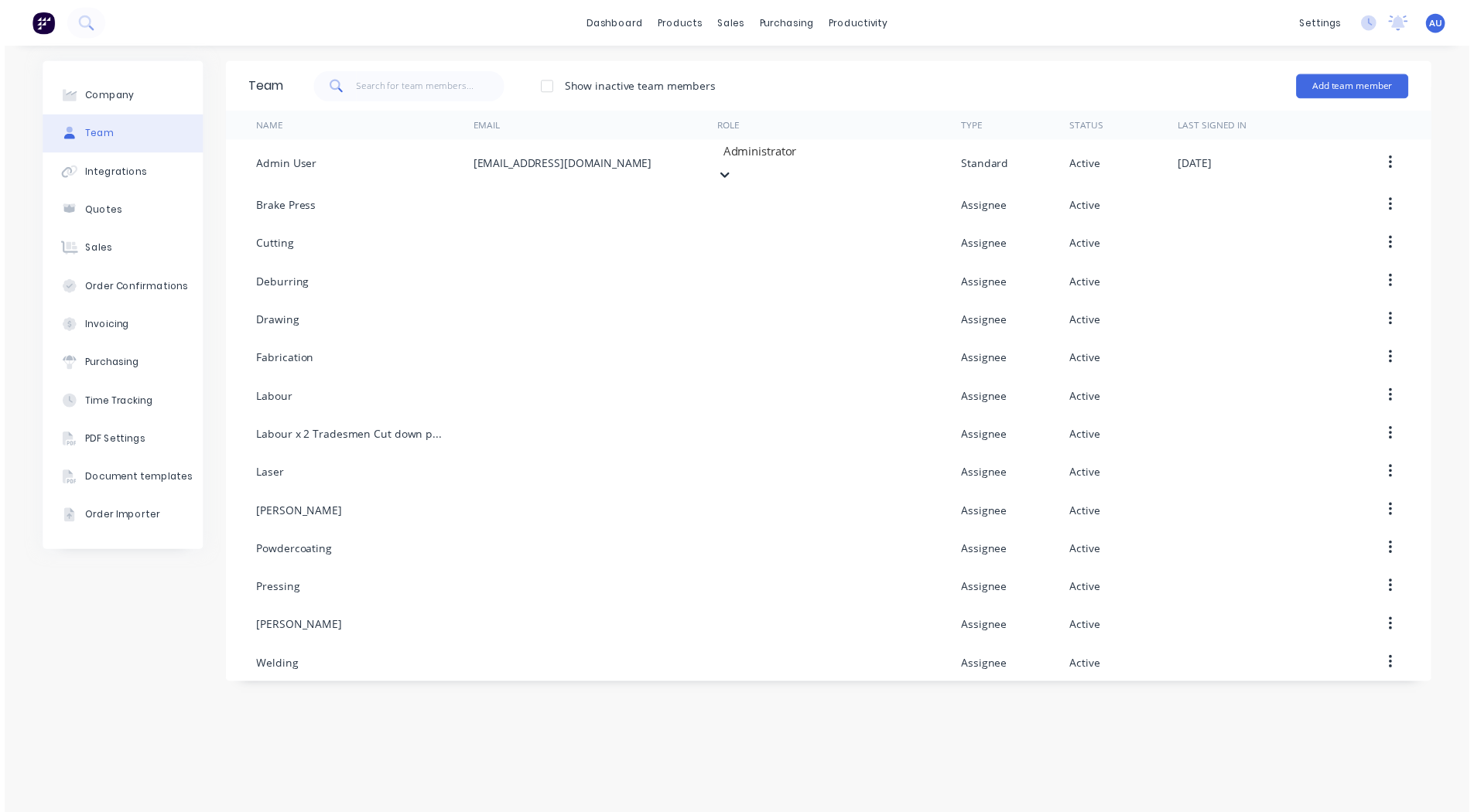
scroll to position [235, 0]
click at [21, 730] on div "Company Team Integrations Quotes Sales Order Confirmations Invoicing Purchasing…" at bounding box center [743, 436] width 1486 height 778
click at [900, 67] on div "Workflow" at bounding box center [893, 74] width 47 height 14
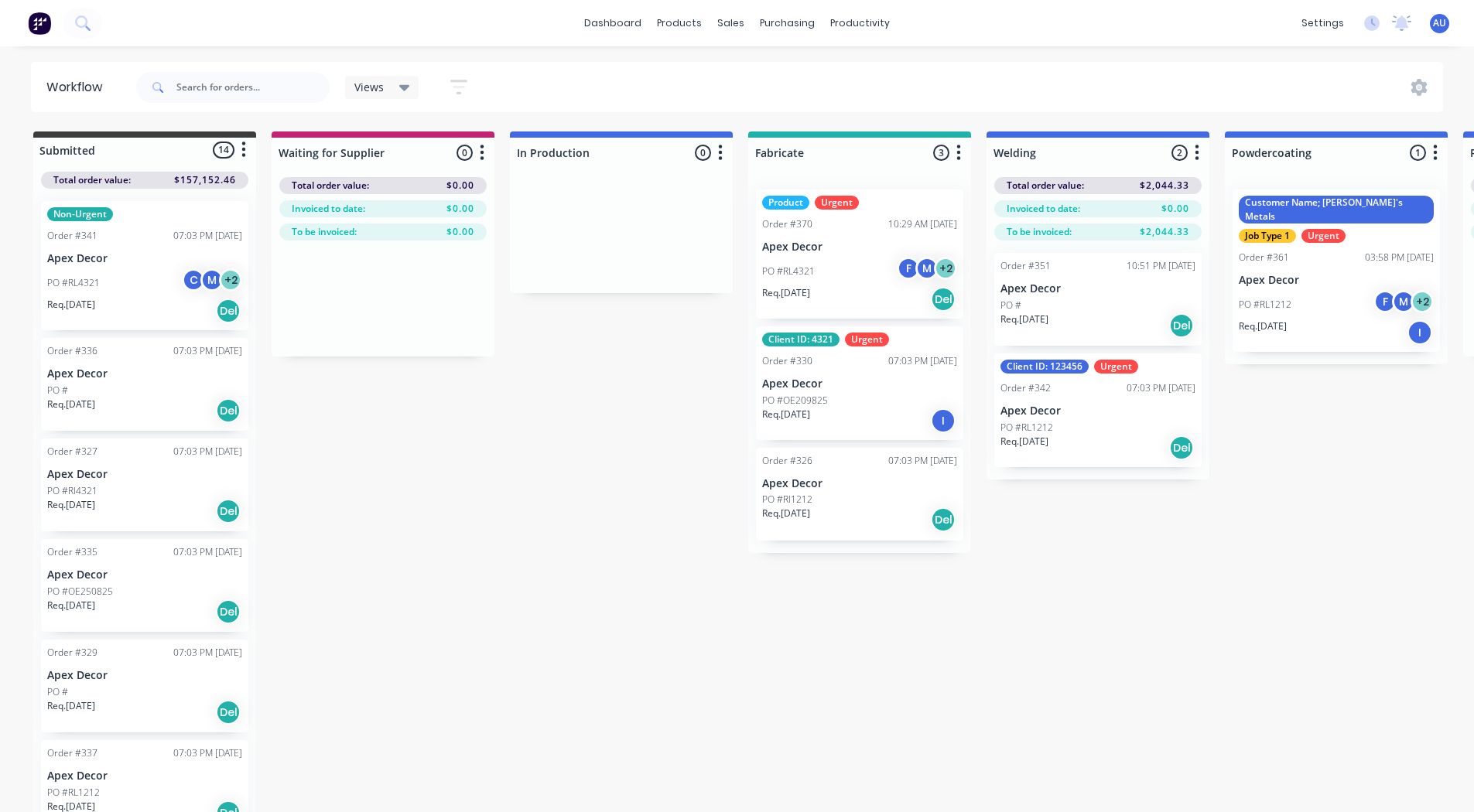
click at [461, 85] on icon "button" at bounding box center [458, 87] width 17 height 20
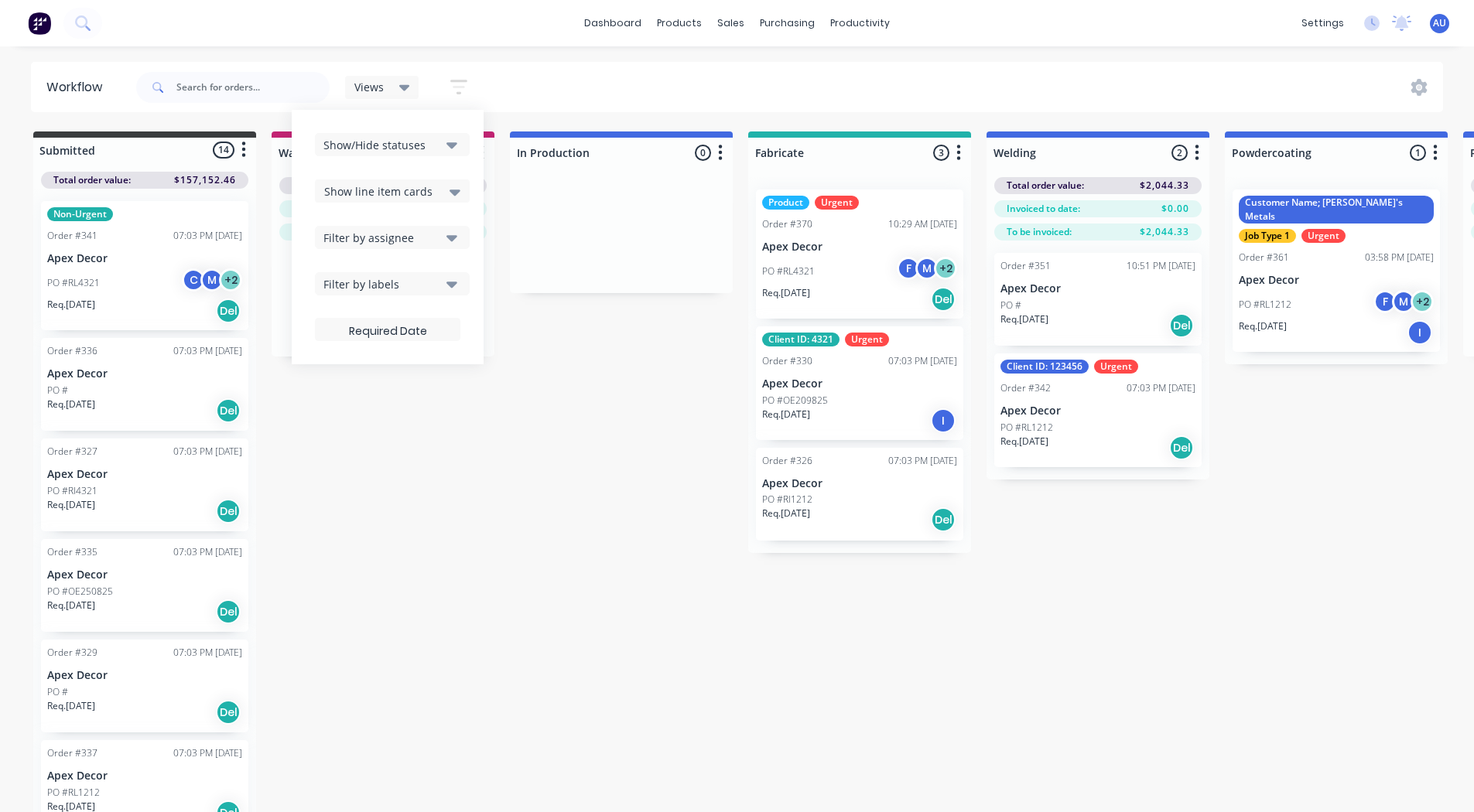
click at [369, 235] on div "Filter by assignee" at bounding box center [382, 237] width 117 height 17
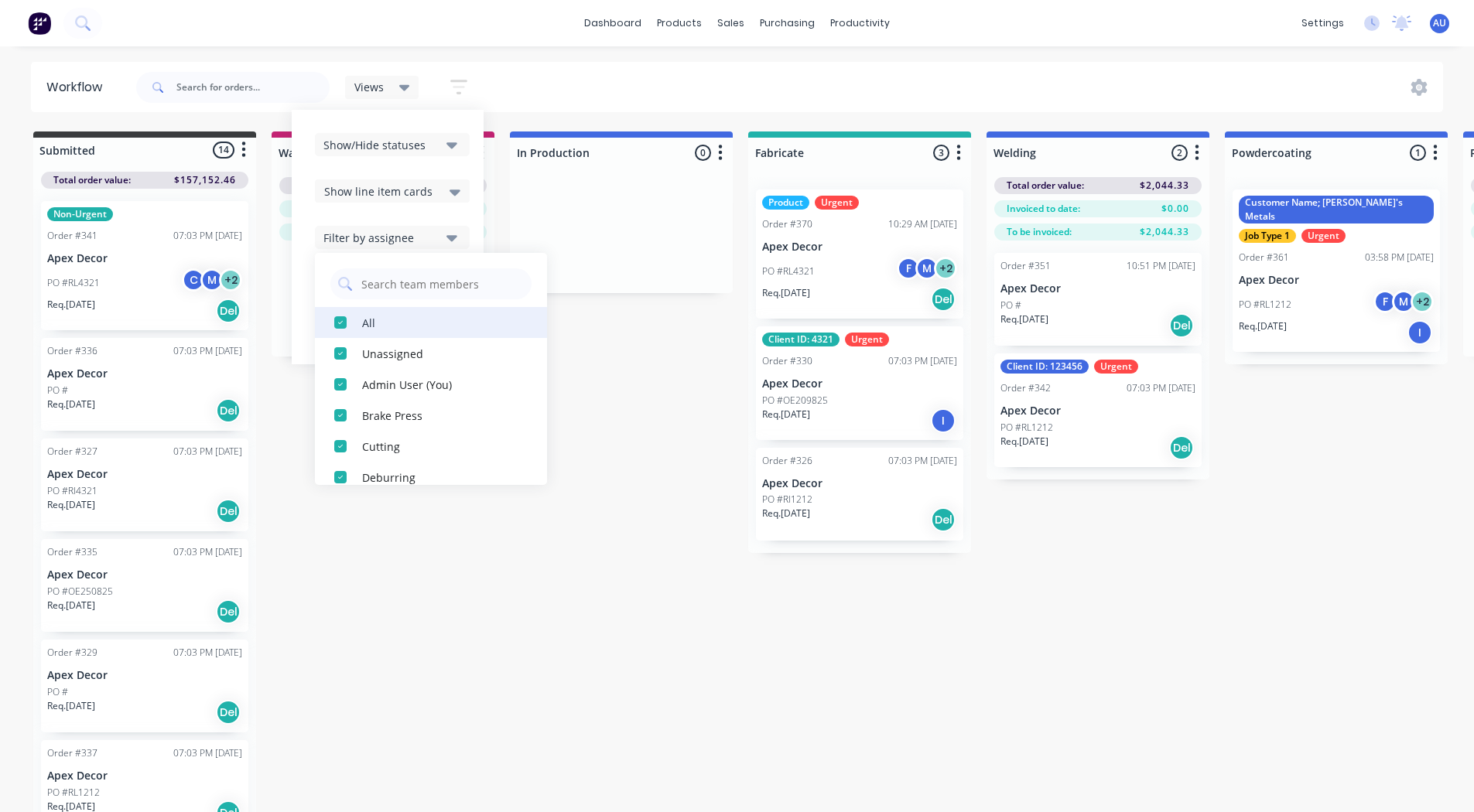
click at [341, 321] on div "button" at bounding box center [341, 322] width 31 height 31
click at [338, 319] on div "button" at bounding box center [341, 322] width 31 height 31
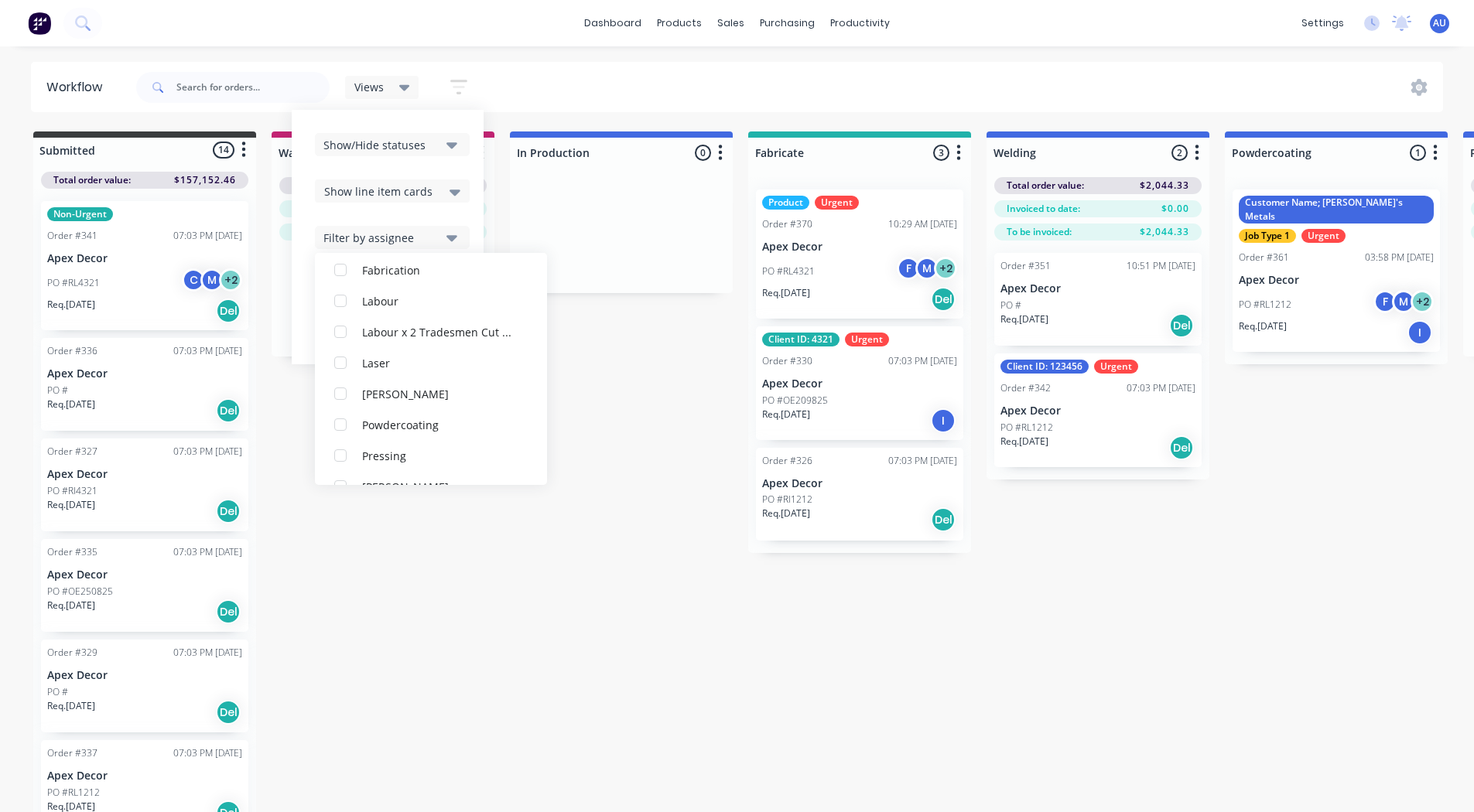
scroll to position [325, 0]
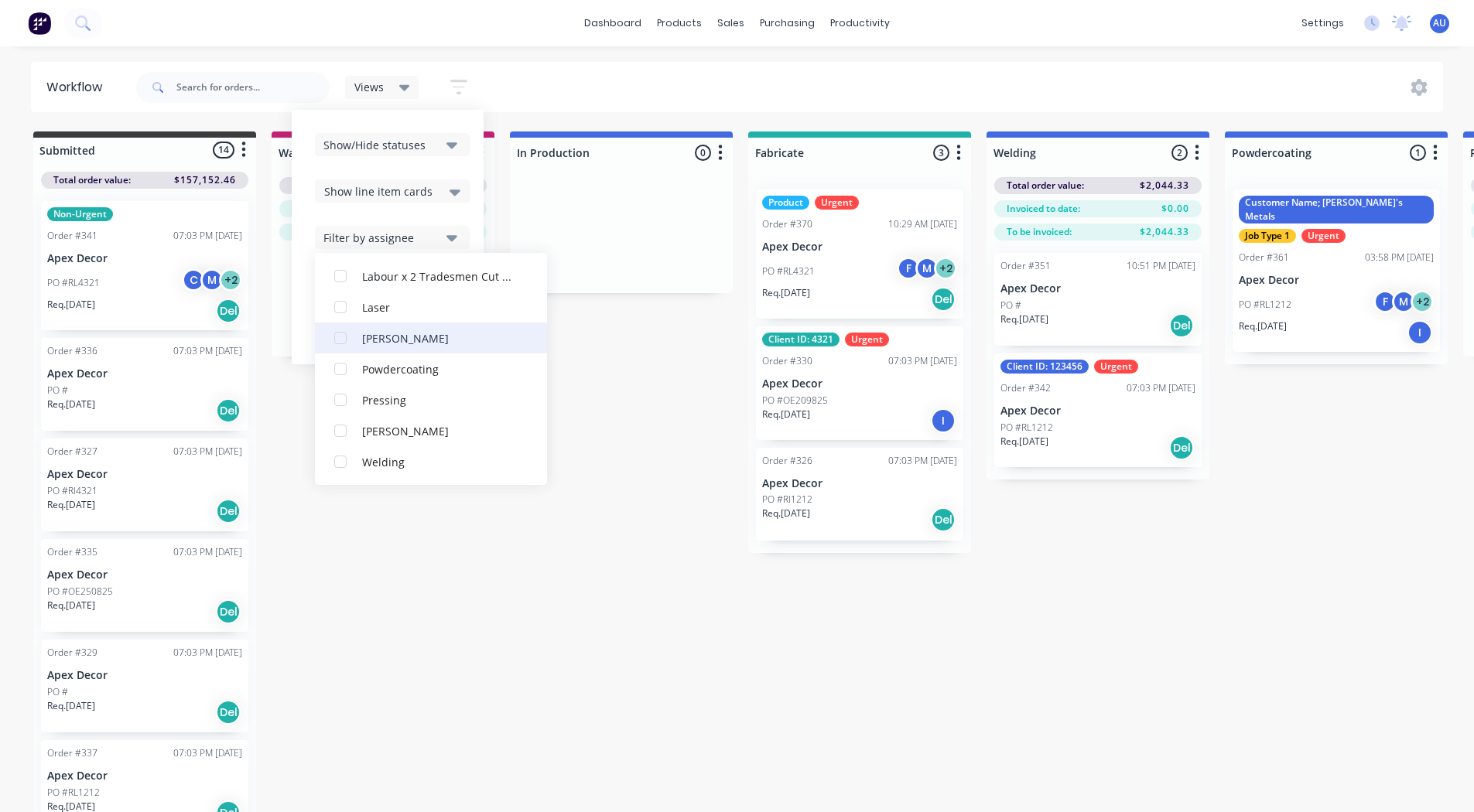
click at [340, 336] on div "button" at bounding box center [341, 338] width 31 height 31
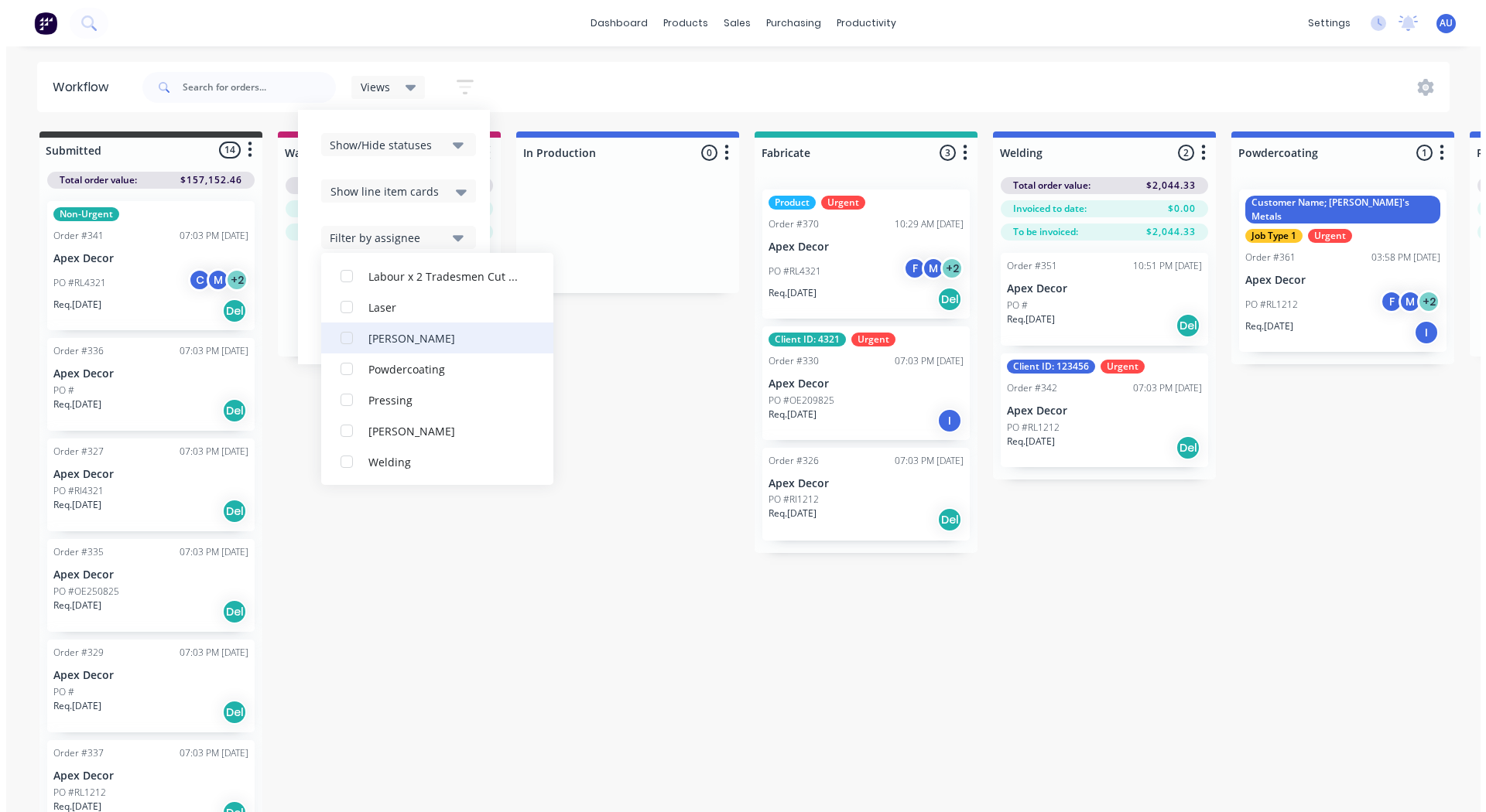
scroll to position [47, 0]
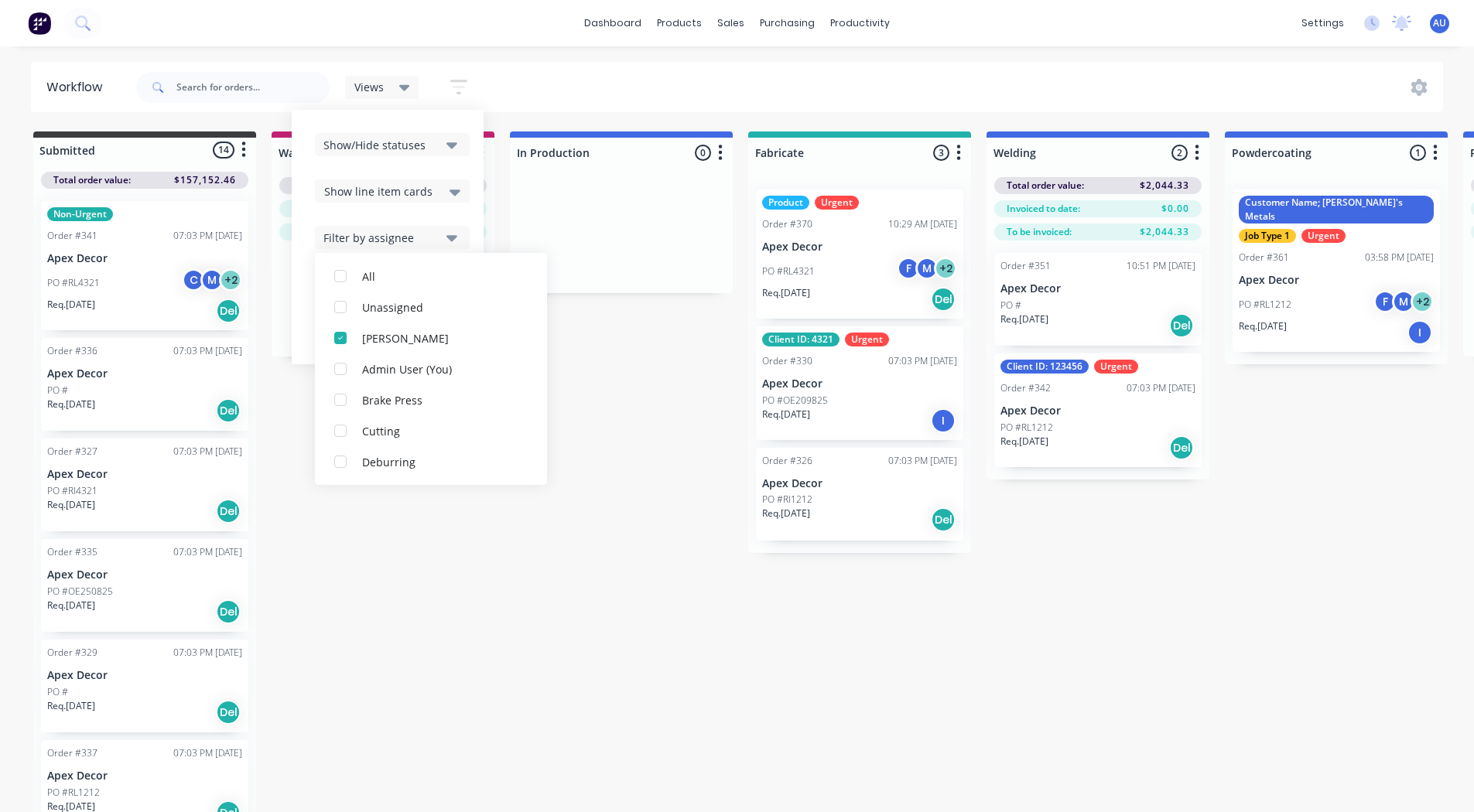
click at [375, 557] on div "Submitted 14 Status colour #3A3C3E hex #3A3C3E Save Cancel Summaries Total orde…" at bounding box center [1166, 474] width 2357 height 684
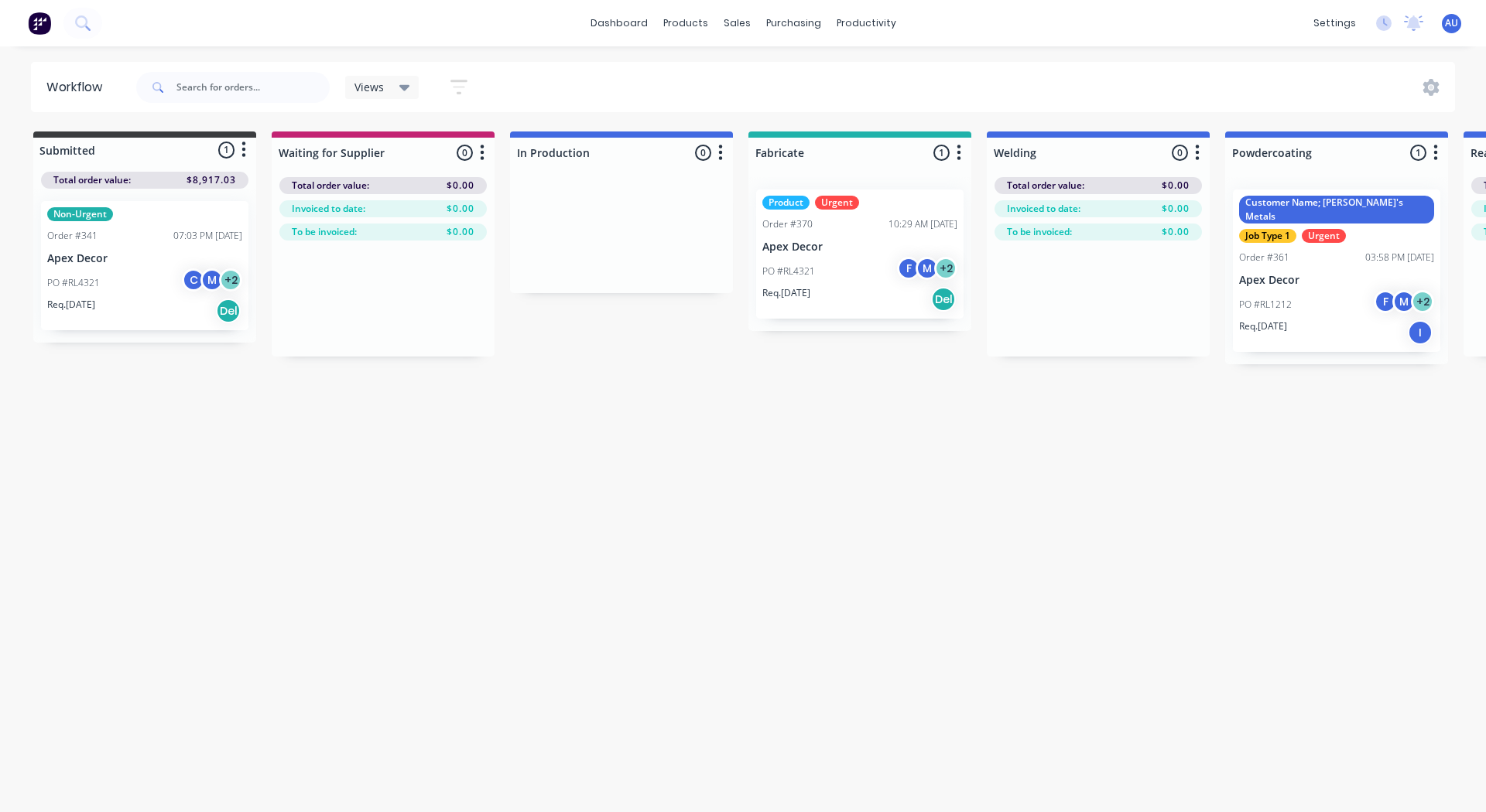
click at [381, 81] on span "Views" at bounding box center [370, 87] width 29 height 17
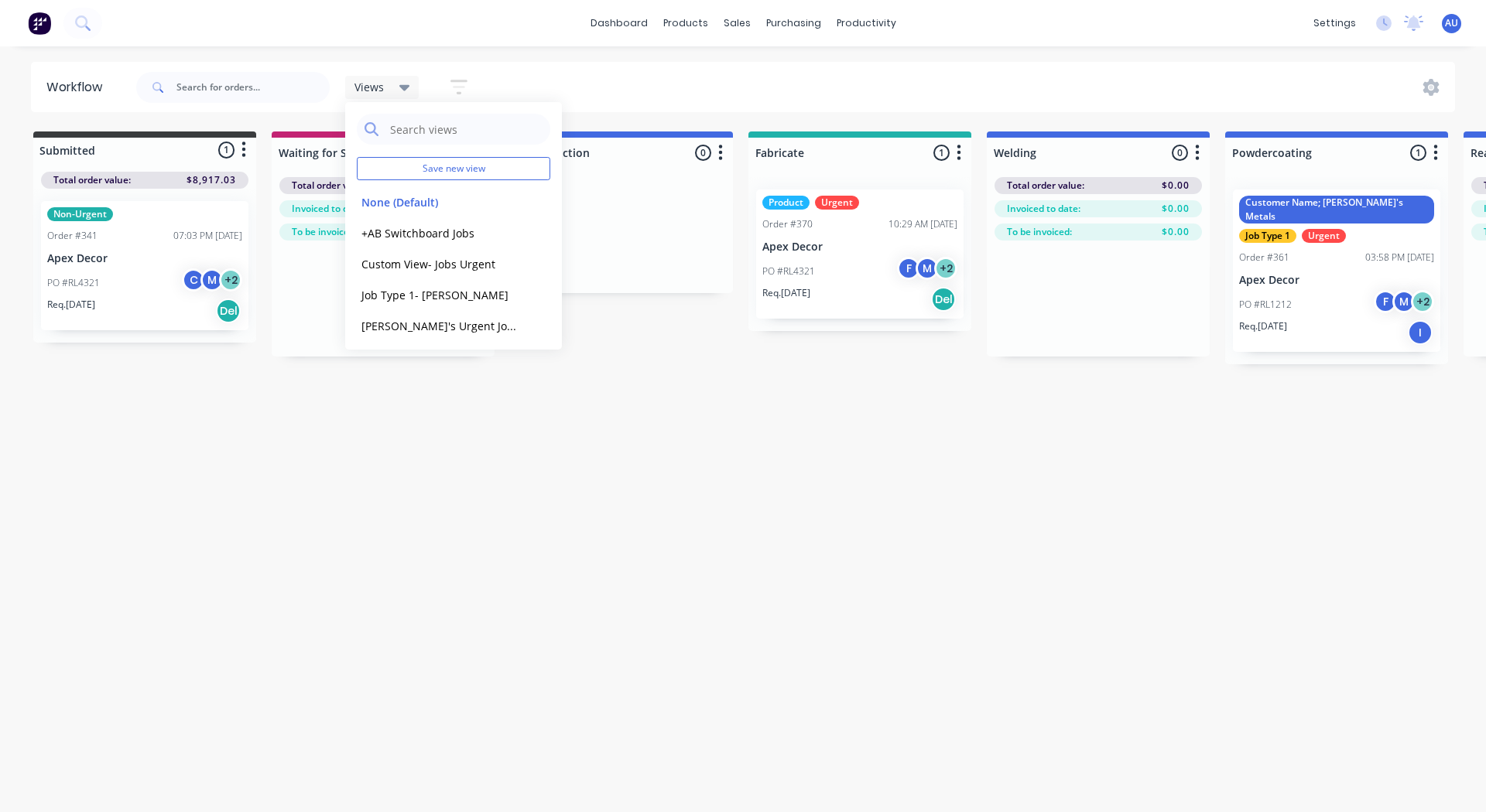
click at [557, 76] on div "Views Save new view None (Default) edit +AB Switchboard Jobs edit Custom View- …" at bounding box center [794, 88] width 1323 height 47
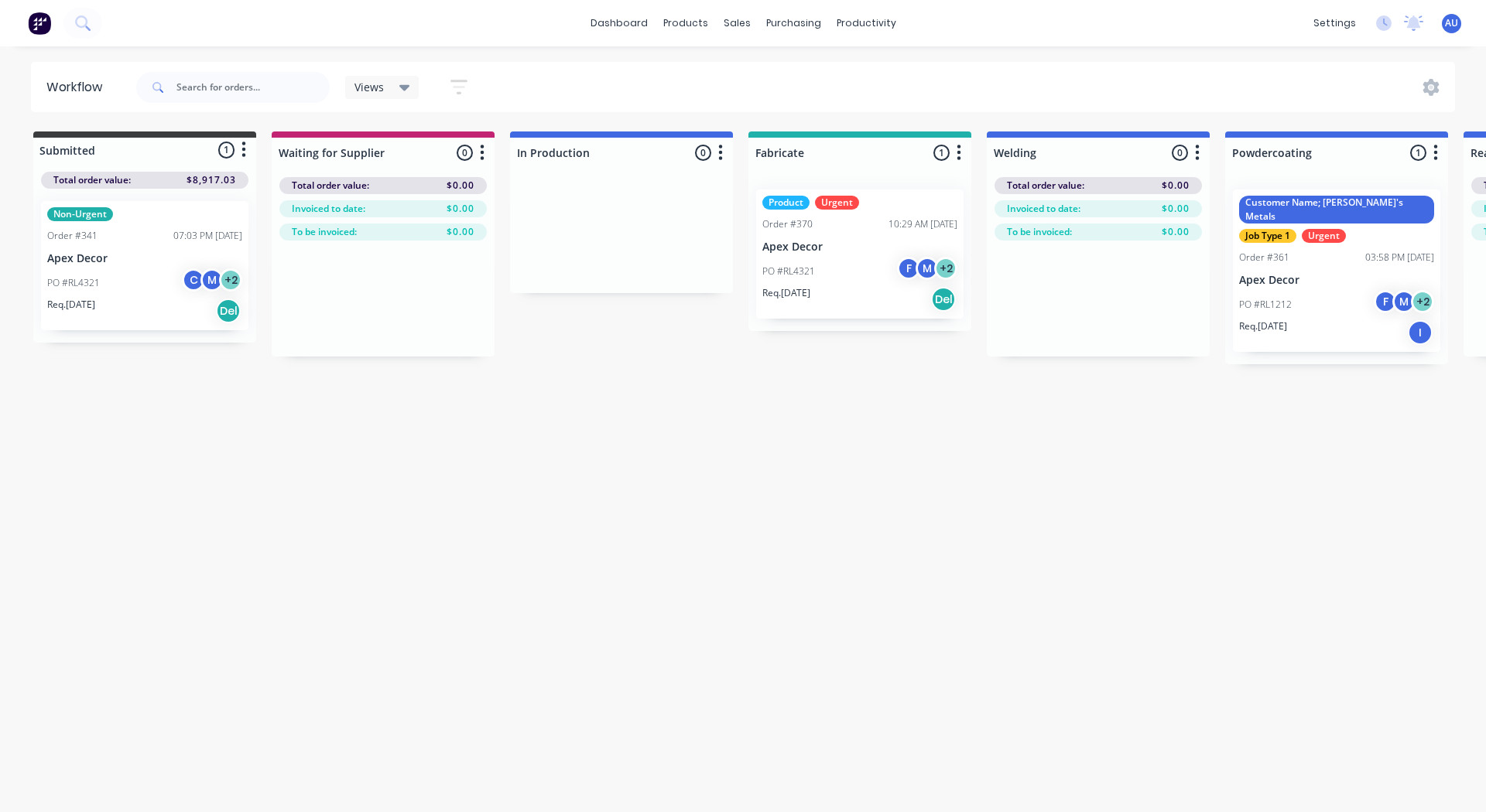
click at [385, 88] on div "Views" at bounding box center [382, 87] width 56 height 14
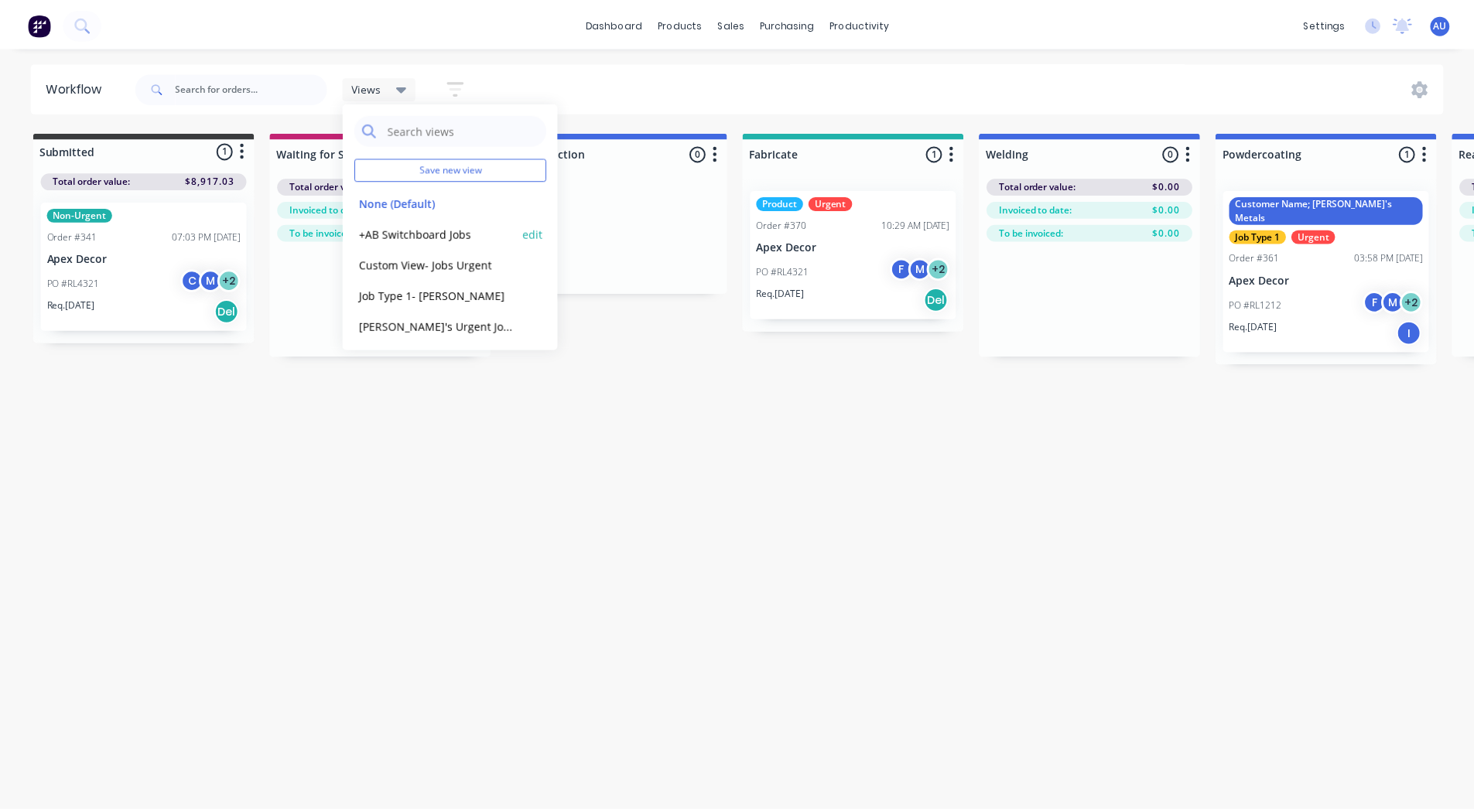
scroll to position [1, 0]
click at [412, 195] on button "None (Default)" at bounding box center [439, 201] width 165 height 18
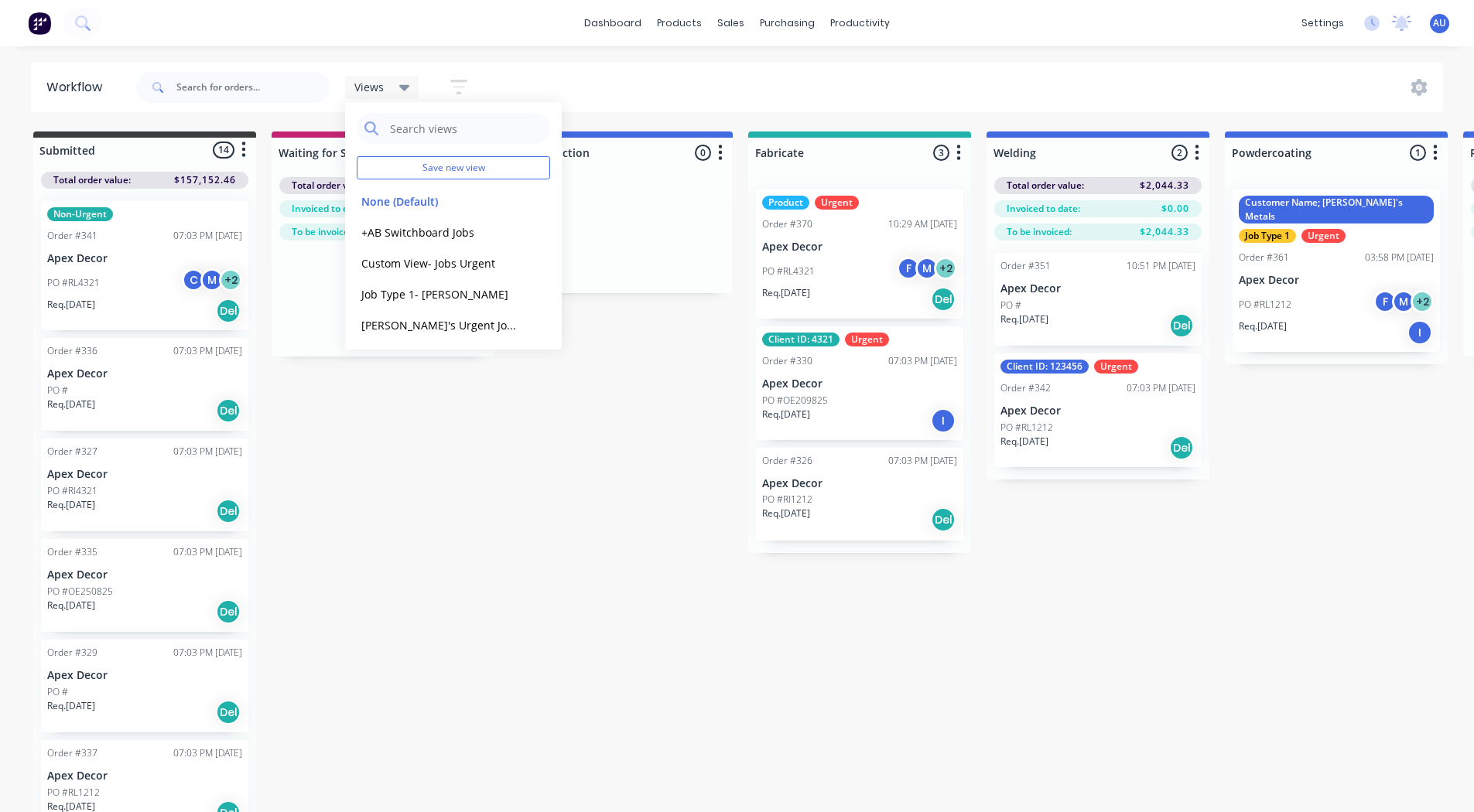
click at [598, 513] on div "Submitted 14 Status colour #3A3C3E hex #3A3C3E Save Cancel Summaries Total orde…" at bounding box center [1166, 474] width 2357 height 684
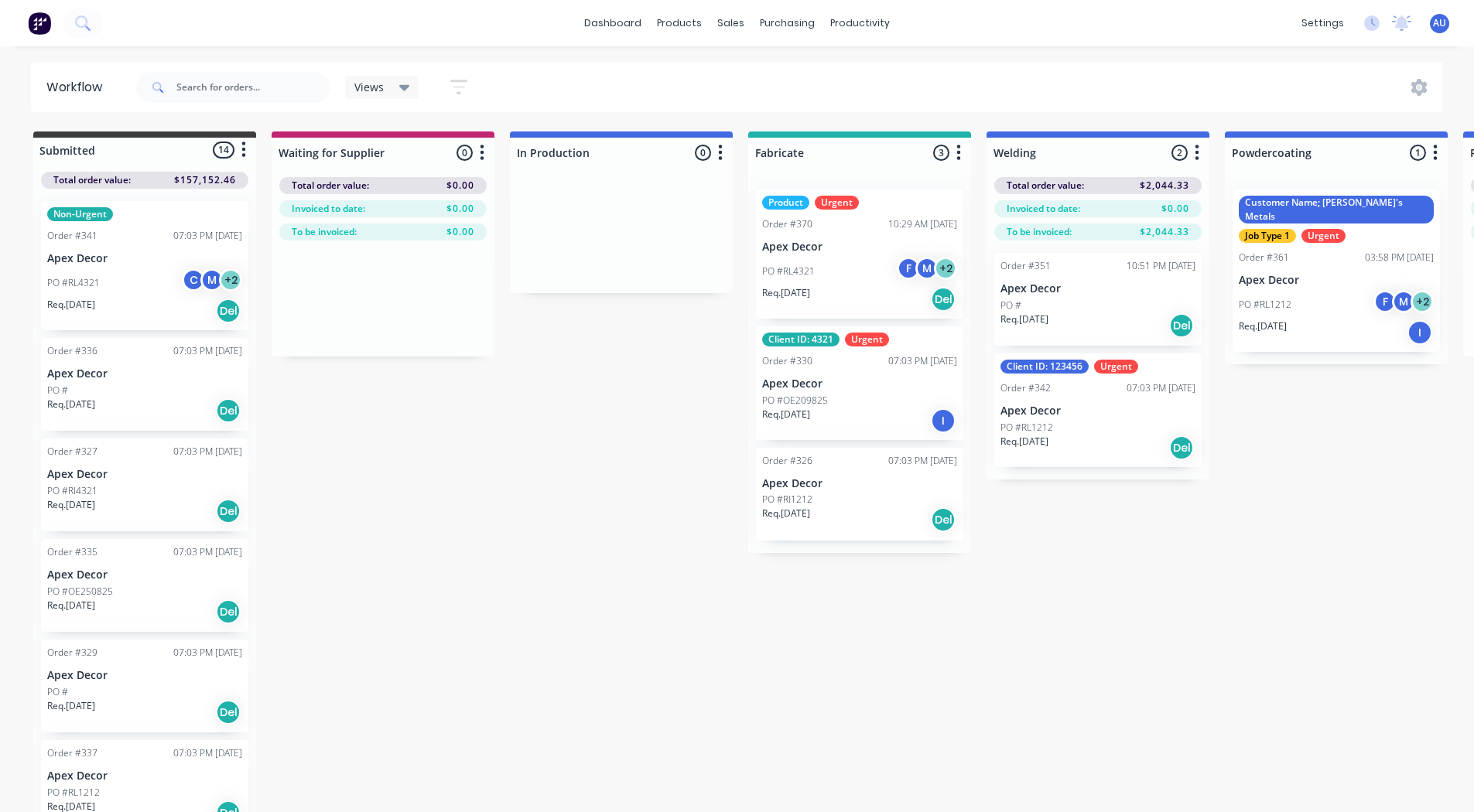
click at [723, 738] on div "Submitted 14 Status colour #3A3C3E hex #3A3C3E Save Cancel Summaries Total orde…" at bounding box center [1166, 474] width 2357 height 684
click at [849, 249] on p "Apex Decor" at bounding box center [860, 246] width 195 height 13
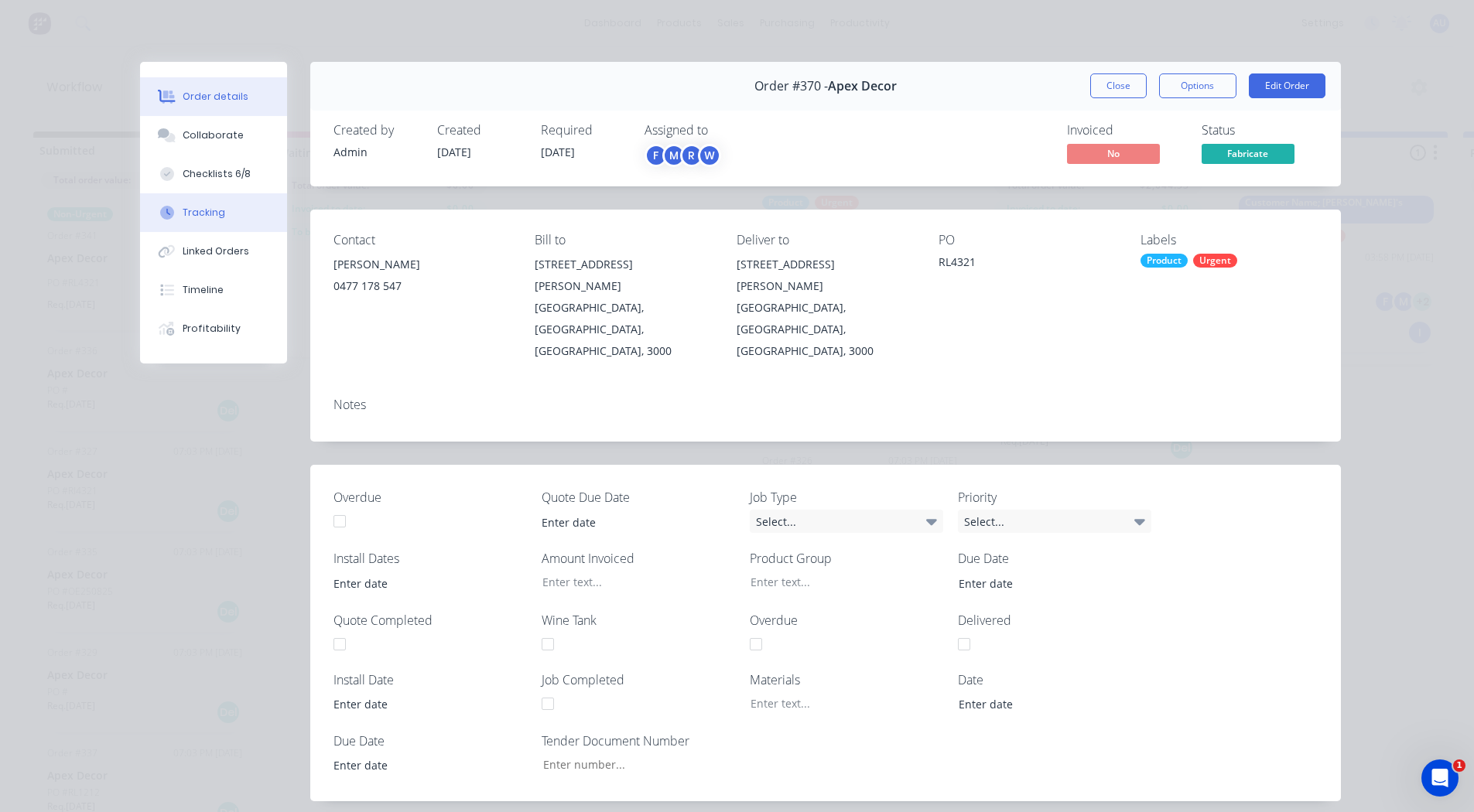
click at [208, 224] on button "Tracking" at bounding box center [213, 213] width 147 height 39
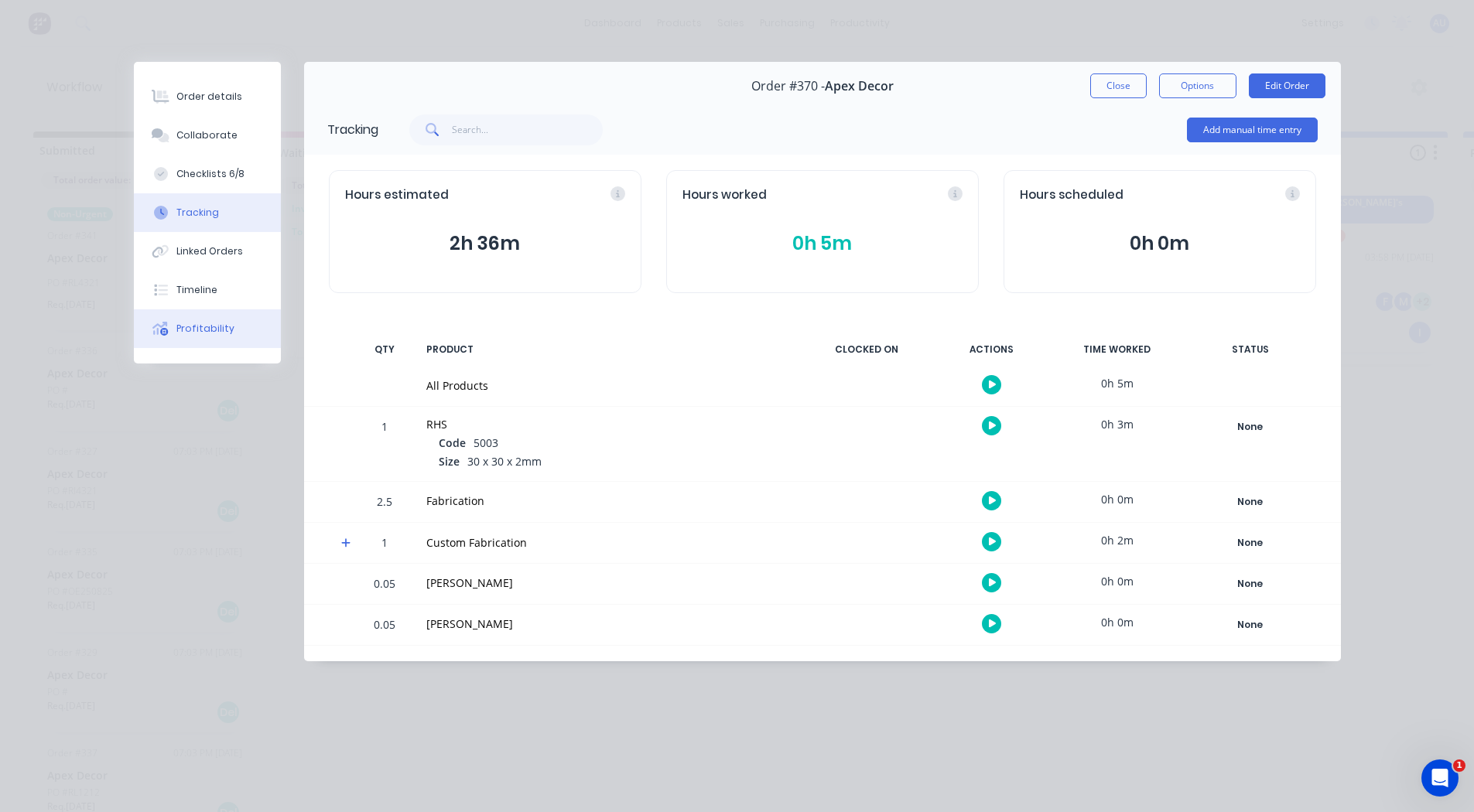
click at [230, 319] on button "Profitability" at bounding box center [207, 329] width 147 height 39
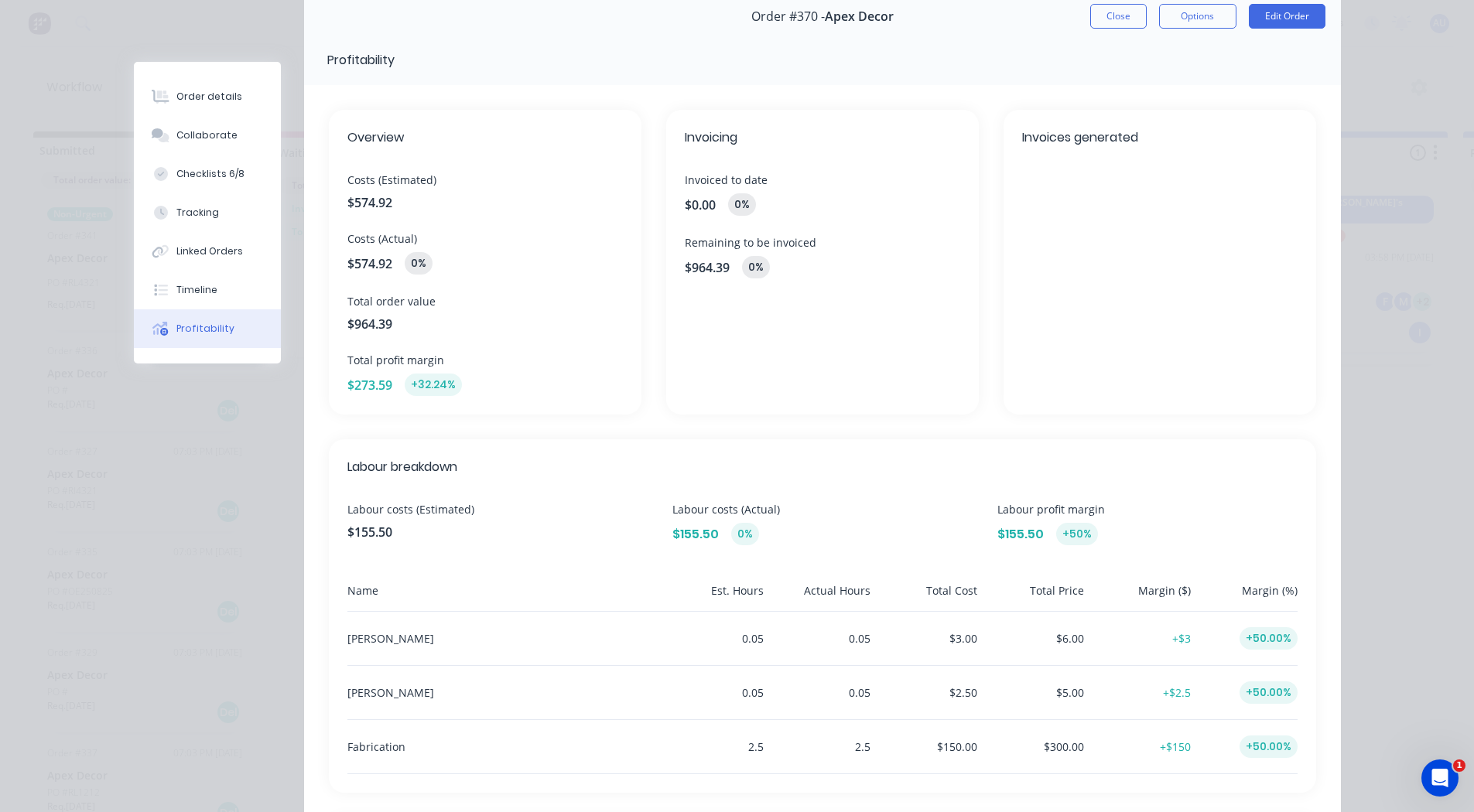
scroll to position [71, 0]
click at [400, 176] on span "Costs (Estimated)" at bounding box center [486, 178] width 276 height 17
click at [385, 237] on span "Costs (Actual)" at bounding box center [486, 236] width 276 height 17
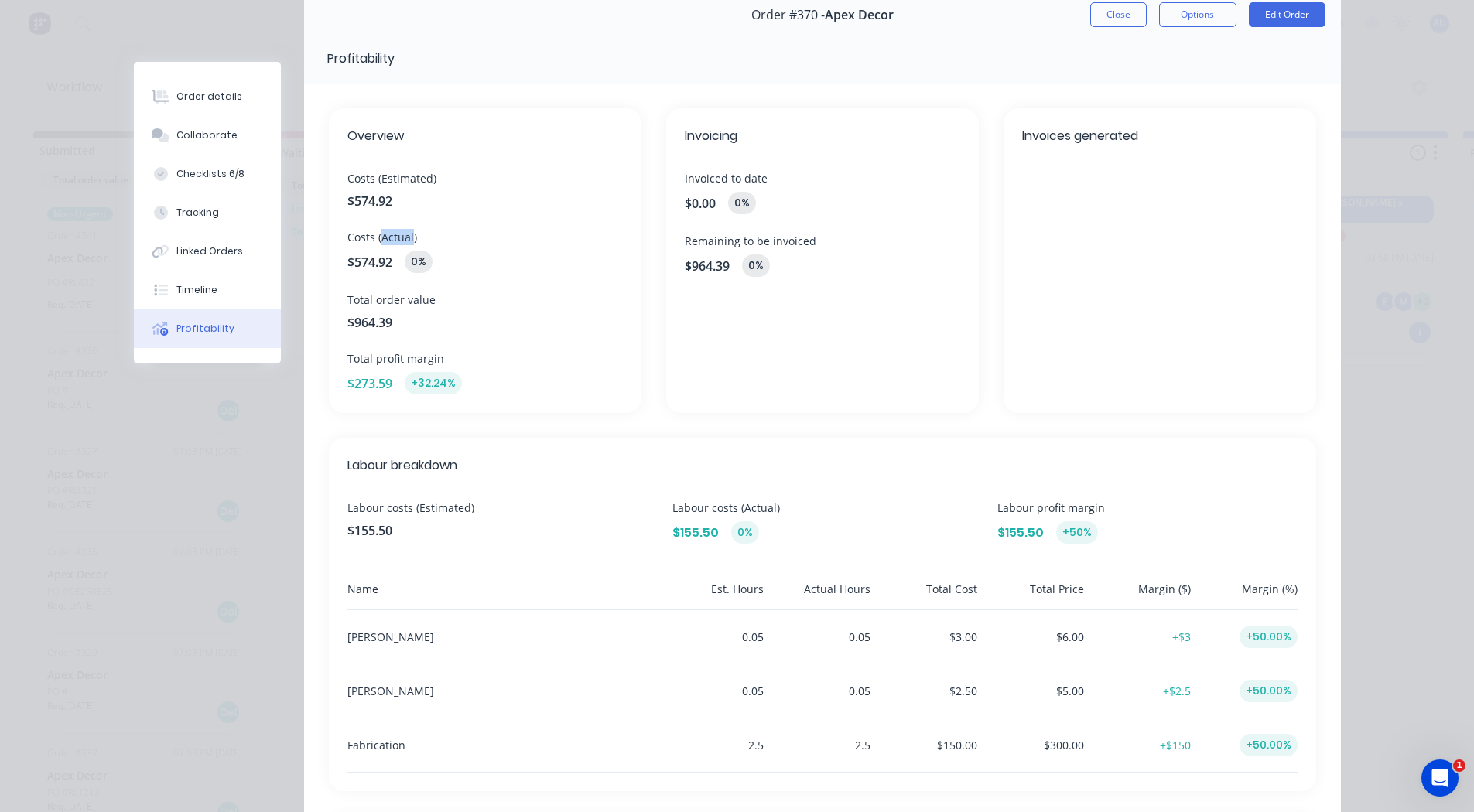
click at [385, 237] on span "Costs (Actual)" at bounding box center [486, 236] width 276 height 17
click at [413, 231] on span "Costs (Actual)" at bounding box center [486, 236] width 276 height 17
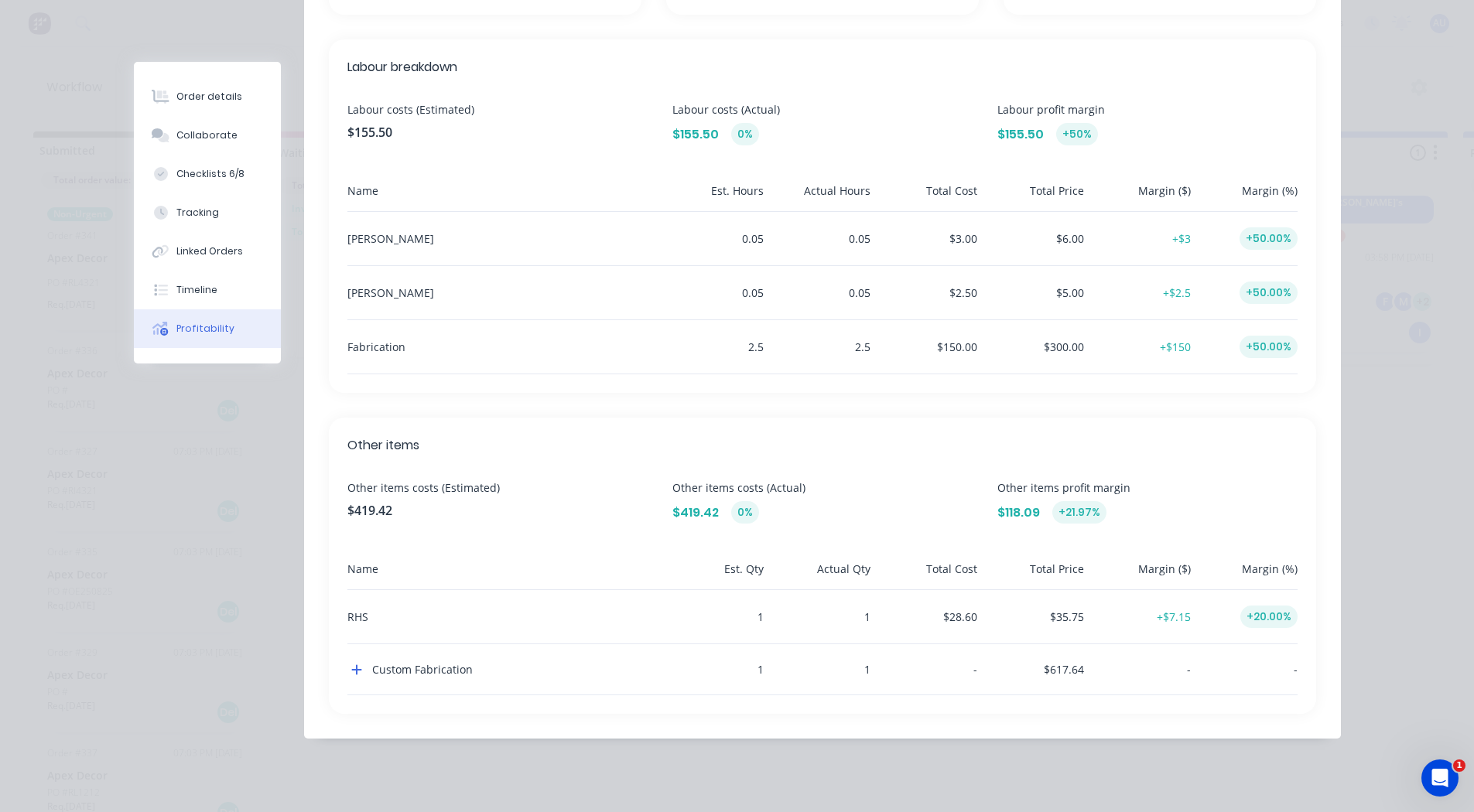
scroll to position [15, 0]
click at [351, 667] on icon "button" at bounding box center [356, 670] width 10 height 10
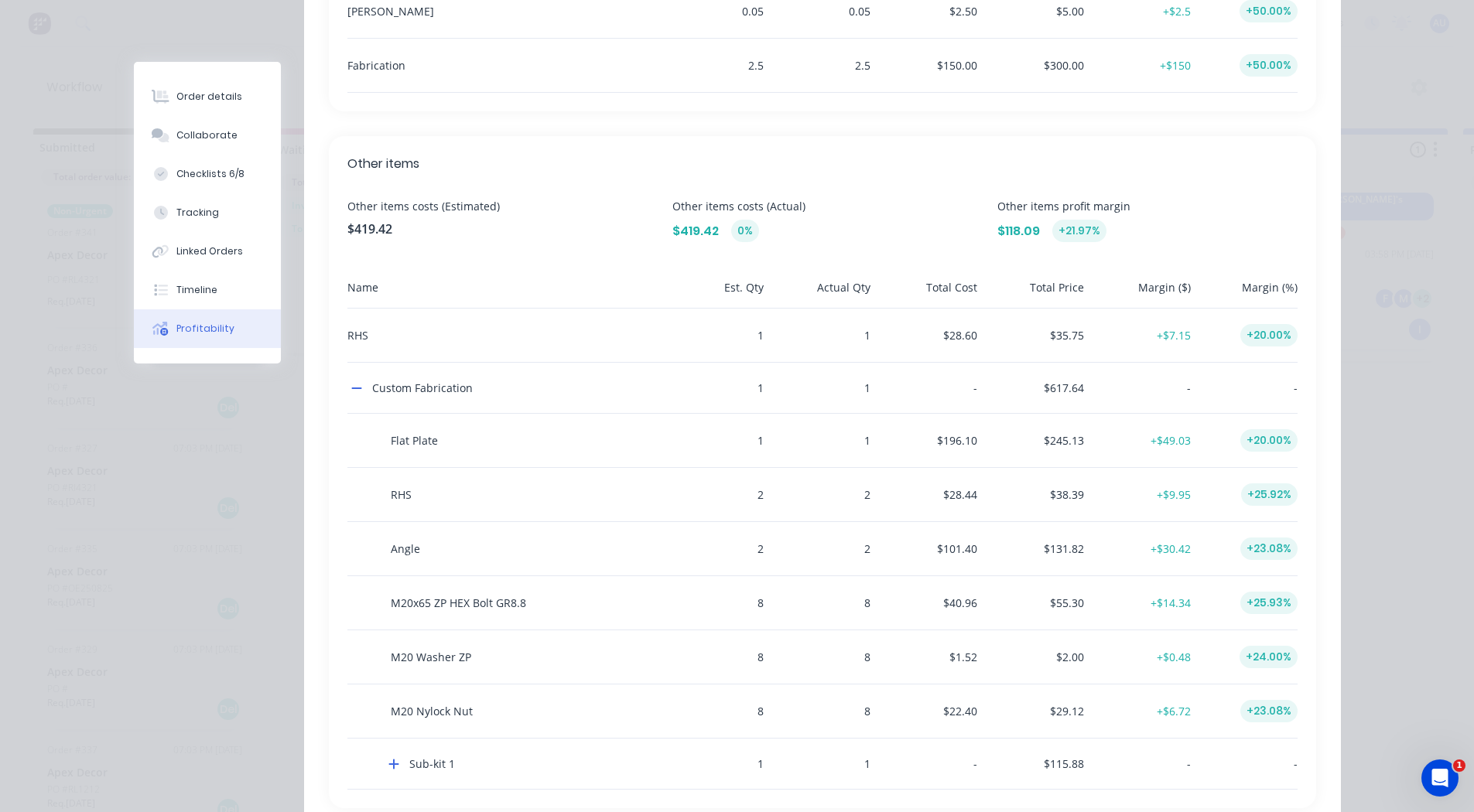
scroll to position [845, 0]
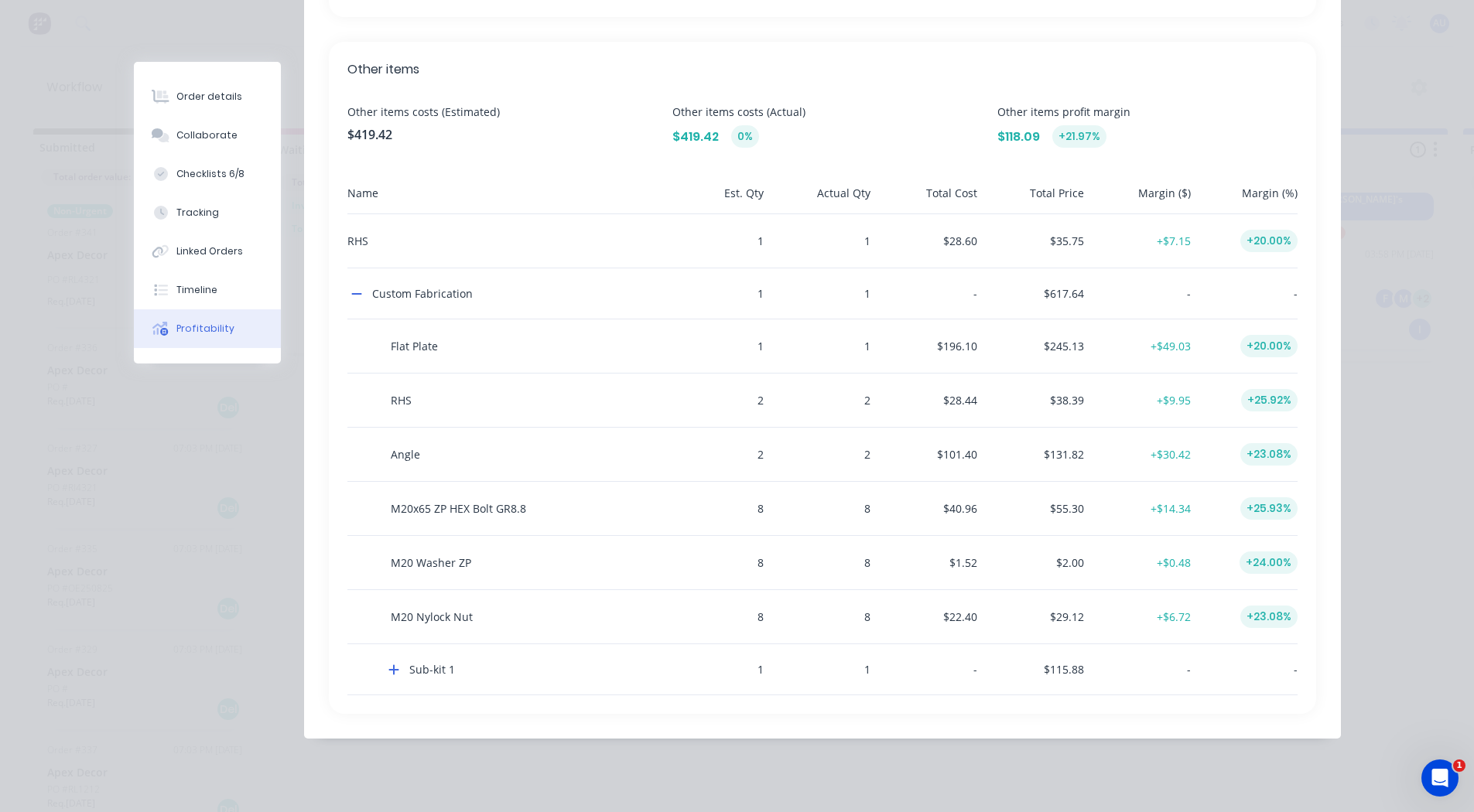
click at [351, 238] on div "RHS" at bounding box center [502, 240] width 310 height 54
click at [770, 249] on div "1" at bounding box center [820, 240] width 101 height 54
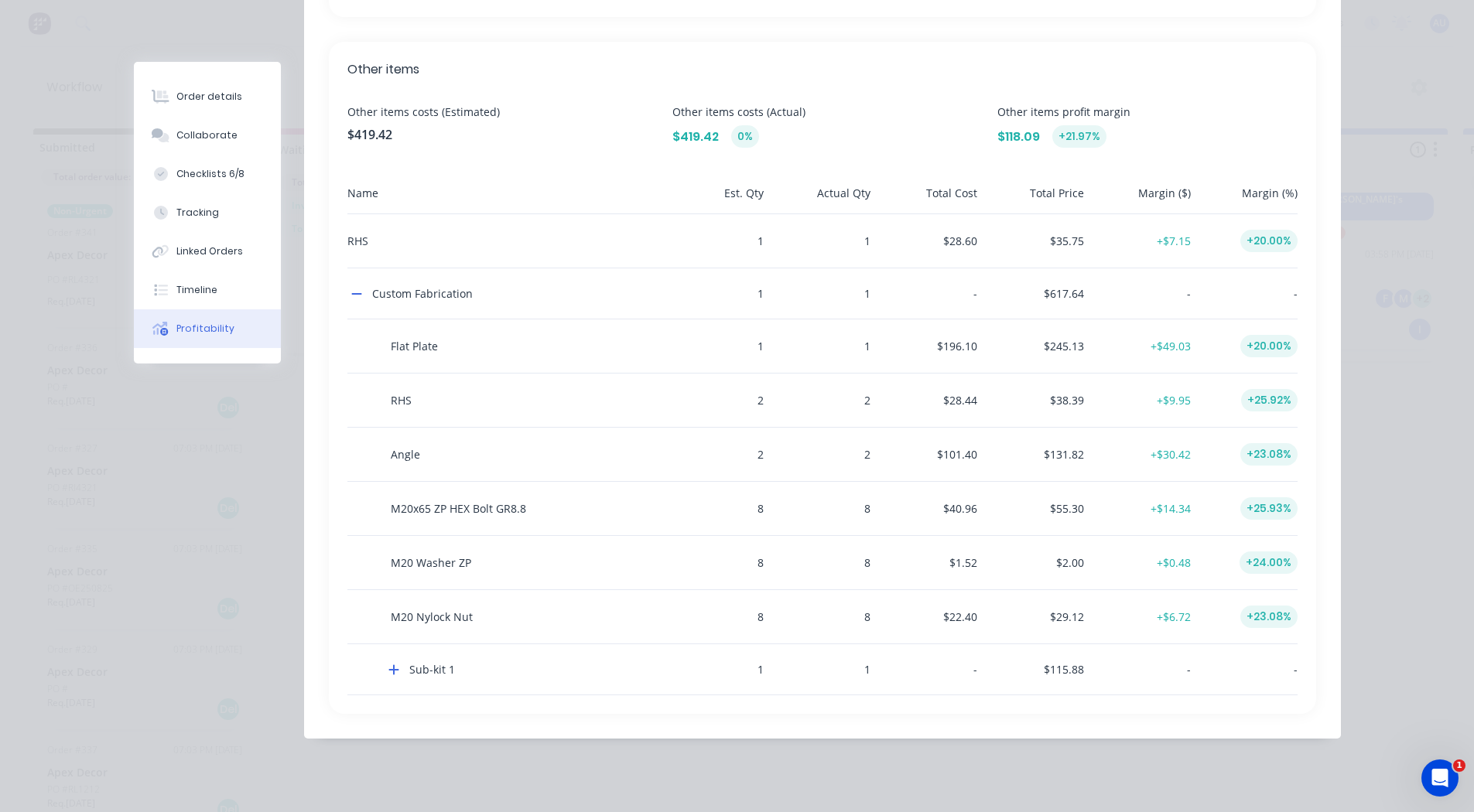
click at [741, 191] on div "Est. Qty" at bounding box center [714, 198] width 101 height 28
click at [839, 188] on div "Actual Qty" at bounding box center [820, 198] width 101 height 28
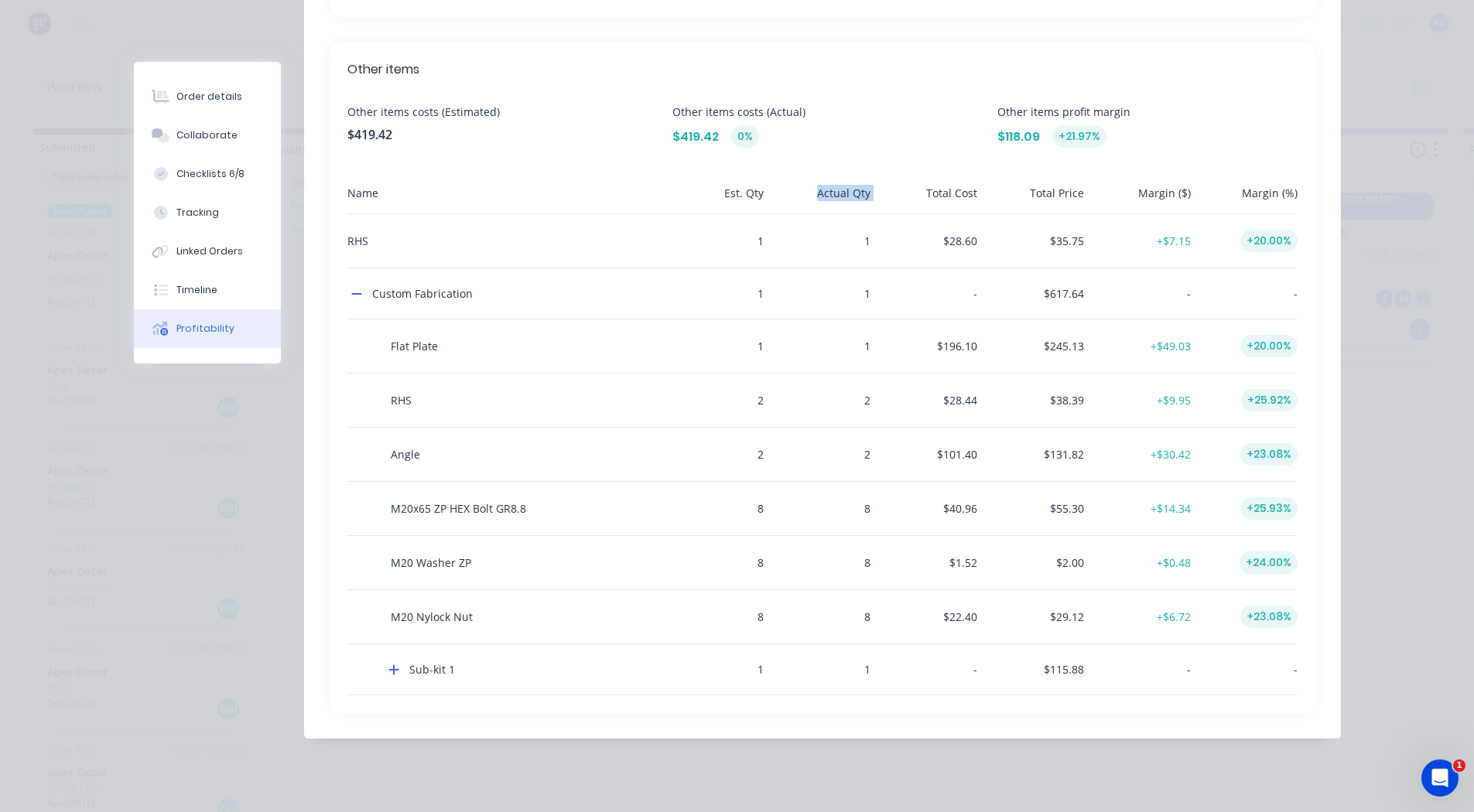
click at [839, 188] on div "Actual Qty" at bounding box center [820, 198] width 101 height 28
click at [953, 197] on div "Total Cost" at bounding box center [927, 198] width 101 height 28
click at [1161, 192] on div "Margin ($)" at bounding box center [1141, 198] width 101 height 28
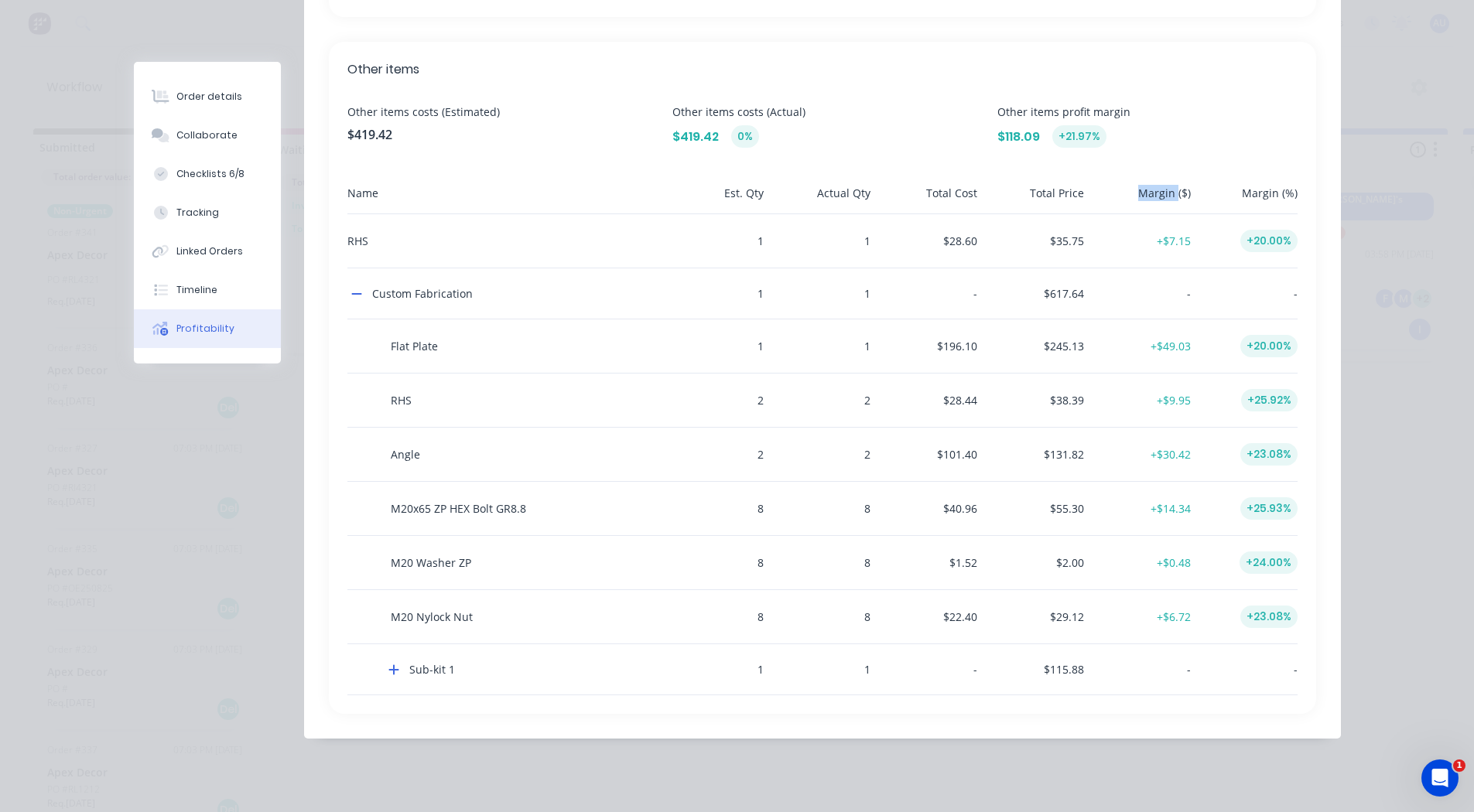
click at [1161, 192] on div "Margin ($)" at bounding box center [1141, 198] width 101 height 28
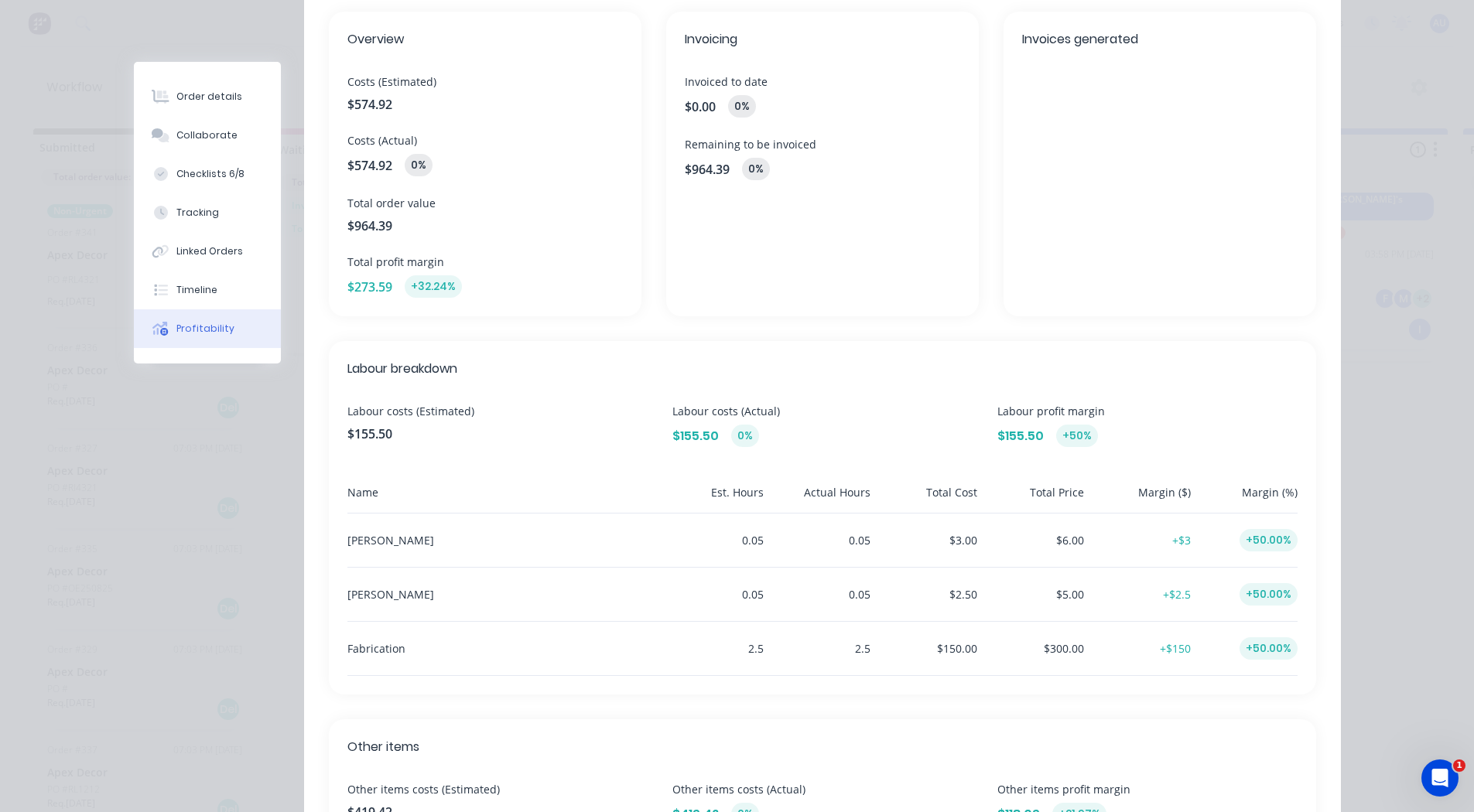
scroll to position [0, 0]
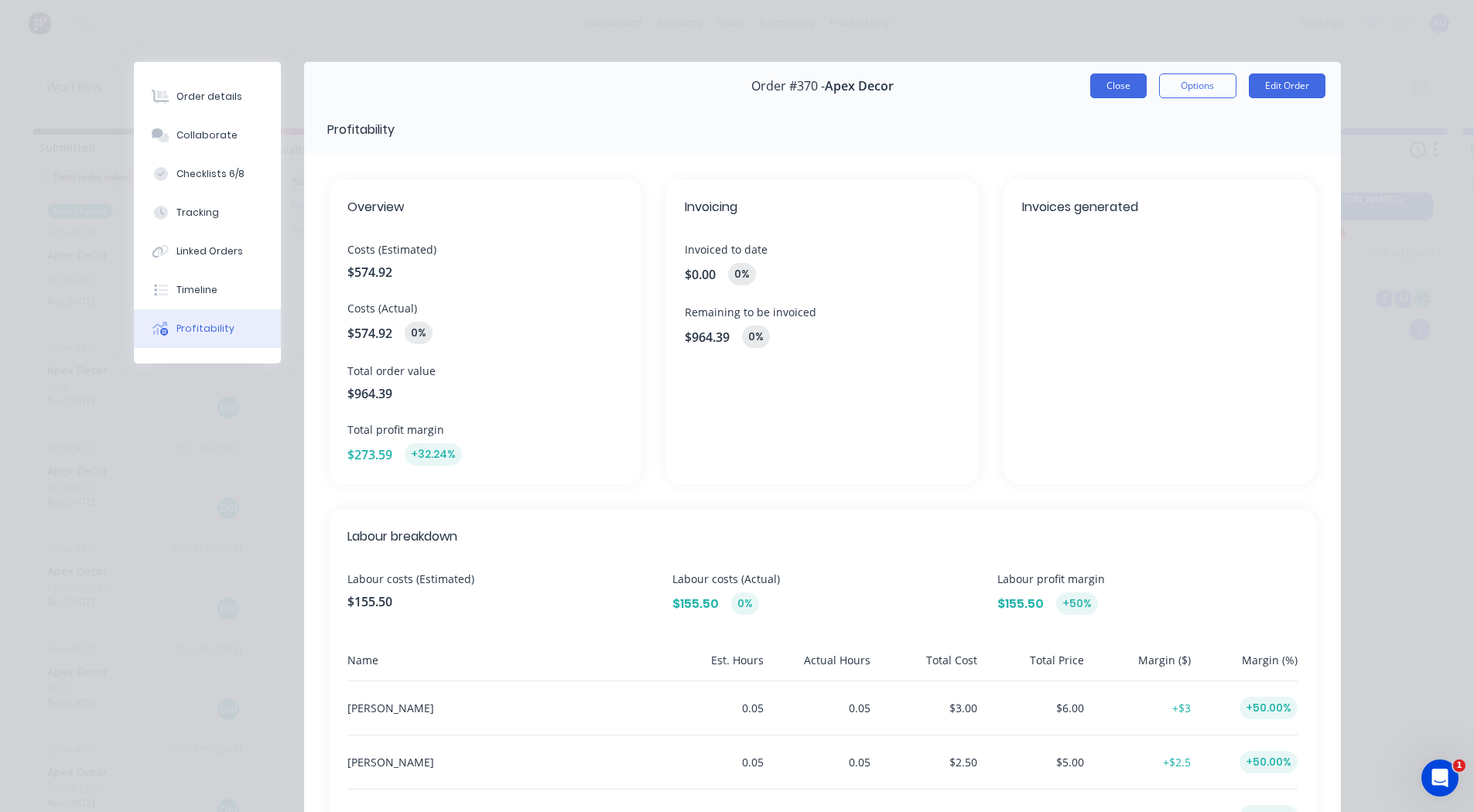
click at [1112, 79] on button "Close" at bounding box center [1119, 85] width 57 height 24
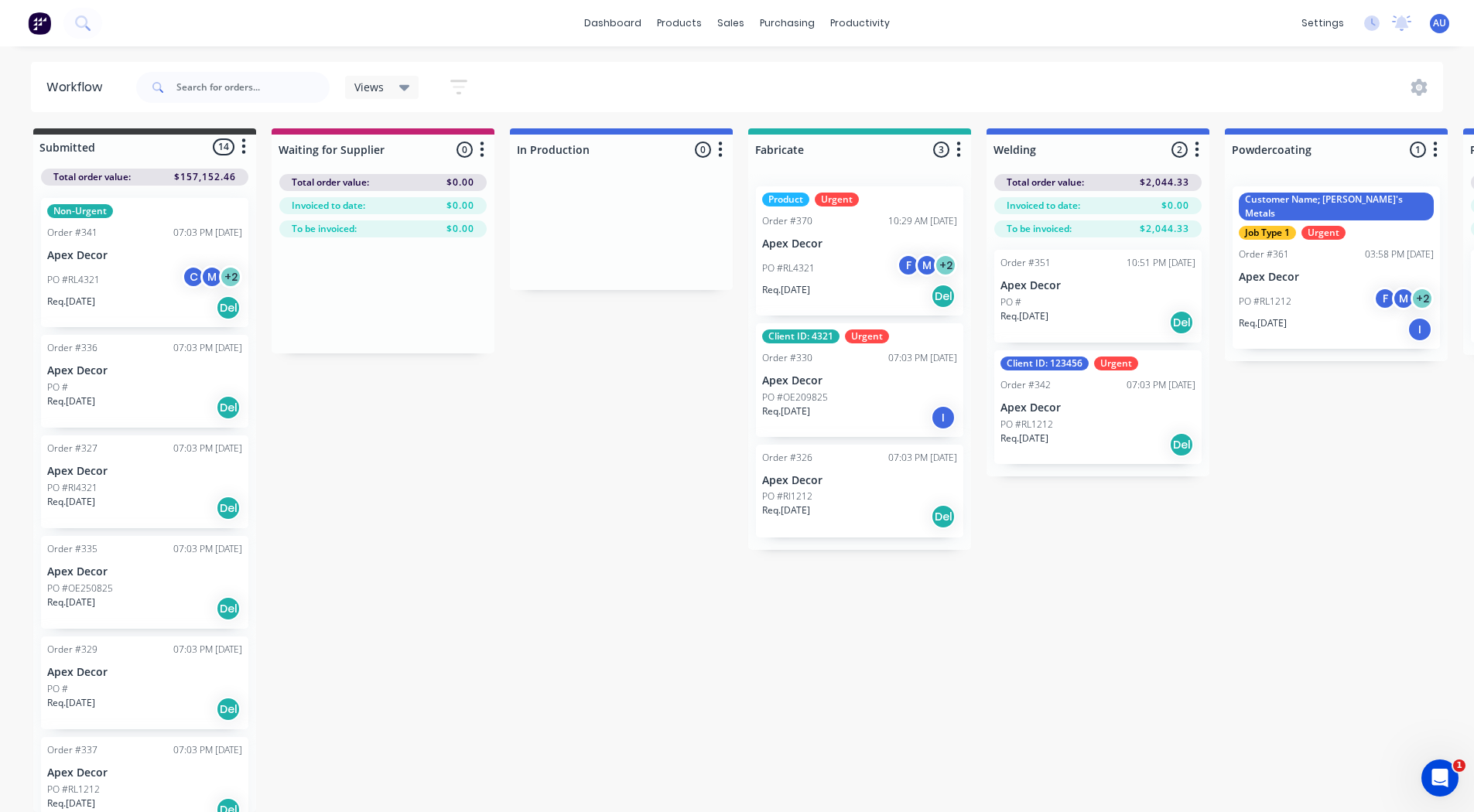
click at [43, 20] on img at bounding box center [40, 23] width 23 height 23
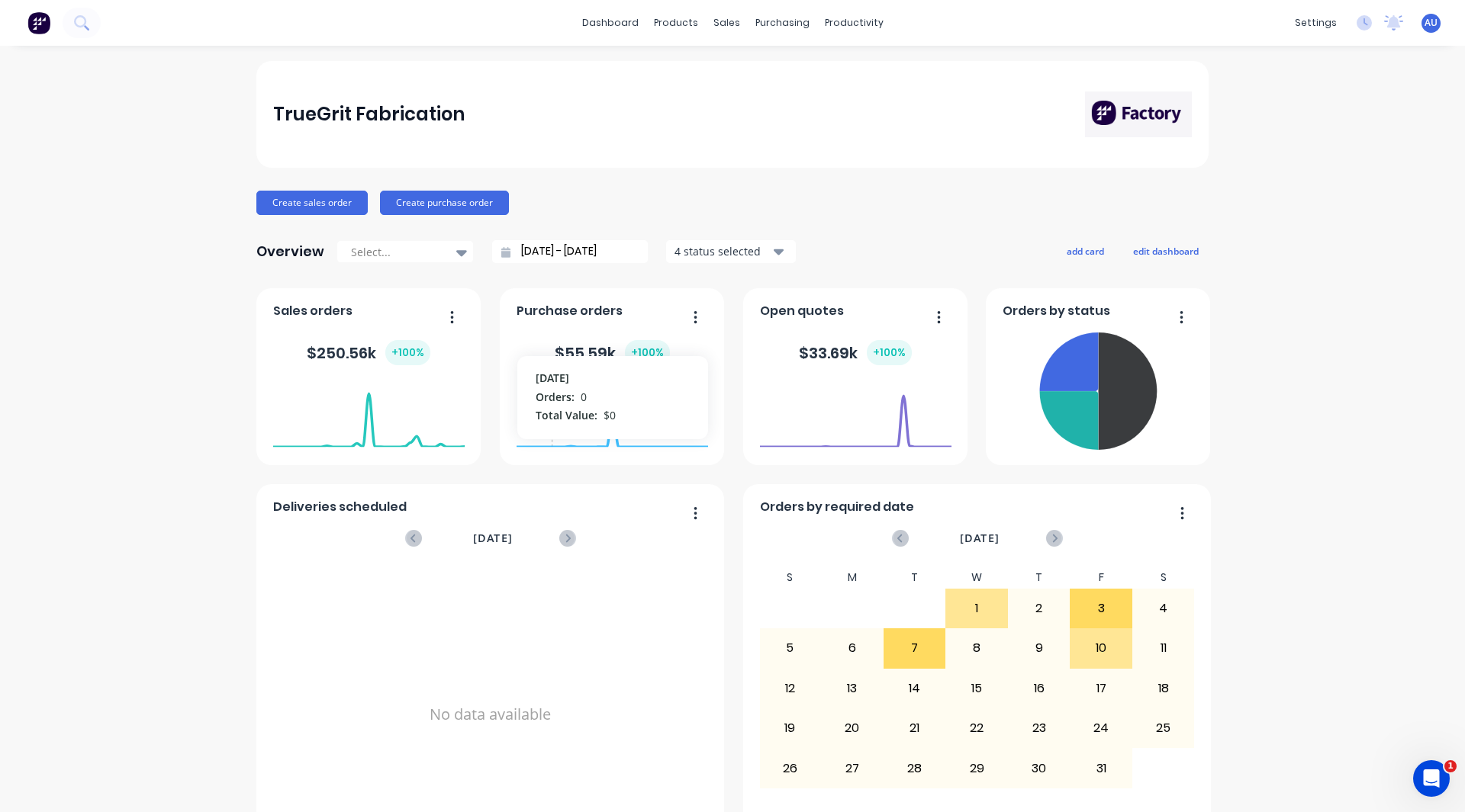
scroll to position [61, 0]
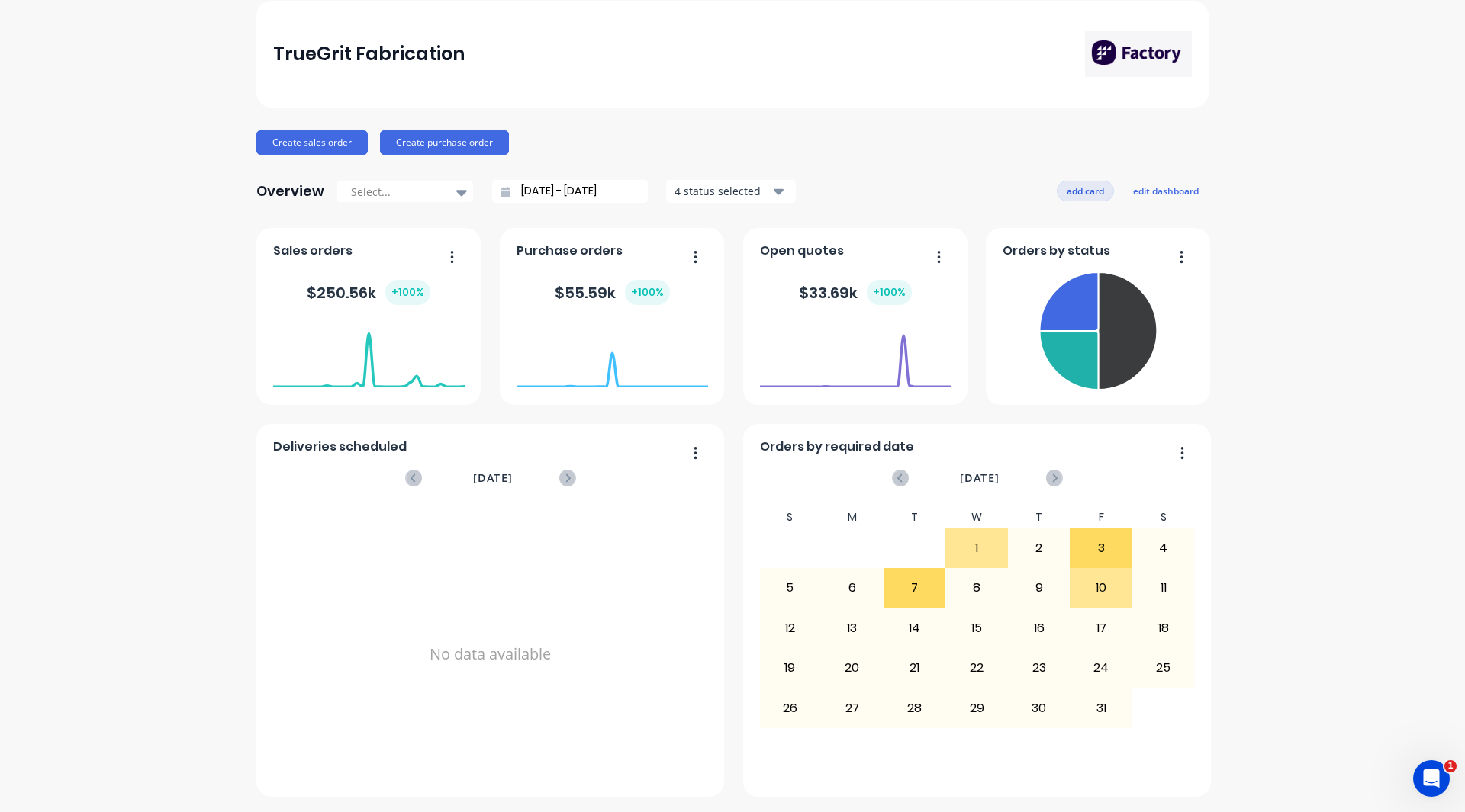
click at [1072, 186] on button "add card" at bounding box center [1085, 191] width 57 height 20
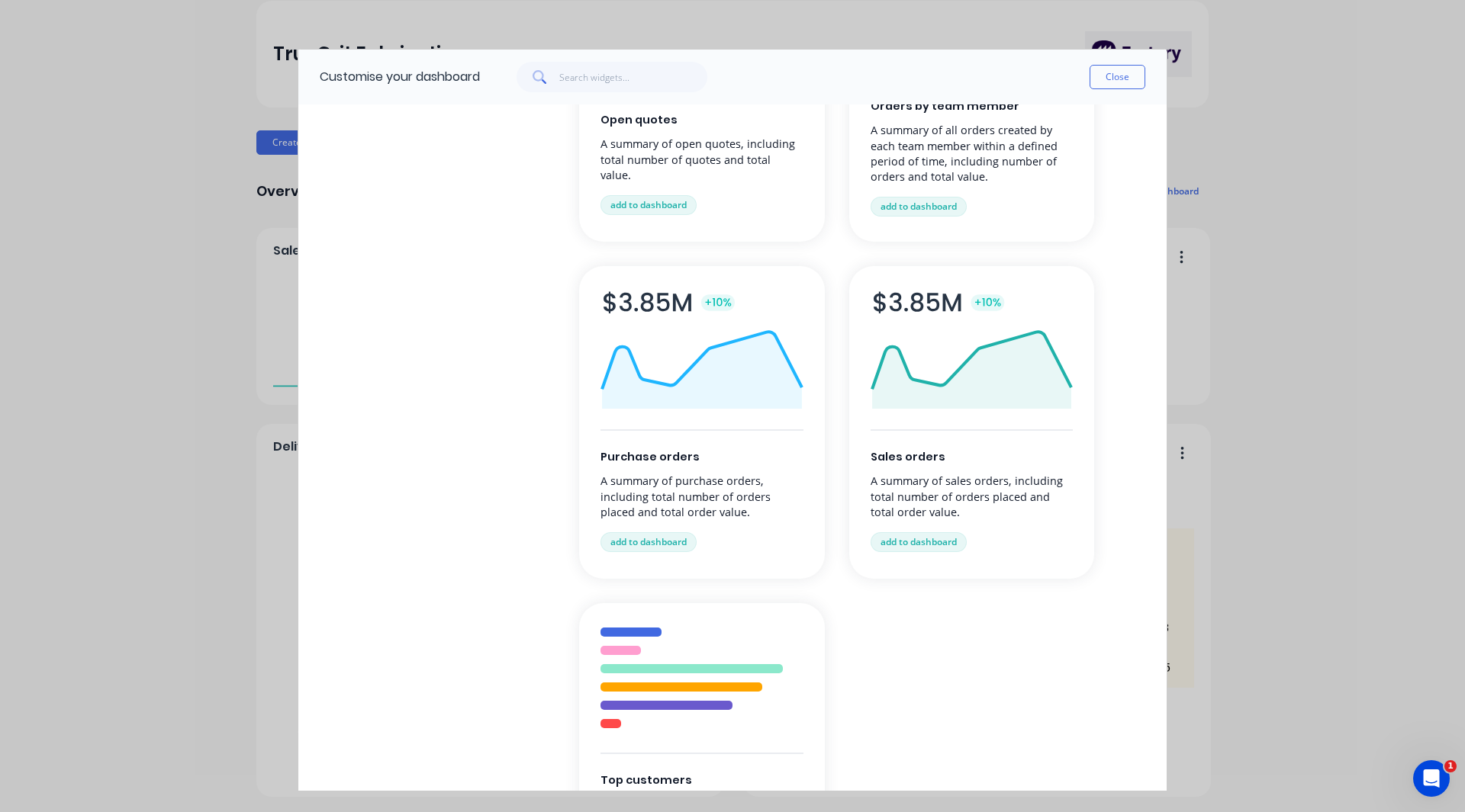
scroll to position [0, 0]
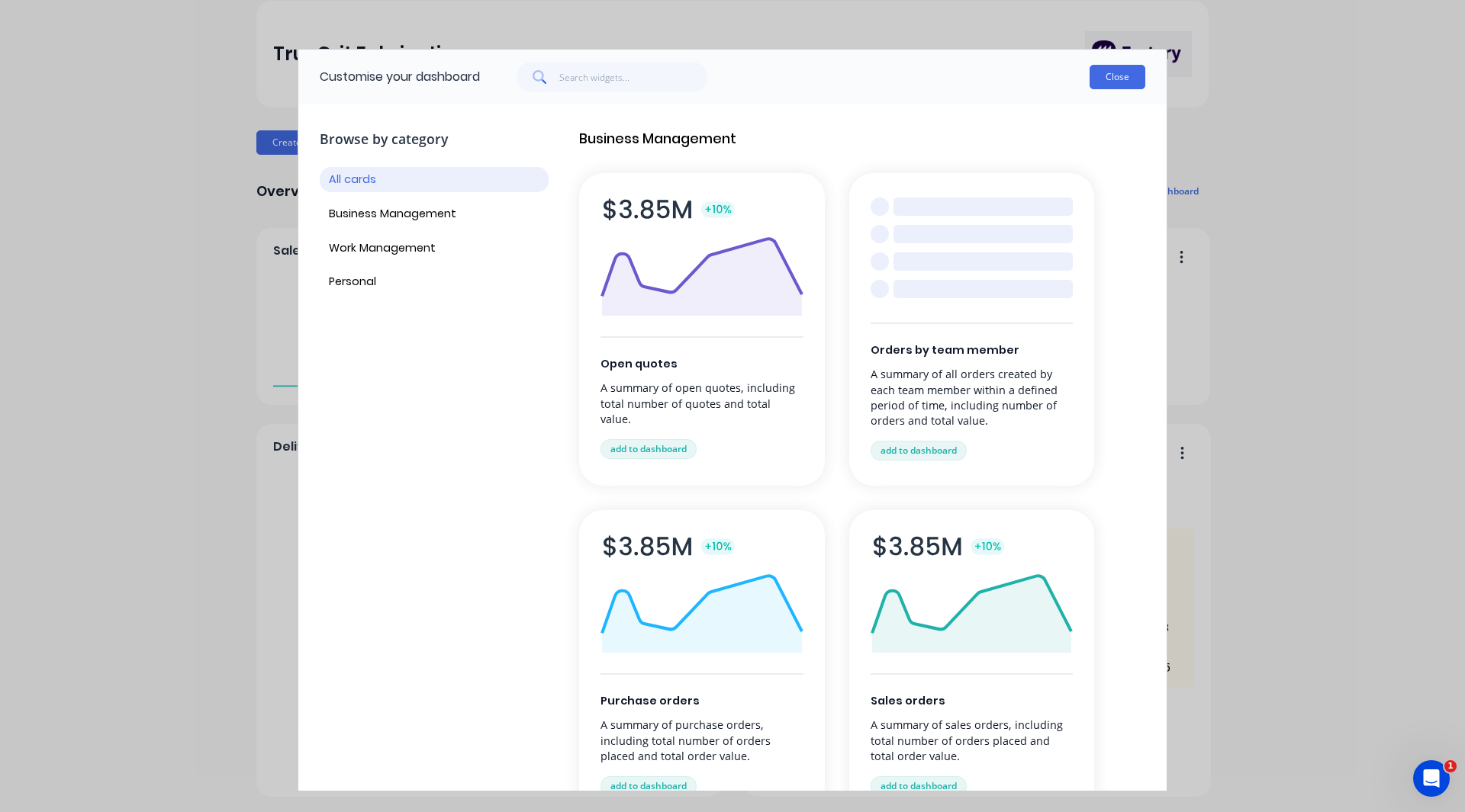
click at [1127, 80] on button "Close" at bounding box center [1118, 76] width 56 height 24
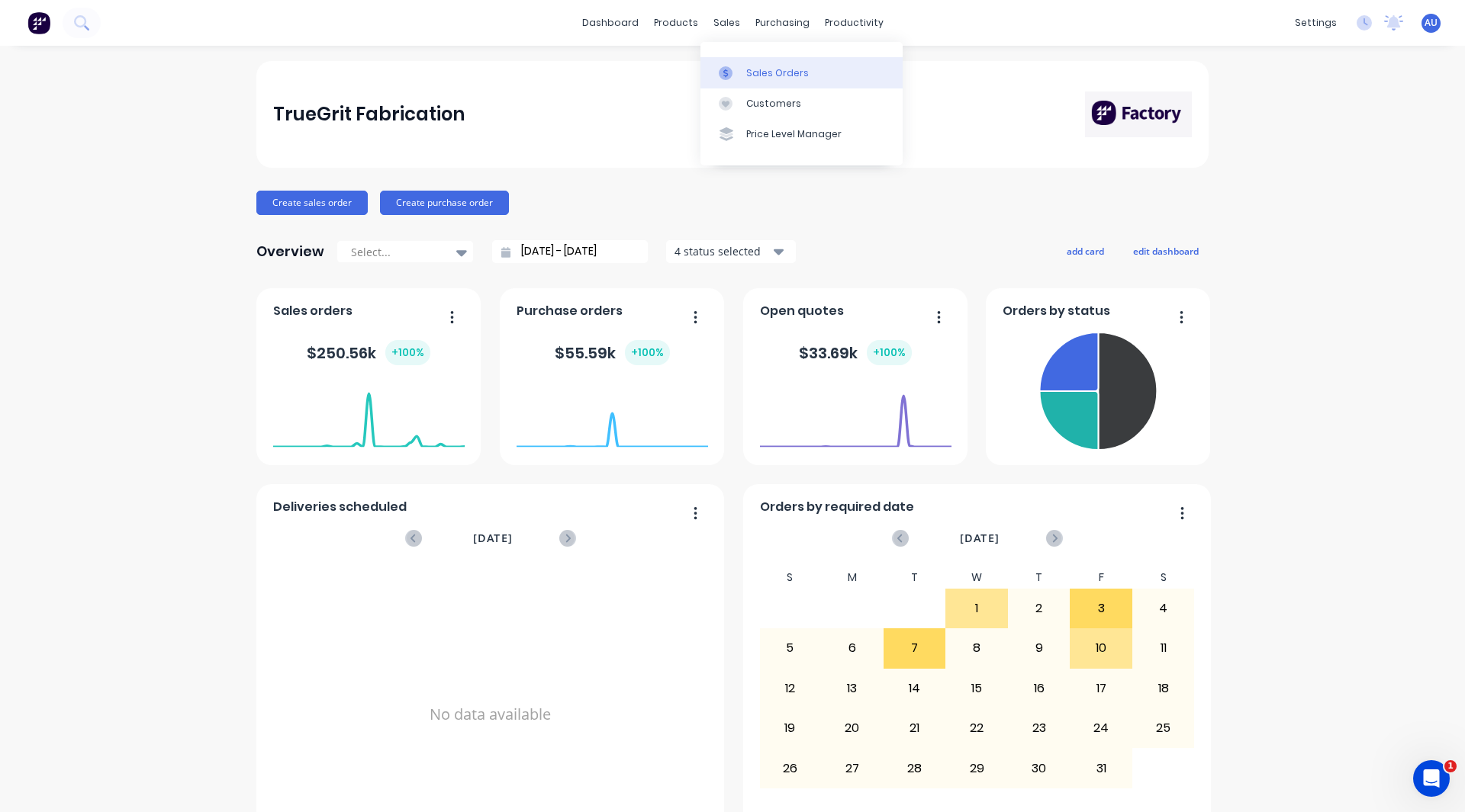
click at [766, 66] on div "Sales Orders" at bounding box center [777, 73] width 63 height 13
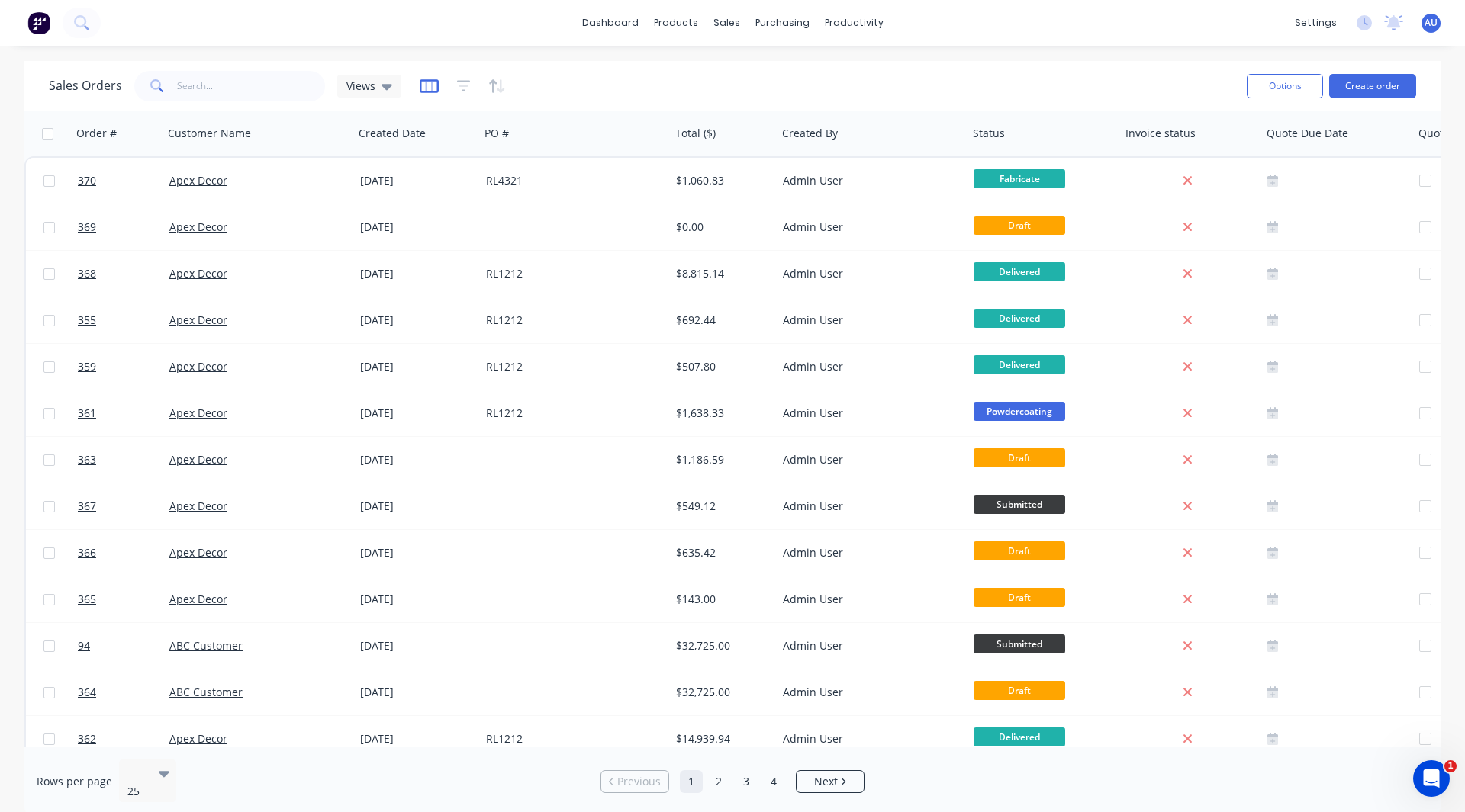
click at [427, 87] on icon "button" at bounding box center [429, 87] width 19 height 15
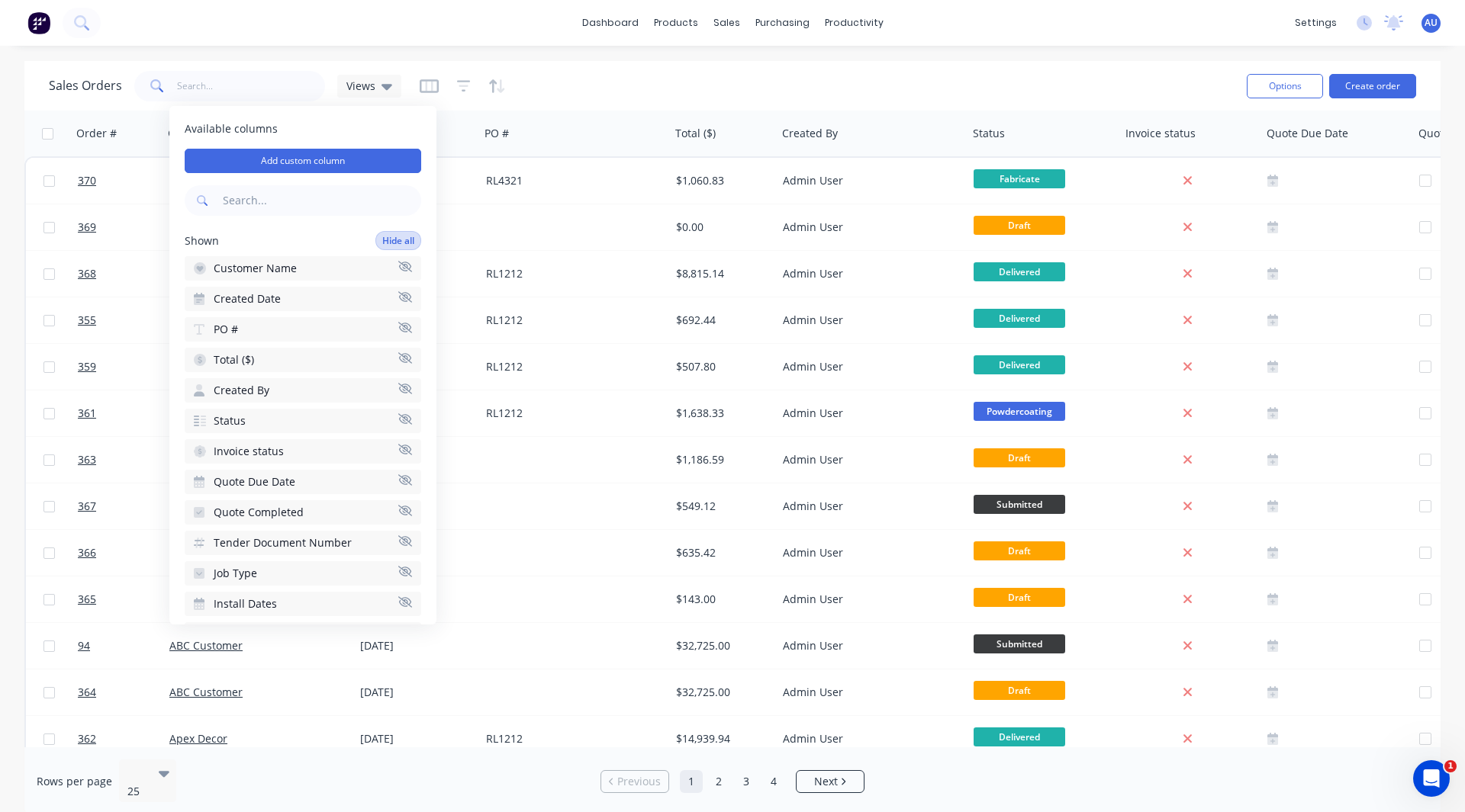
click at [378, 240] on button "Hide all" at bounding box center [399, 241] width 46 height 19
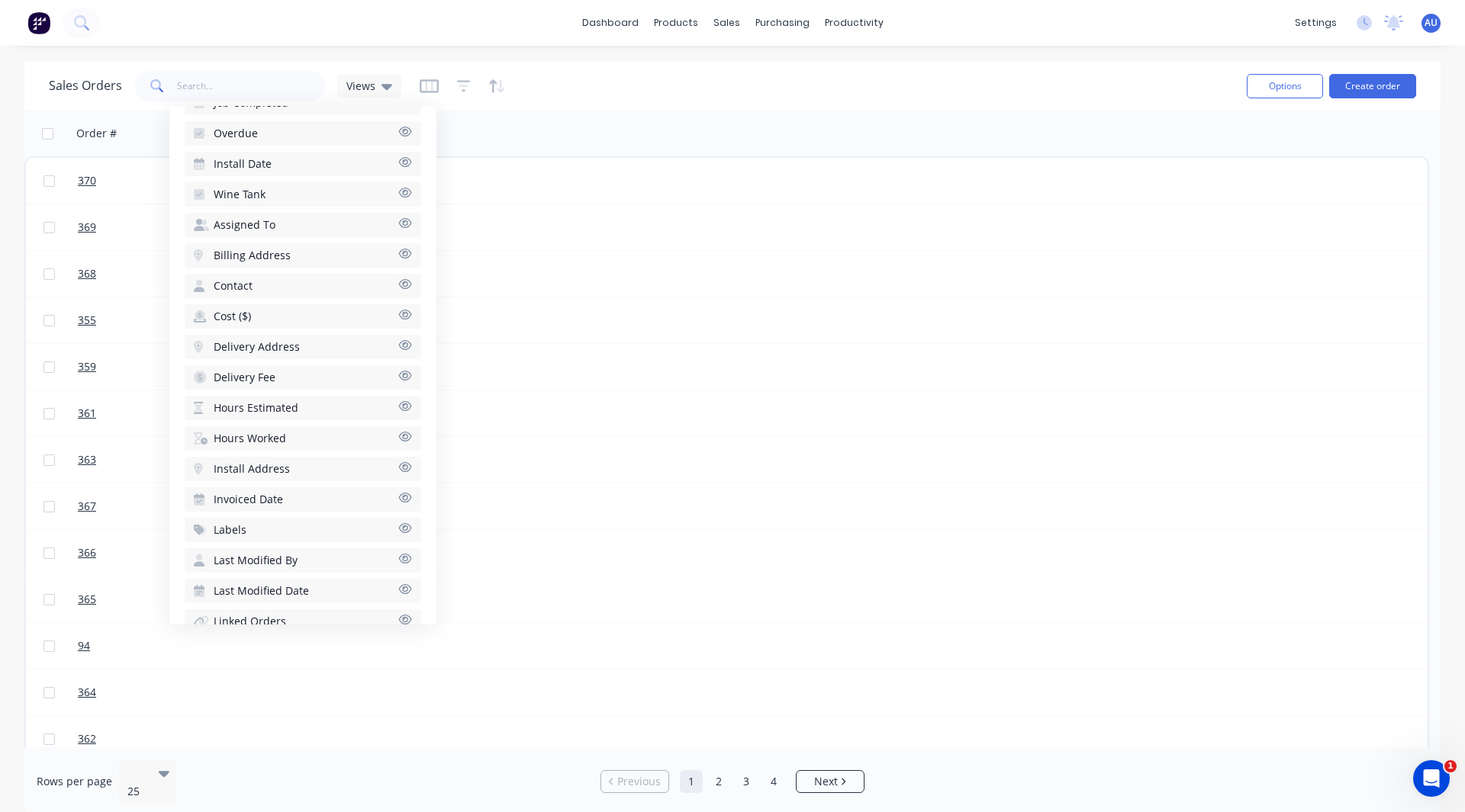
scroll to position [846, 0]
click at [253, 405] on span "Hours Estimated" at bounding box center [256, 406] width 85 height 15
click at [244, 402] on span "Hours Worked" at bounding box center [250, 406] width 72 height 15
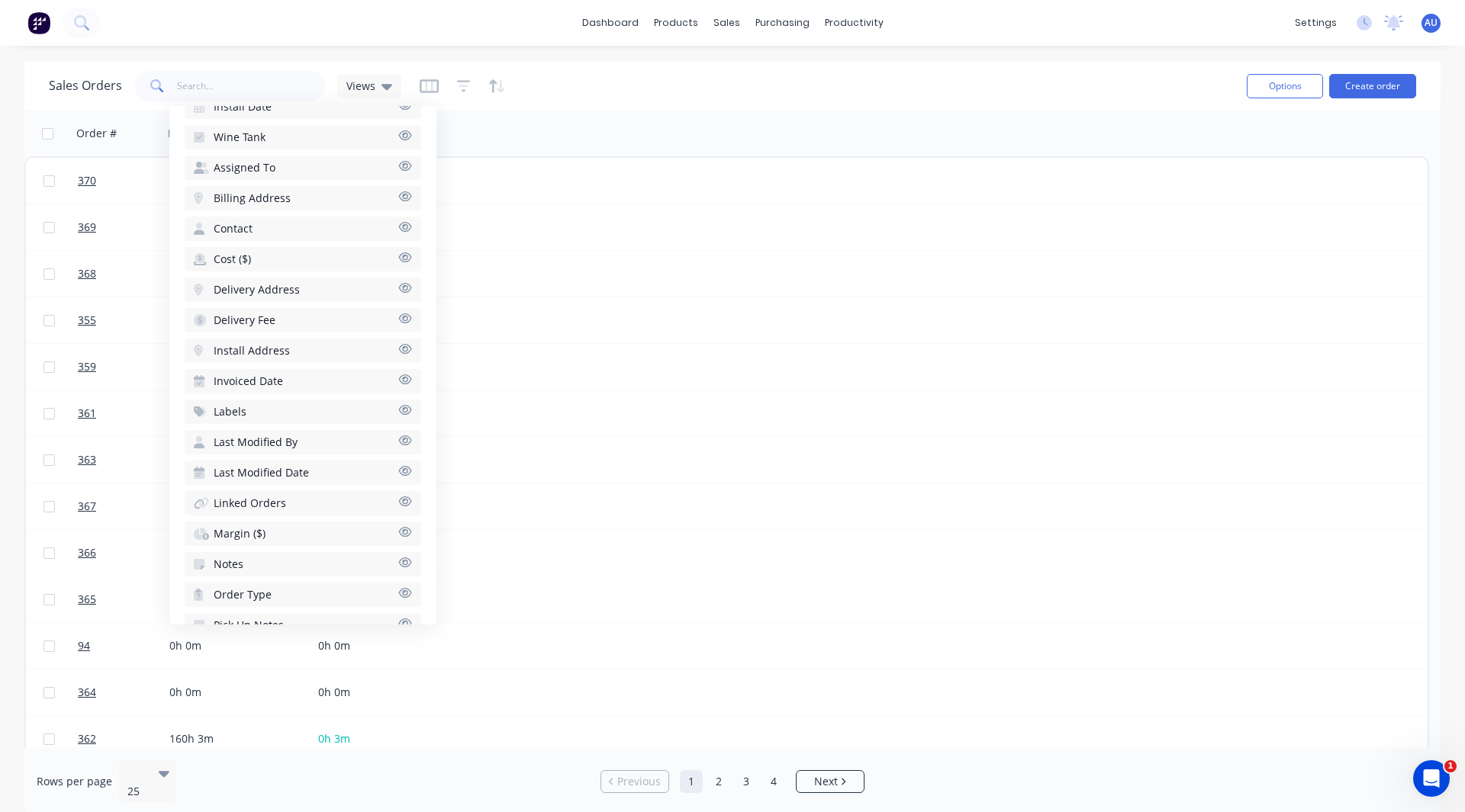
click at [236, 532] on span "Margin ($)" at bounding box center [240, 534] width 52 height 15
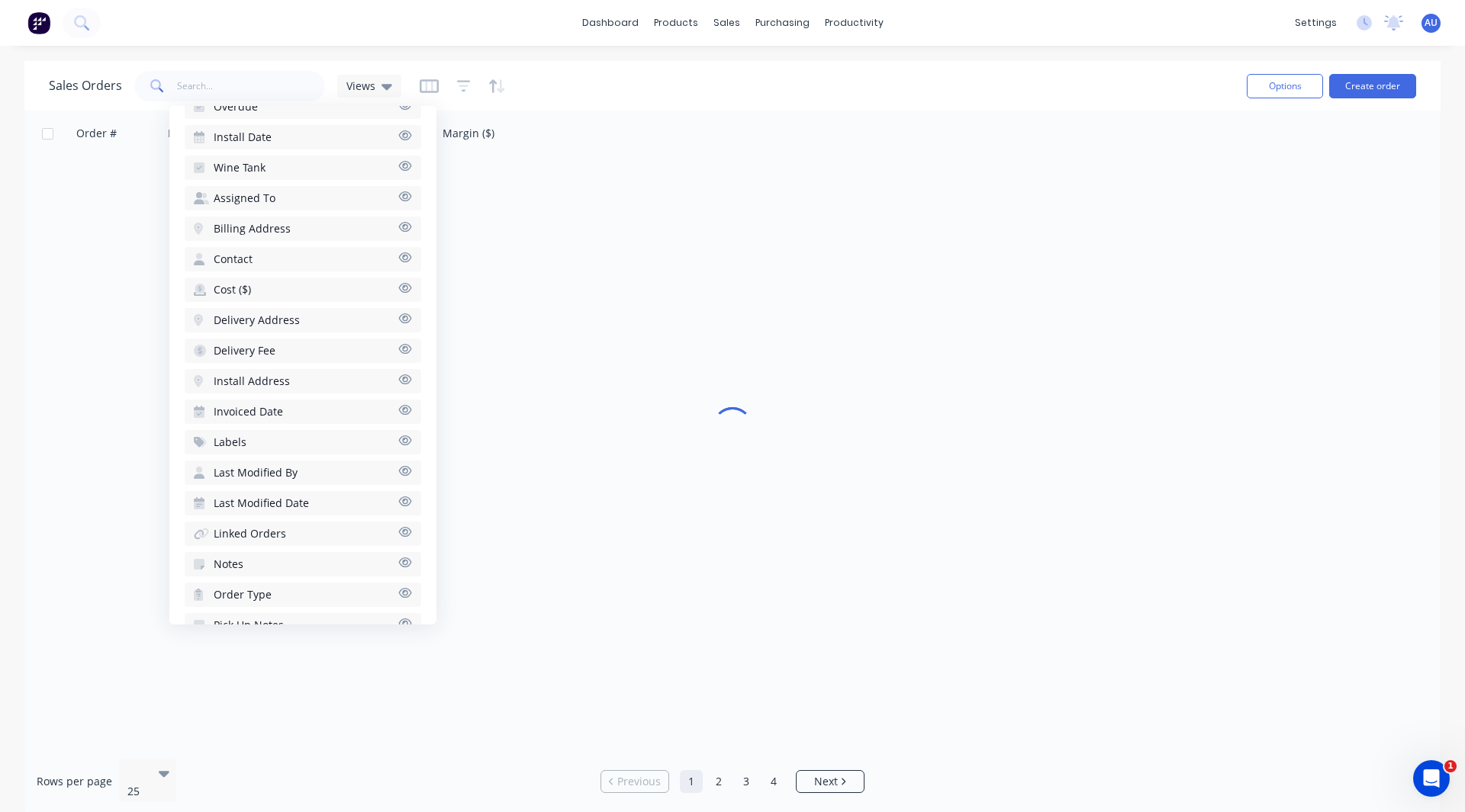
scroll to position [992, 0]
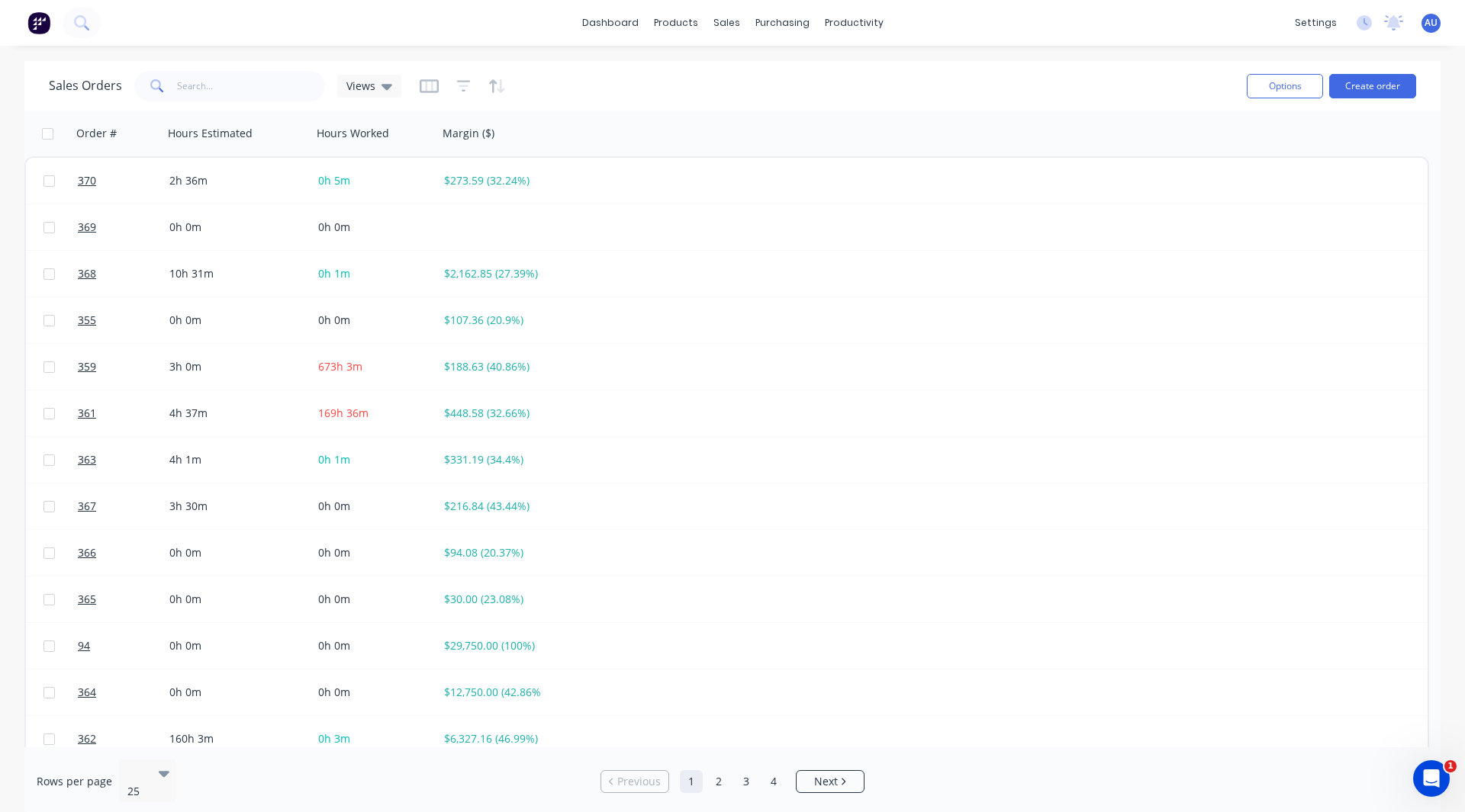
click at [546, 95] on div "Sales Orders Views" at bounding box center [642, 86] width 1185 height 38
click at [428, 90] on icon "button" at bounding box center [429, 87] width 19 height 15
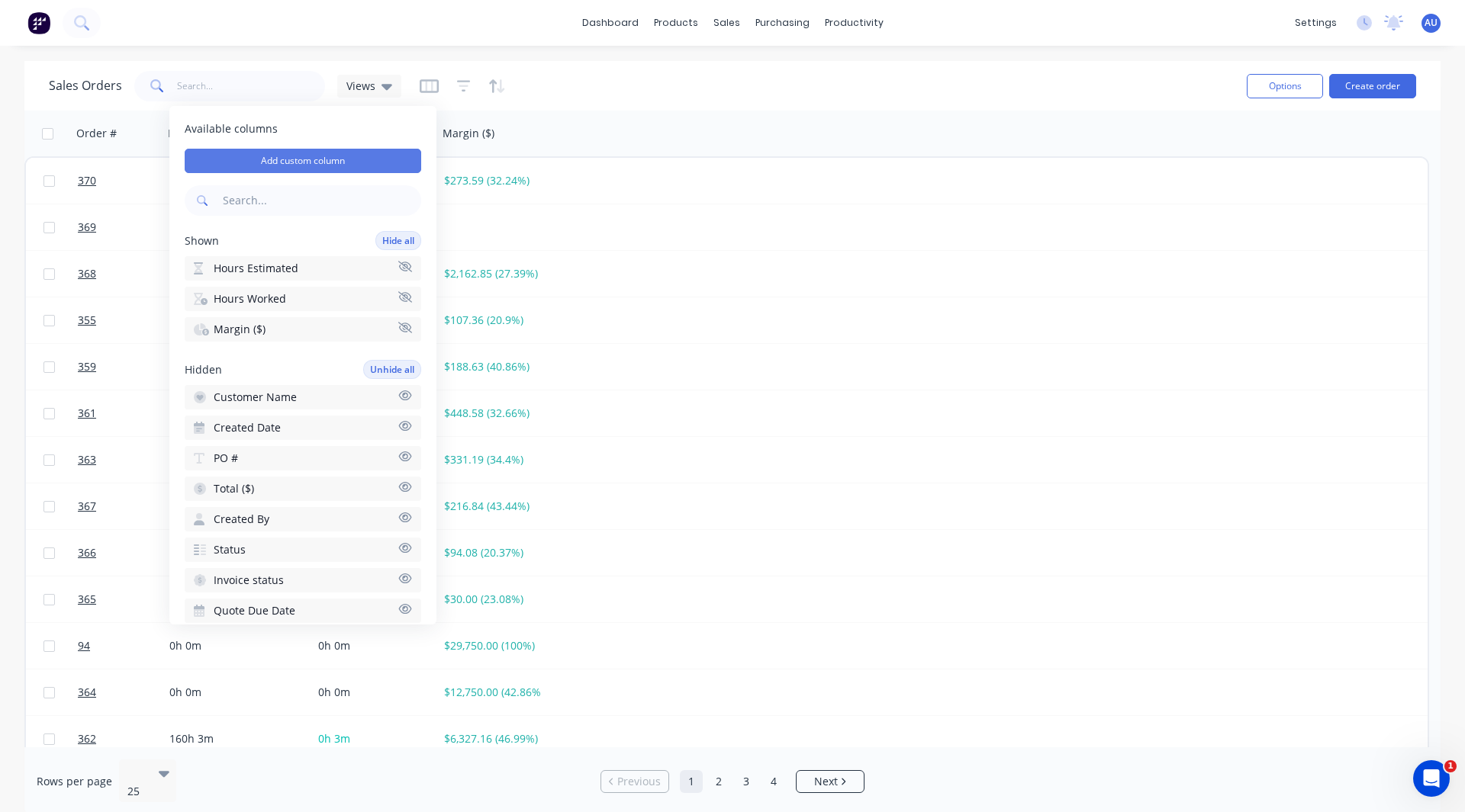
click at [322, 152] on button "Add custom column" at bounding box center [303, 160] width 236 height 24
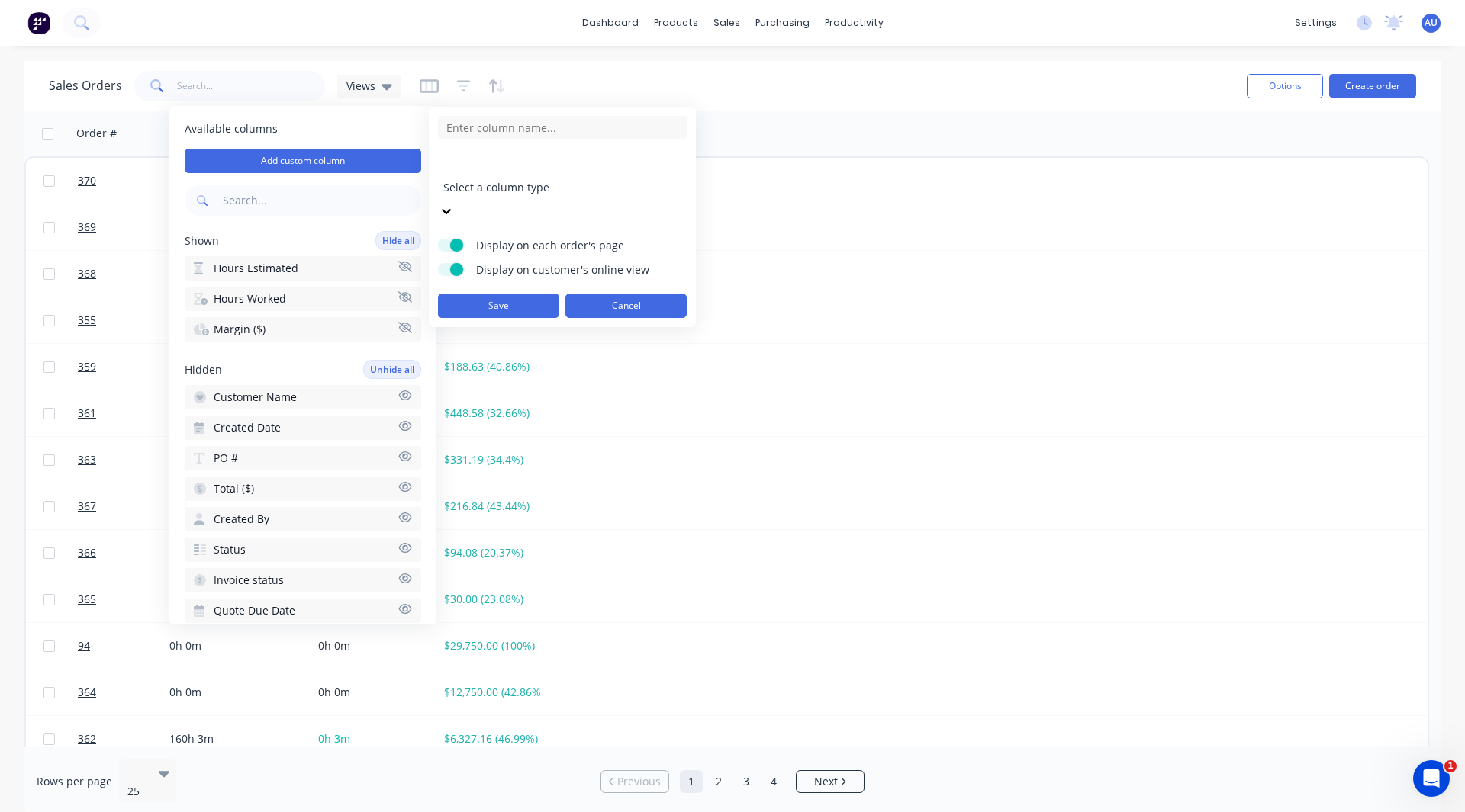
click at [621, 294] on button "Cancel" at bounding box center [626, 305] width 121 height 24
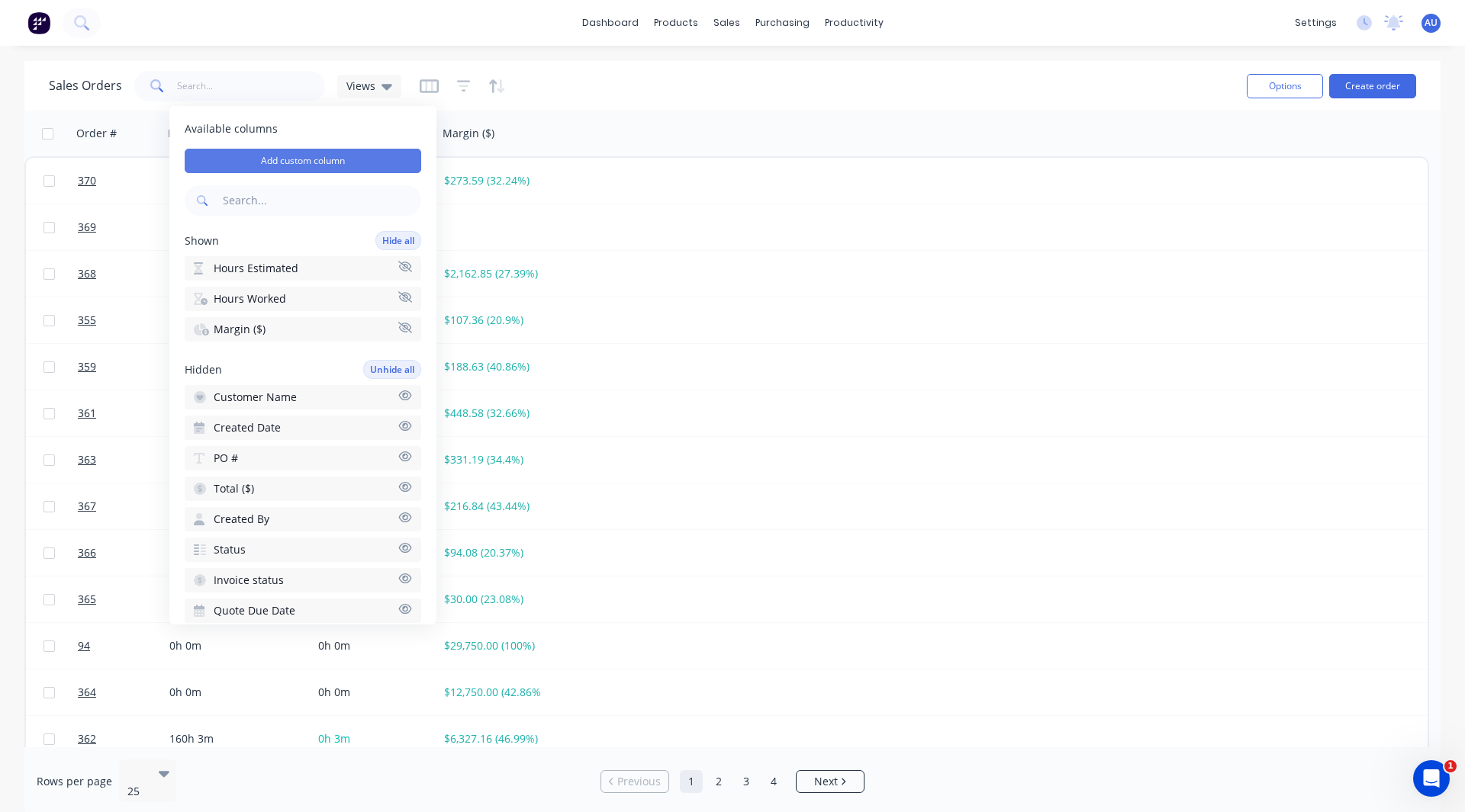
click at [286, 151] on button "Add custom column" at bounding box center [303, 160] width 236 height 24
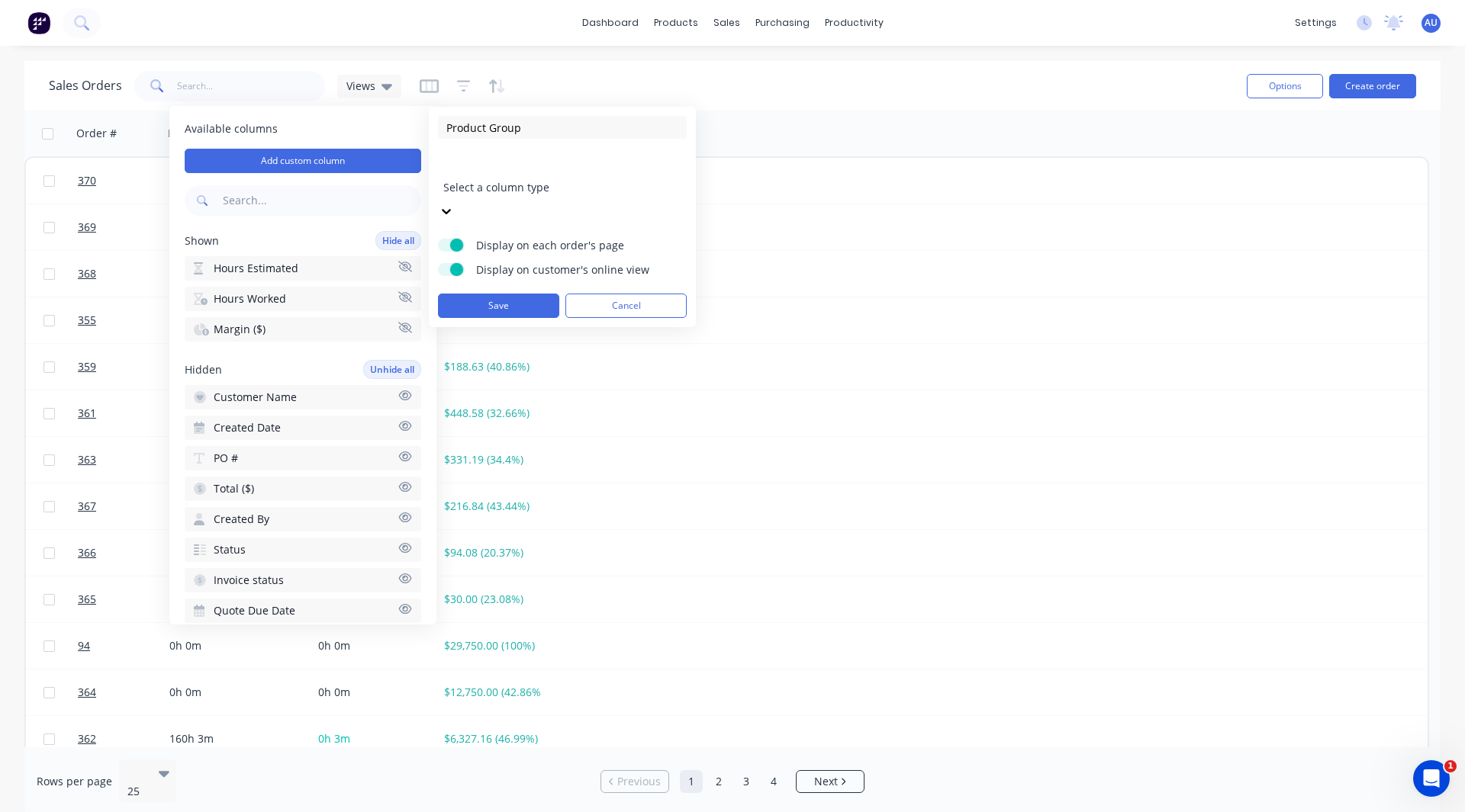
type input "Product Group"
click at [480, 179] on div "Select a column type" at bounding box center [553, 176] width 229 height 42
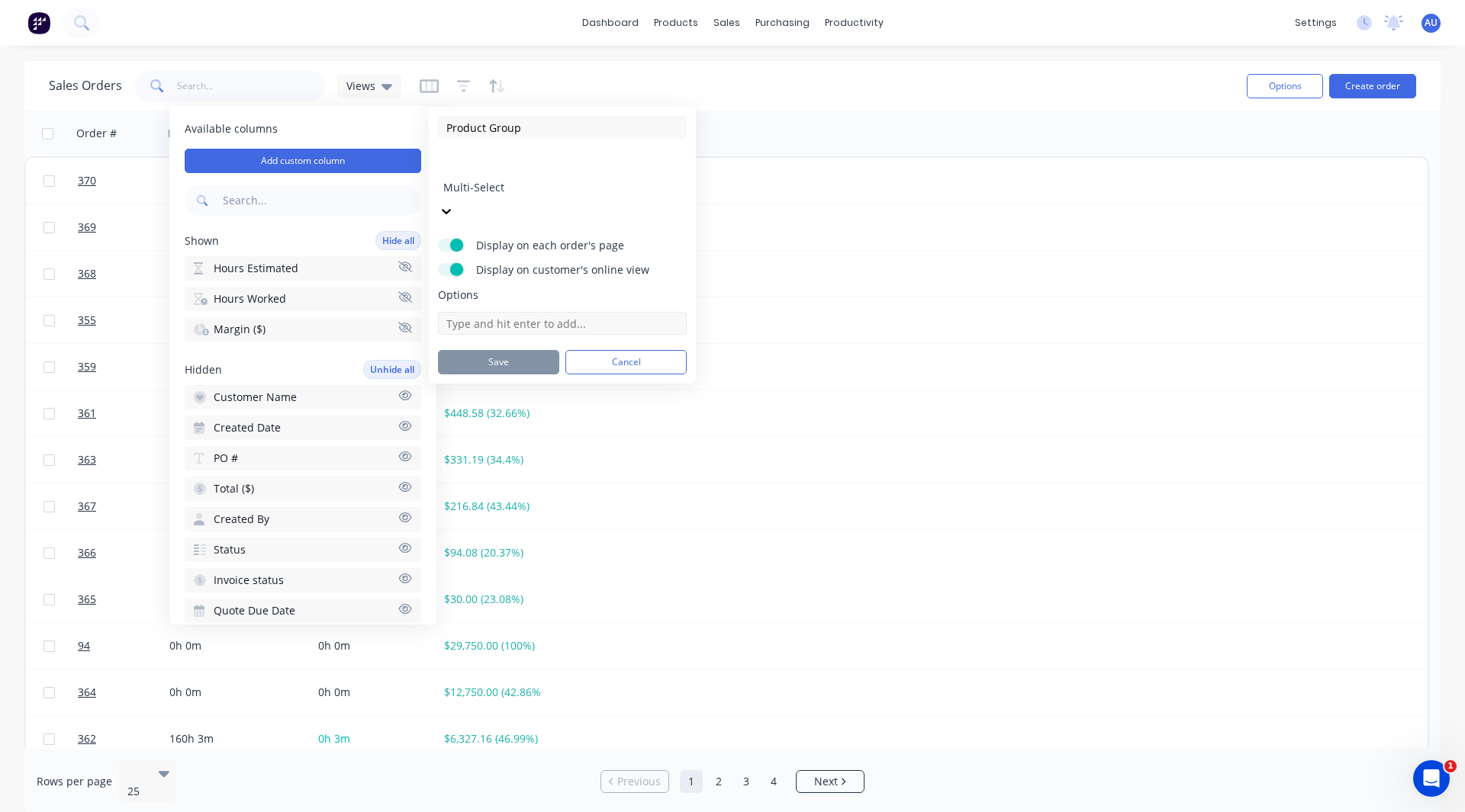
click at [486, 312] on input at bounding box center [562, 324] width 249 height 23
type input "Boards"
type input "Hard Tops"
click at [498, 526] on button "Save" at bounding box center [498, 537] width 121 height 24
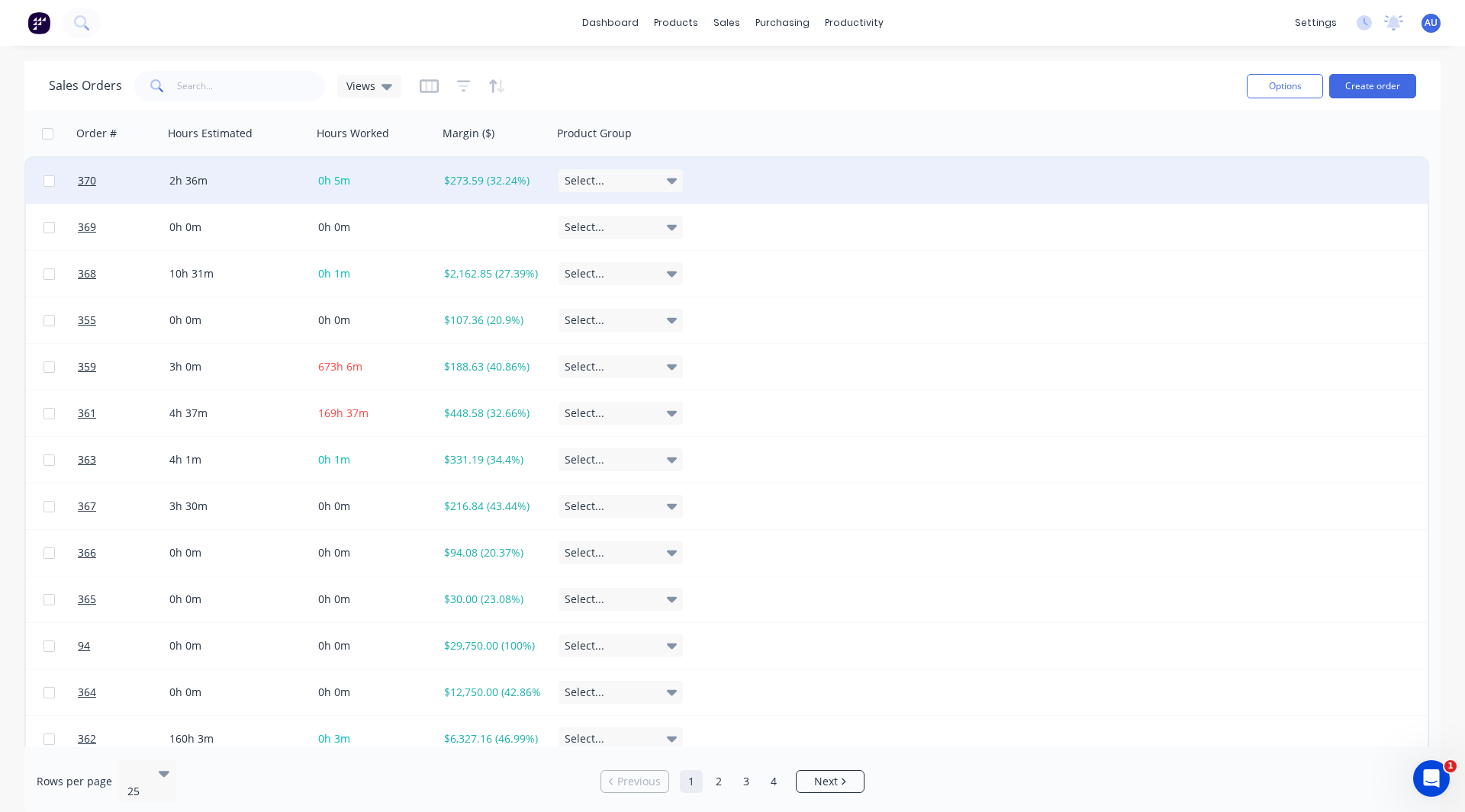
click at [618, 184] on div "Select..." at bounding box center [621, 181] width 124 height 23
click at [607, 230] on div "Boards" at bounding box center [588, 226] width 42 height 18
click at [839, 83] on div "Sales Orders Views" at bounding box center [642, 86] width 1185 height 38
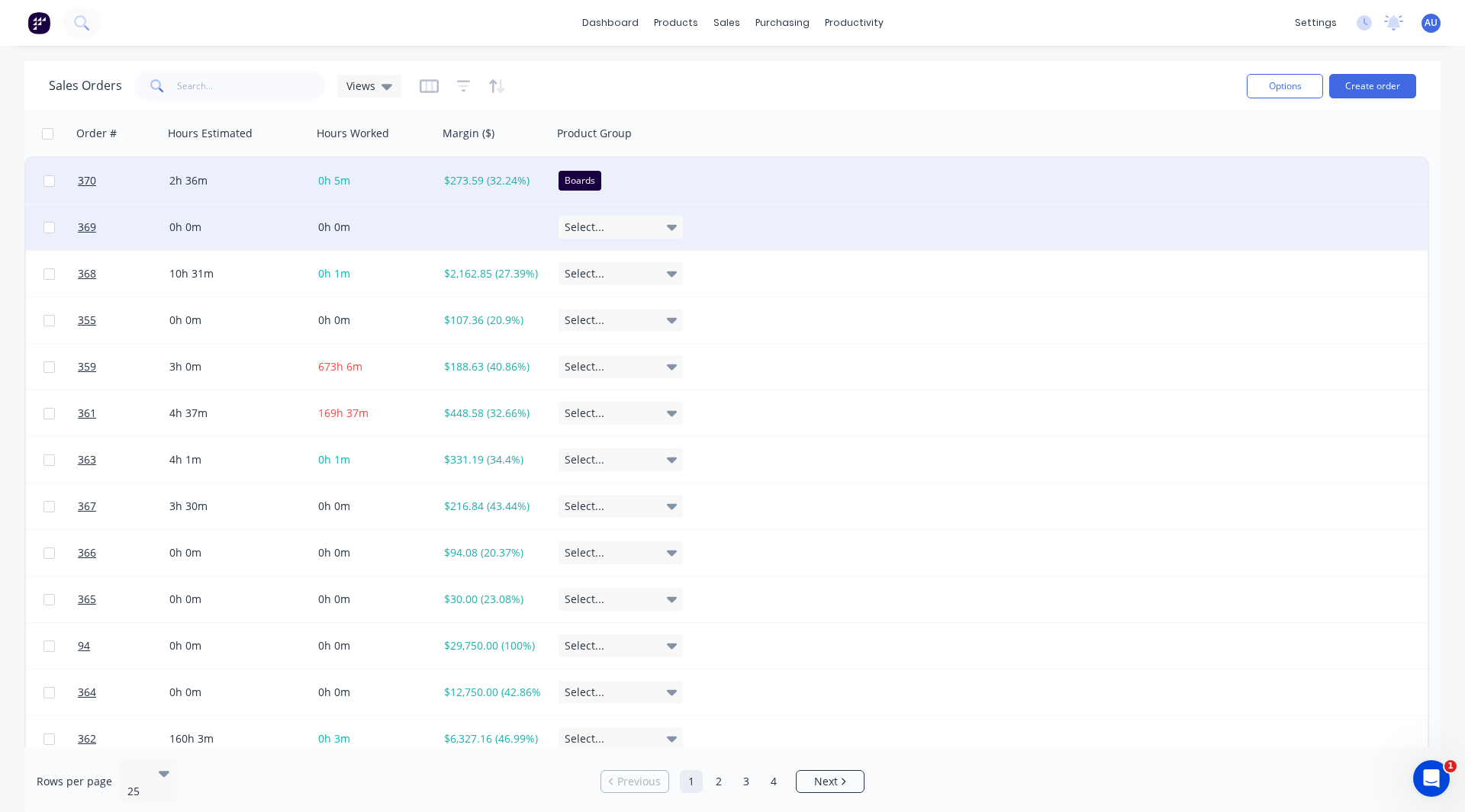
click at [589, 225] on span "Select..." at bounding box center [584, 227] width 40 height 15
click at [588, 298] on div "Hard Tops" at bounding box center [595, 302] width 57 height 18
click at [743, 92] on div "Sales Orders Views" at bounding box center [642, 86] width 1185 height 38
